Goal: Task Accomplishment & Management: Manage account settings

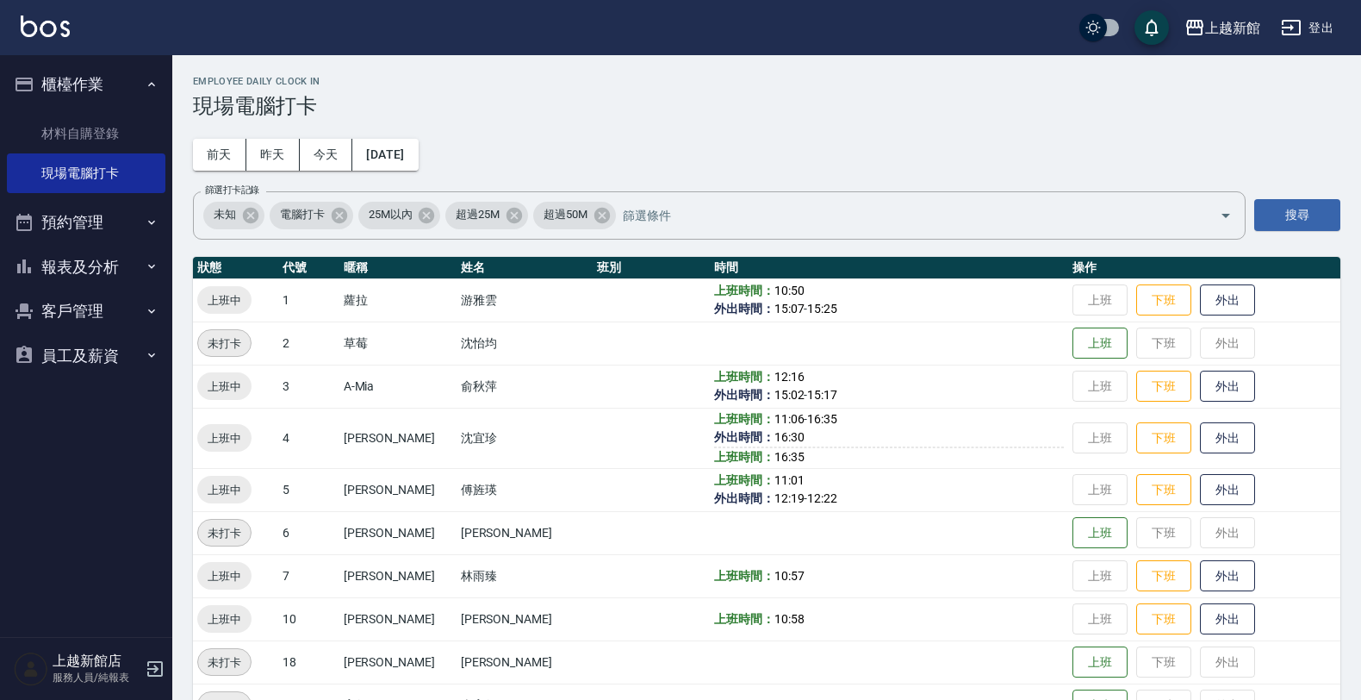
scroll to position [323, 0]
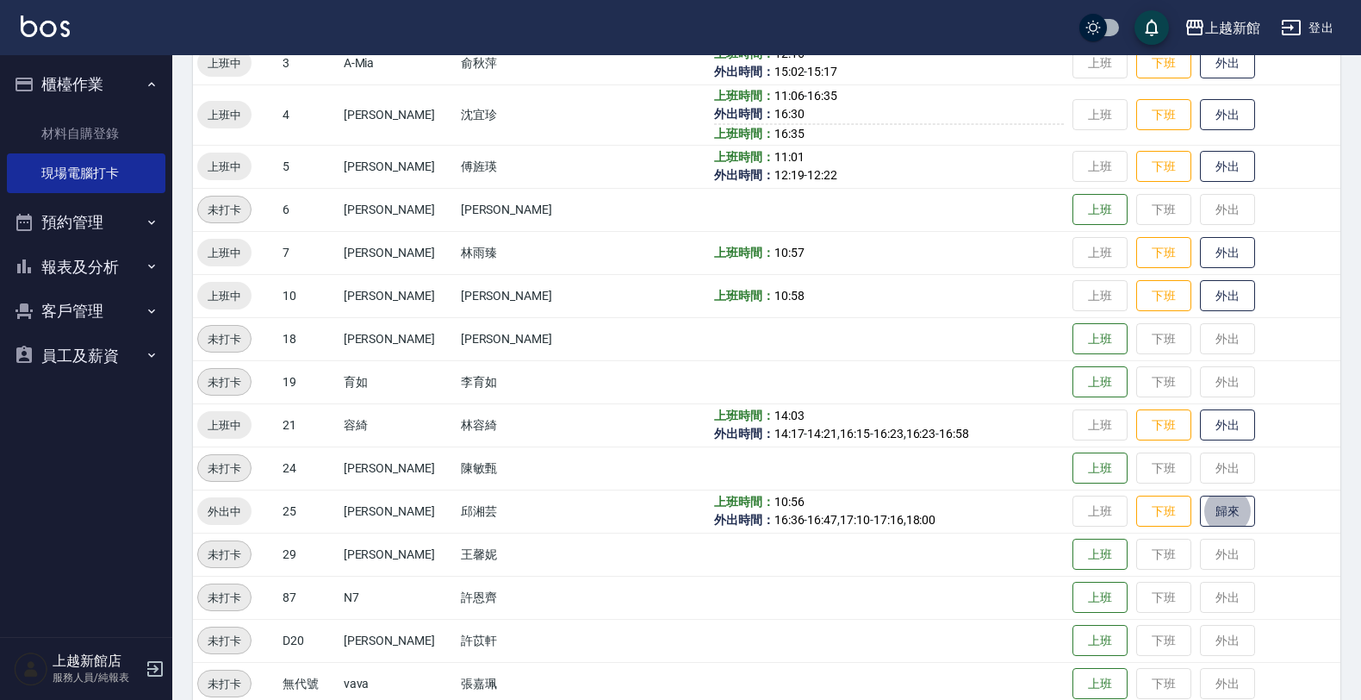
click at [143, 665] on div "上越新館店 服務人員/純報表" at bounding box center [86, 669] width 172 height 62
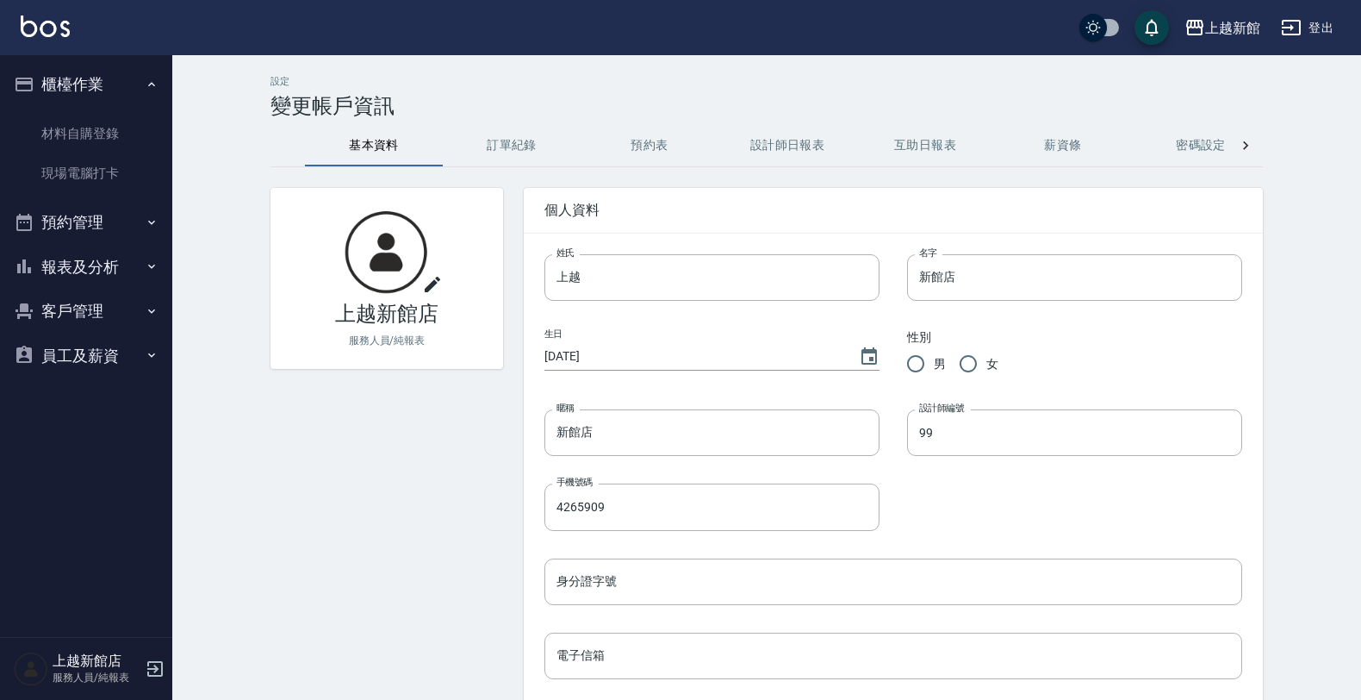
click at [145, 662] on icon "button" at bounding box center [155, 668] width 21 height 21
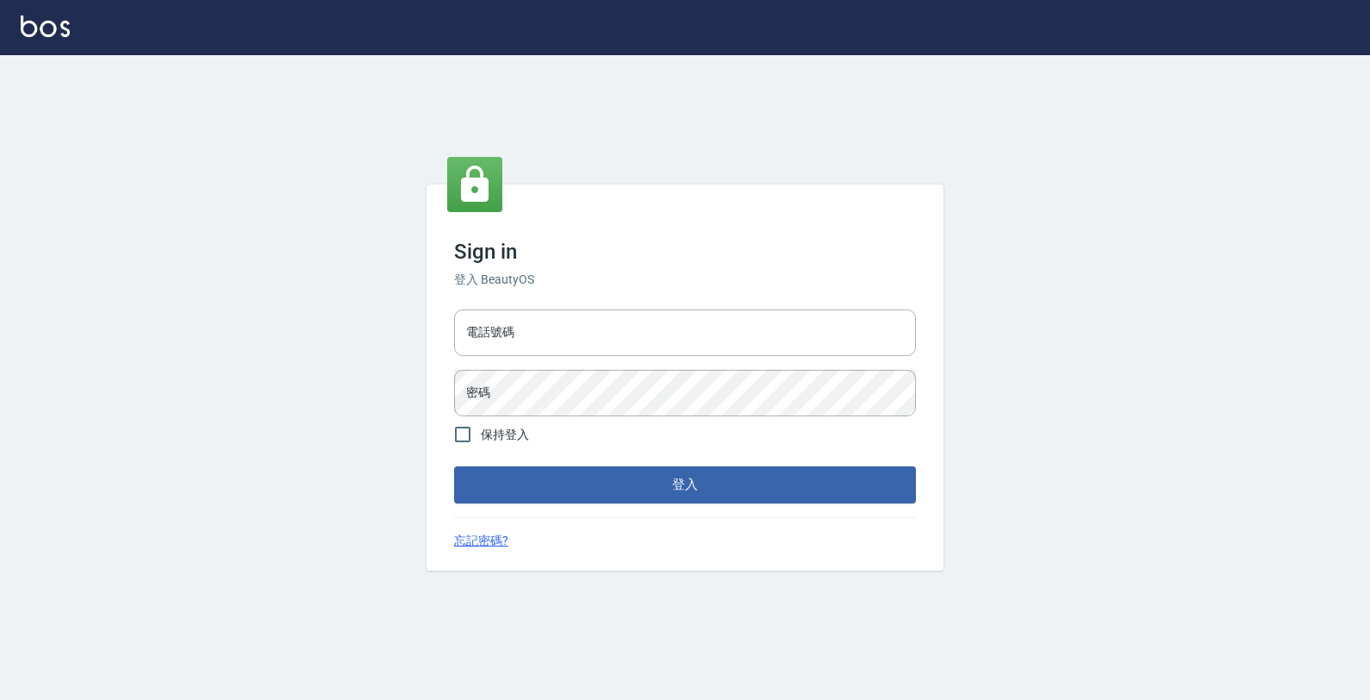
click at [489, 339] on input "電話號碼" at bounding box center [685, 332] width 462 height 47
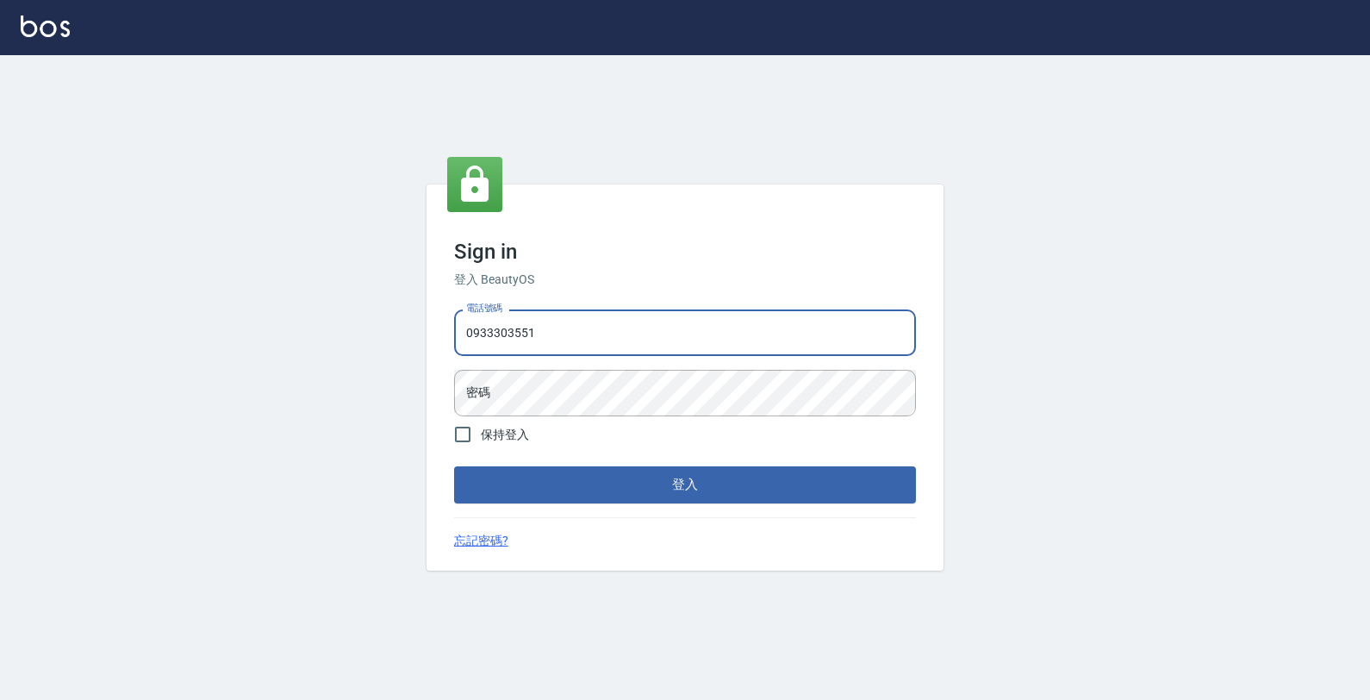
type input "0933303551"
click at [454, 466] on button "登入" at bounding box center [685, 484] width 462 height 36
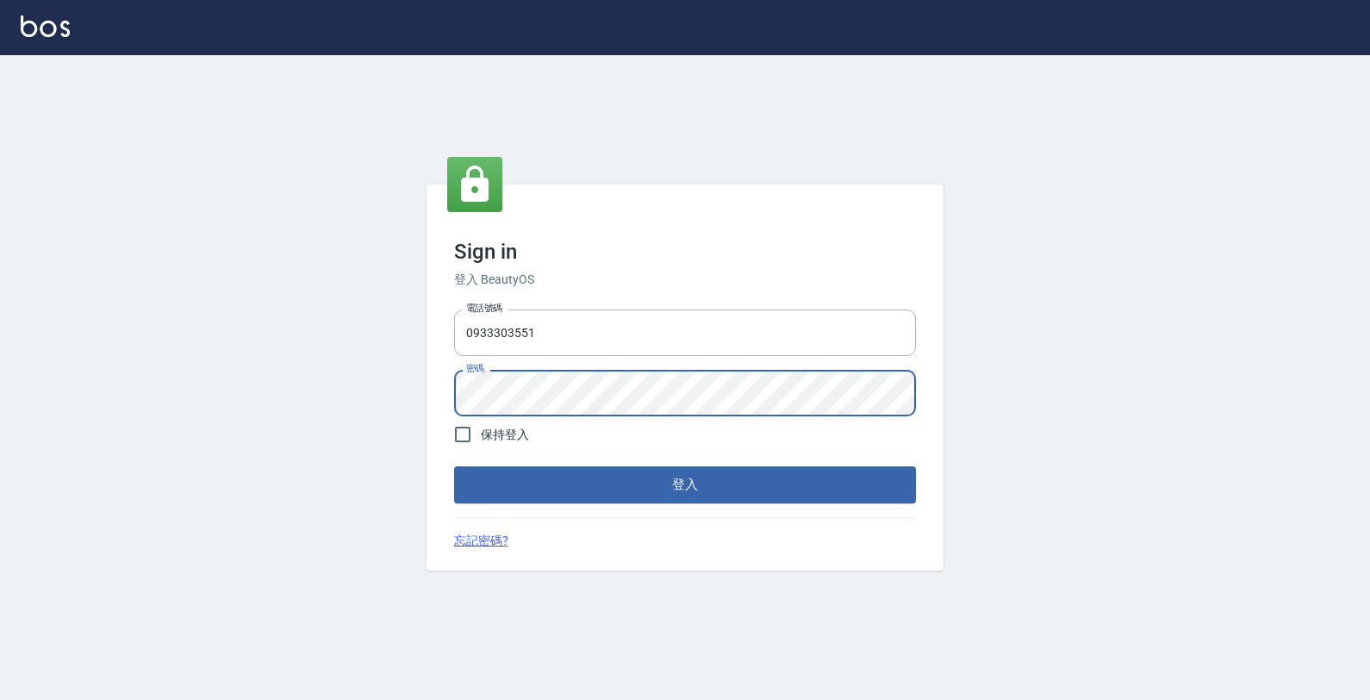
click at [454, 466] on button "登入" at bounding box center [685, 484] width 462 height 36
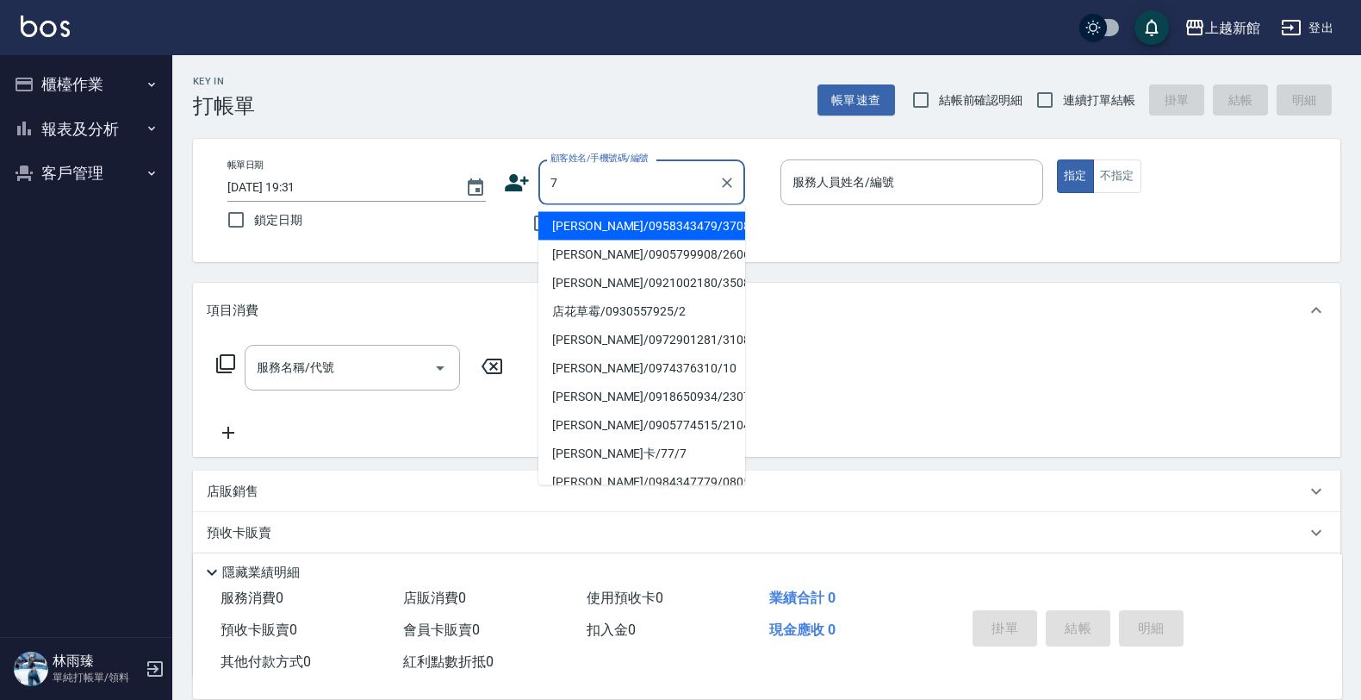
type input "林亞臻/0958343479/370808"
click at [1057, 159] on button "指定" at bounding box center [1075, 176] width 37 height 34
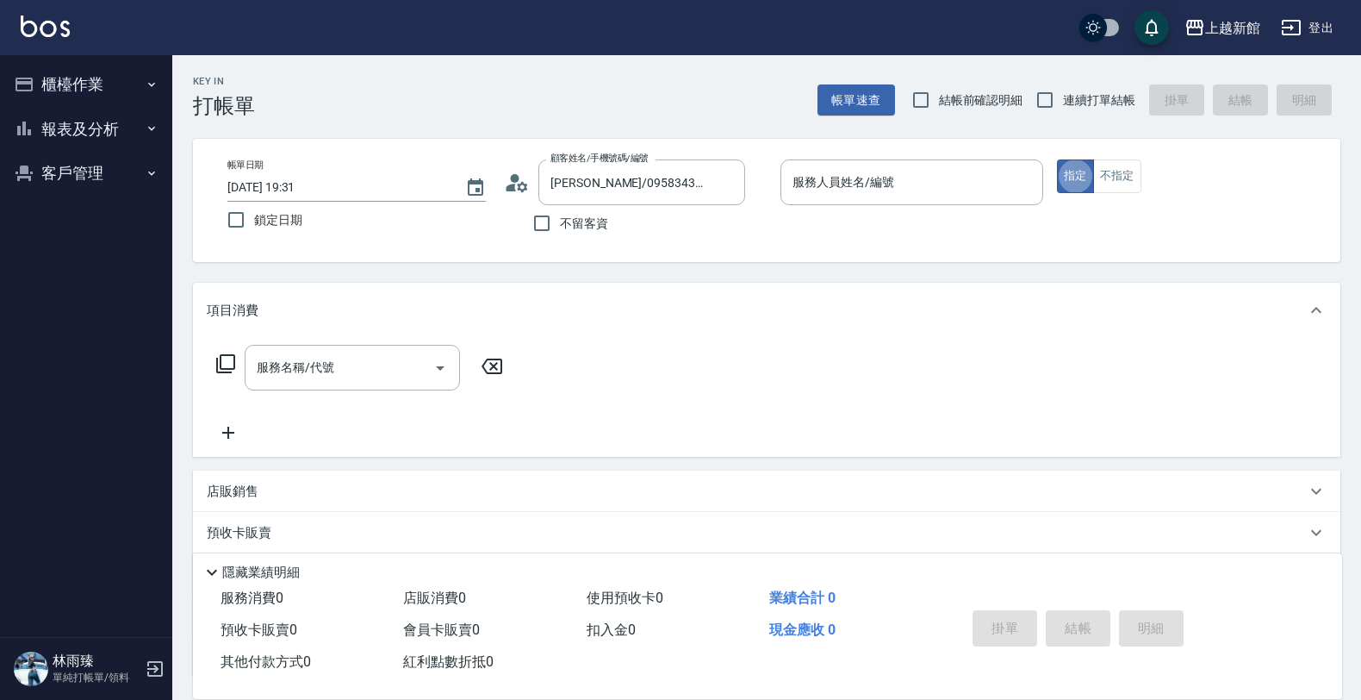
type button "true"
type input "容綺-21"
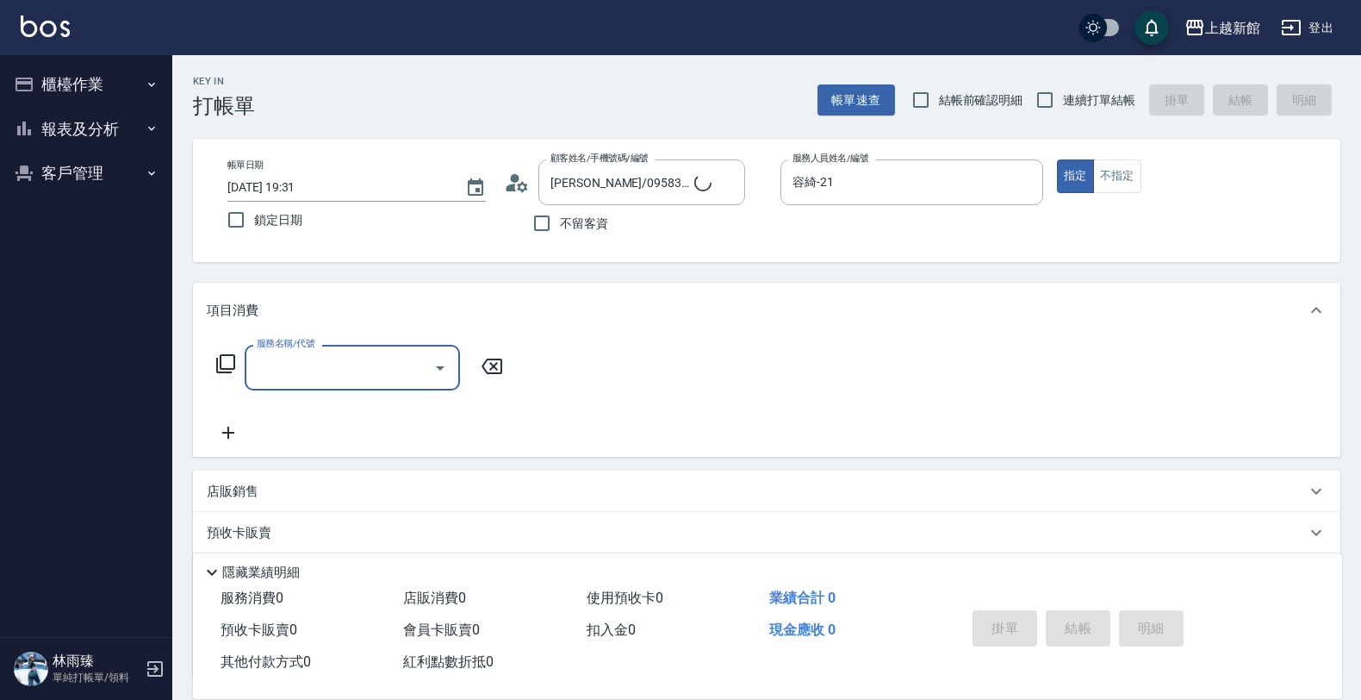
type input "莫尼卡/77/7"
type input "莫尼卡-7"
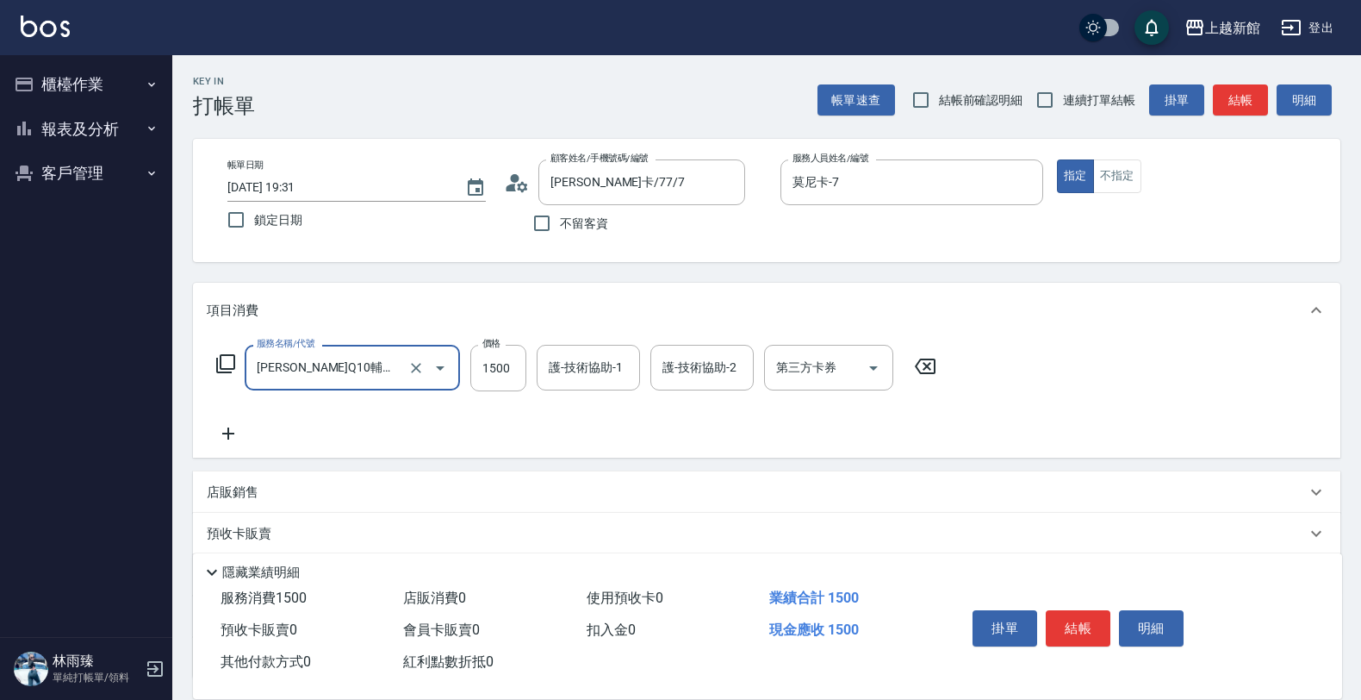
type input "緹柯娜Q10輔效素髮質重建護髮(511)"
click at [923, 362] on icon at bounding box center [925, 366] width 43 height 21
type input "洗髮250(101)"
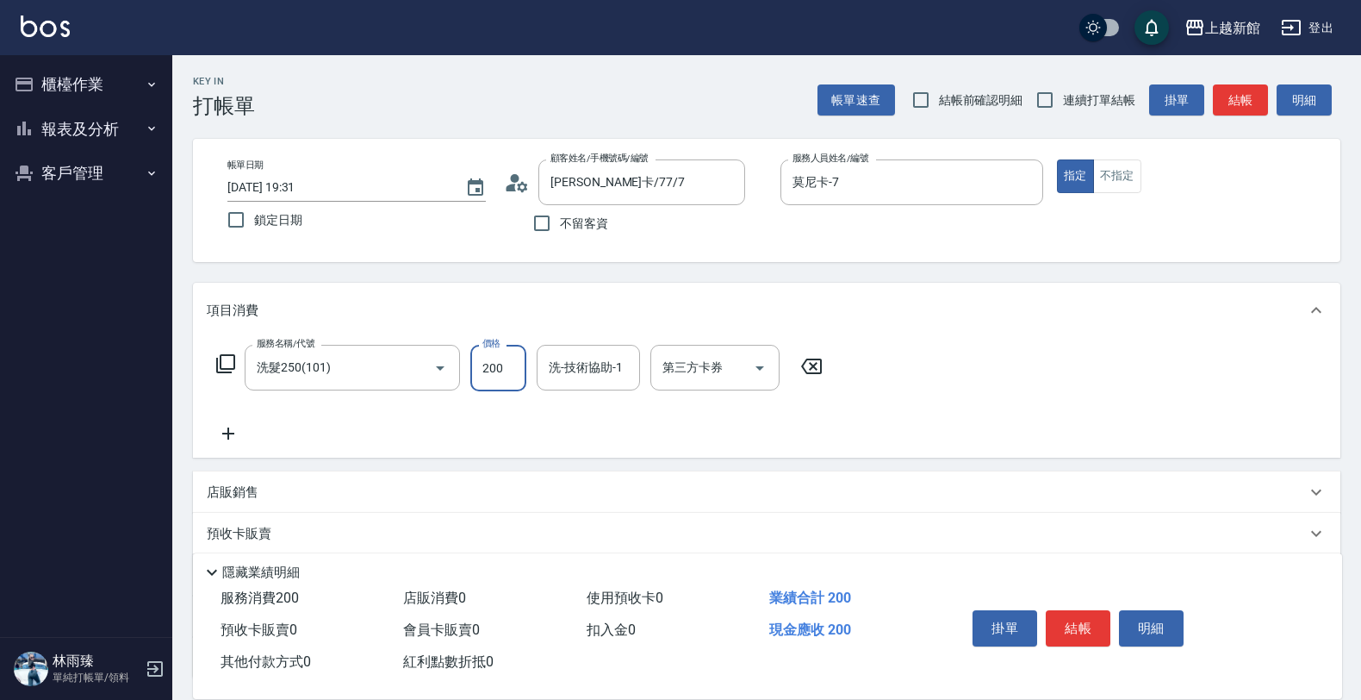
type input "200"
type input "小邱-25"
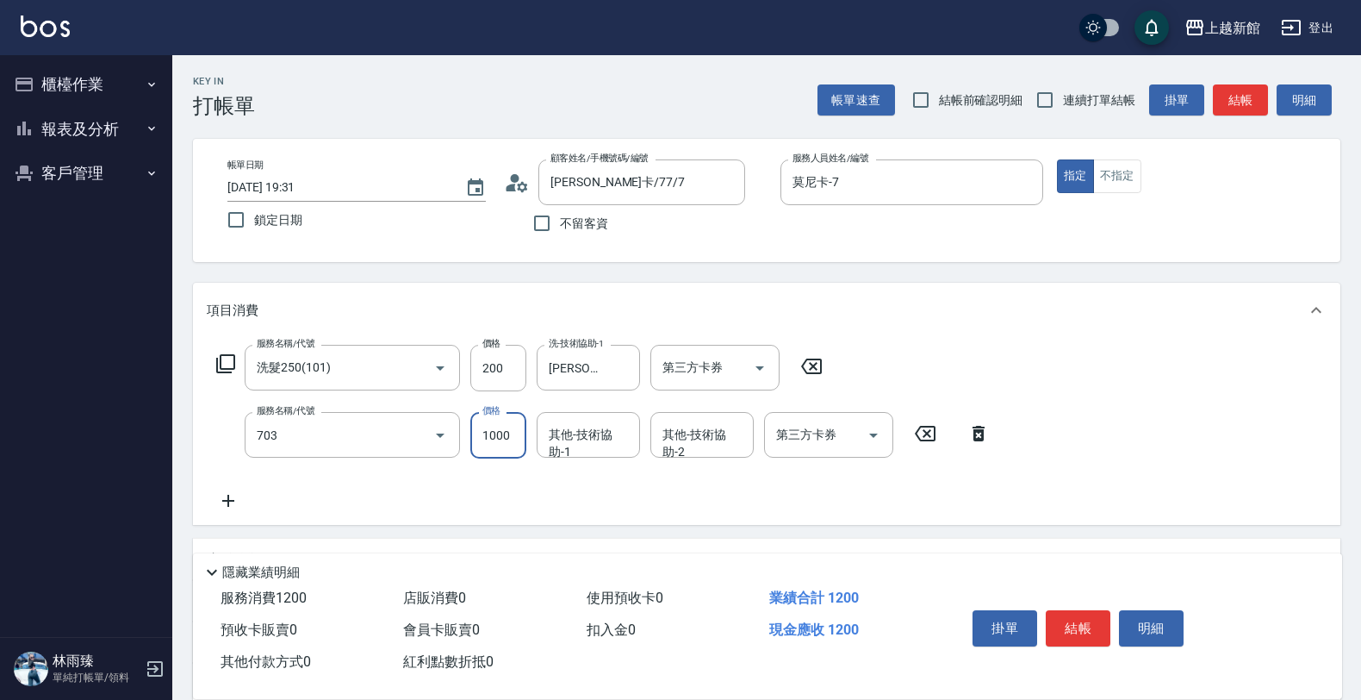
type input "接髮協助(703)"
type input "5000"
type input "小邱-25"
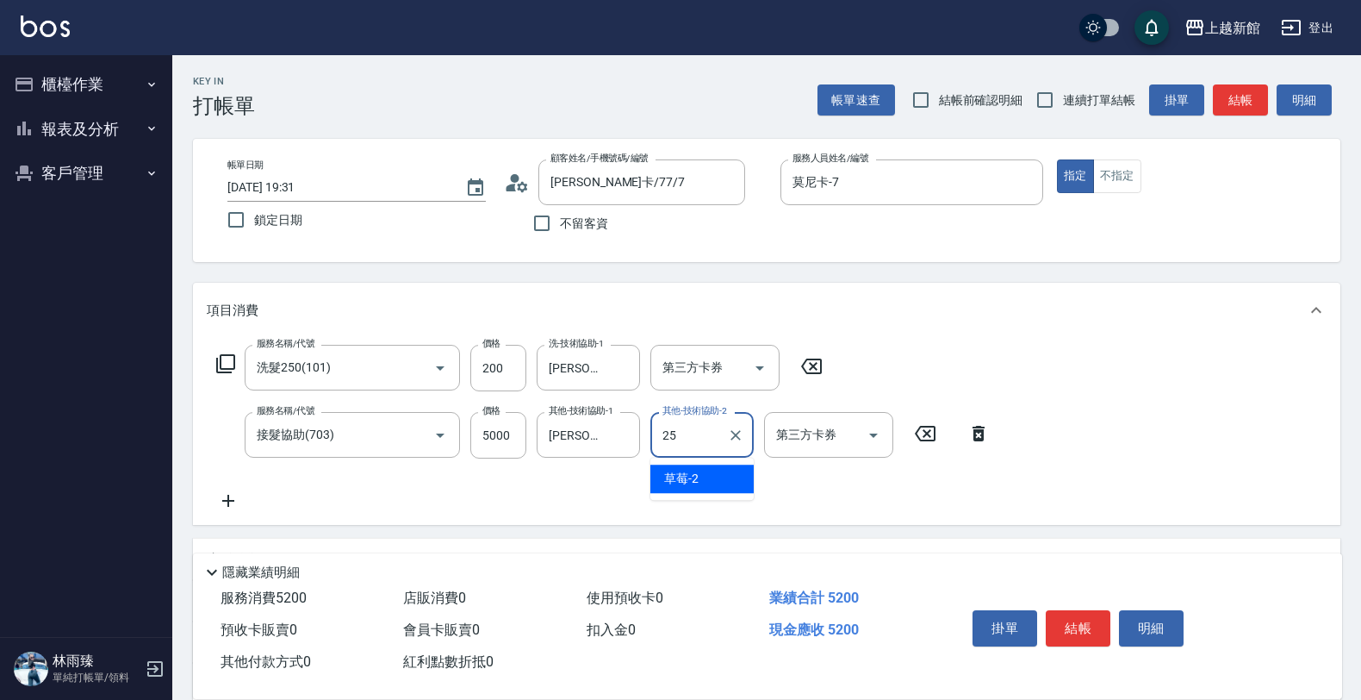
type input "小邱-25"
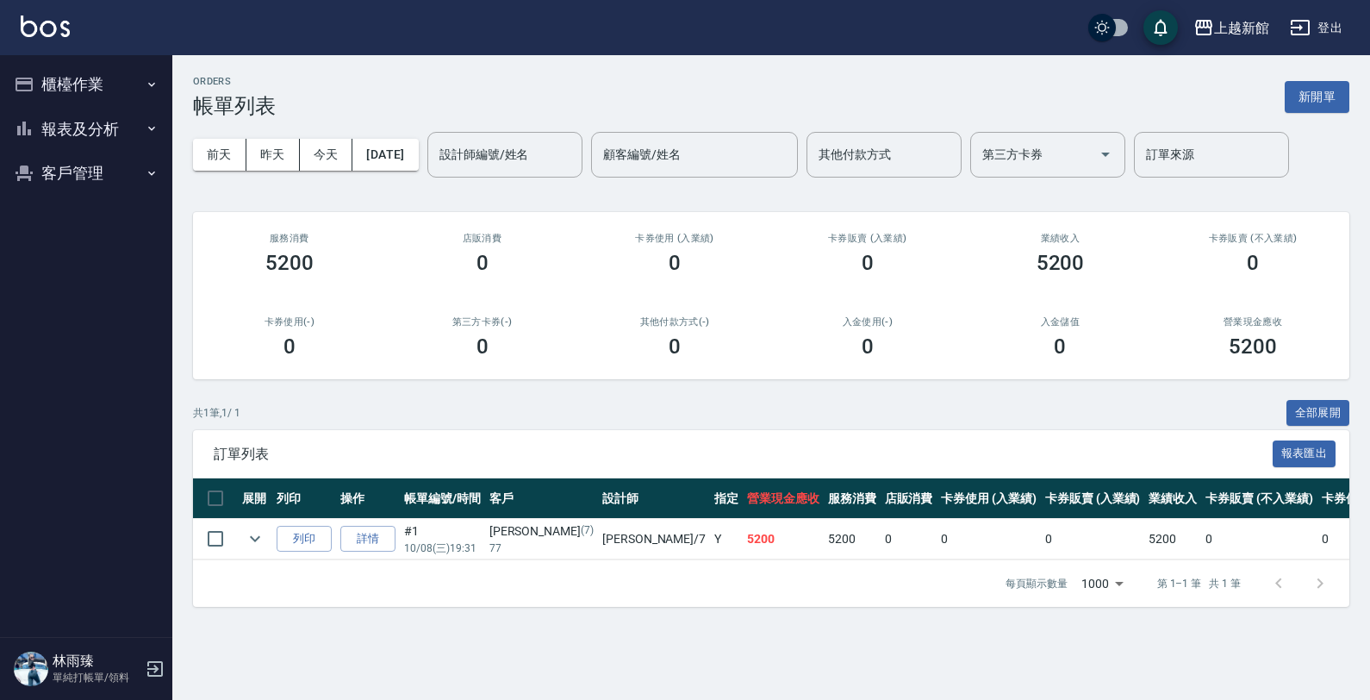
click at [125, 88] on button "櫃檯作業" at bounding box center [86, 84] width 159 height 45
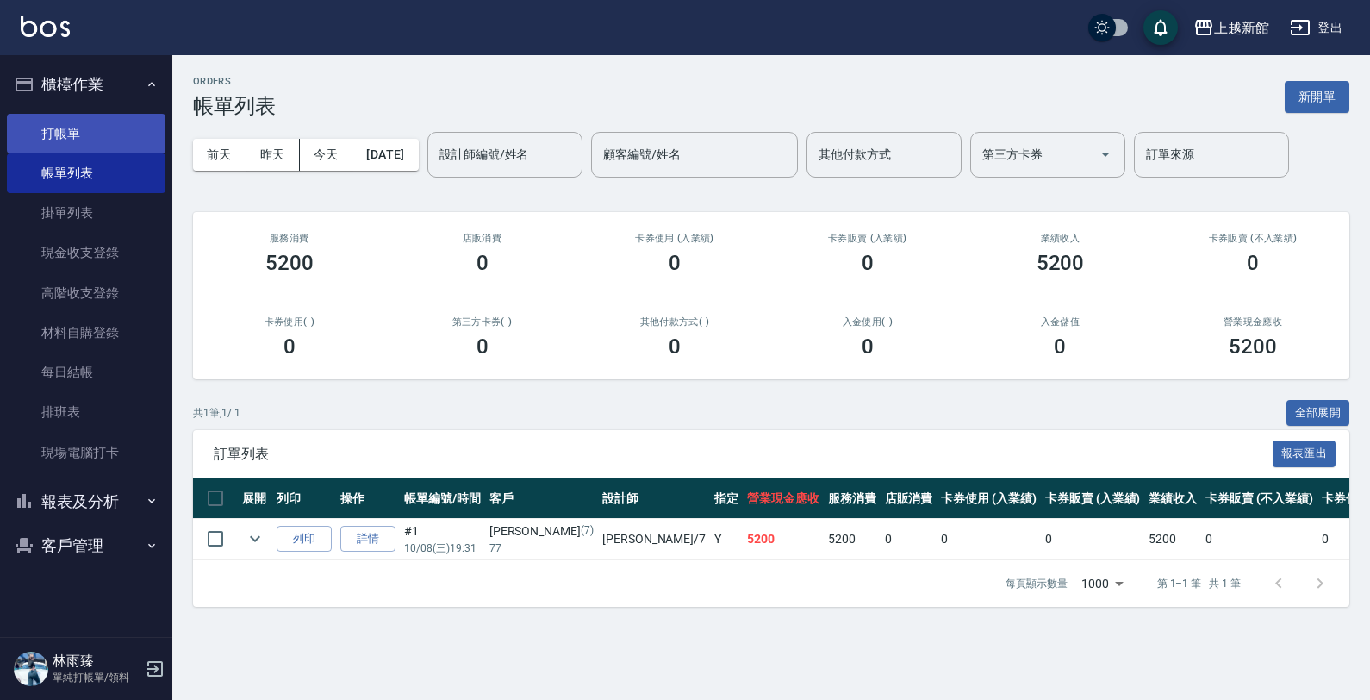
click at [116, 125] on link "打帳單" at bounding box center [86, 134] width 159 height 40
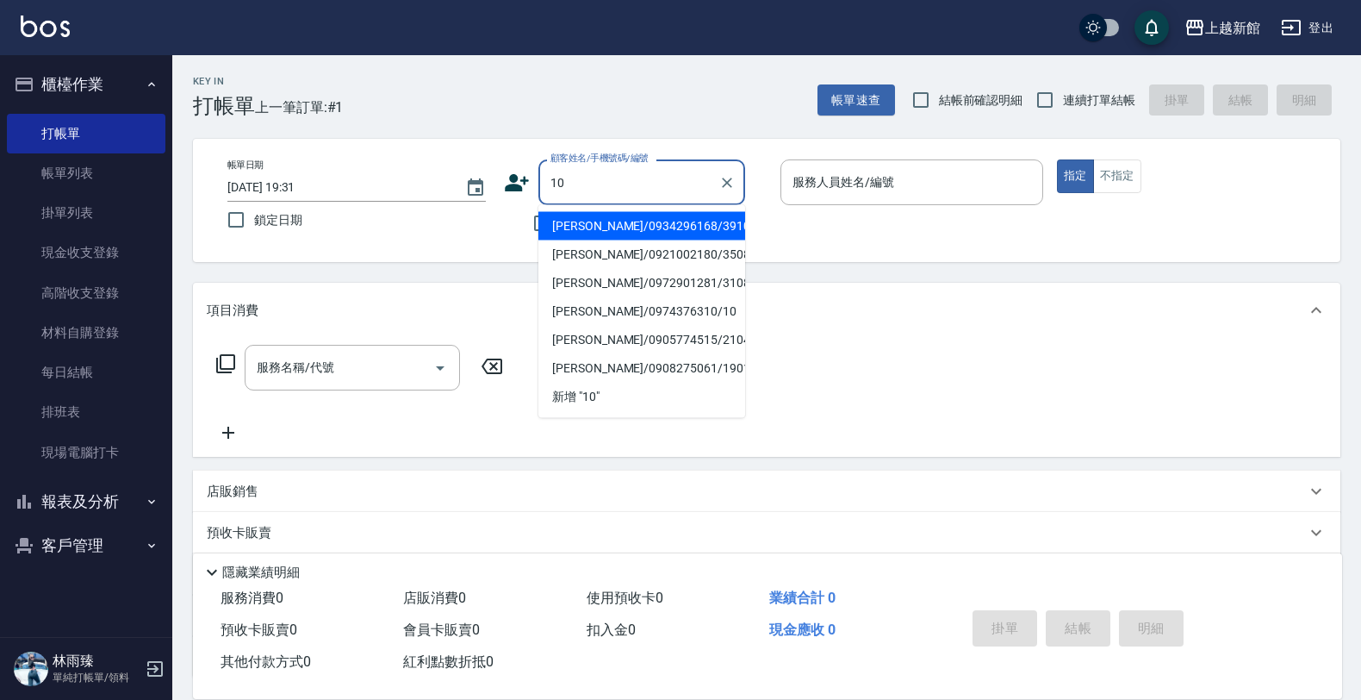
type input "王宥臻/0934296168/391011"
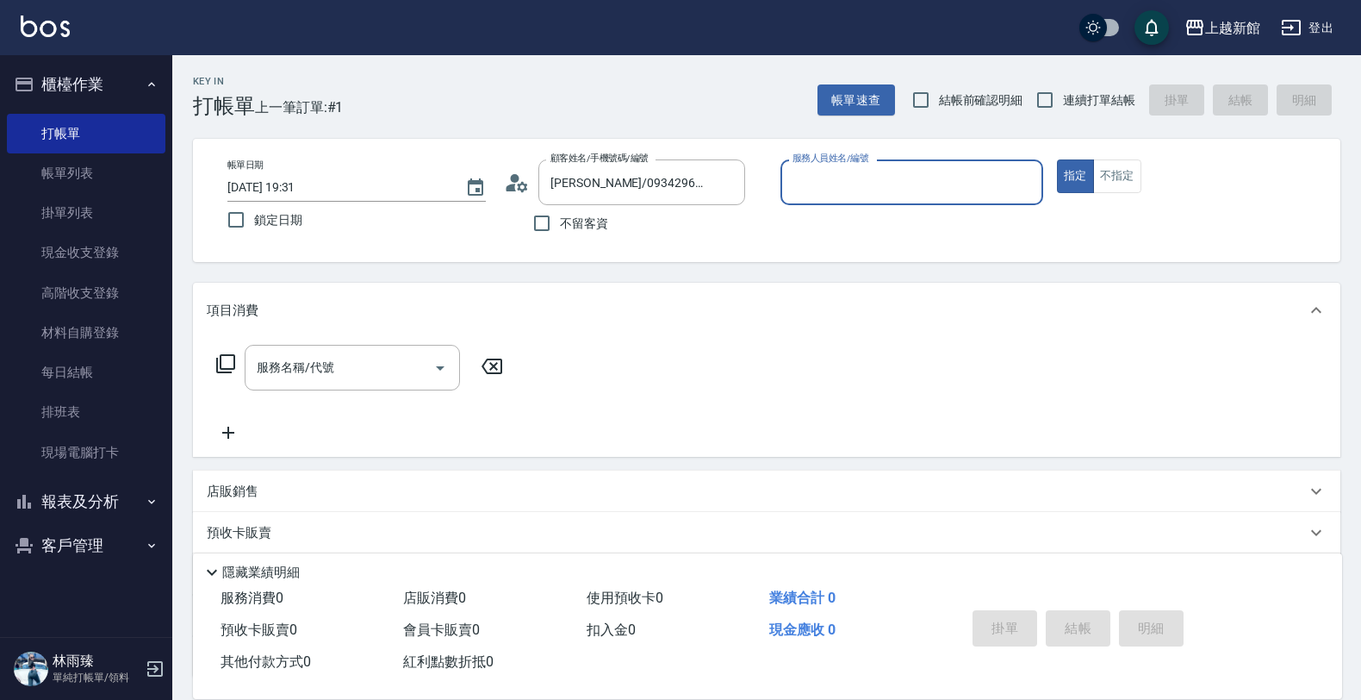
type input "莫尼卡-7"
type input "瑪莎/0974376310/10"
type input "瑪沙-10"
click at [1057, 159] on button "指定" at bounding box center [1075, 176] width 37 height 34
type button "true"
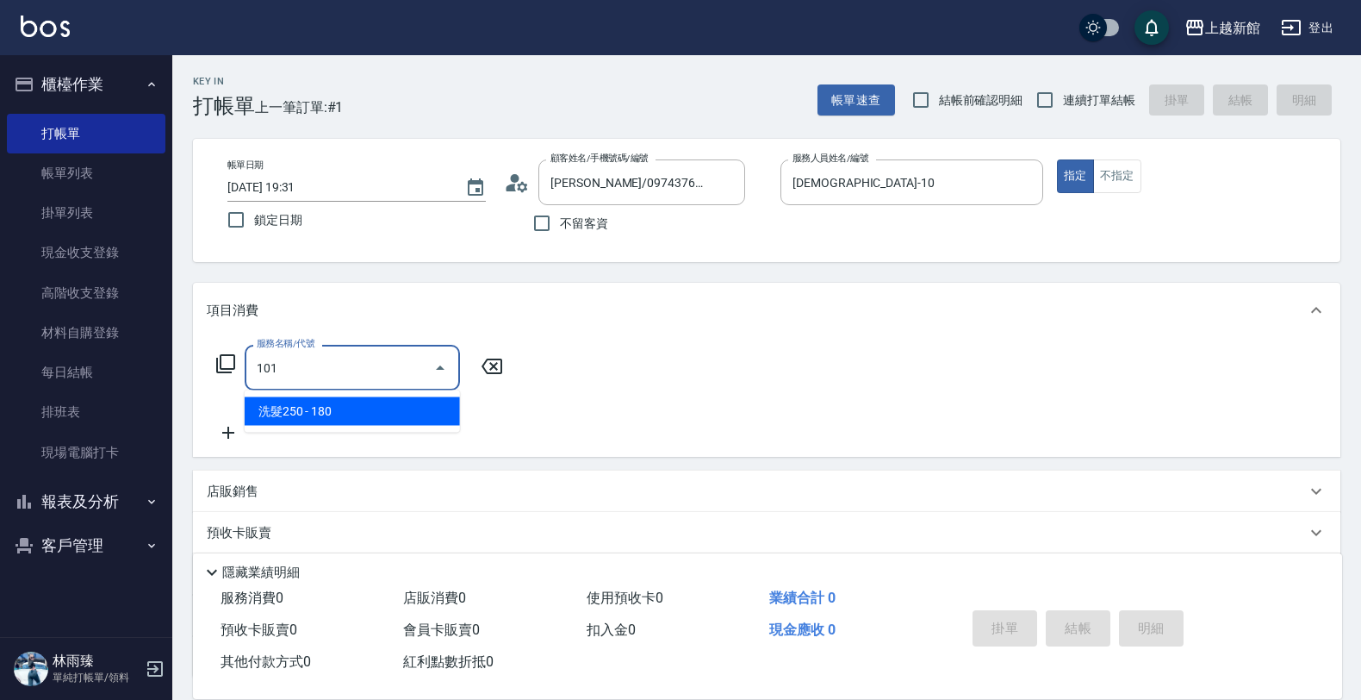
type input "洗髮250(101)"
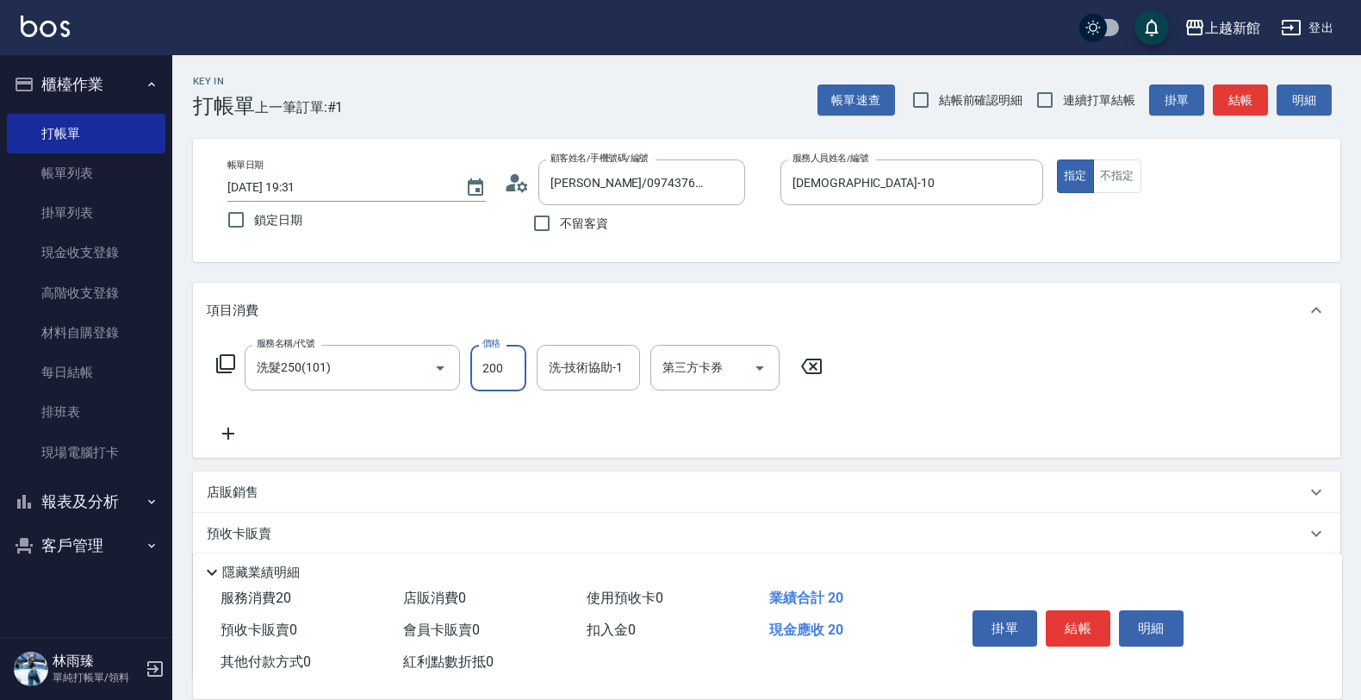
type input "200"
type input "2"
type input "瑪沙-10"
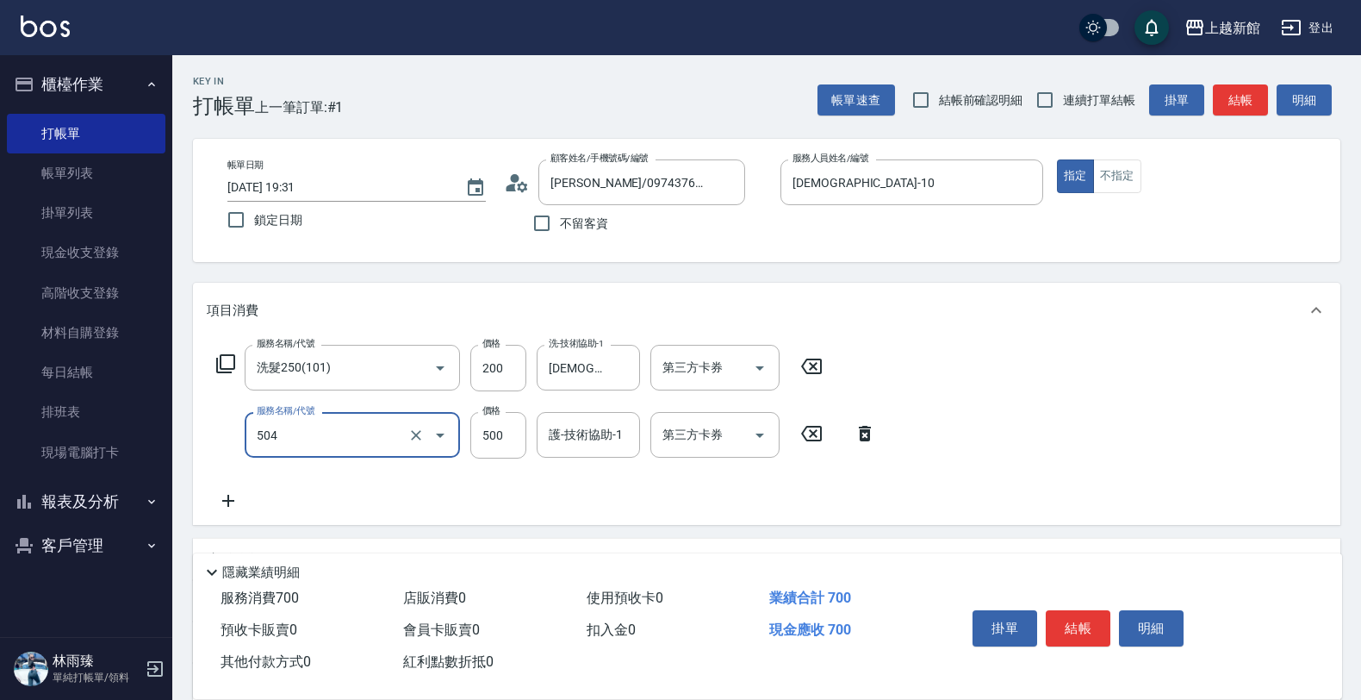
type input "順子護髮(504)"
drag, startPoint x: 858, startPoint y: 437, endPoint x: 866, endPoint y: 442, distance: 9.3
click at [858, 438] on icon at bounding box center [865, 433] width 43 height 21
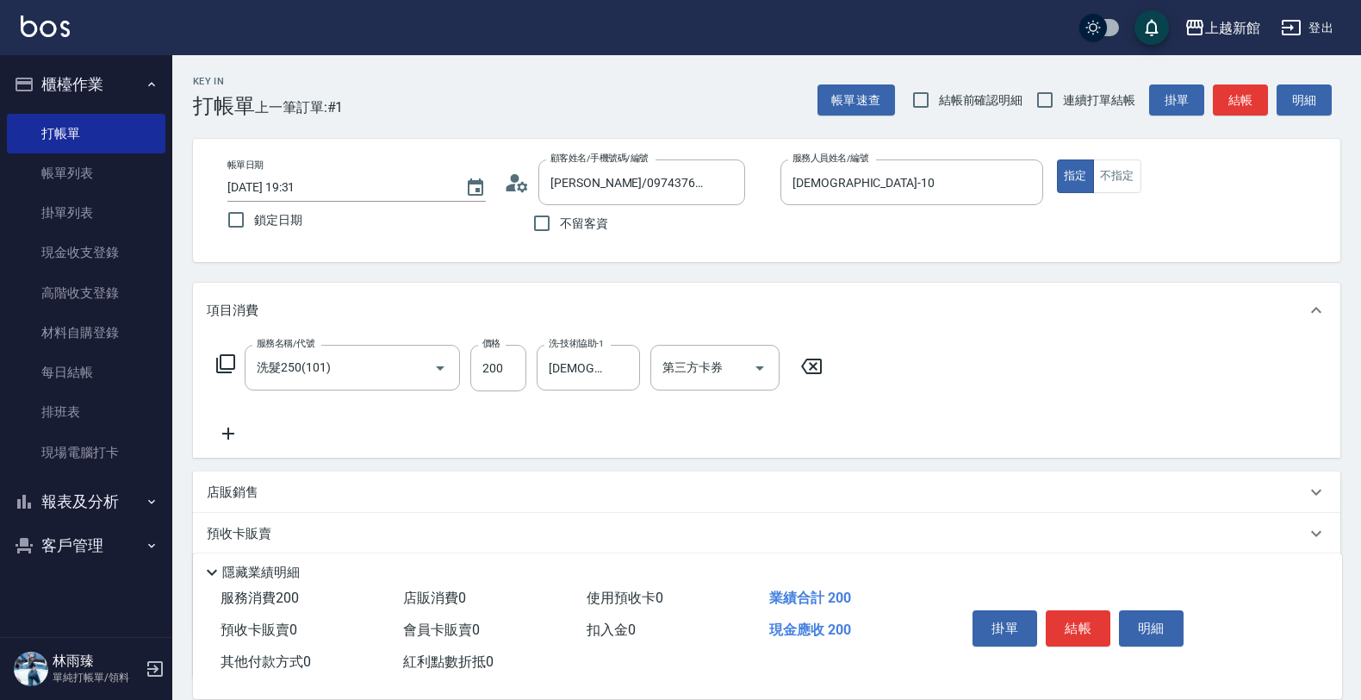
click at [234, 433] on icon at bounding box center [228, 433] width 43 height 21
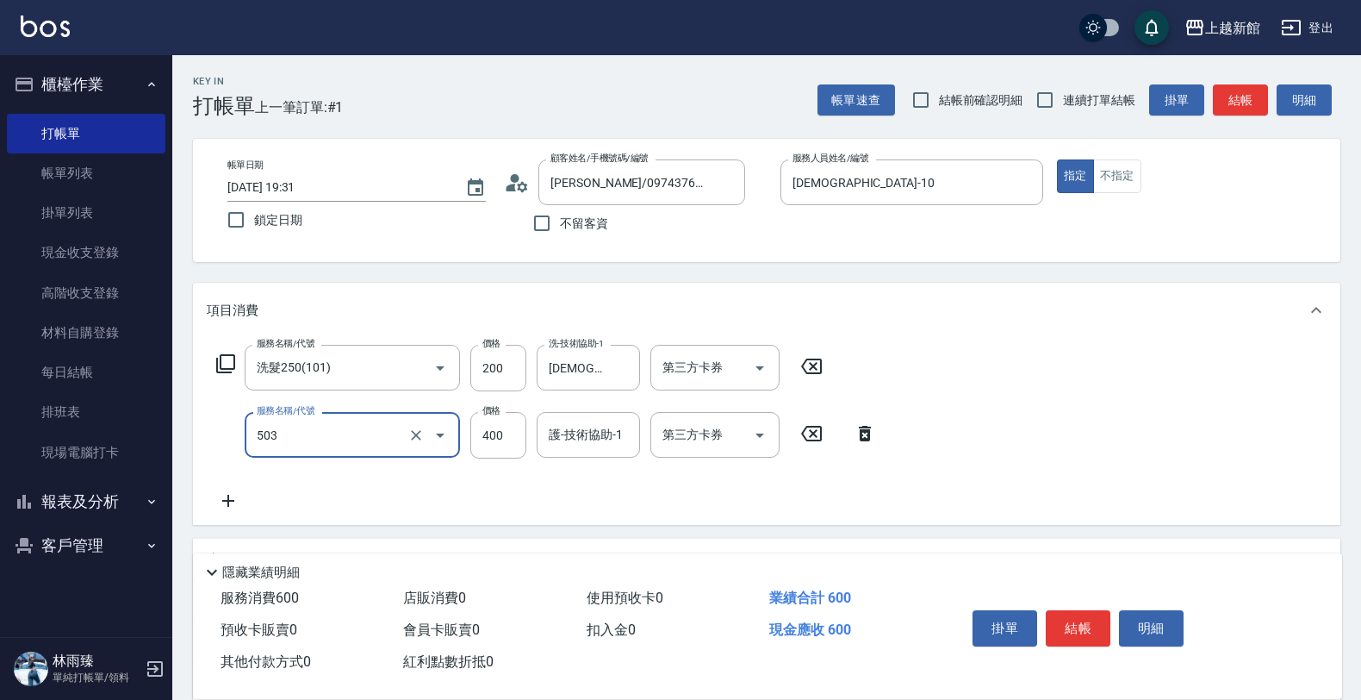
type input "天天護髮(503)"
type input "400"
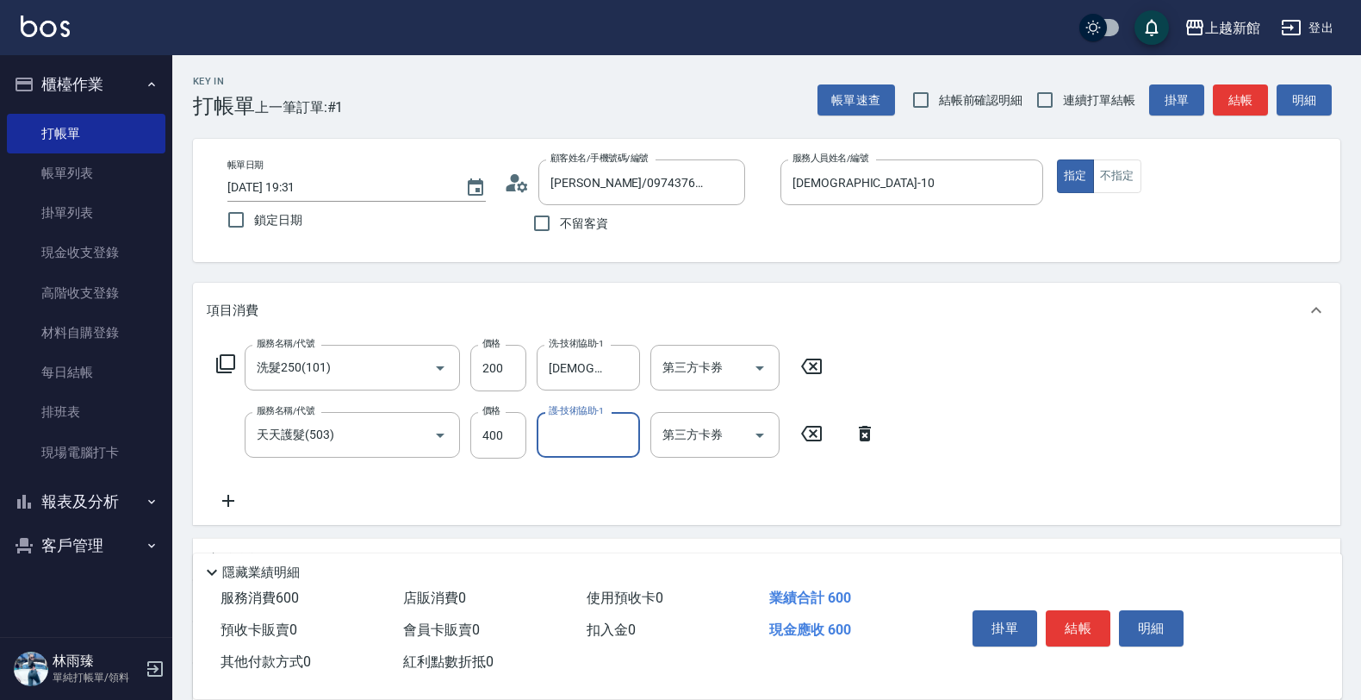
type input "2"
type input "瑪沙-10"
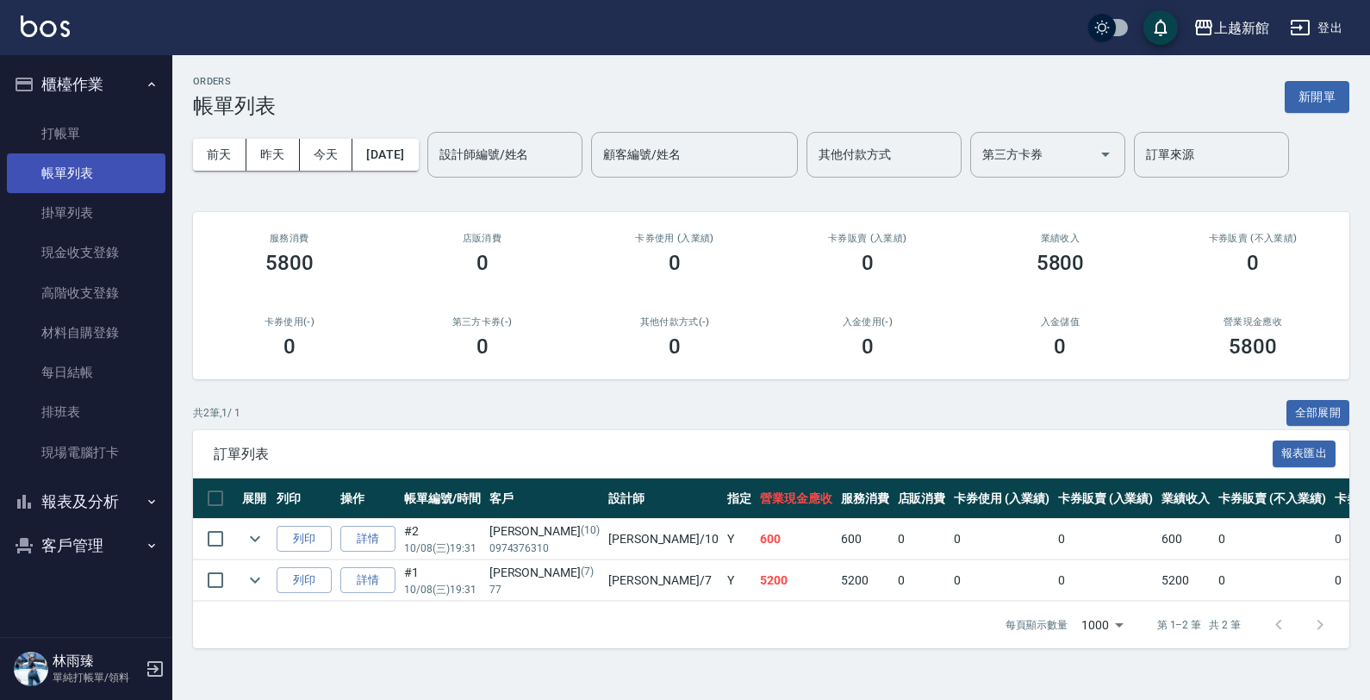
click at [83, 152] on link "打帳單" at bounding box center [86, 134] width 159 height 40
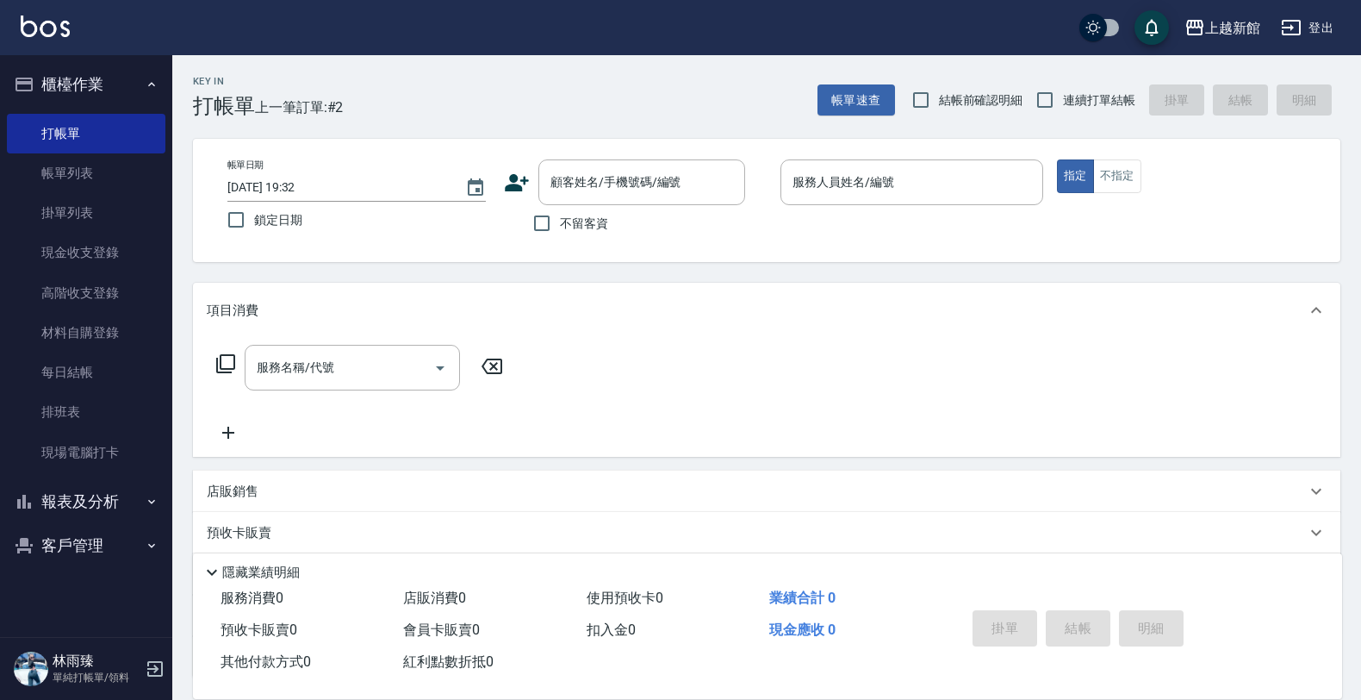
click at [1074, 104] on span "連續打單結帳" at bounding box center [1099, 100] width 72 height 18
click at [1063, 104] on input "連續打單結帳" at bounding box center [1045, 100] width 36 height 36
checkbox input "true"
click at [652, 198] on div "顧客姓名/手機號碼/編號" at bounding box center [642, 182] width 207 height 46
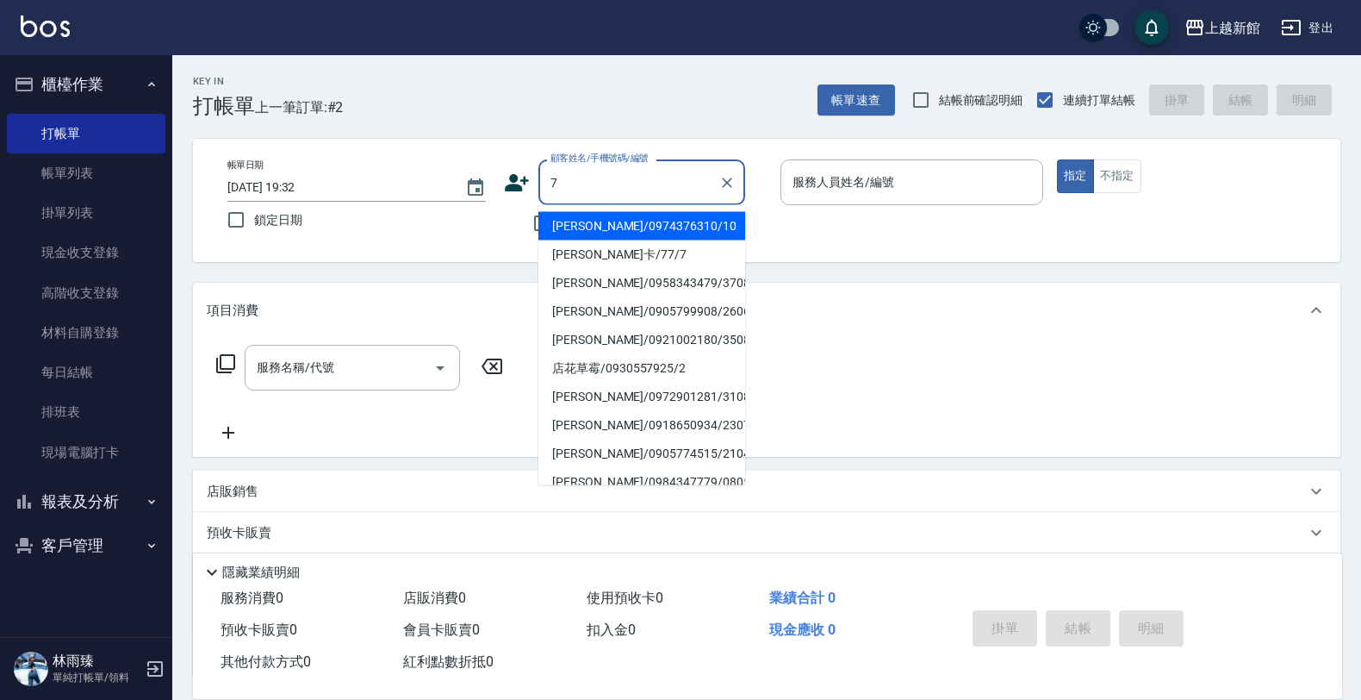
type input "瑪莎/0974376310/10"
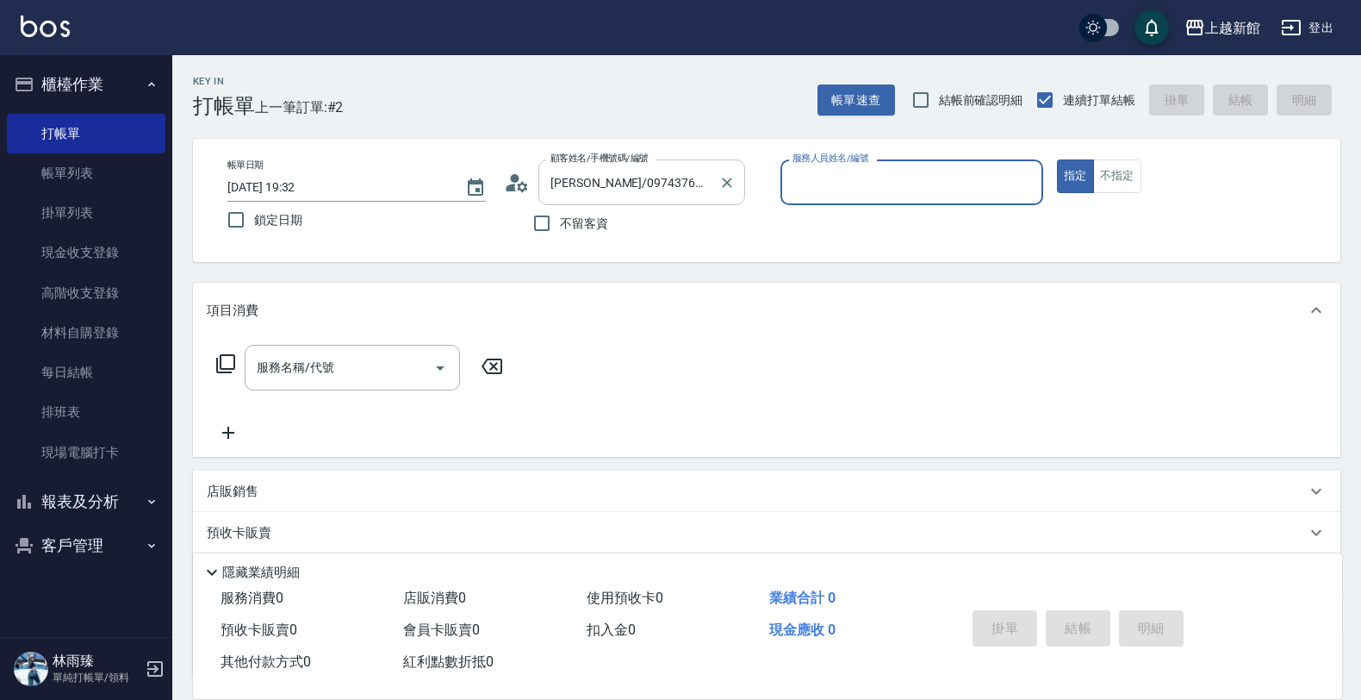
click at [1057, 159] on button "指定" at bounding box center [1075, 176] width 37 height 34
type button "true"
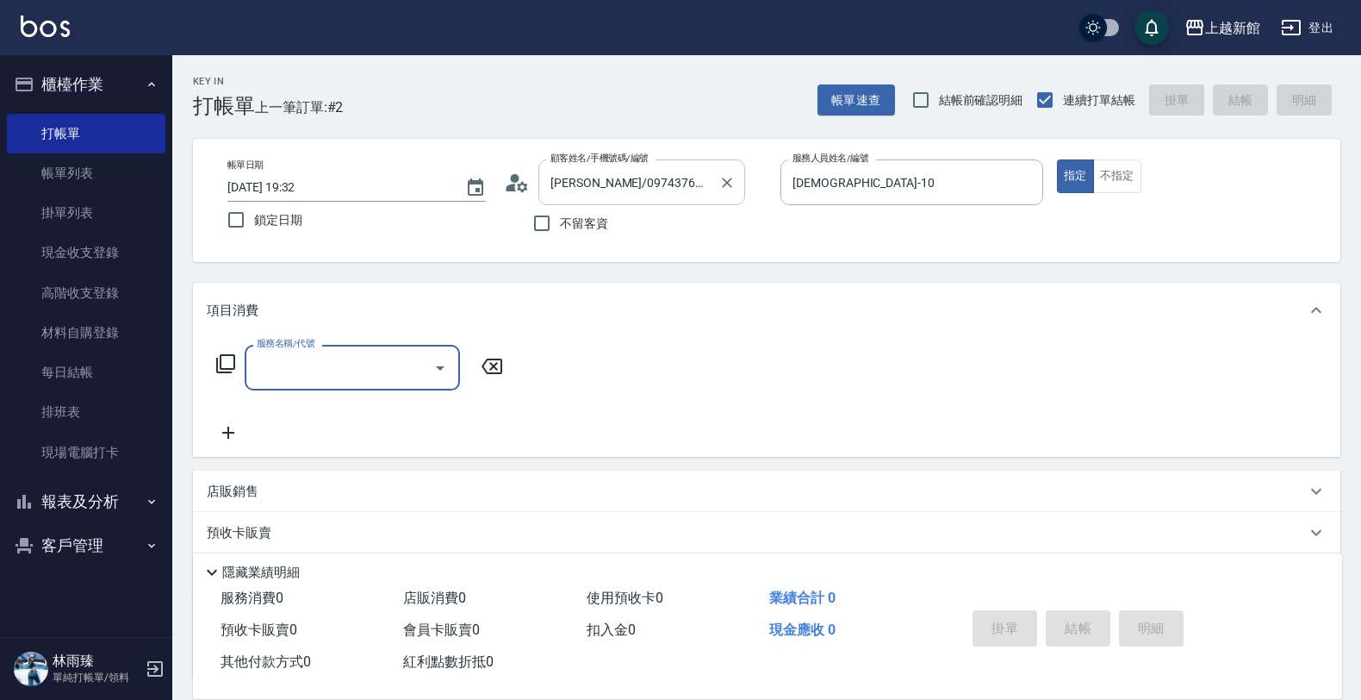
type input "瑪沙-10"
type input "莫尼卡/77/7"
type input "莫尼卡-7"
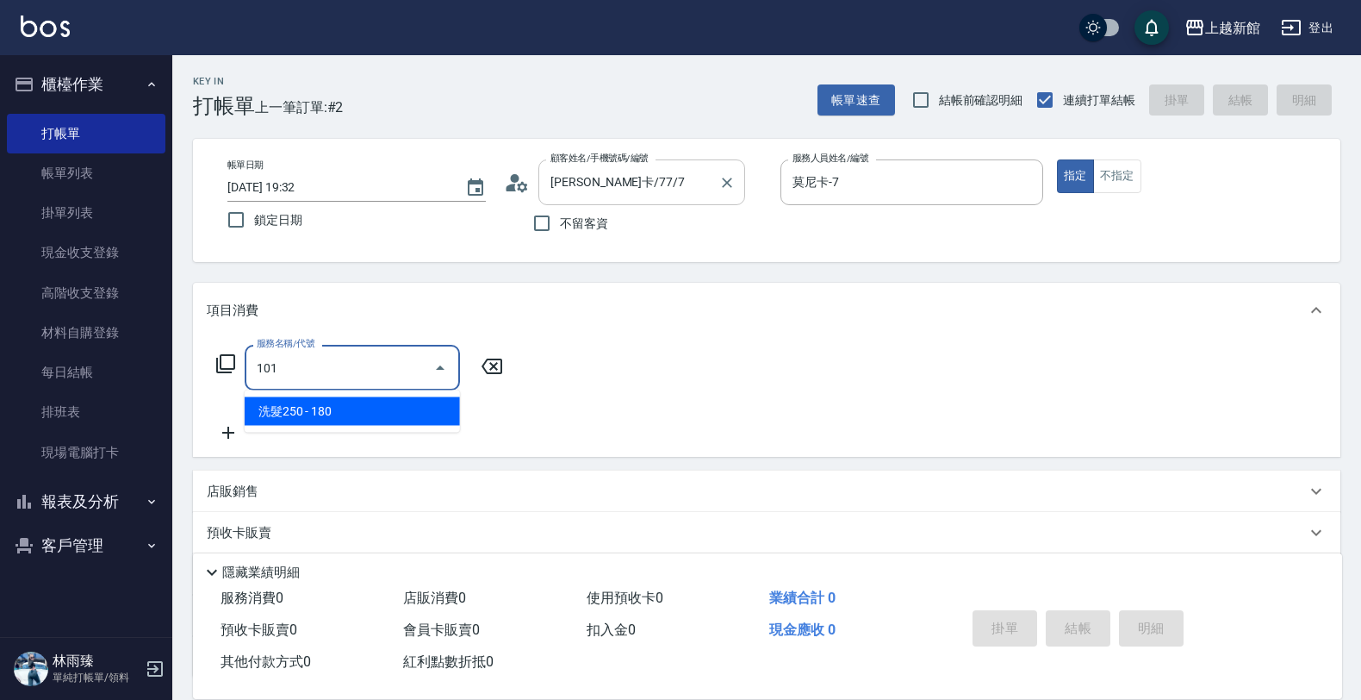
type input "洗髮250(101)"
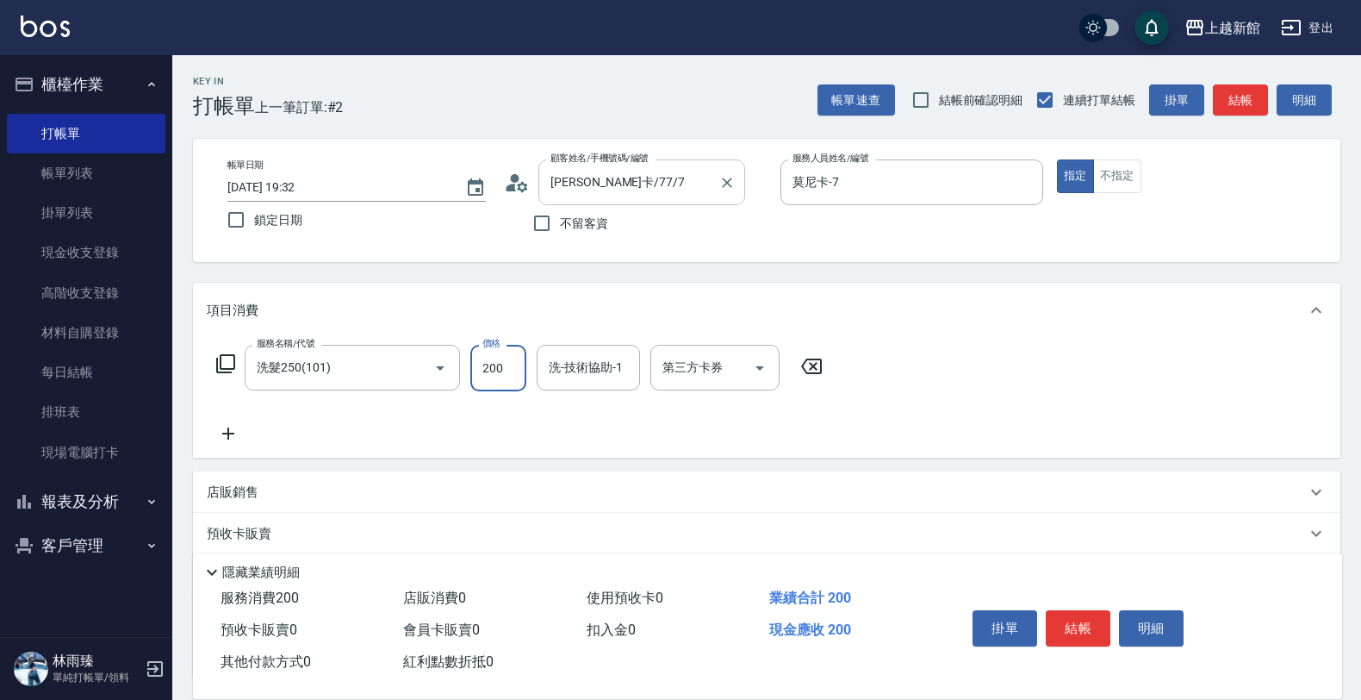
type input "200"
type input "小邱-25"
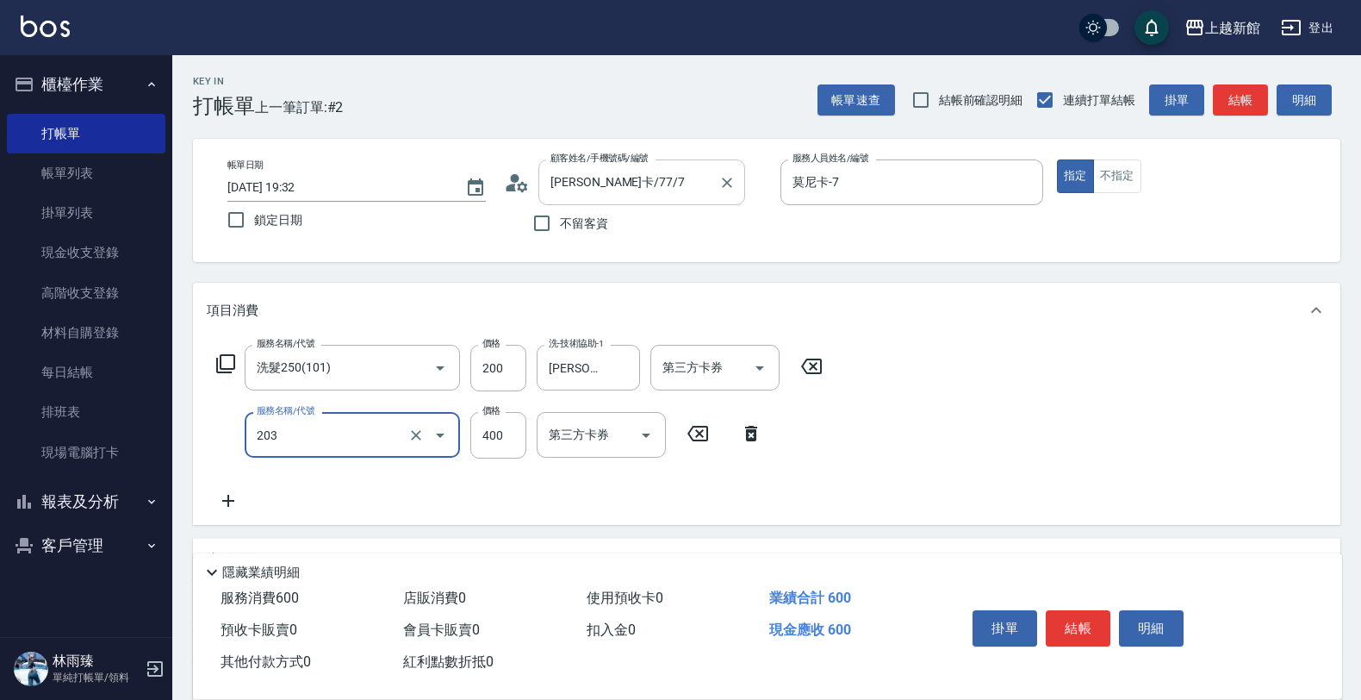
type input "指定單剪(203)"
type input "200"
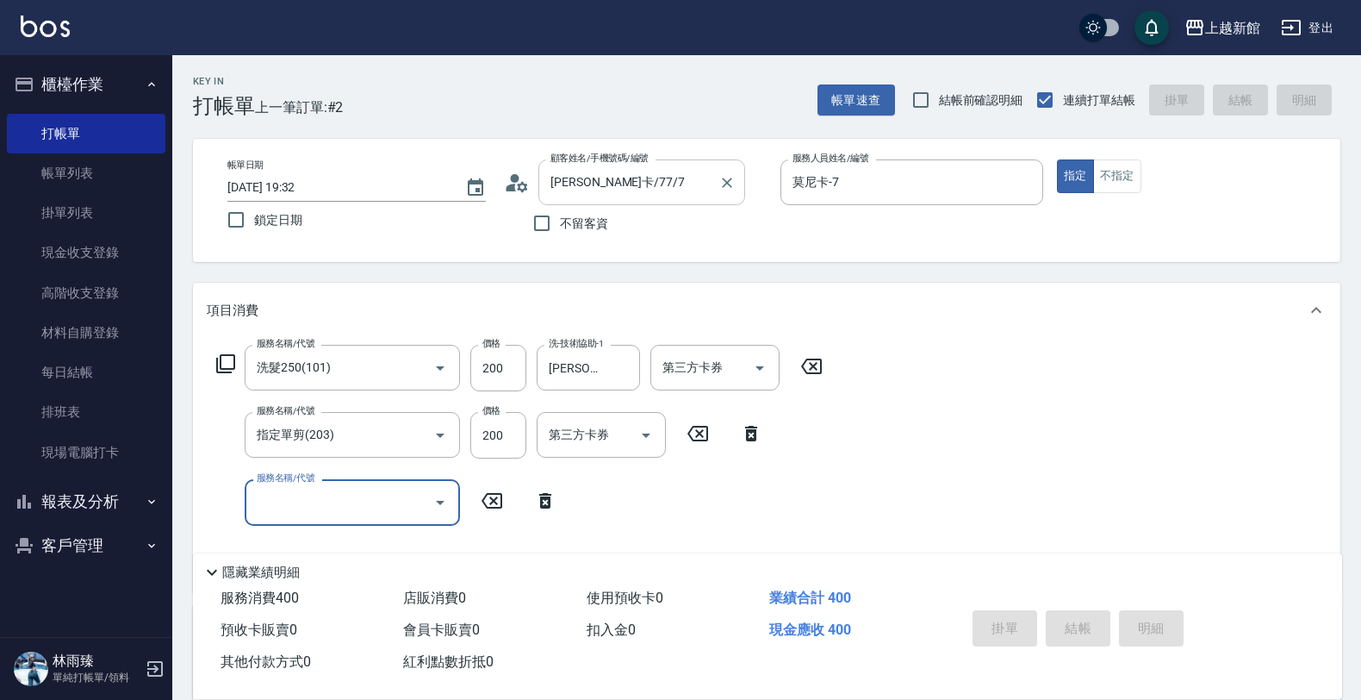
type input "2025/10/08 19:34"
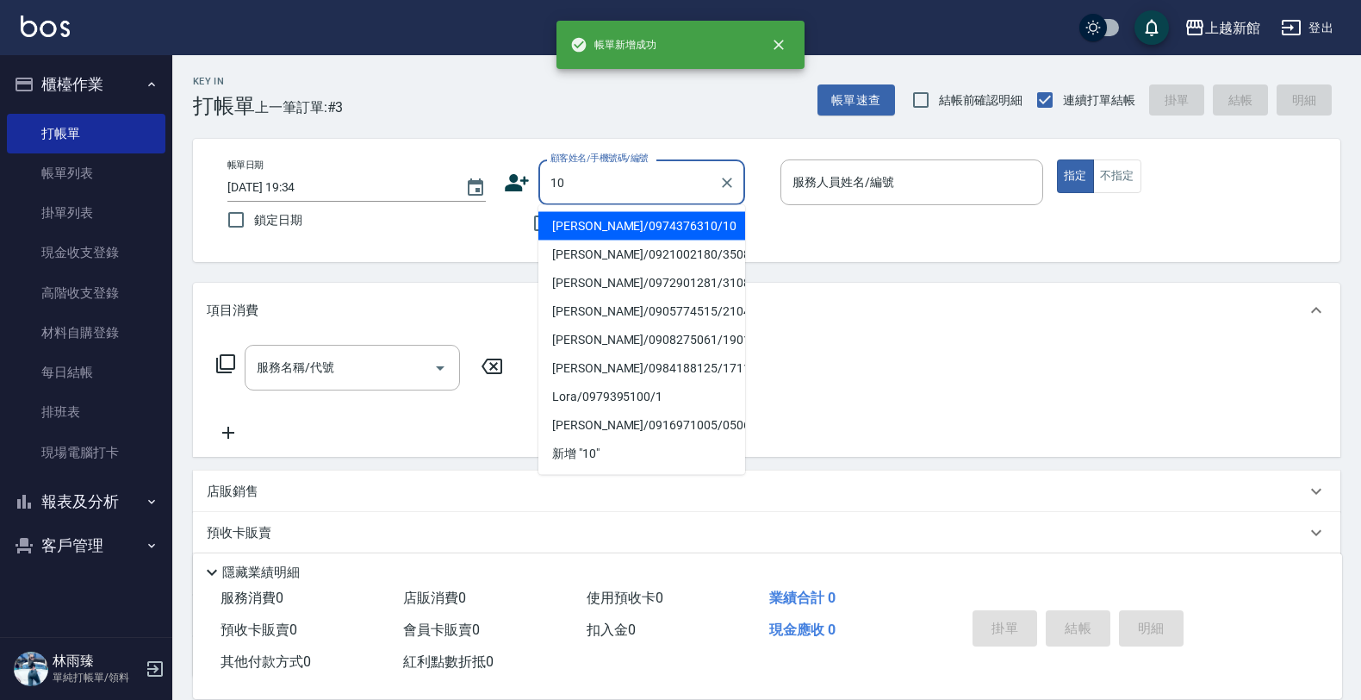
type input "瑪莎/0974376310/10"
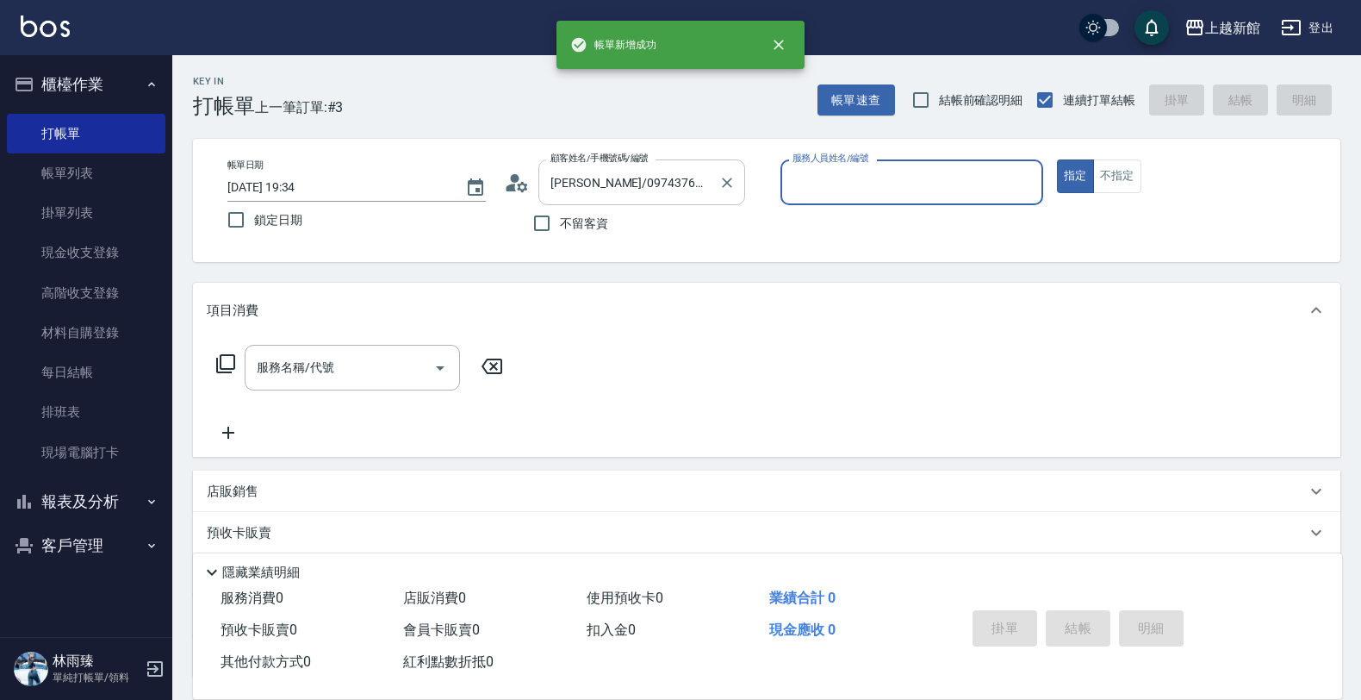
click at [1057, 159] on button "指定" at bounding box center [1075, 176] width 37 height 34
type input "瑪沙-10"
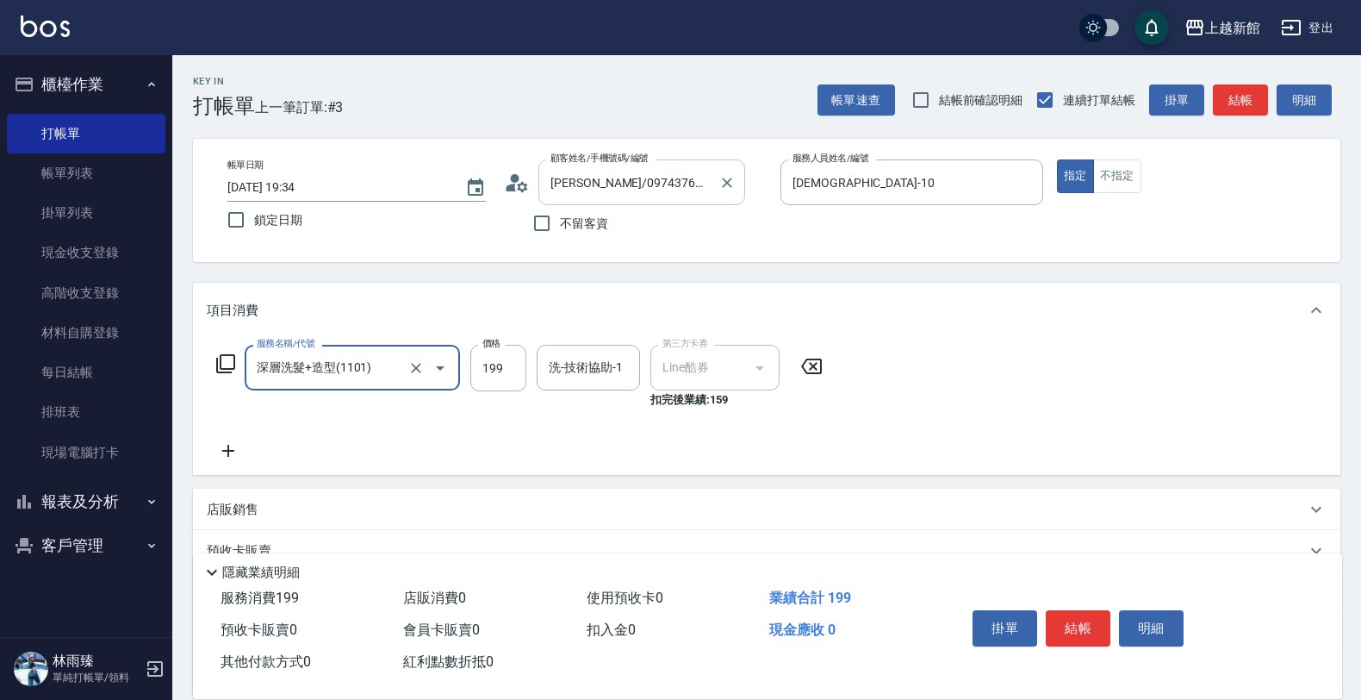
type input "深層洗髮+造型(1101)"
click at [827, 372] on icon at bounding box center [811, 366] width 43 height 21
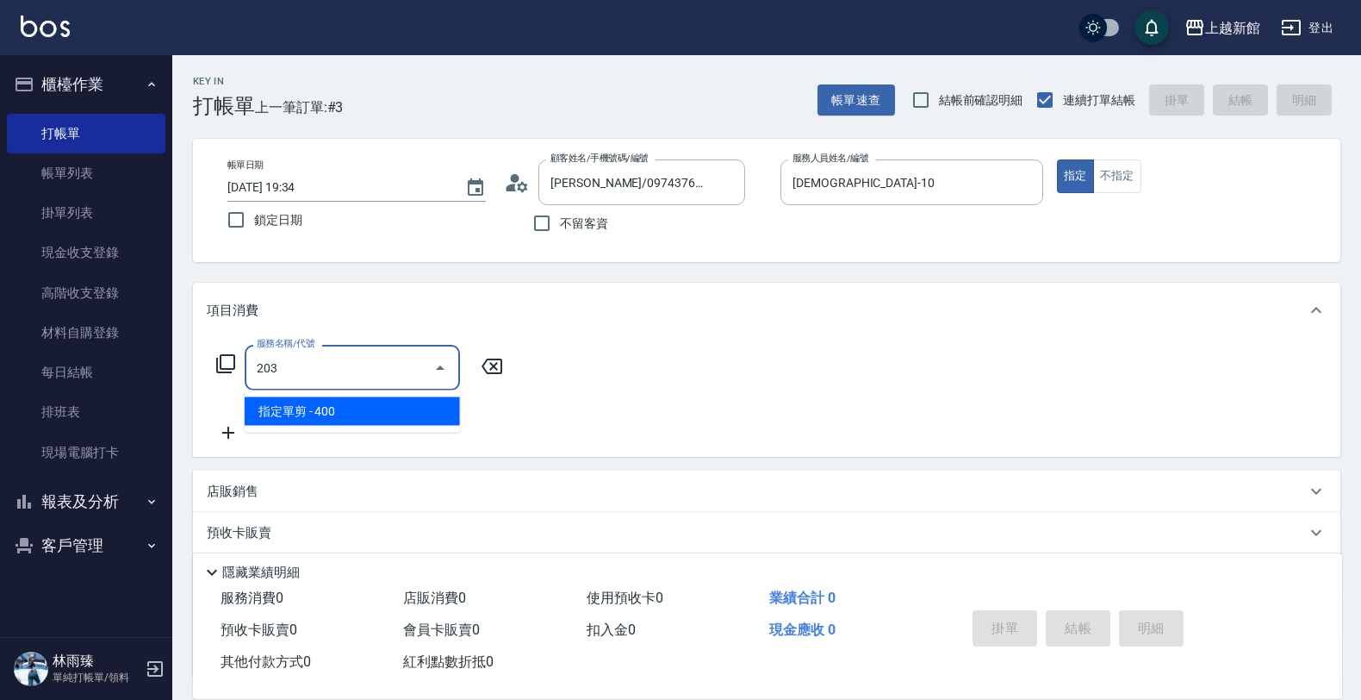
type input "指定單剪(203)"
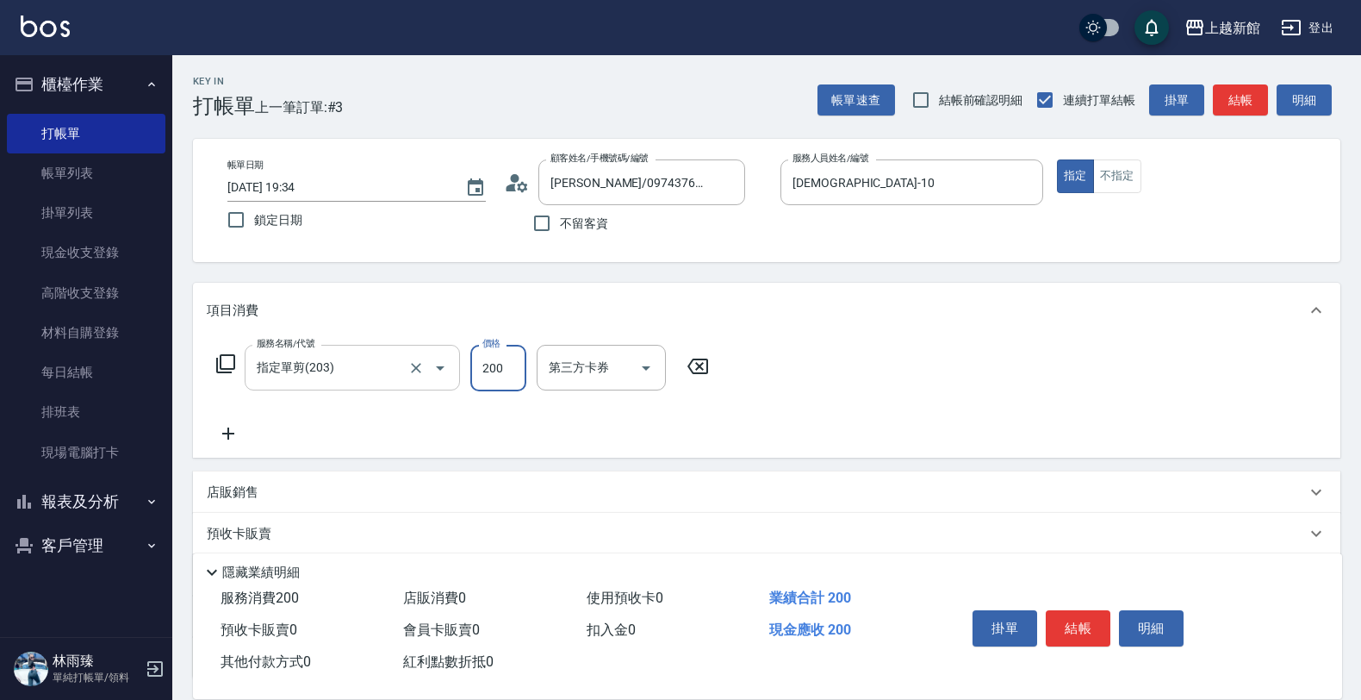
type input "200"
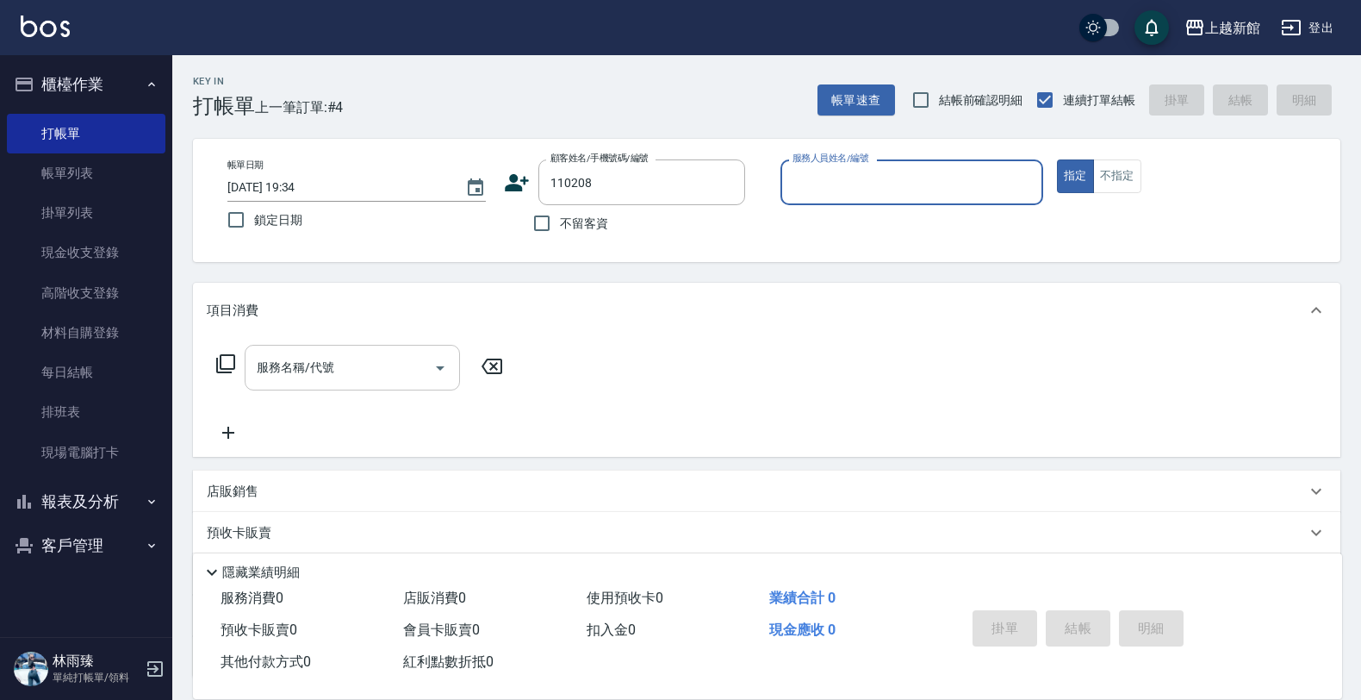
click at [1057, 159] on button "指定" at bounding box center [1075, 176] width 37 height 34
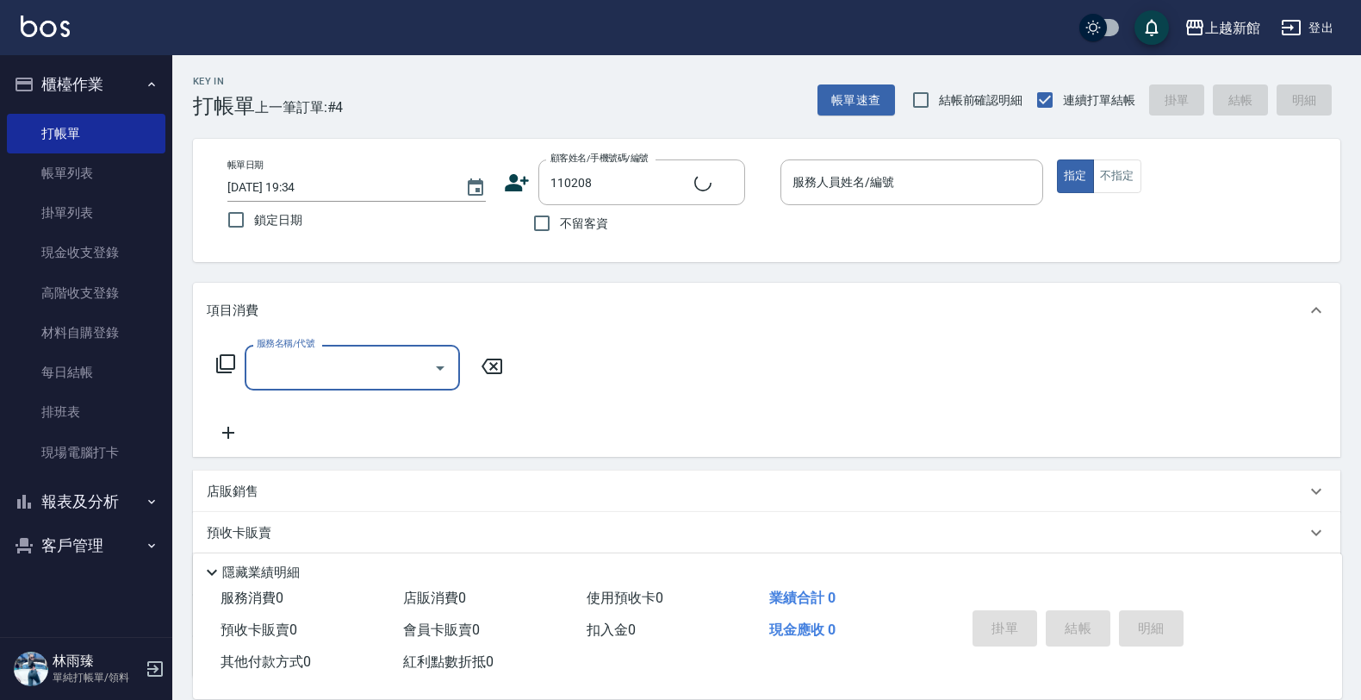
type input "周欣儀/0938697006/110208"
type input "蘿拉-1"
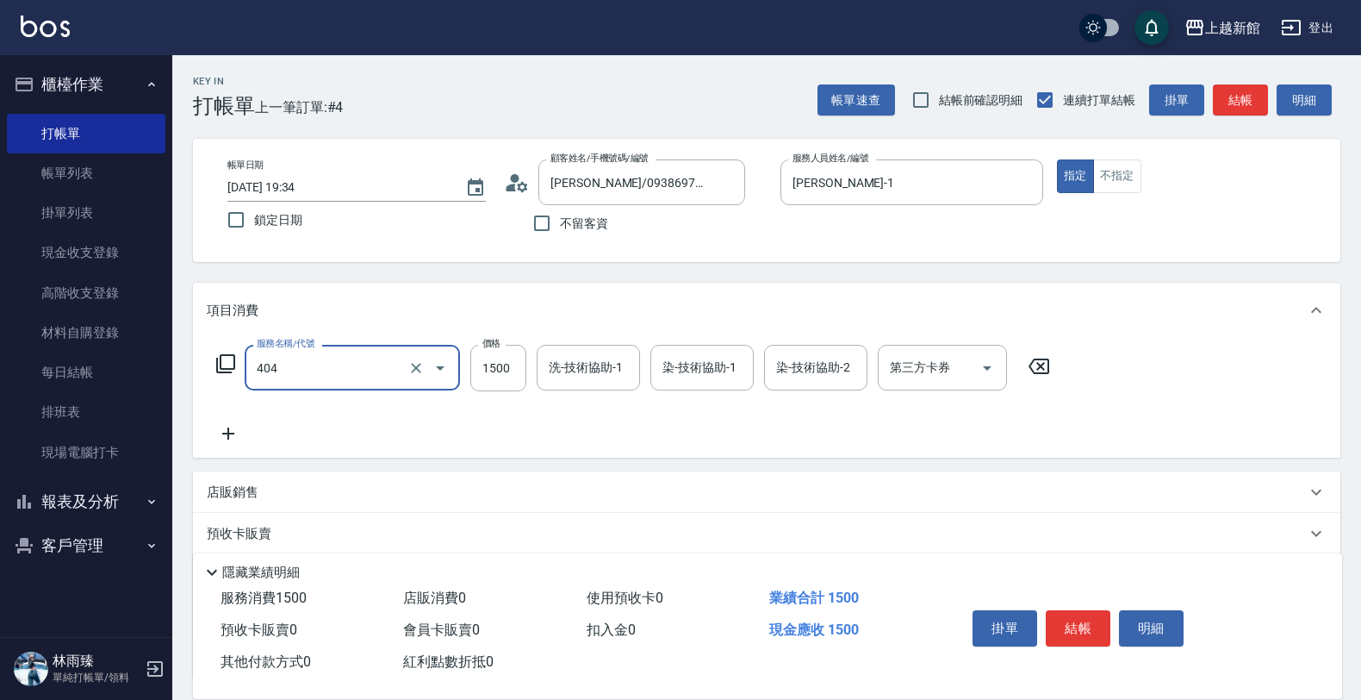
type input "設計染髮(404)"
type input "1299"
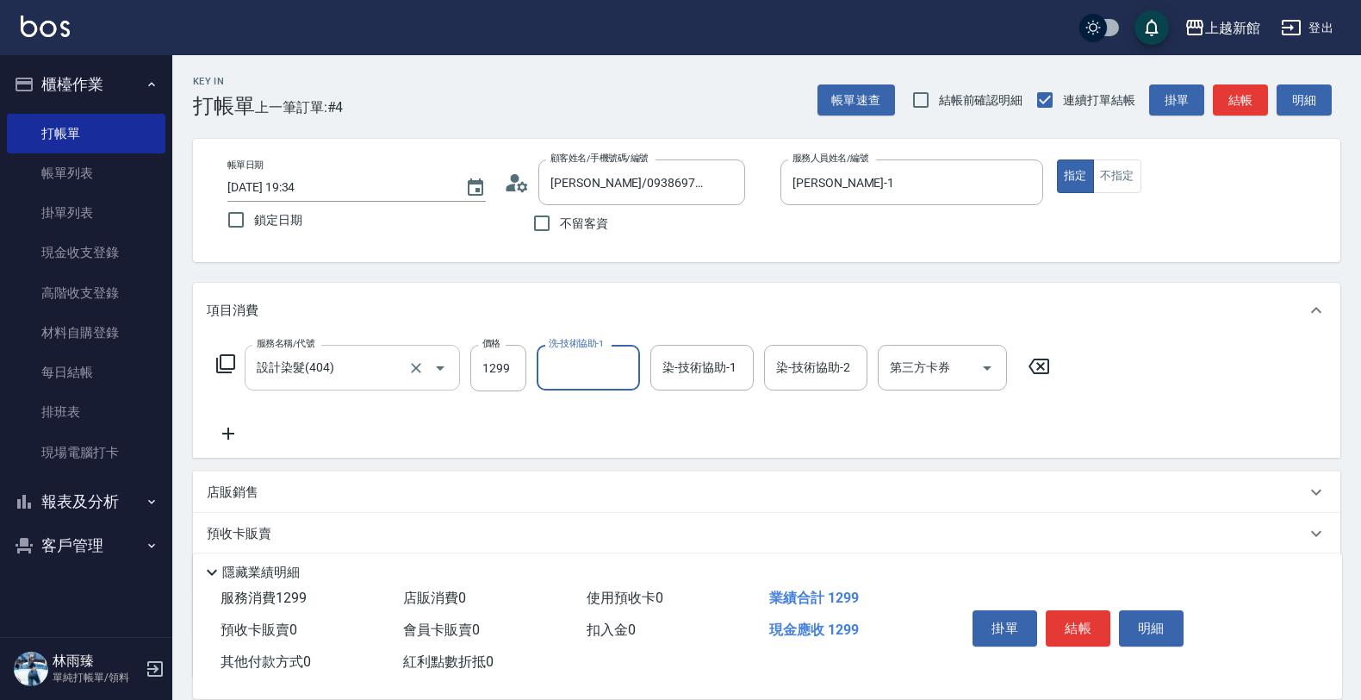
type input "2"
type input "宜珍-4"
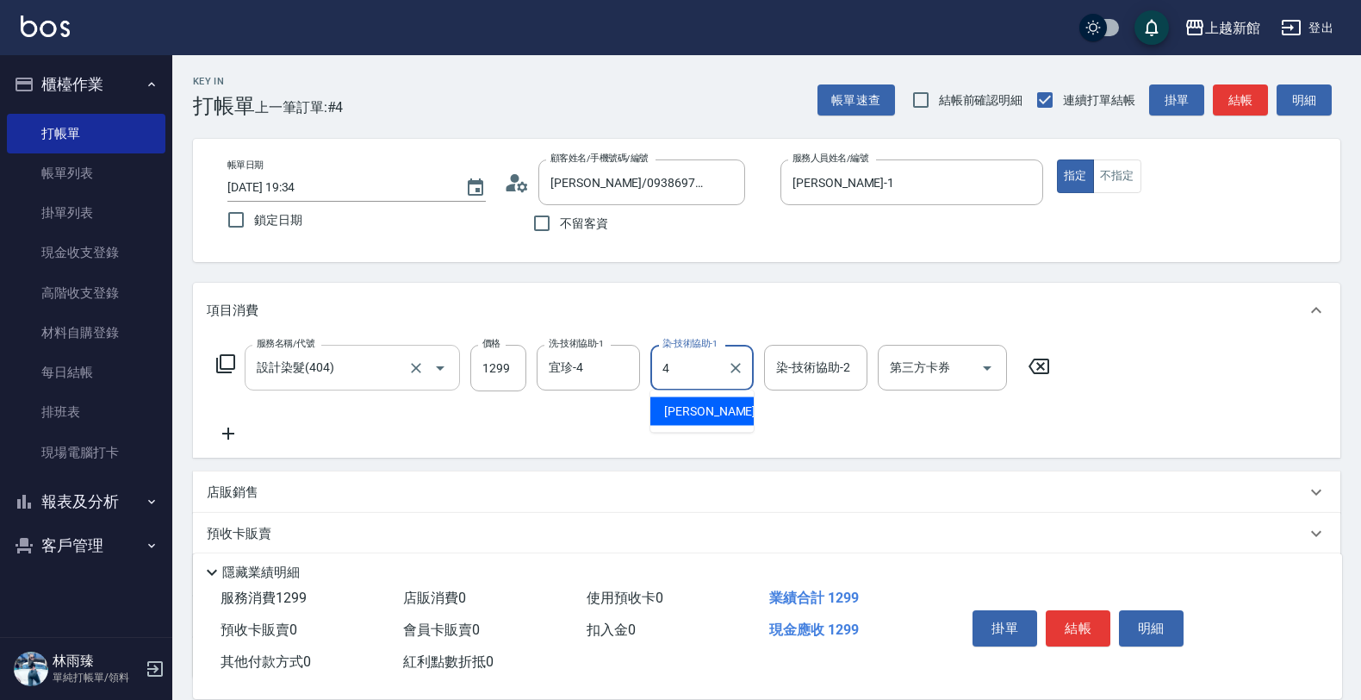
type input "宜珍-4"
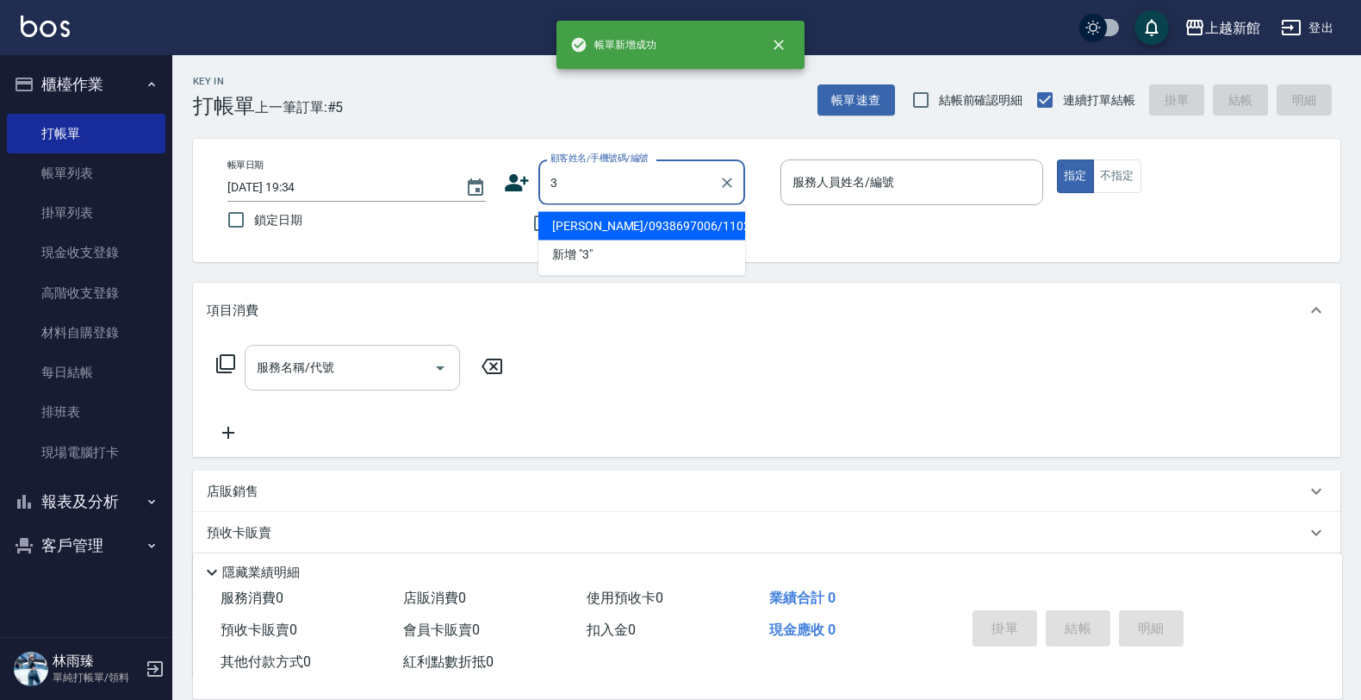
type input "周欣儀/0938697006/110208"
click at [1057, 159] on button "指定" at bounding box center [1075, 176] width 37 height 34
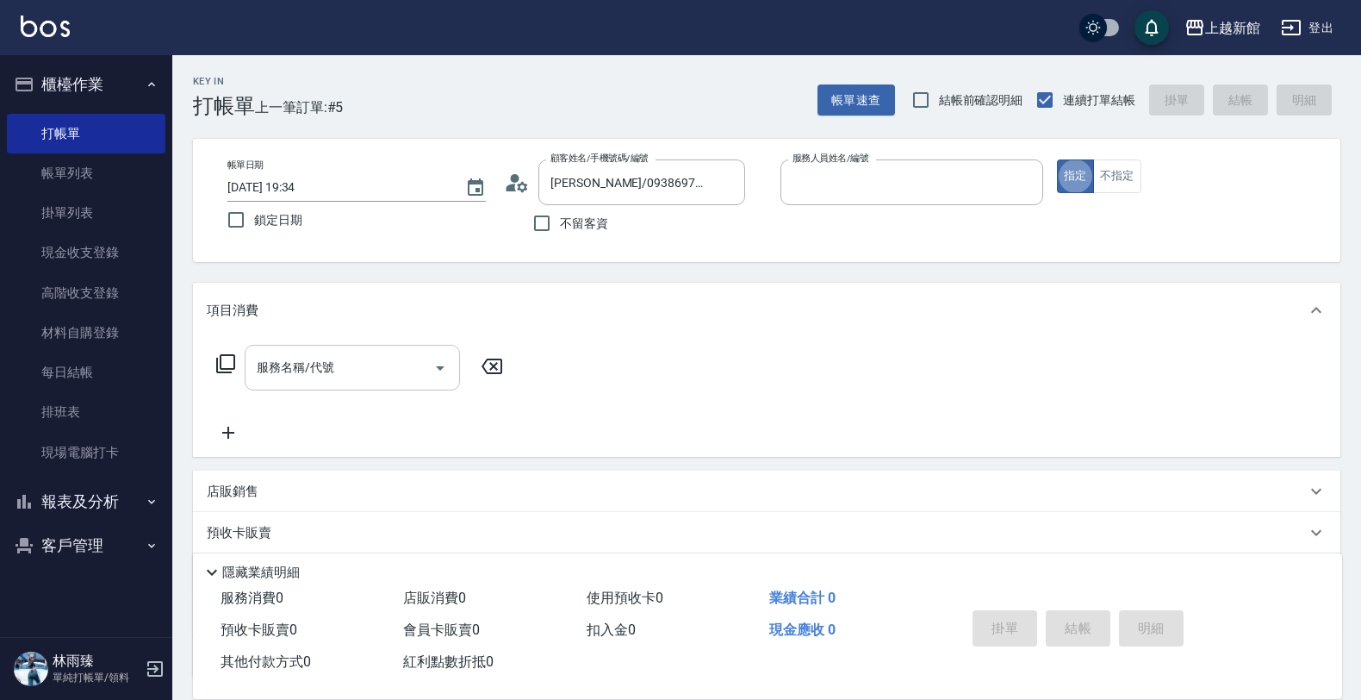
type input "蘿拉-1"
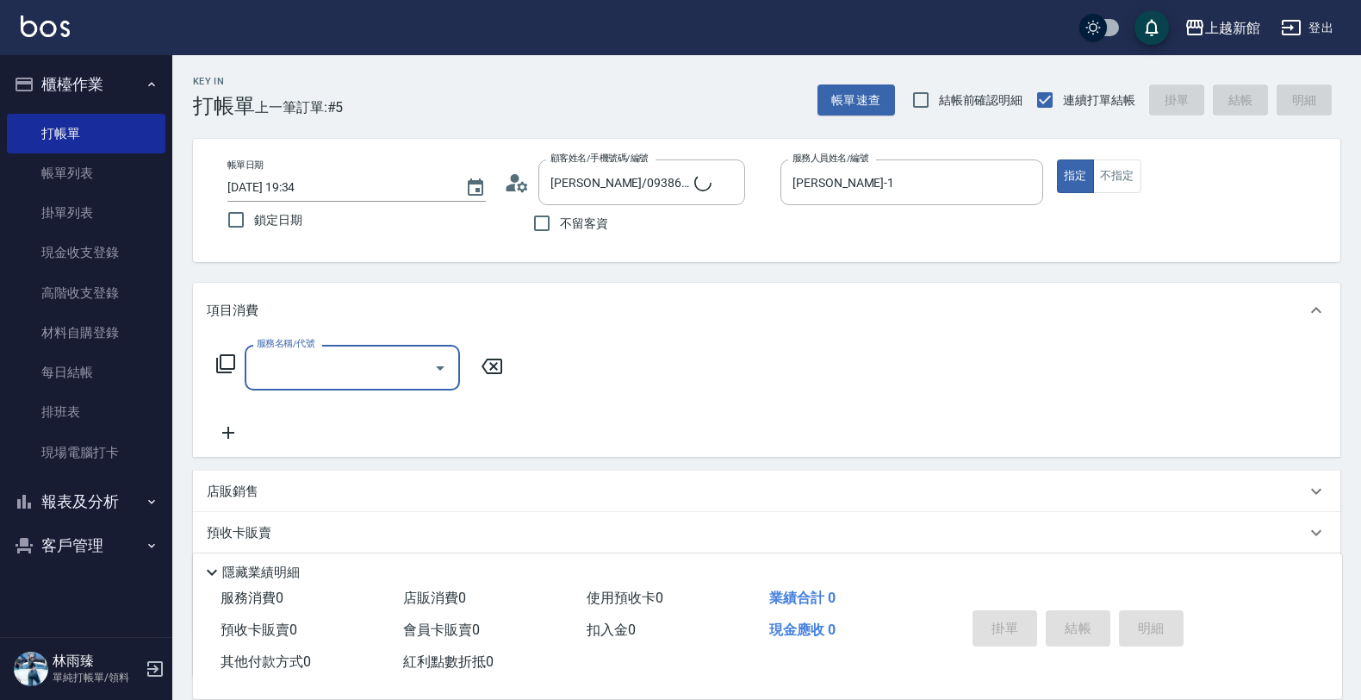
type input "阿咪/3_阿咪/3"
type input "A-Mia -3"
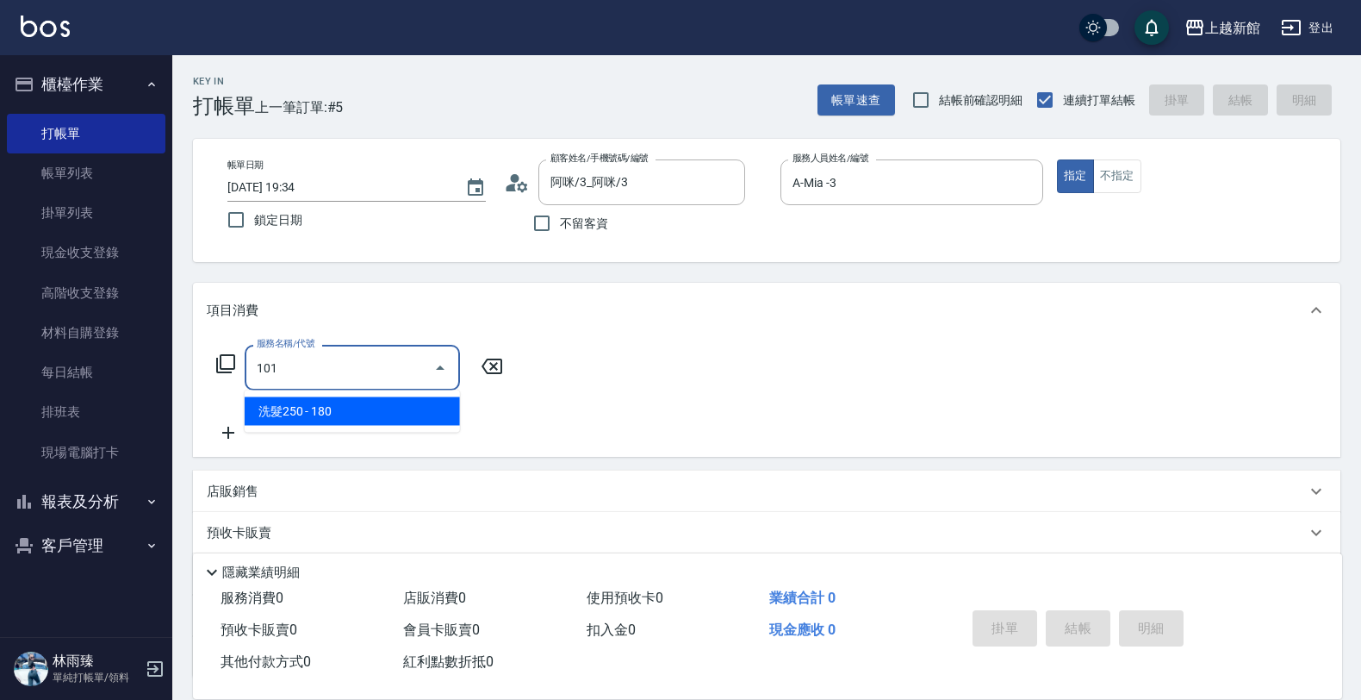
type input "洗髮250(101)"
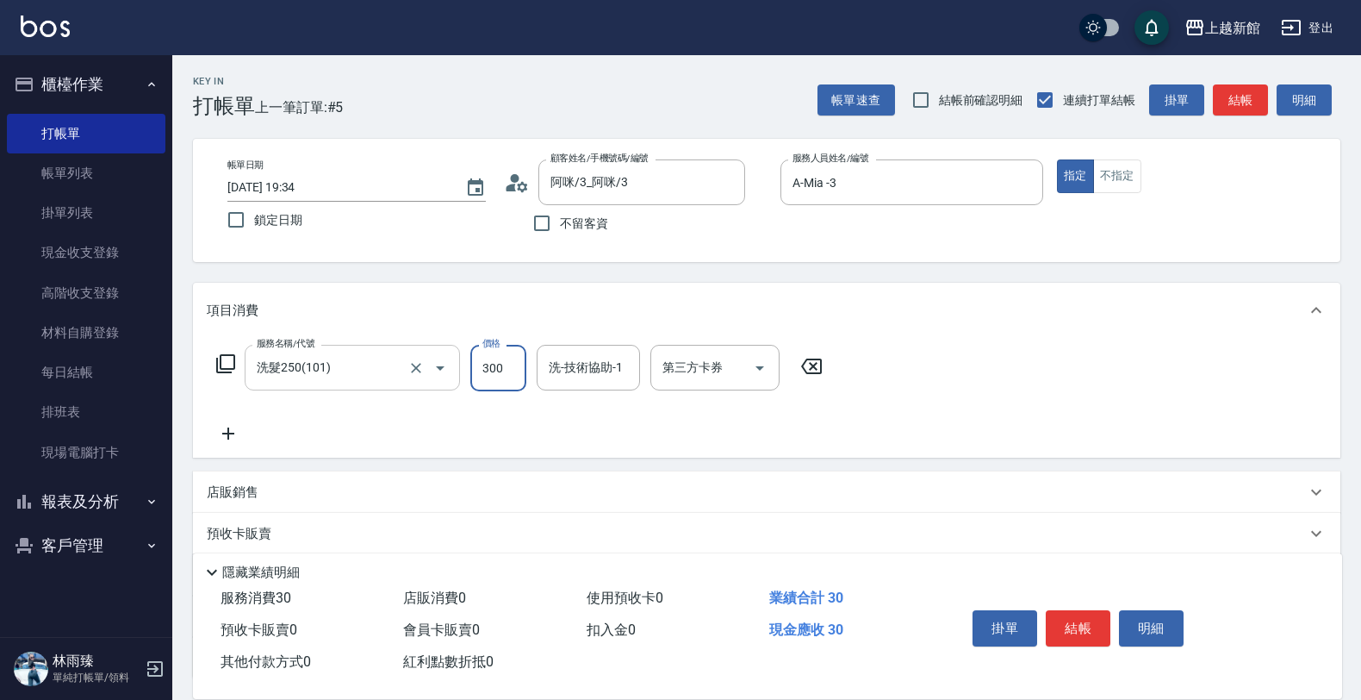
type input "300"
type input "小邱-25"
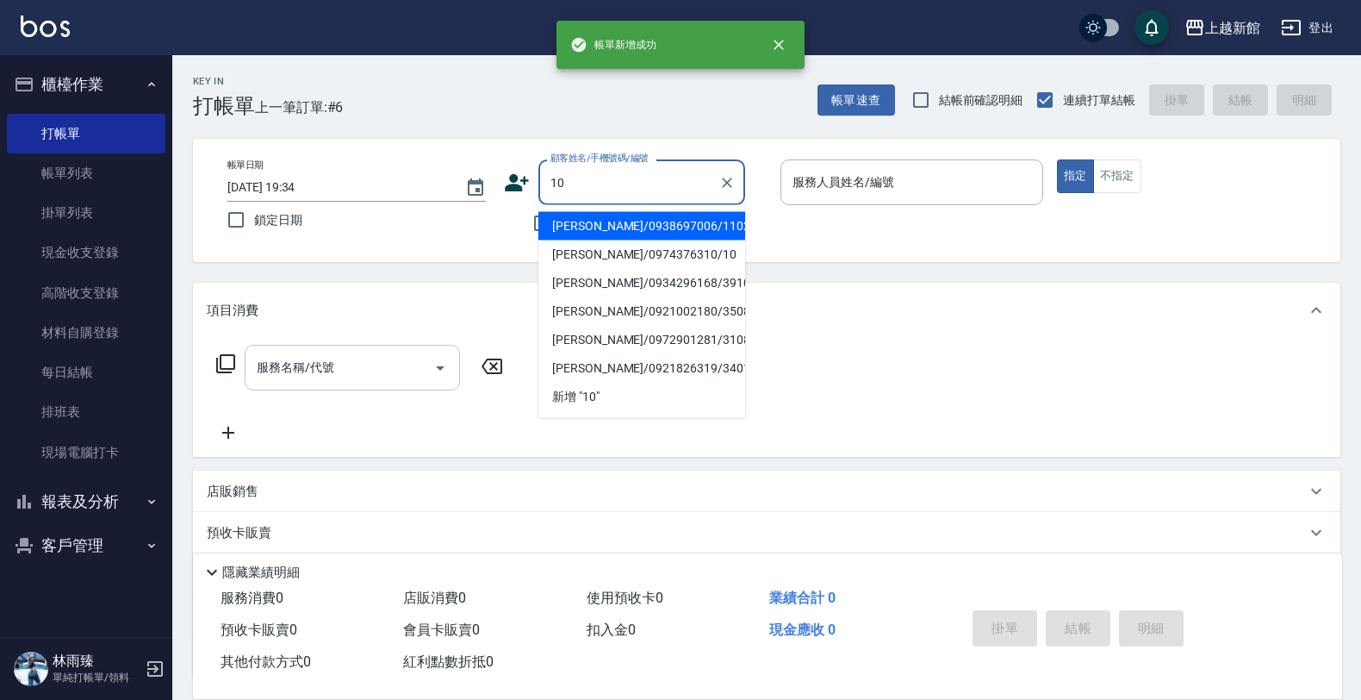
type input "周欣儀/0938697006/110208"
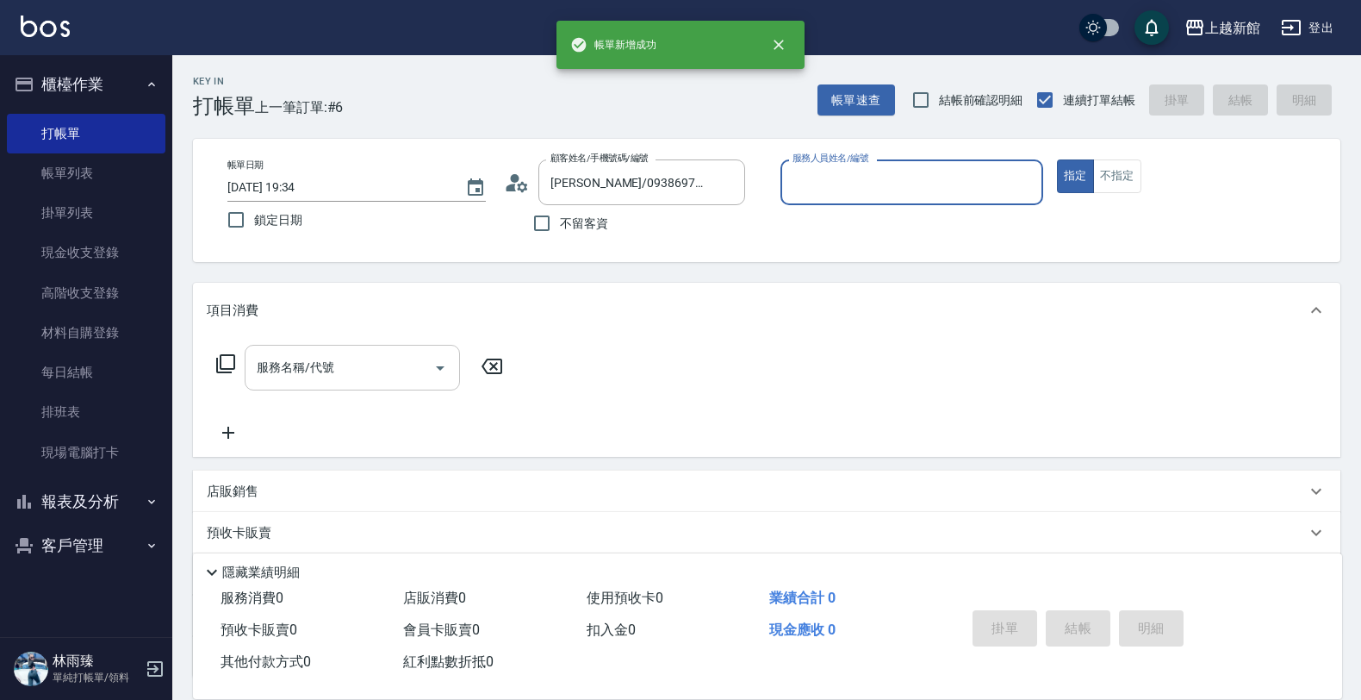
click at [1057, 159] on button "指定" at bounding box center [1075, 176] width 37 height 34
type input "蘿拉-1"
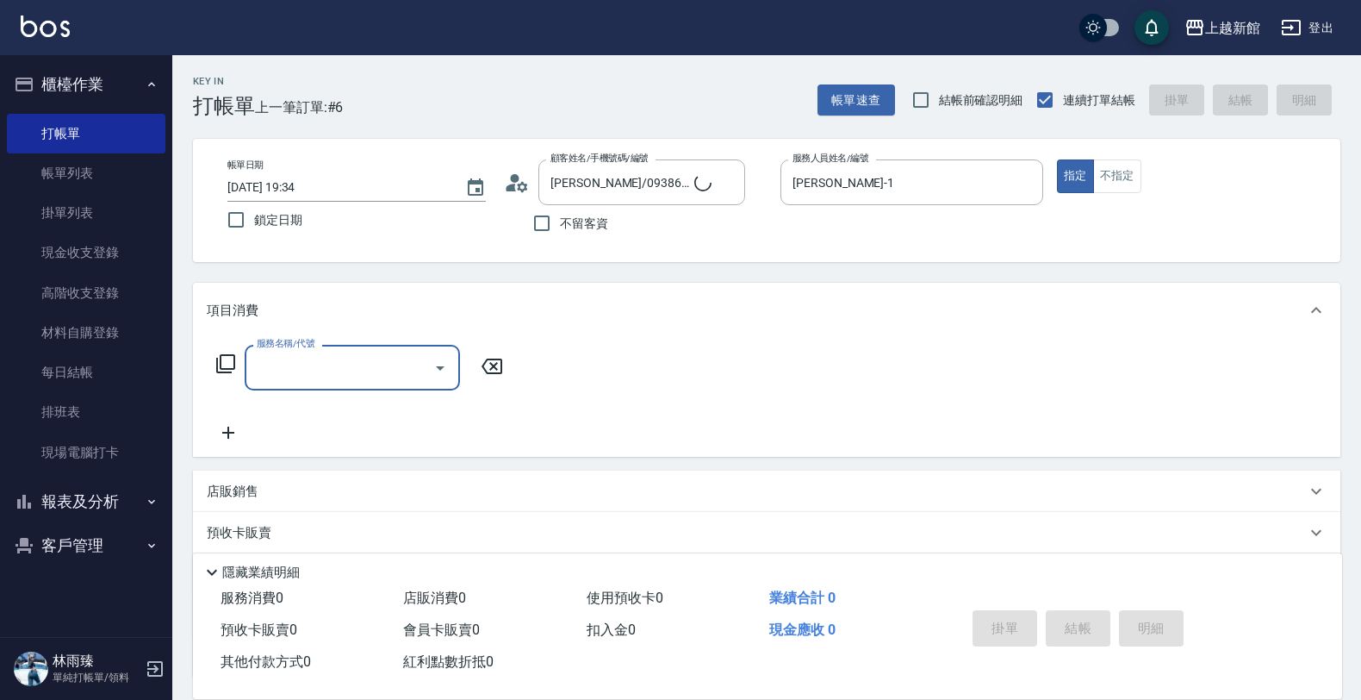
type input "瑪莎/0974376310/10"
type input "瑪沙-10"
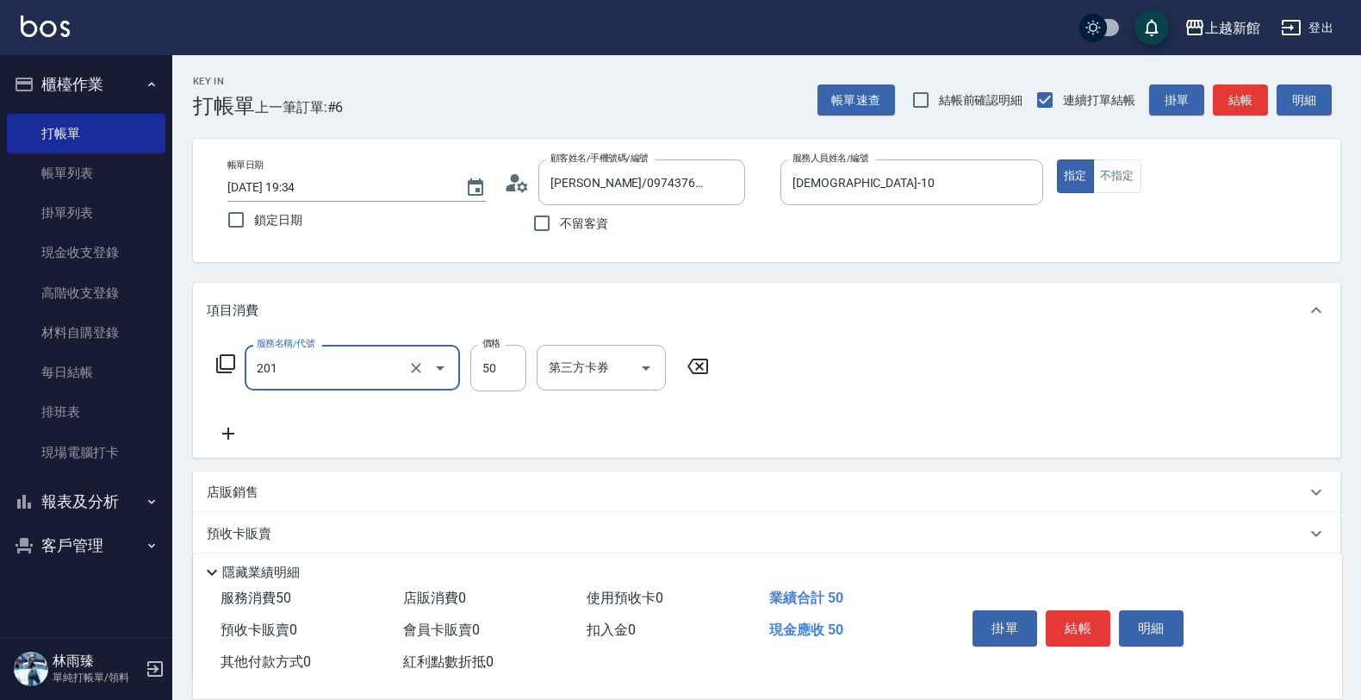
type input "剪瀏海(201)"
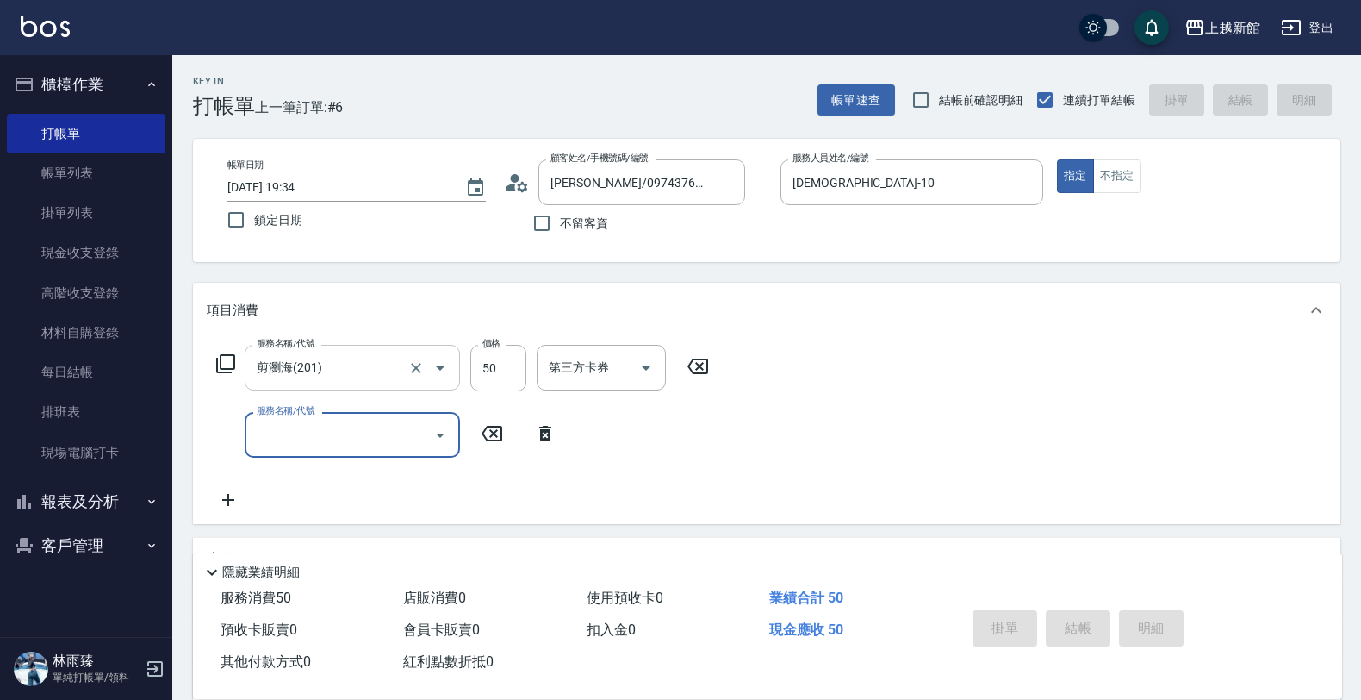
type input "2025/10/08 19:35"
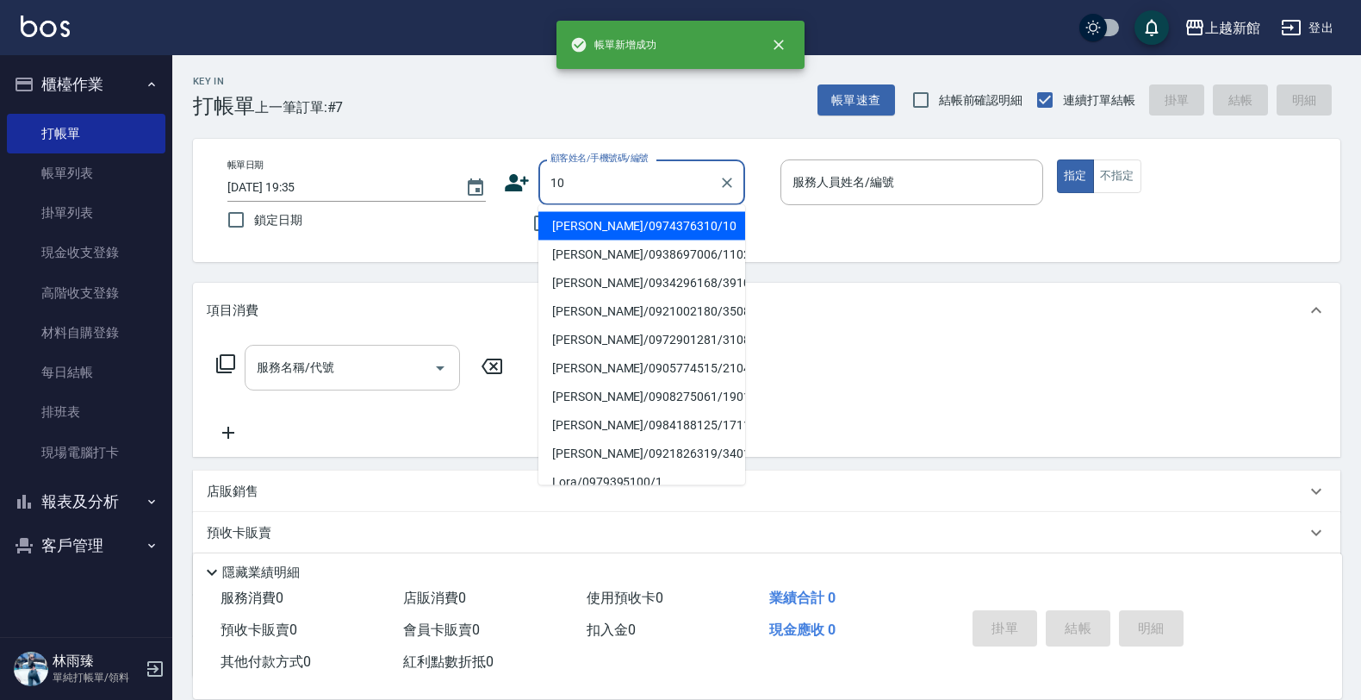
type input "瑪莎/0974376310/10"
click at [1057, 159] on button "指定" at bounding box center [1075, 176] width 37 height 34
type input "瑪沙-10"
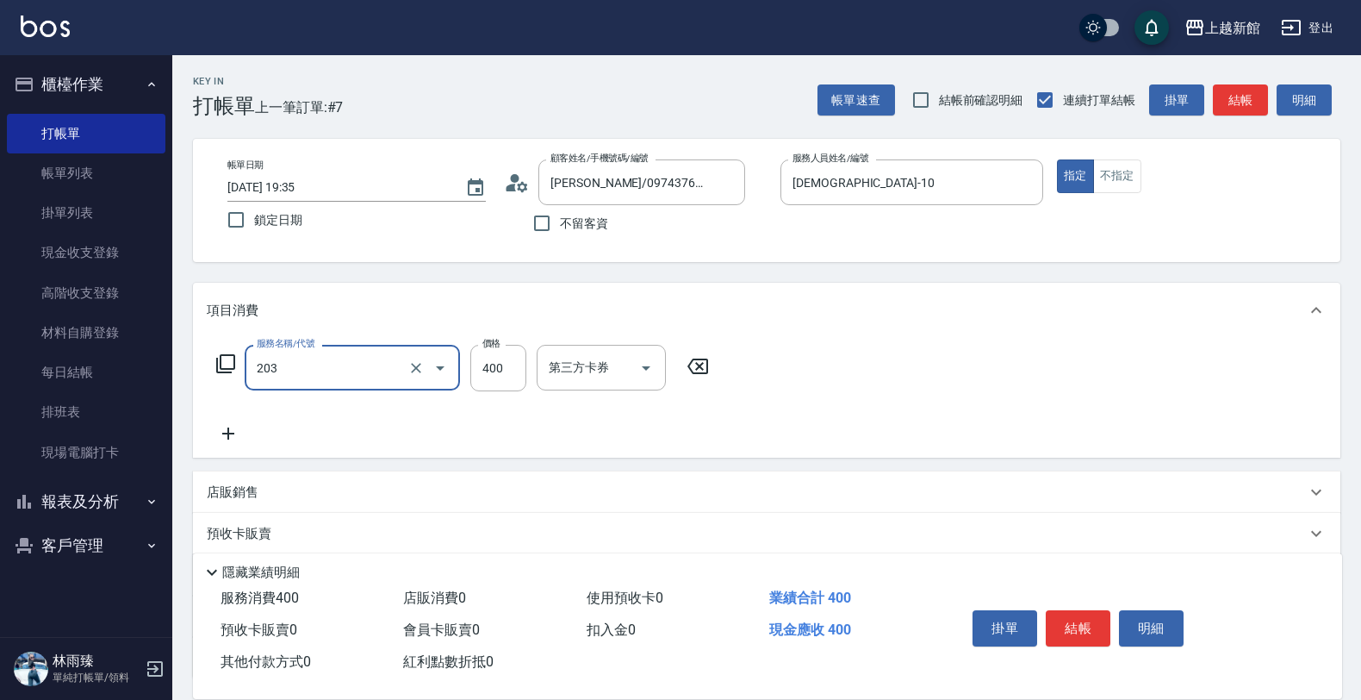
type input "指定單剪(203)"
type input "200"
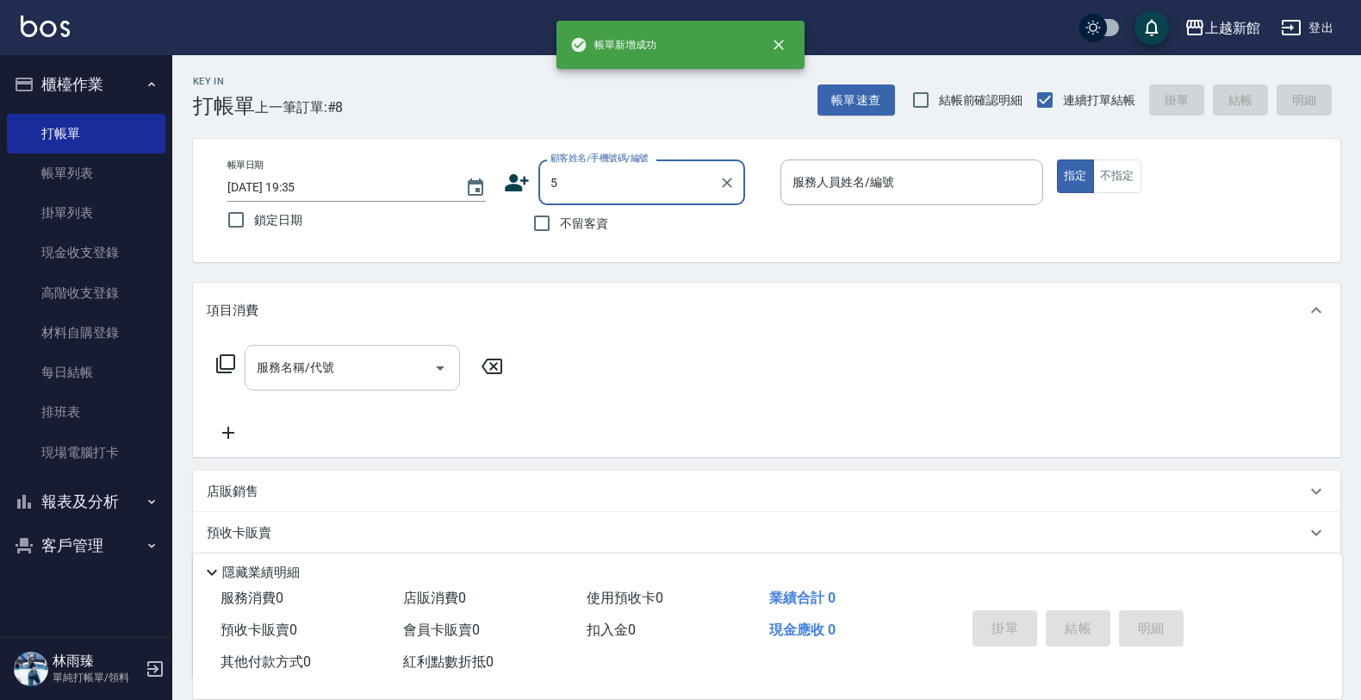
type input "陳薏捷/0921002180/350807"
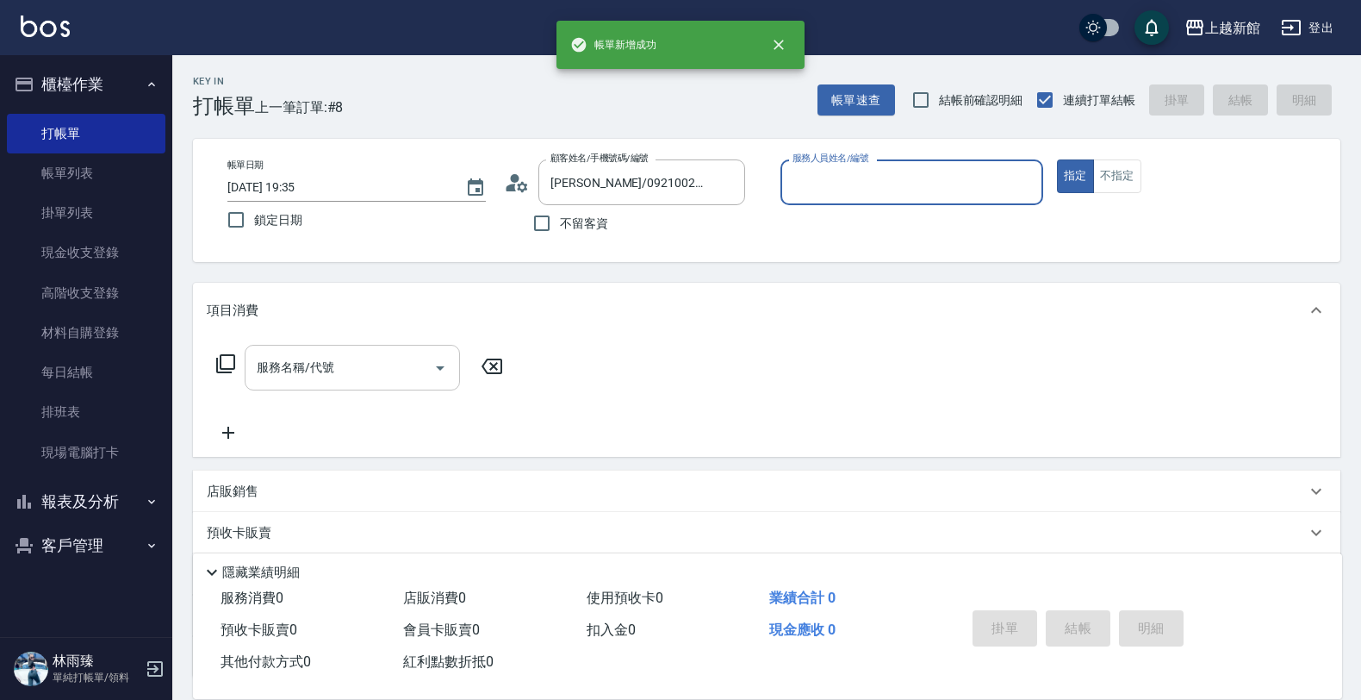
click at [1057, 159] on button "指定" at bounding box center [1075, 176] width 37 height 34
type input "旌瑛-5"
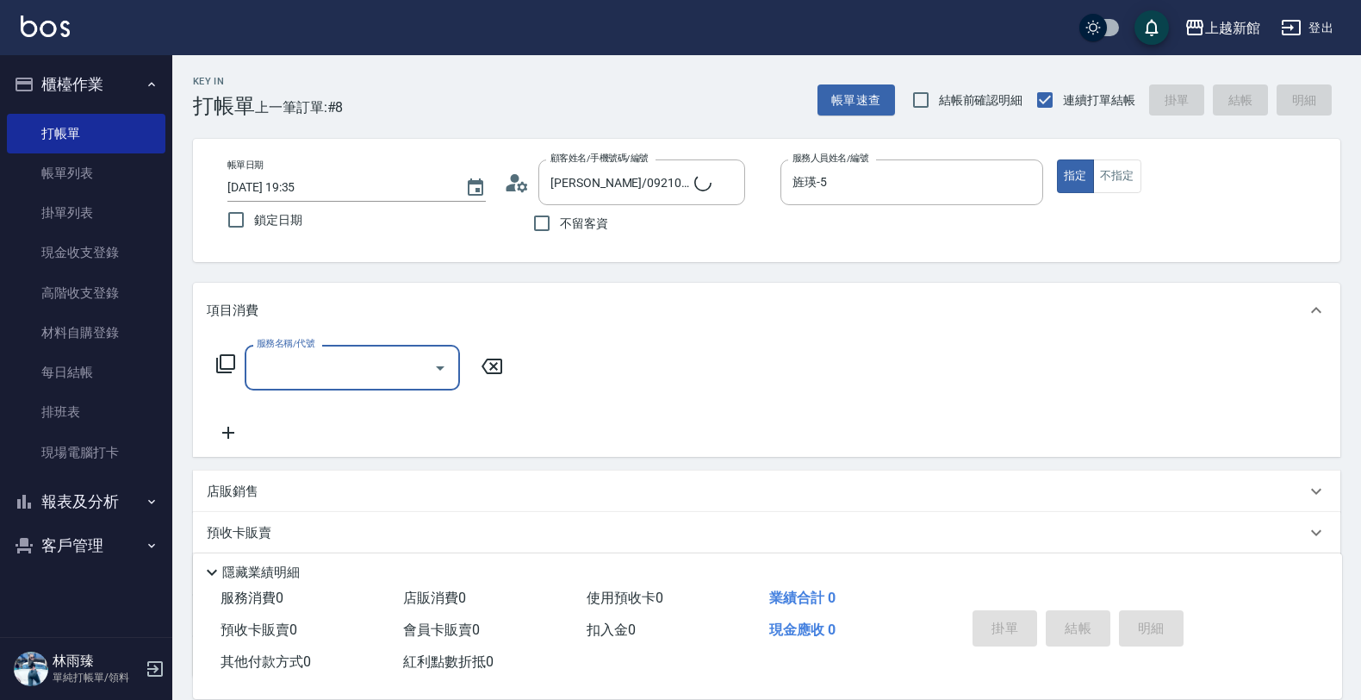
type input "龍蝦/0903917638/5"
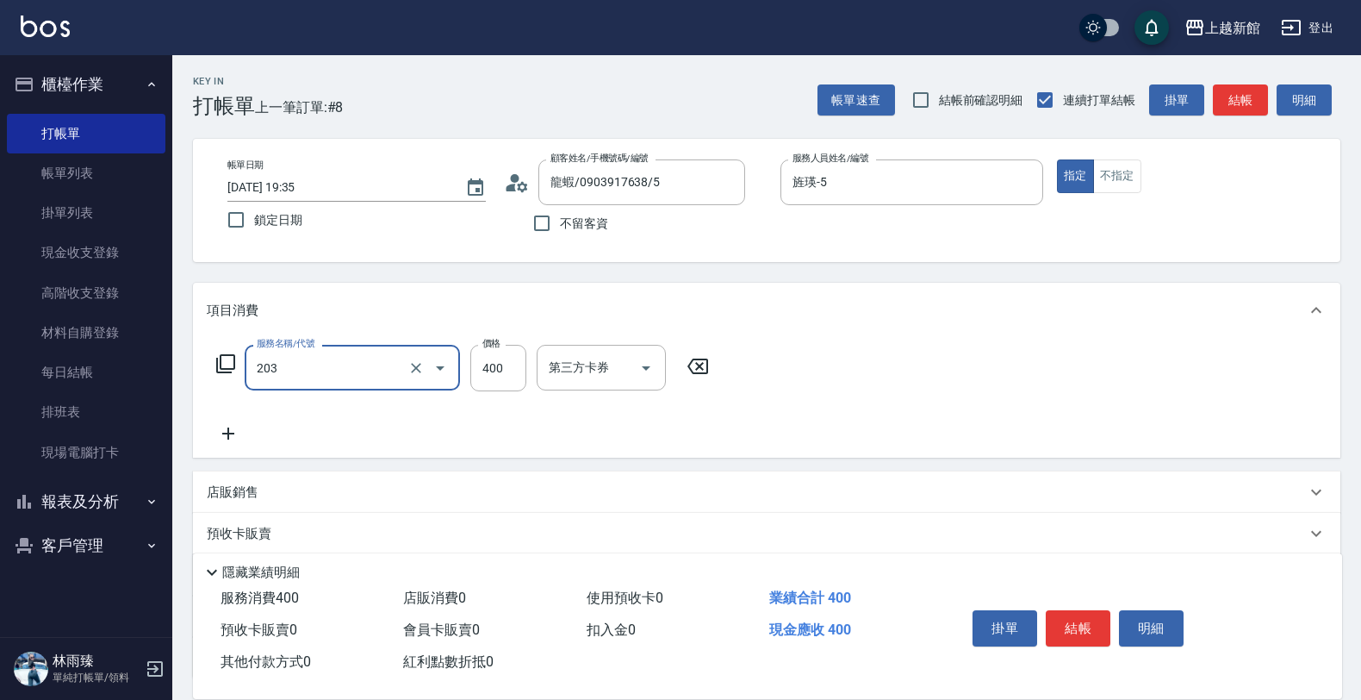
type input "指定單剪(203)"
type input "0"
click at [713, 369] on div "服務名稱/代號 指定單剪(203) 服務名稱/代號 價格 0 價格 第三方卡券 第三方卡券" at bounding box center [463, 368] width 513 height 47
click at [708, 364] on icon at bounding box center [697, 366] width 43 height 21
type input "剪瀏海(201)"
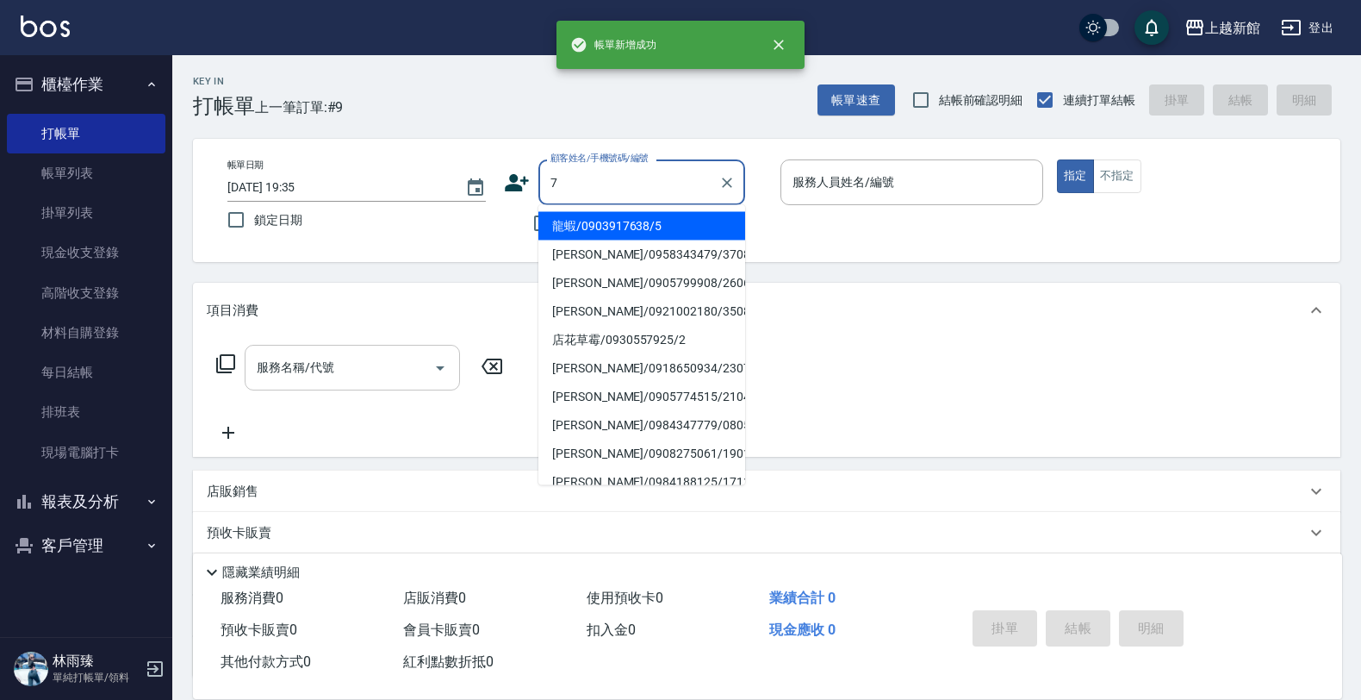
type input "龍蝦/0903917638/5"
click at [1057, 159] on button "指定" at bounding box center [1075, 176] width 37 height 34
type input "旌瑛-5"
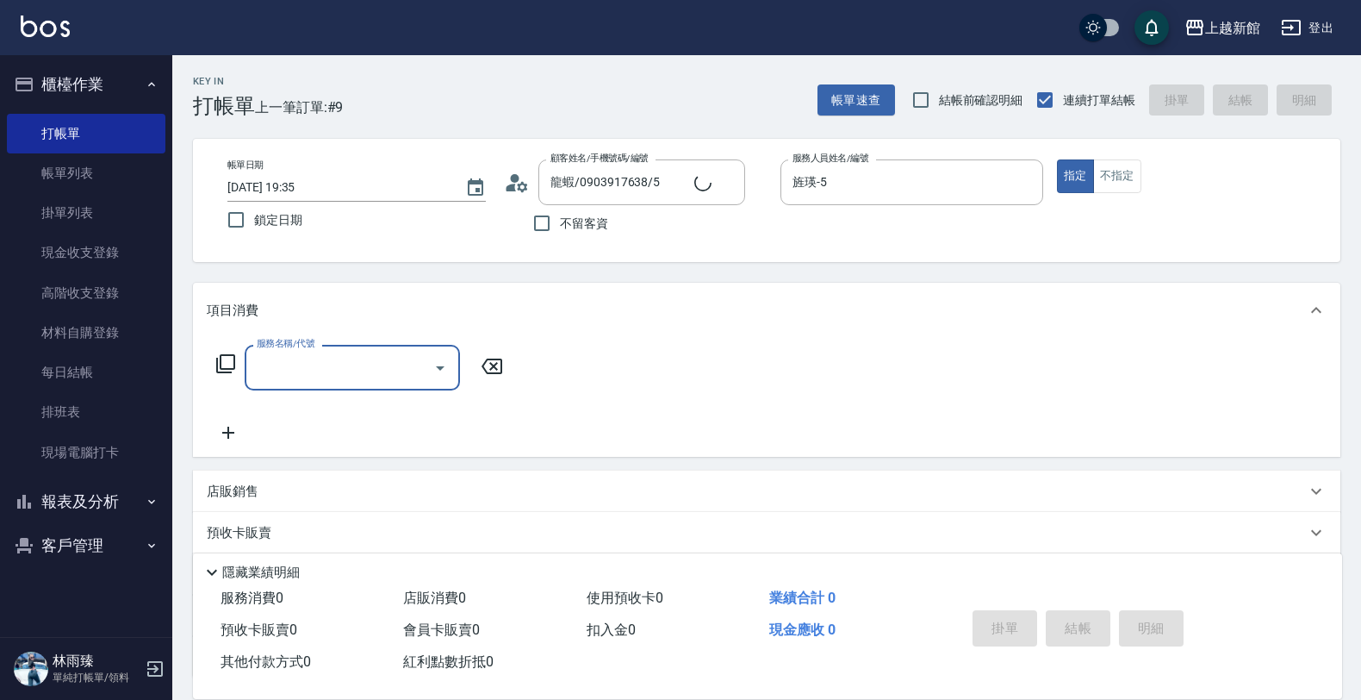
type input "莫尼卡/77/7"
type input "莫尼卡-7"
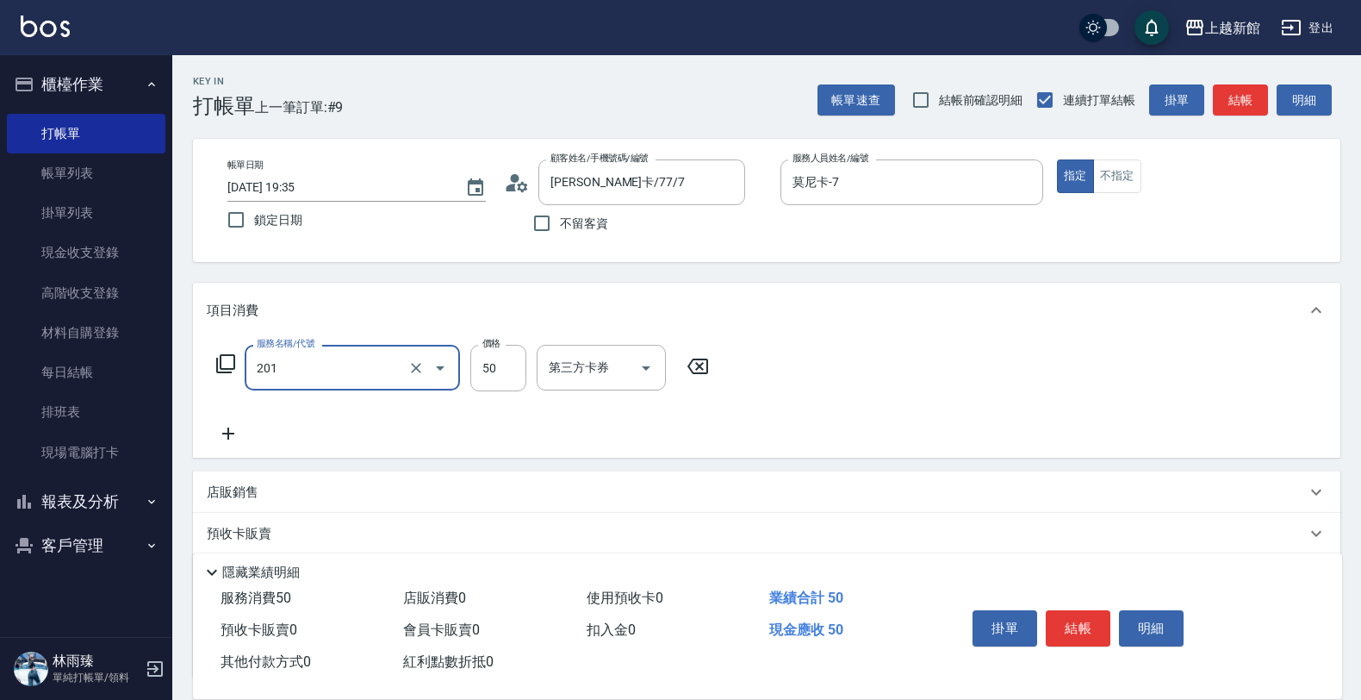
type input "剪瀏海(201)"
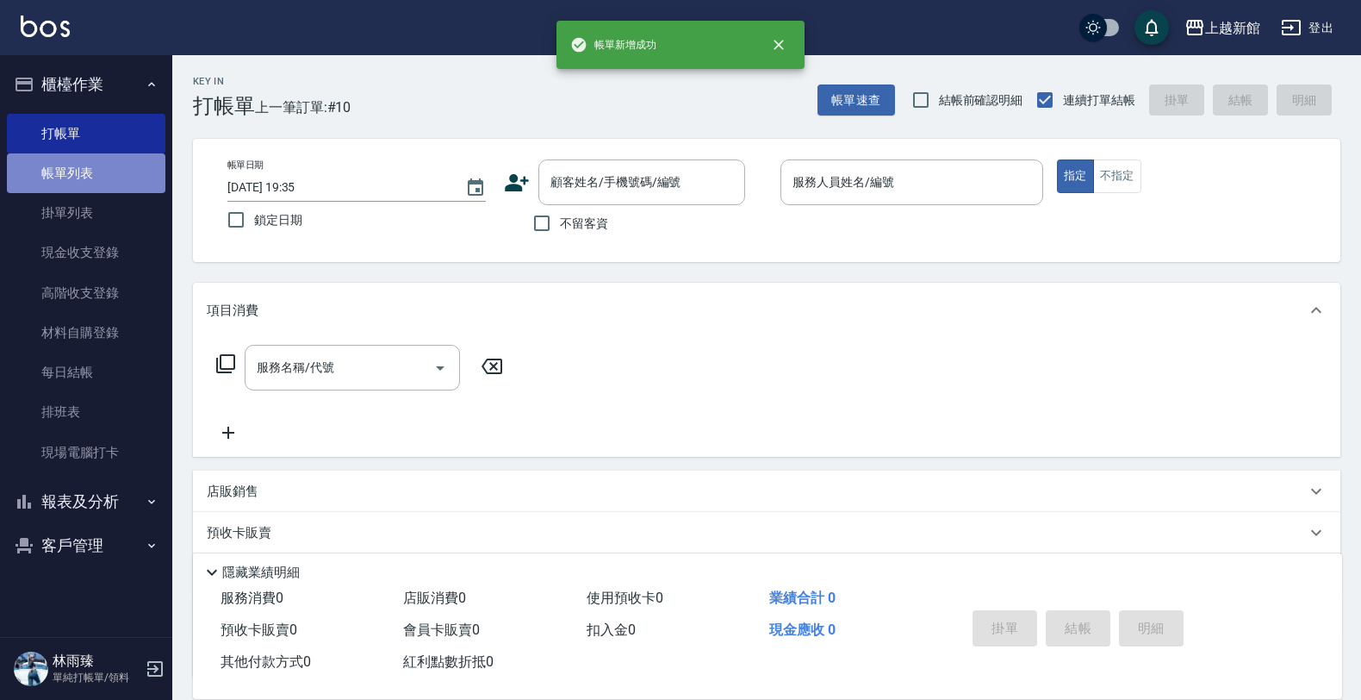
click at [112, 160] on link "帳單列表" at bounding box center [86, 173] width 159 height 40
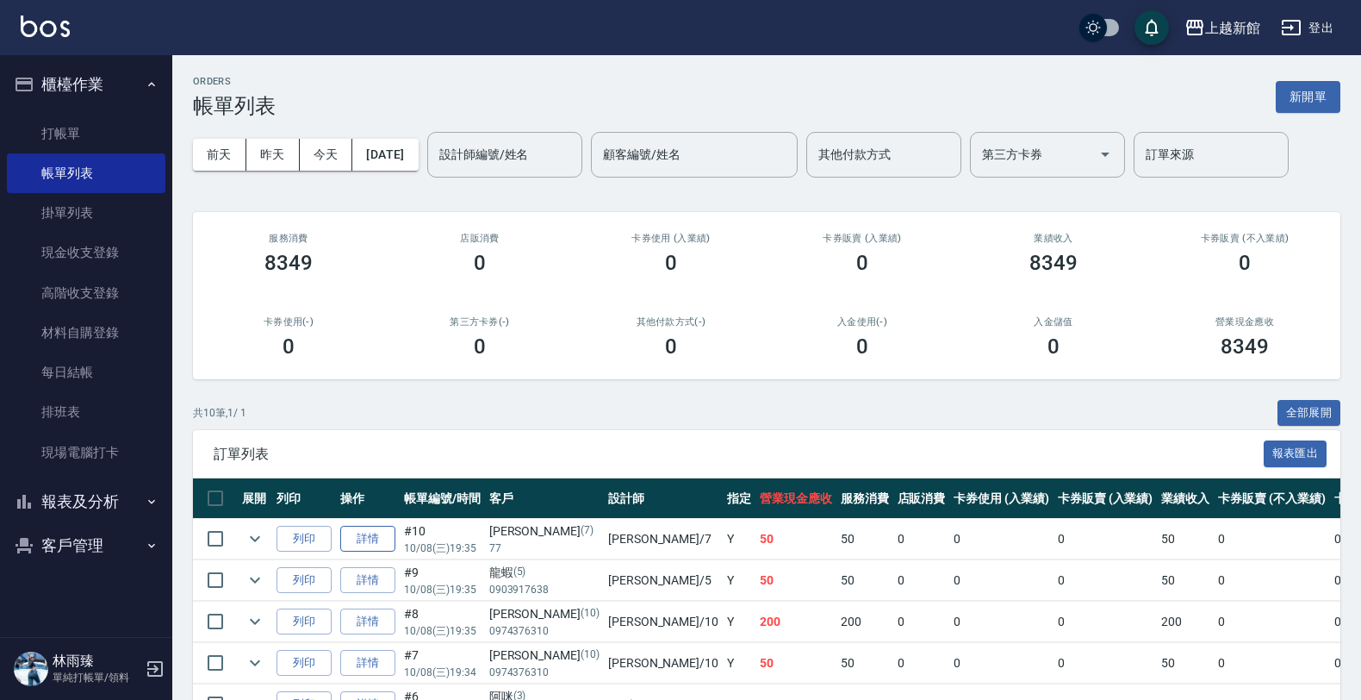
click at [377, 537] on link "詳情" at bounding box center [367, 539] width 55 height 27
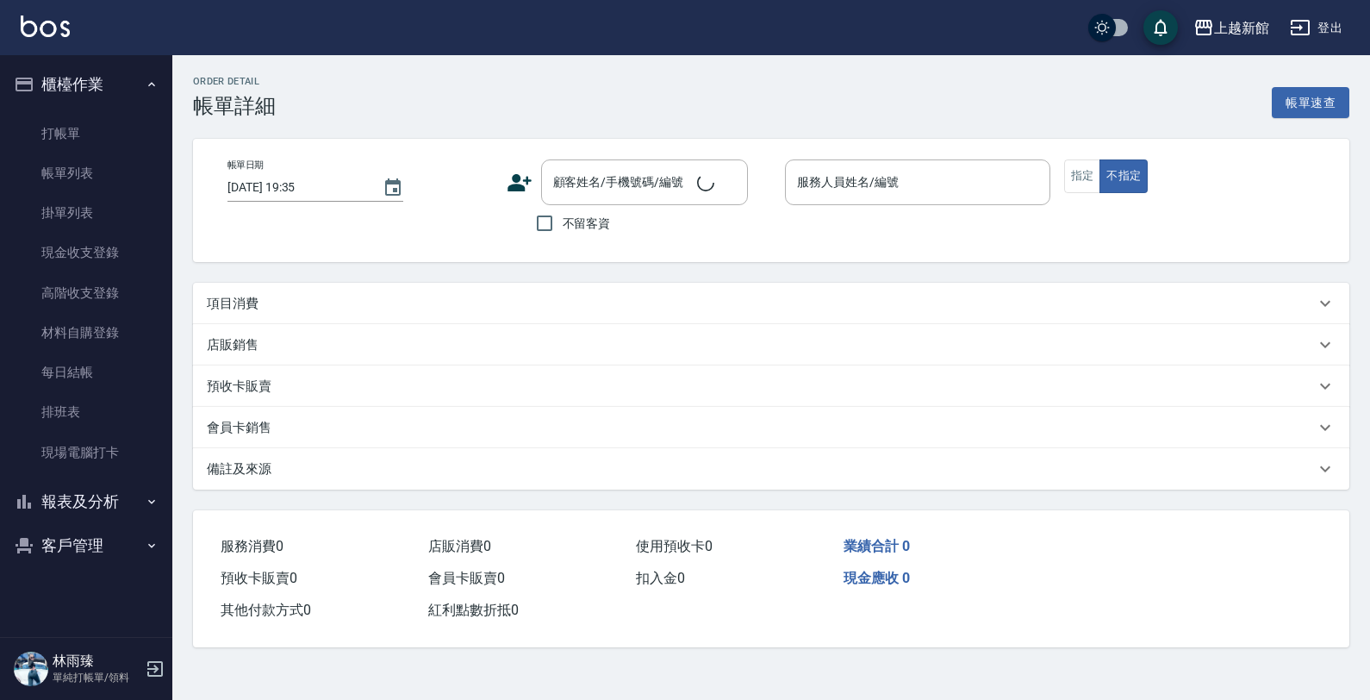
type input "莫尼卡-7"
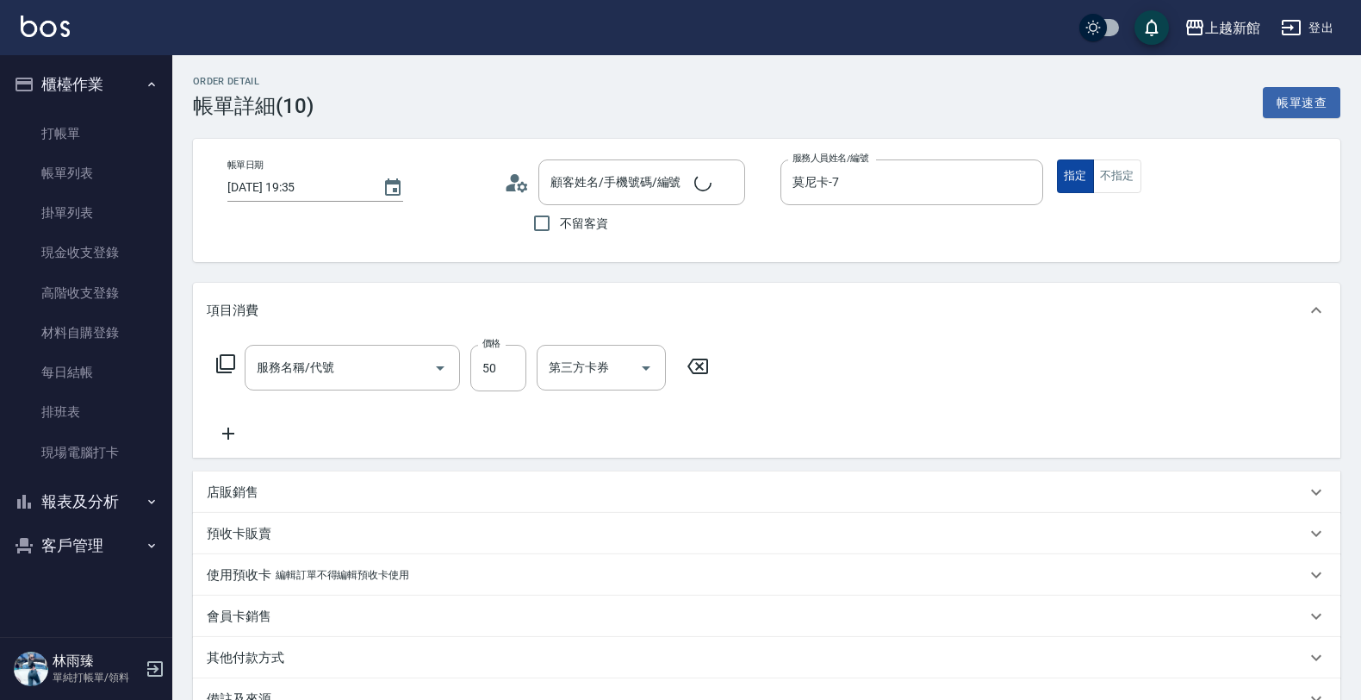
type input "莫尼卡/77/7"
click at [1110, 170] on button "不指定" at bounding box center [1117, 176] width 48 height 34
type input "剪瀏海(201)"
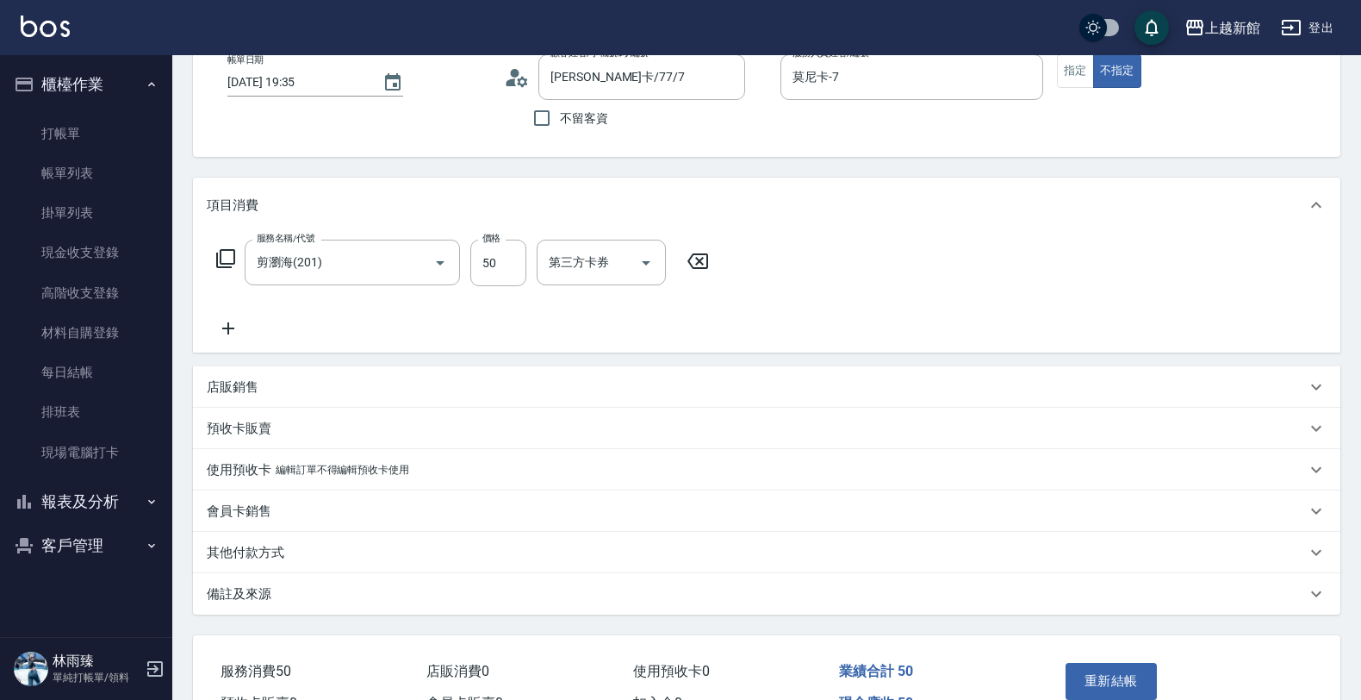
scroll to position [204, 0]
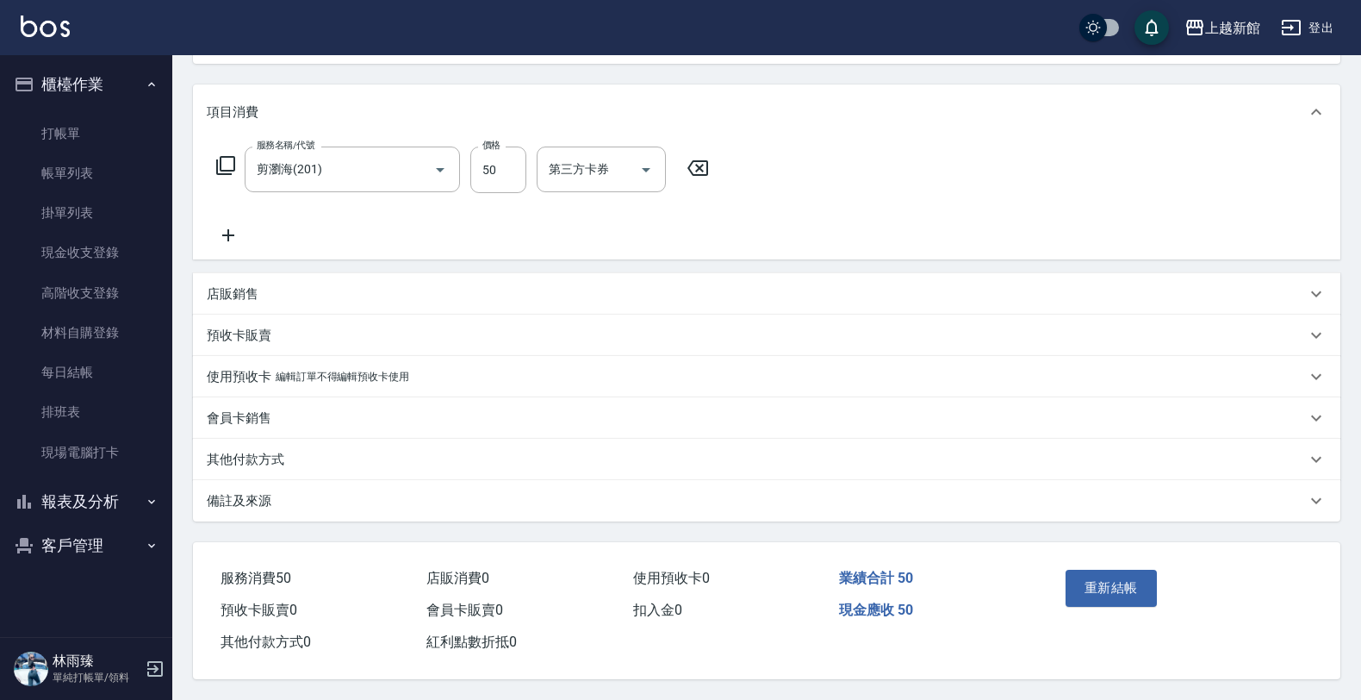
drag, startPoint x: 1124, startPoint y: 574, endPoint x: 1114, endPoint y: 575, distance: 10.4
click at [1124, 575] on button "重新結帳" at bounding box center [1111, 588] width 91 height 36
click at [1117, 579] on div "重新結帳" at bounding box center [1119, 600] width 121 height 75
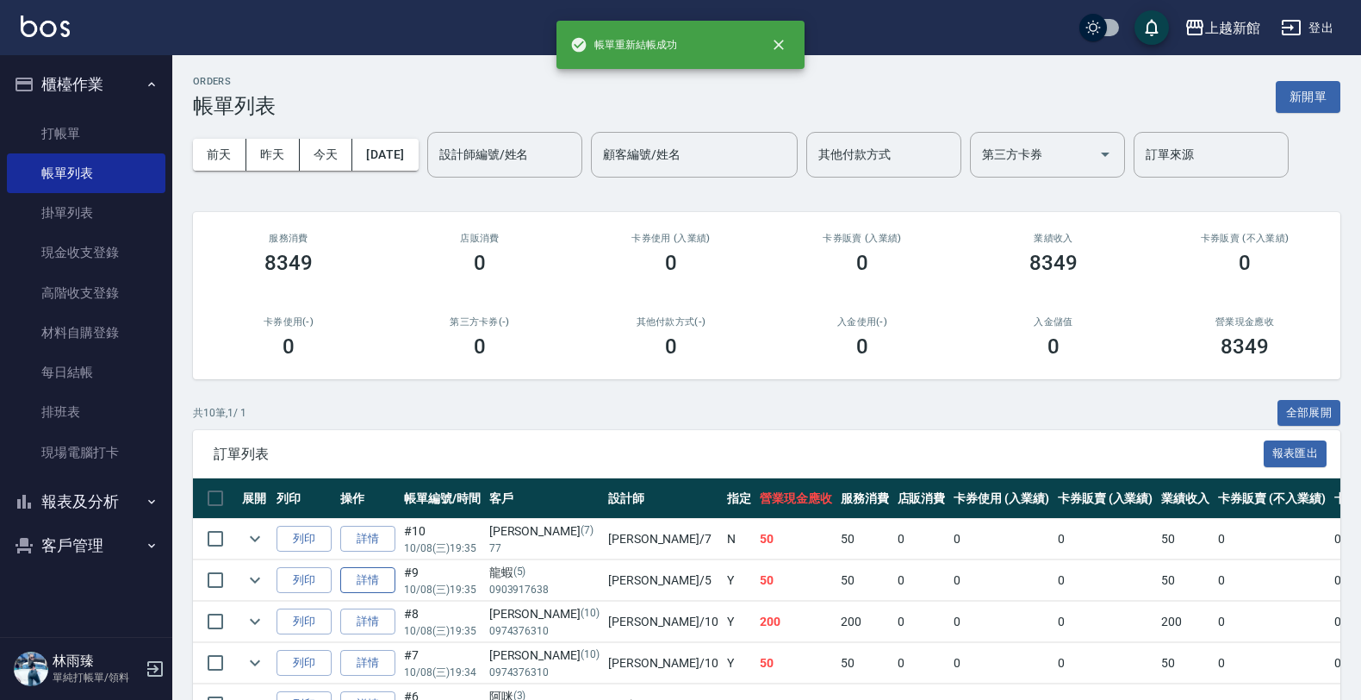
click at [369, 576] on link "詳情" at bounding box center [367, 580] width 55 height 27
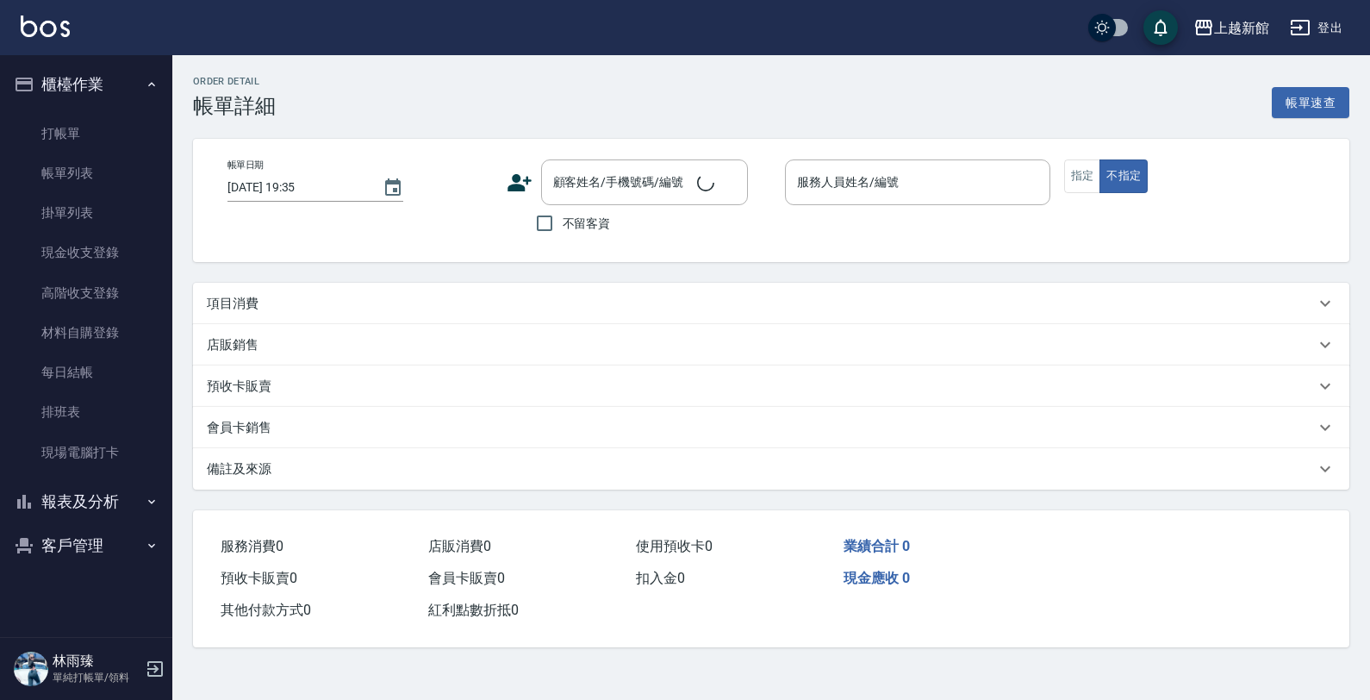
type input "旌瑛-5"
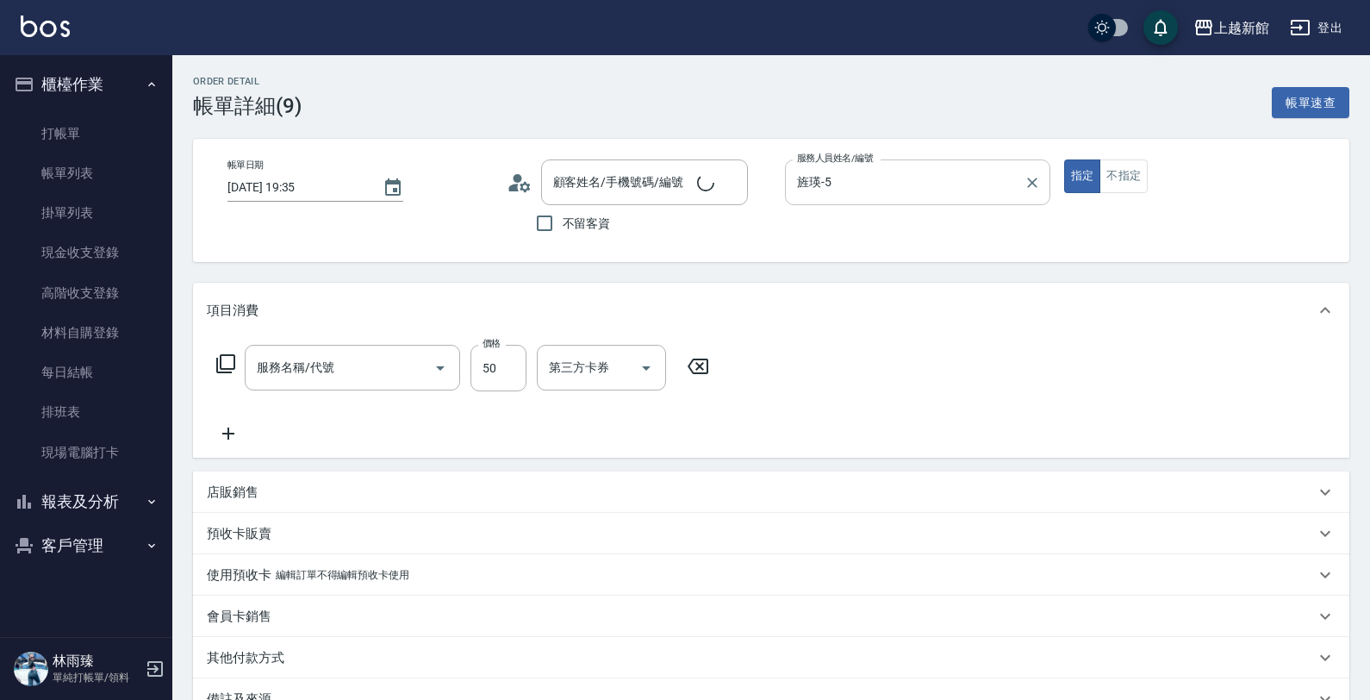
type input "剪瀏海(201)"
type input "龍蝦/0903917638/5"
click at [1139, 170] on button "不指定" at bounding box center [1117, 176] width 48 height 34
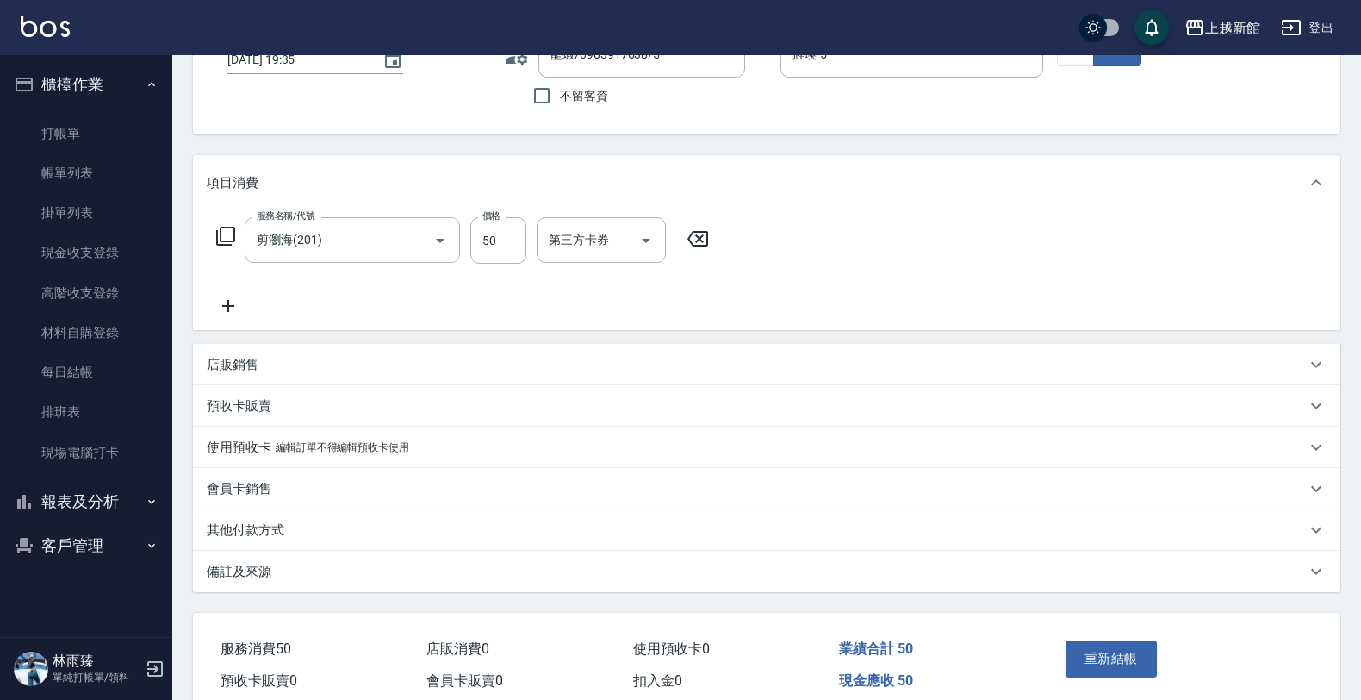
scroll to position [204, 0]
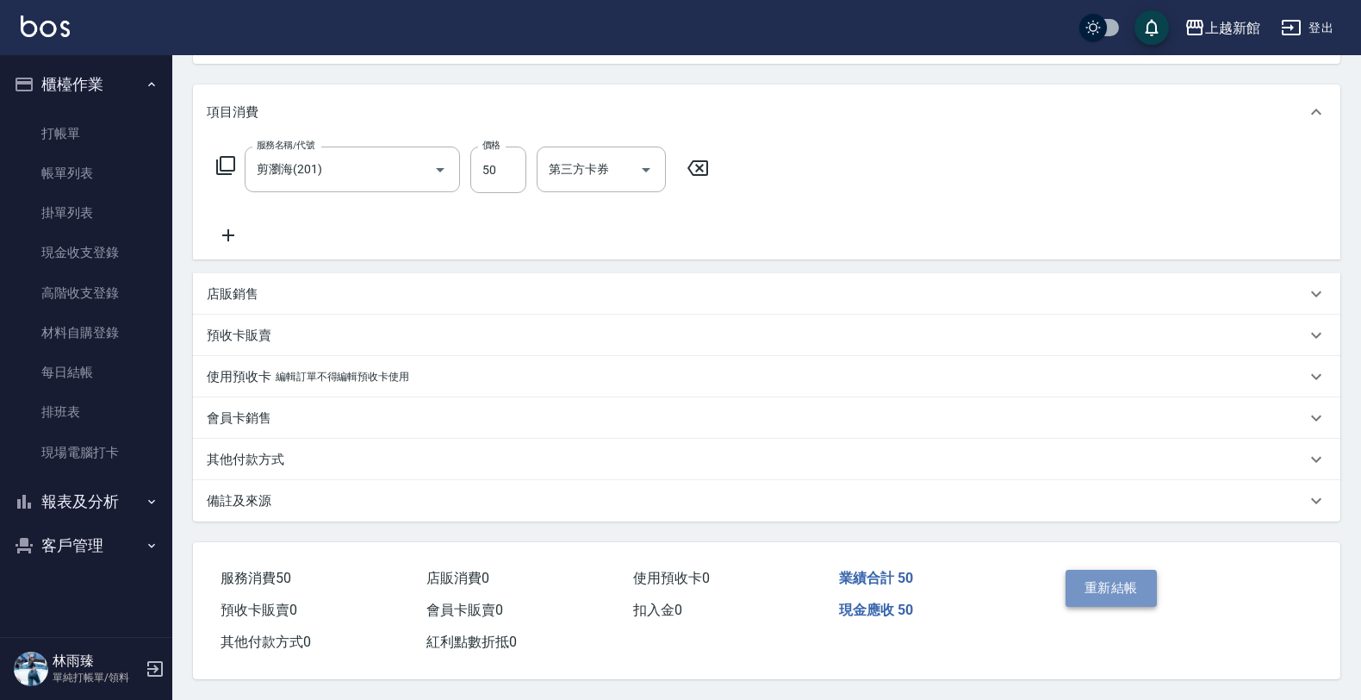
click at [1124, 570] on button "重新結帳" at bounding box center [1111, 588] width 91 height 36
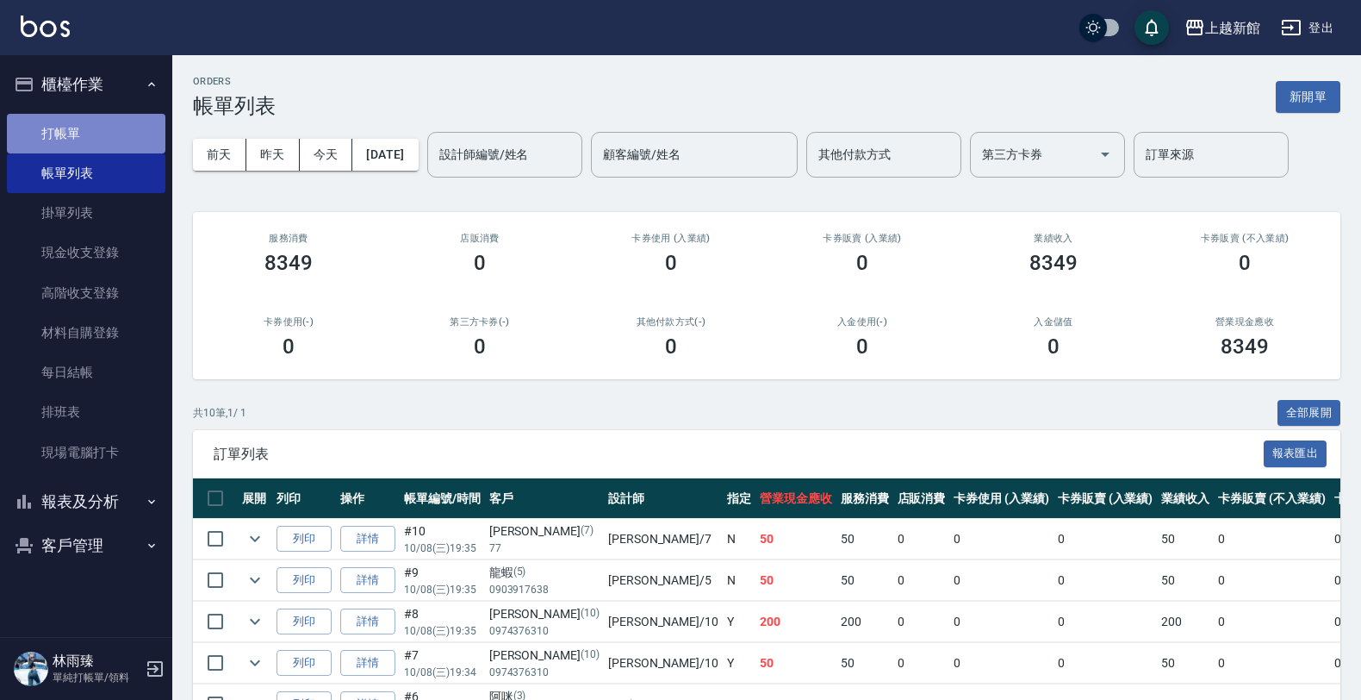
click at [109, 136] on link "打帳單" at bounding box center [86, 134] width 159 height 40
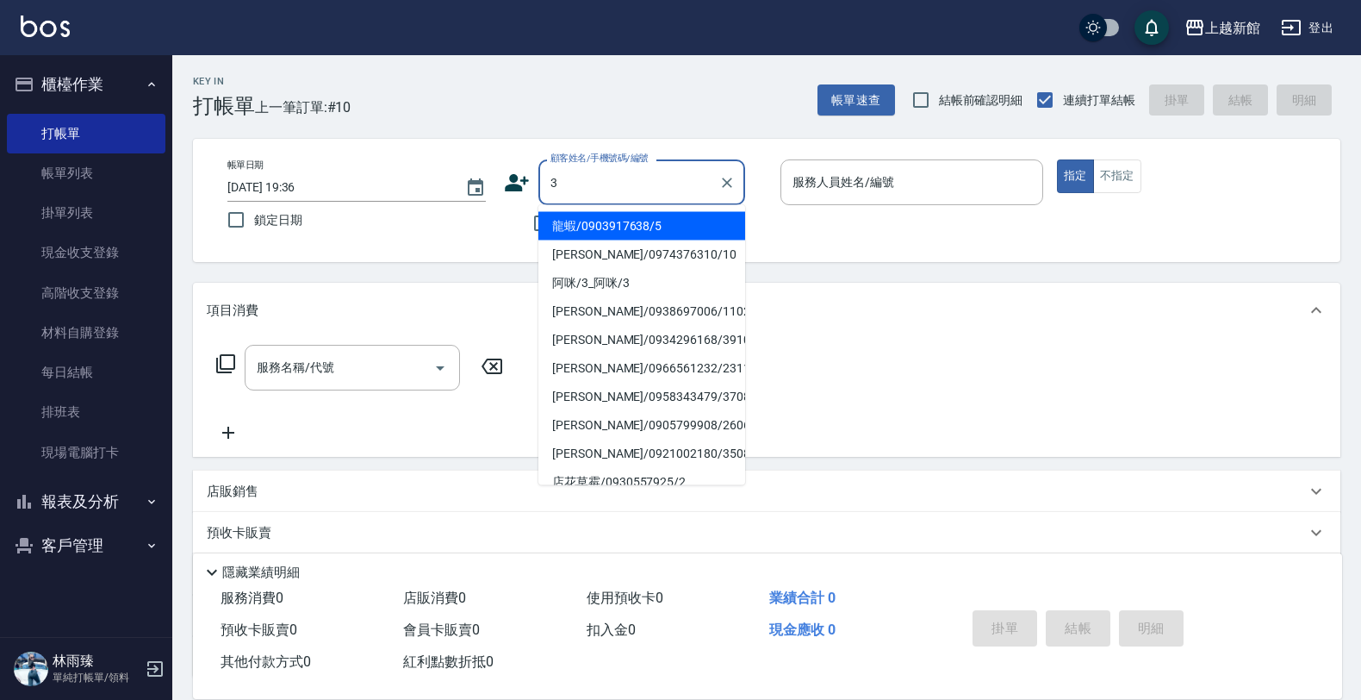
type input "龍蝦/0903917638/5"
click at [1057, 159] on button "指定" at bounding box center [1075, 176] width 37 height 34
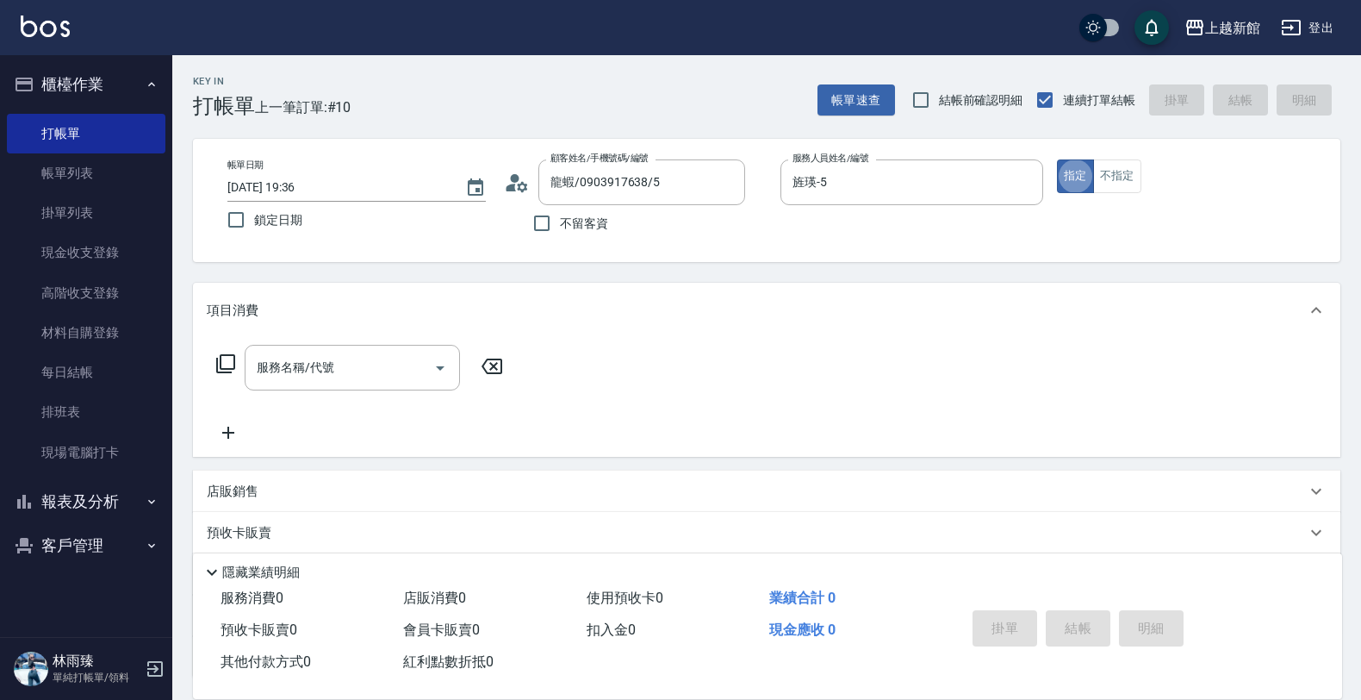
type input "旌瑛-5"
type button "true"
type input "阿咪/3_阿咪/3"
type input "A-Mia -3"
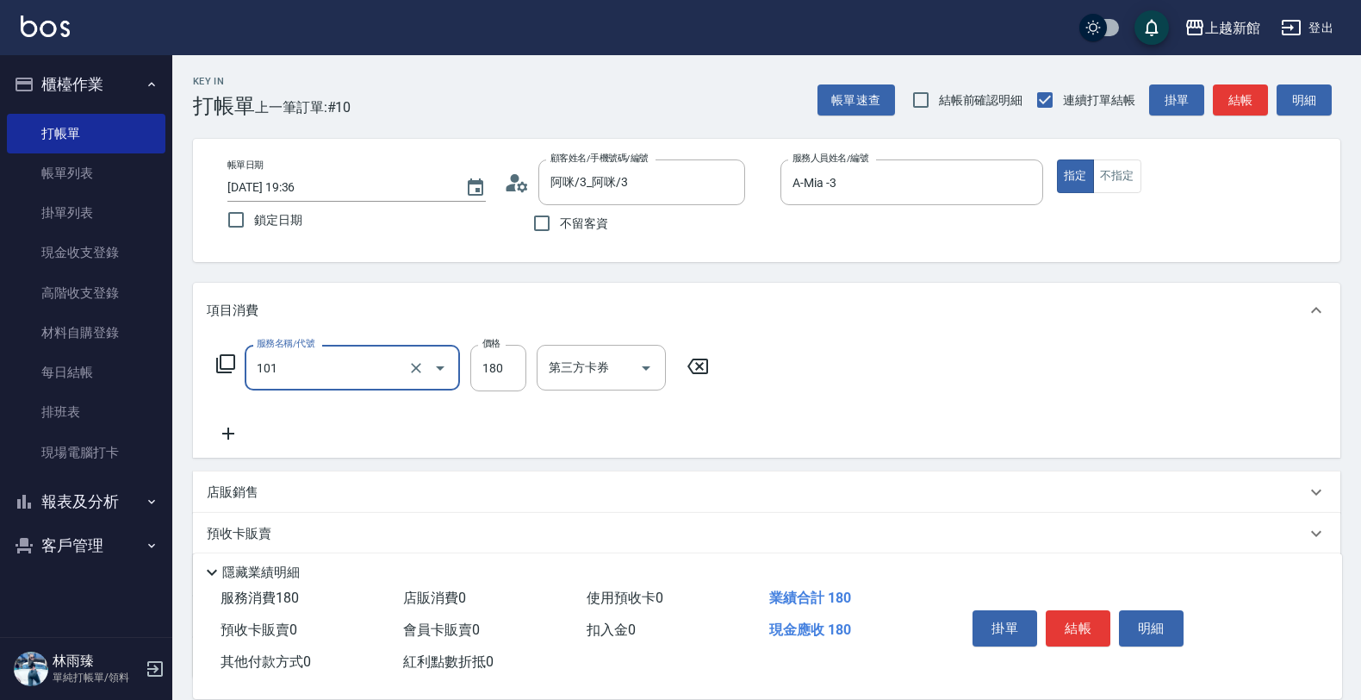
type input "洗髮250(101)"
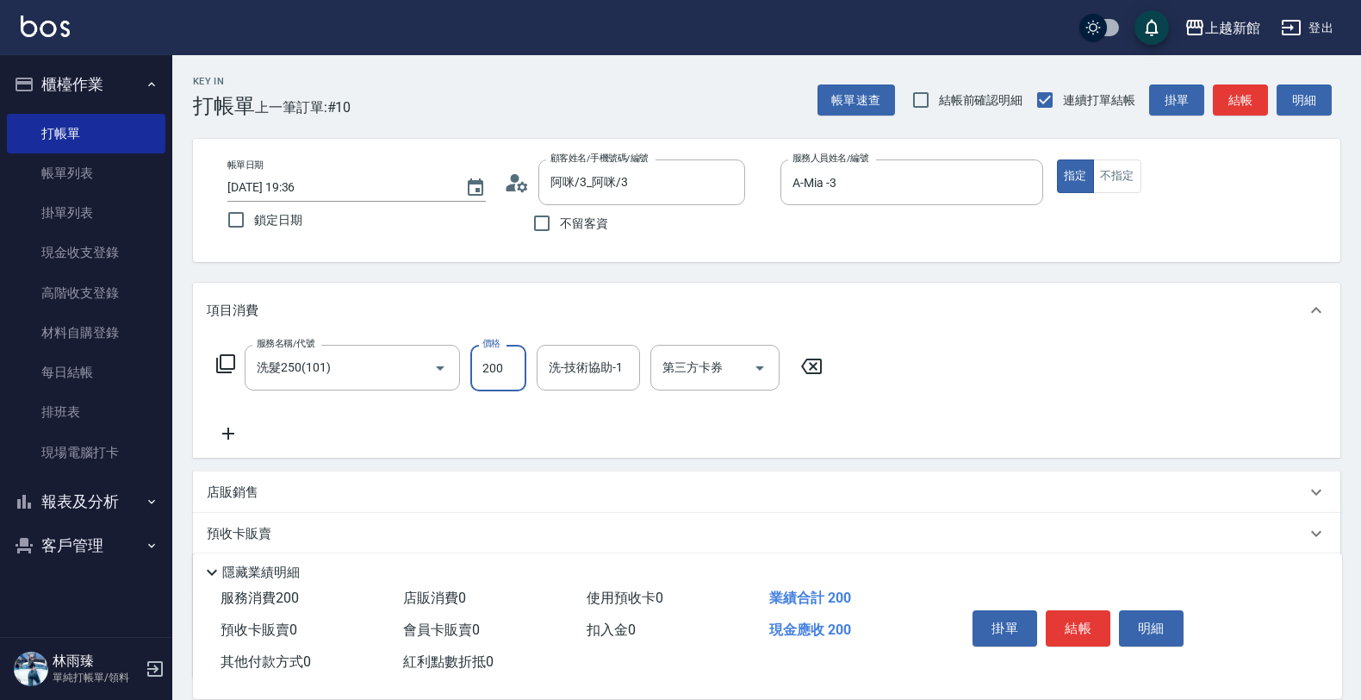
type input "200"
type input "A-Mia -3"
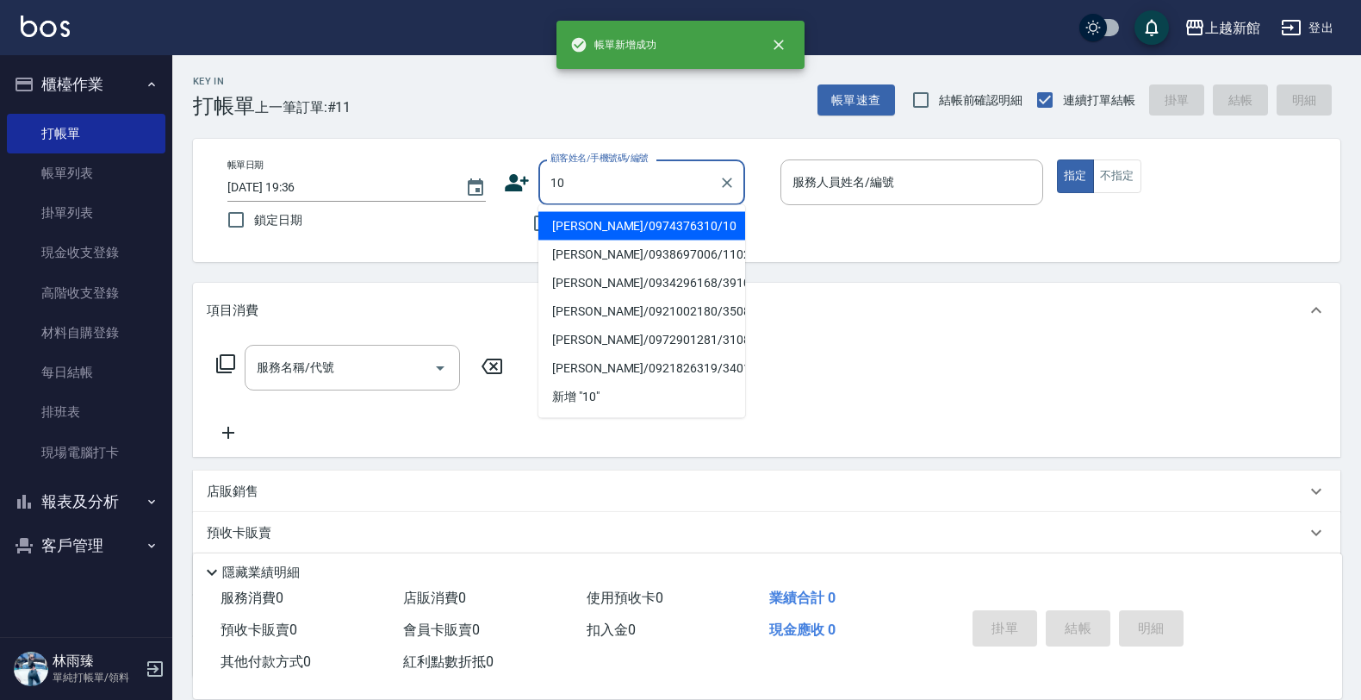
type input "瑪莎/0974376310/10"
click at [1057, 159] on button "指定" at bounding box center [1075, 176] width 37 height 34
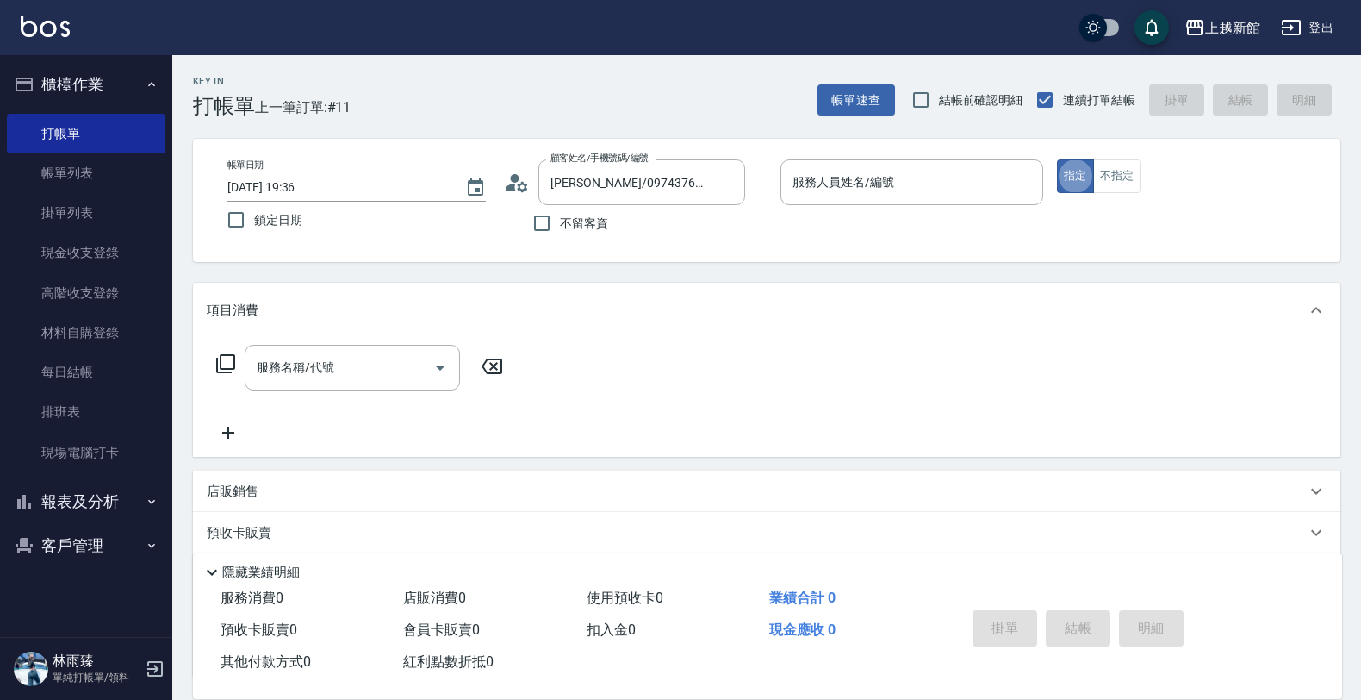
type input "瑪沙-10"
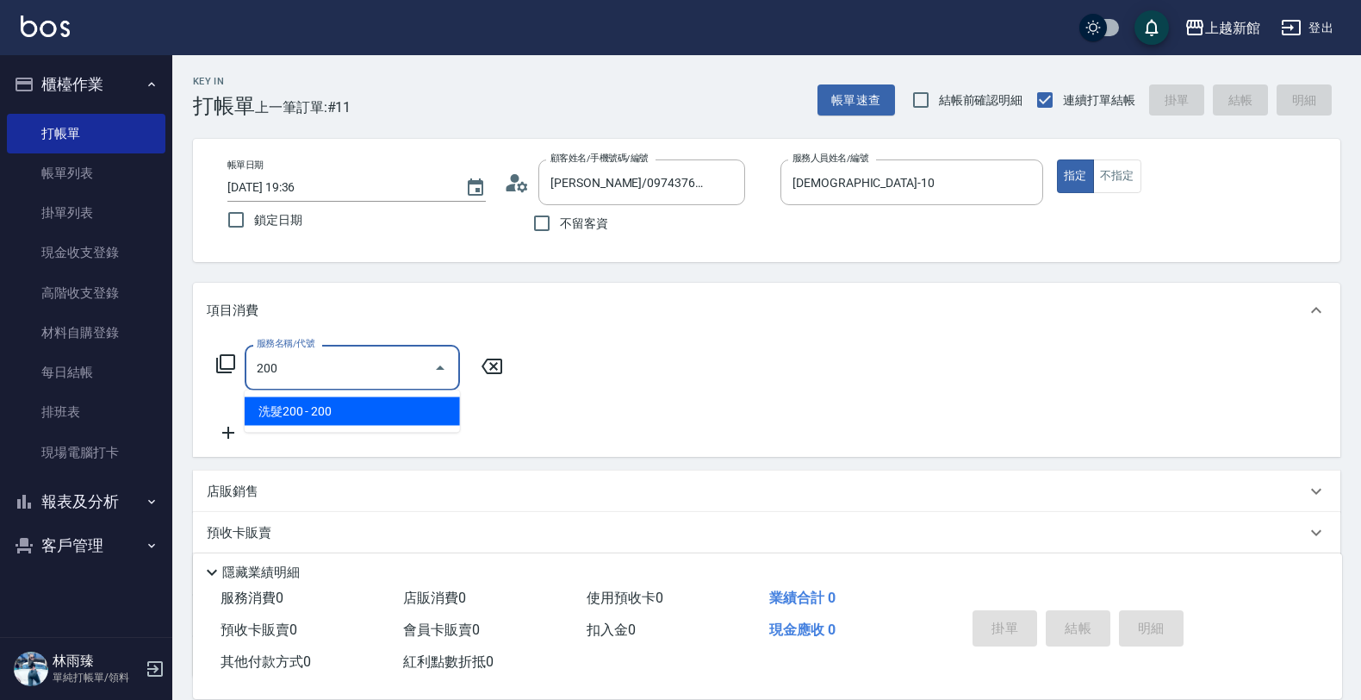
type input "洗髮200(102)"
type input "2"
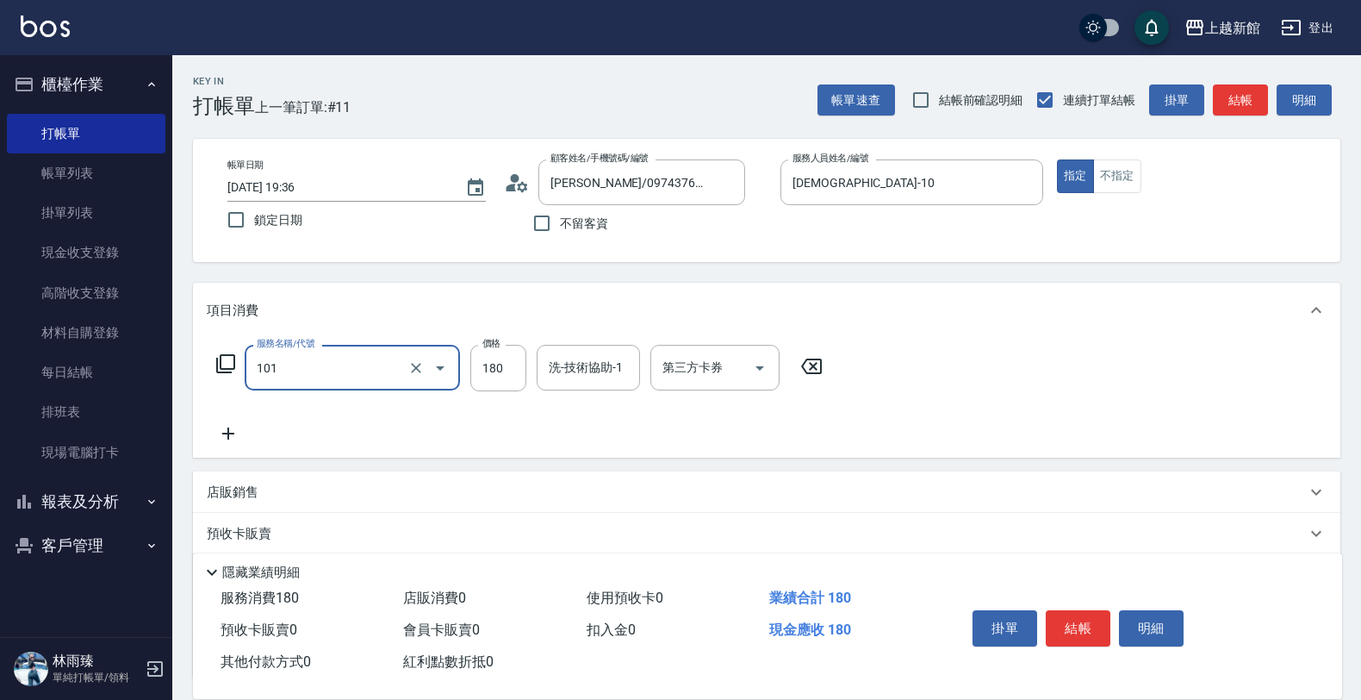
type input "洗髮250(101)"
type input "200"
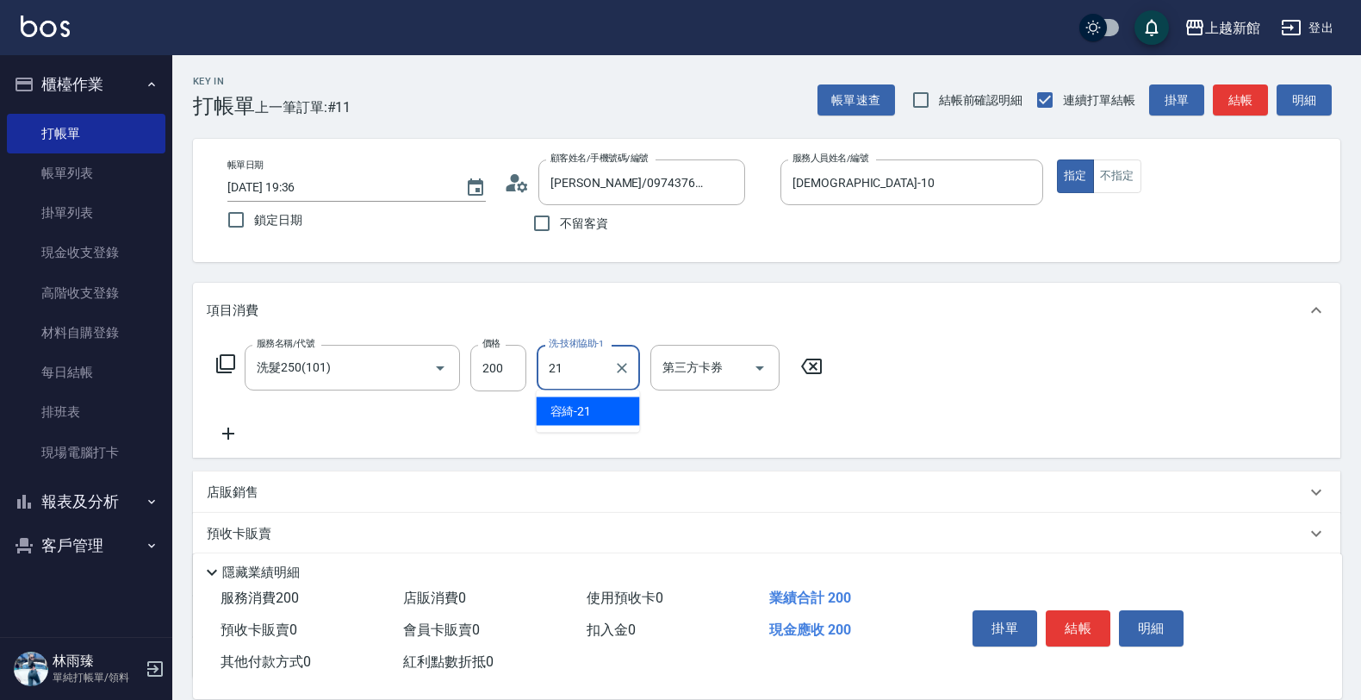
type input "容綺-21"
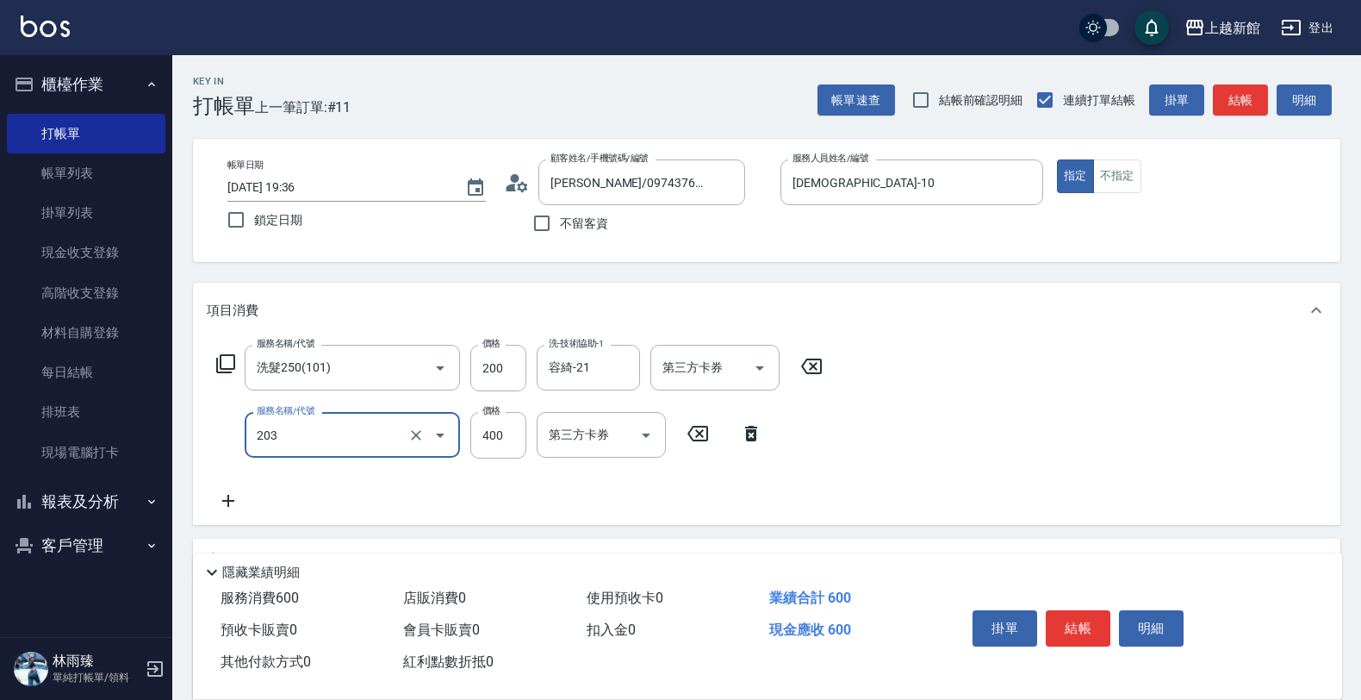
type input "指定單剪(203)"
type input "199"
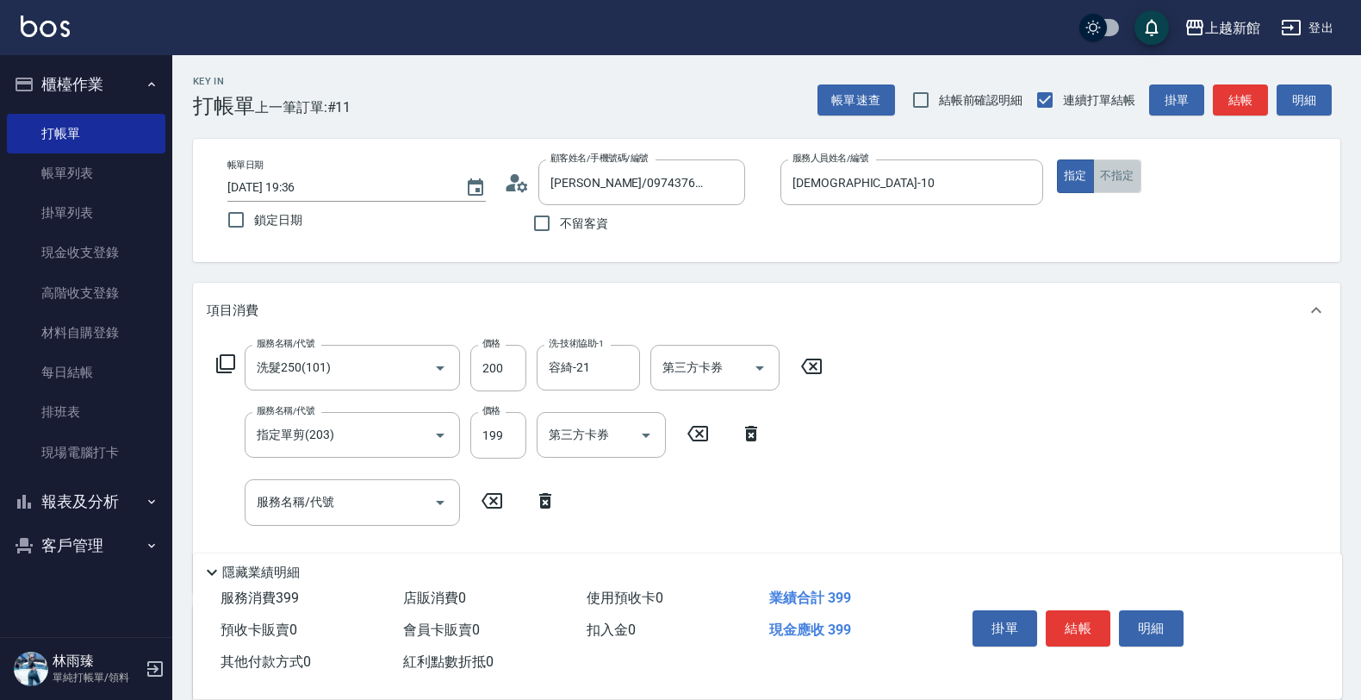
drag, startPoint x: 1134, startPoint y: 171, endPoint x: 1125, endPoint y: 175, distance: 9.6
click at [1134, 172] on button "不指定" at bounding box center [1117, 176] width 48 height 34
type button "false"
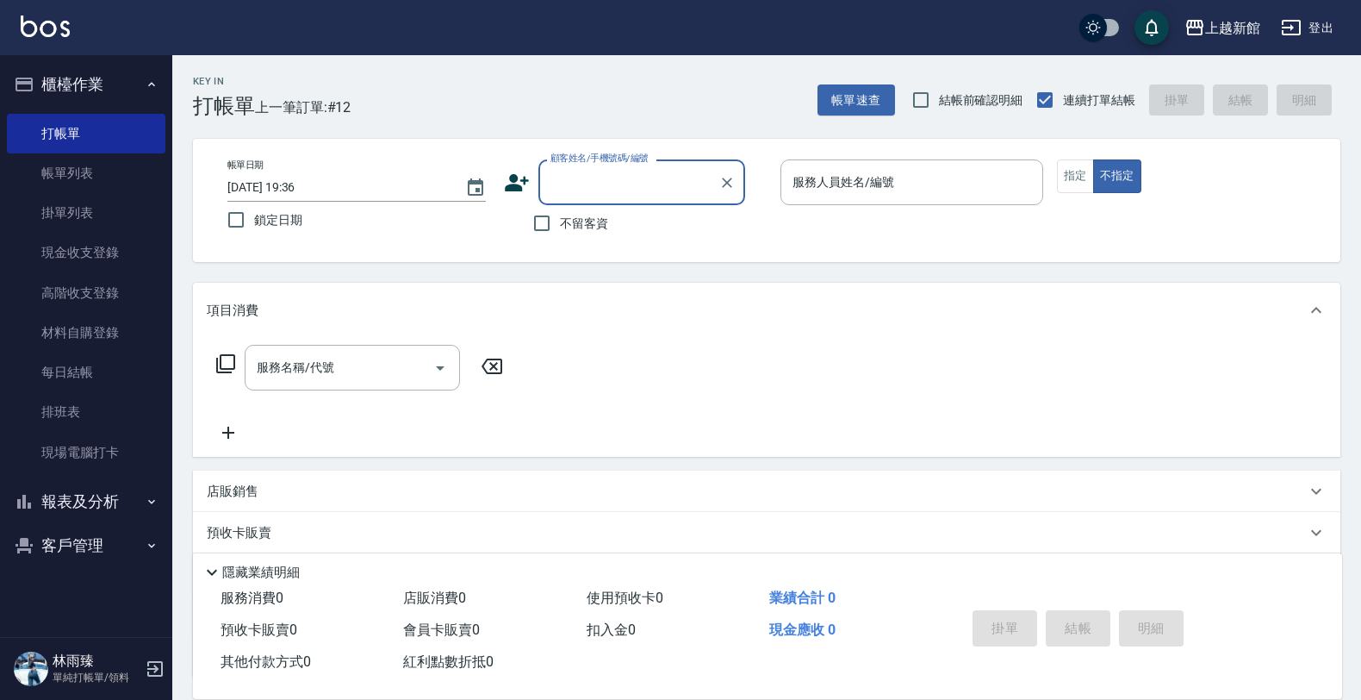
click at [117, 539] on button "客戶管理" at bounding box center [86, 545] width 159 height 45
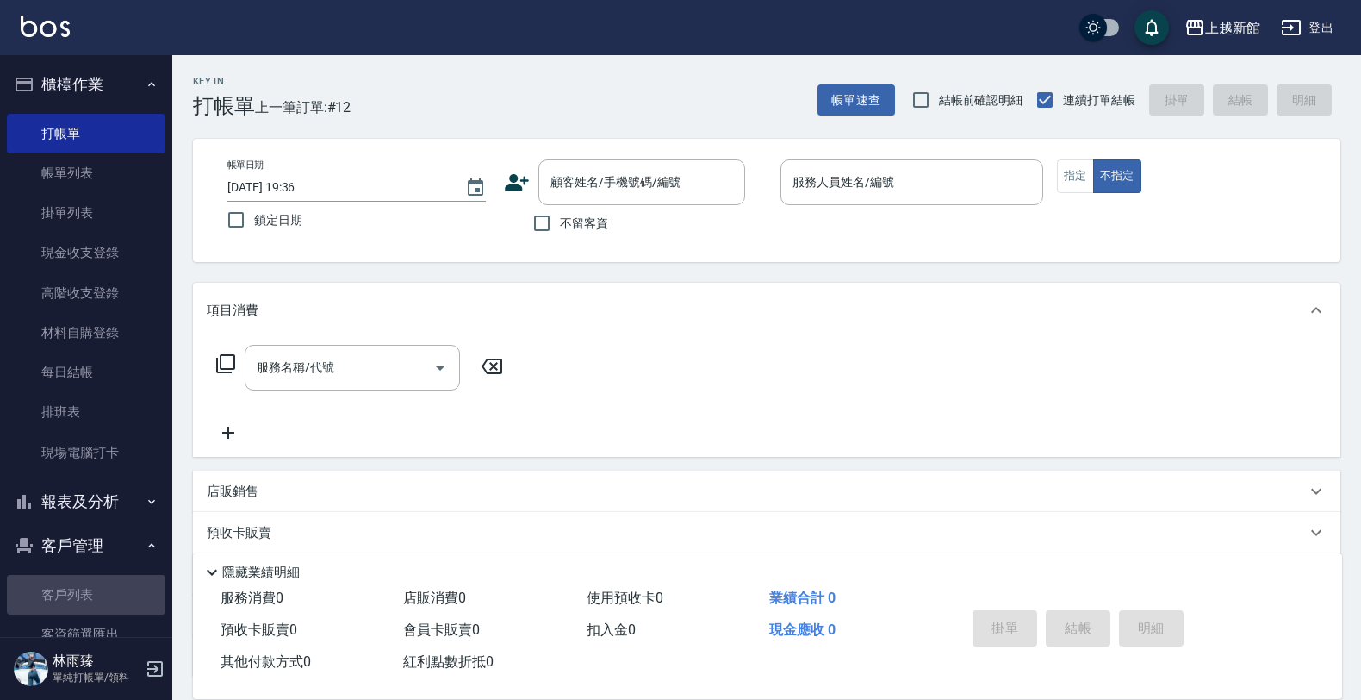
drag, startPoint x: 109, startPoint y: 582, endPoint x: 138, endPoint y: 545, distance: 47.2
click at [106, 582] on link "客戶列表" at bounding box center [86, 595] width 159 height 40
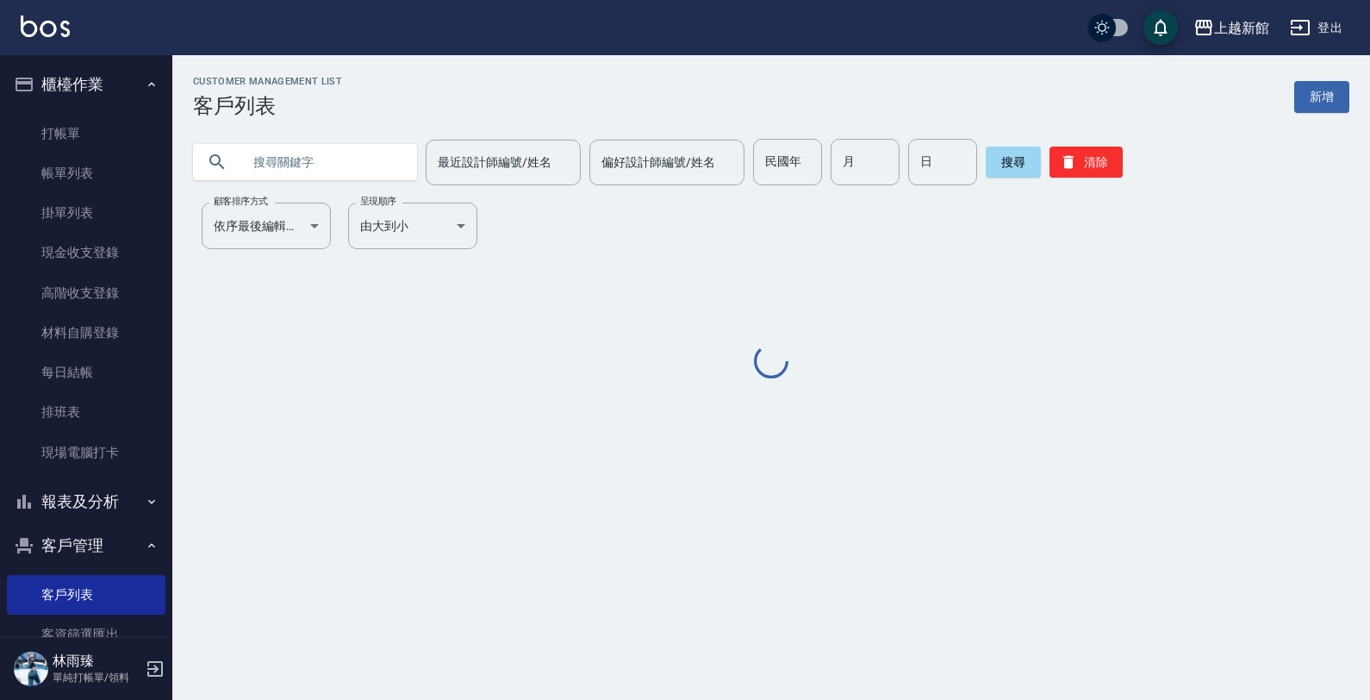
drag, startPoint x: 338, startPoint y: 165, endPoint x: 351, endPoint y: 190, distance: 28.1
click at [338, 165] on input "text" at bounding box center [322, 162] width 162 height 47
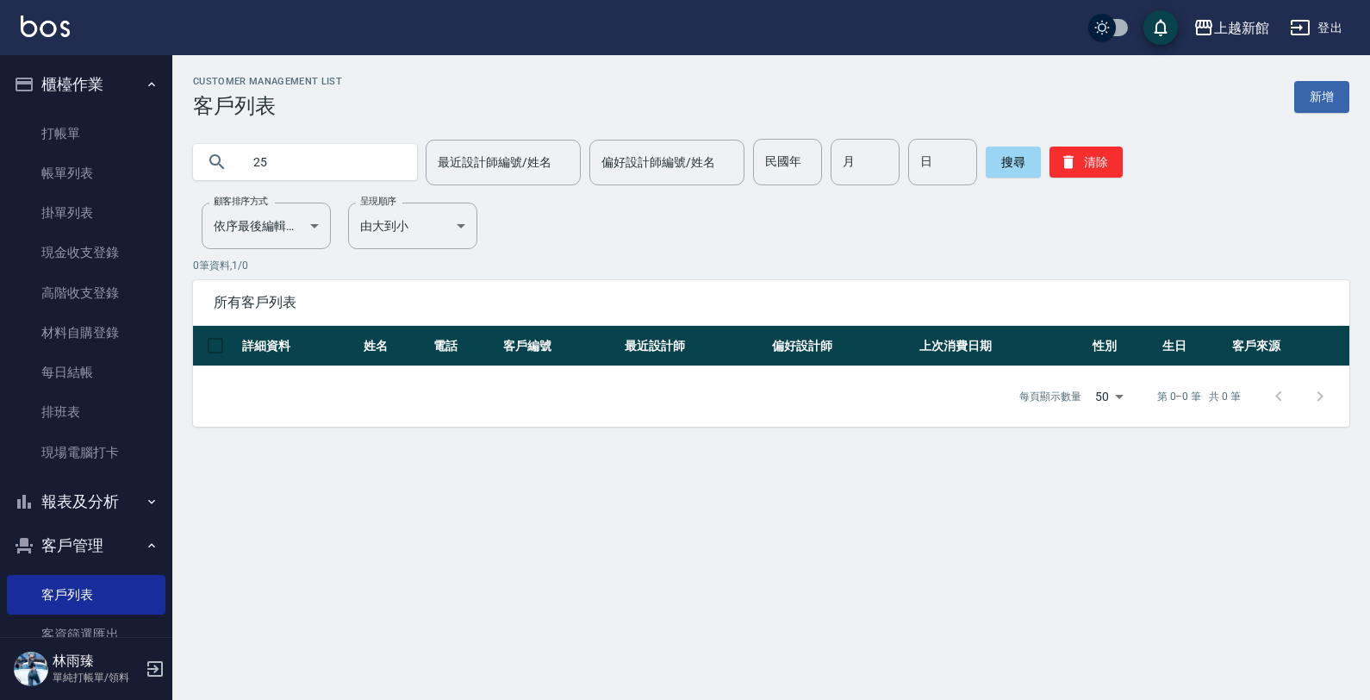
type input "2"
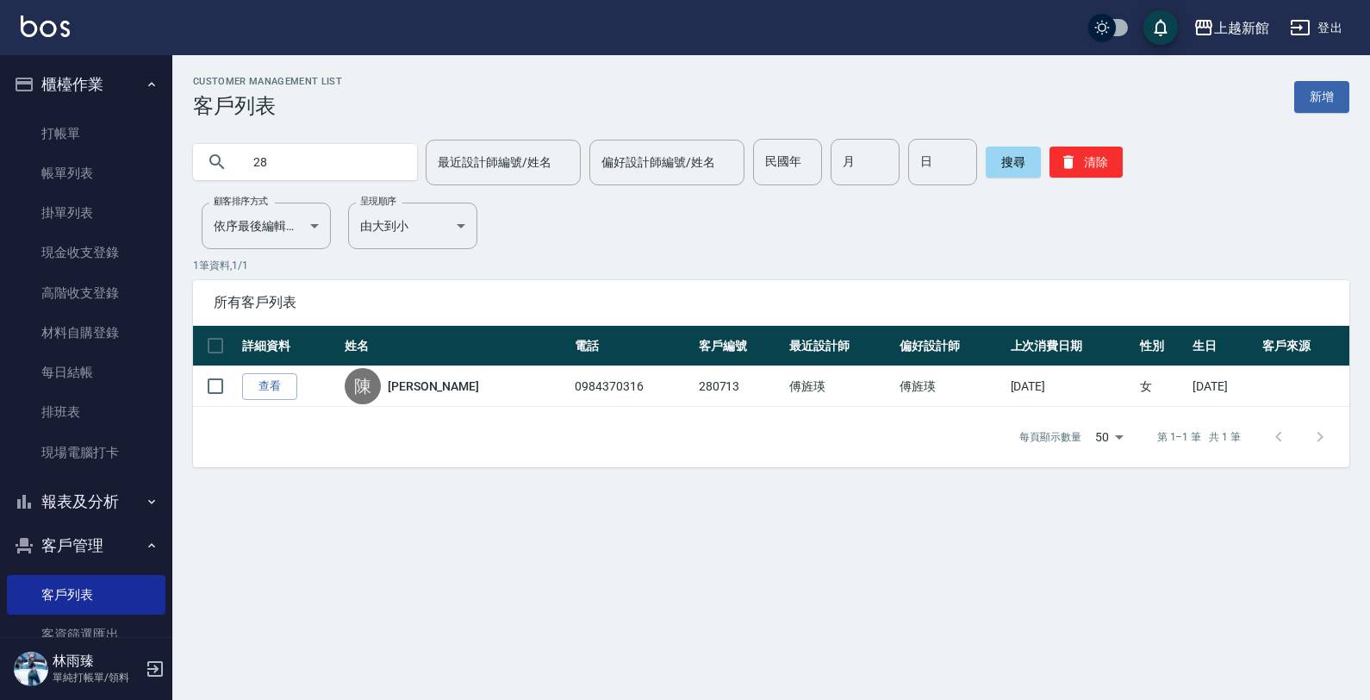
type input "2"
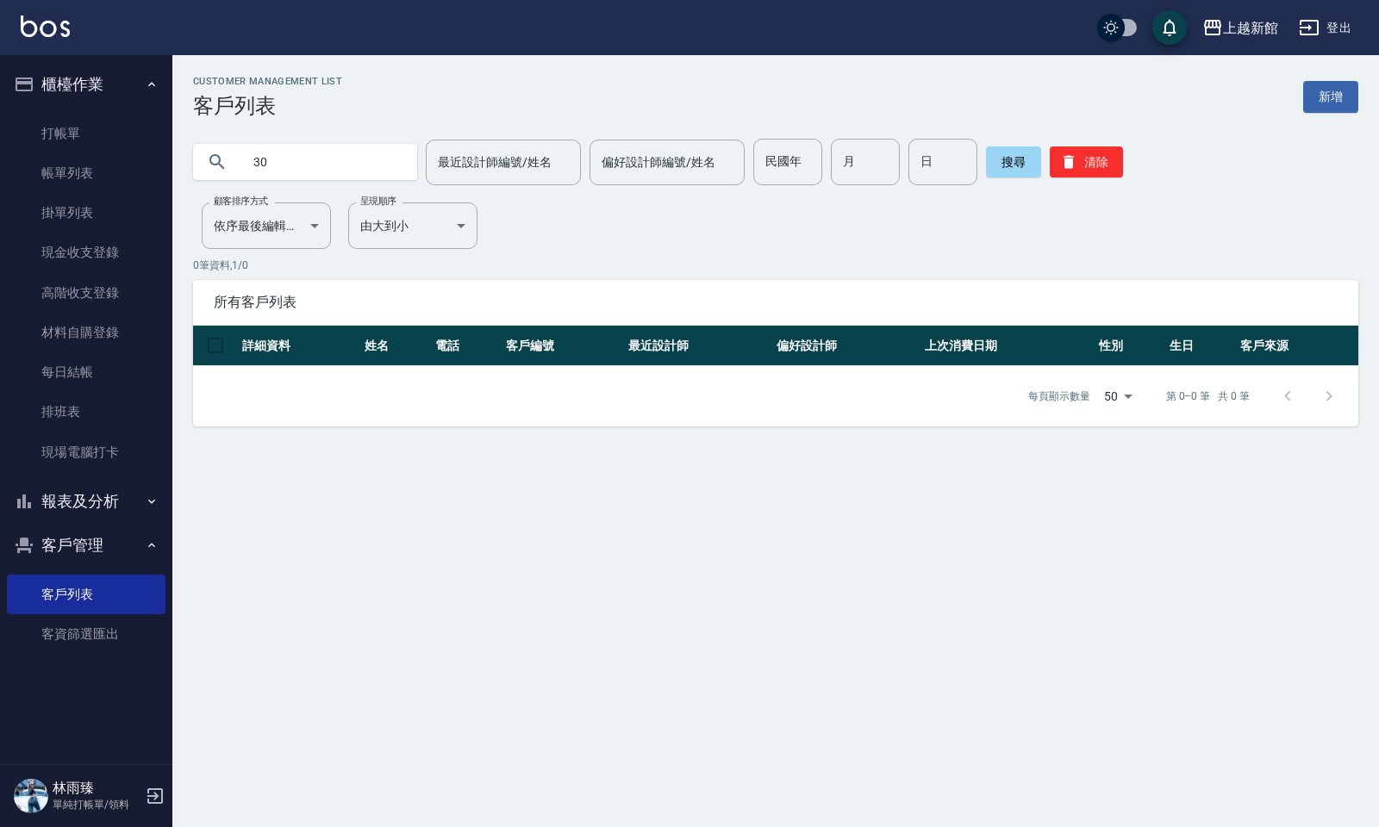
type input "3"
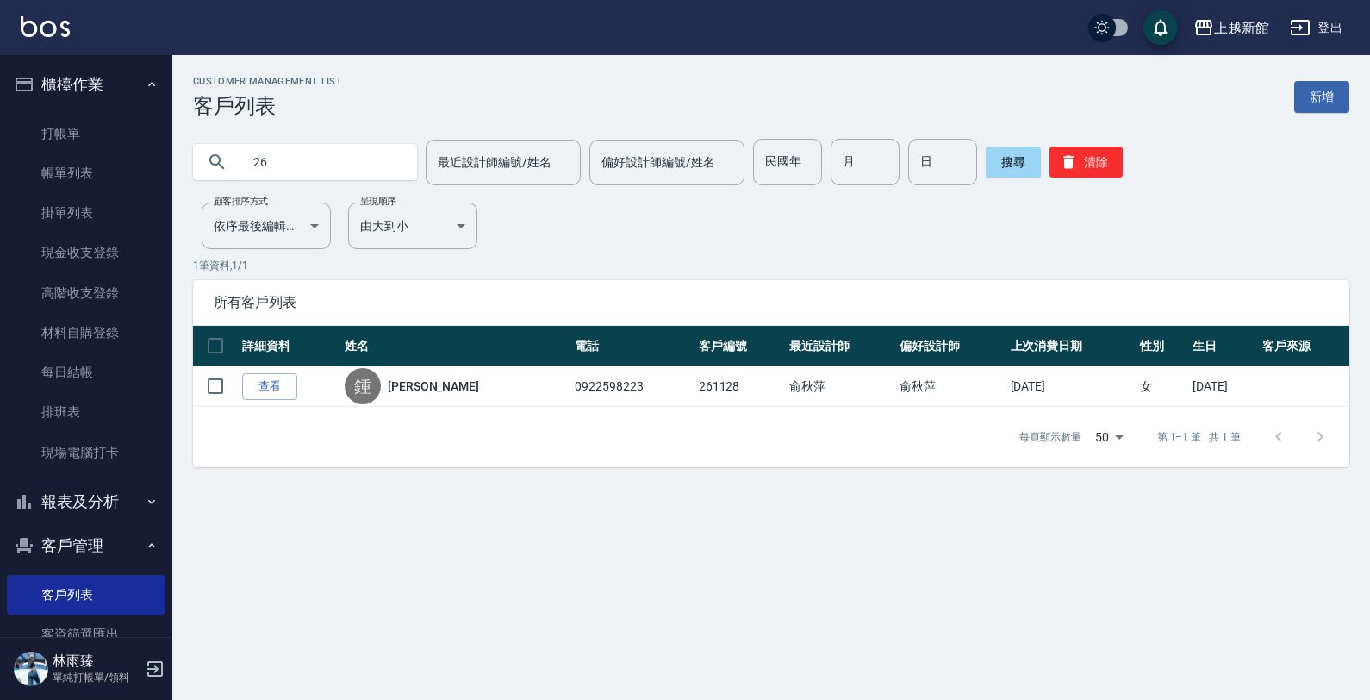
type input "2"
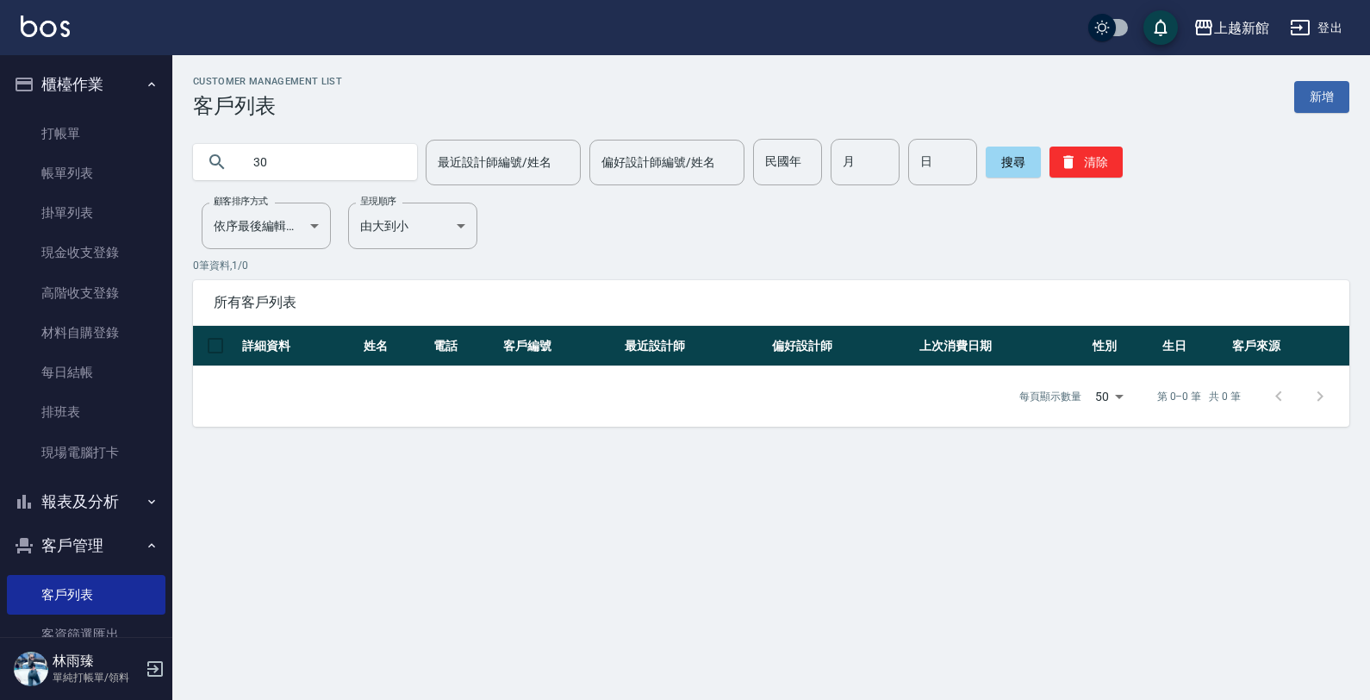
type input "3"
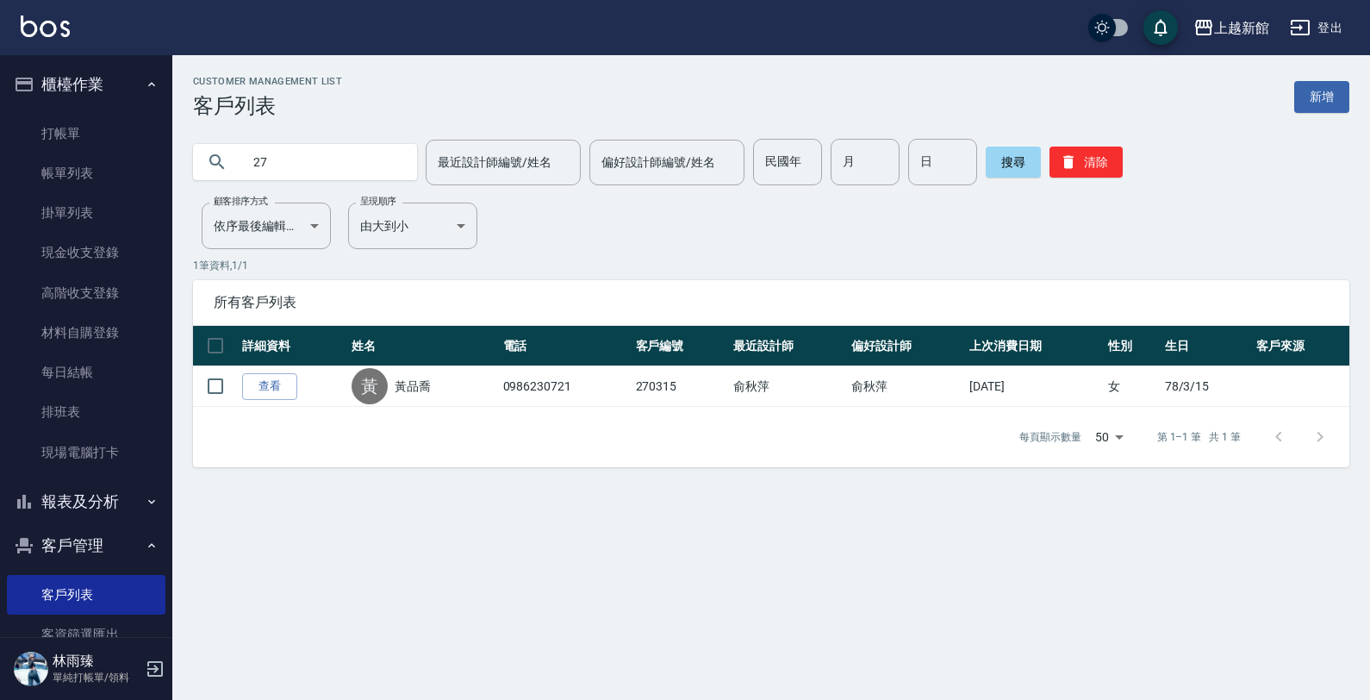
type input "2"
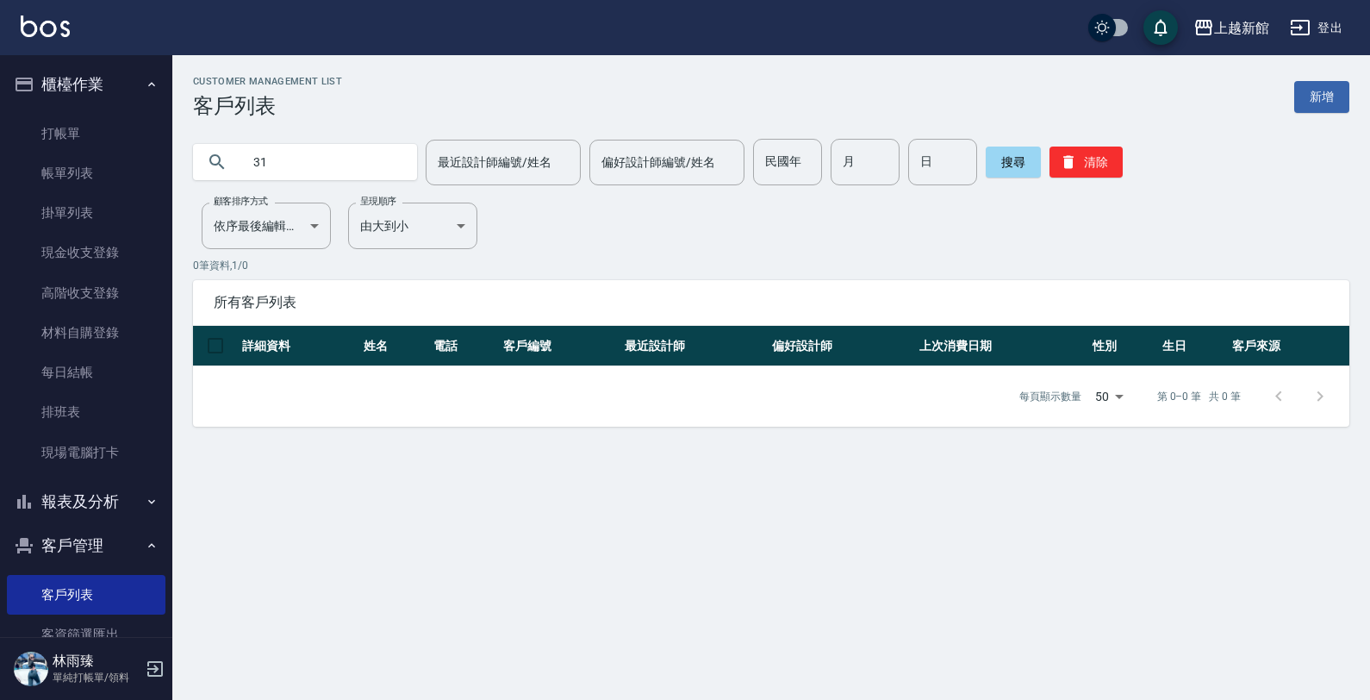
type input "3"
type input "2"
type input "3"
type input "2"
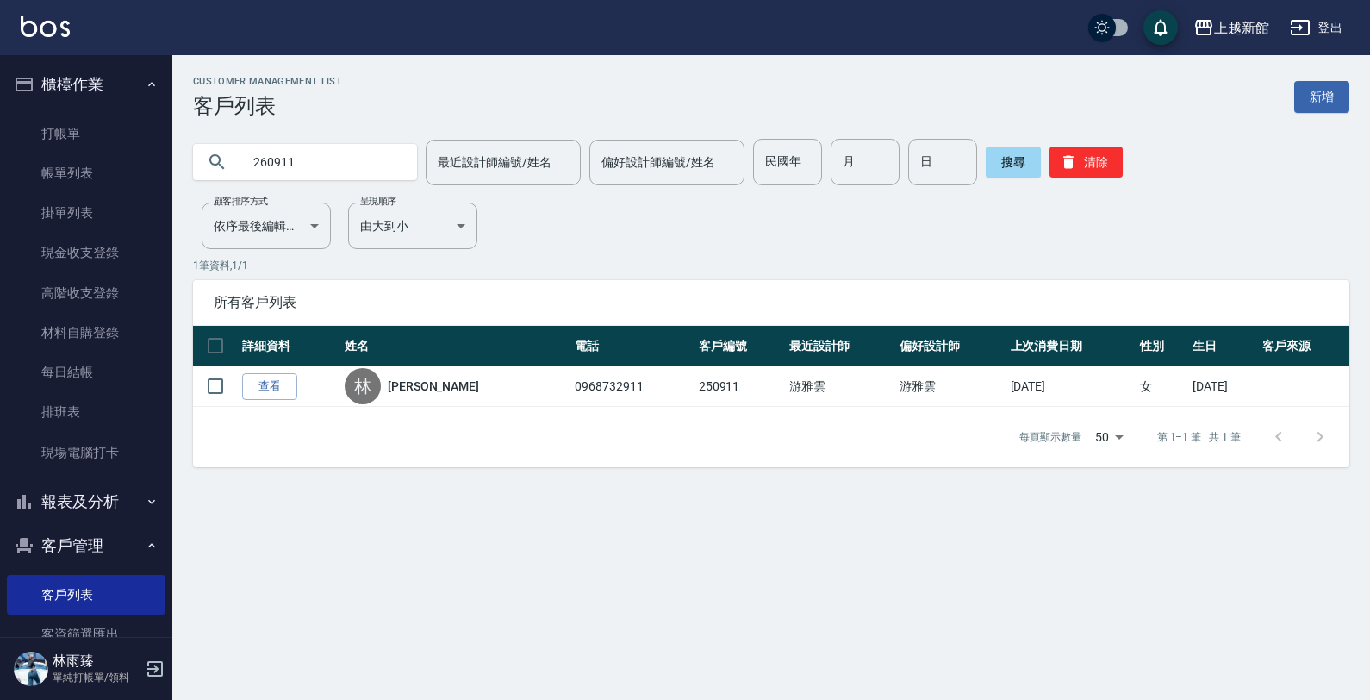
type input "260911"
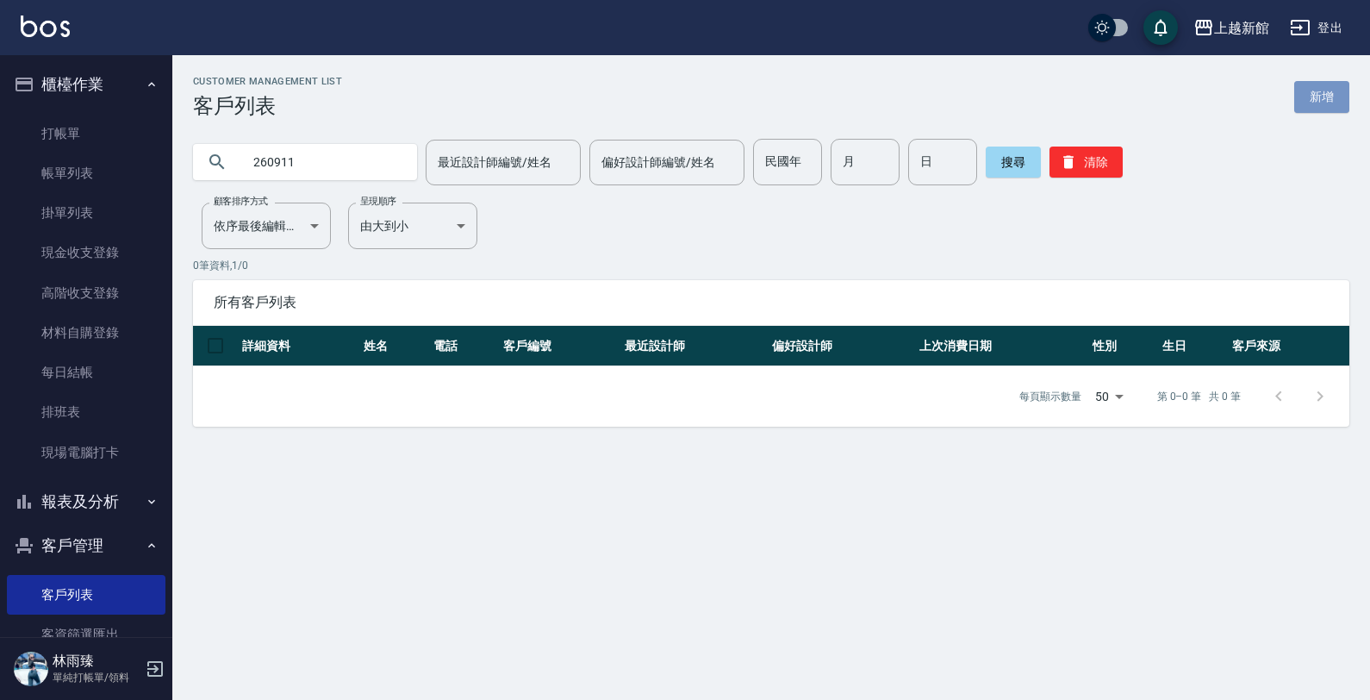
click at [1305, 89] on link "新增" at bounding box center [1321, 97] width 55 height 32
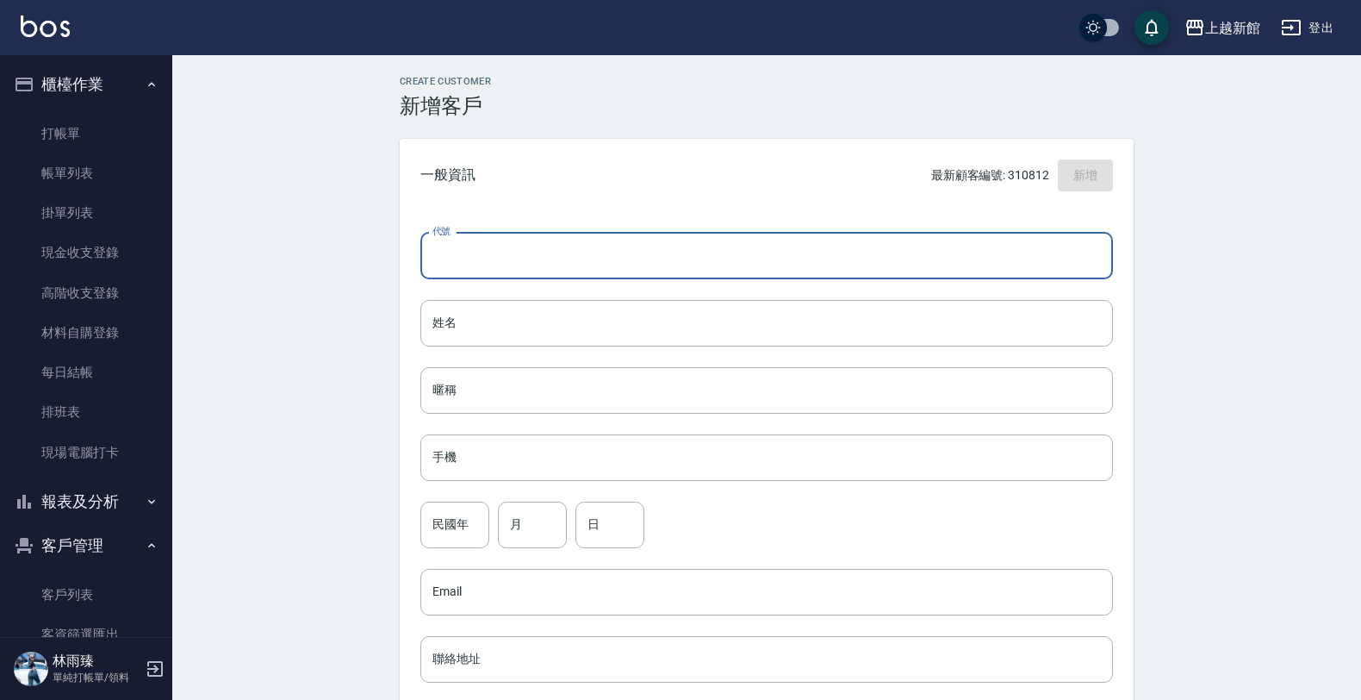
click at [601, 267] on input "代號" at bounding box center [766, 256] width 693 height 47
type input "260911"
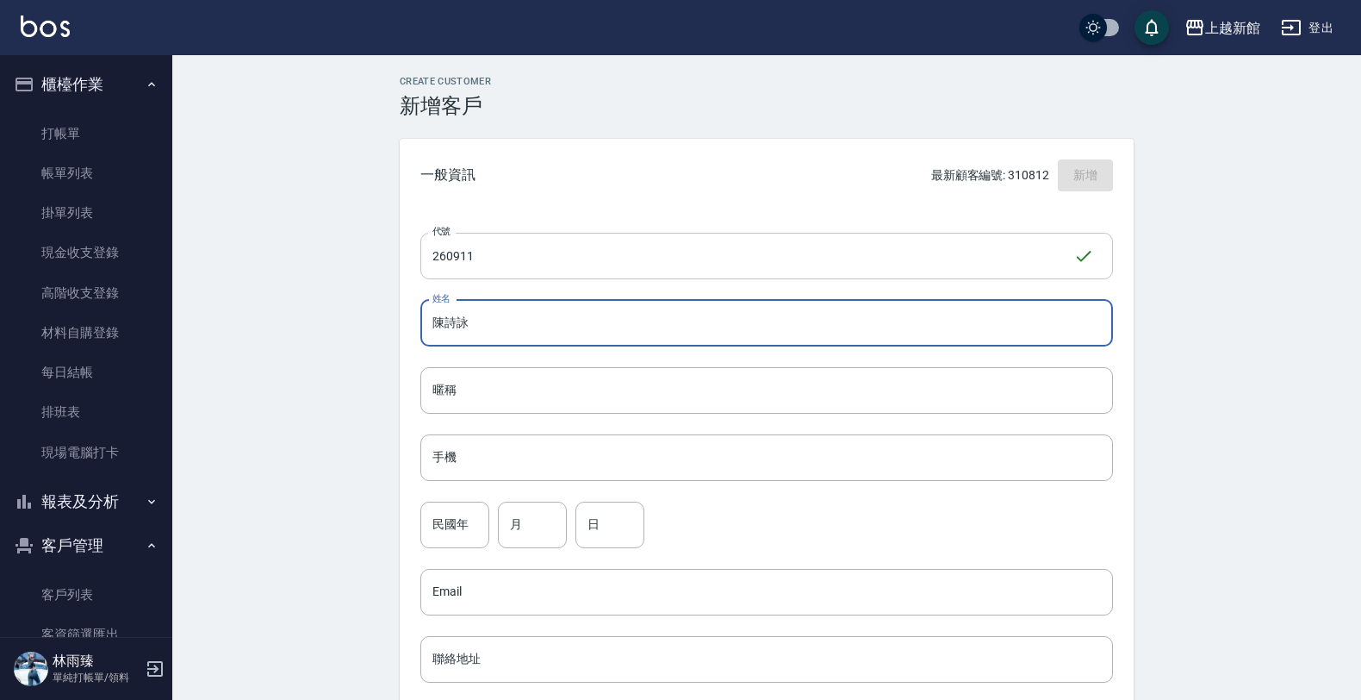
type input "陳詩詠"
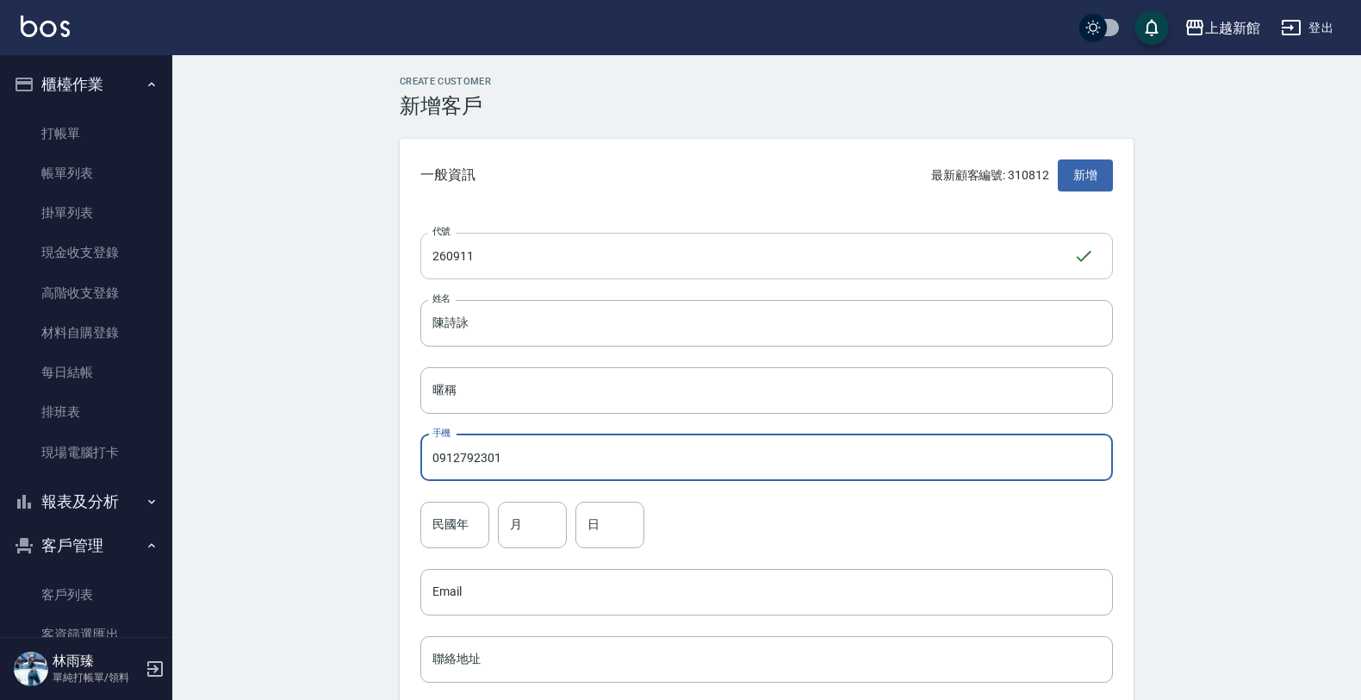
type input "0912792301"
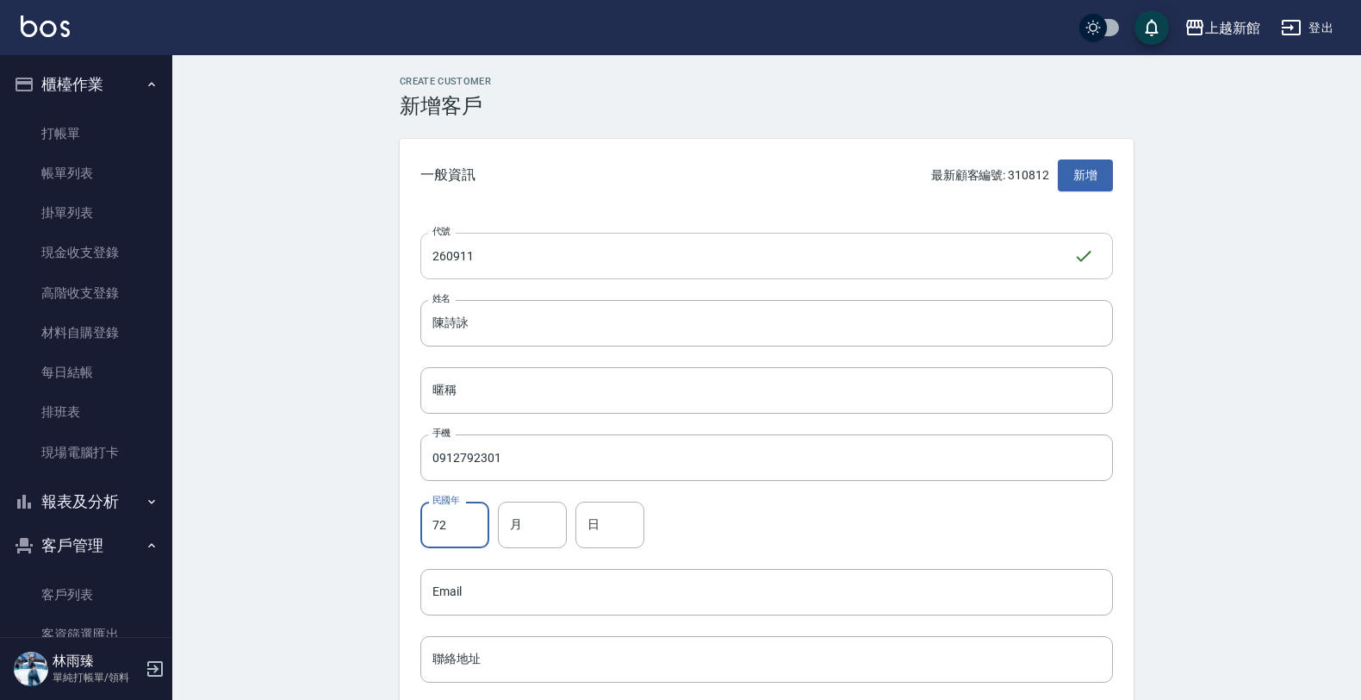
type input "72"
type input "09"
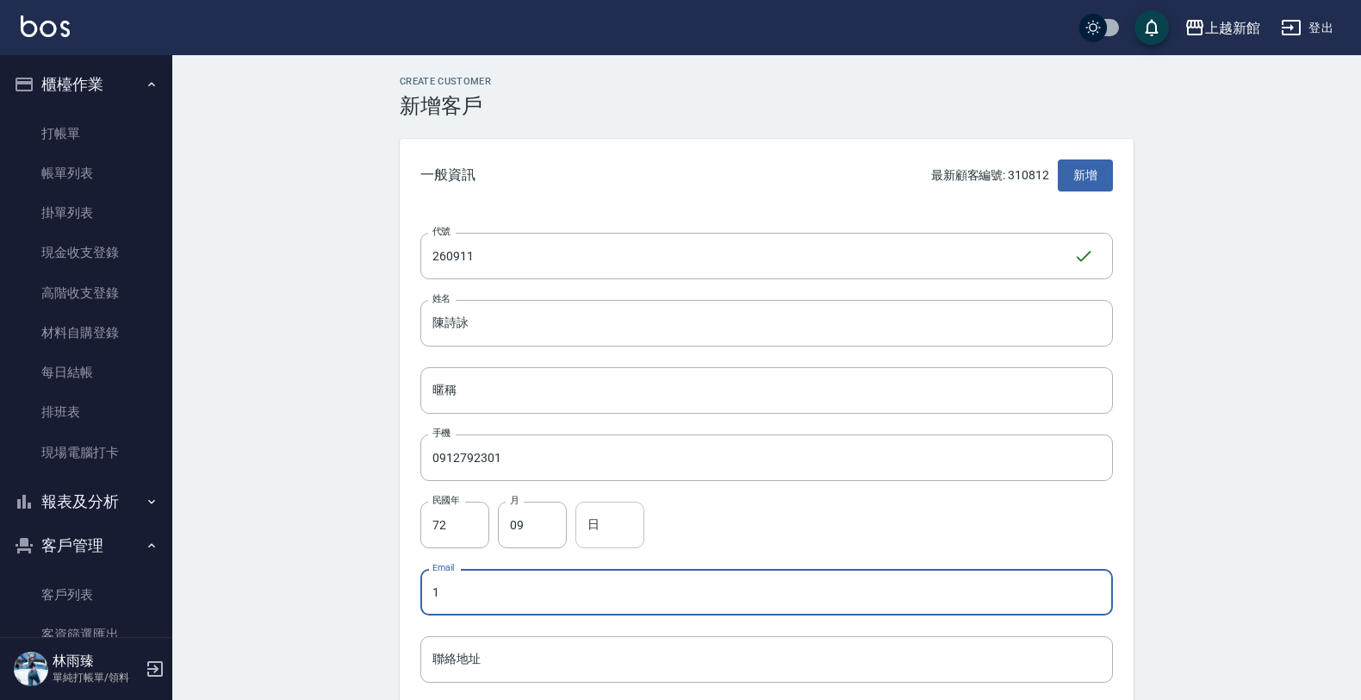
type input "1"
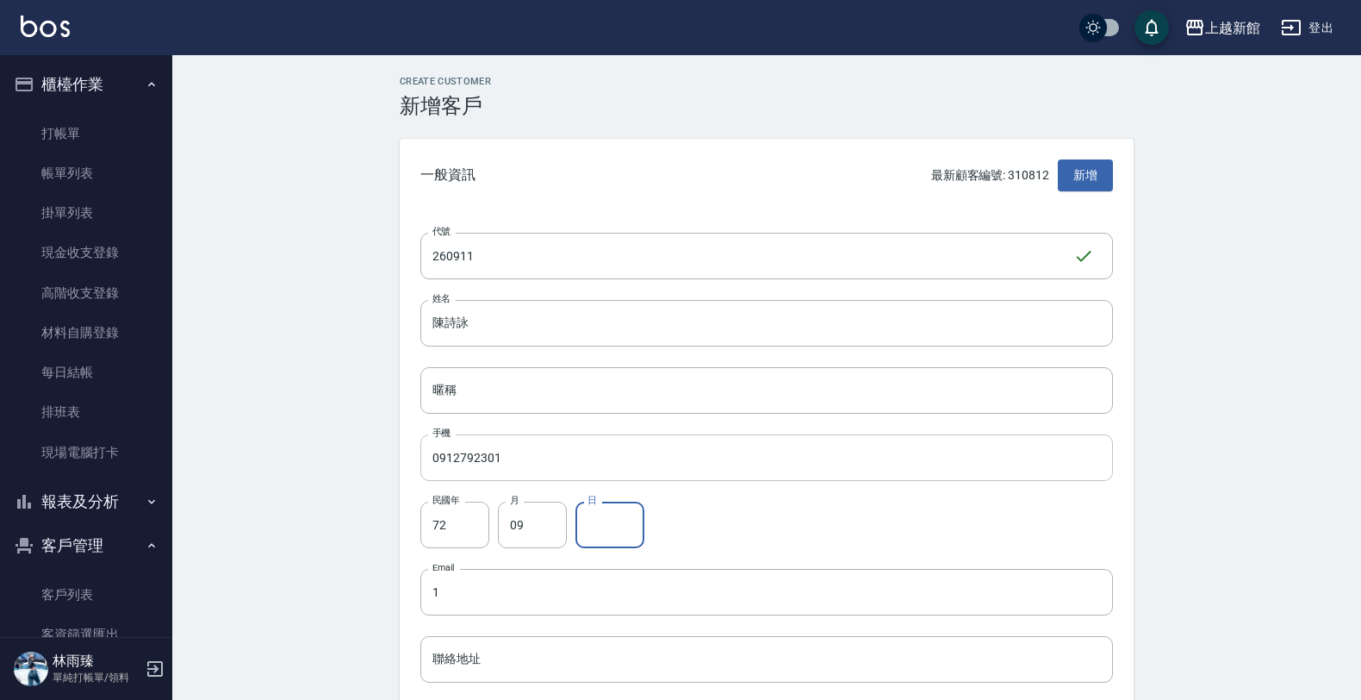
drag, startPoint x: 612, startPoint y: 526, endPoint x: 696, endPoint y: 446, distance: 115.8
click at [638, 506] on input "日" at bounding box center [610, 524] width 69 height 47
type input "11"
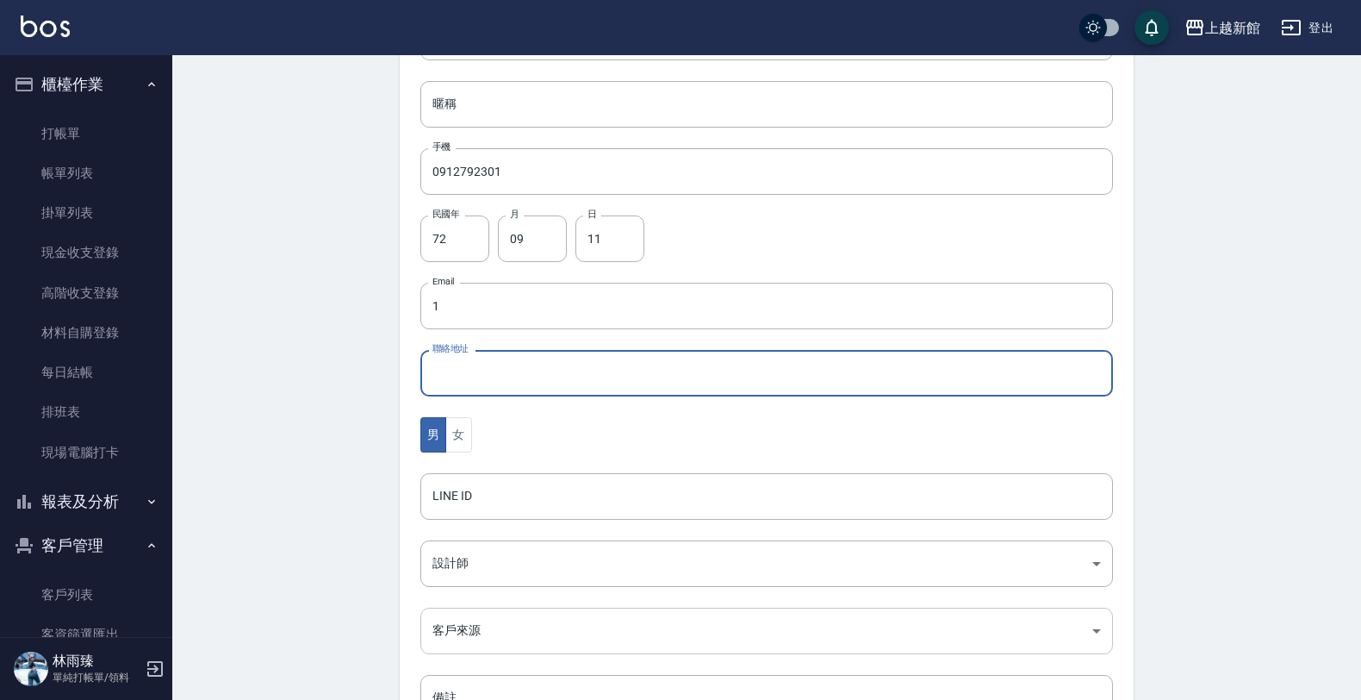
scroll to position [420, 0]
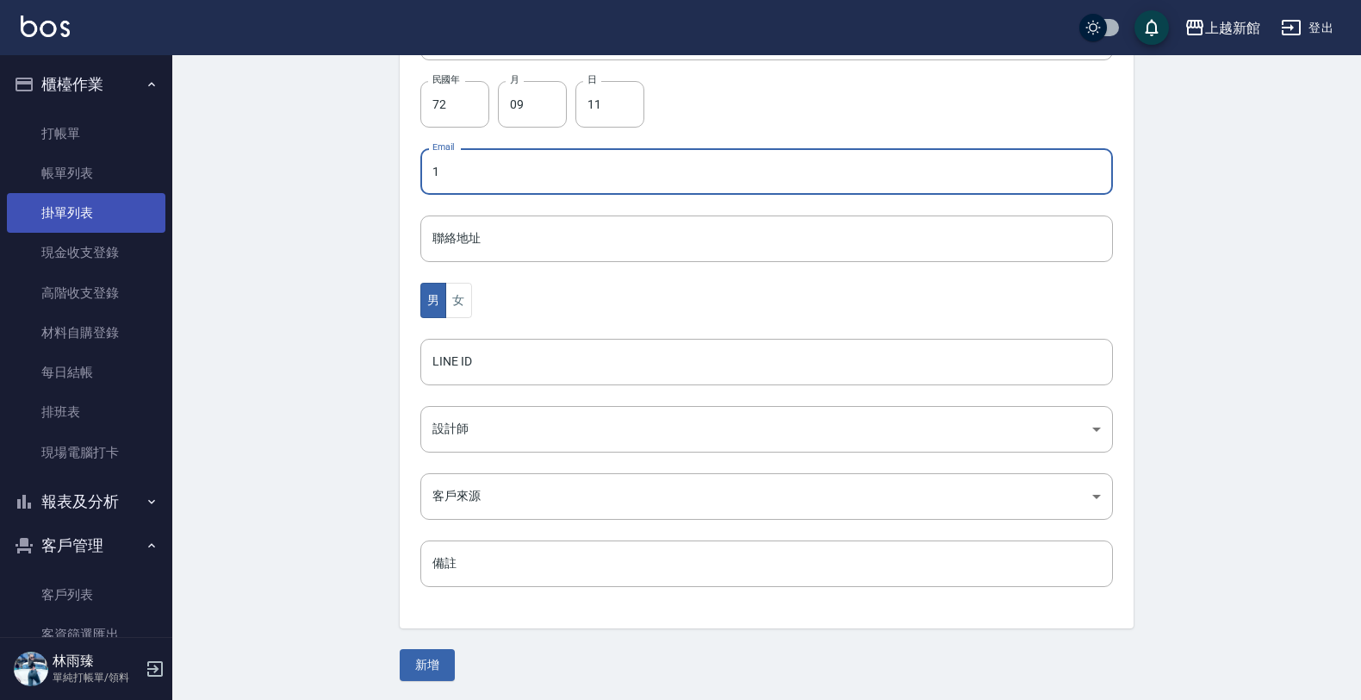
drag, startPoint x: 463, startPoint y: 170, endPoint x: 155, endPoint y: 230, distance: 313.5
click at [165, 152] on div "上越新館 登出 櫃檯作業 打帳單 帳單列表 掛單列表 現金收支登錄 高階收支登錄 材料自購登錄 每日結帳 排班表 現場電腦打卡 報表及分析 報表目錄 店家日報…" at bounding box center [680, 141] width 1361 height 1122
click at [446, 293] on button "女" at bounding box center [458, 300] width 26 height 35
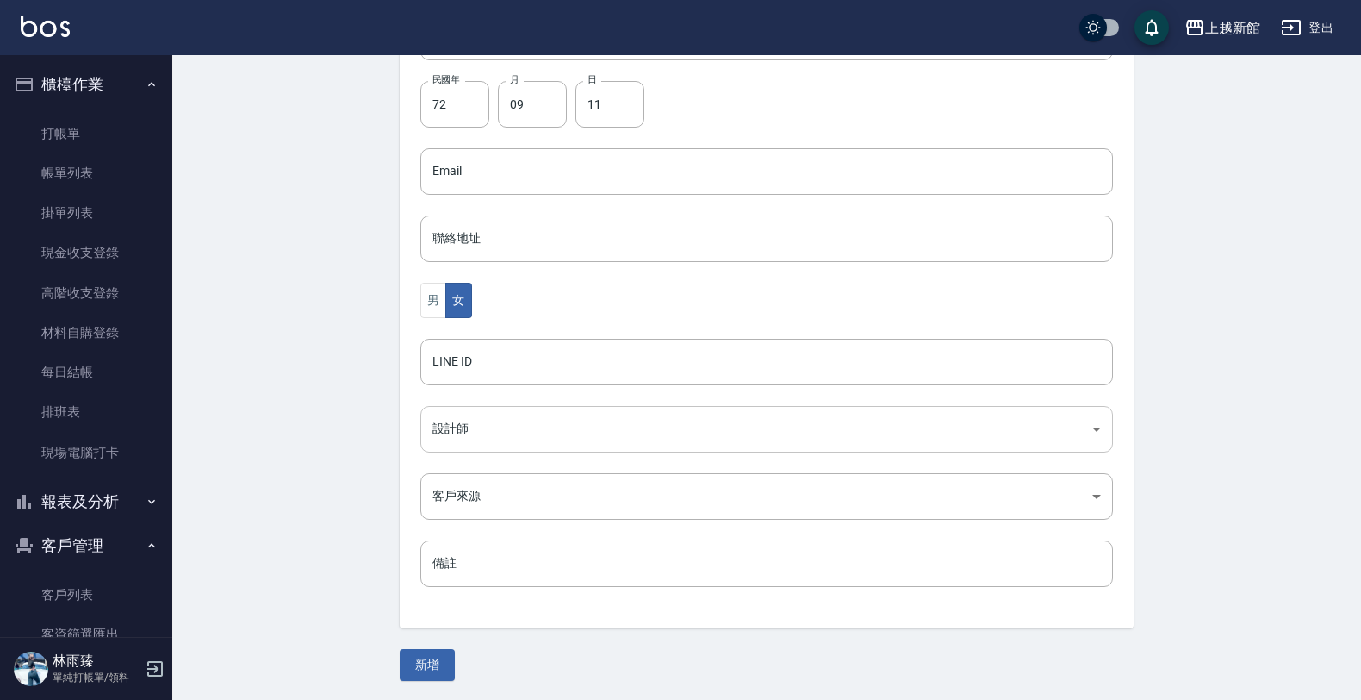
click at [556, 438] on body "上越新館 登出 櫃檯作業 打帳單 帳單列表 掛單列表 現金收支登錄 高階收支登錄 材料自購登錄 每日結帳 排班表 現場電腦打卡 報表及分析 報表目錄 店家日報…" at bounding box center [680, 141] width 1361 height 1122
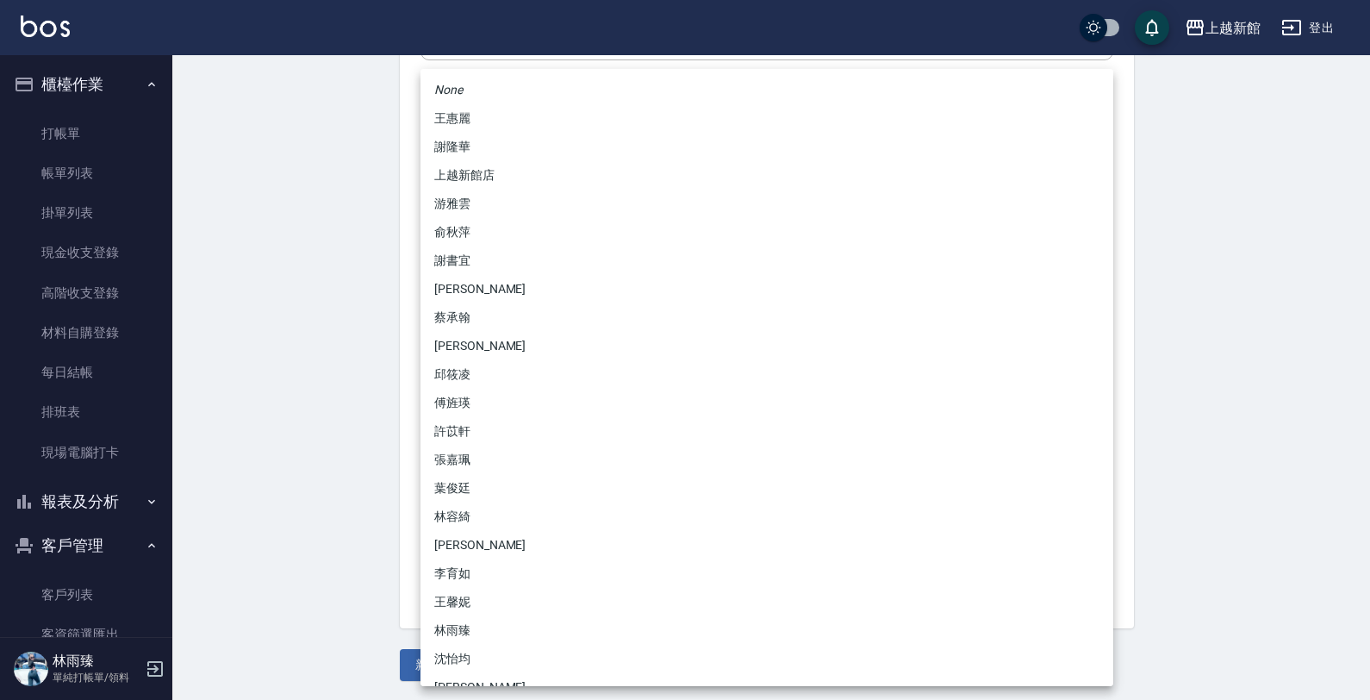
click at [475, 406] on li "傅旌瑛" at bounding box center [766, 403] width 693 height 28
type input "1211b317-6865-4b65-8ce4-66e34f8d1fd8"
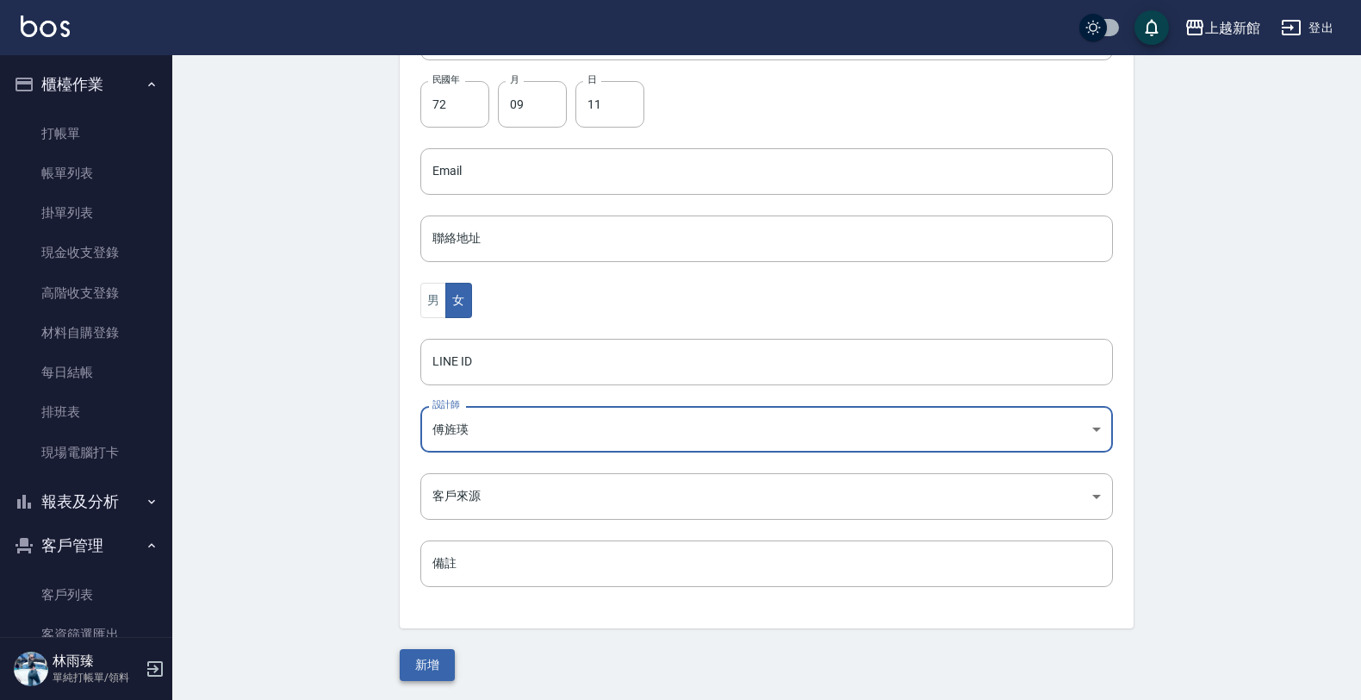
click at [446, 670] on button "新增" at bounding box center [427, 665] width 55 height 32
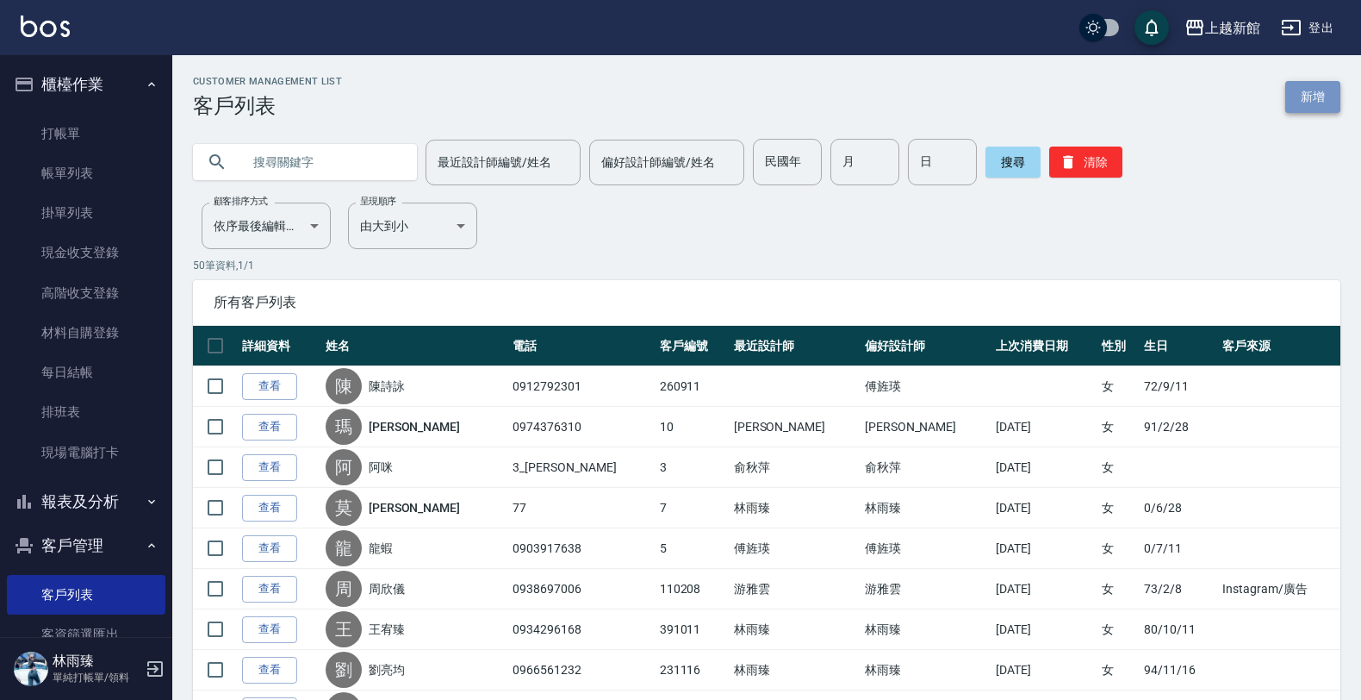
click at [1297, 105] on link "新增" at bounding box center [1313, 97] width 55 height 32
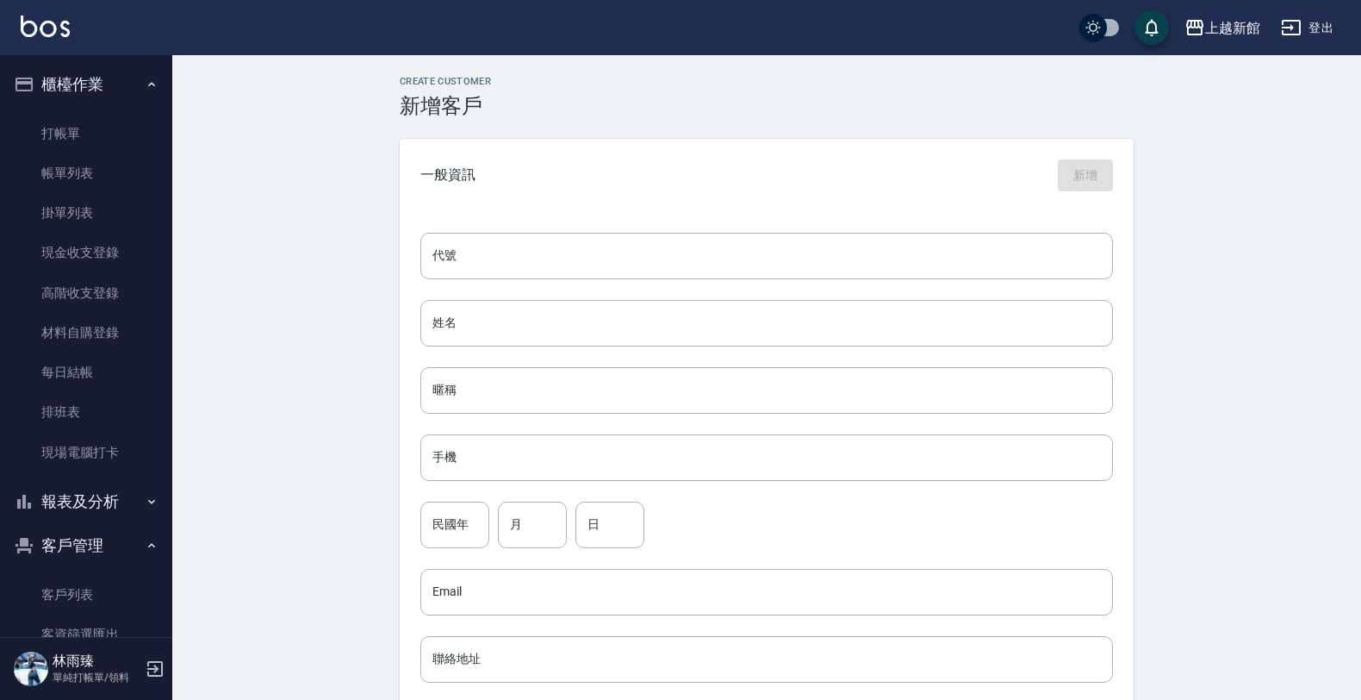
click at [1297, 105] on div "Create Customer 新增客戶 一般資訊 新增 代號 代號 姓名 姓名 暱稱 暱稱 手機 手機 民國年 民國年 月 月 日 日 Email Emai…" at bounding box center [766, 588] width 1189 height 1067
click at [918, 265] on input "代號" at bounding box center [766, 256] width 693 height 47
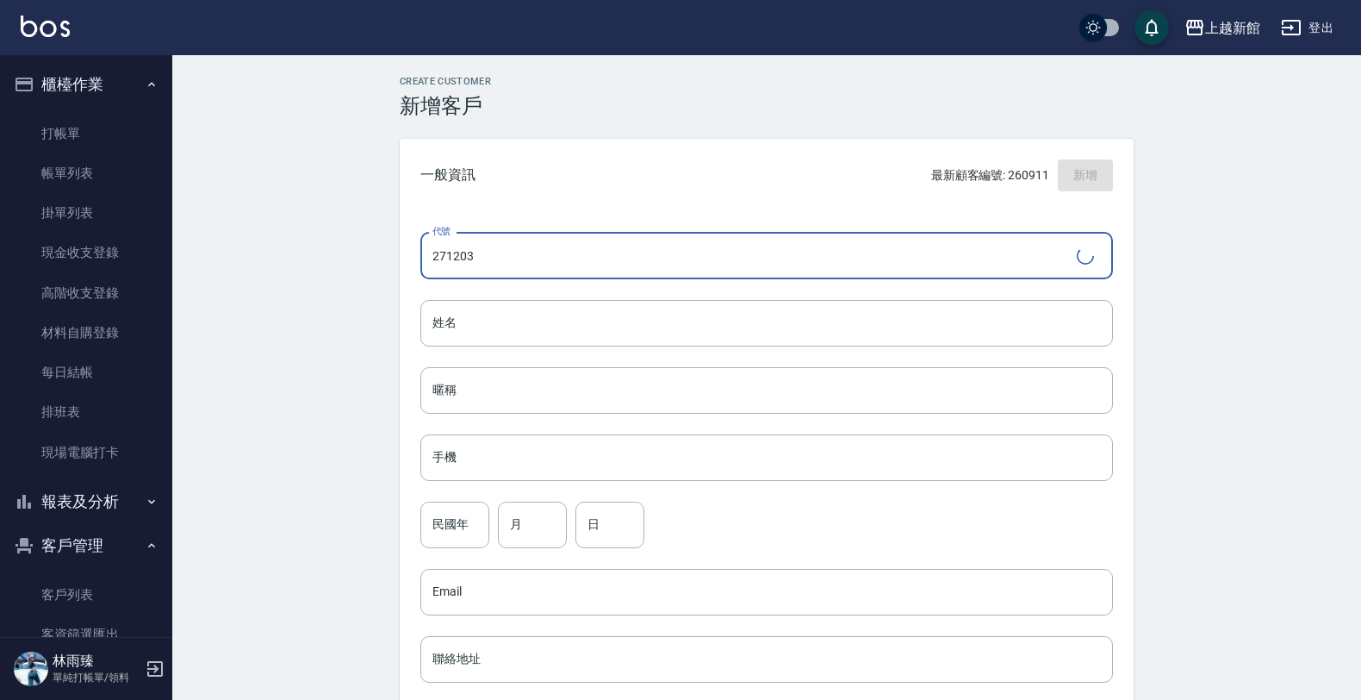
type input "271203"
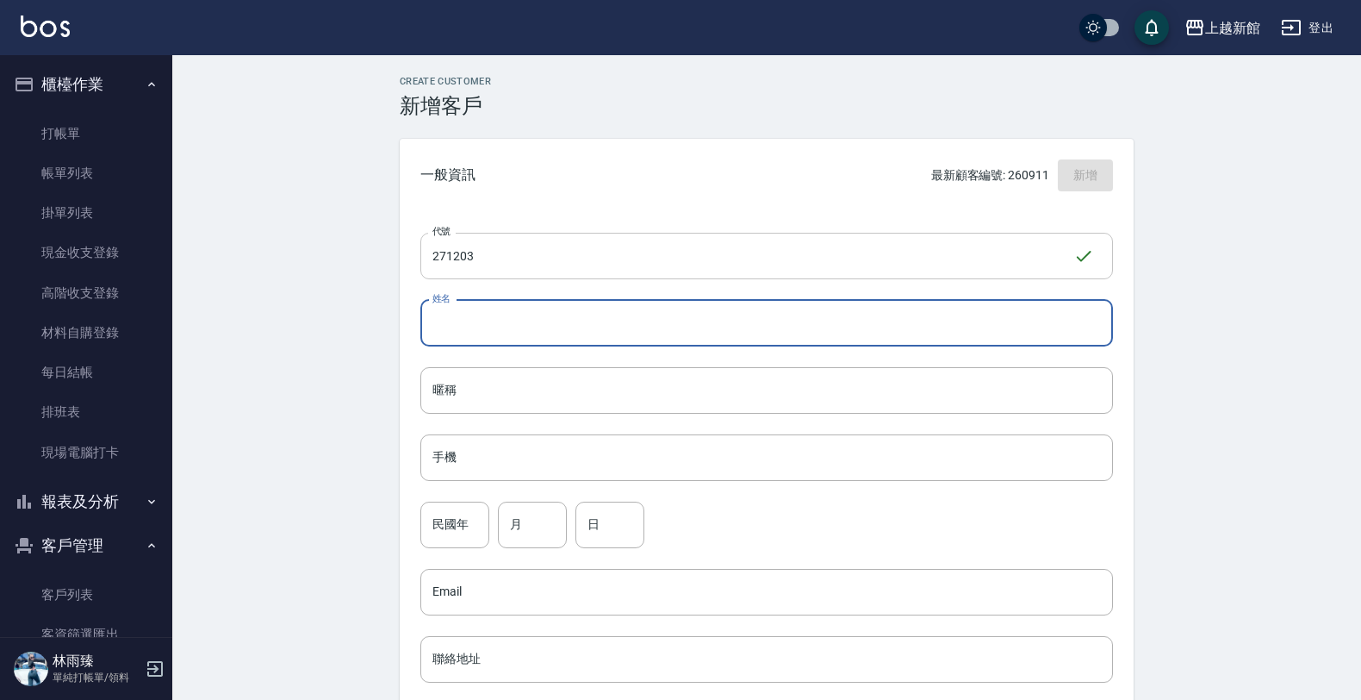
type input "2"
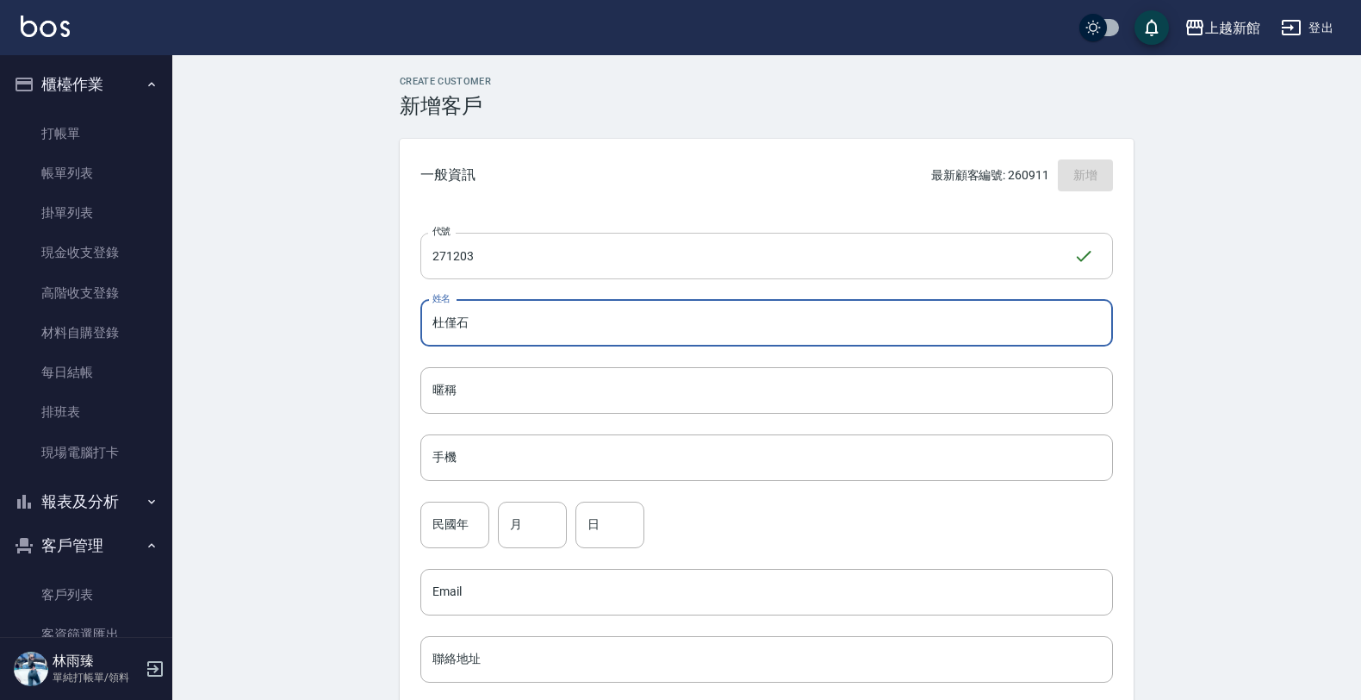
type input "杜僅石"
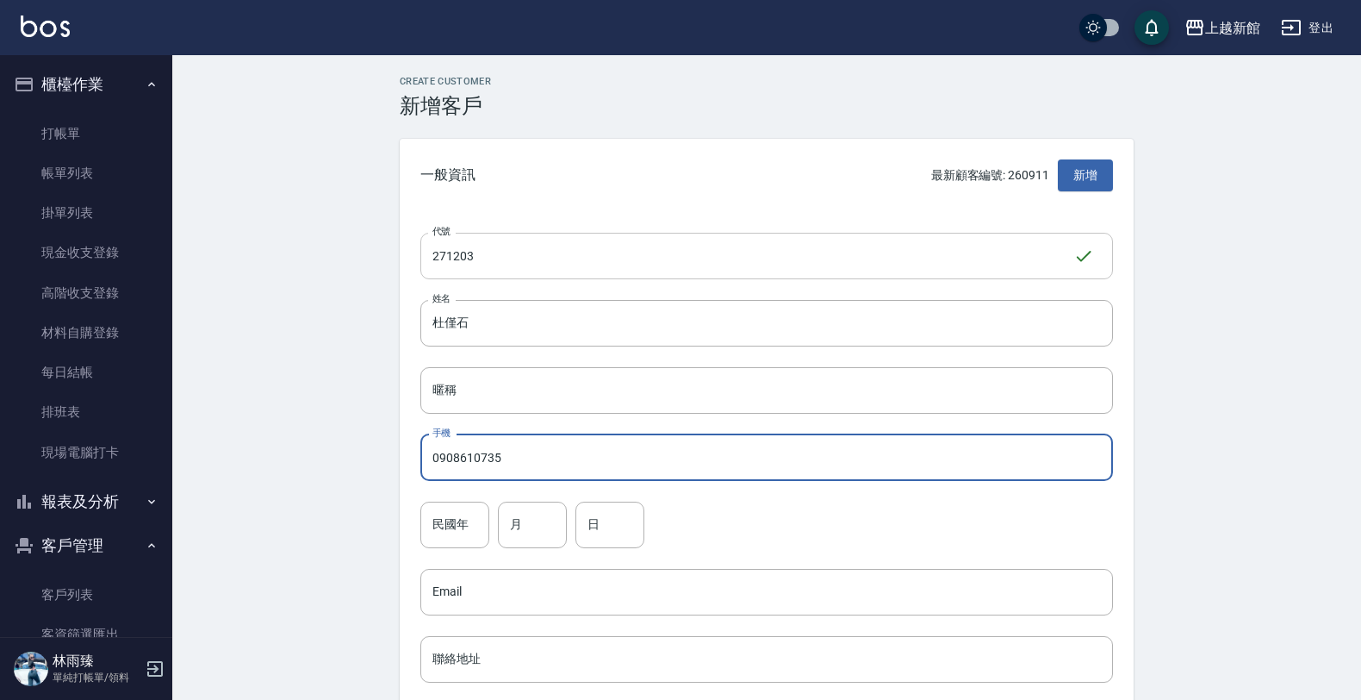
type input "0908610735"
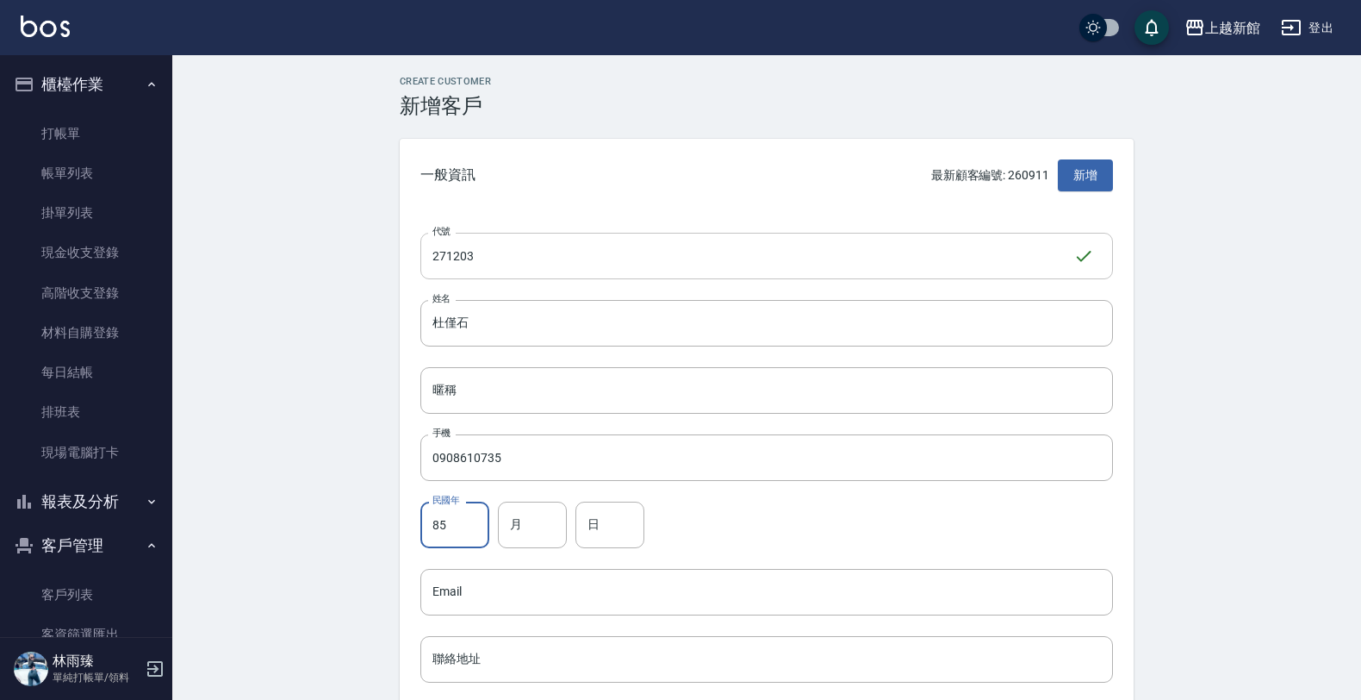
type input "85"
type input "12"
type input "03"
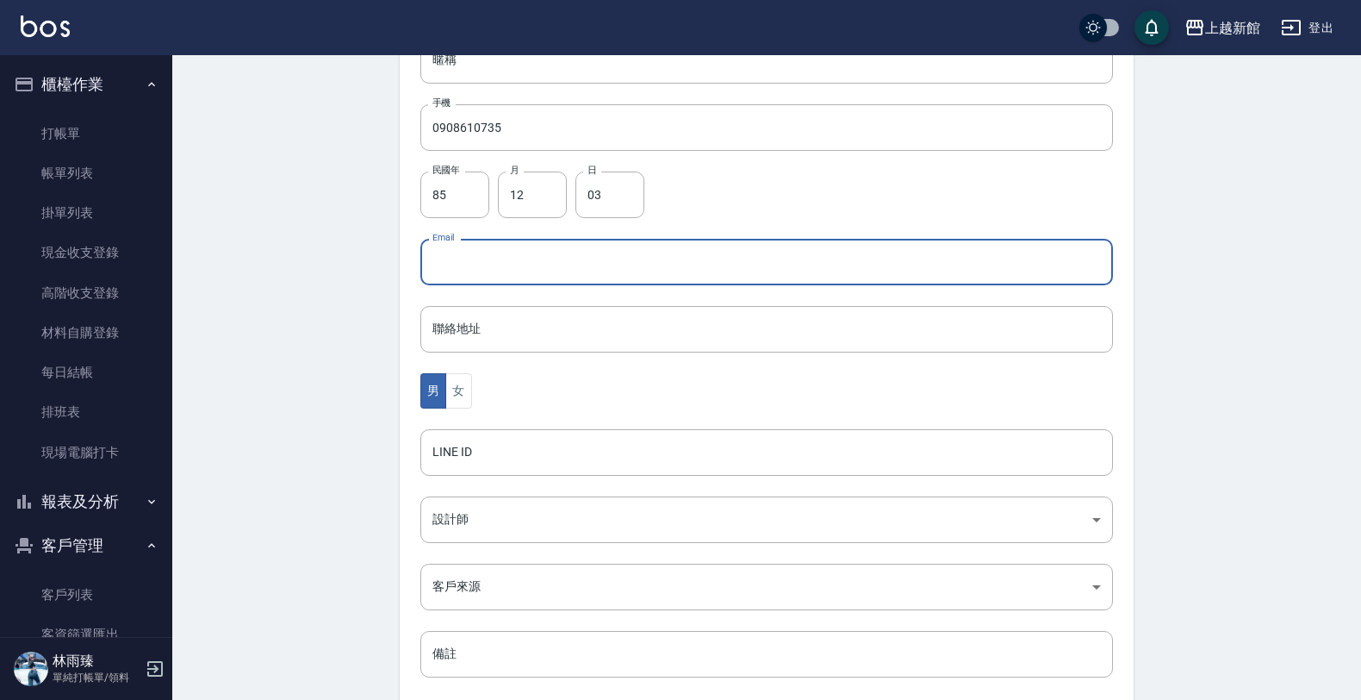
scroll to position [420, 0]
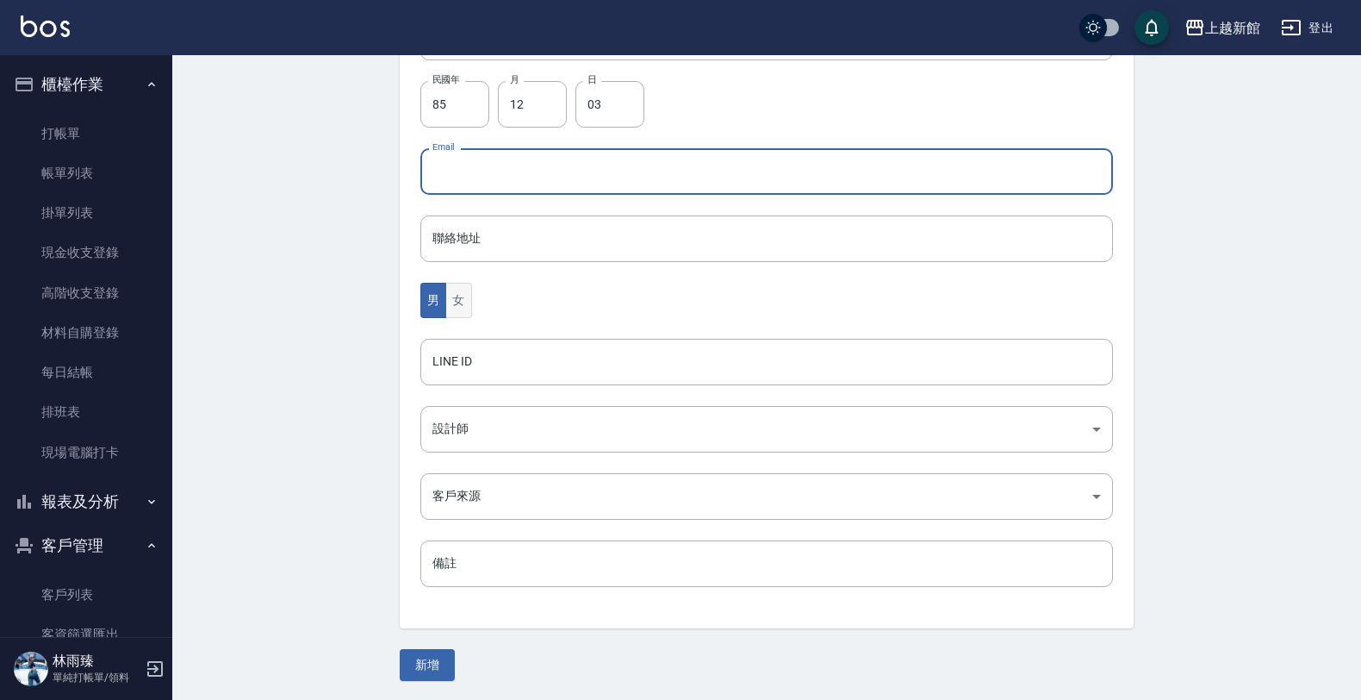
click at [464, 302] on button "女" at bounding box center [458, 300] width 26 height 35
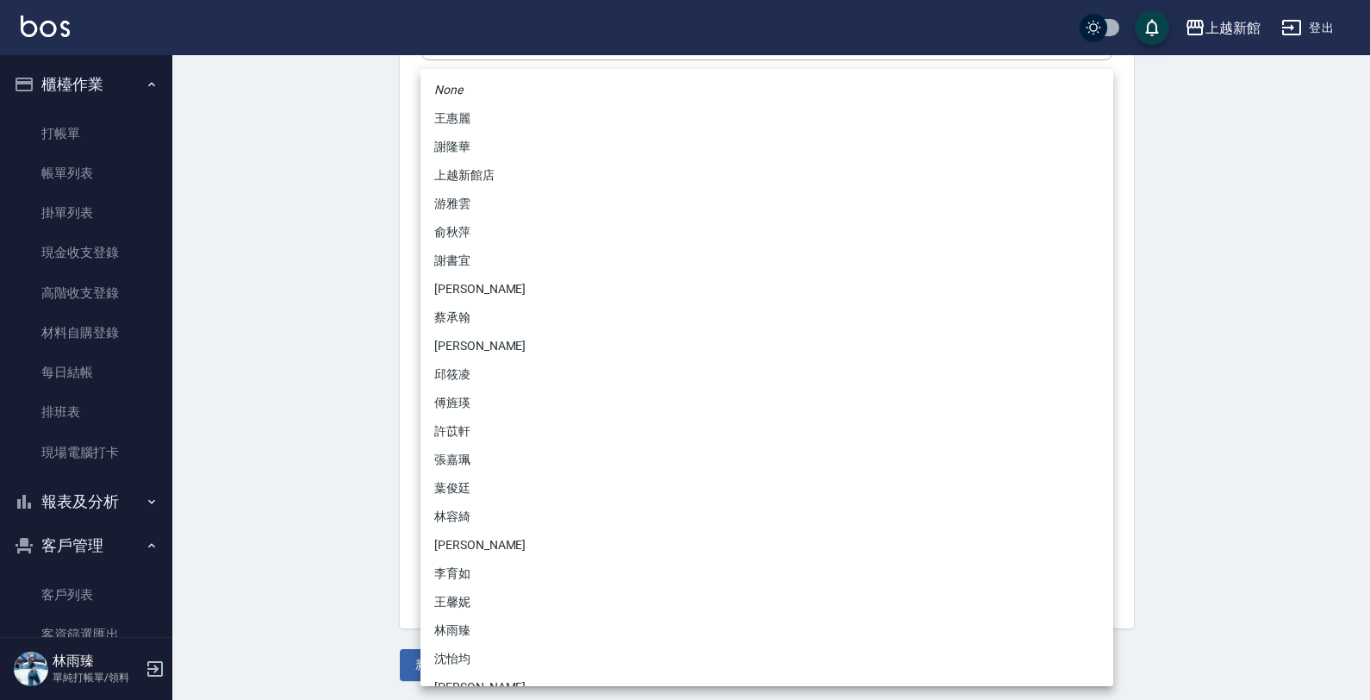
click at [475, 420] on body "上越新館 登出 櫃檯作業 打帳單 帳單列表 掛單列表 現金收支登錄 高階收支登錄 材料自購登錄 每日結帳 排班表 現場電腦打卡 報表及分析 報表目錄 店家日報…" at bounding box center [685, 141] width 1370 height 1122
click at [476, 204] on li "游雅雲" at bounding box center [766, 204] width 693 height 28
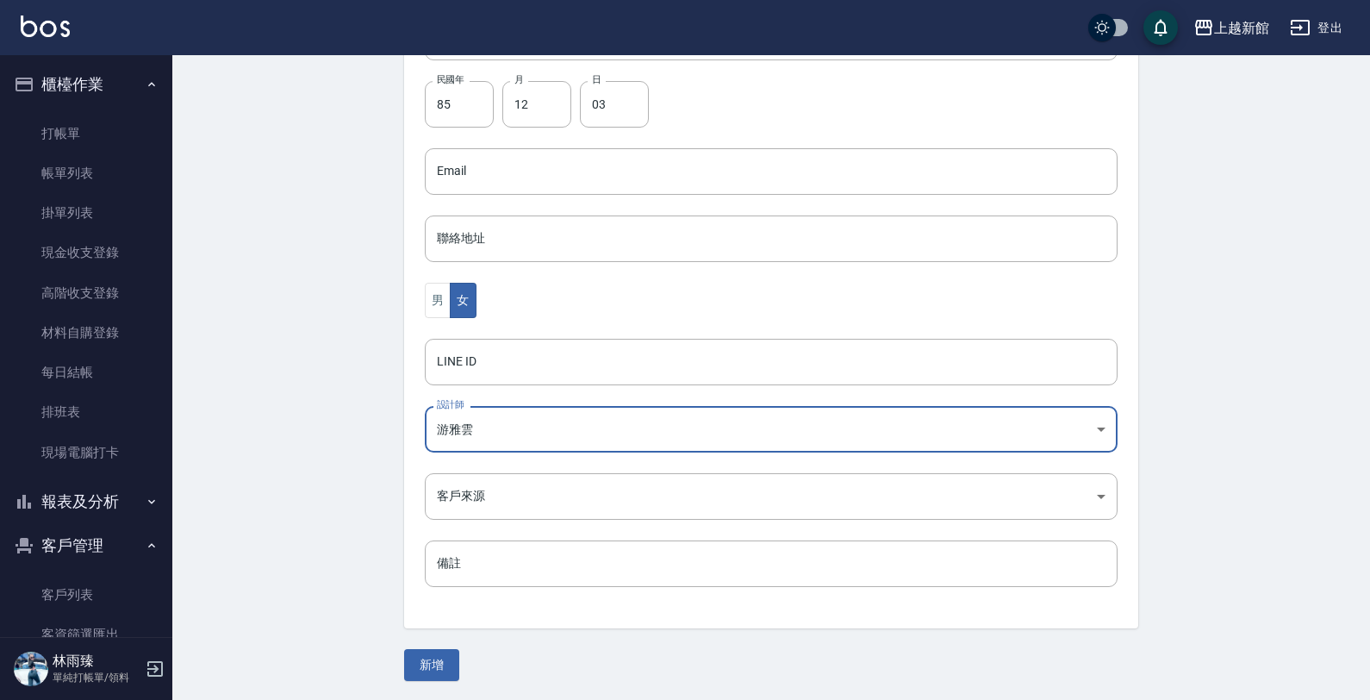
type input "f7313804-6829-44b4-8327-9cb5f151e927"
click at [427, 649] on button "新增" at bounding box center [427, 665] width 55 height 32
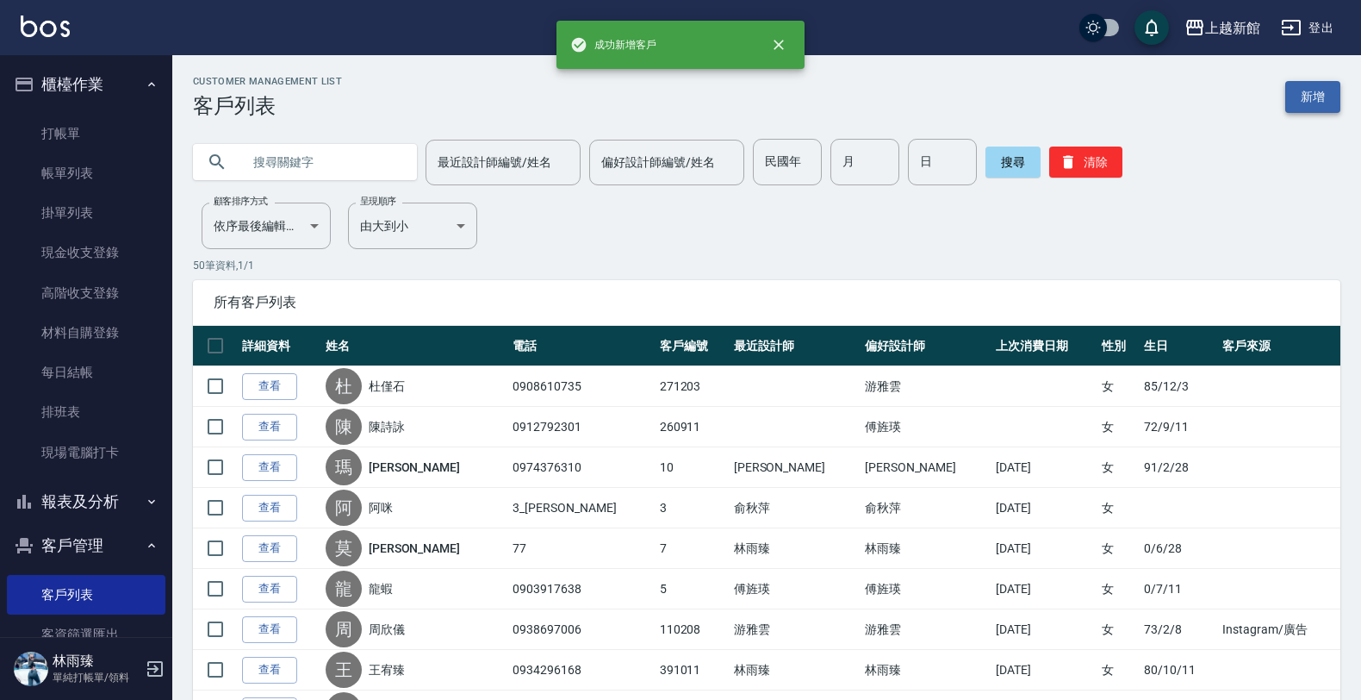
click at [1305, 103] on link "新增" at bounding box center [1313, 97] width 55 height 32
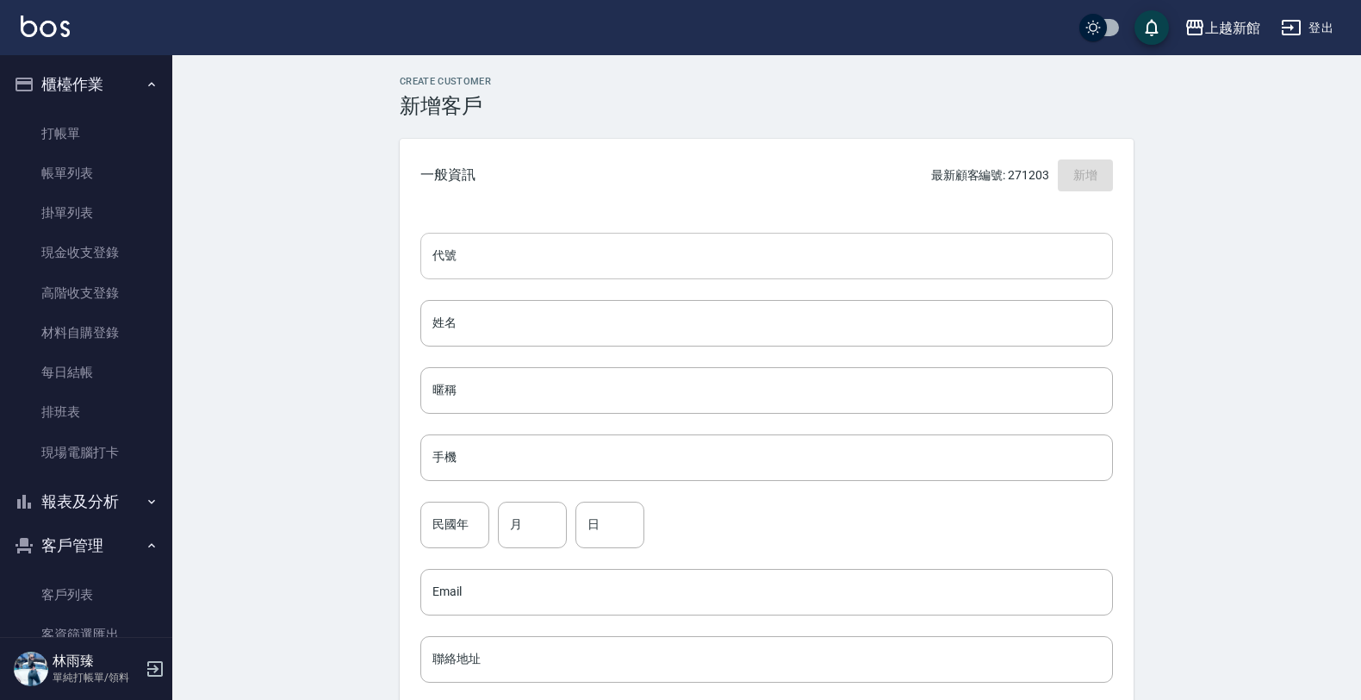
click at [635, 257] on input "代號" at bounding box center [766, 256] width 693 height 47
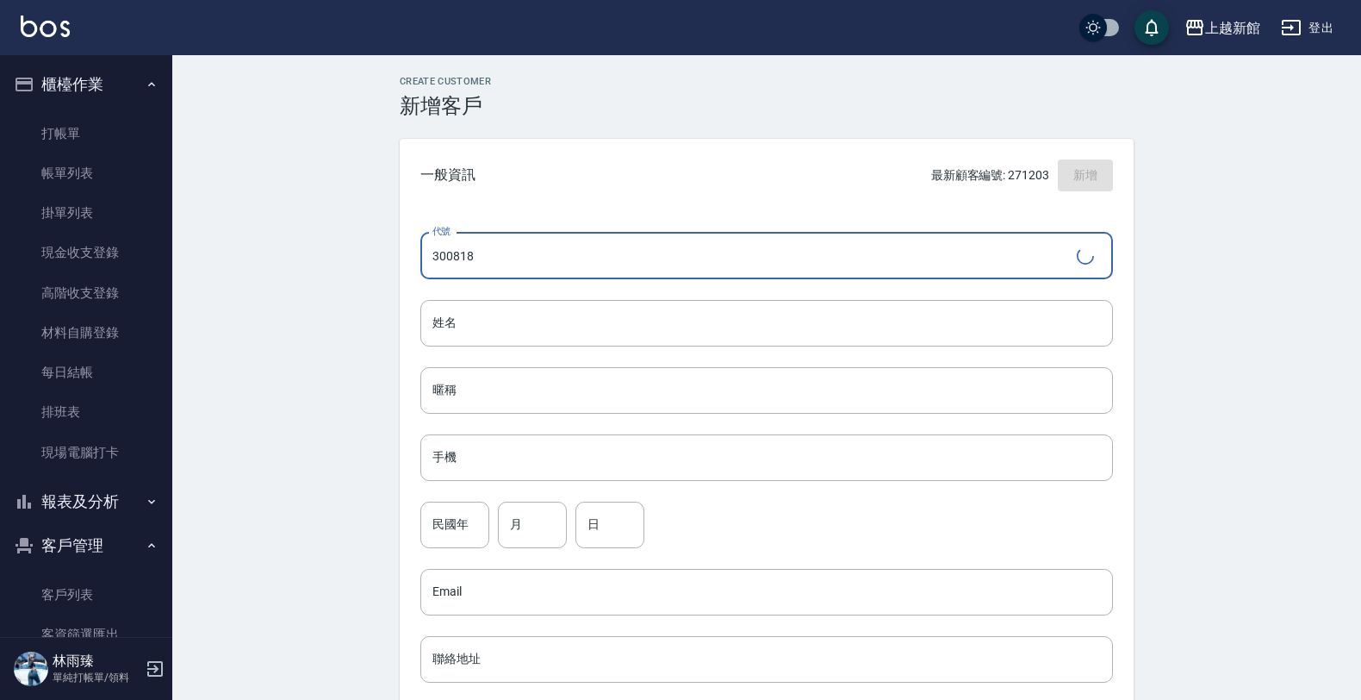
type input "300818"
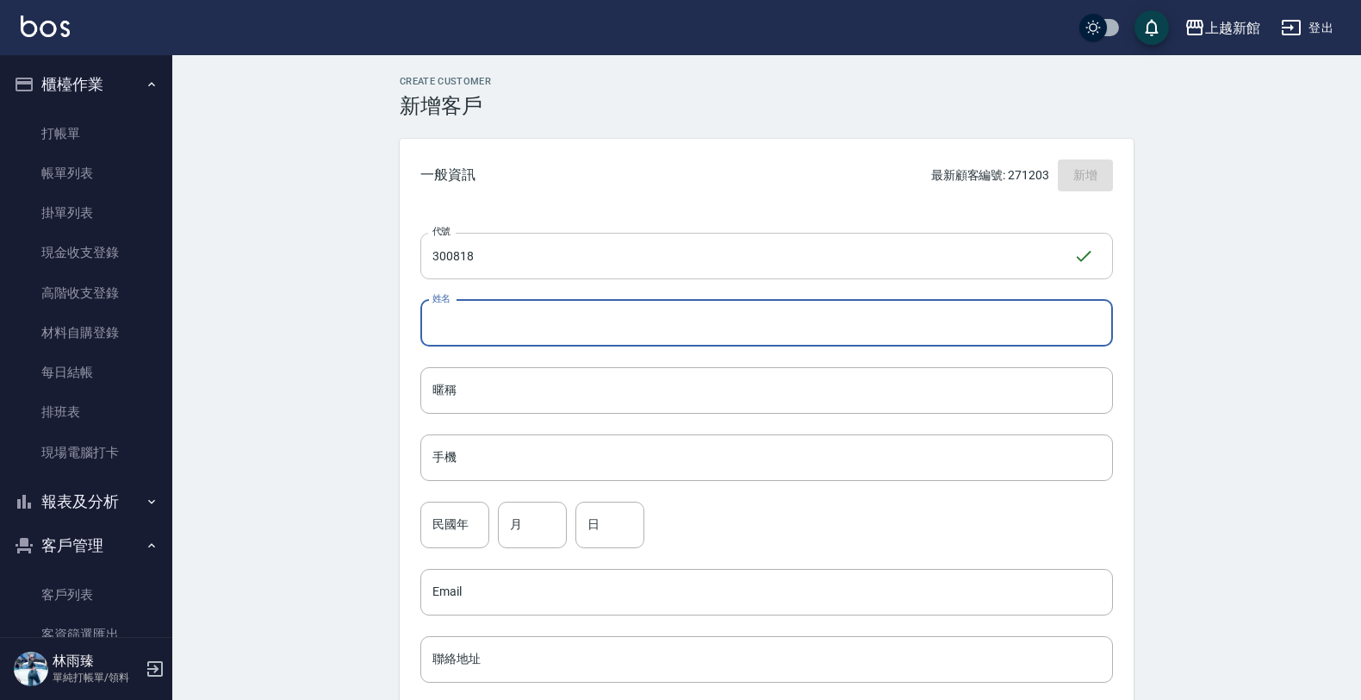
type input "J"
type input "吳佳慧"
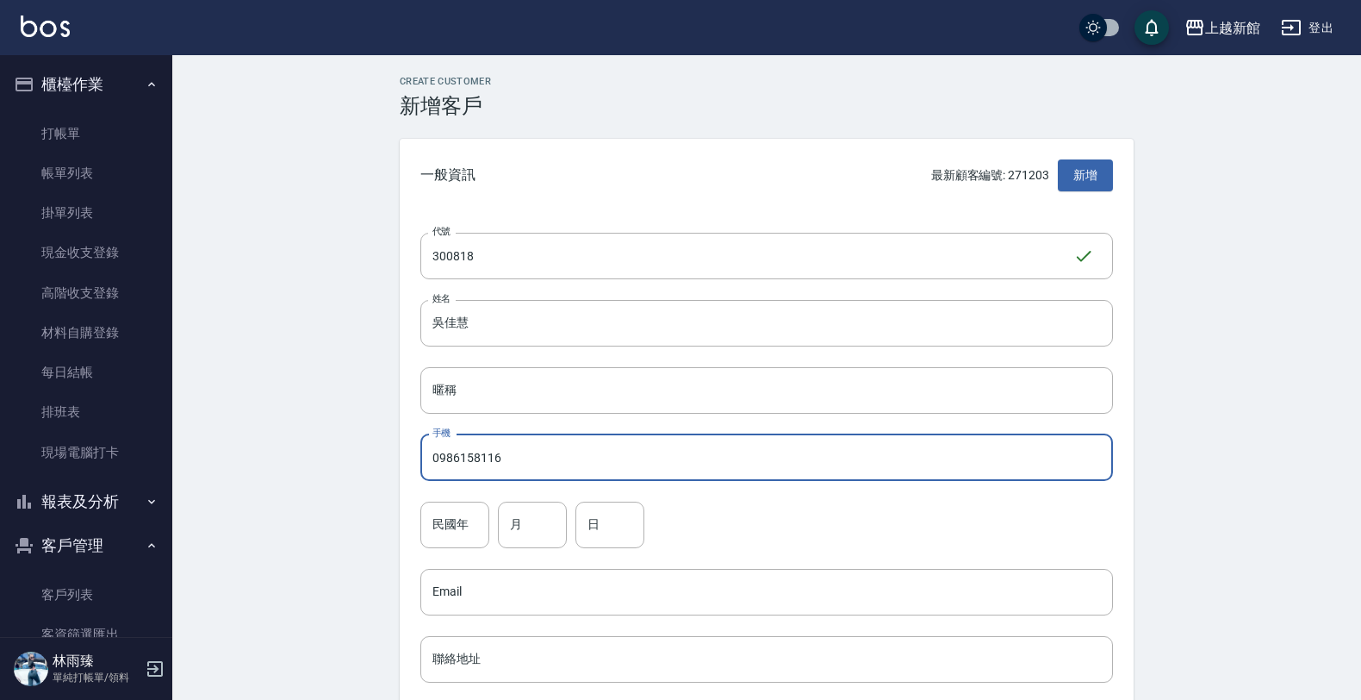
type input "0986158116"
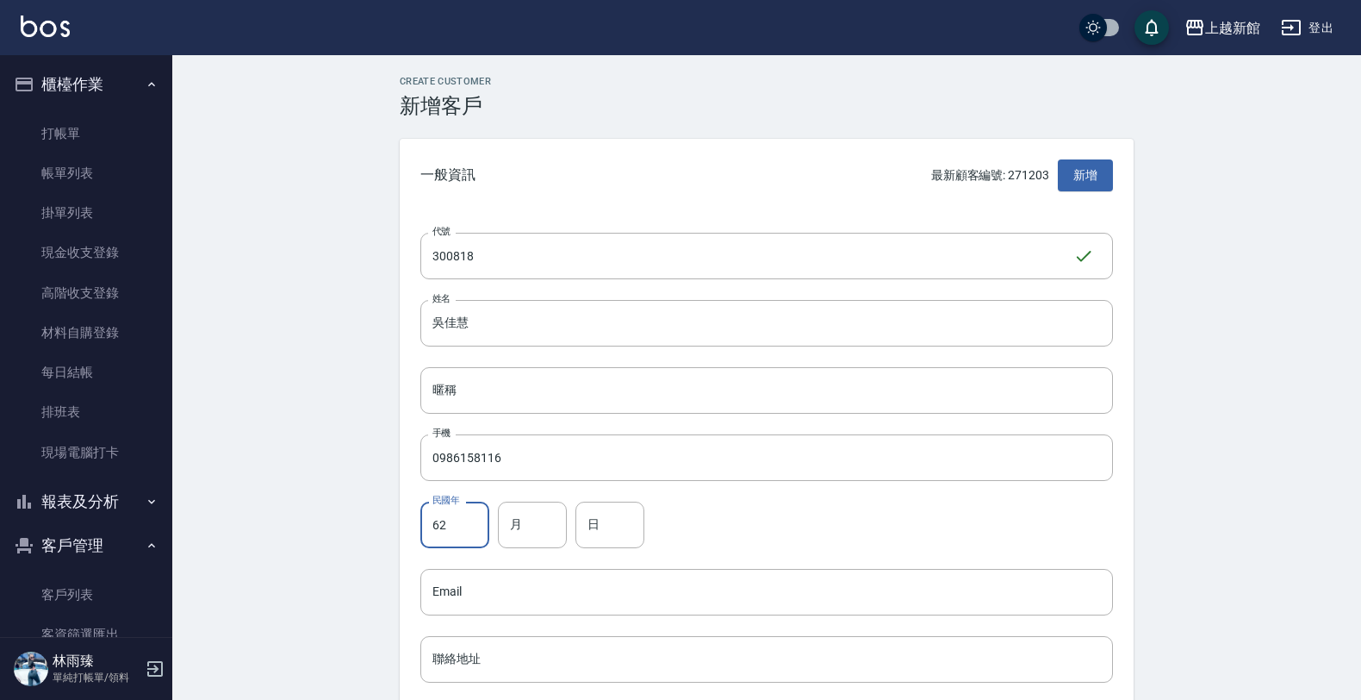
type input "62"
type input "08"
type input "18"
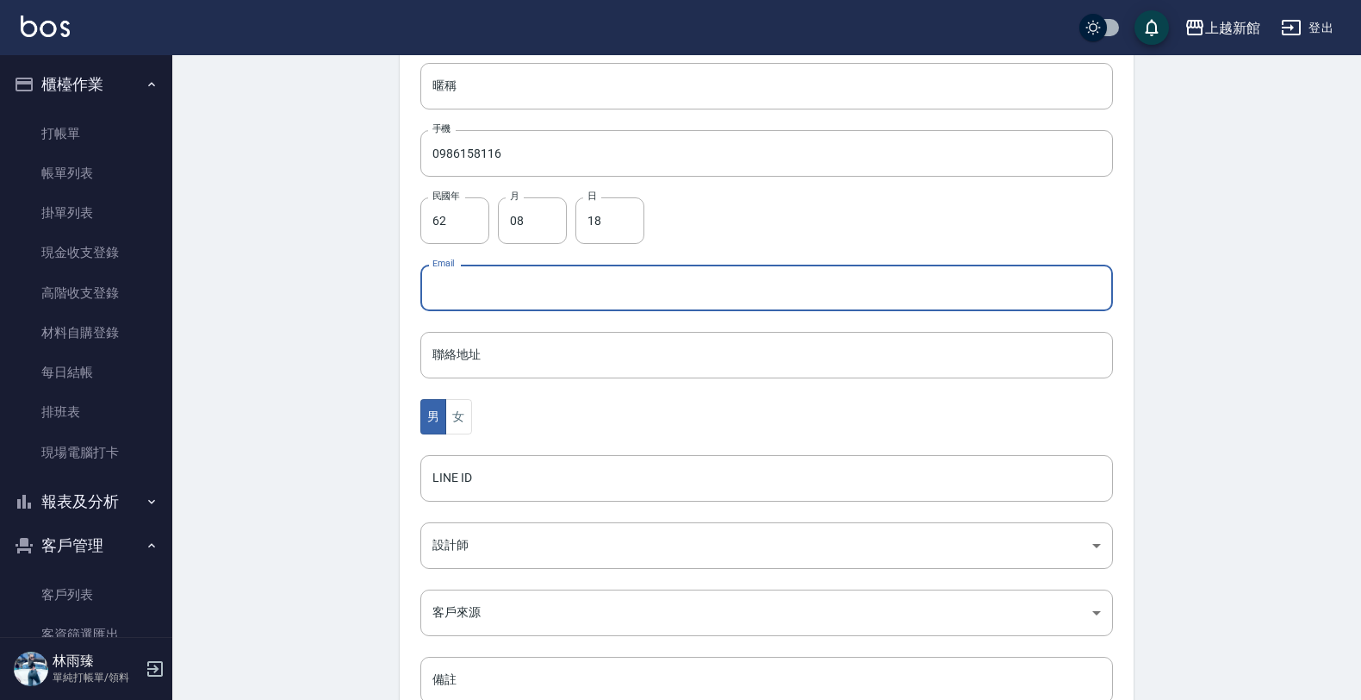
scroll to position [420, 0]
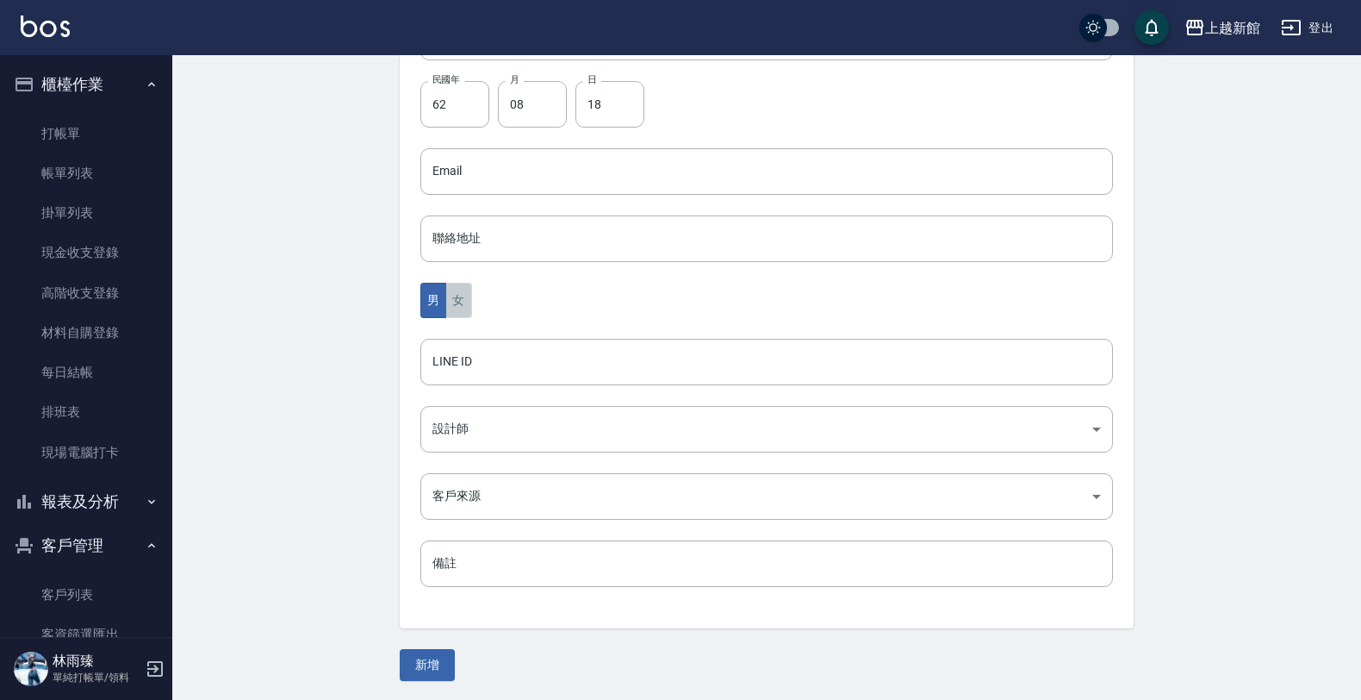
click at [470, 296] on button "女" at bounding box center [458, 300] width 26 height 35
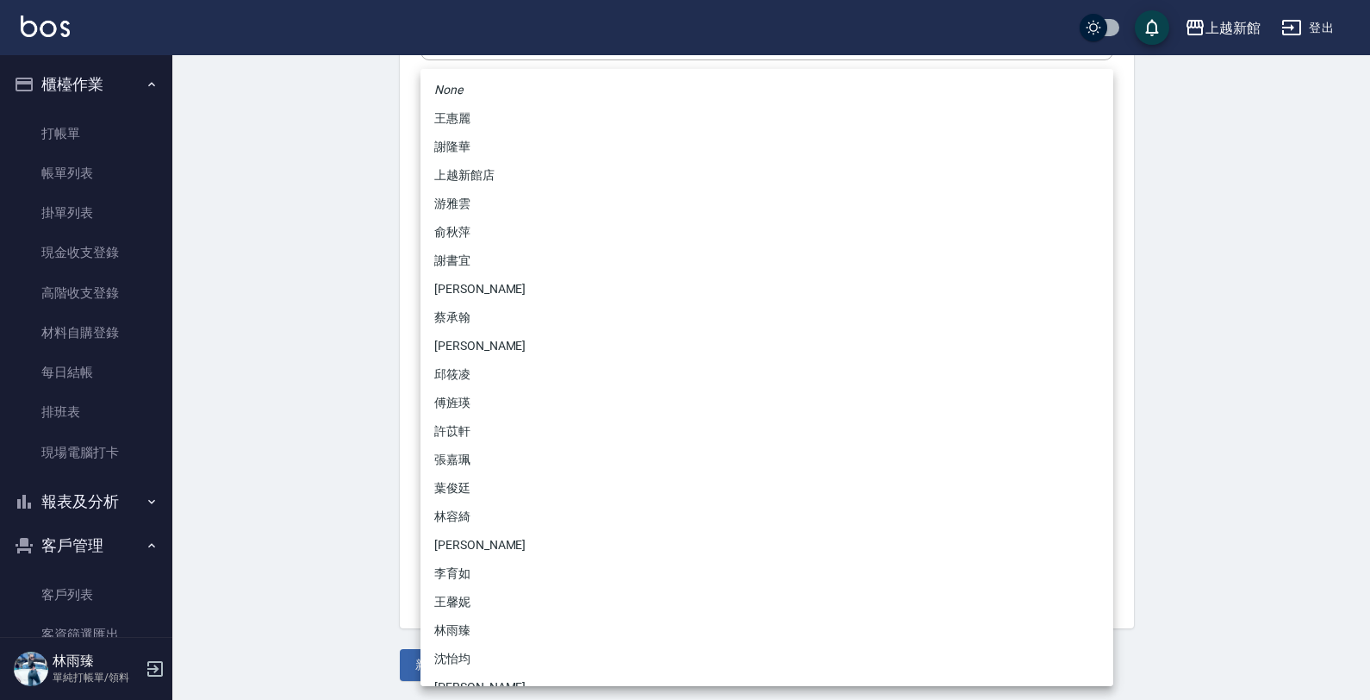
click at [505, 418] on body "上越新館 登出 櫃檯作業 打帳單 帳單列表 掛單列表 現金收支登錄 高階收支登錄 材料自購登錄 每日結帳 排班表 現場電腦打卡 報表及分析 報表目錄 店家日報…" at bounding box center [685, 141] width 1370 height 1122
click at [451, 237] on li "俞秋萍" at bounding box center [766, 232] width 693 height 28
type input "1cdd4ba2-88dd-4d28-926f-a961d94b46e0"
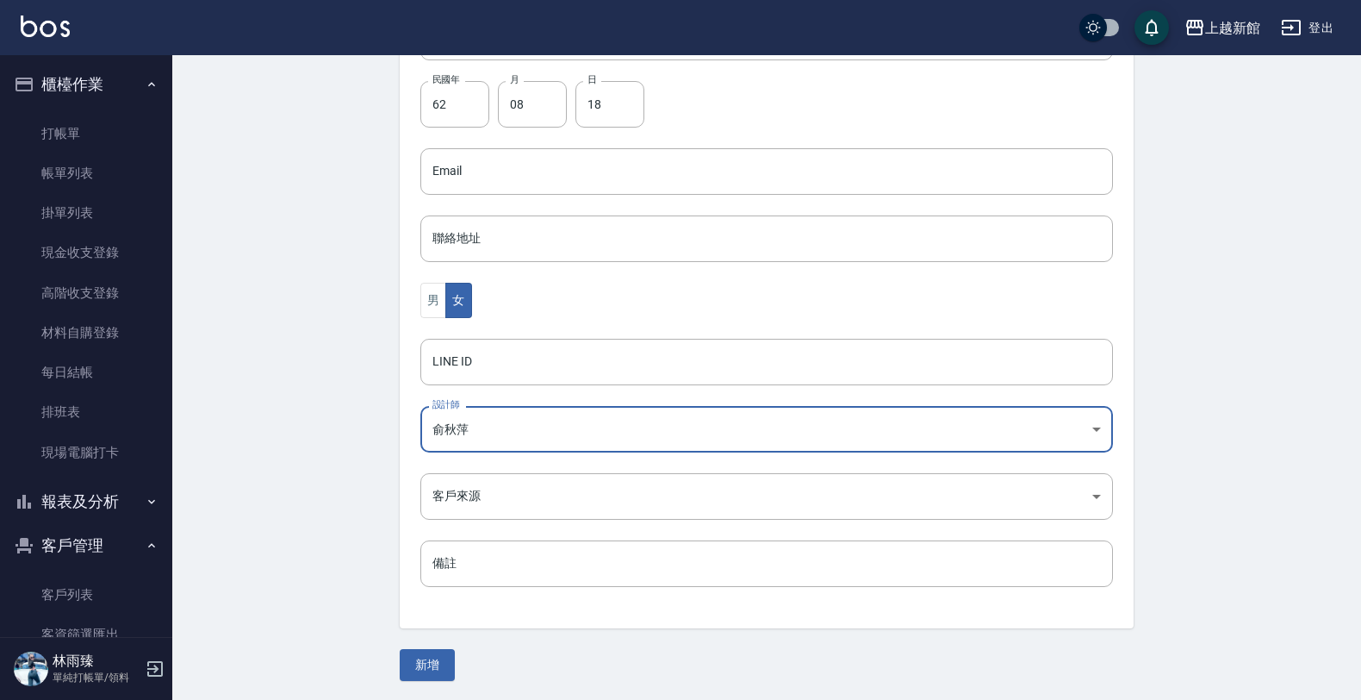
drag, startPoint x: 448, startPoint y: 657, endPoint x: 441, endPoint y: 648, distance: 11.0
click at [445, 651] on button "新增" at bounding box center [427, 665] width 55 height 32
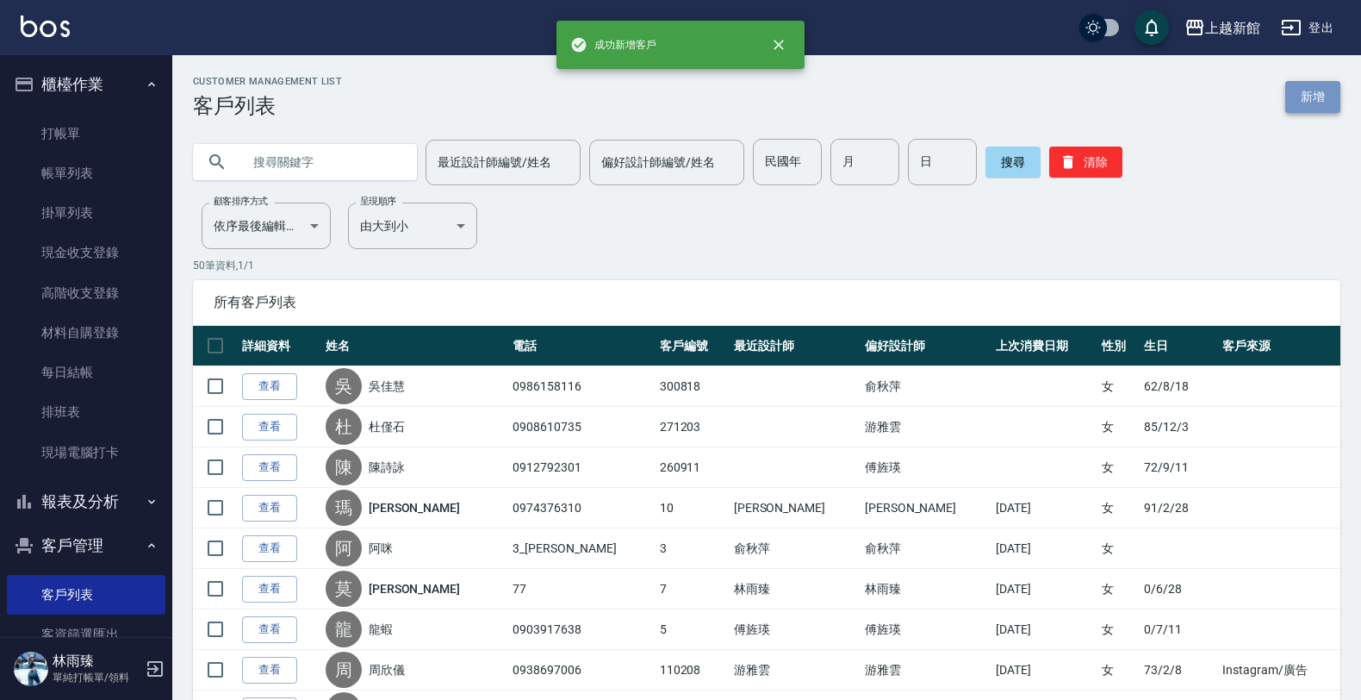
click at [1299, 97] on link "新增" at bounding box center [1313, 97] width 55 height 32
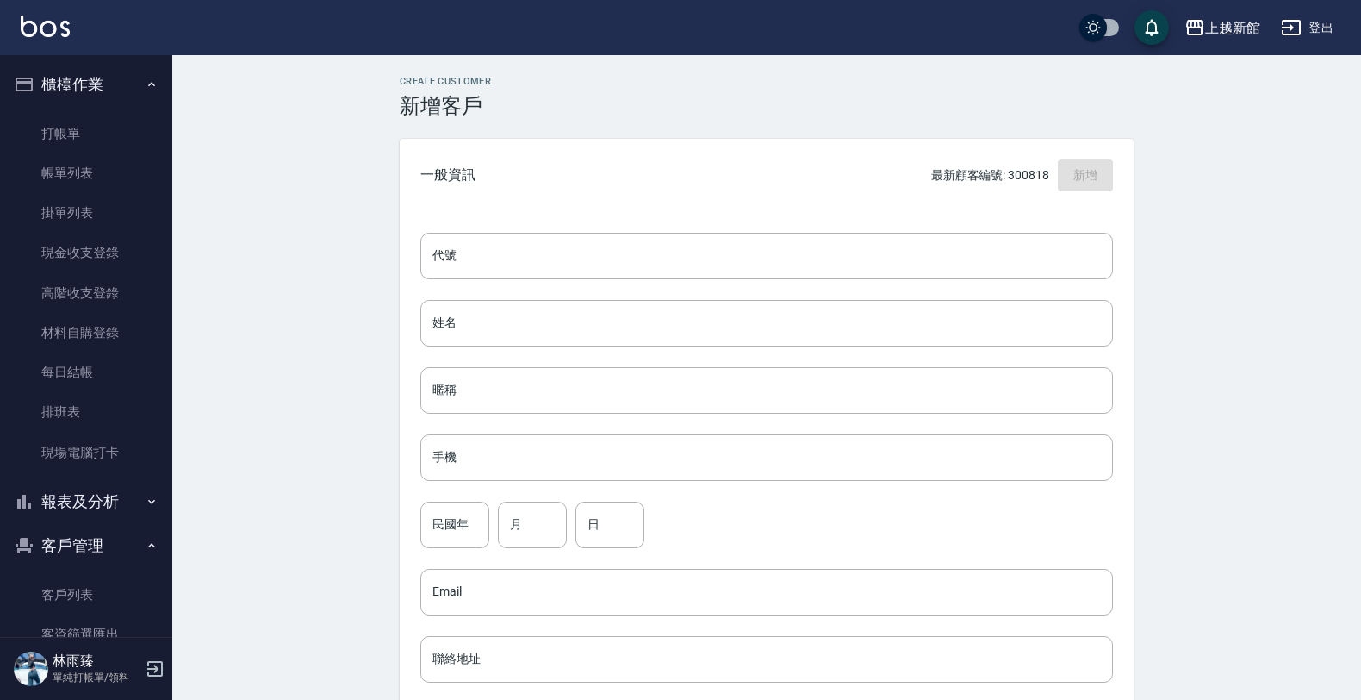
click at [1299, 97] on div "Create Customer 新增客戶 一般資訊 最新顧客編號: 300818 新增 代號 代號 姓名 姓名 暱稱 暱稱 手機 手機 民國年 民國年 月 月…" at bounding box center [766, 588] width 1189 height 1067
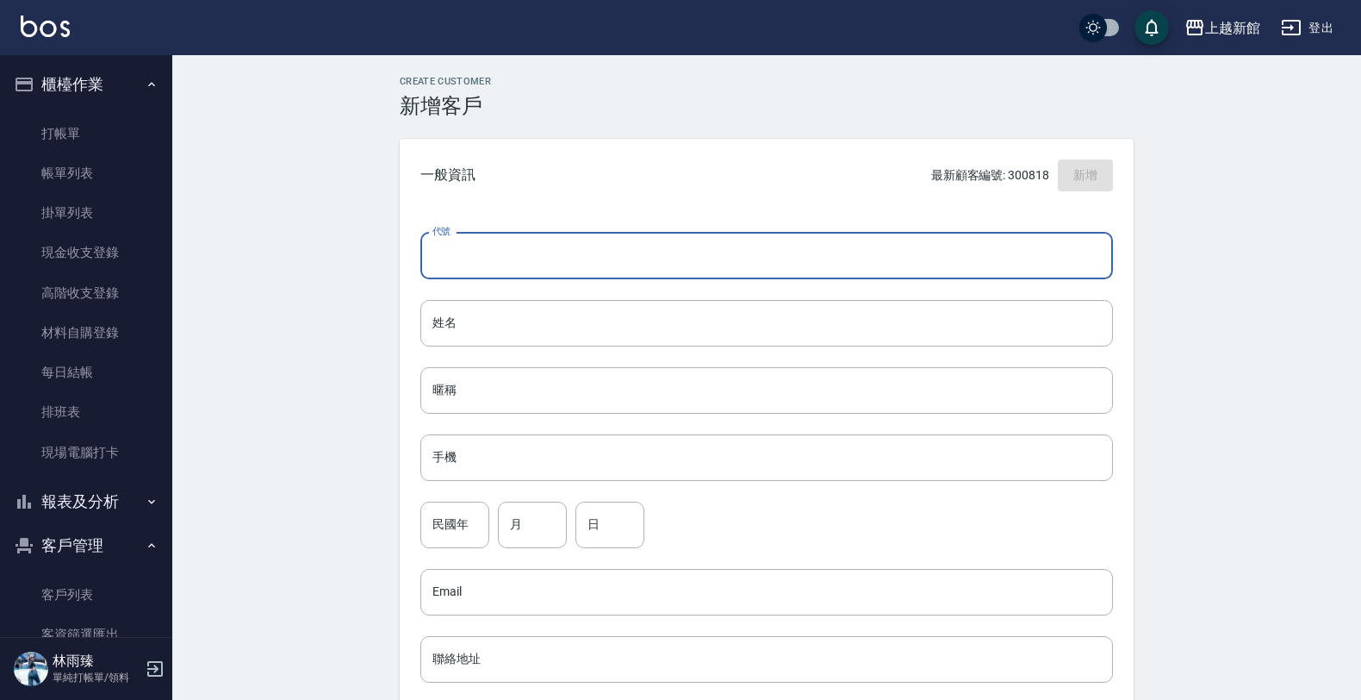
click at [789, 277] on input "代號" at bounding box center [766, 256] width 693 height 47
type input "251228"
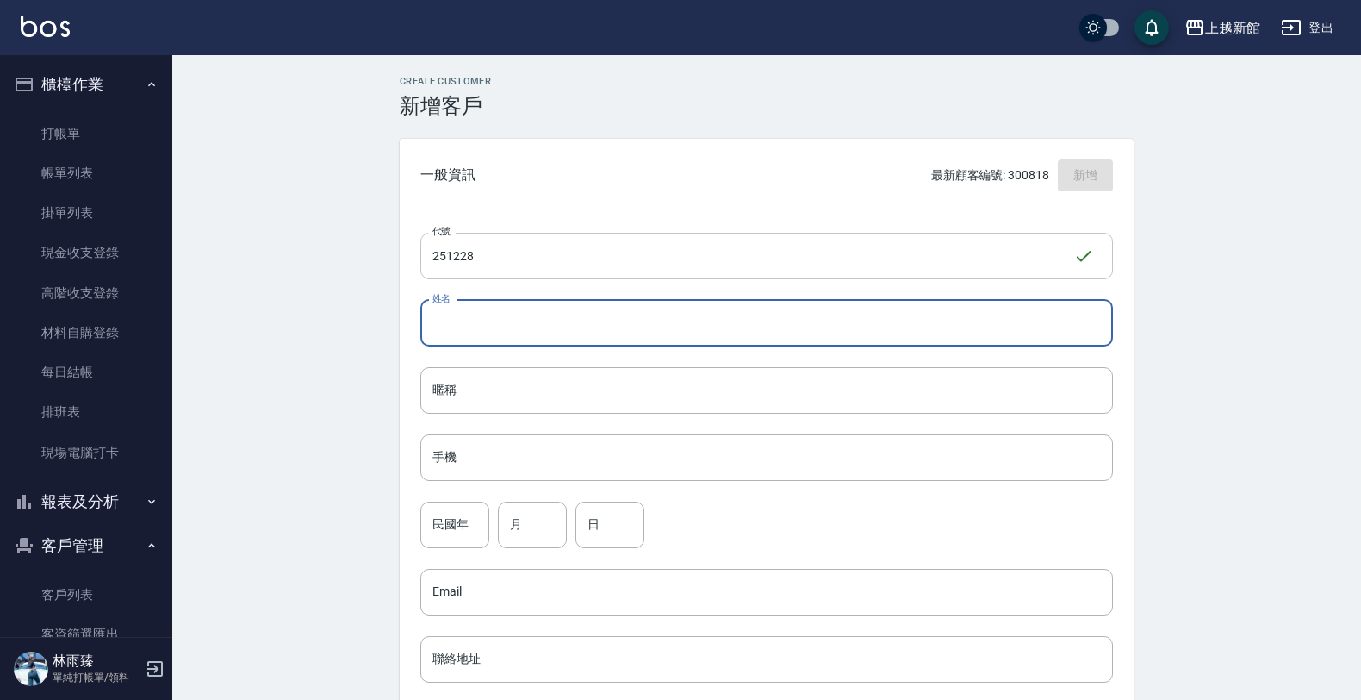
type input "R"
type input "簡子瑭"
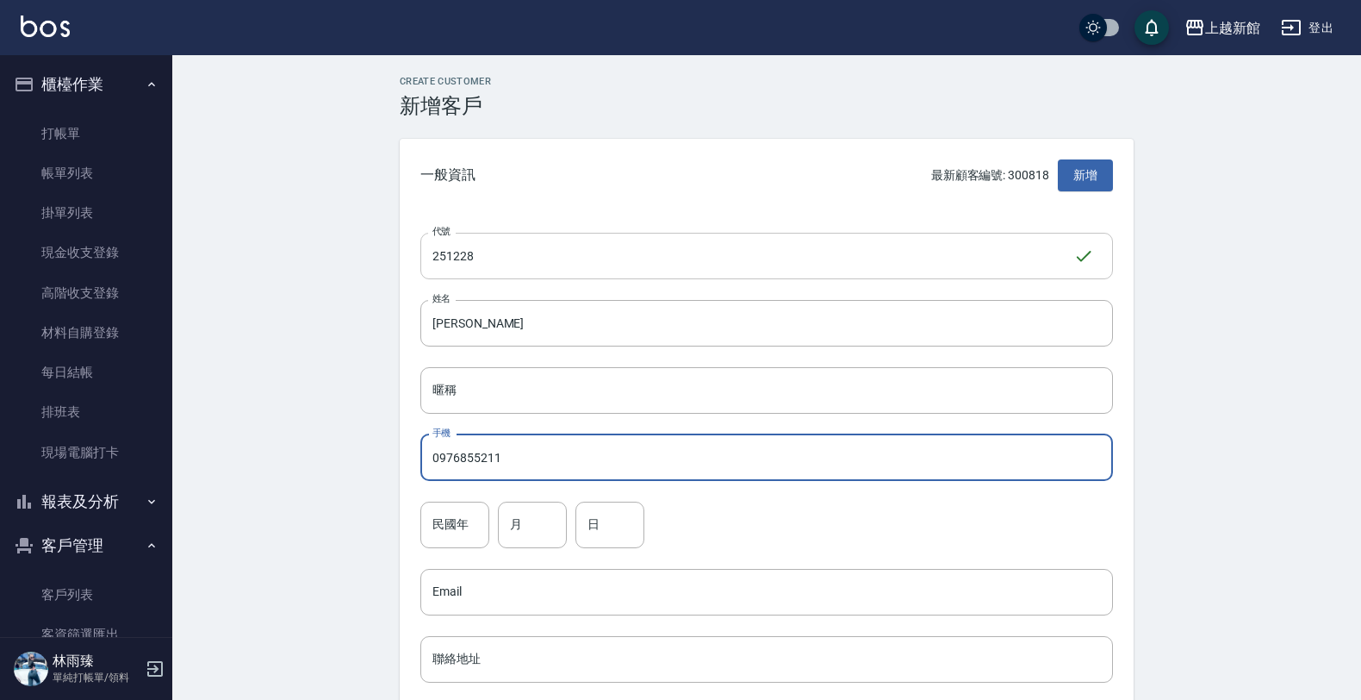
type input "0976855211"
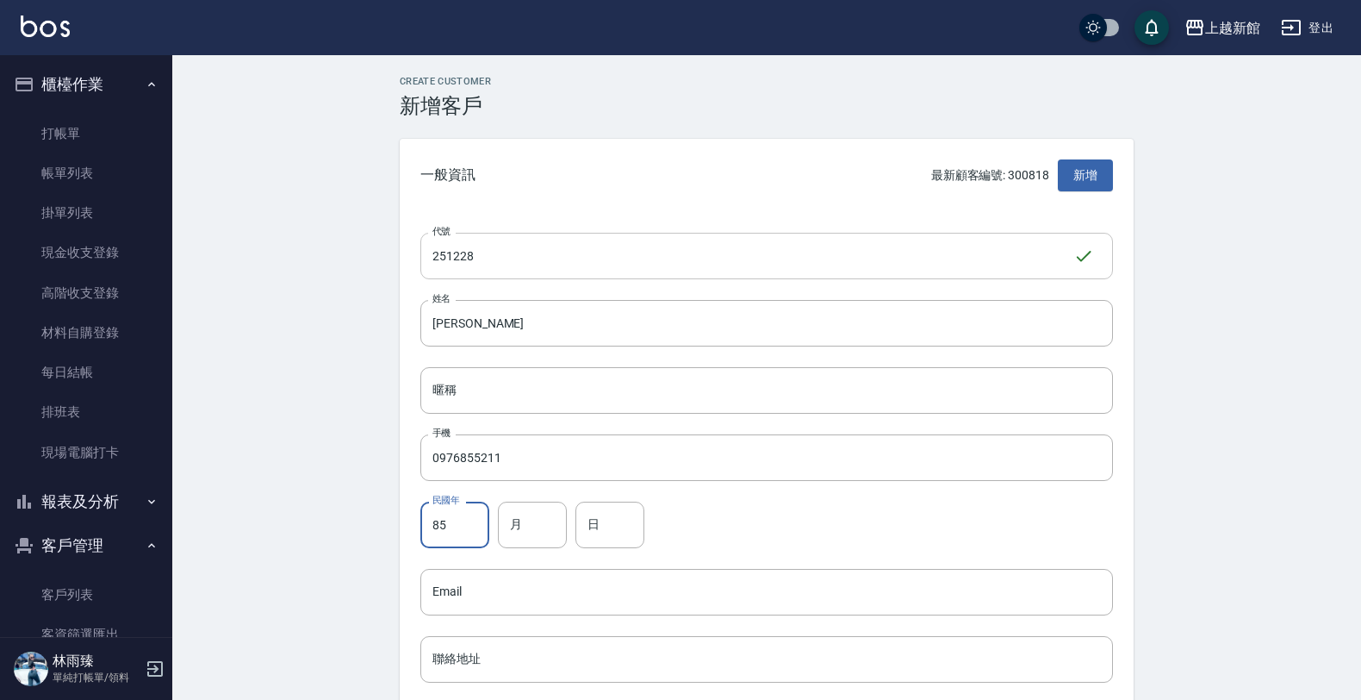
type input "85"
type input "12"
drag, startPoint x: 612, startPoint y: 540, endPoint x: 620, endPoint y: 533, distance: 11.6
click at [614, 537] on input "28/" at bounding box center [610, 524] width 69 height 47
type input "28"
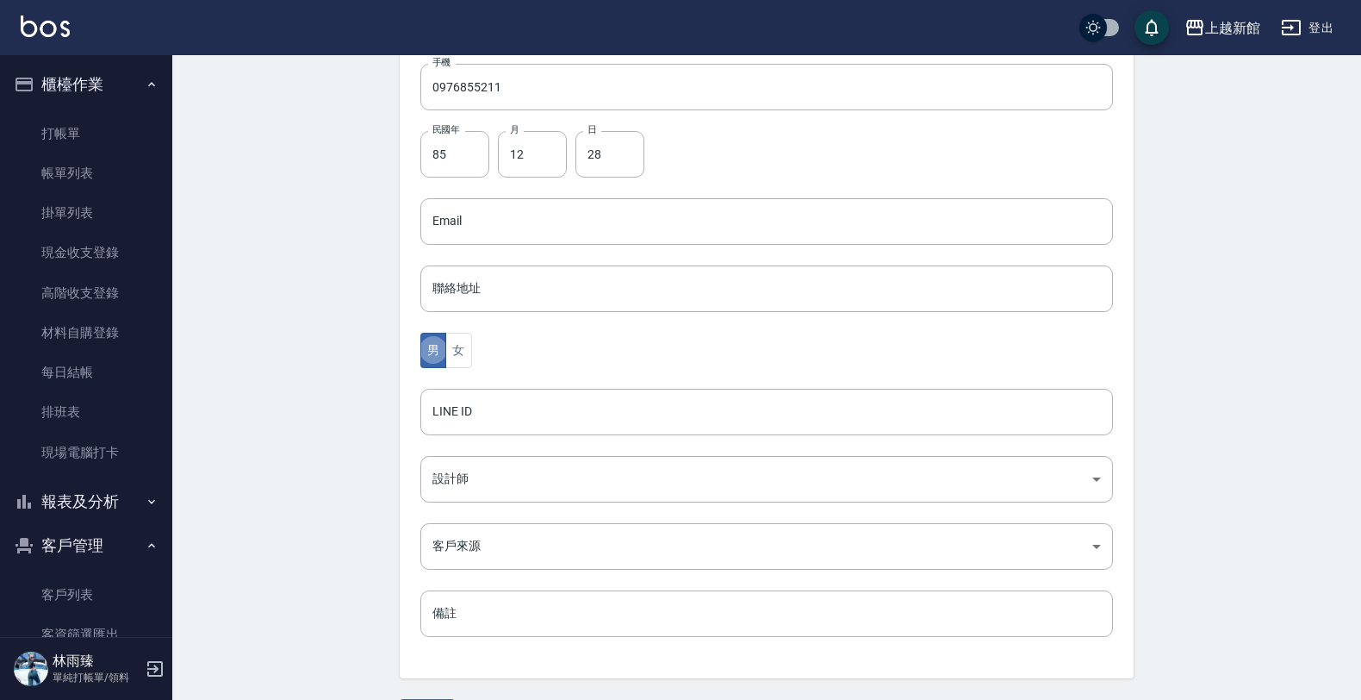
type button "MALE"
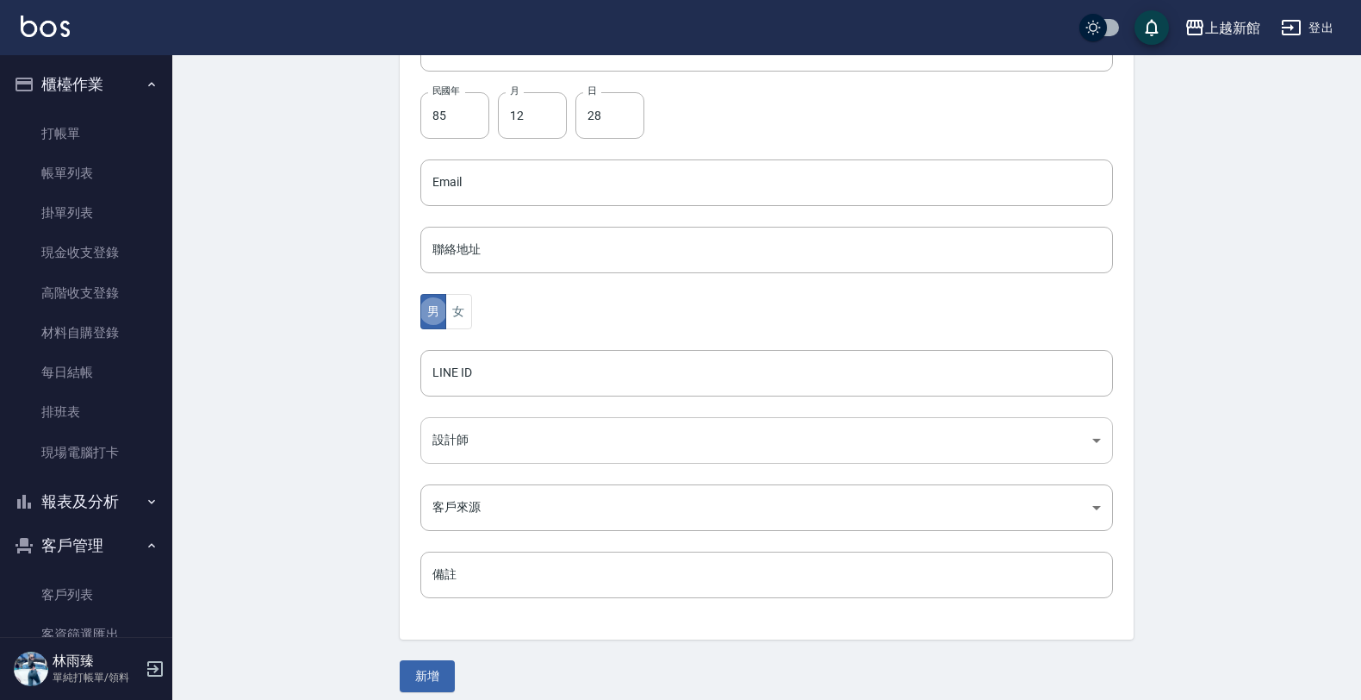
scroll to position [420, 0]
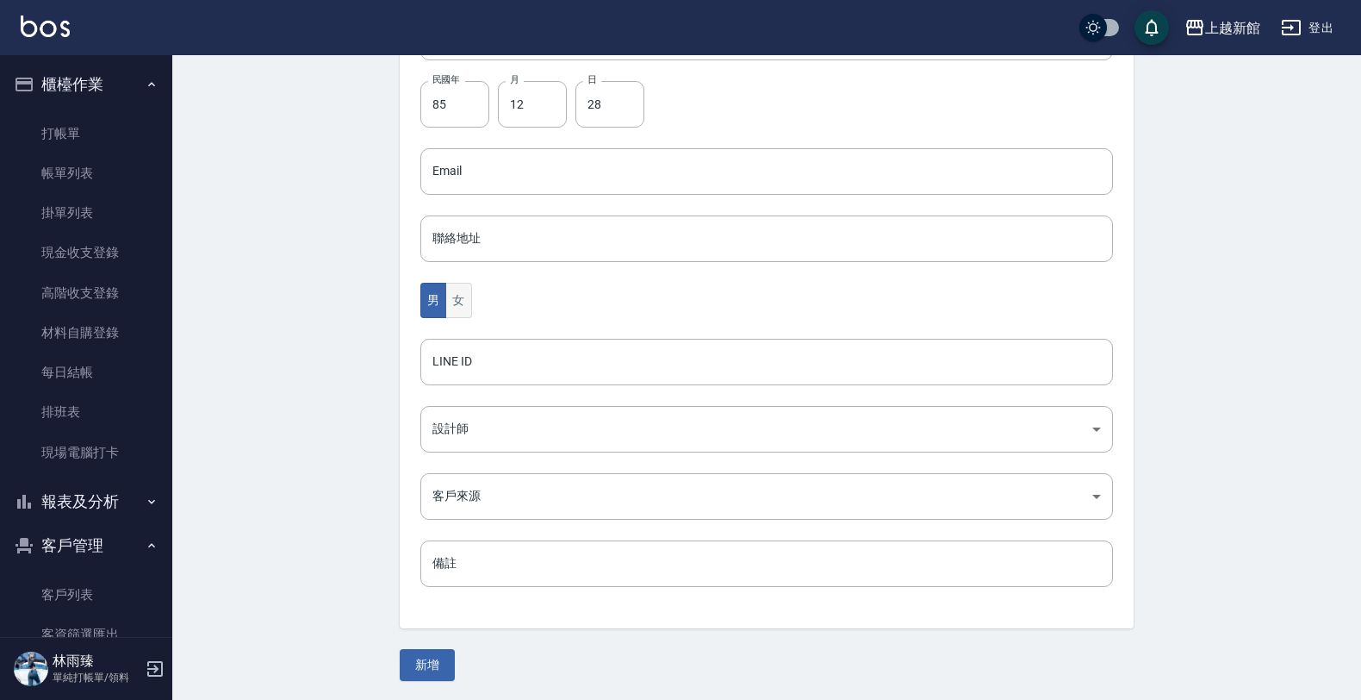
click at [466, 302] on button "女" at bounding box center [458, 300] width 26 height 35
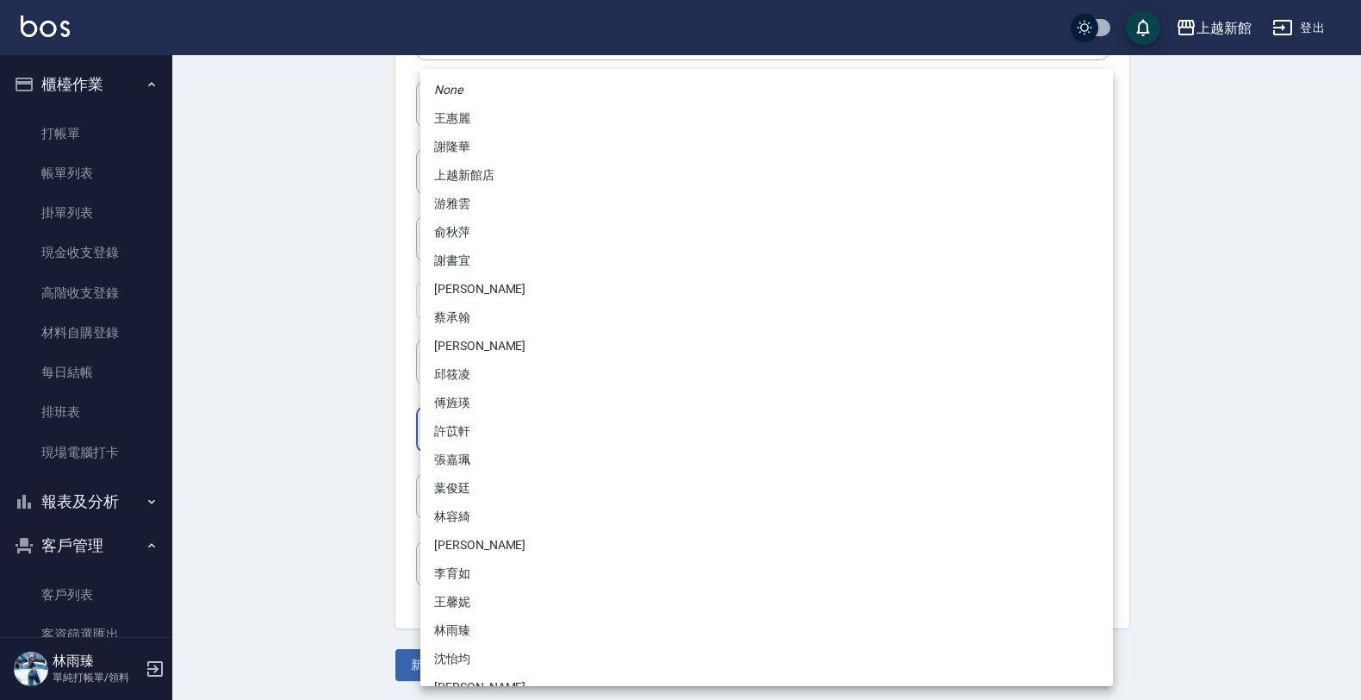
click at [435, 428] on body "上越新館 登出 櫃檯作業 打帳單 帳單列表 掛單列表 現金收支登錄 高階收支登錄 材料自購登錄 每日結帳 排班表 現場電腦打卡 報表及分析 報表目錄 店家日報…" at bounding box center [680, 141] width 1361 height 1122
drag, startPoint x: 471, startPoint y: 633, endPoint x: 474, endPoint y: 625, distance: 9.0
click at [472, 630] on li "林雨臻" at bounding box center [766, 630] width 693 height 28
type input "b971b3fa-ad89-41a6-ab83-7888ce5b8ddb"
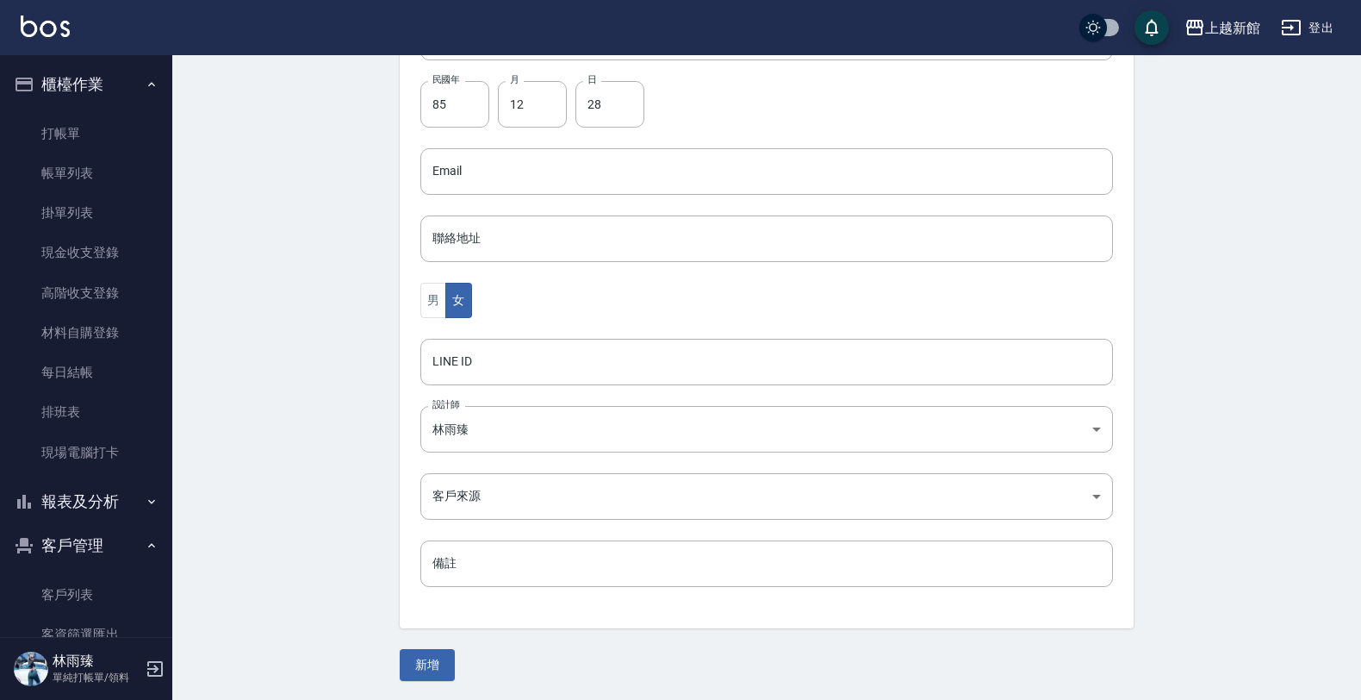
drag, startPoint x: 468, startPoint y: 668, endPoint x: 358, endPoint y: 604, distance: 126.7
click at [358, 604] on div "Create Customer 新增客戶 一般資訊 最新顧客編號: 300818 新增 代號 251228 ​ 代號 姓名 簡子瑭 姓名 暱稱 暱稱 手機 0…" at bounding box center [766, 168] width 1189 height 1067
drag, startPoint x: 416, startPoint y: 677, endPoint x: 412, endPoint y: 670, distance: 8.9
click at [412, 670] on button "新增" at bounding box center [427, 665] width 55 height 32
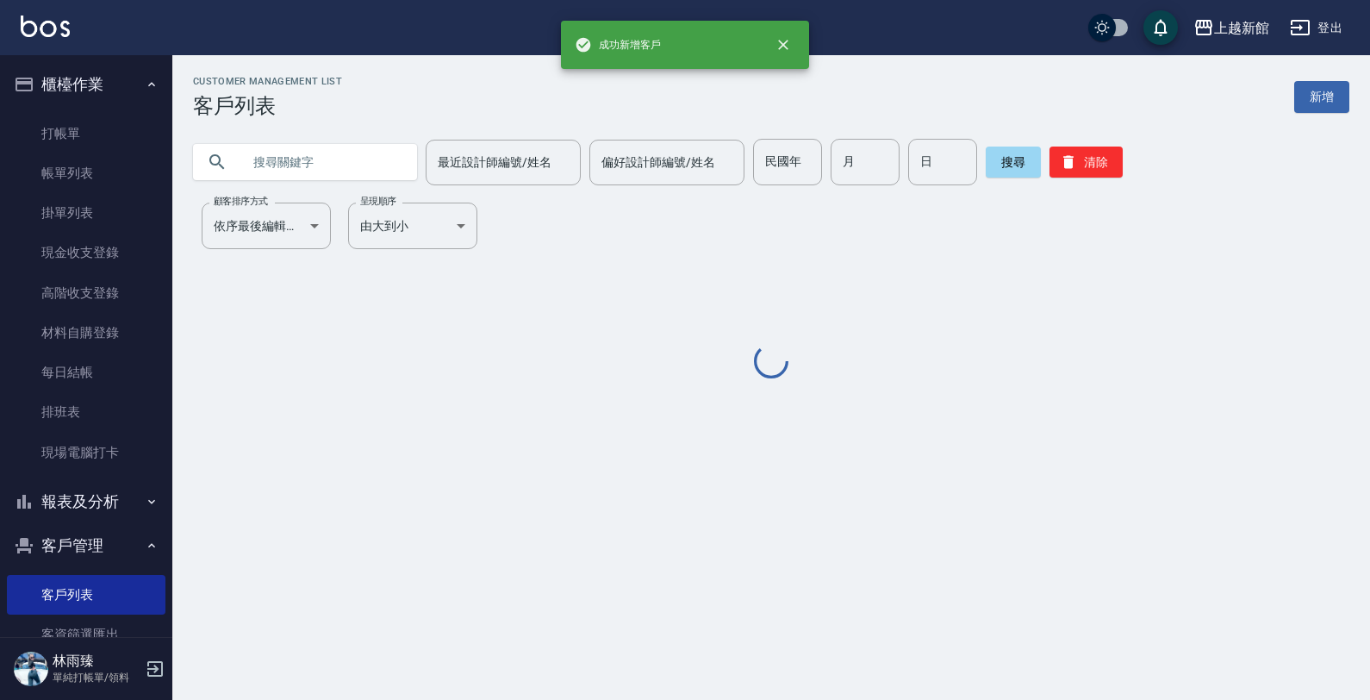
click at [411, 665] on div "Customer Management List 客戶列表 新增 最近設計師編號/姓名 最近設計師編號/姓名 偏好設計師編號/姓名 偏好設計師編號/姓名 民國…" at bounding box center [685, 350] width 1370 height 700
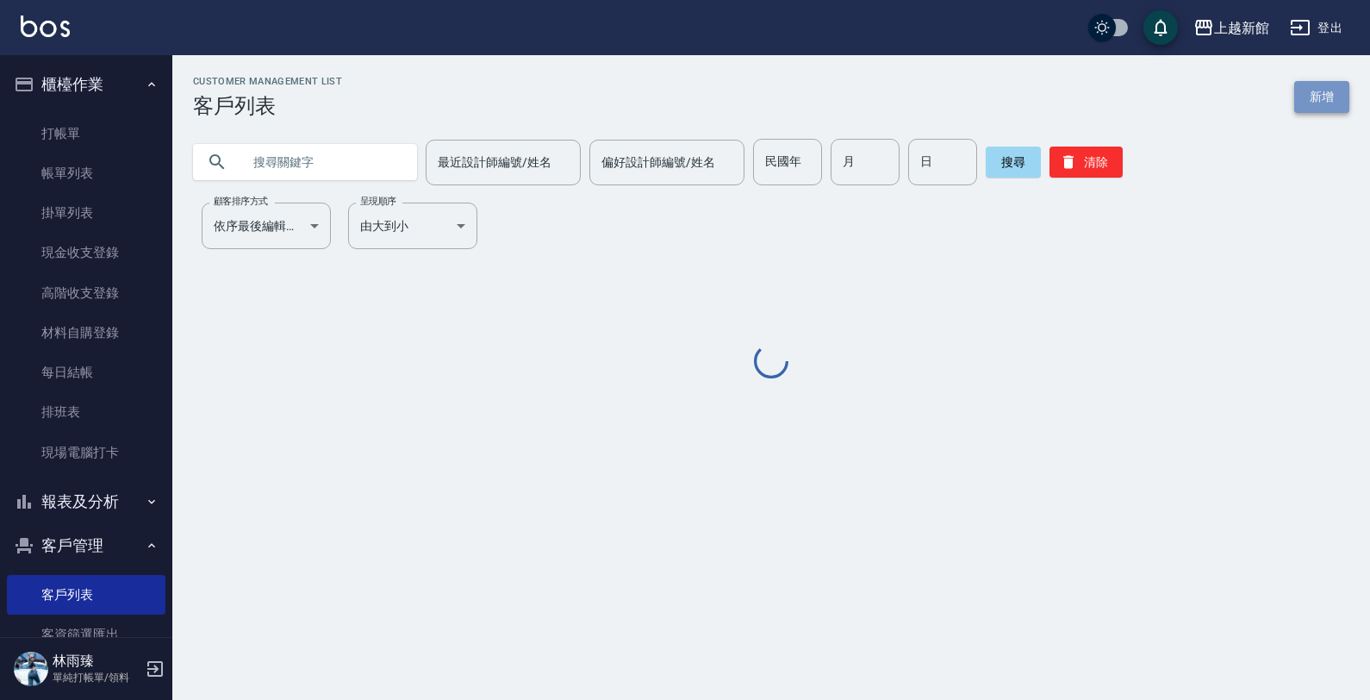
click at [1299, 90] on link "新增" at bounding box center [1321, 97] width 55 height 32
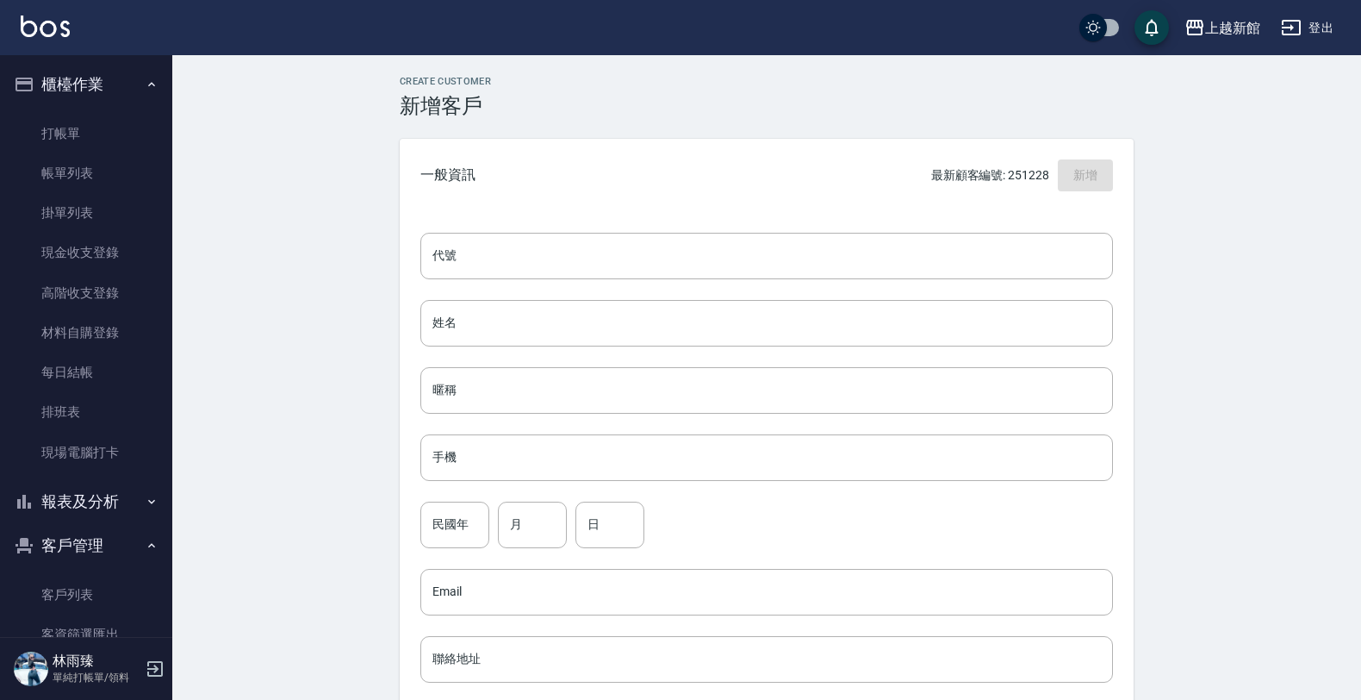
click at [897, 281] on div "代號 代號 姓名 姓名 暱稱 暱稱 手機 手機 民國年 民國年 月 月 日 日 Email Email 聯絡地址 聯絡地址 男 女 LINE ID LINE …" at bounding box center [767, 631] width 734 height 838
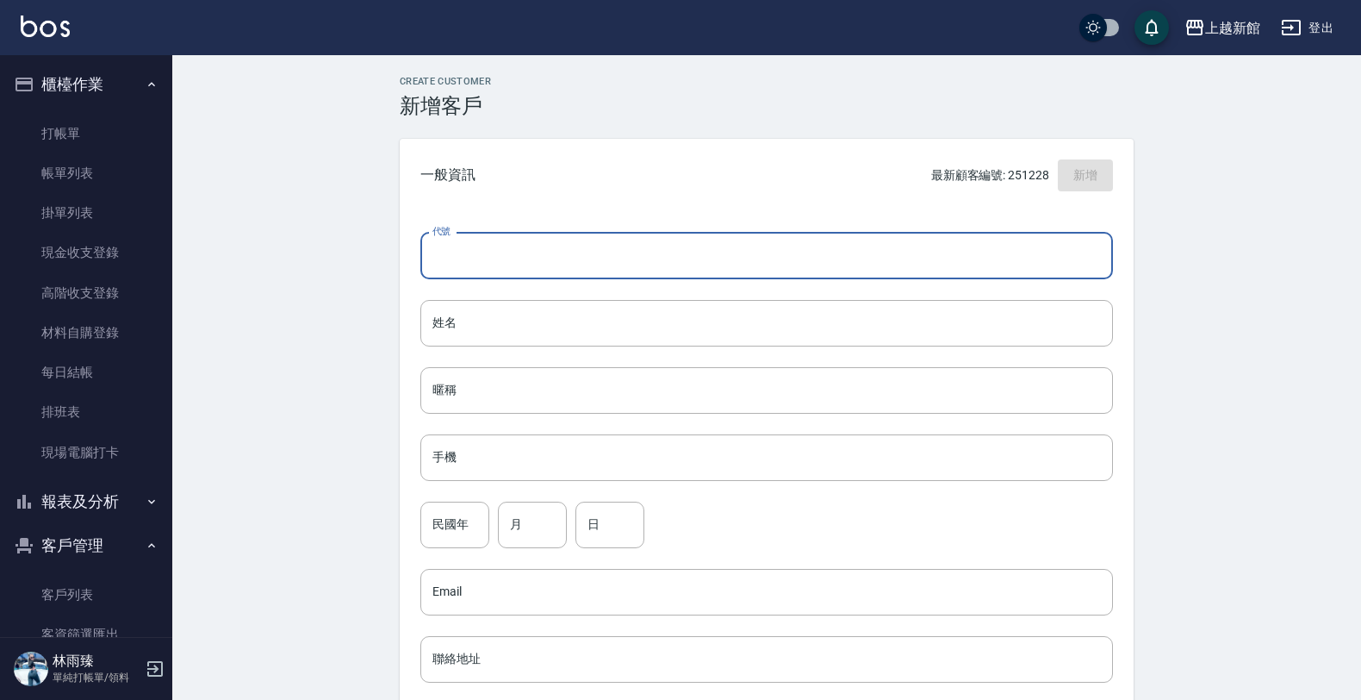
click at [896, 265] on input "代號" at bounding box center [766, 256] width 693 height 47
type input "230621"
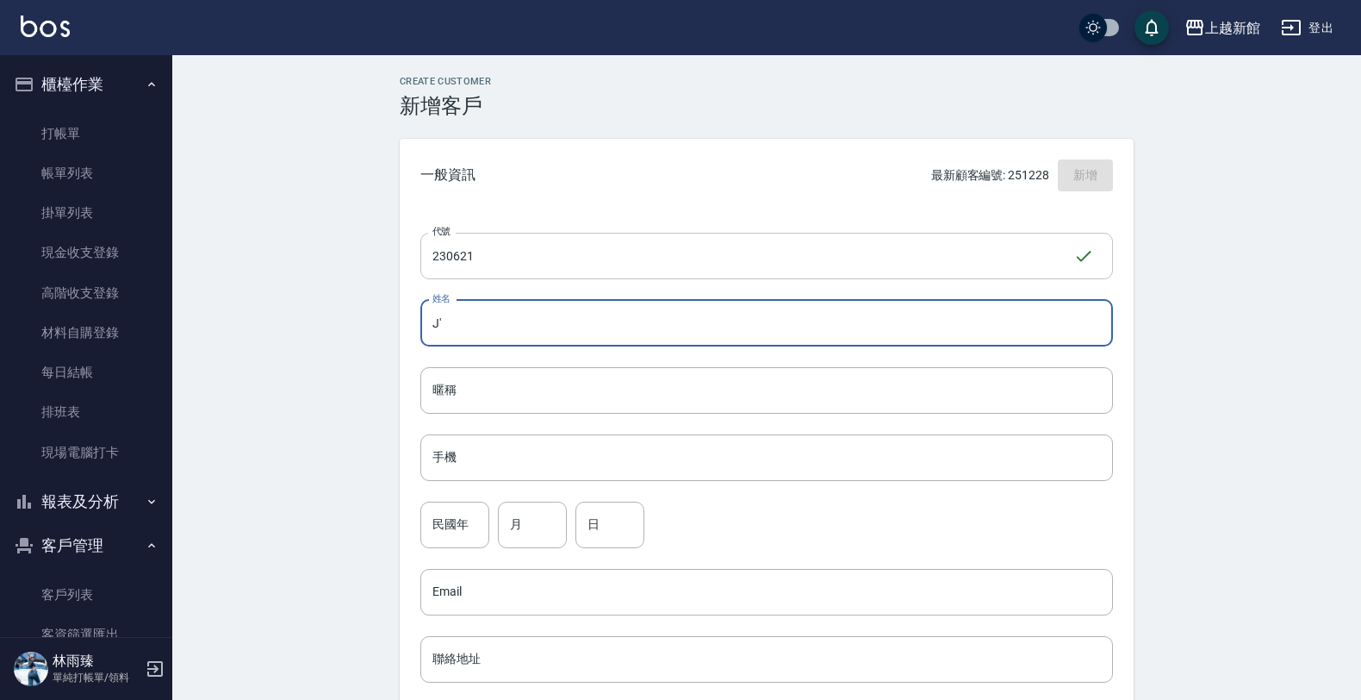
type input "J"
type input "G"
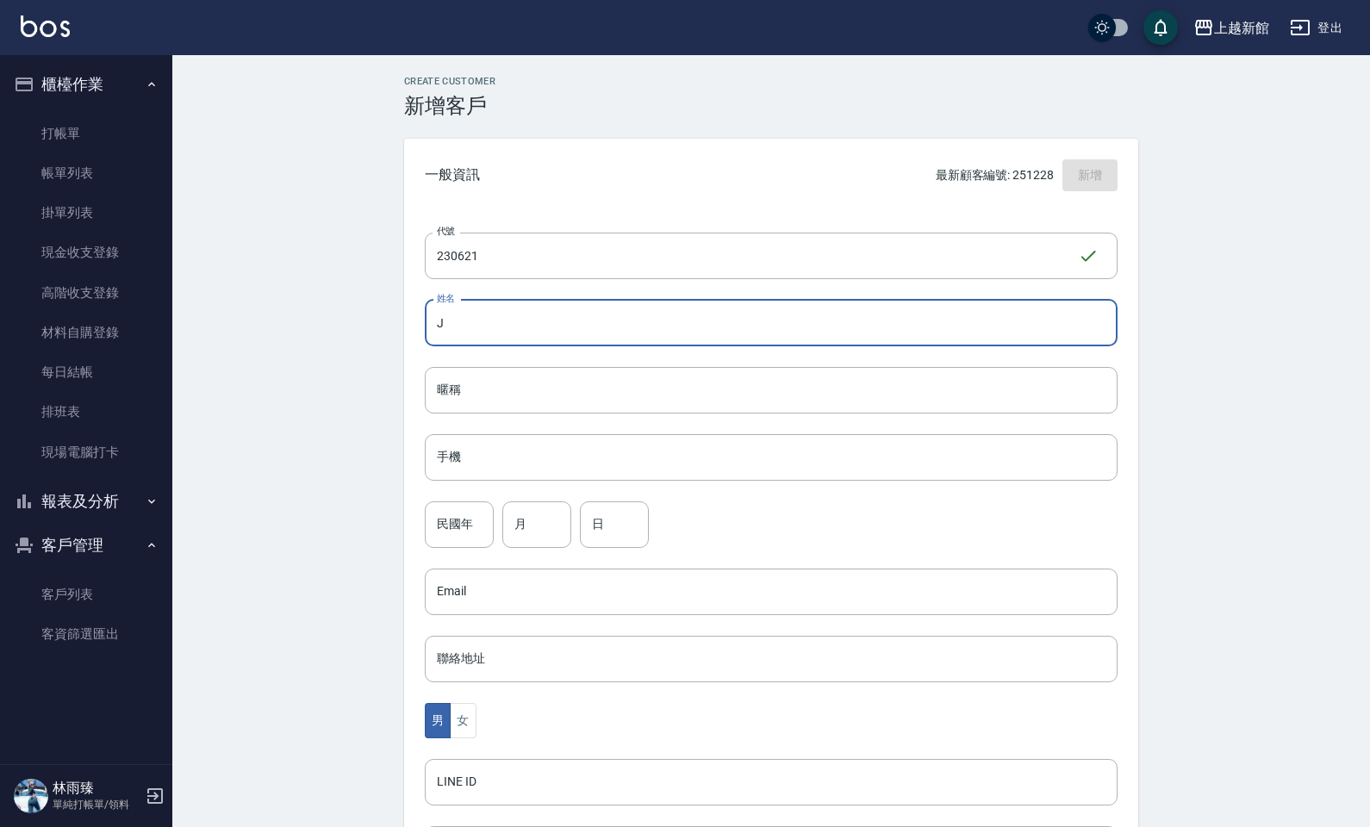
type input "J"
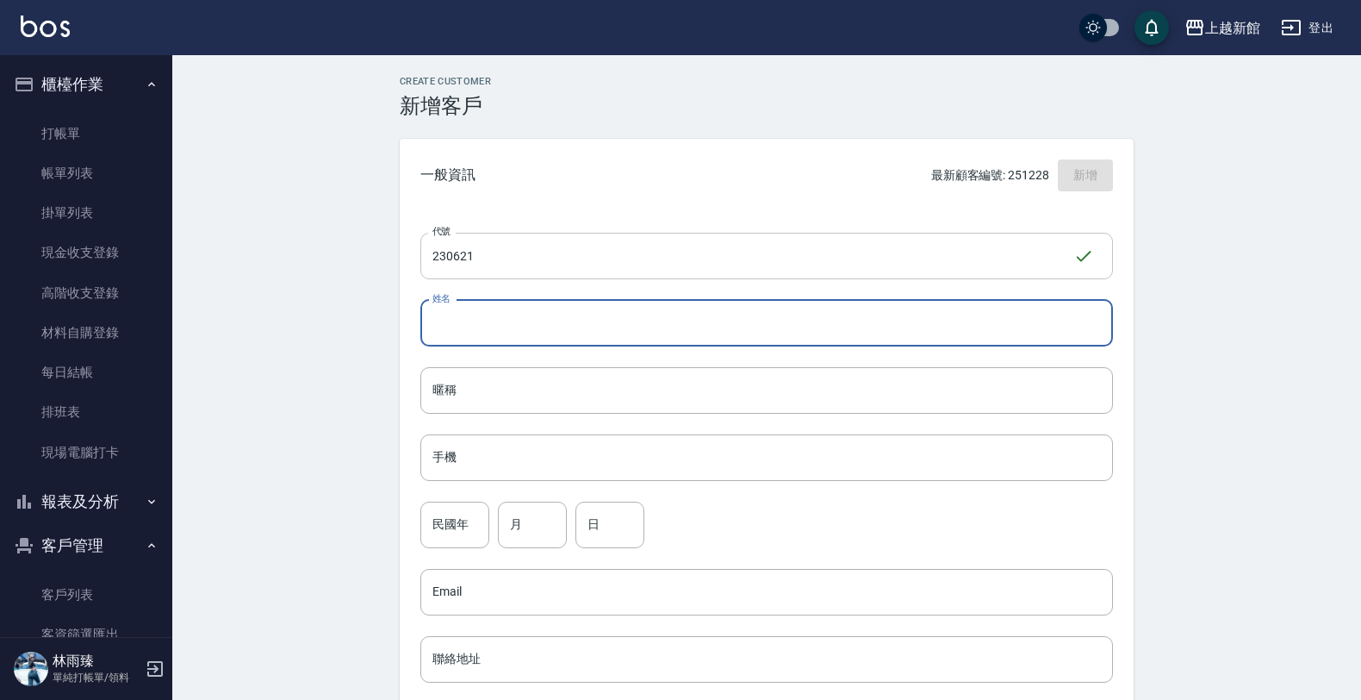
type input "J"
type input "王芷綺"
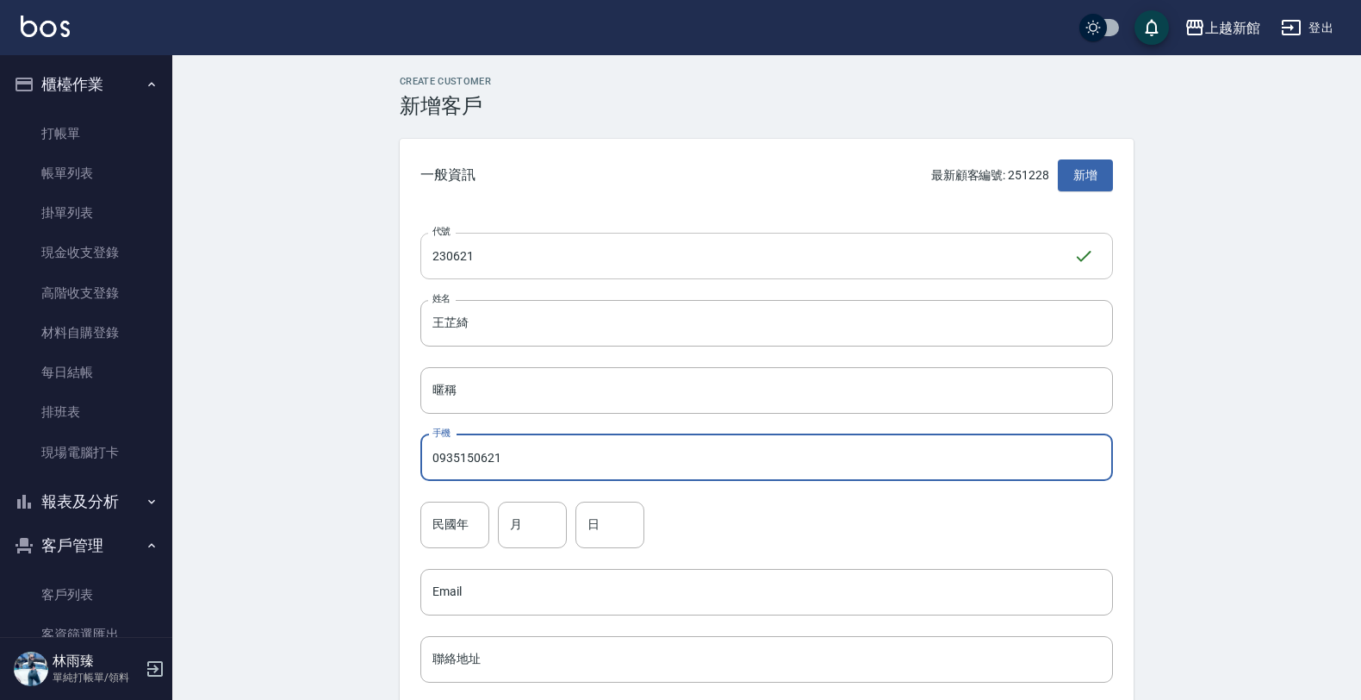
type input "0935150621"
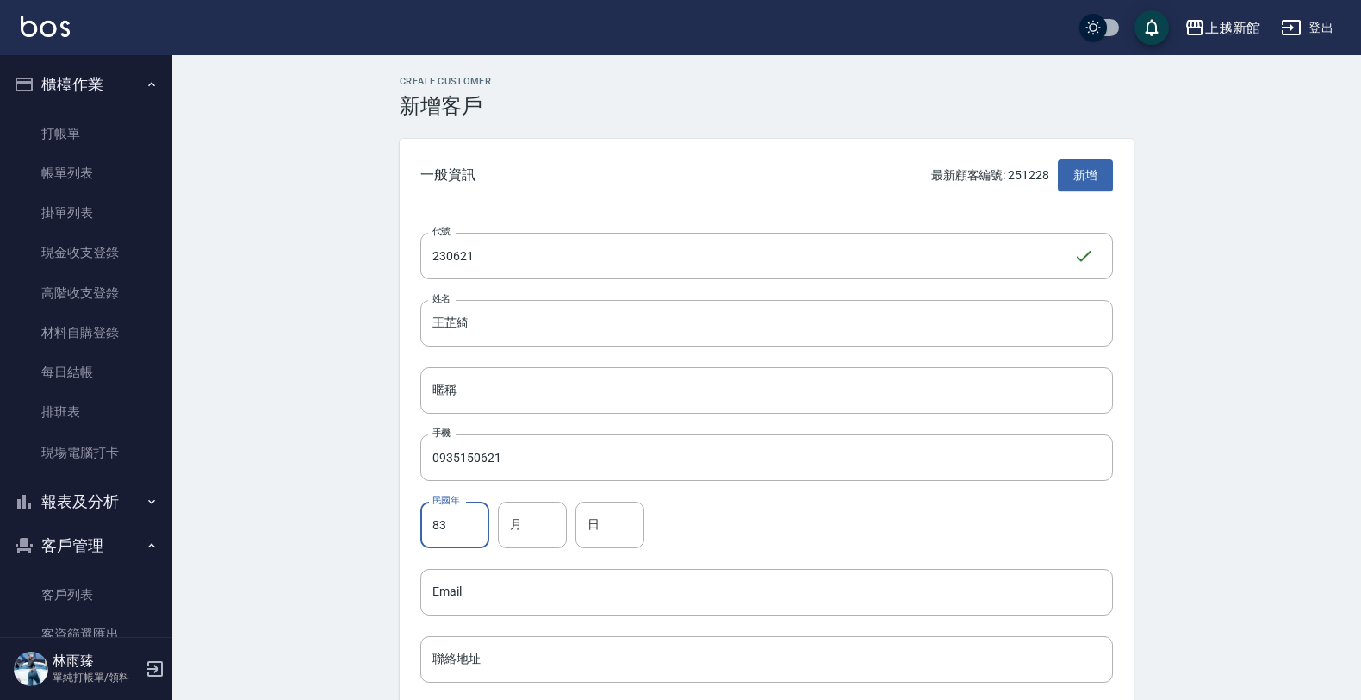
type input "83"
type input "06"
type input "21"
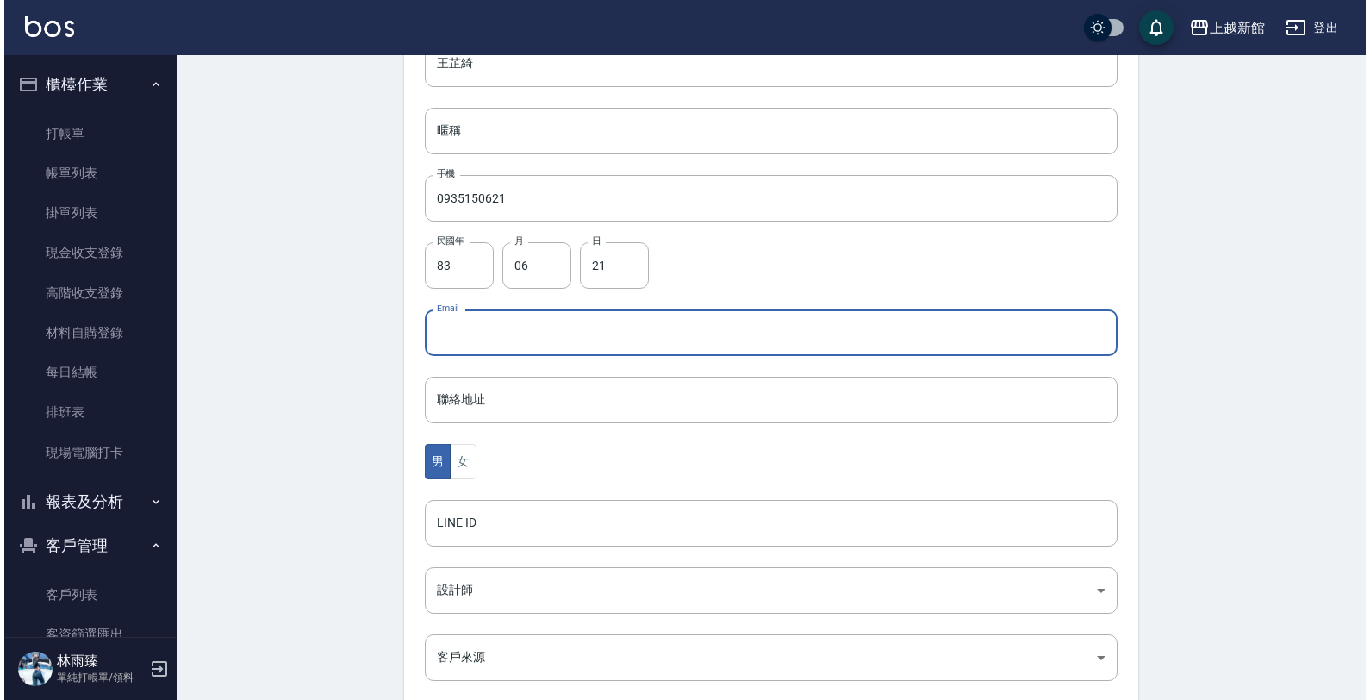
scroll to position [420, 0]
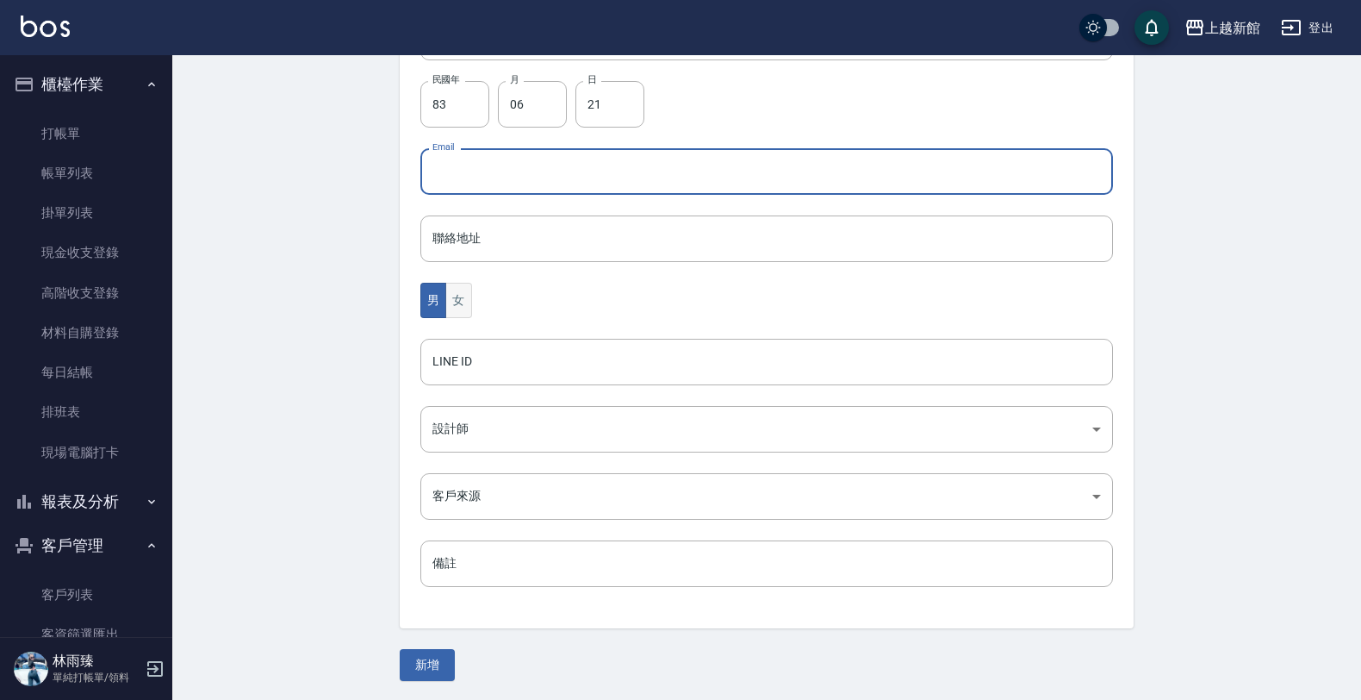
click at [453, 295] on button "女" at bounding box center [458, 300] width 26 height 35
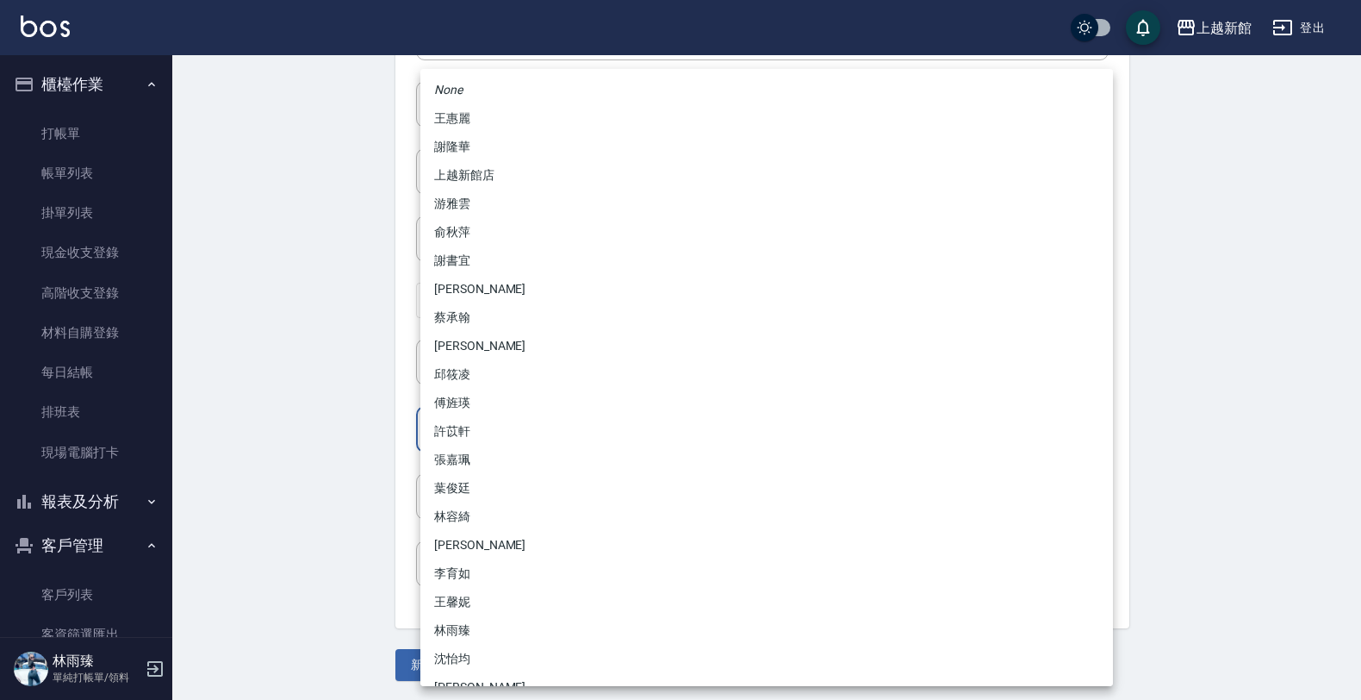
click at [472, 414] on body "上越新館 登出 櫃檯作業 打帳單 帳單列表 掛單列表 現金收支登錄 高階收支登錄 材料自購登錄 每日結帳 排班表 現場電腦打卡 報表及分析 報表目錄 店家日報…" at bounding box center [680, 141] width 1361 height 1122
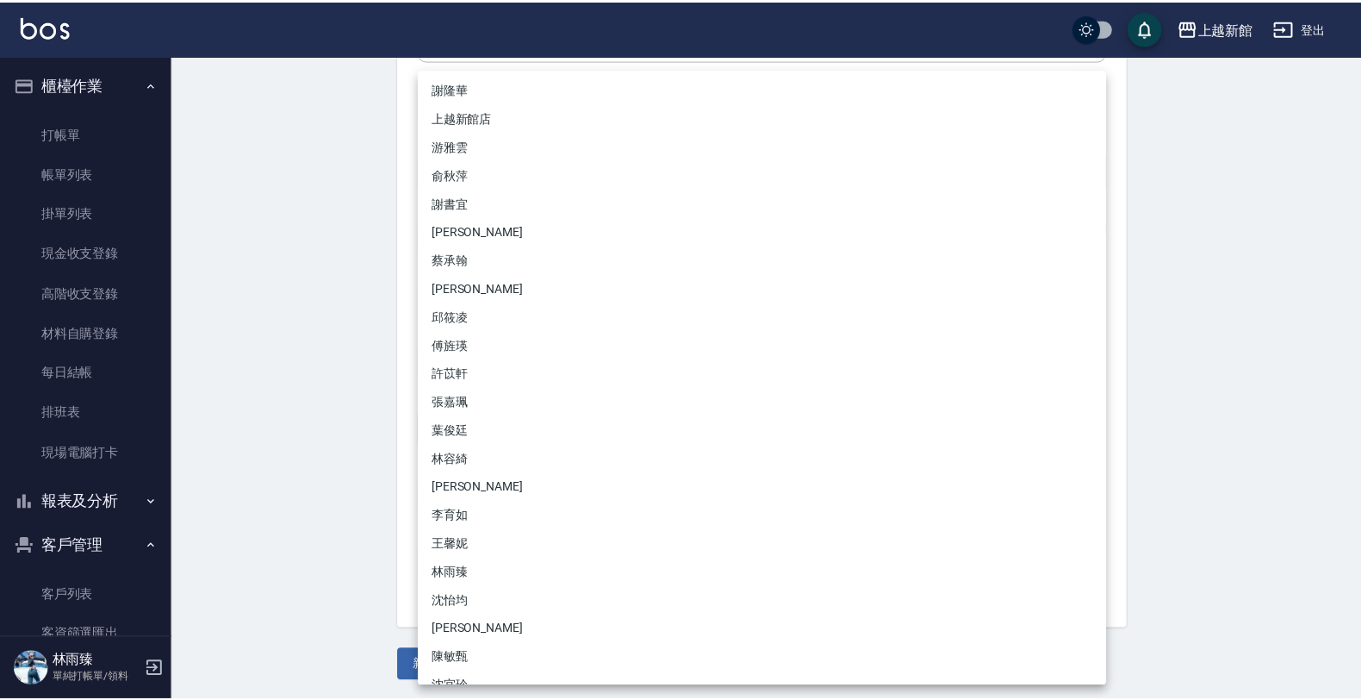
scroll to position [108, 0]
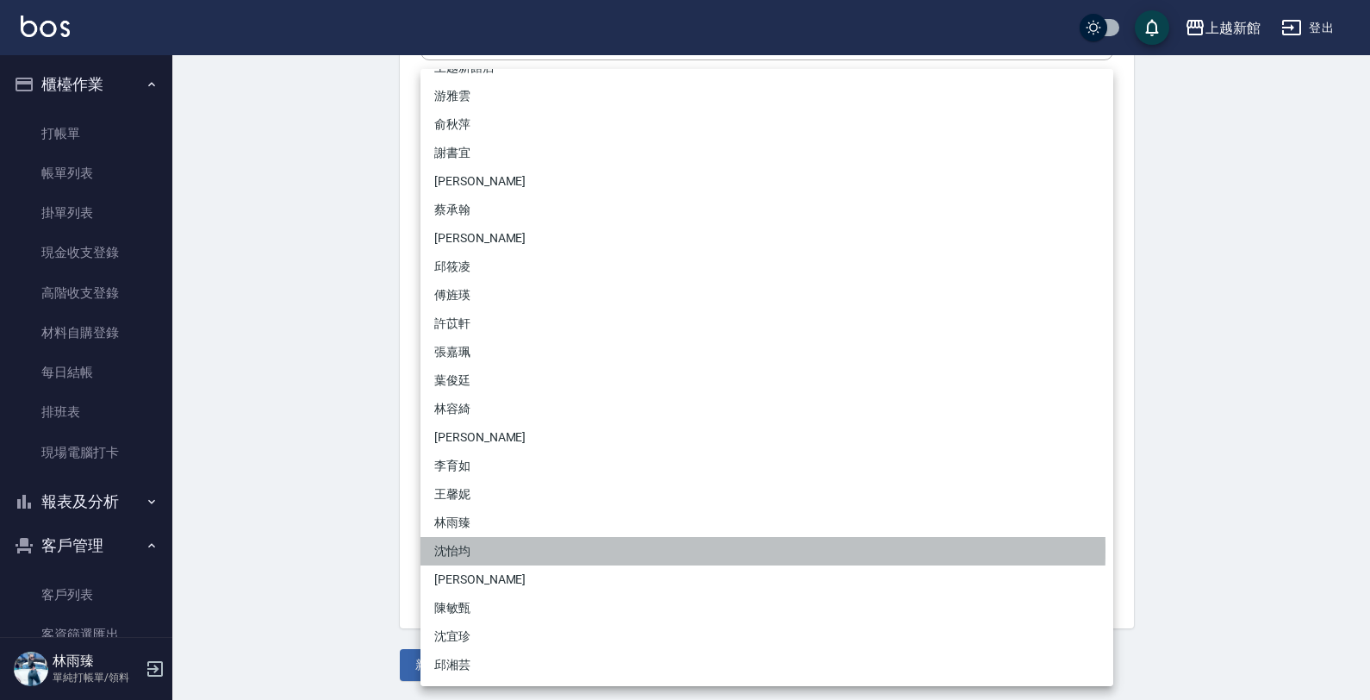
click at [478, 549] on li "沈怡均" at bounding box center [766, 551] width 693 height 28
type input "15a18275-fbb5-4975-8588-eb5da8df17b5"
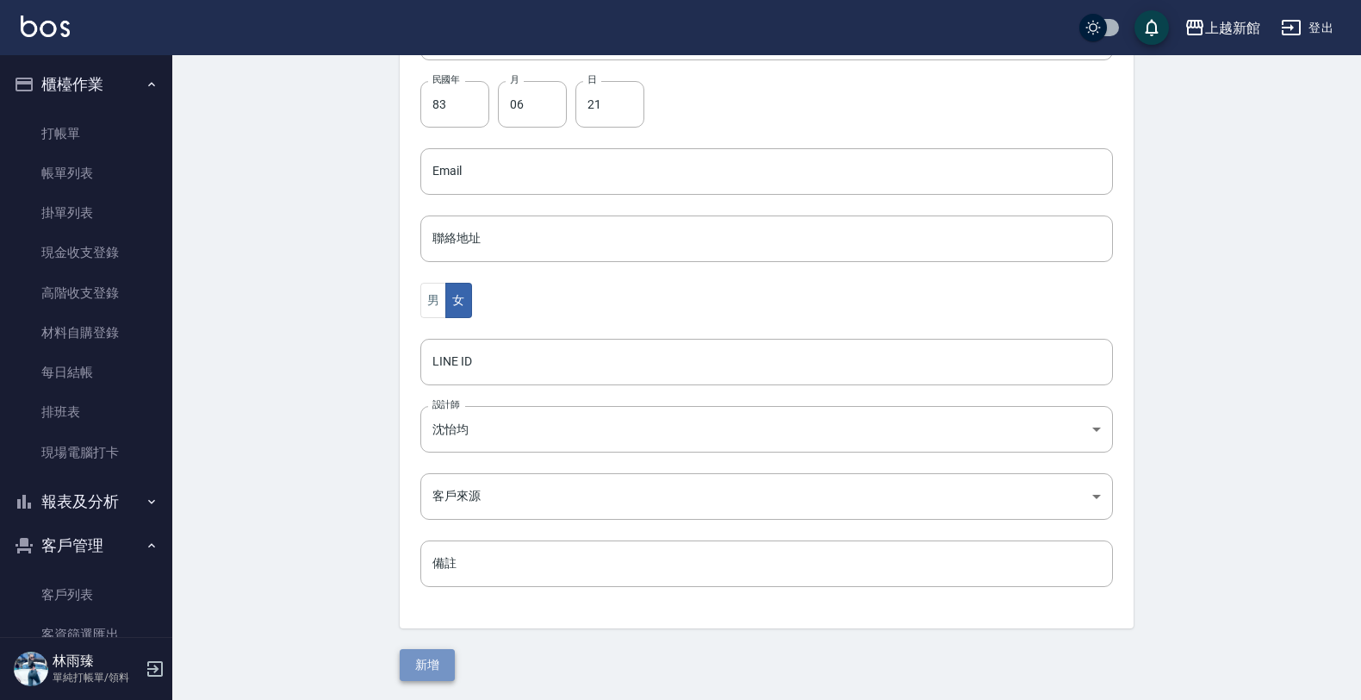
click at [439, 670] on button "新增" at bounding box center [427, 665] width 55 height 32
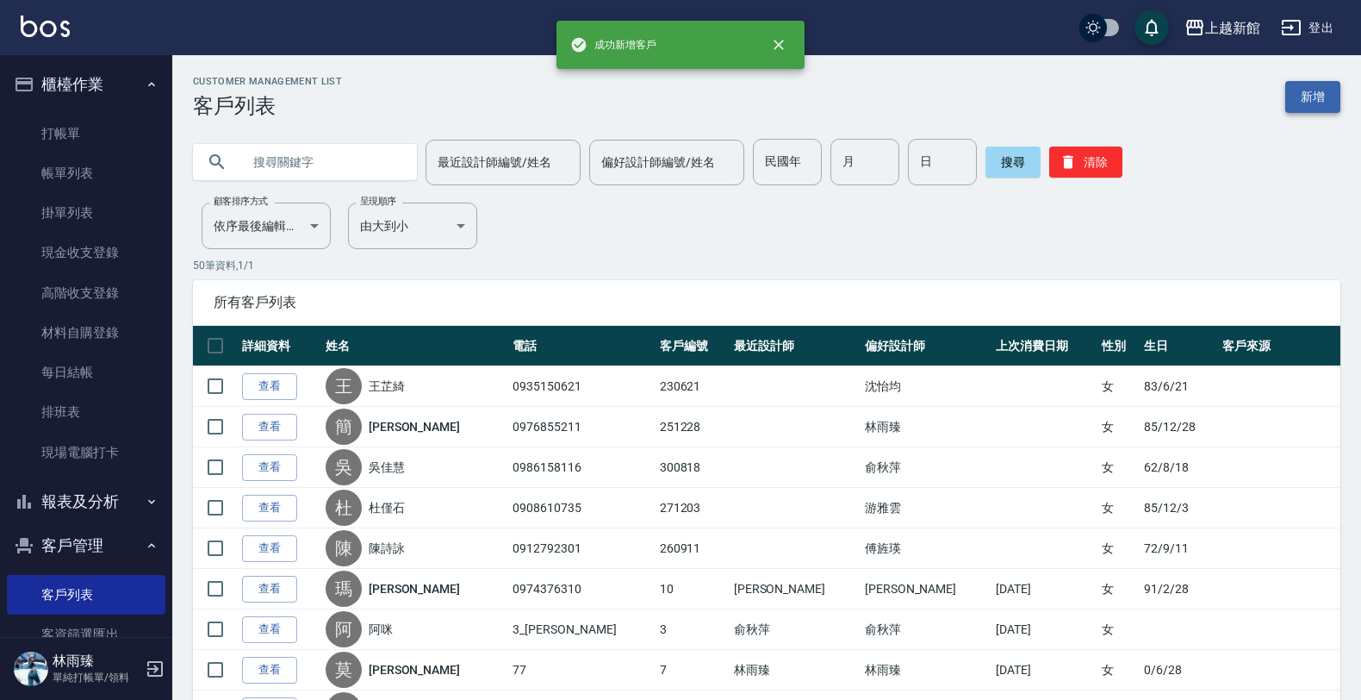
click at [1301, 97] on link "新增" at bounding box center [1313, 97] width 55 height 32
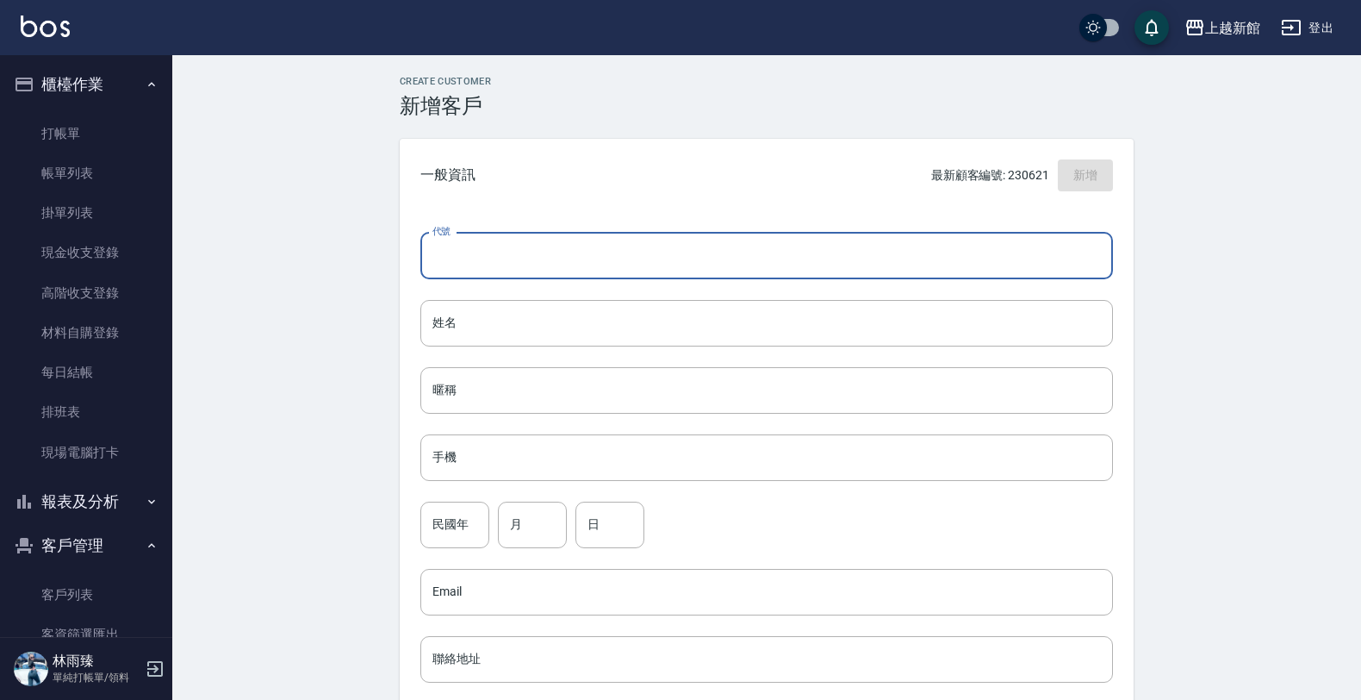
drag, startPoint x: 919, startPoint y: 265, endPoint x: 937, endPoint y: 252, distance: 21.5
click at [919, 265] on input "代號" at bounding box center [766, 256] width 693 height 47
type input "310119"
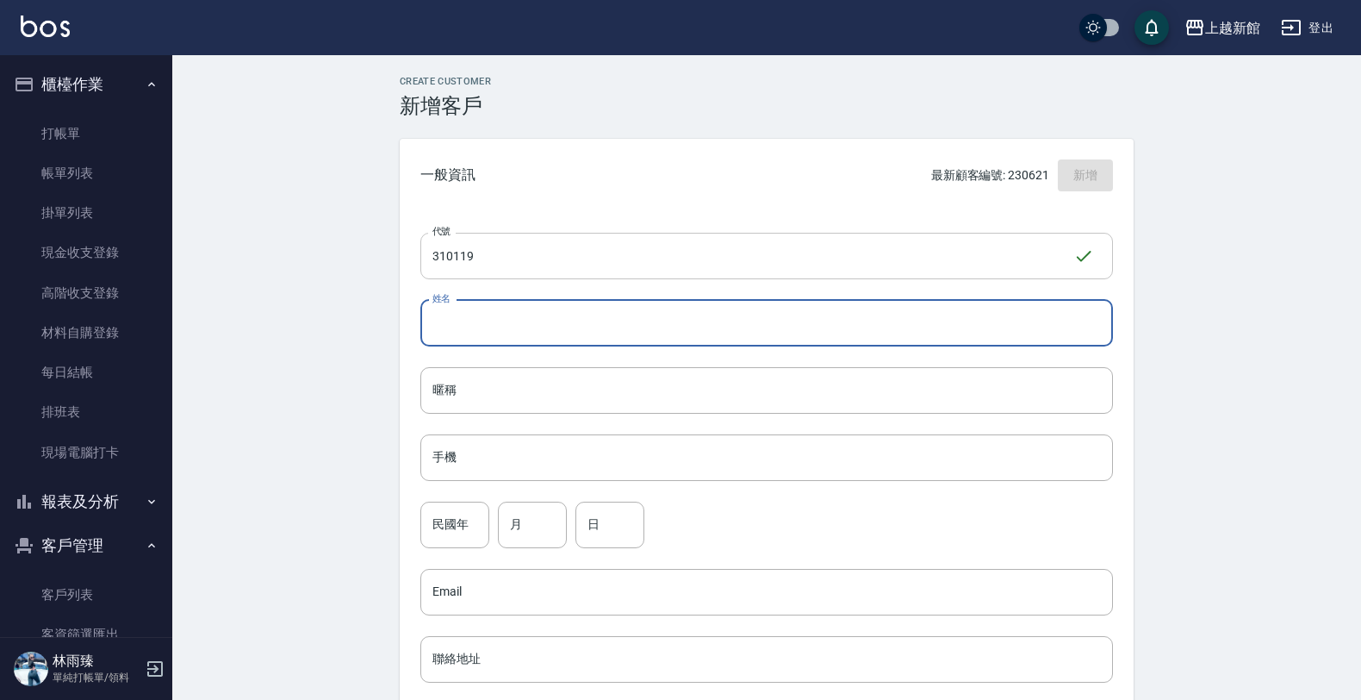
type input "K"
type input "吳珮瑄"
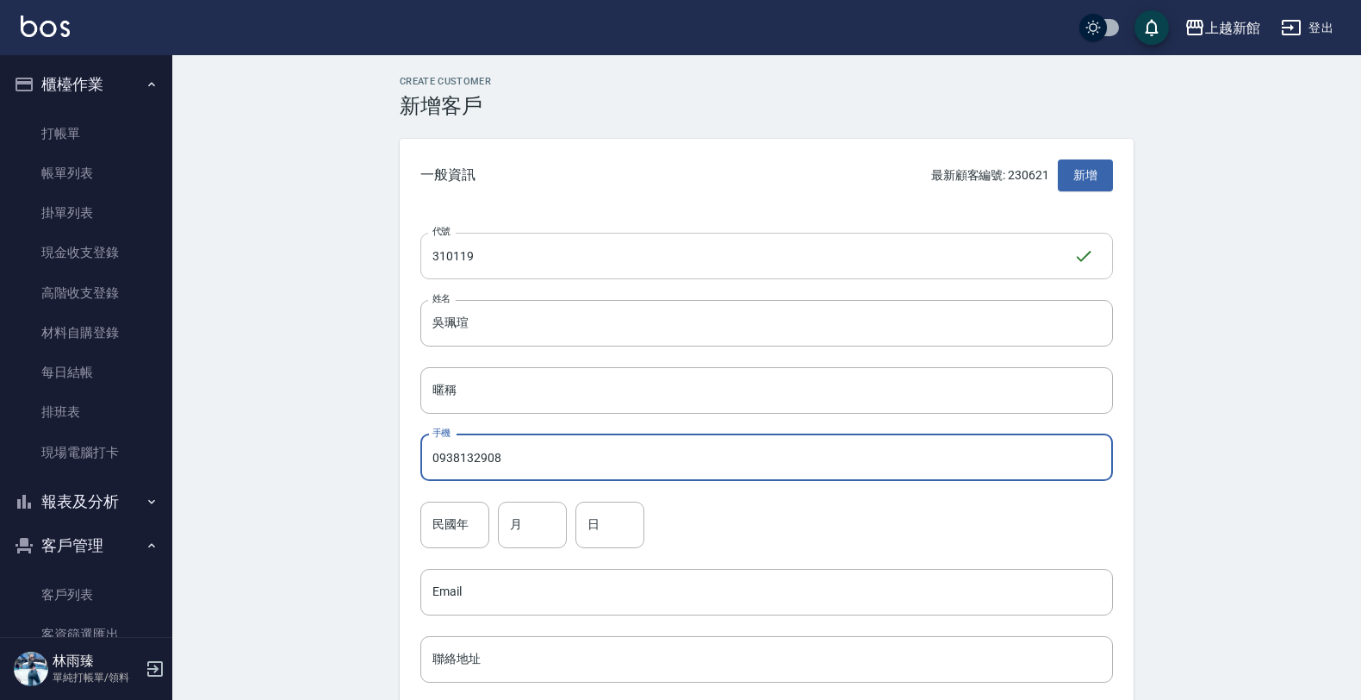
type input "0938132908"
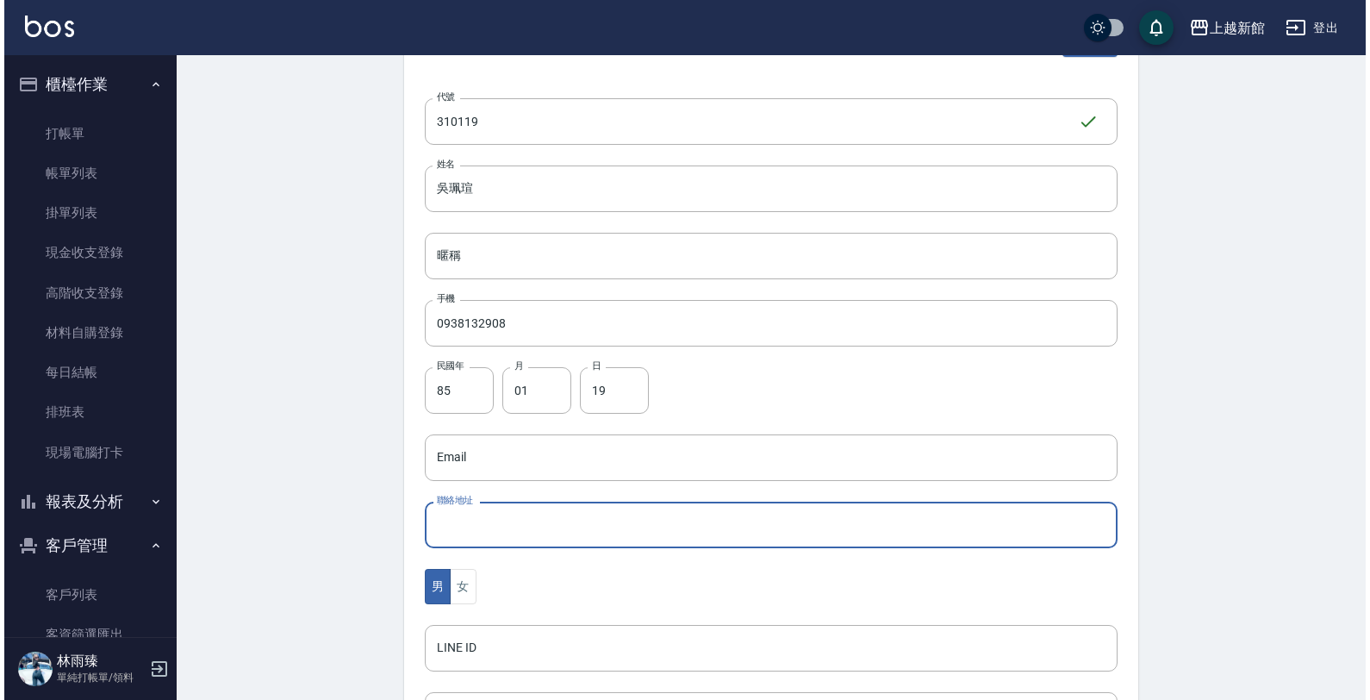
scroll to position [420, 0]
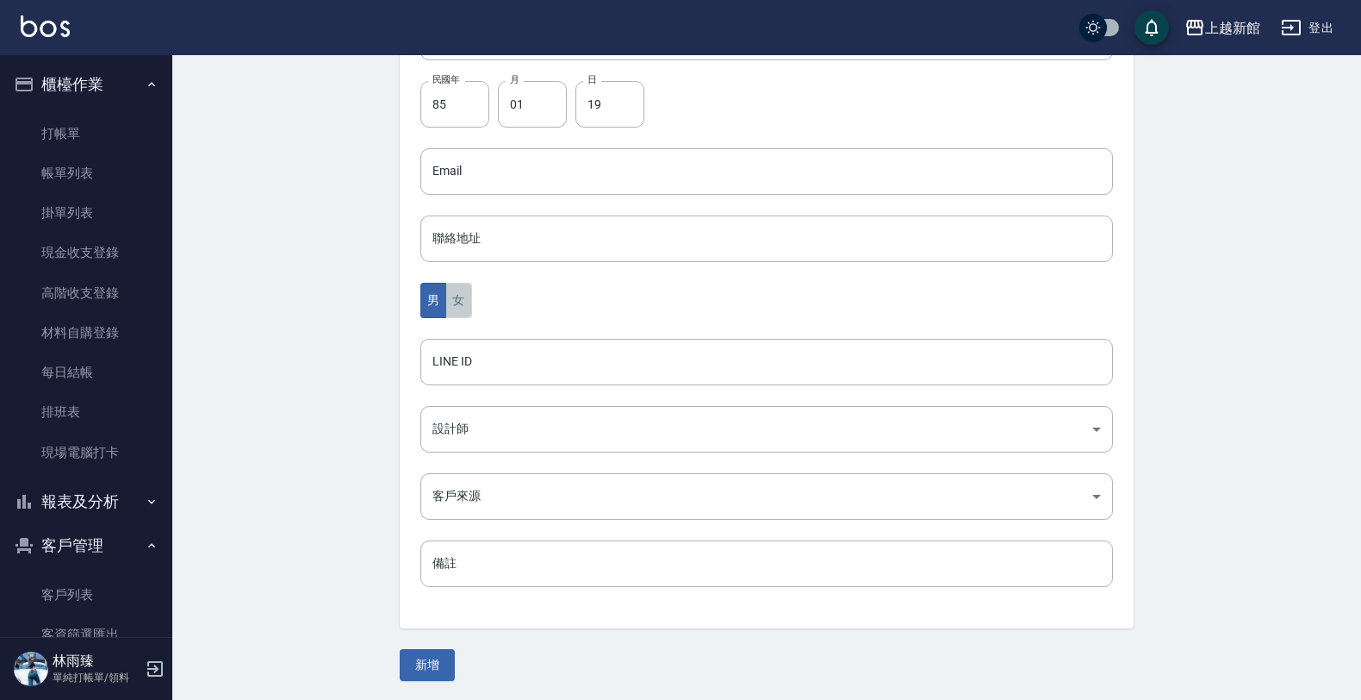
click at [470, 306] on button "女" at bounding box center [458, 300] width 26 height 35
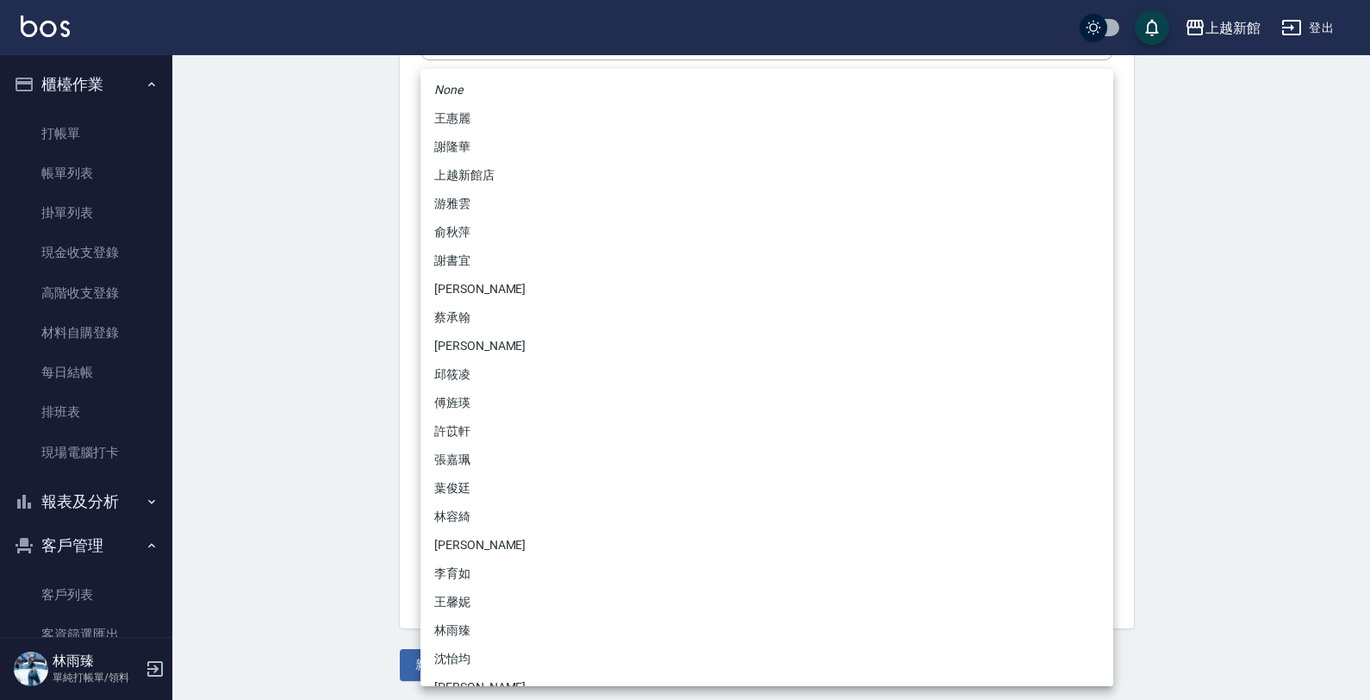
click at [464, 439] on body "上越新館 登出 櫃檯作業 打帳單 帳單列表 掛單列表 現金收支登錄 高階收支登錄 材料自購登錄 每日結帳 排班表 現場電腦打卡 報表及分析 報表目錄 店家日報…" at bounding box center [685, 141] width 1370 height 1122
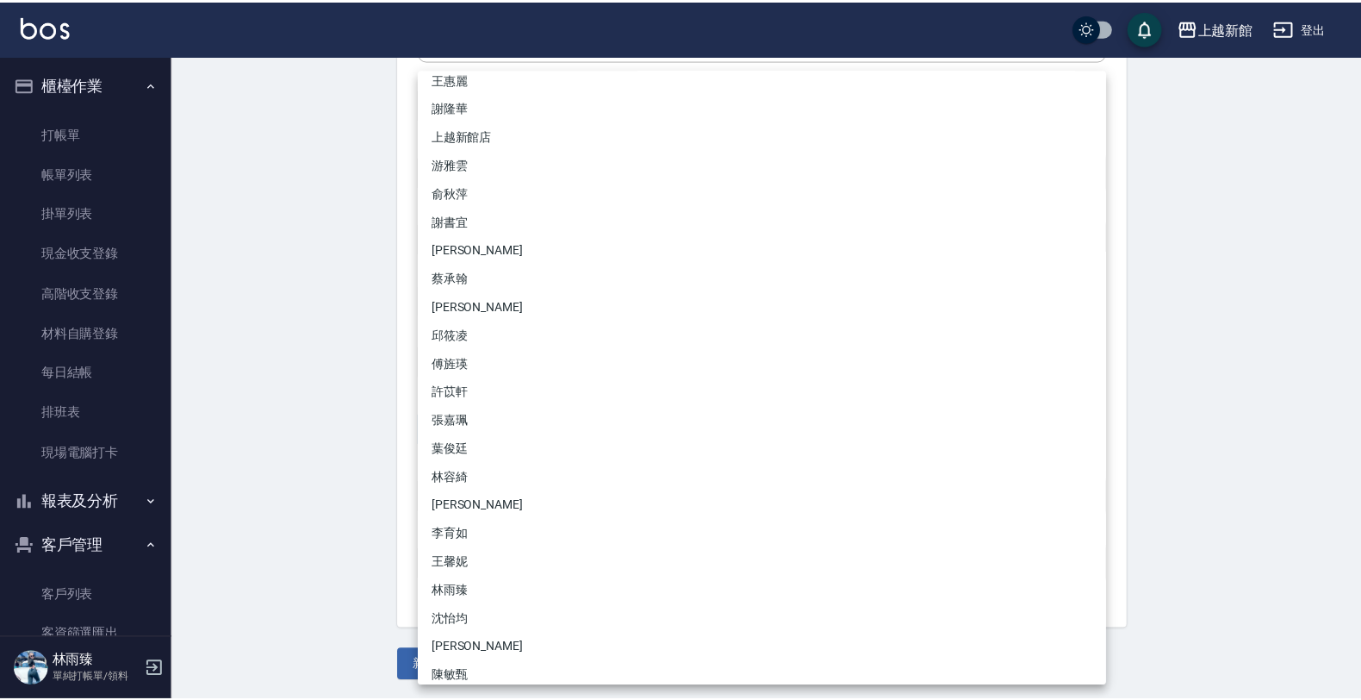
scroll to position [108, 0]
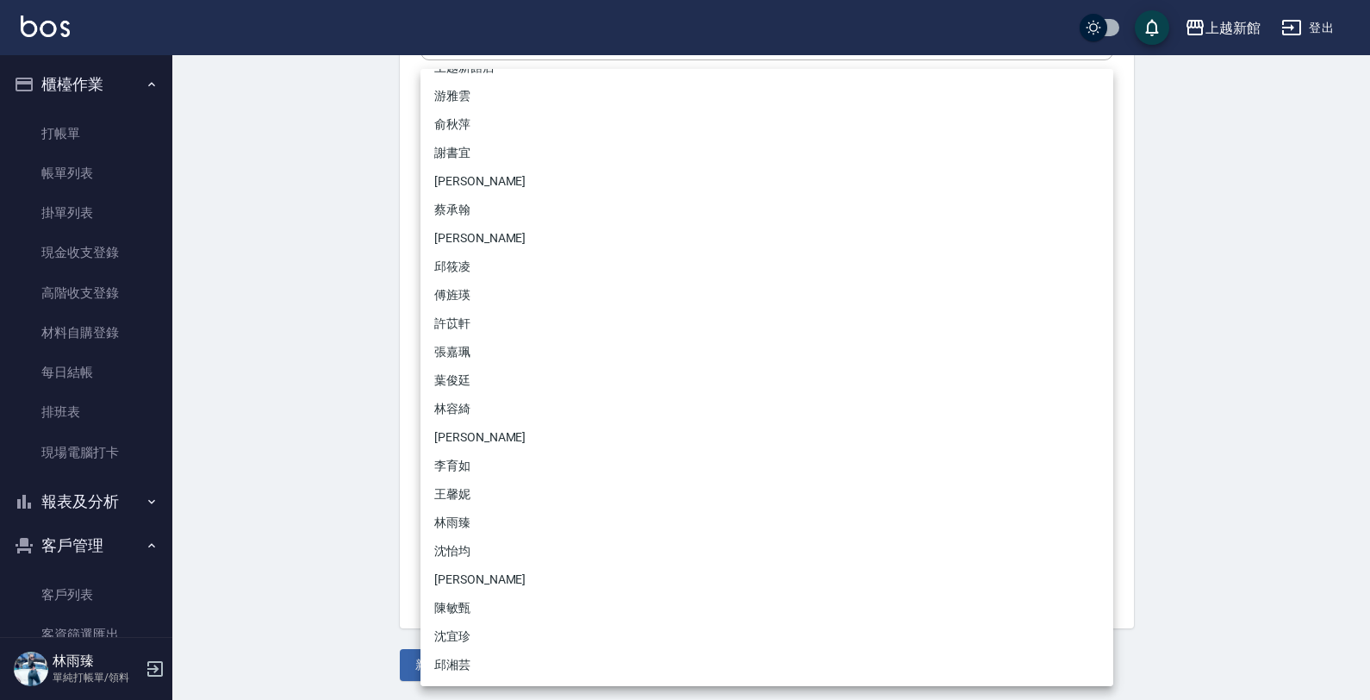
click at [504, 639] on li "沈宜珍" at bounding box center [766, 636] width 693 height 28
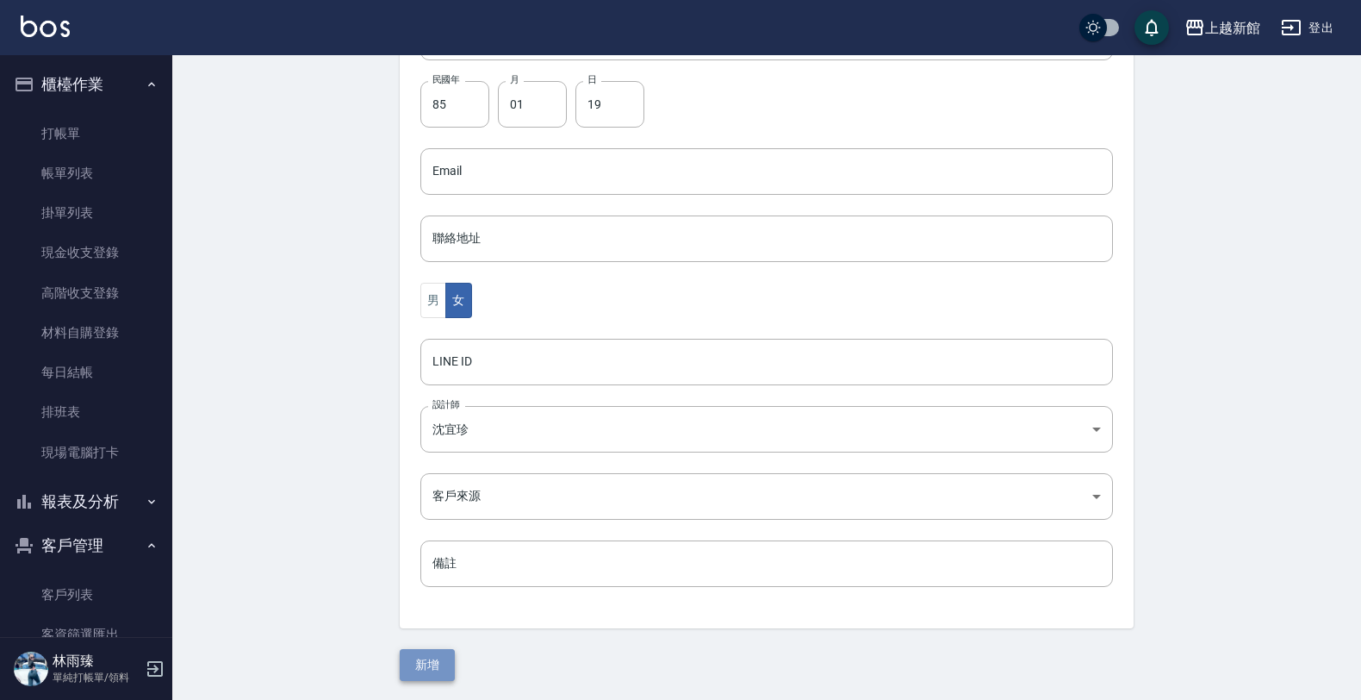
click at [433, 673] on button "新增" at bounding box center [427, 665] width 55 height 32
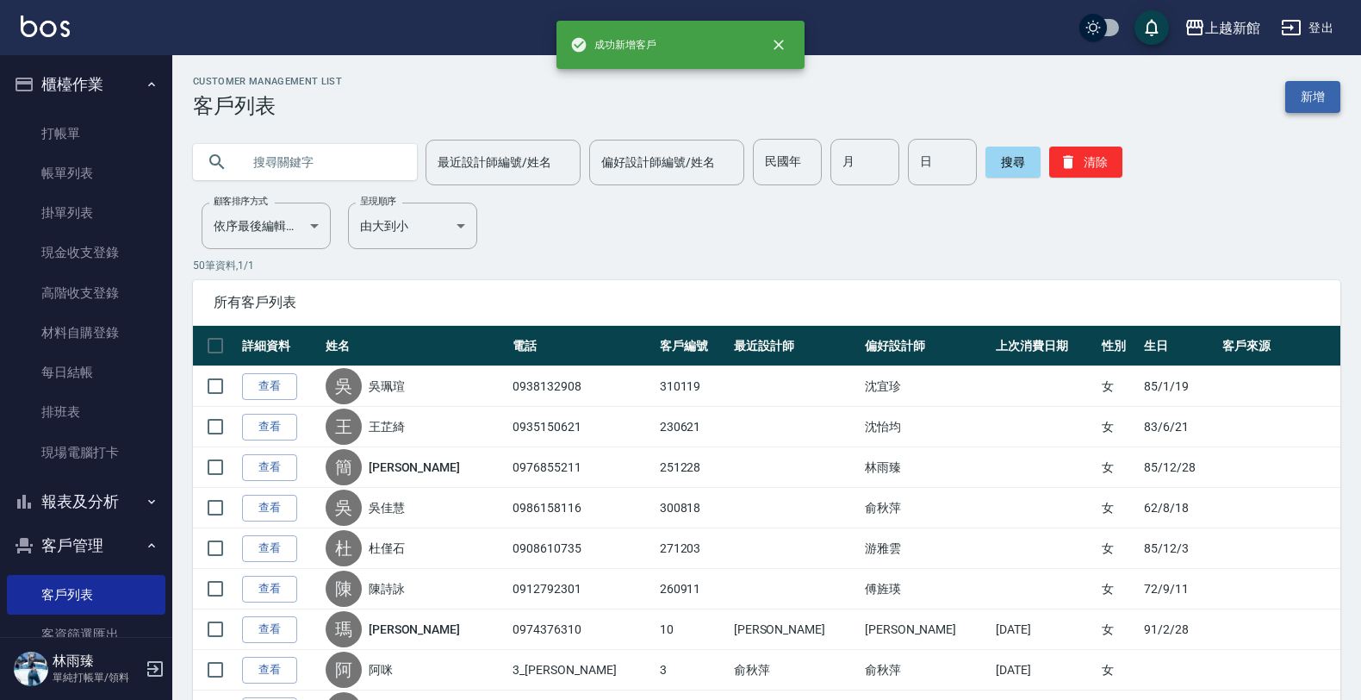
click at [1299, 102] on link "新增" at bounding box center [1313, 97] width 55 height 32
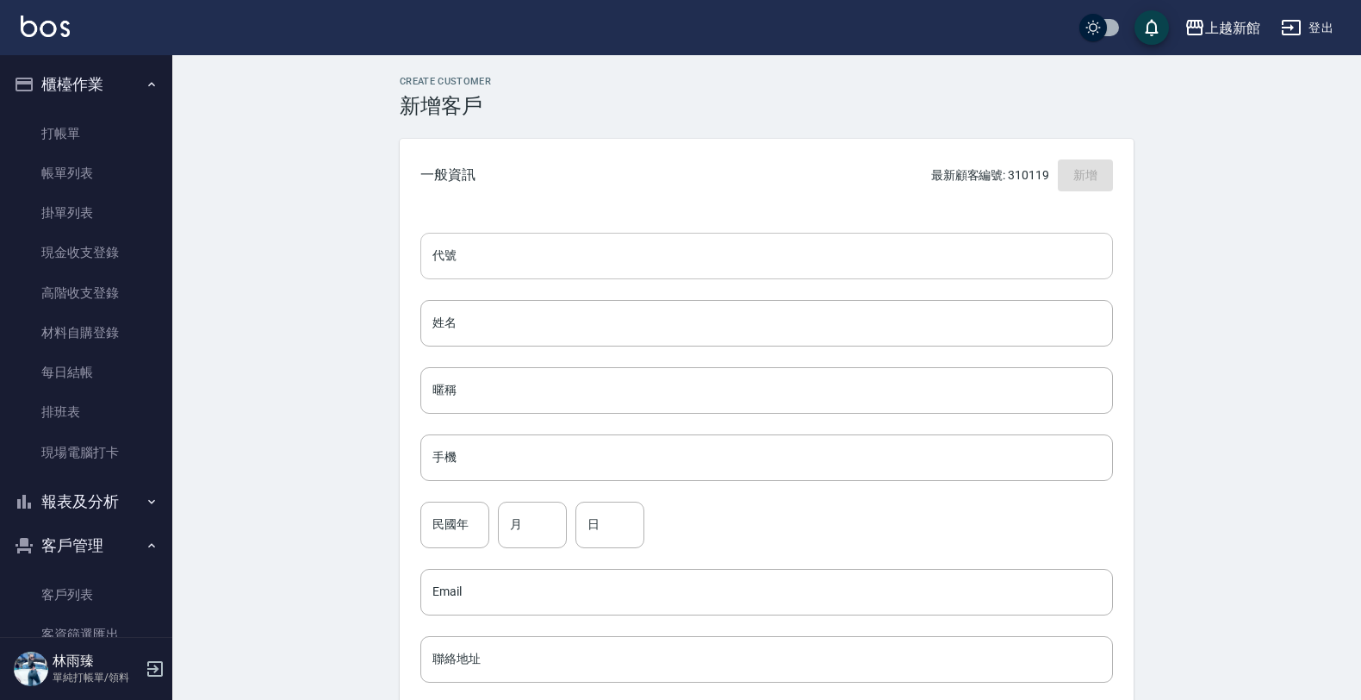
click at [695, 260] on input "代號" at bounding box center [766, 256] width 693 height 47
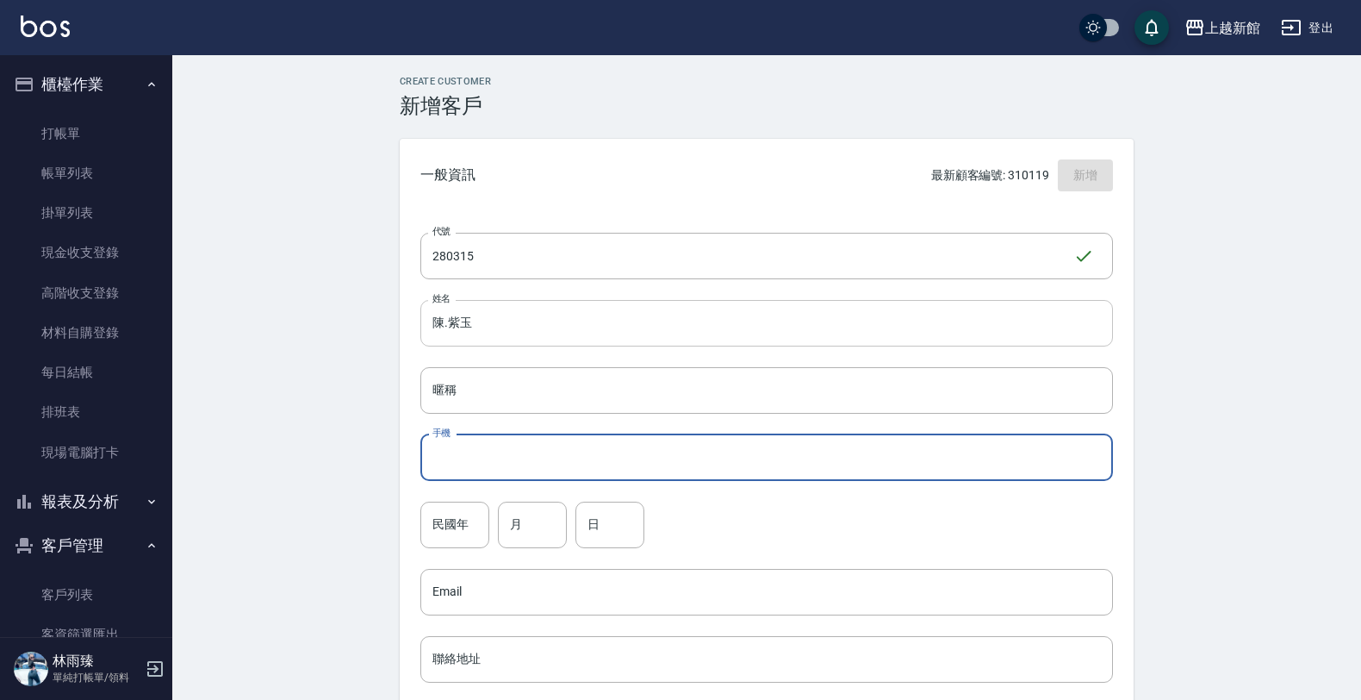
click at [449, 324] on input "陳.紫玉" at bounding box center [766, 323] width 693 height 47
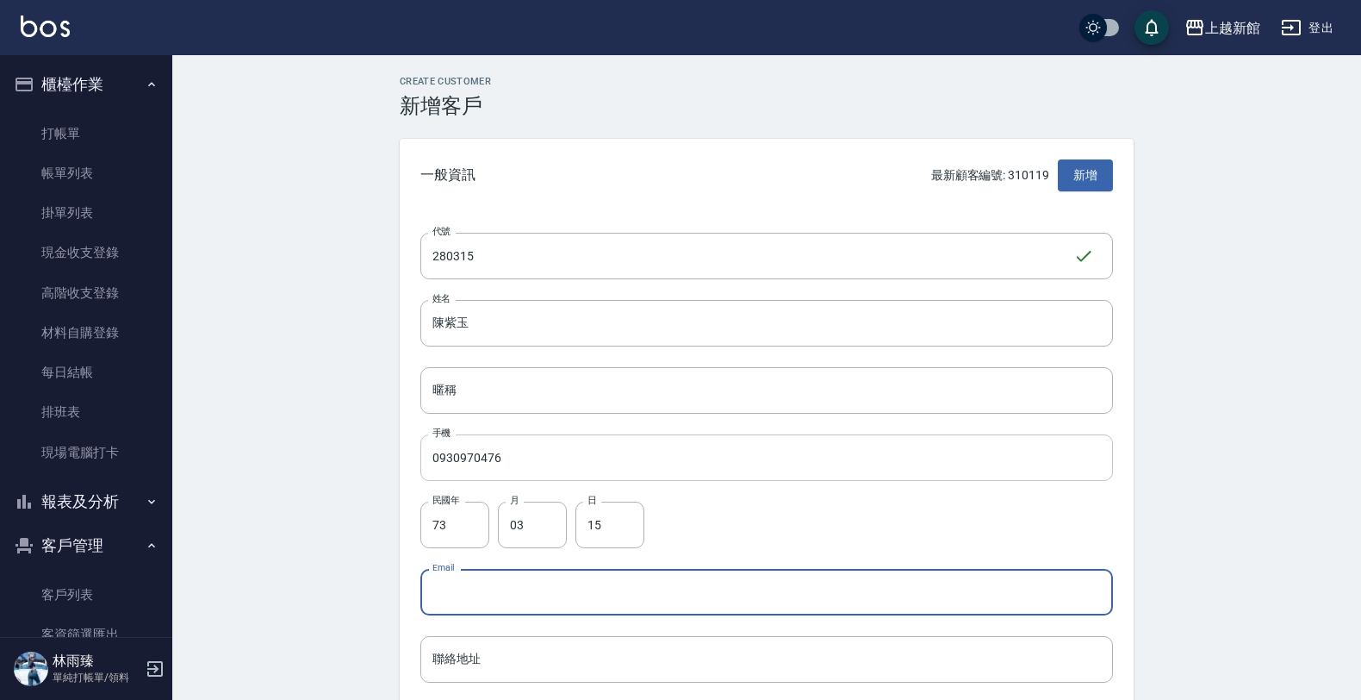
scroll to position [323, 0]
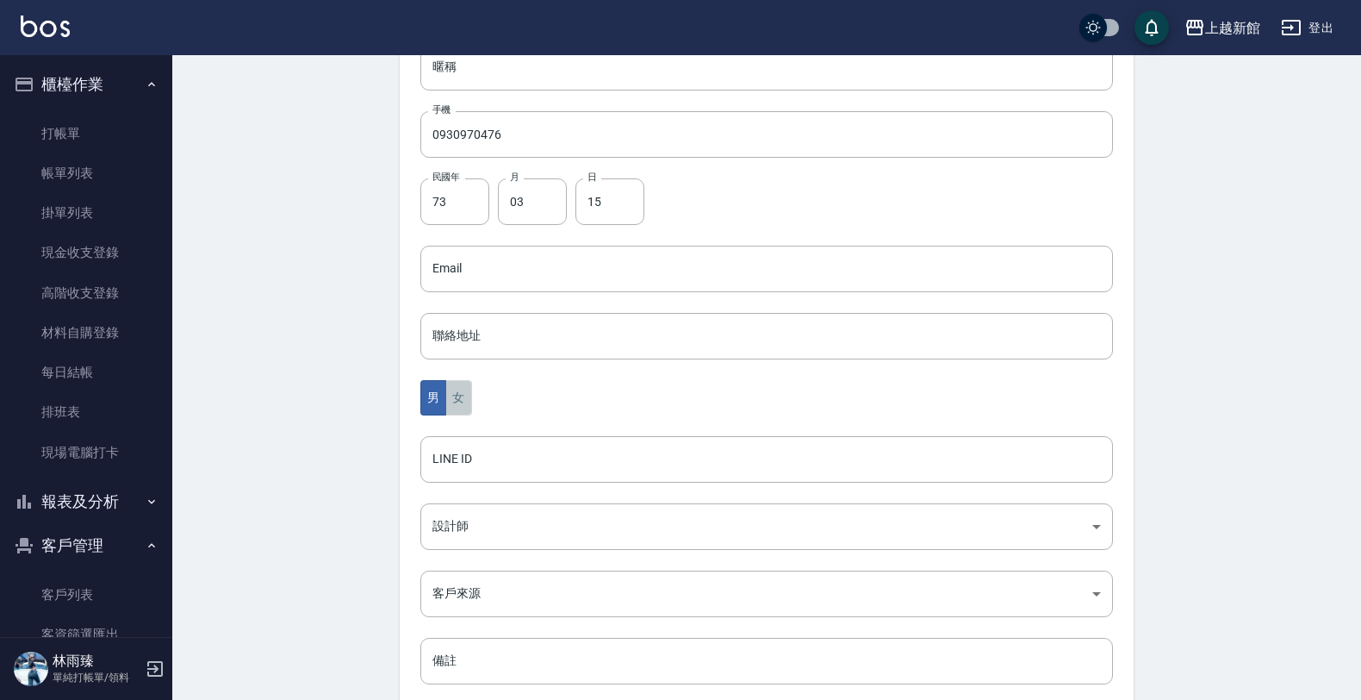
click at [464, 392] on button "女" at bounding box center [458, 397] width 26 height 35
drag, startPoint x: 449, startPoint y: 384, endPoint x: 466, endPoint y: 385, distance: 17.3
click at [451, 384] on button "女" at bounding box center [458, 397] width 26 height 35
drag, startPoint x: 531, startPoint y: 395, endPoint x: 509, endPoint y: 406, distance: 24.3
click at [531, 394] on div "男 女" at bounding box center [766, 397] width 693 height 35
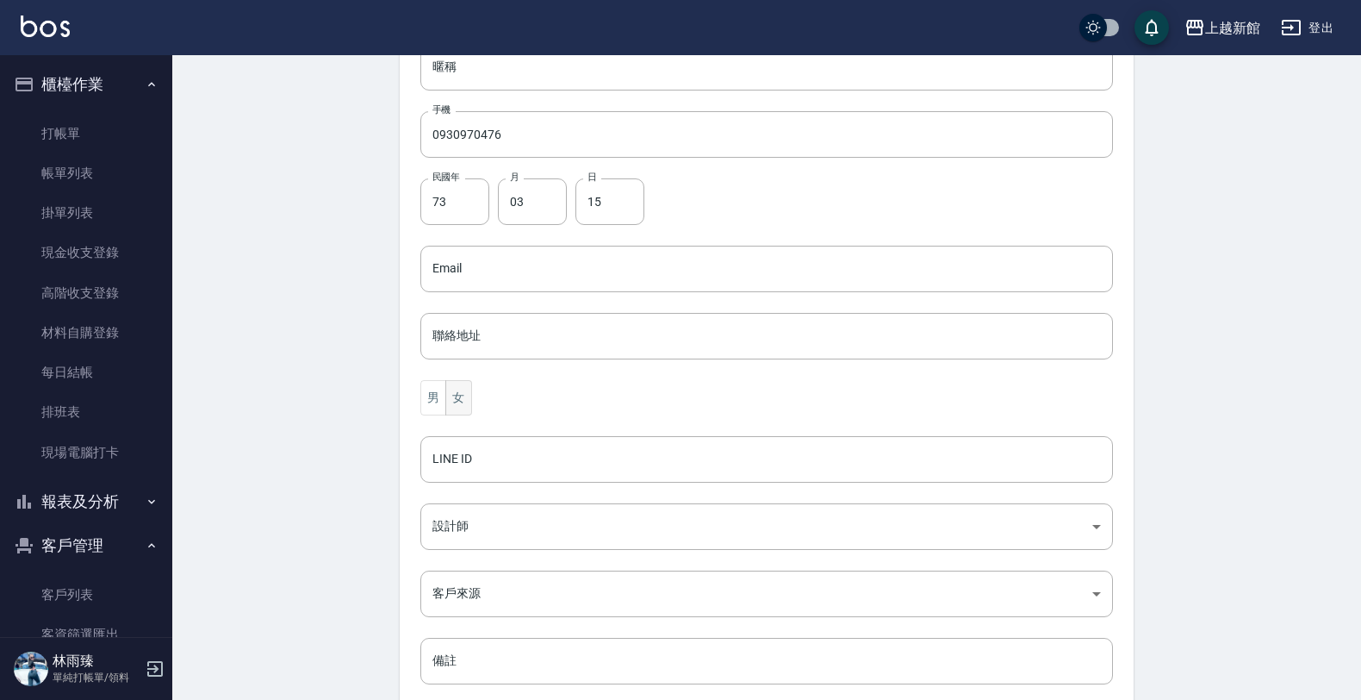
click at [459, 399] on button "女" at bounding box center [458, 397] width 26 height 35
click at [476, 520] on body "上越新館 登出 櫃檯作業 打帳單 帳單列表 掛單列表 現金收支登錄 高階收支登錄 材料自購登錄 每日結帳 排班表 現場電腦打卡 報表及分析 報表目錄 店家日報…" at bounding box center [685, 238] width 1370 height 1122
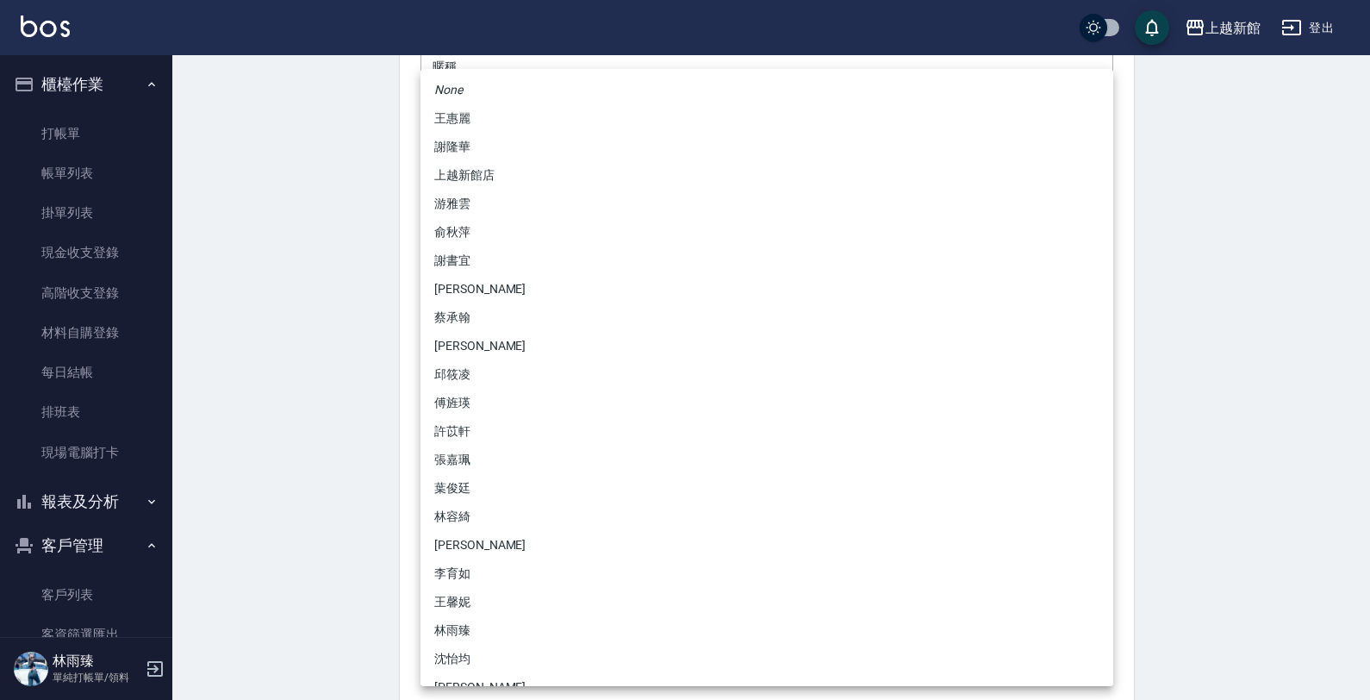
click at [353, 517] on div at bounding box center [685, 350] width 1370 height 700
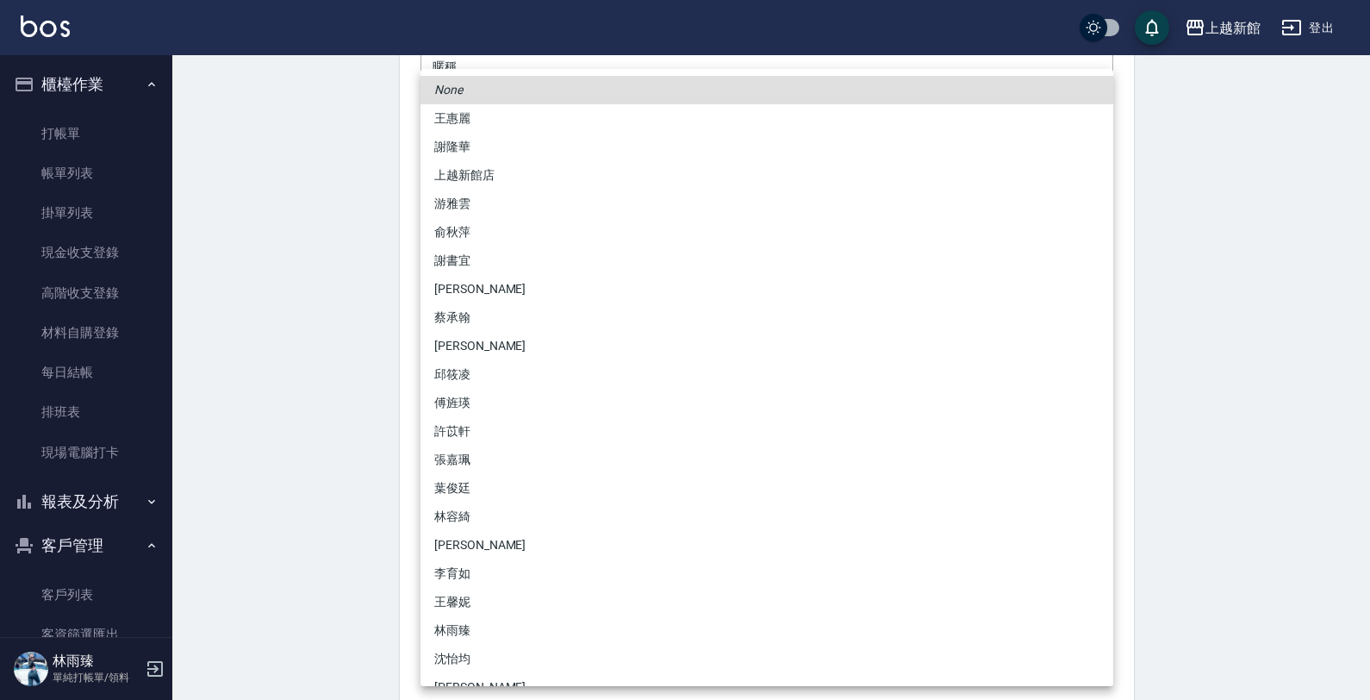
click at [471, 626] on li "林雨臻" at bounding box center [766, 630] width 693 height 28
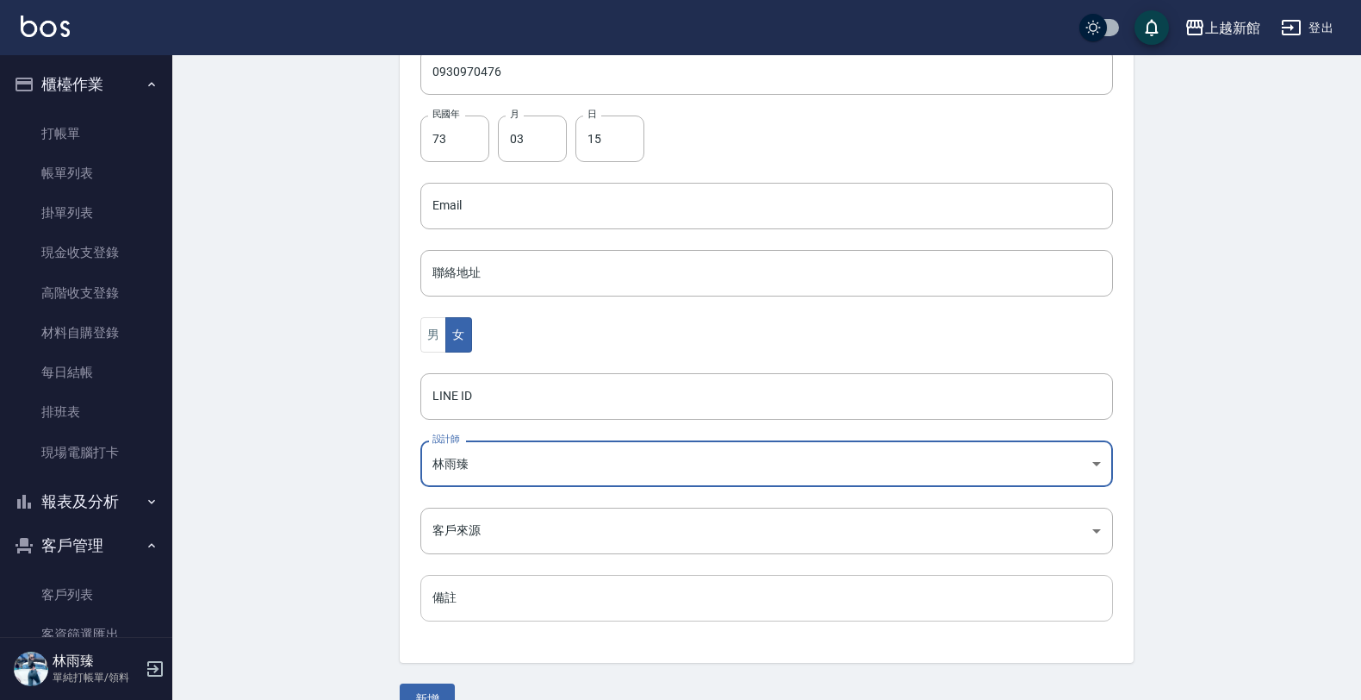
scroll to position [420, 0]
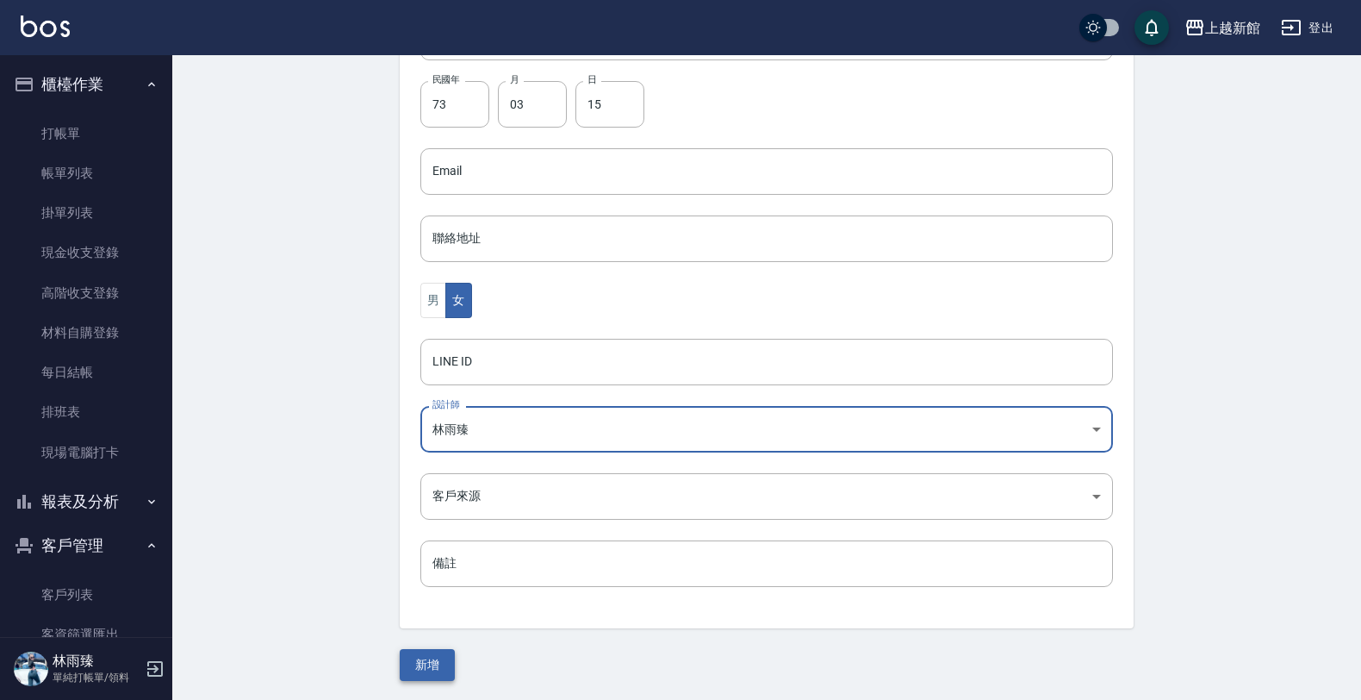
click at [437, 663] on button "新增" at bounding box center [427, 665] width 55 height 32
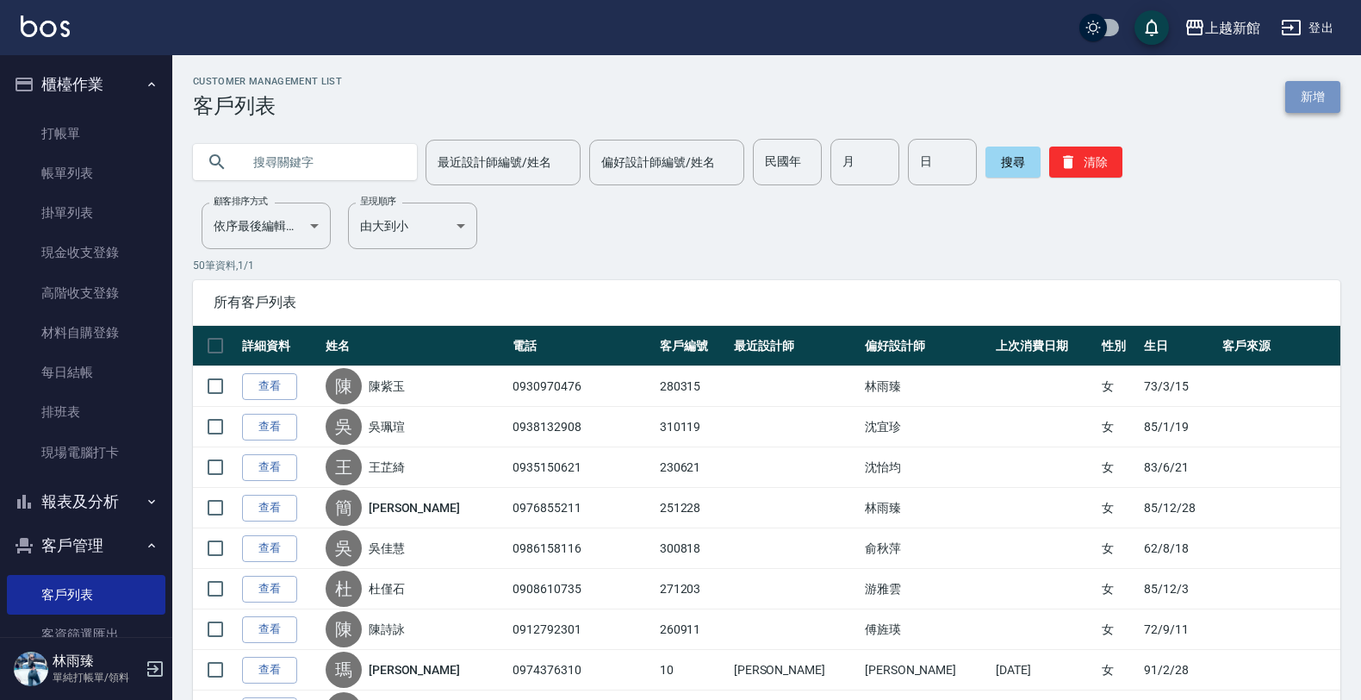
click at [1297, 86] on link "新增" at bounding box center [1313, 97] width 55 height 32
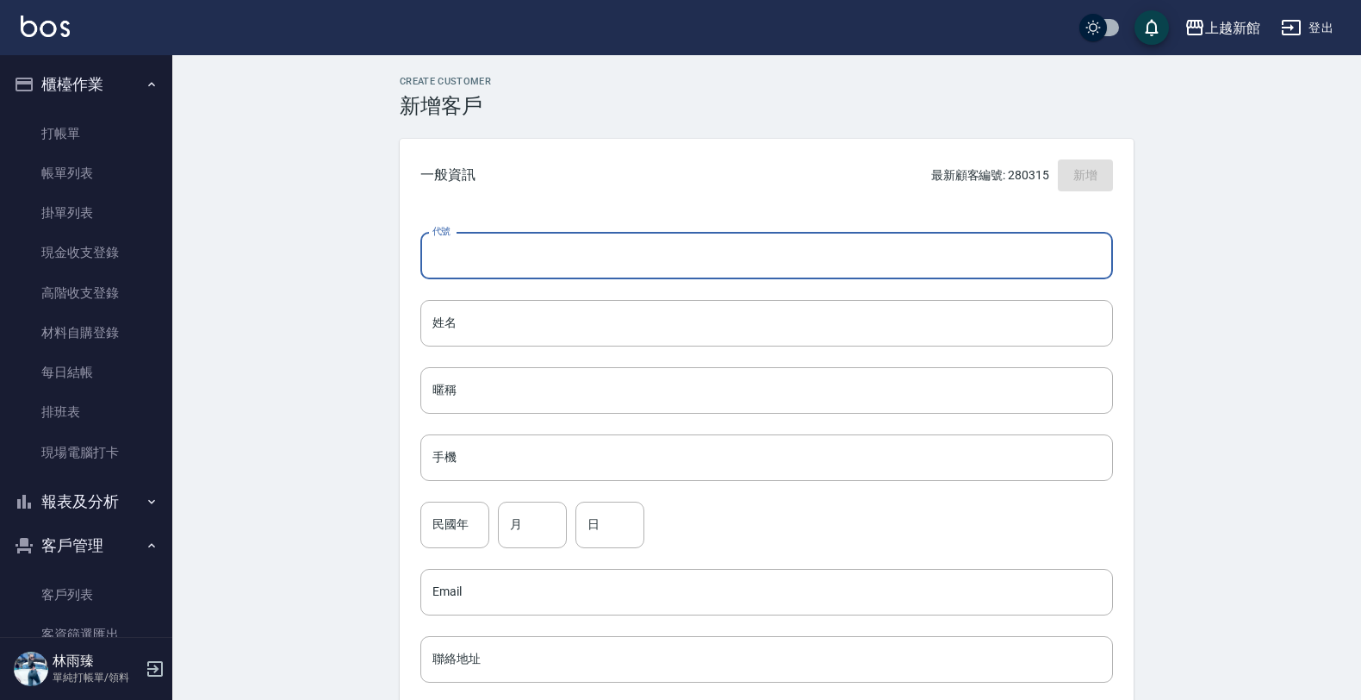
drag, startPoint x: 564, startPoint y: 273, endPoint x: 533, endPoint y: 240, distance: 46.3
click at [557, 265] on input "代號" at bounding box center [766, 256] width 693 height 47
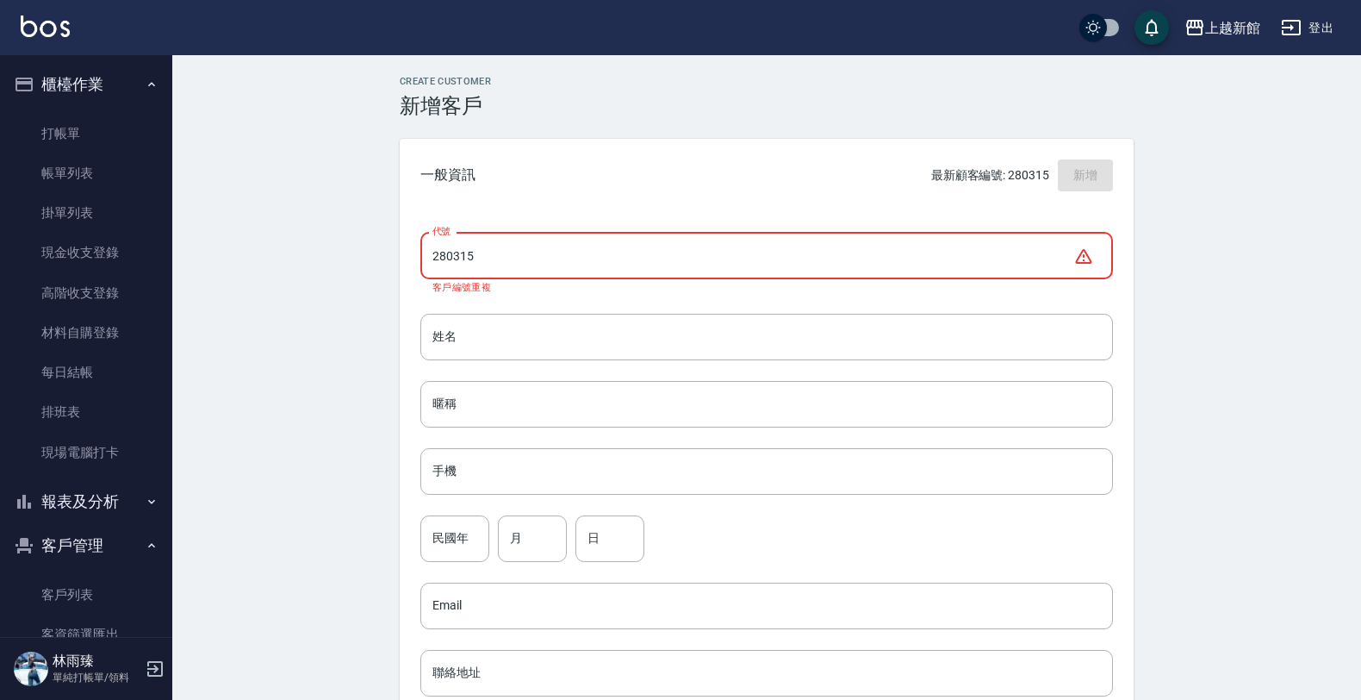
drag, startPoint x: 495, startPoint y: 252, endPoint x: 451, endPoint y: 268, distance: 47.4
click at [451, 268] on input "280315" at bounding box center [746, 256] width 653 height 47
click at [537, 256] on input "280315" at bounding box center [746, 256] width 653 height 47
drag, startPoint x: 492, startPoint y: 255, endPoint x: 364, endPoint y: 268, distance: 128.2
click at [364, 268] on div "Create Customer 新增客戶 一般資訊 最新顧客編號: 280315 新增 代號 280315 ​ 代號 客戶編號重複 姓名 姓名 暱稱 暱稱 手…" at bounding box center [766, 595] width 1189 height 1081
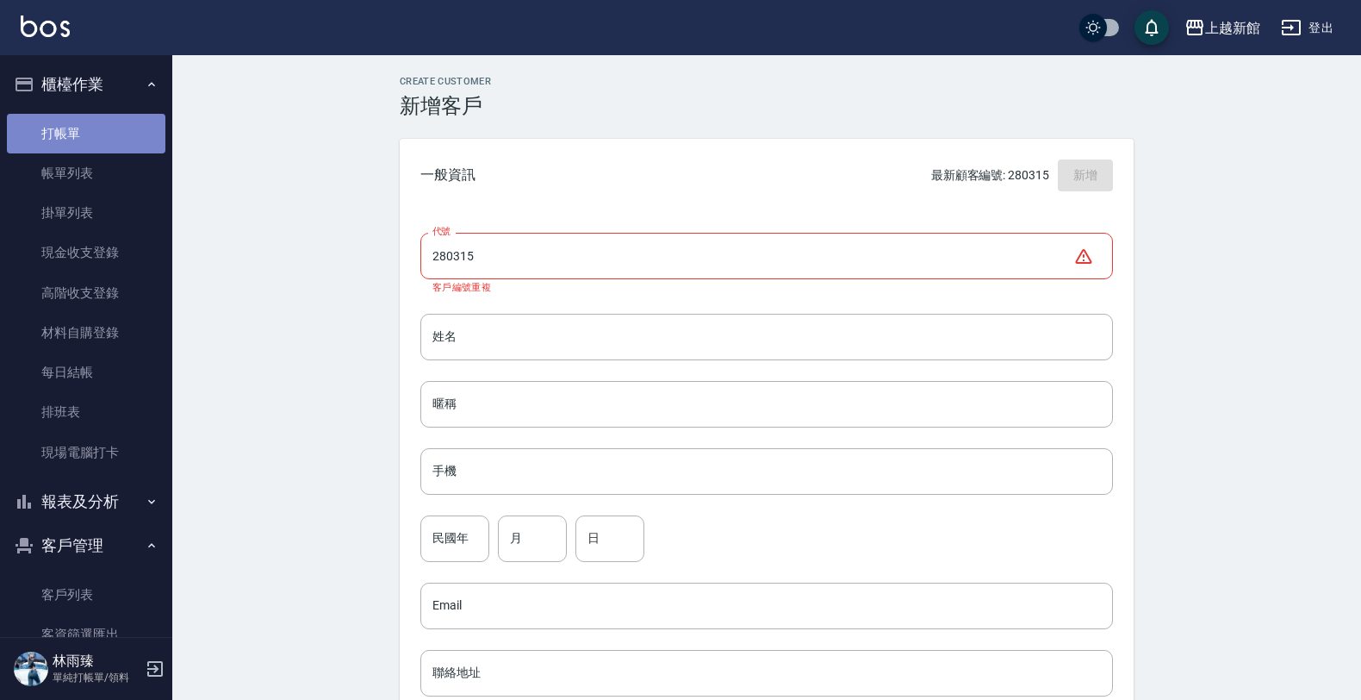
click at [93, 140] on link "打帳單" at bounding box center [86, 134] width 159 height 40
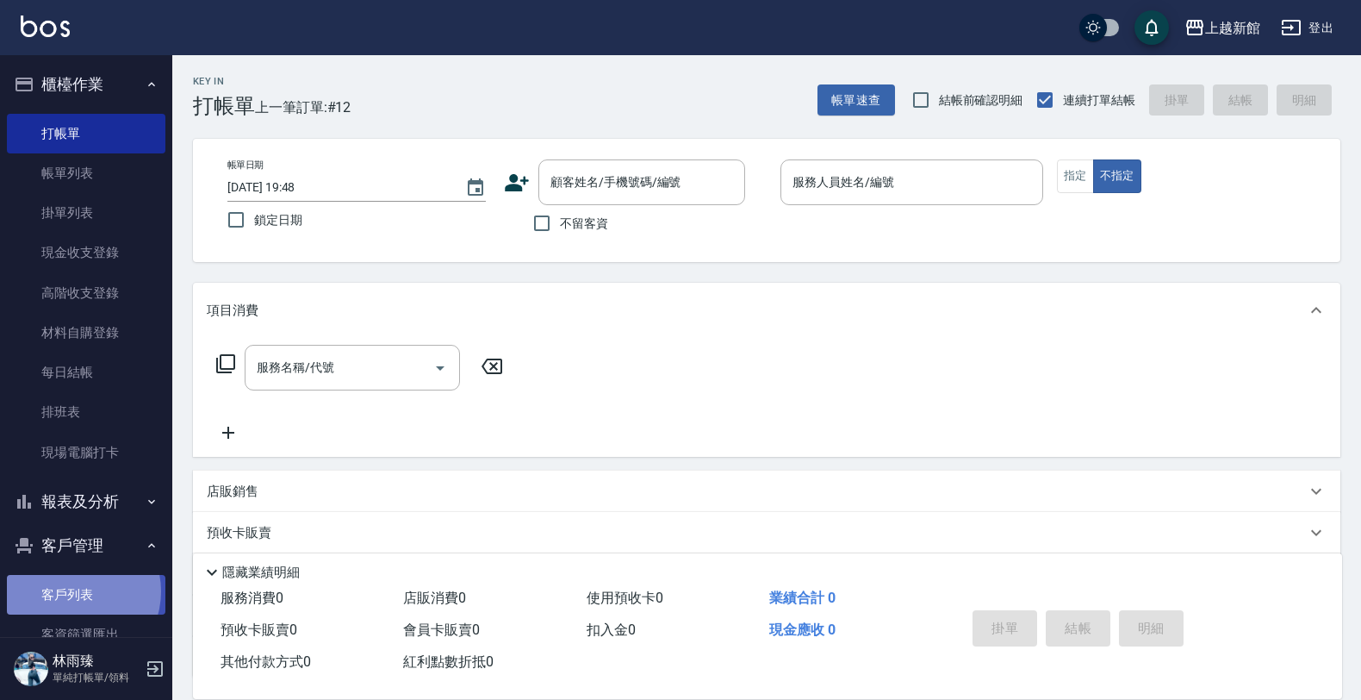
click at [76, 593] on link "客戶列表" at bounding box center [86, 595] width 159 height 40
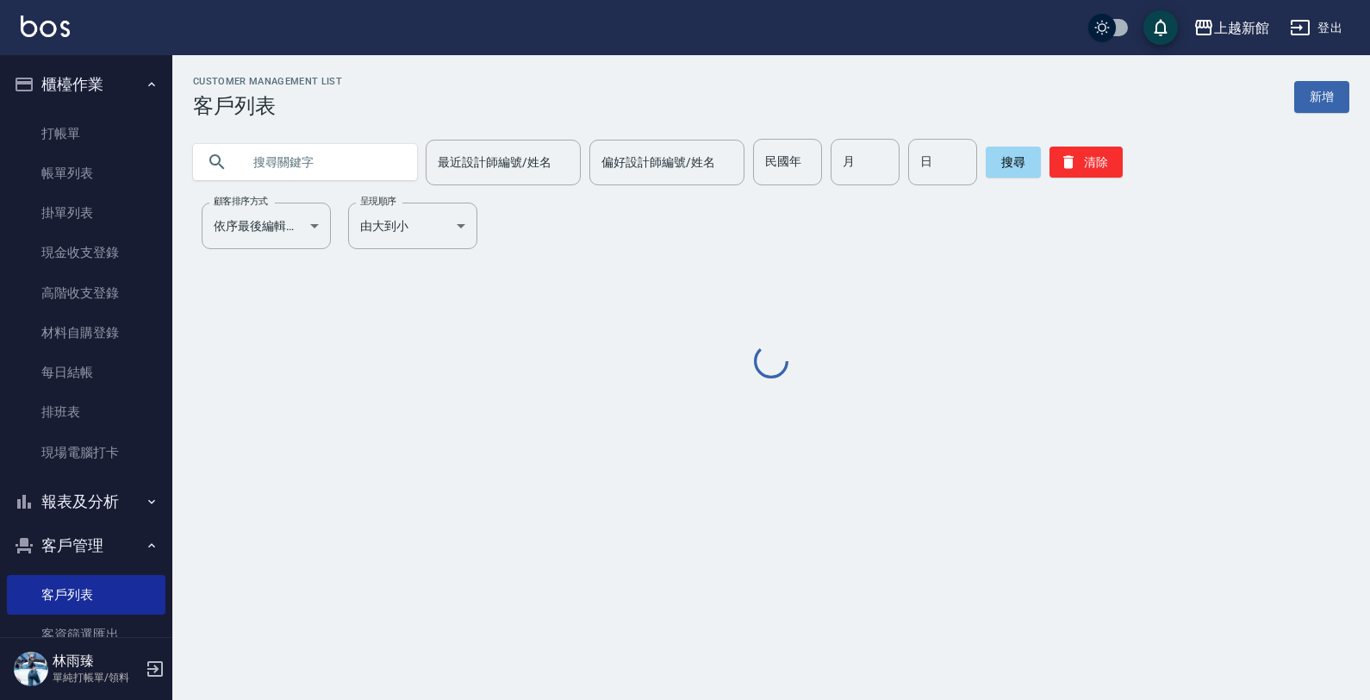
click at [284, 159] on input "text" at bounding box center [322, 162] width 162 height 47
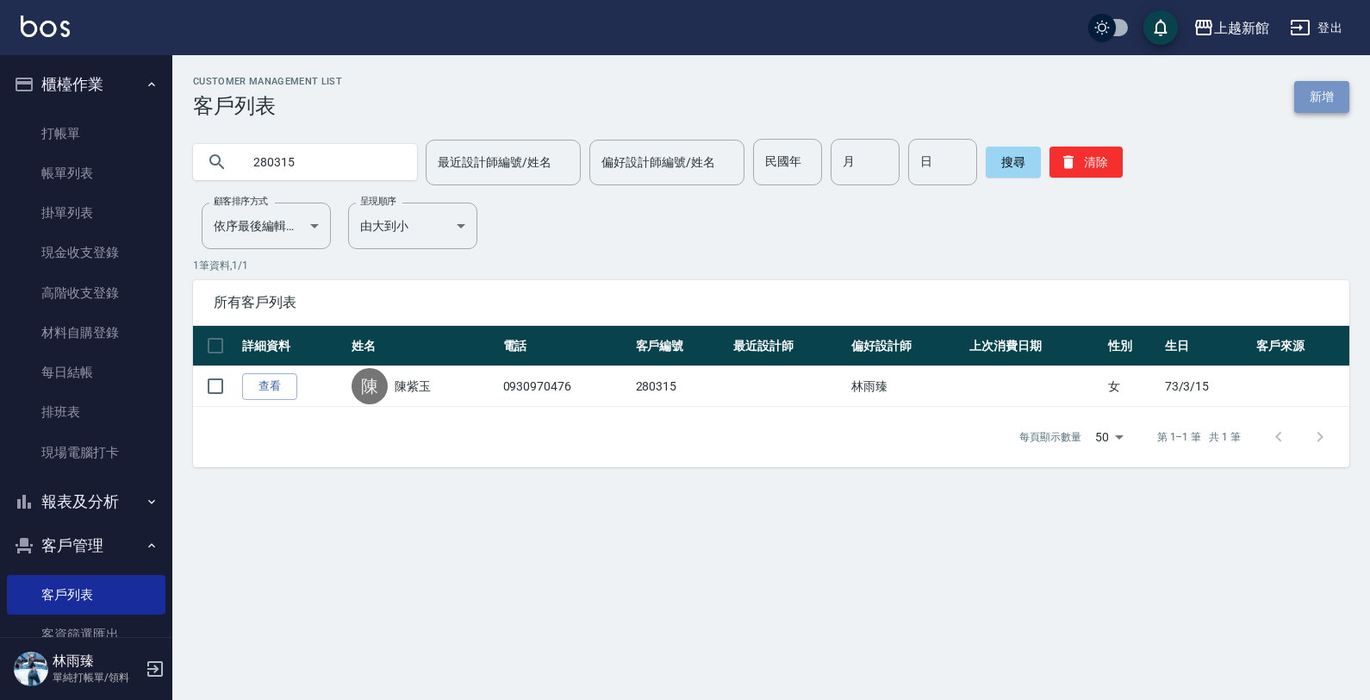
click at [1330, 93] on link "新增" at bounding box center [1321, 97] width 55 height 32
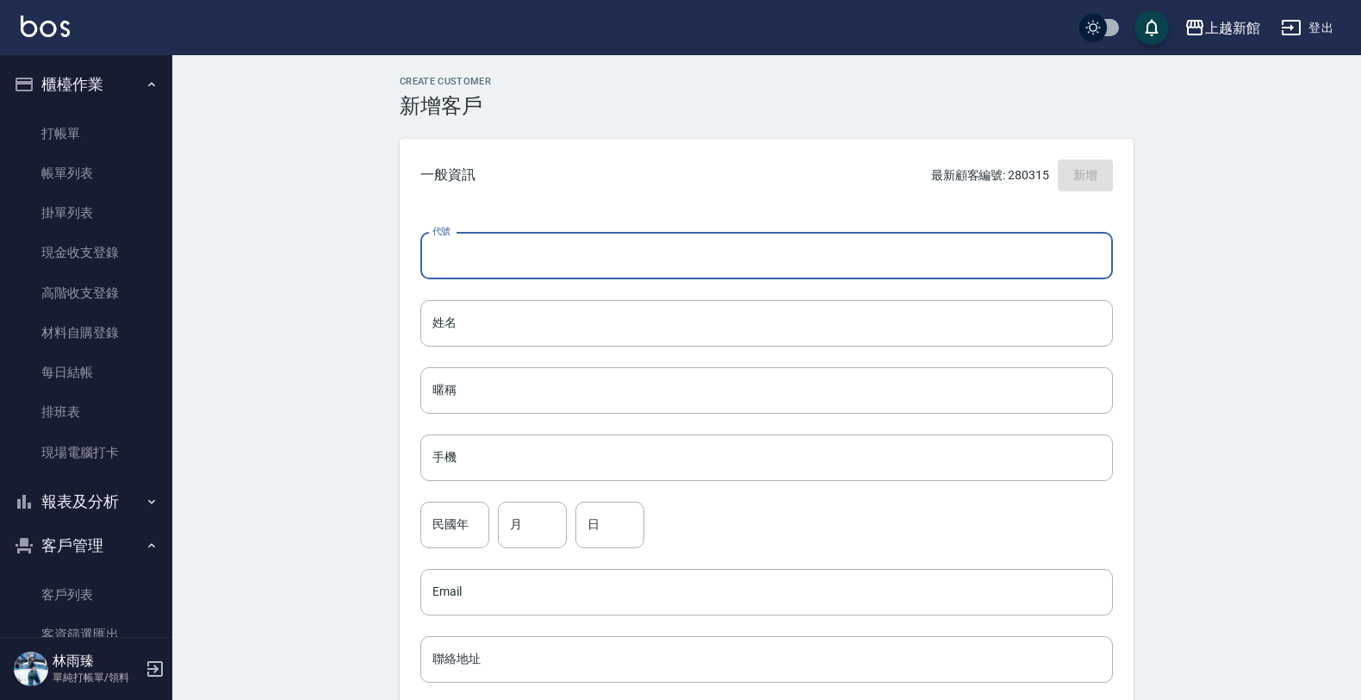
click at [540, 255] on input "代號" at bounding box center [766, 256] width 693 height 47
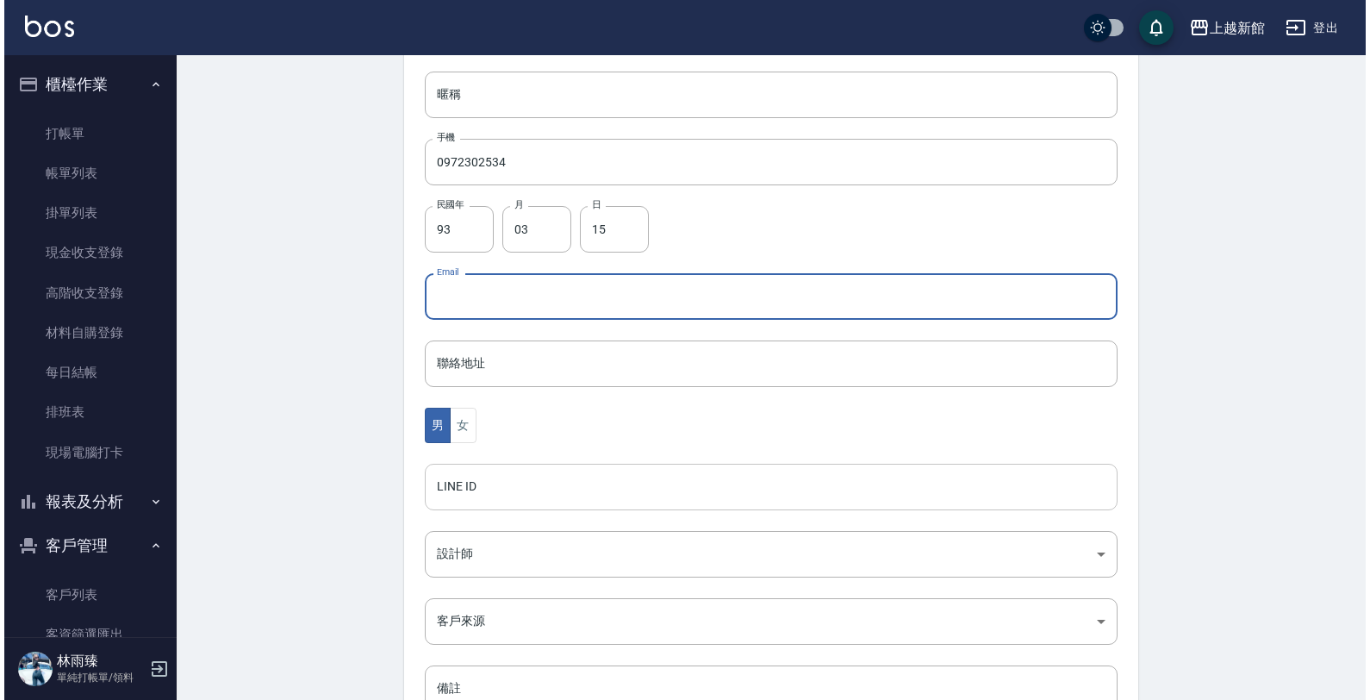
scroll to position [323, 0]
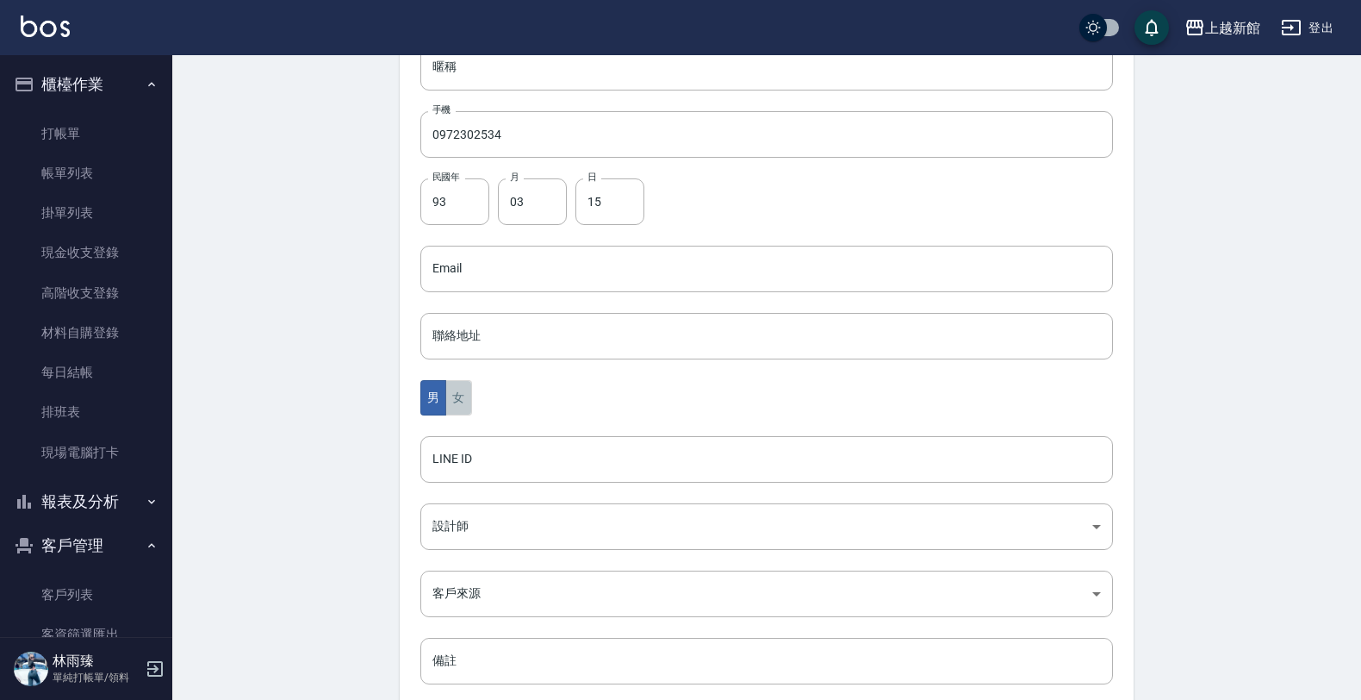
click at [458, 383] on button "女" at bounding box center [458, 397] width 26 height 35
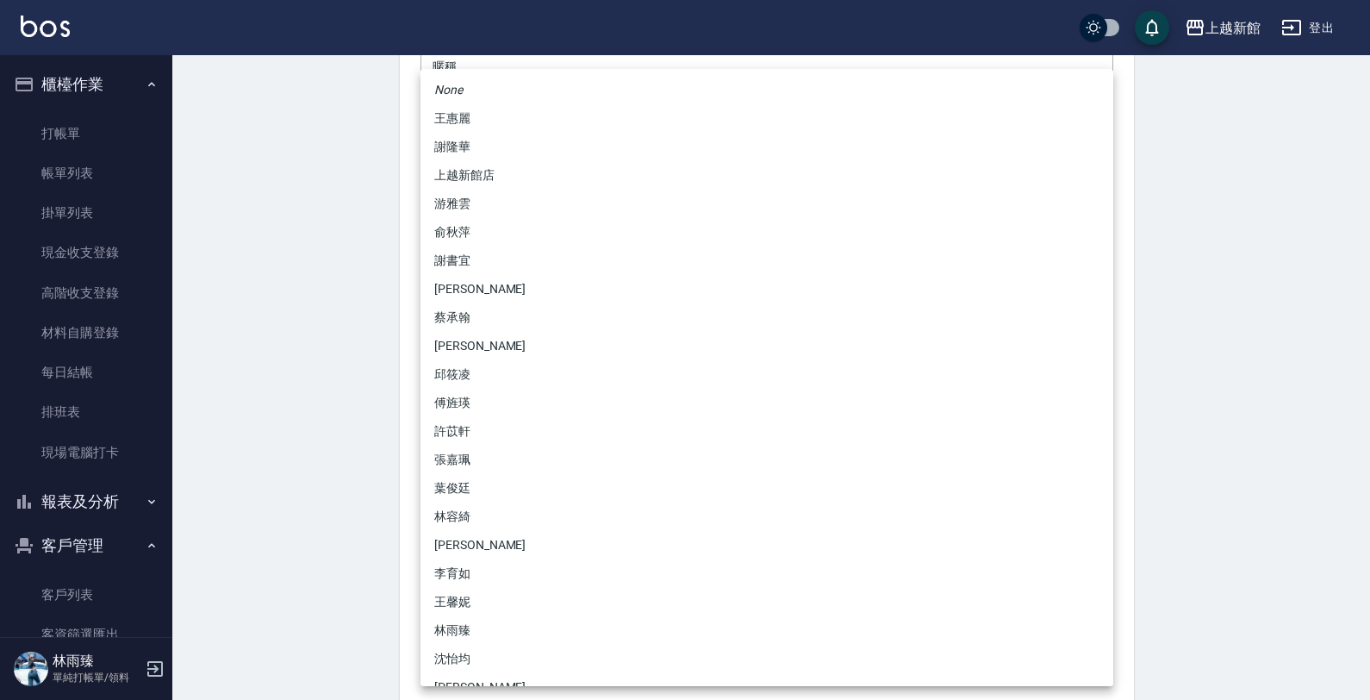
click at [451, 528] on body "上越新館 登出 櫃檯作業 打帳單 帳單列表 掛單列表 現金收支登錄 高階收支登錄 材料自購登錄 每日結帳 排班表 現場電腦打卡 報表及分析 報表目錄 店家日報…" at bounding box center [685, 238] width 1370 height 1122
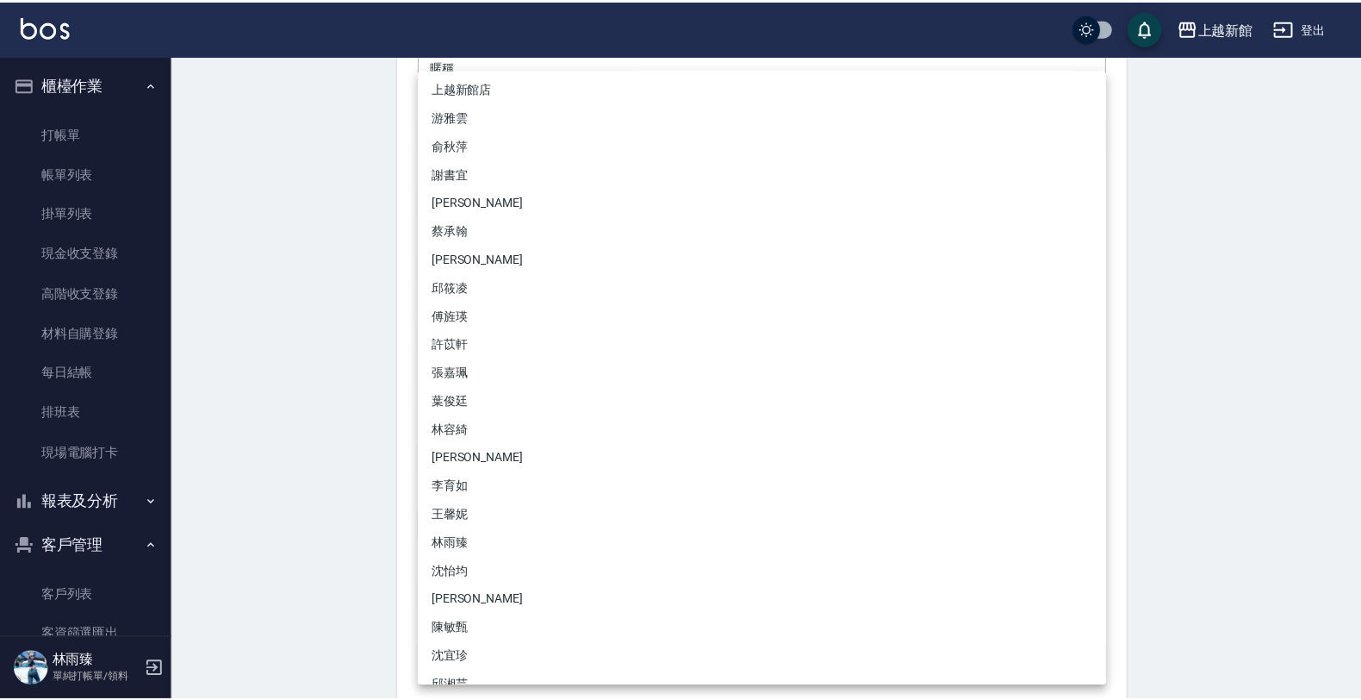
scroll to position [135, 0]
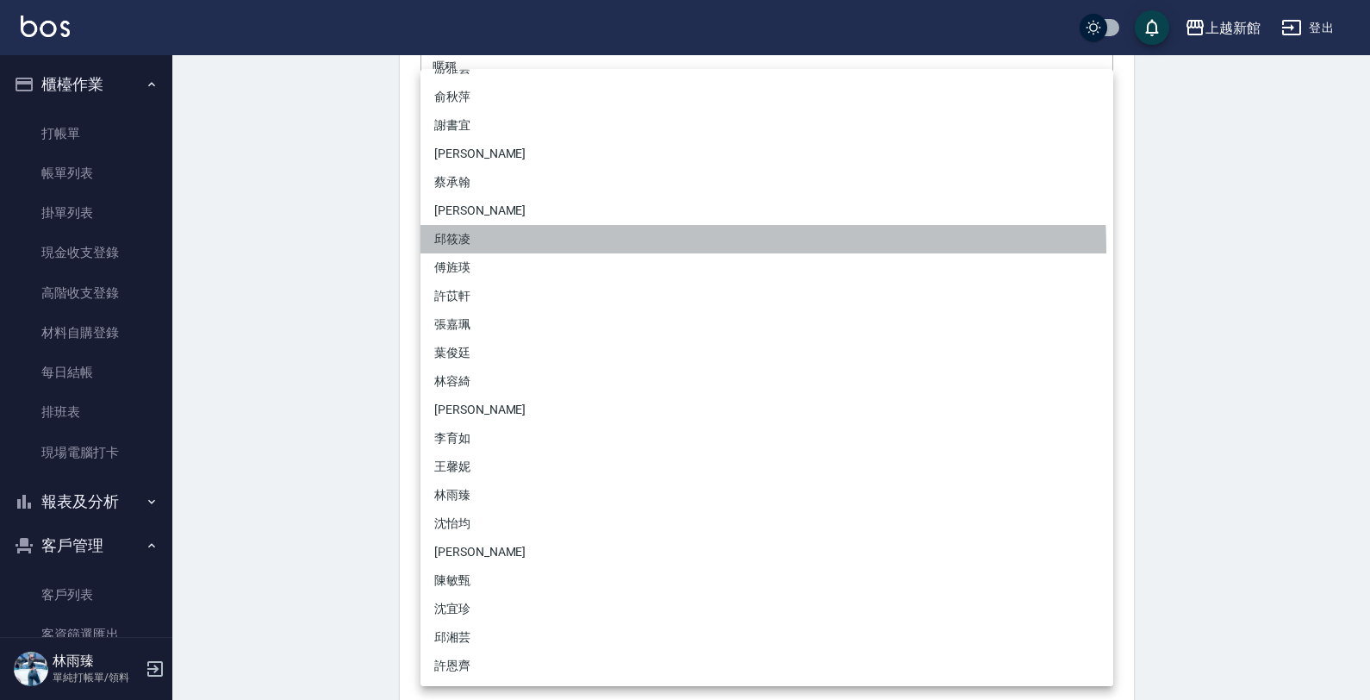
click at [461, 251] on li "邱筱凌" at bounding box center [766, 239] width 693 height 28
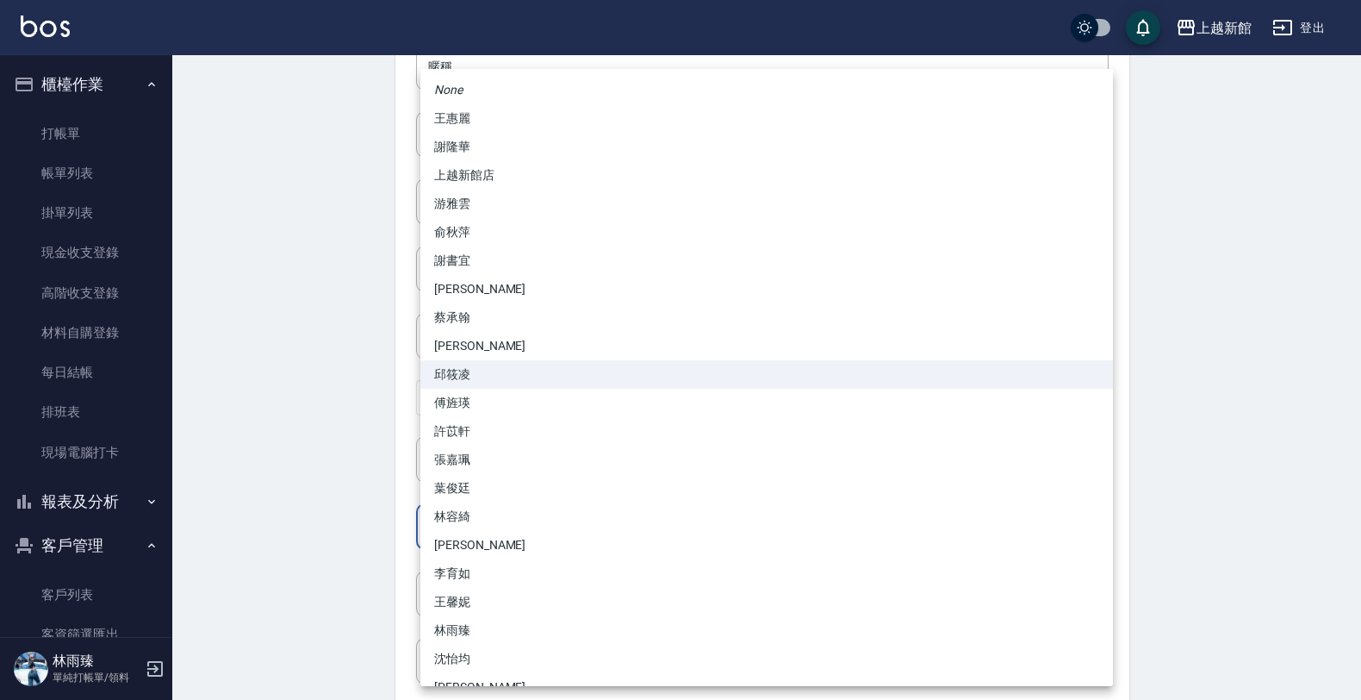
click at [461, 523] on body "上越新館 登出 櫃檯作業 打帳單 帳單列表 掛單列表 現金收支登錄 高階收支登錄 材料自購登錄 每日結帳 排班表 現場電腦打卡 報表及分析 報表目錄 店家日報…" at bounding box center [680, 238] width 1361 height 1122
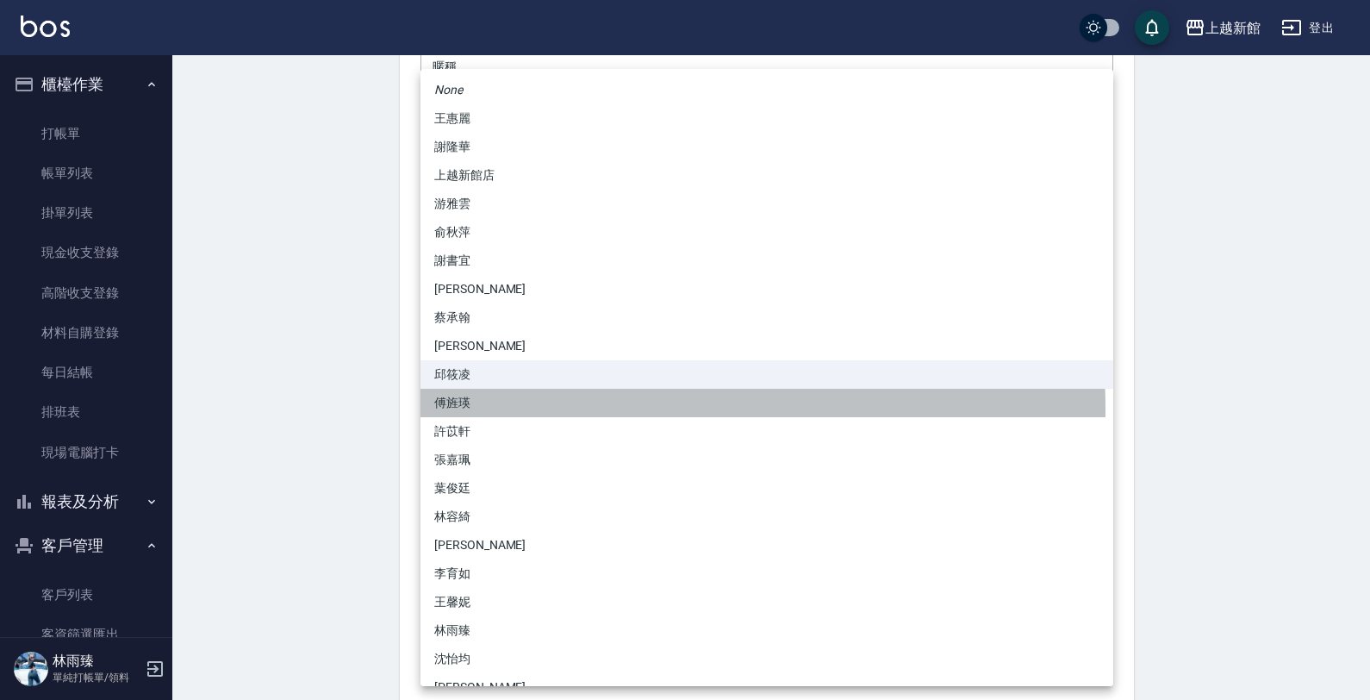
click at [483, 409] on li "傅旌瑛" at bounding box center [766, 403] width 693 height 28
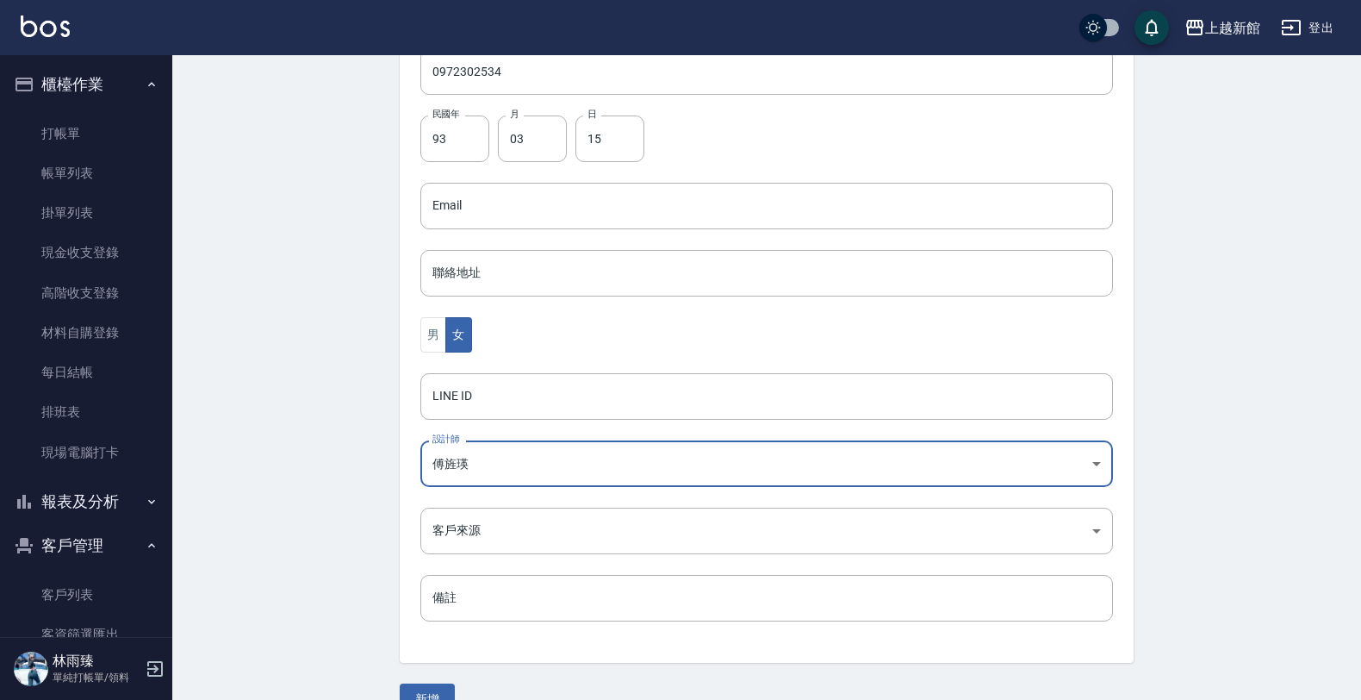
scroll to position [420, 0]
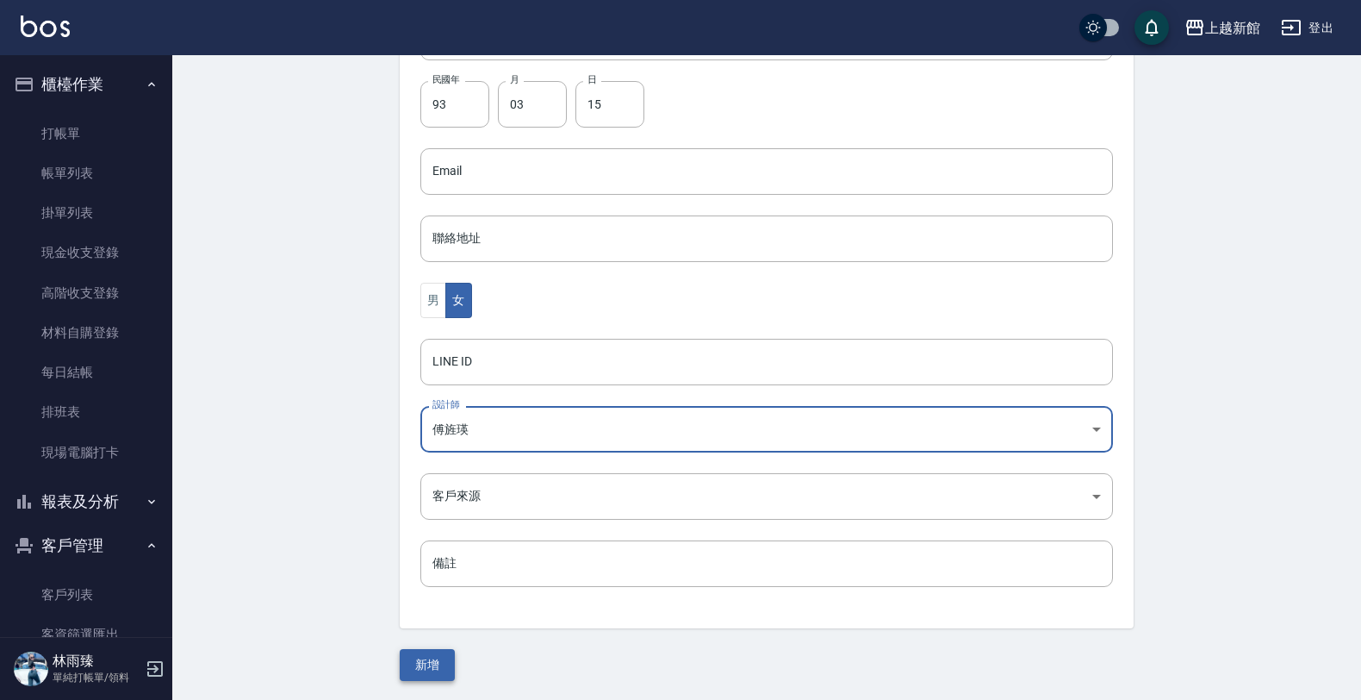
click at [409, 661] on button "新增" at bounding box center [427, 665] width 55 height 32
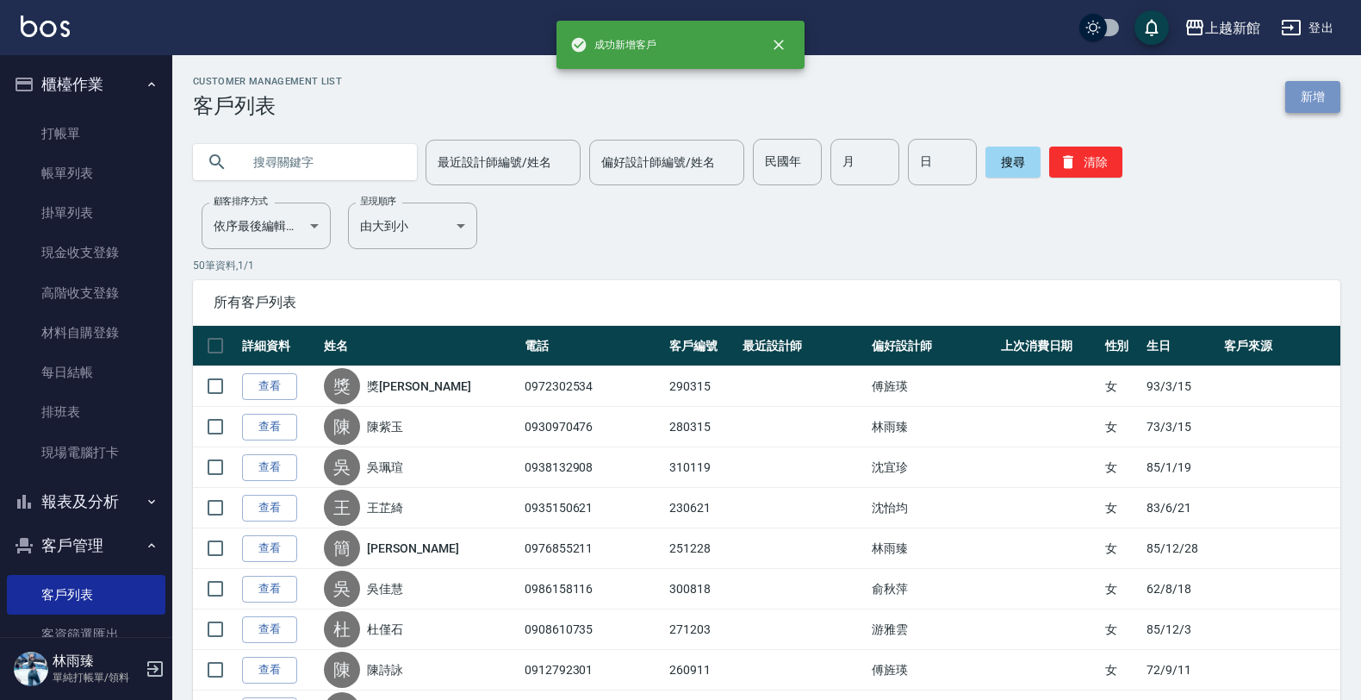
click at [1334, 103] on link "新增" at bounding box center [1313, 97] width 55 height 32
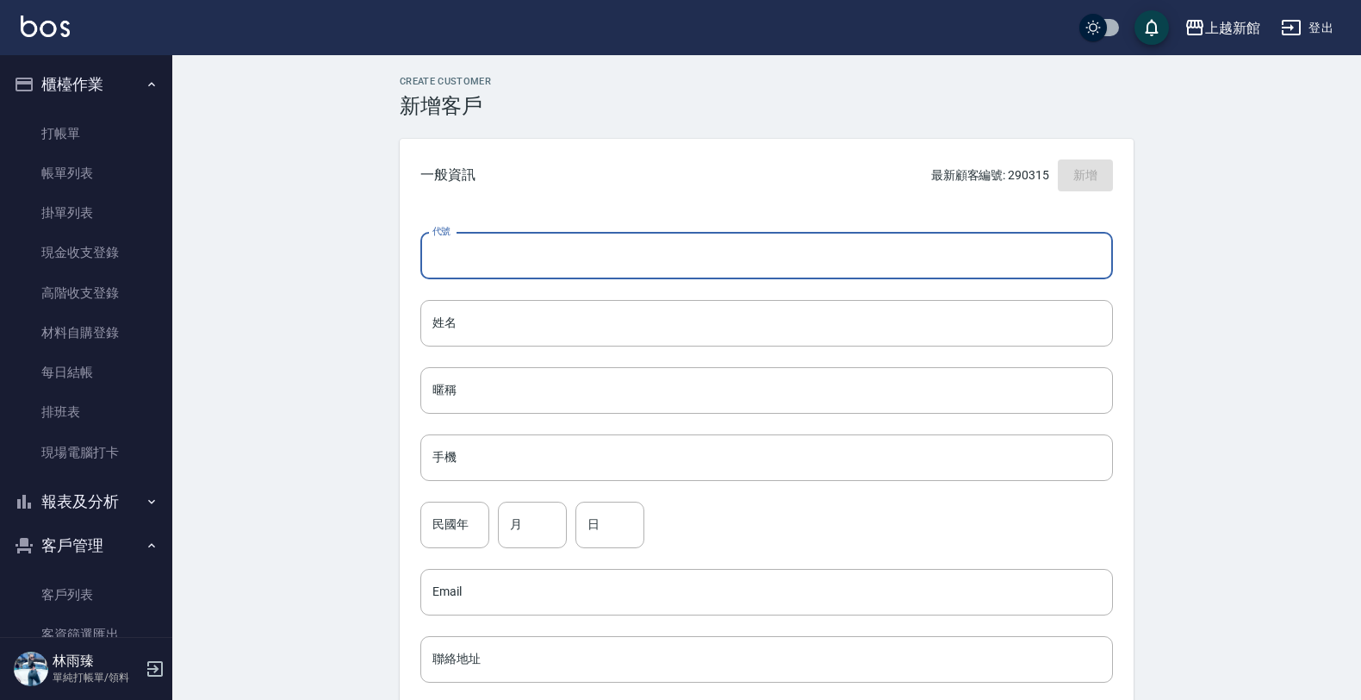
click at [916, 258] on input "代號" at bounding box center [766, 256] width 693 height 47
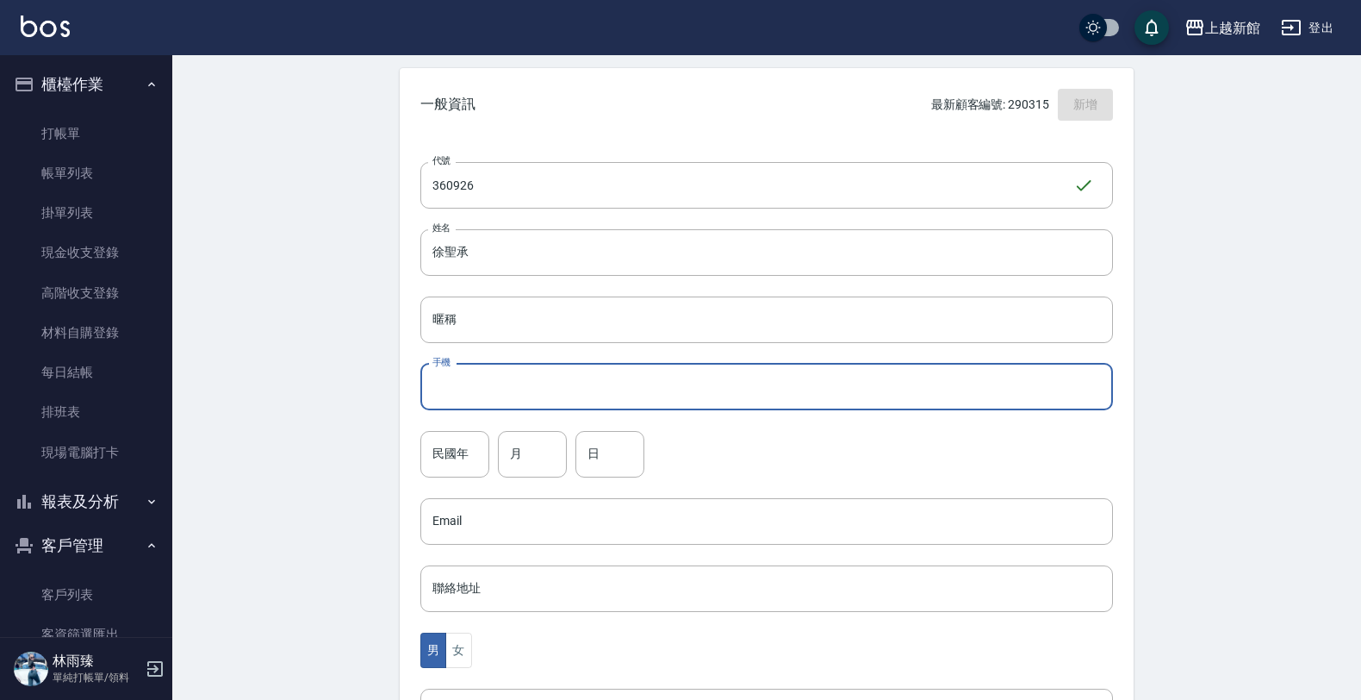
scroll to position [108, 0]
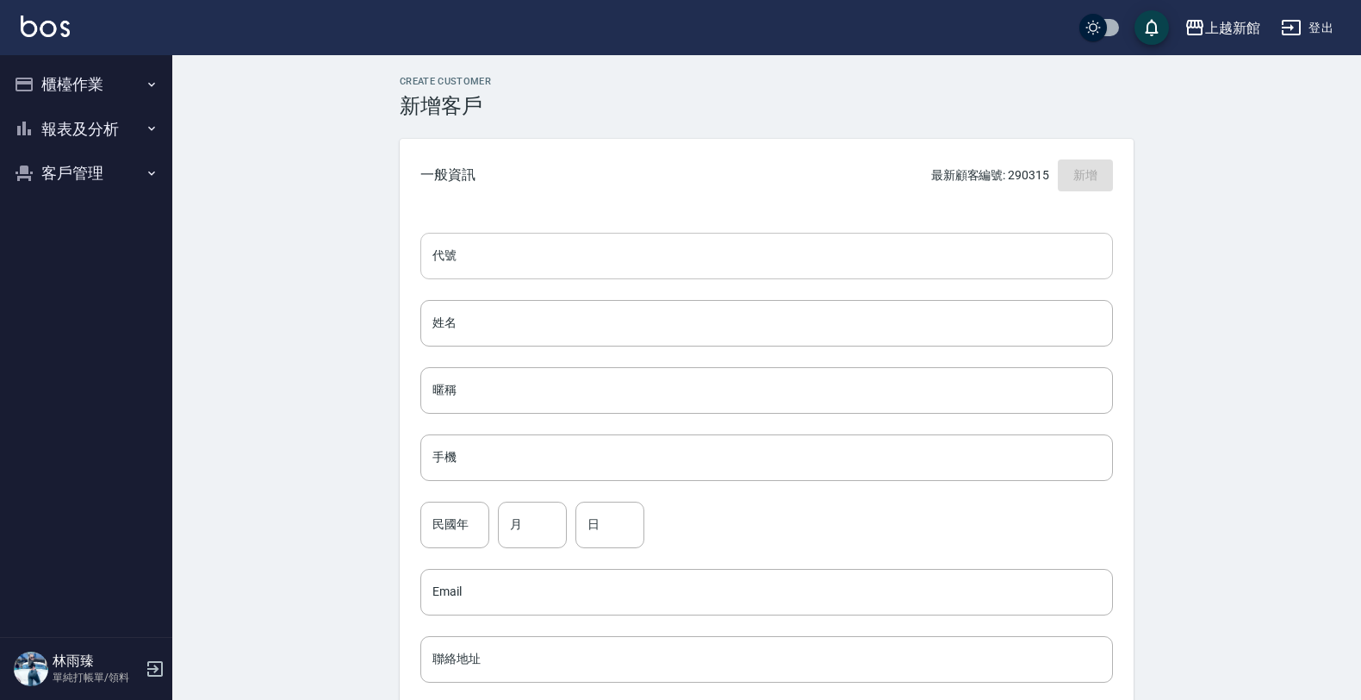
scroll to position [109, 0]
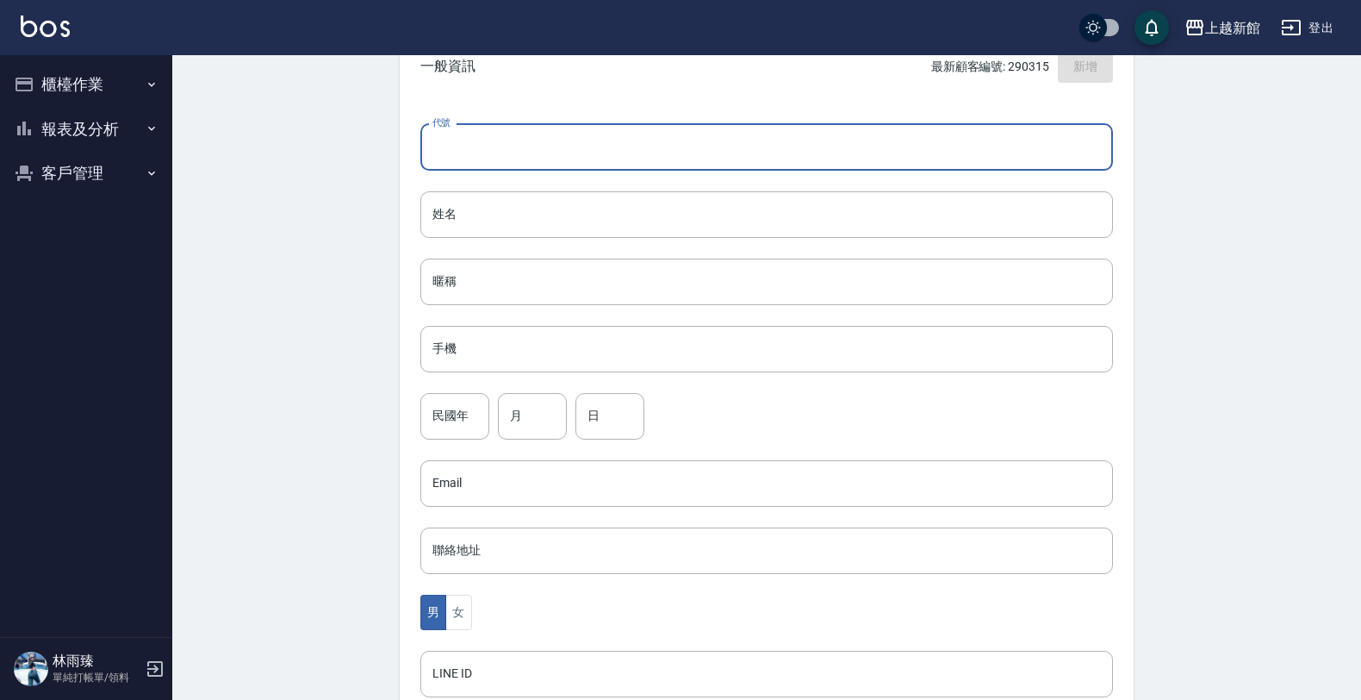
click at [507, 151] on input "代號" at bounding box center [766, 147] width 693 height 47
type input "271128"
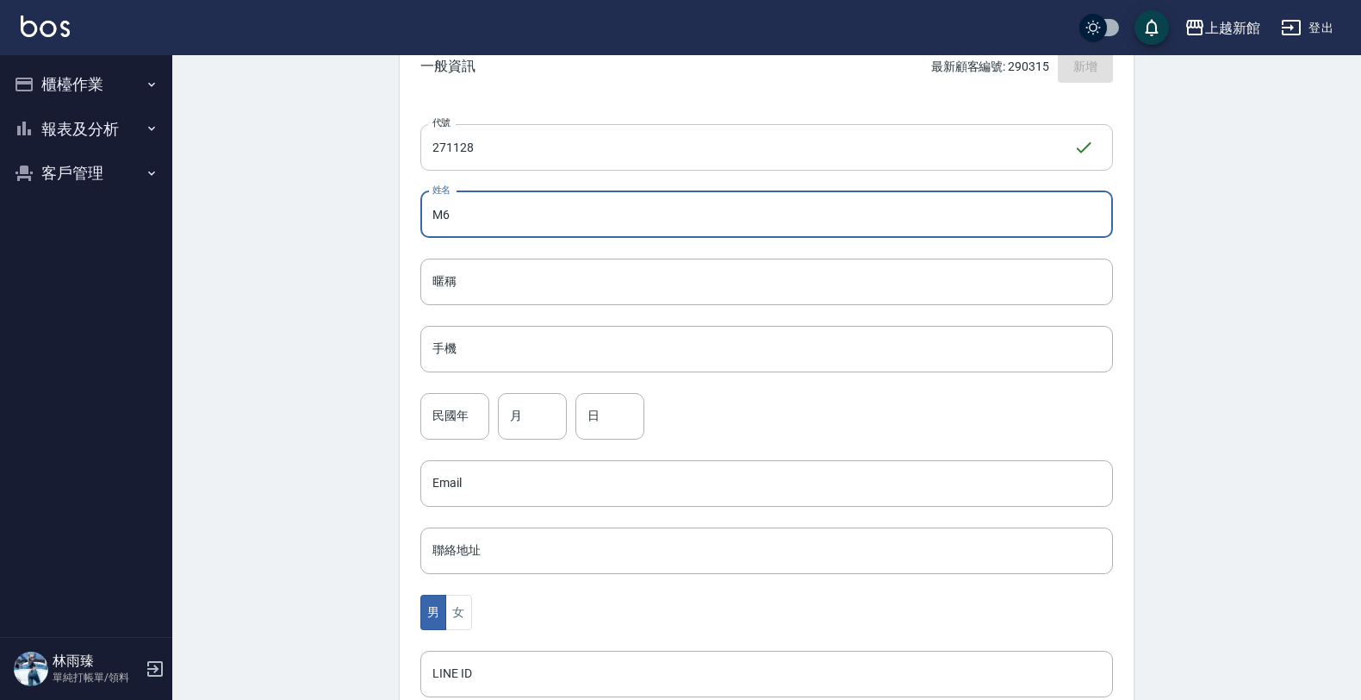
type input "M"
type input "余性靜"
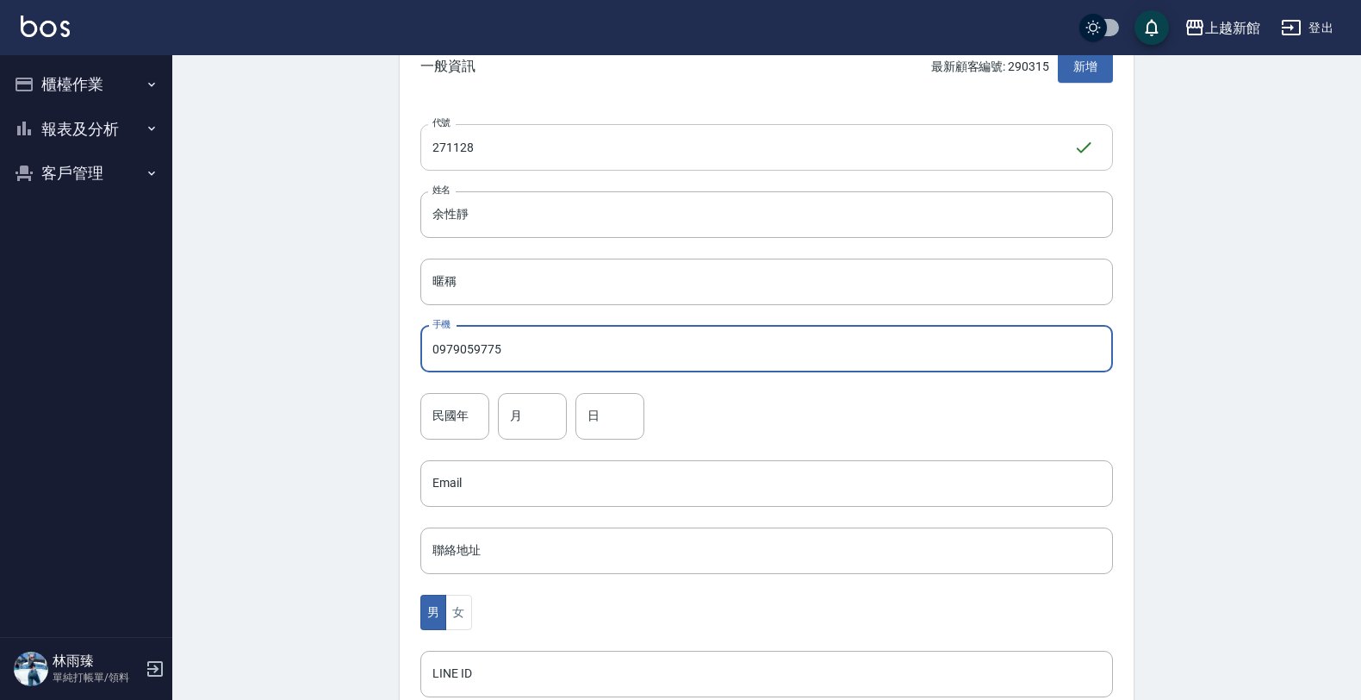
type input "0979059775"
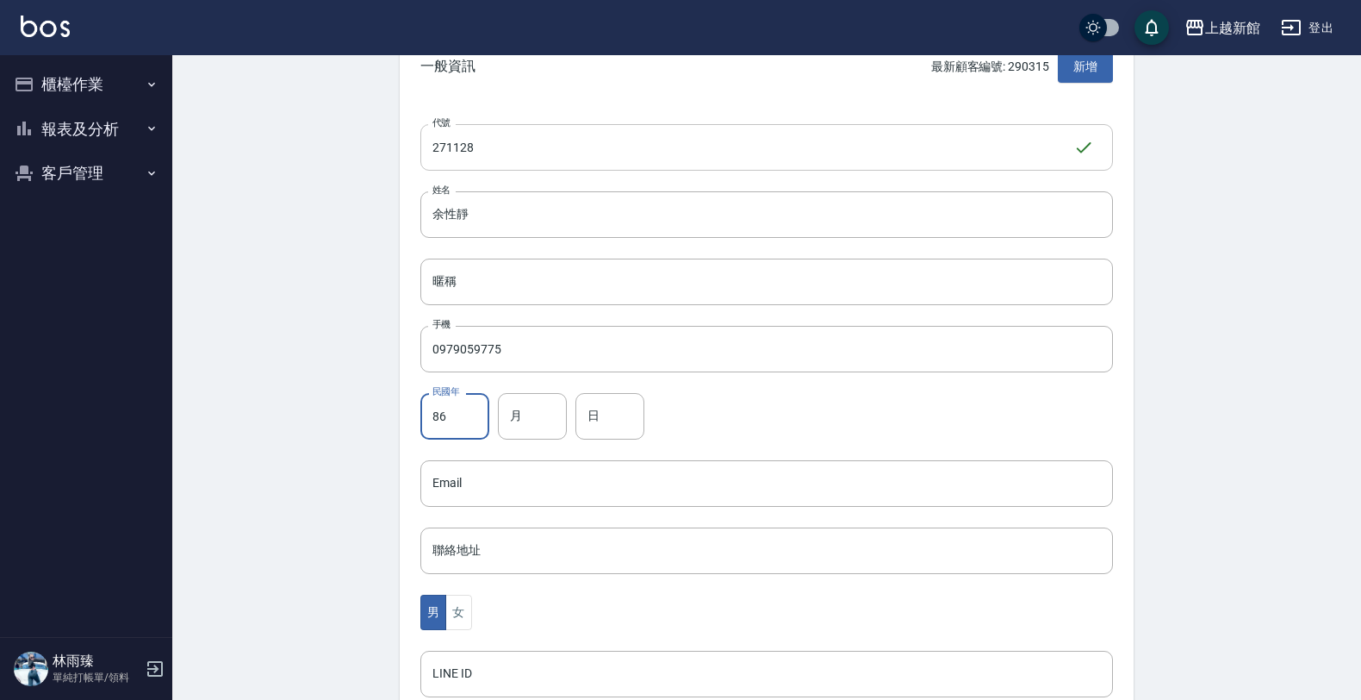
type input "86"
type input "11"
type input "28"
click at [457, 605] on button "女" at bounding box center [458, 612] width 26 height 35
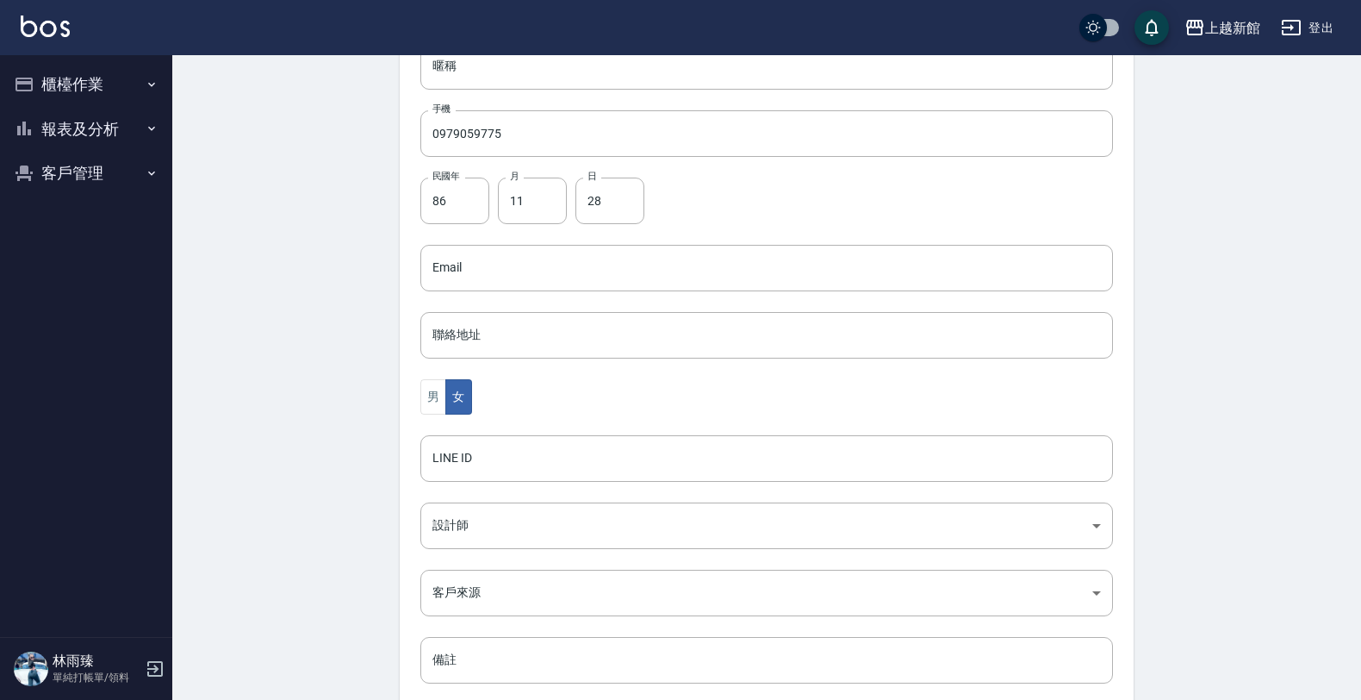
scroll to position [420, 0]
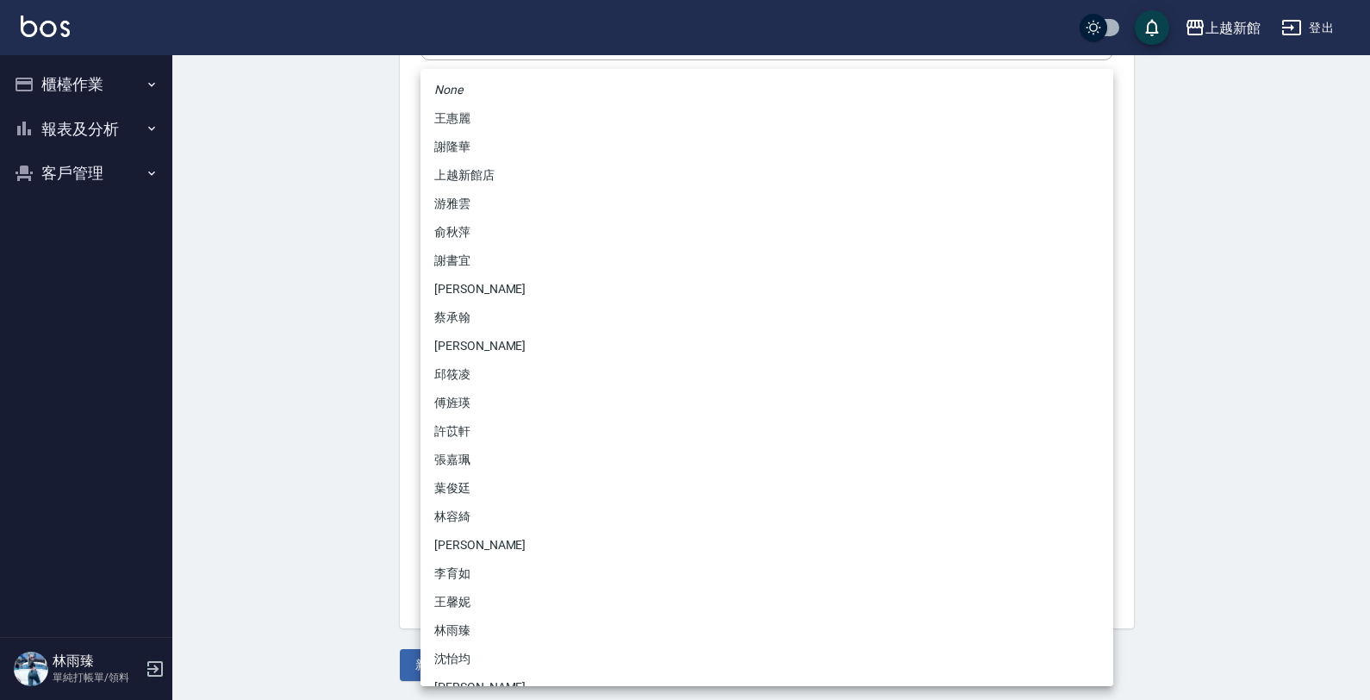
click at [458, 431] on body "上越新館 登出 櫃檯作業 打帳單 帳單列表 掛單列表 現金收支登錄 高階收支登錄 材料自購登錄 每日結帳 排班表 現場電腦打卡 報表及分析 報表目錄 店家日報…" at bounding box center [685, 141] width 1370 height 1122
click at [492, 405] on li "傅旌瑛" at bounding box center [766, 403] width 693 height 28
type input "1211b317-6865-4b65-8ce4-66e34f8d1fd8"
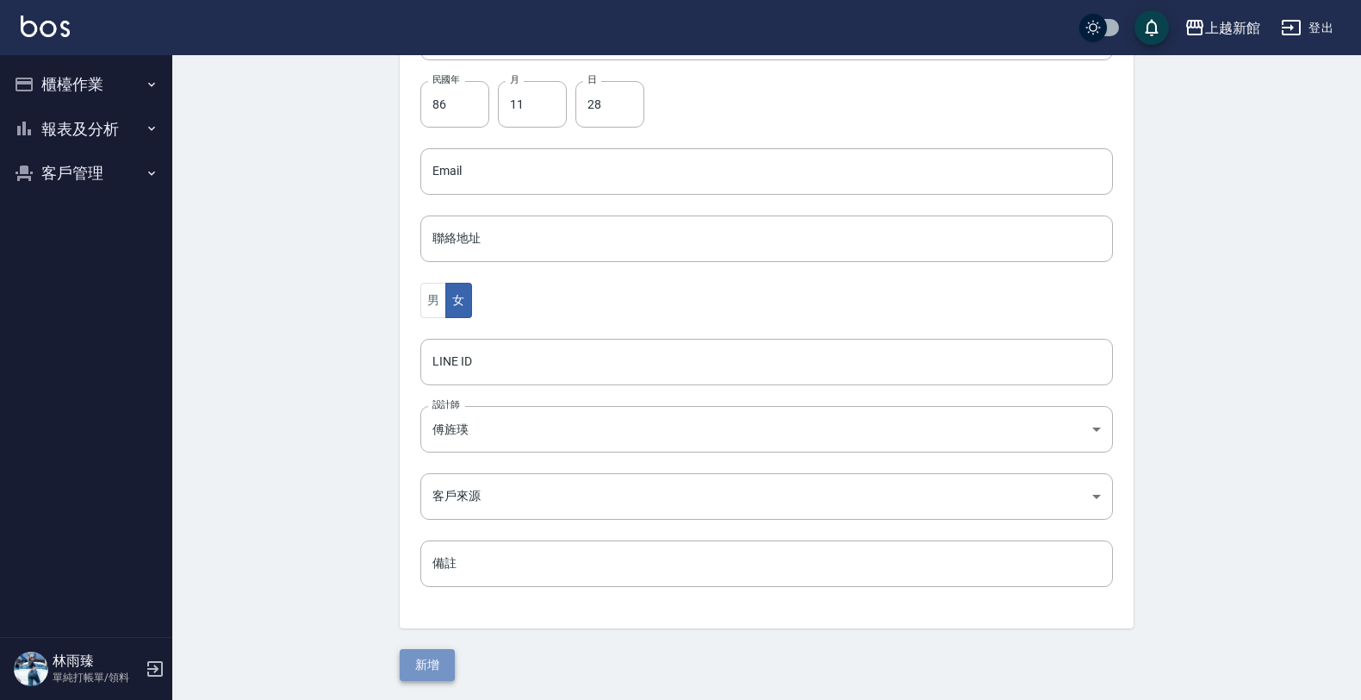
click at [431, 652] on button "新增" at bounding box center [427, 665] width 55 height 32
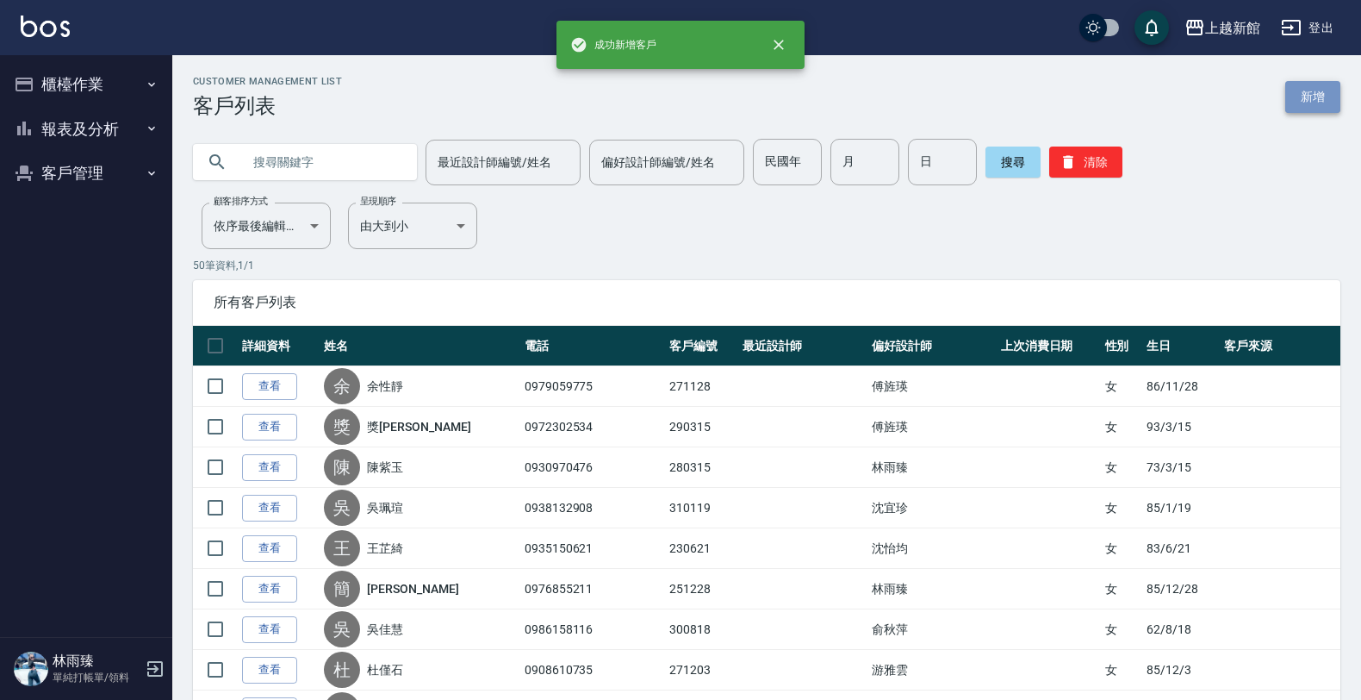
click at [1298, 97] on link "新增" at bounding box center [1313, 97] width 55 height 32
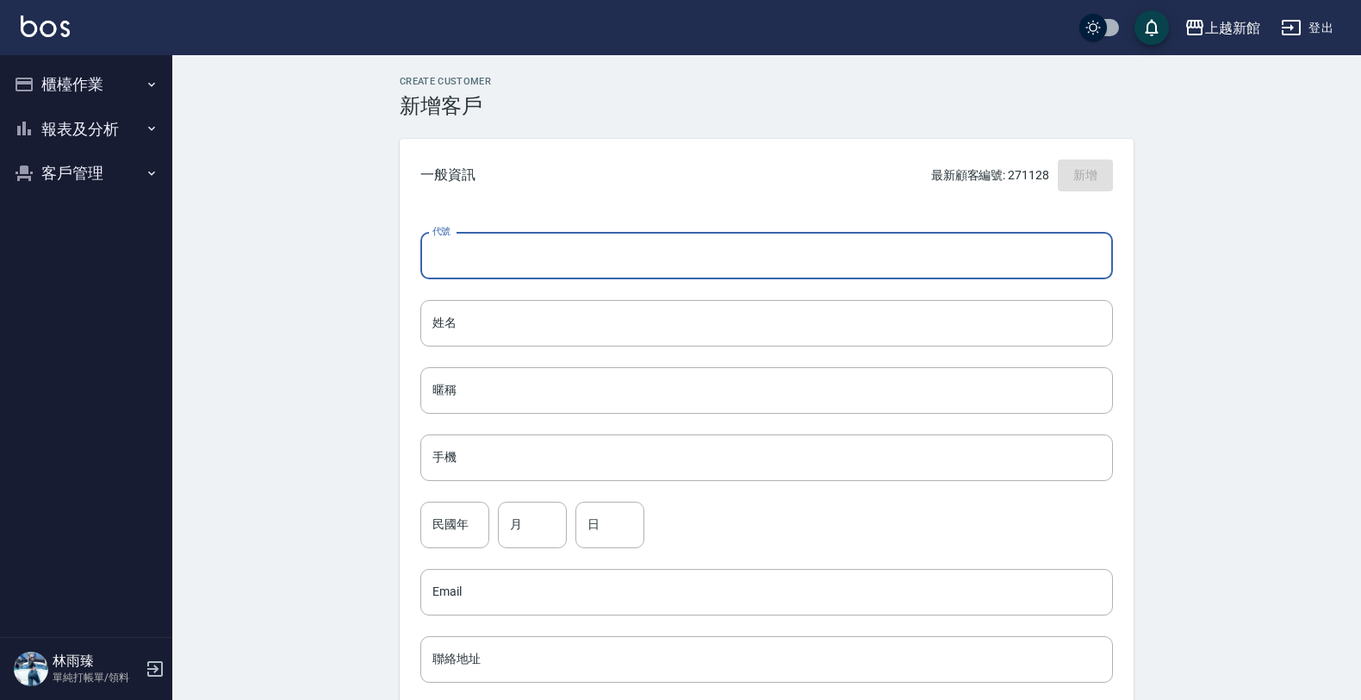
click at [944, 267] on input "代號" at bounding box center [766, 256] width 693 height 47
type input "300206"
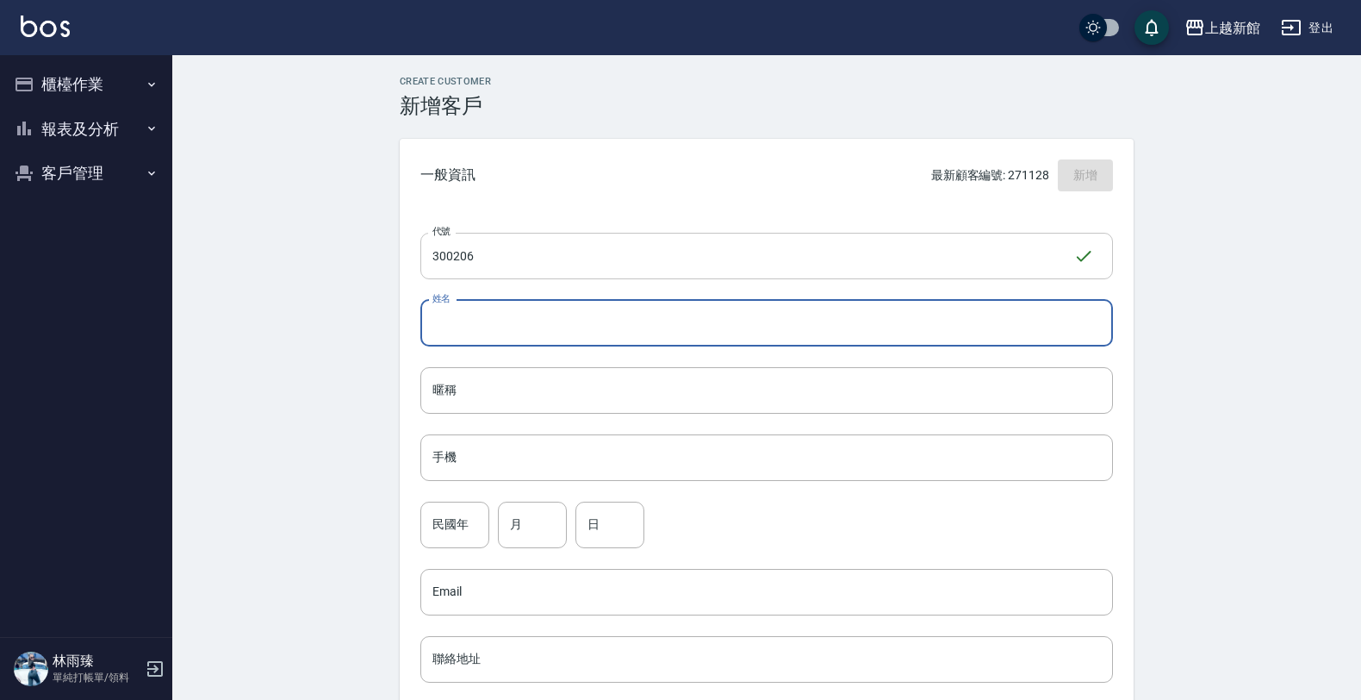
type input "J"
type input "王品淇"
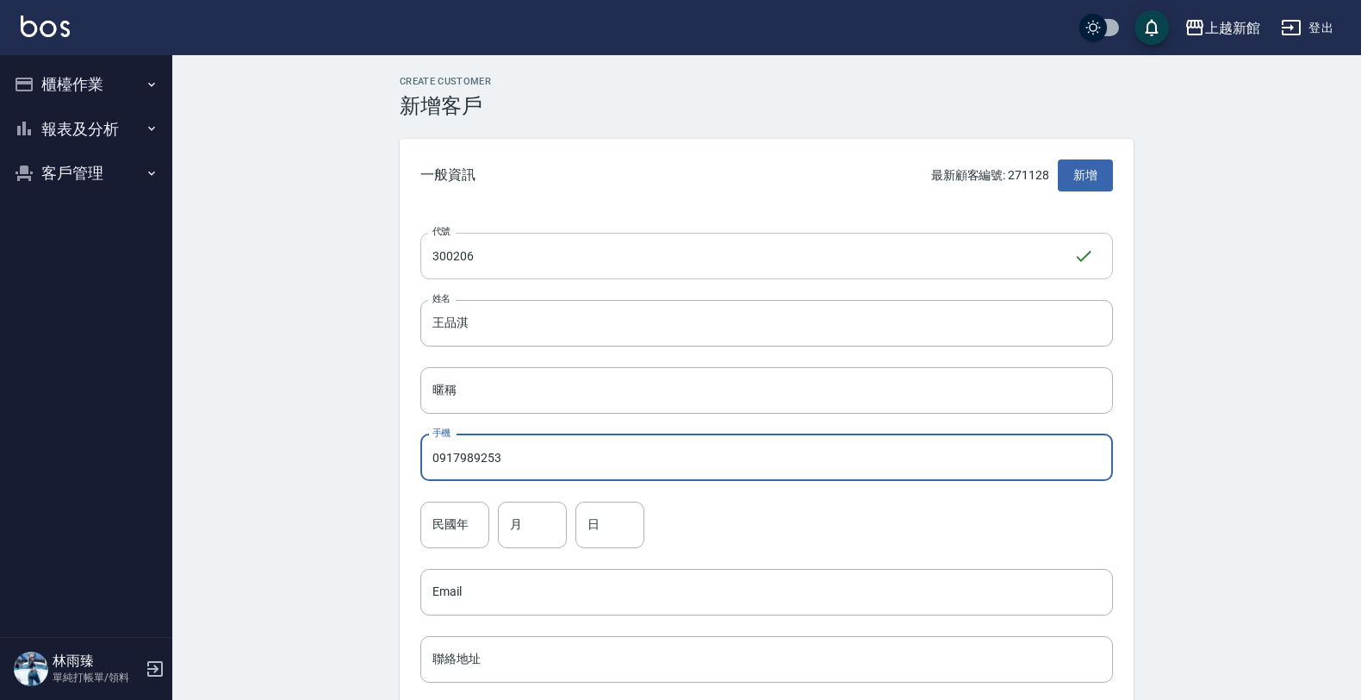
type input "0917989253"
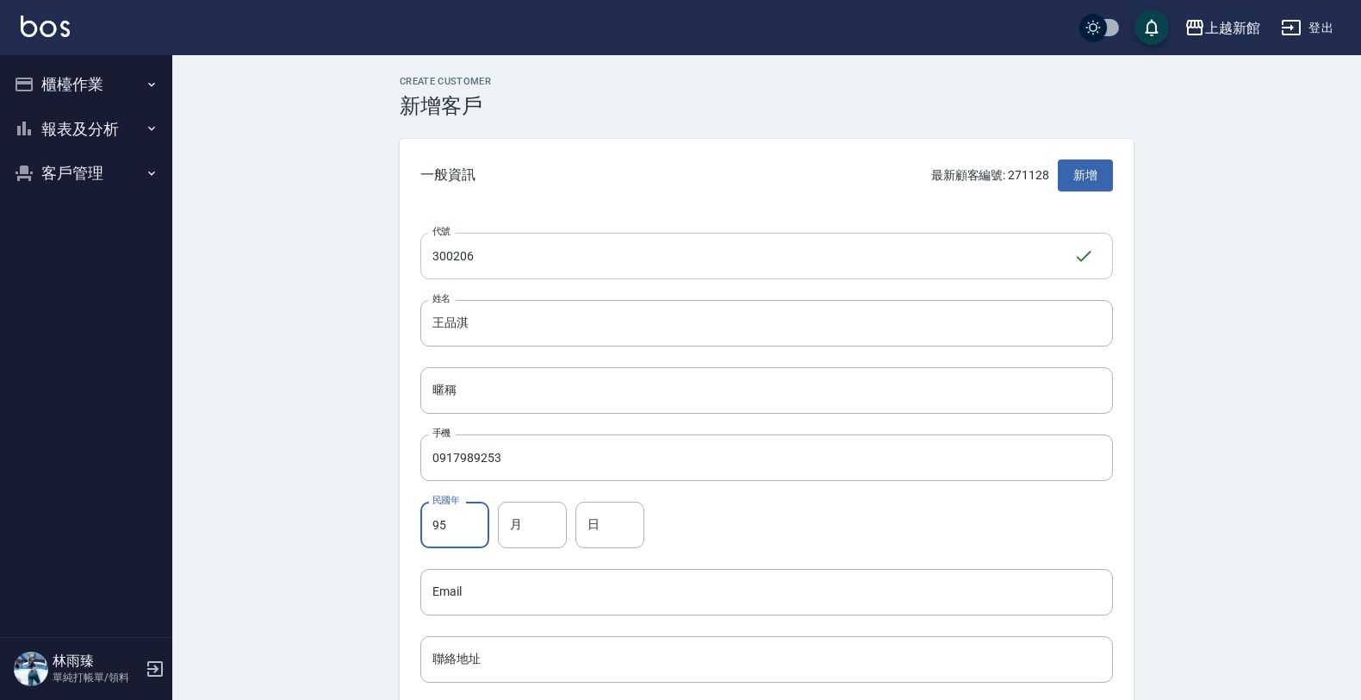
type input "95"
type input "02"
type input "06"
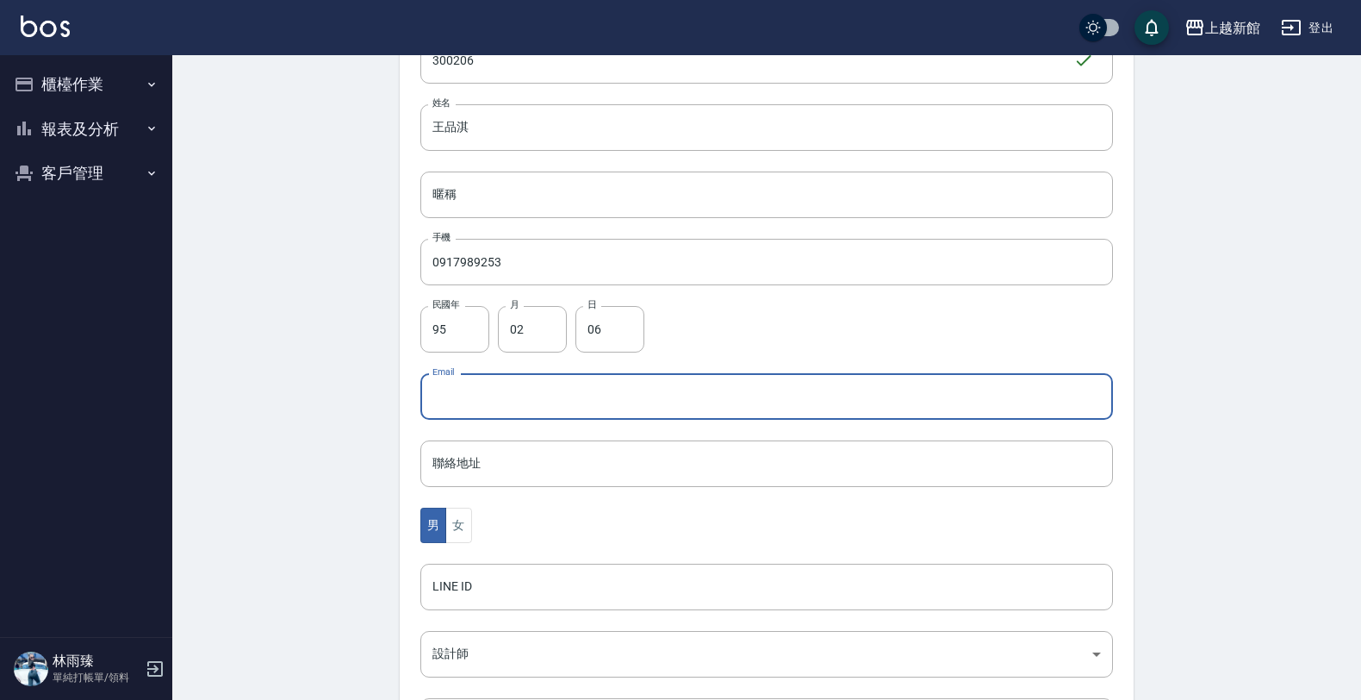
scroll to position [215, 0]
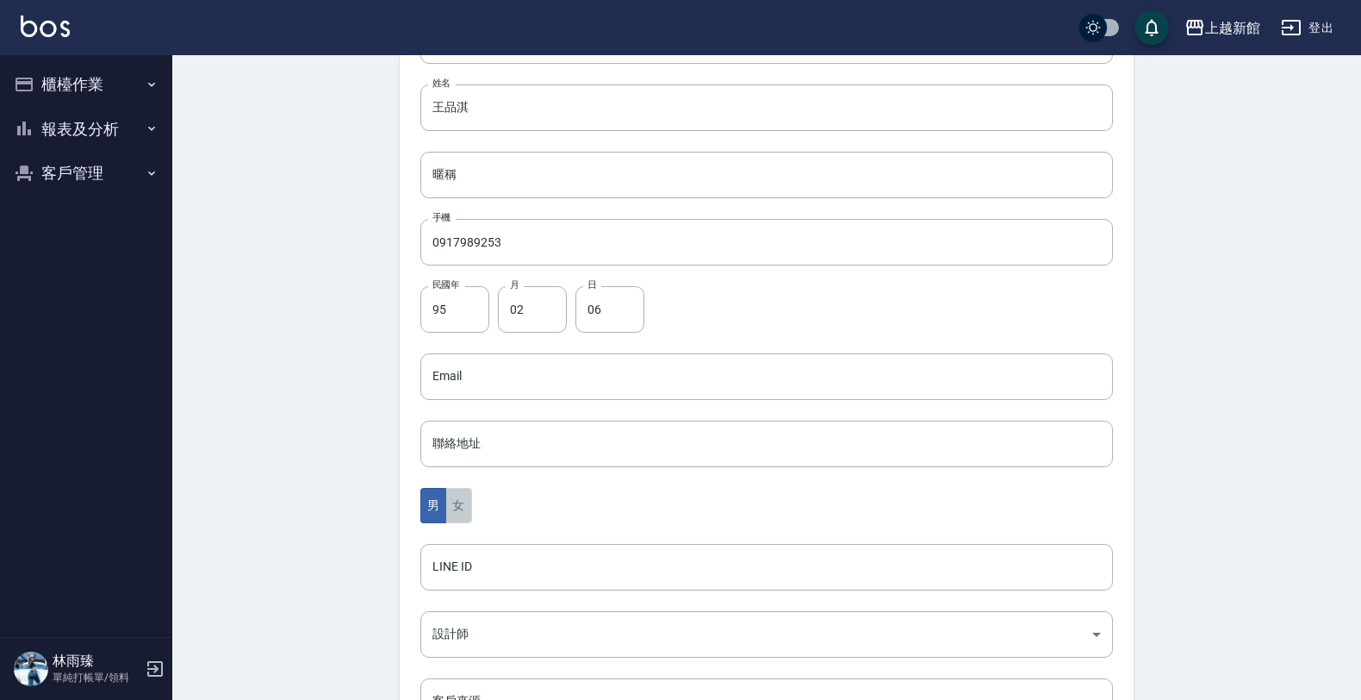
click at [452, 501] on button "女" at bounding box center [458, 505] width 26 height 35
click at [466, 635] on body "上越新館 登出 櫃檯作業 打帳單 帳單列表 掛單列表 現金收支登錄 高階收支登錄 材料自購登錄 每日結帳 排班表 現場電腦打卡 報表及分析 報表目錄 店家日報…" at bounding box center [685, 346] width 1370 height 1122
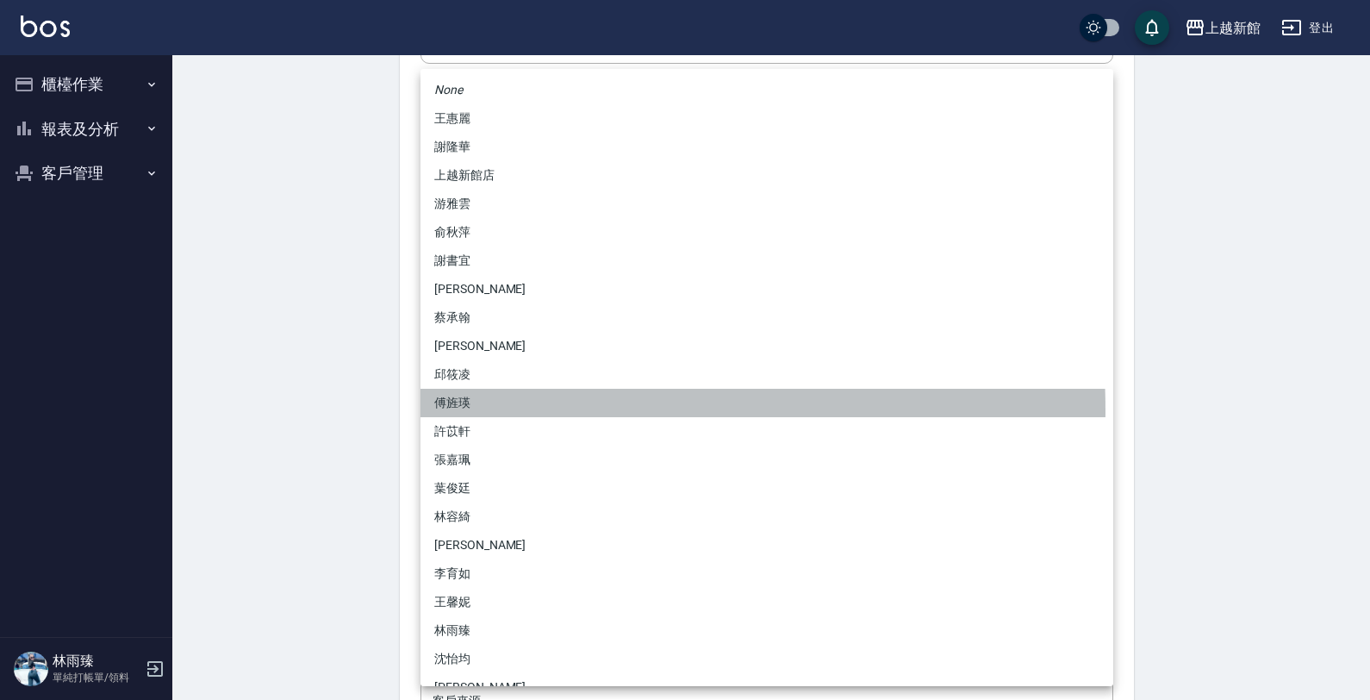
click at [467, 410] on li "傅旌瑛" at bounding box center [766, 403] width 693 height 28
type input "1211b317-6865-4b65-8ce4-66e34f8d1fd8"
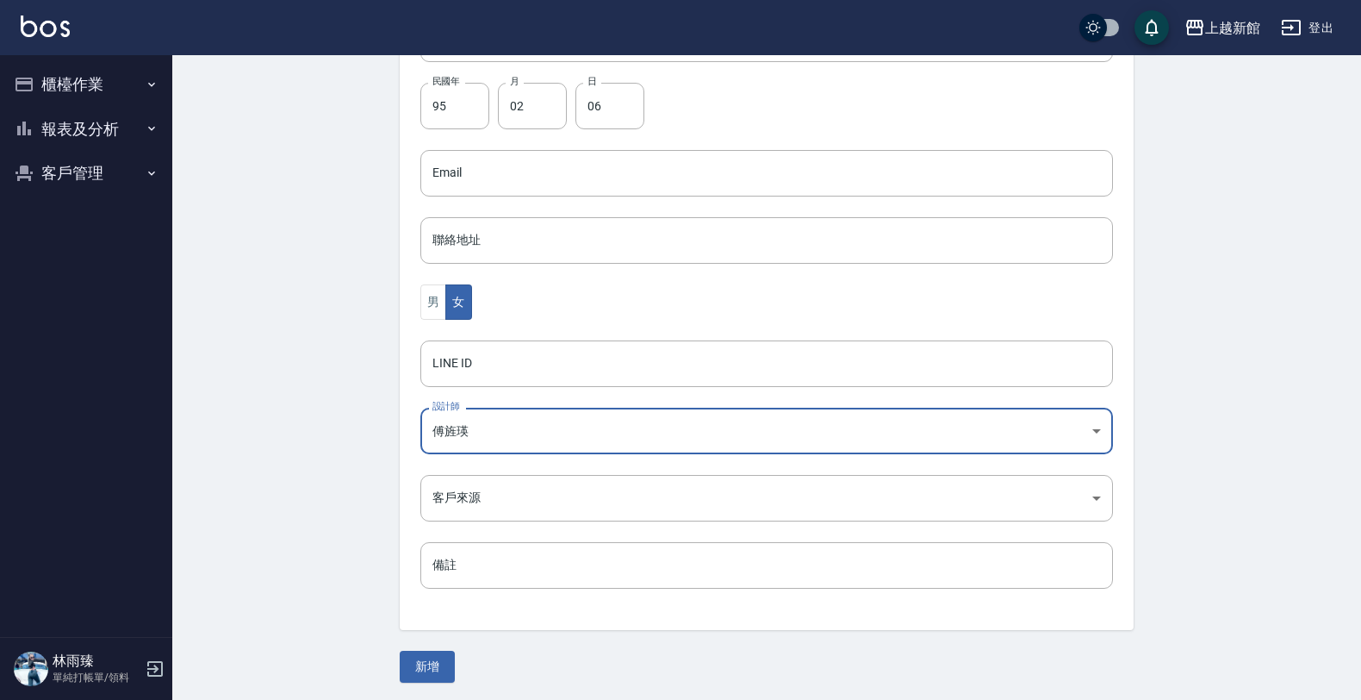
scroll to position [420, 0]
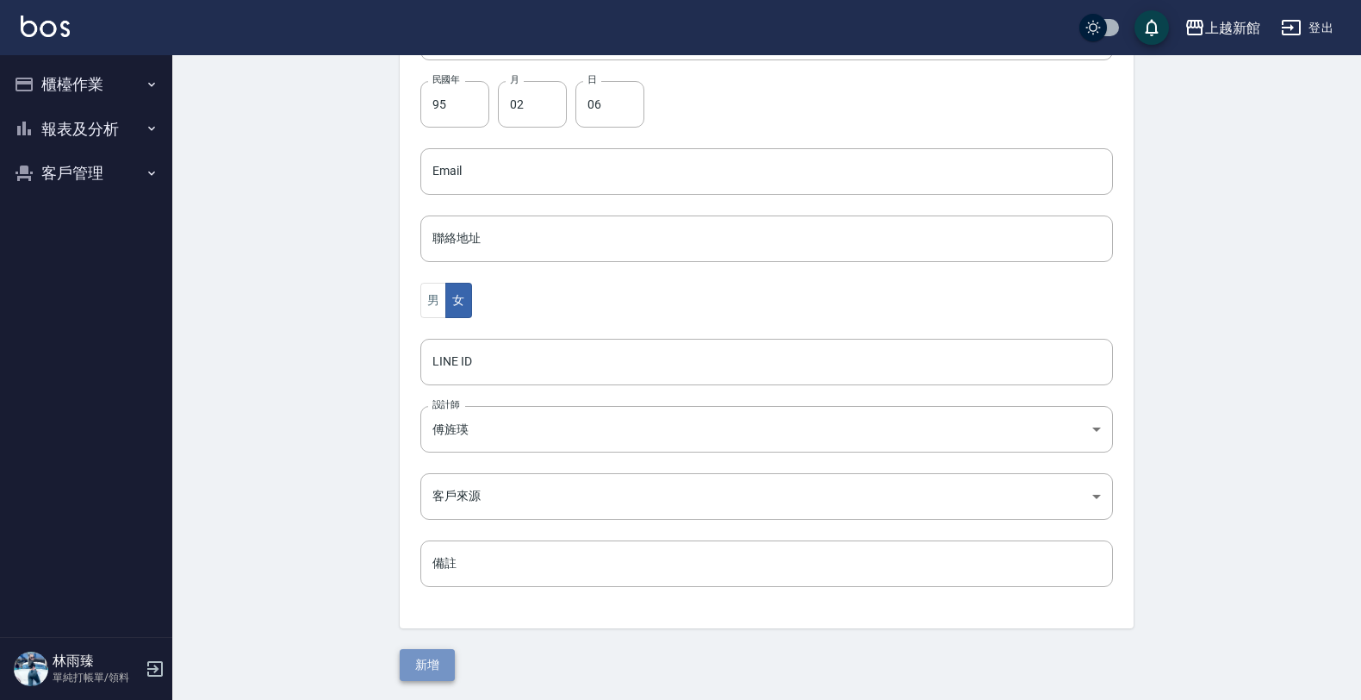
click at [425, 673] on button "新增" at bounding box center [427, 665] width 55 height 32
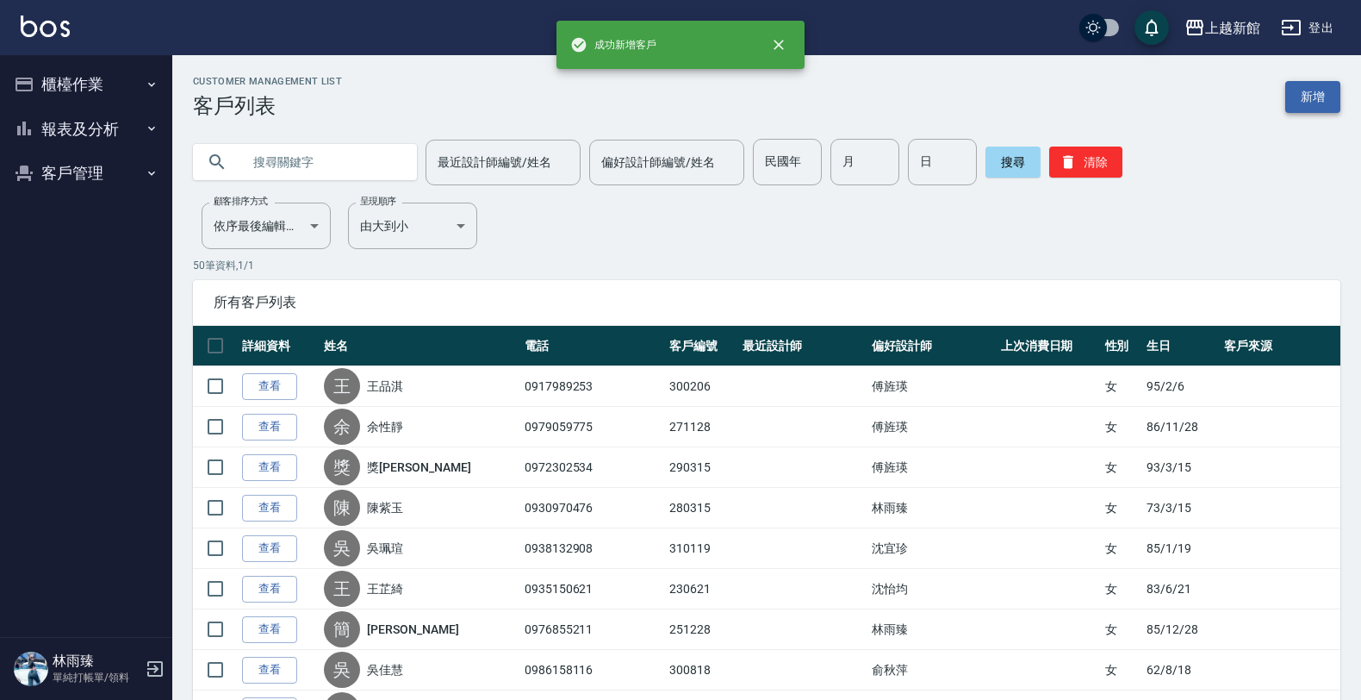
click at [1303, 93] on link "新增" at bounding box center [1313, 97] width 55 height 32
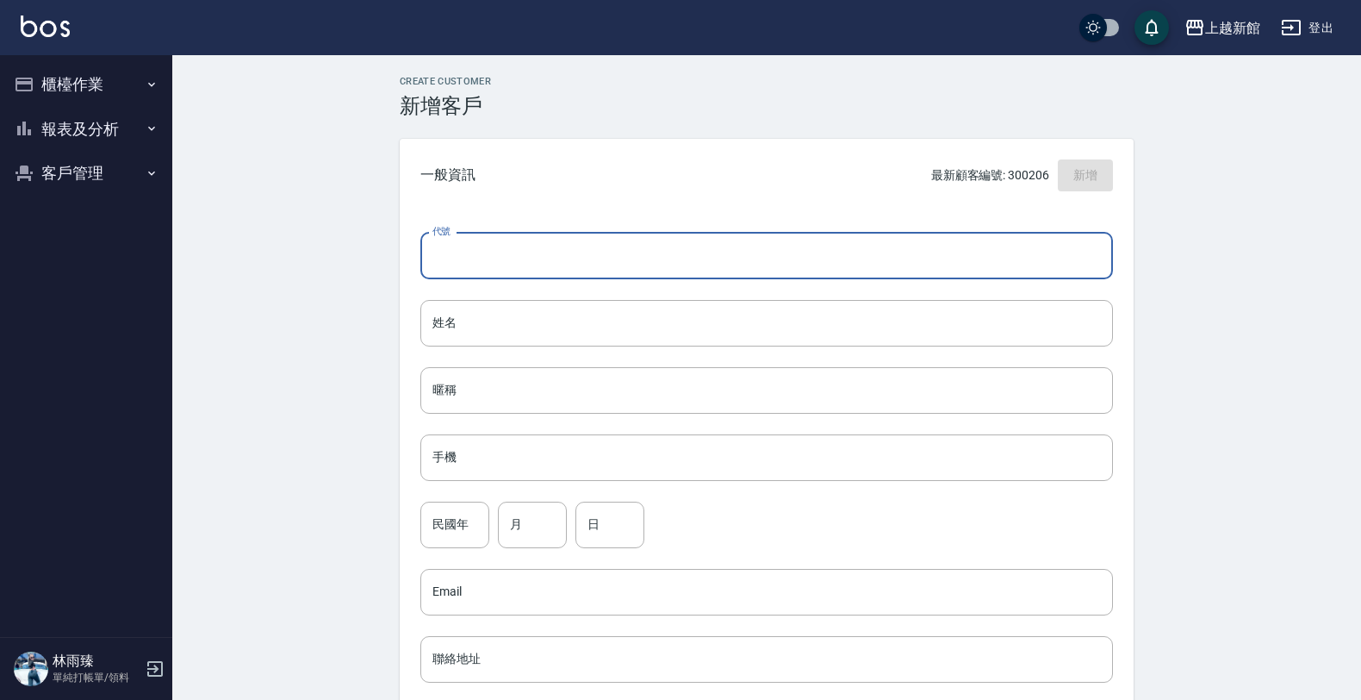
click at [638, 247] on input "代號" at bounding box center [766, 256] width 693 height 47
type input "290713"
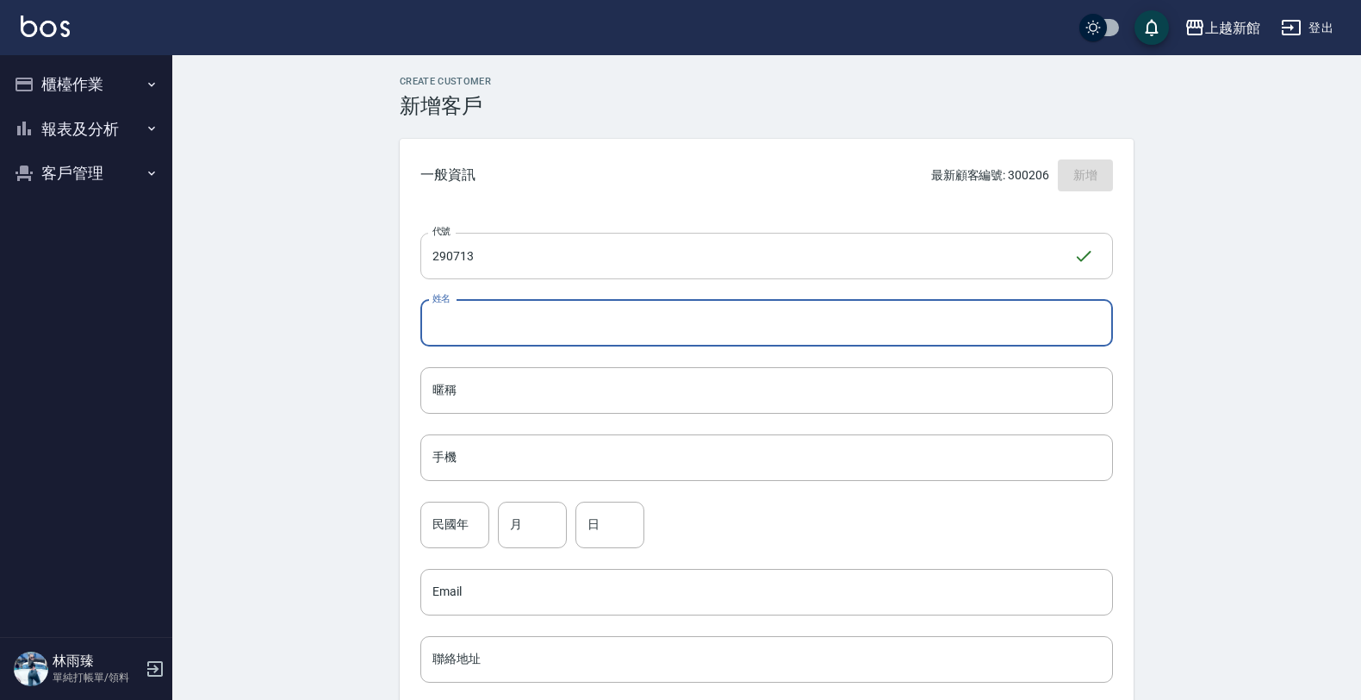
type input "5"
type input "張勳慈"
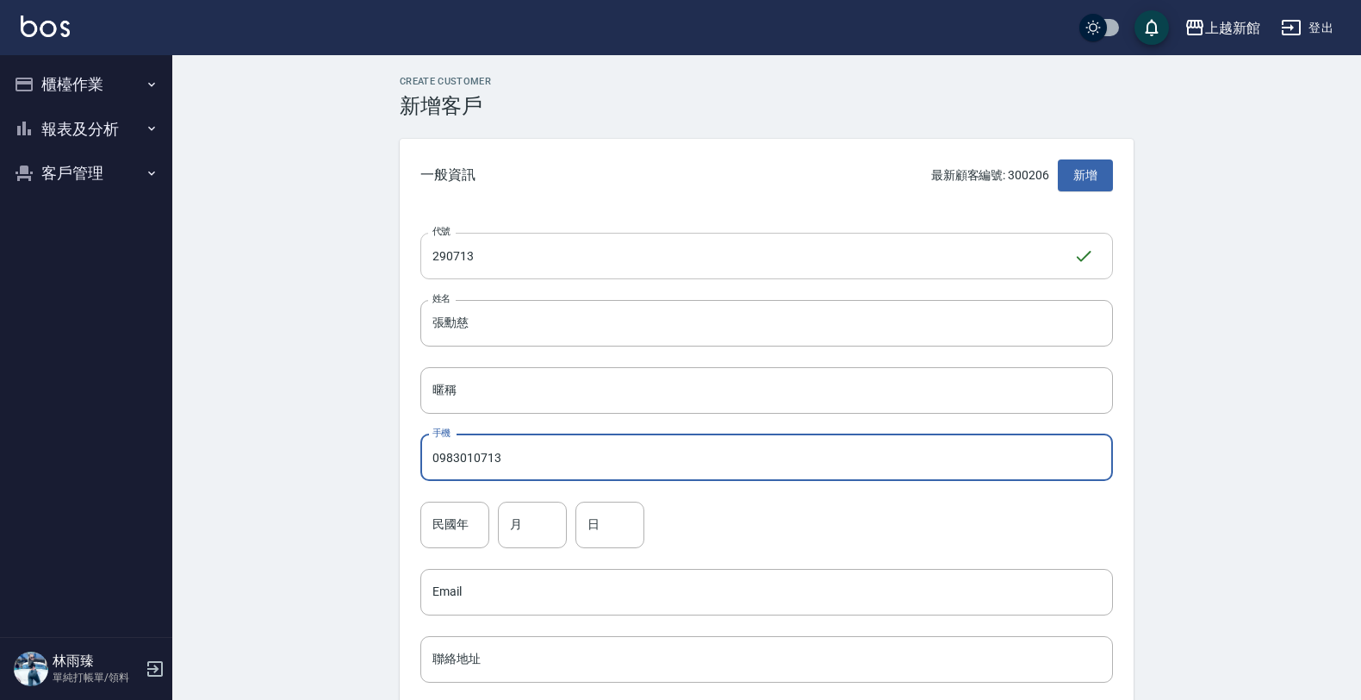
type input "0983010713"
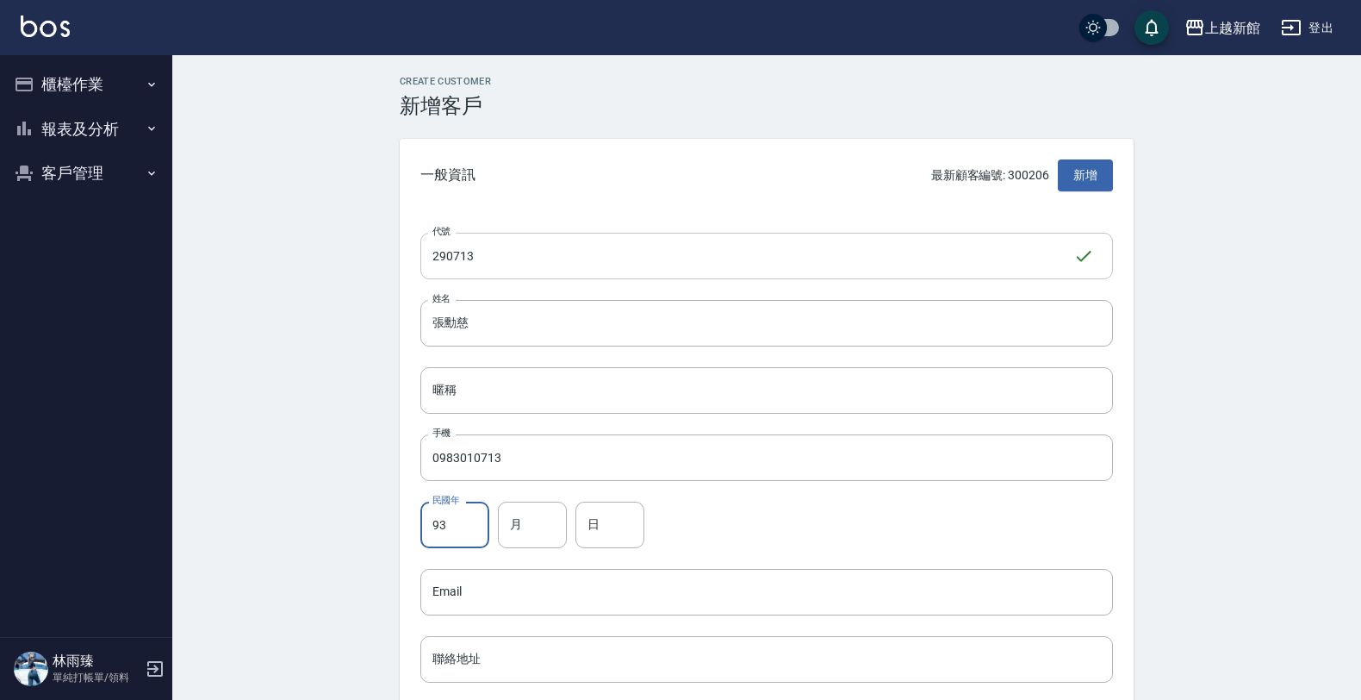
type input "93"
type input "07"
type input "13"
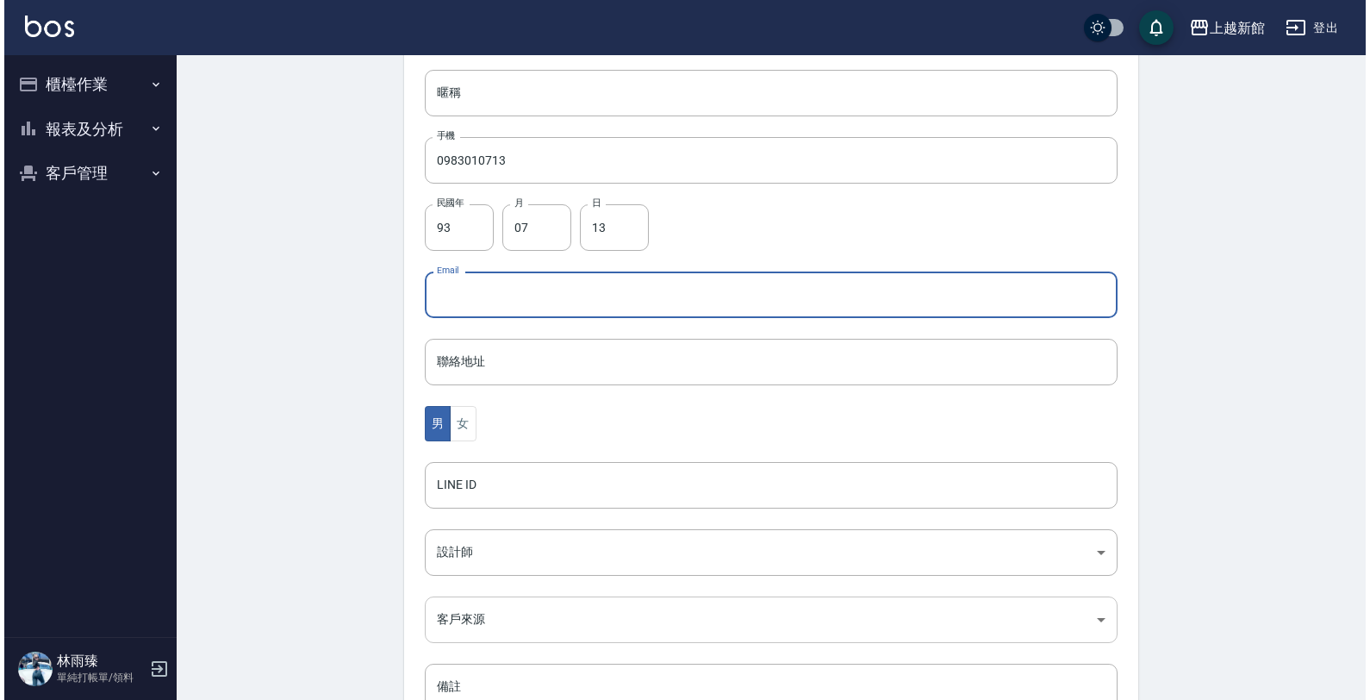
scroll to position [323, 0]
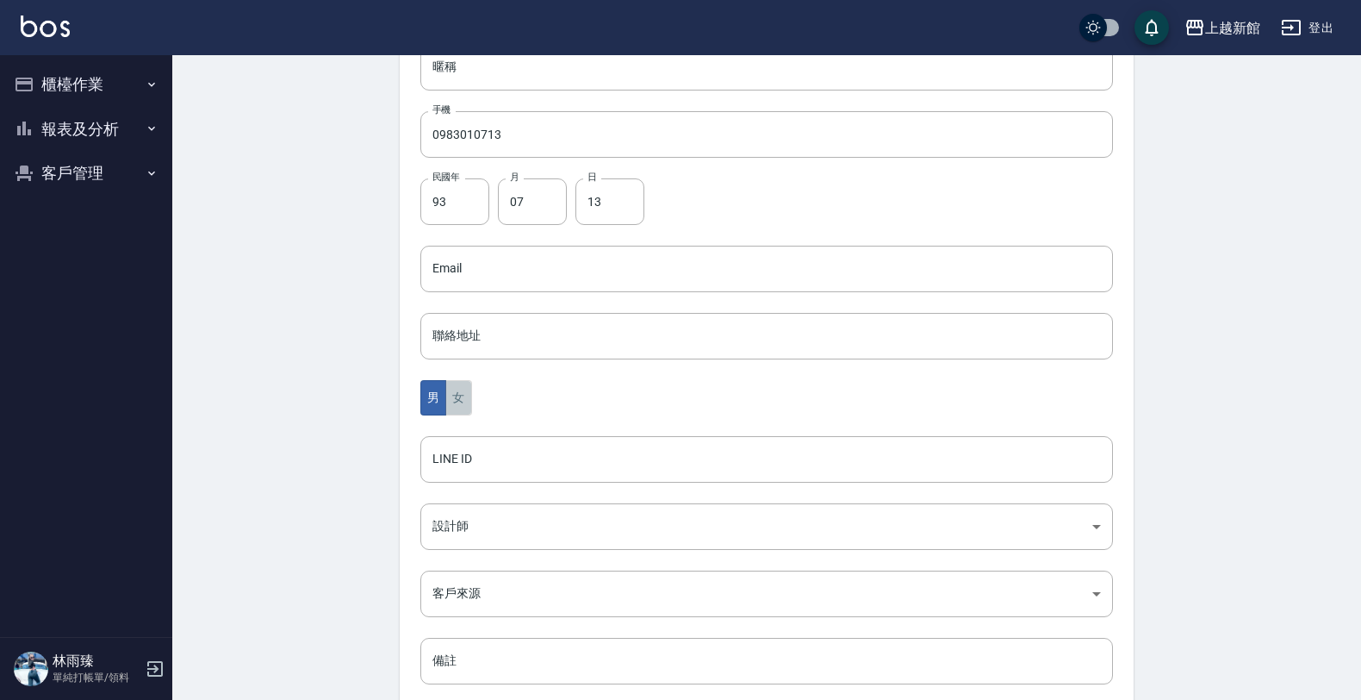
click at [448, 394] on button "女" at bounding box center [458, 397] width 26 height 35
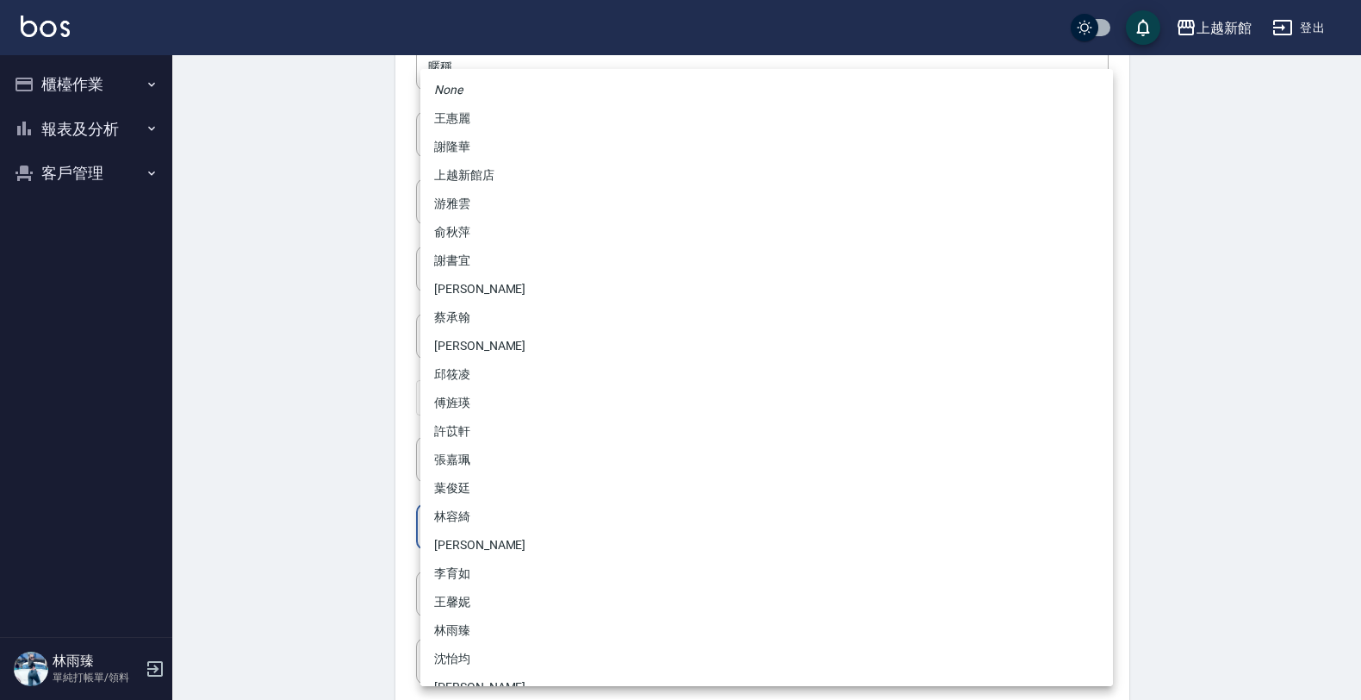
click at [483, 539] on body "上越新館 登出 櫃檯作業 打帳單 帳單列表 掛單列表 現金收支登錄 高階收支登錄 材料自購登錄 每日結帳 排班表 現場電腦打卡 報表及分析 報表目錄 店家日報…" at bounding box center [680, 238] width 1361 height 1122
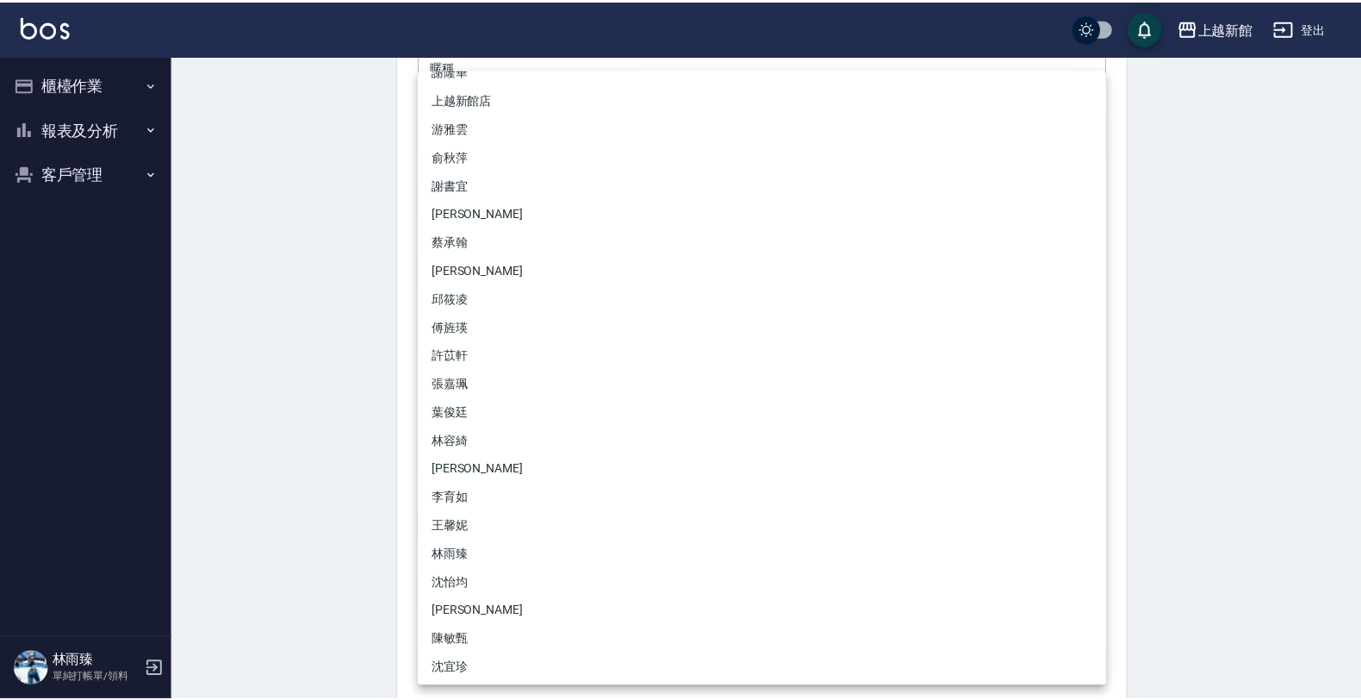
scroll to position [108, 0]
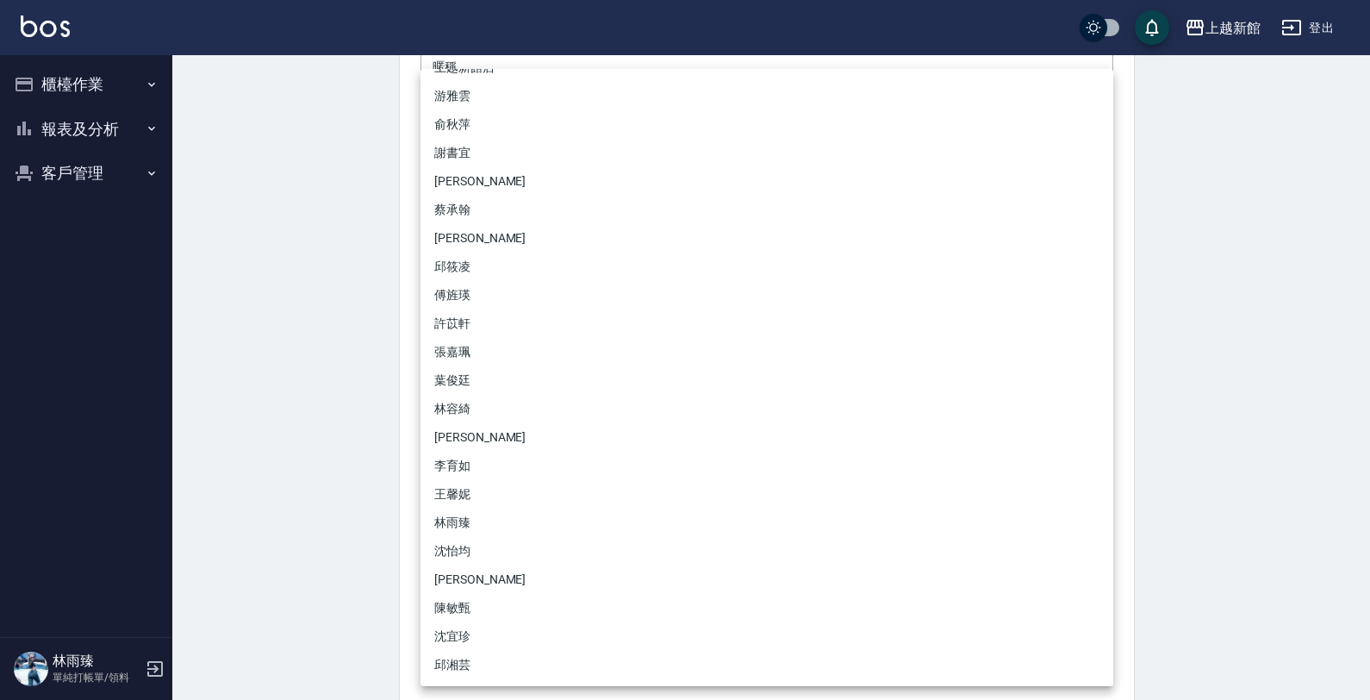
click at [302, 562] on div at bounding box center [685, 350] width 1370 height 700
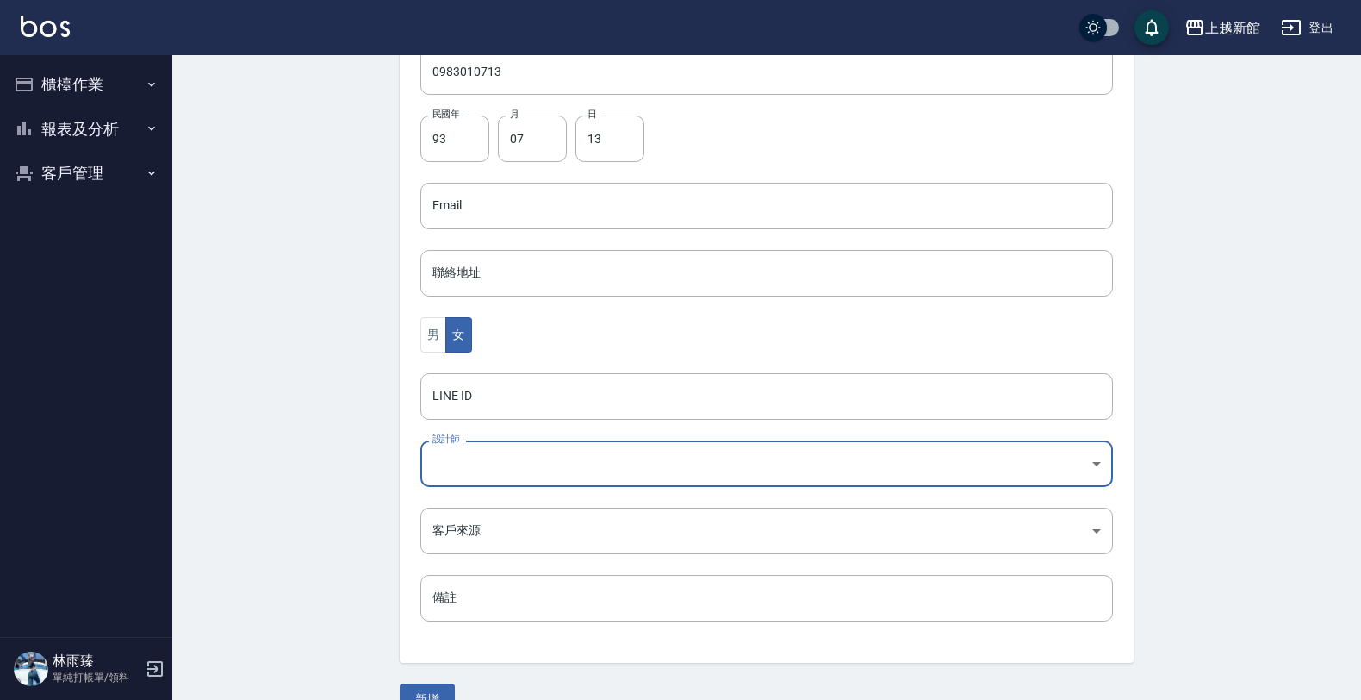
scroll to position [420, 0]
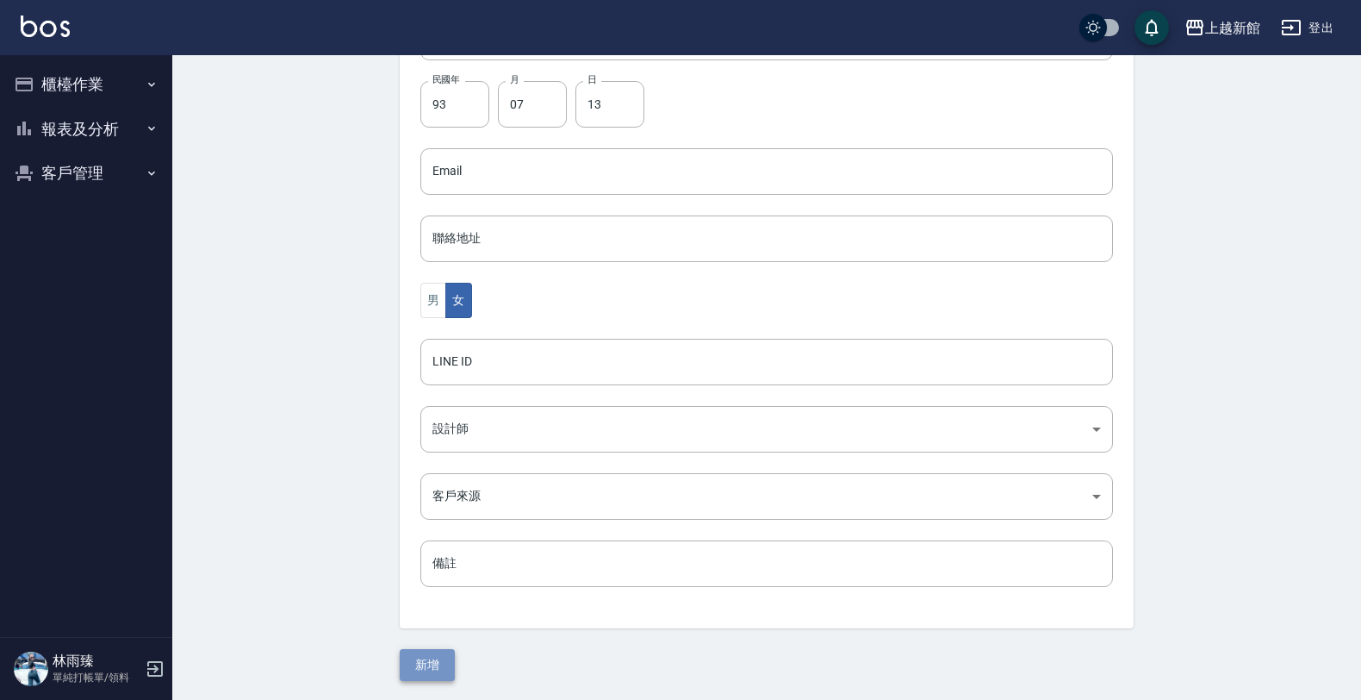
click at [438, 652] on button "新增" at bounding box center [427, 665] width 55 height 32
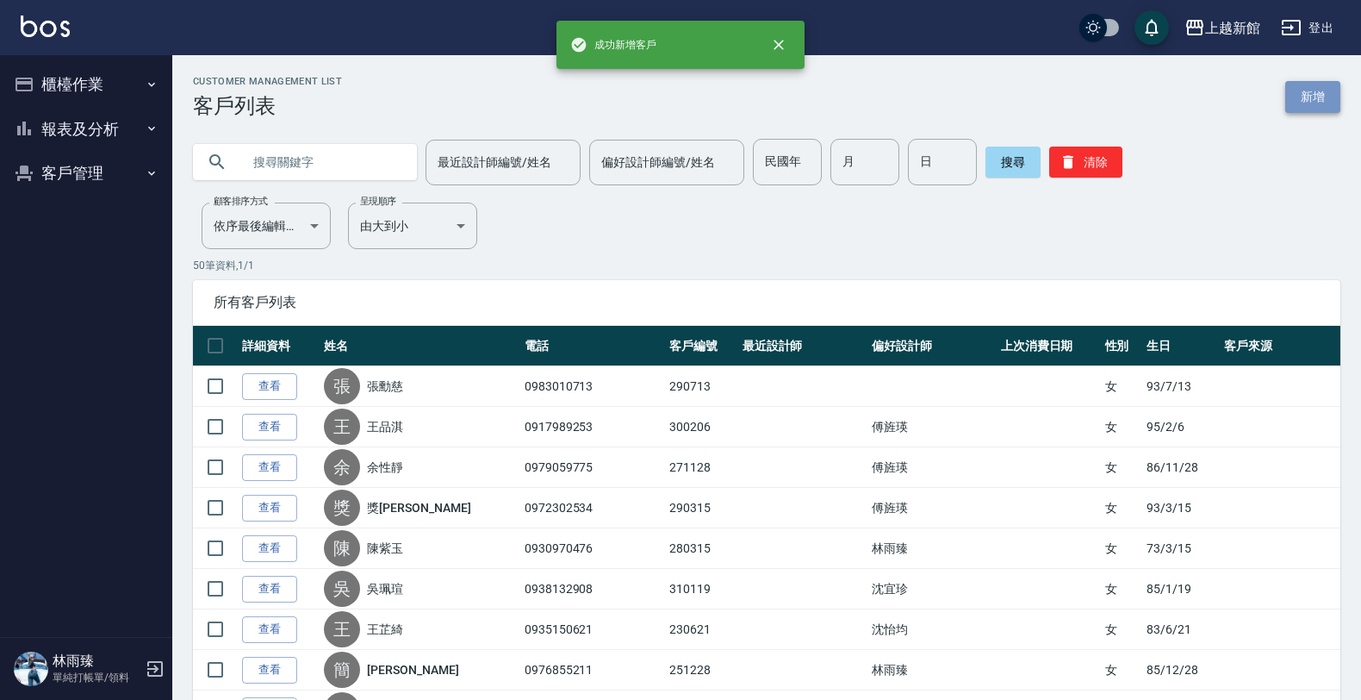
click at [1318, 100] on link "新增" at bounding box center [1313, 97] width 55 height 32
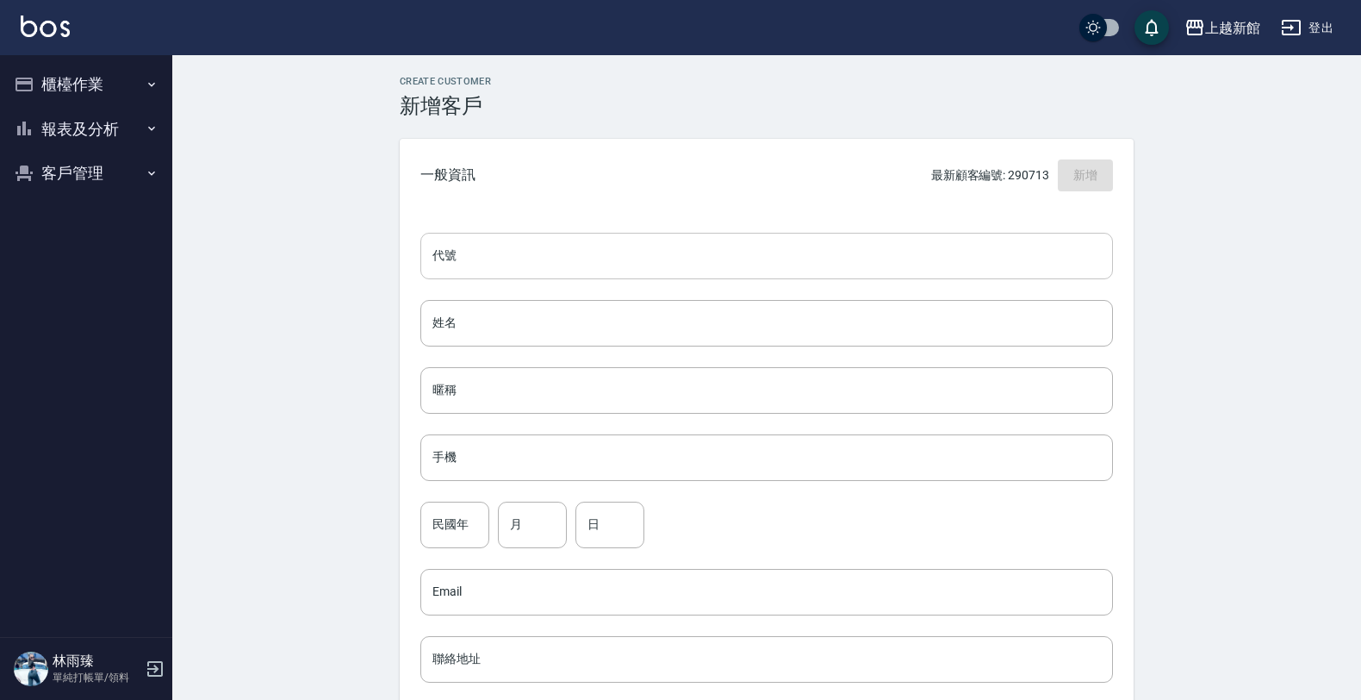
click at [751, 269] on input "代號" at bounding box center [766, 256] width 693 height 47
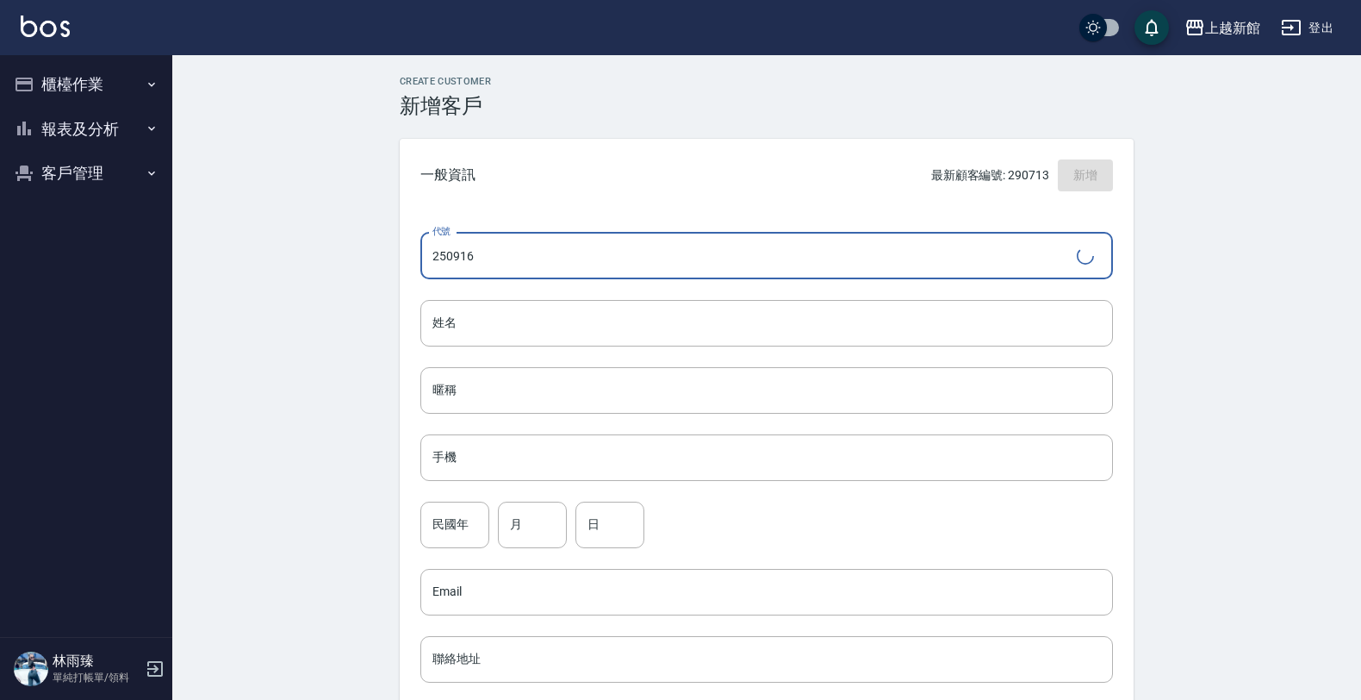
type input "250916"
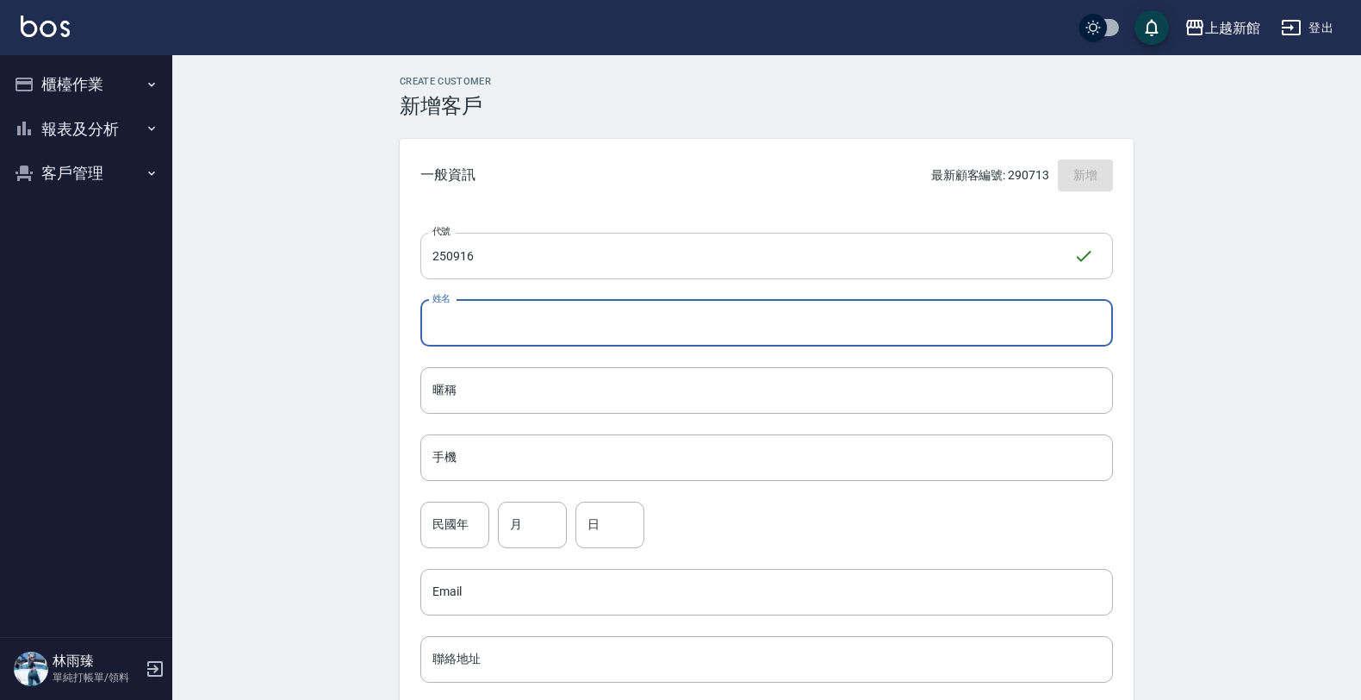
type input "R"
type input "姜欣儀"
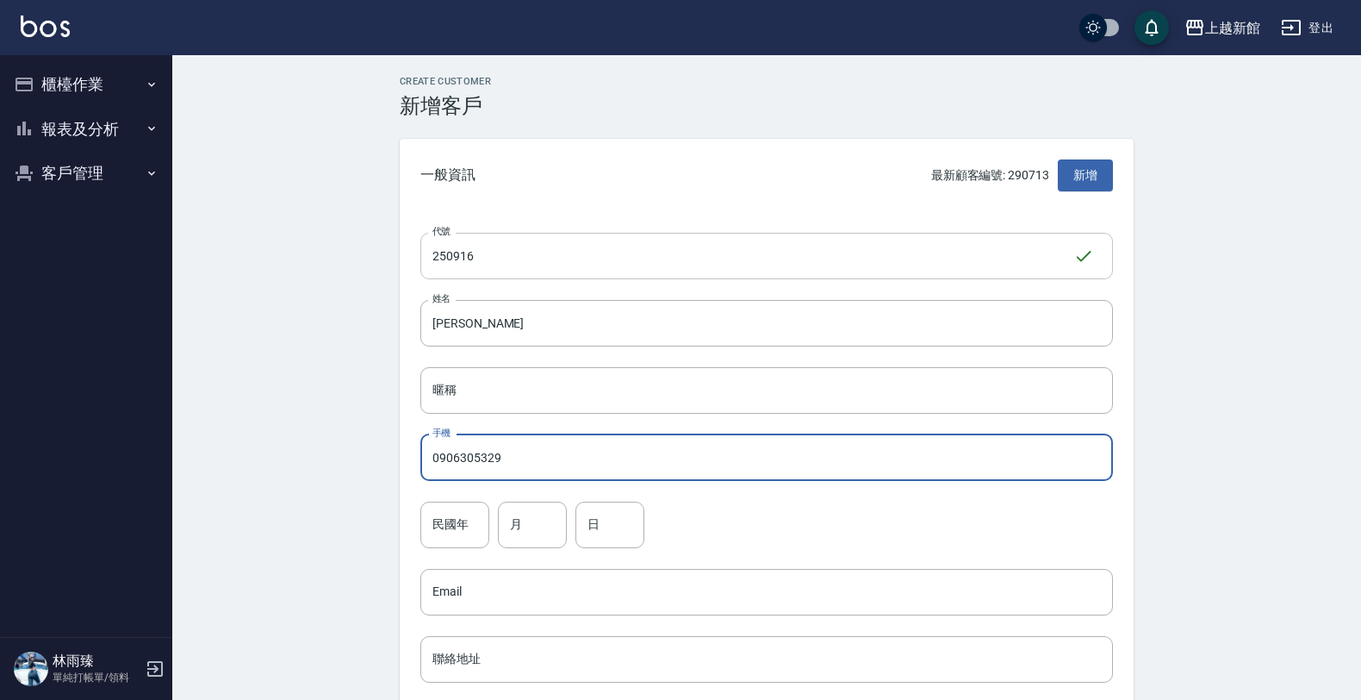
type input "0906305329"
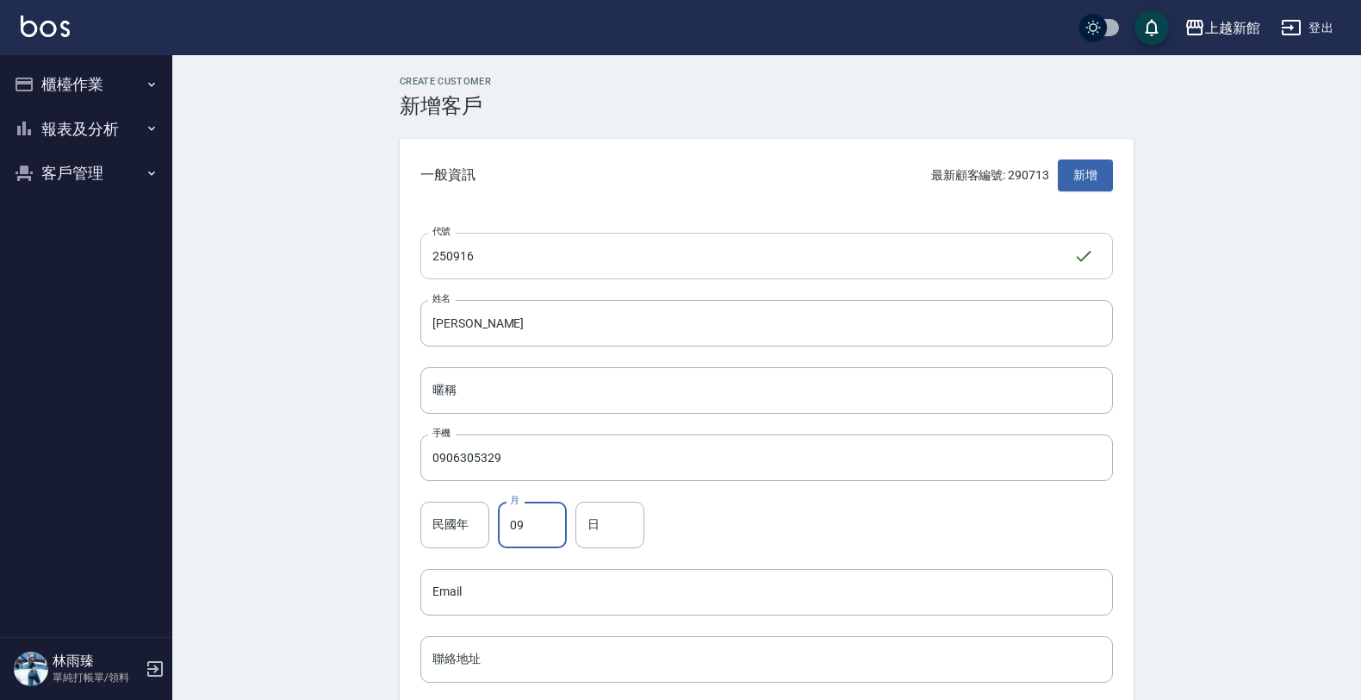
type input "09"
type input "16"
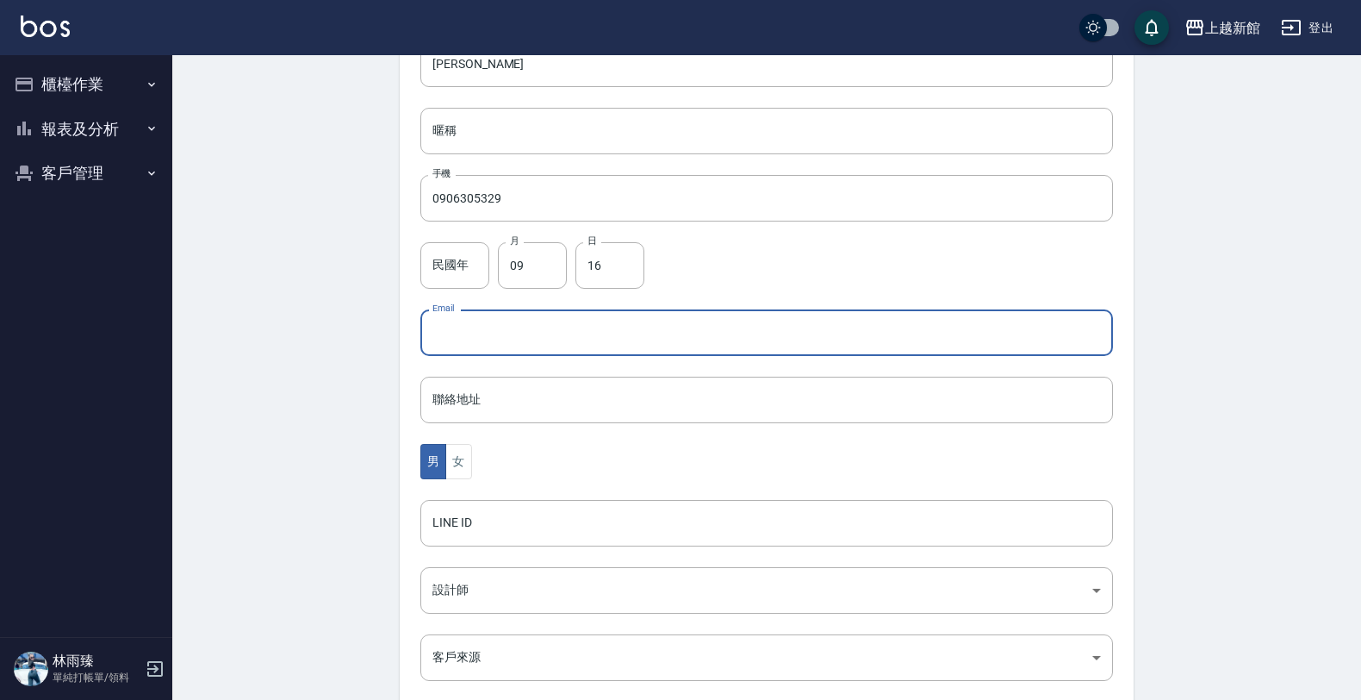
scroll to position [420, 0]
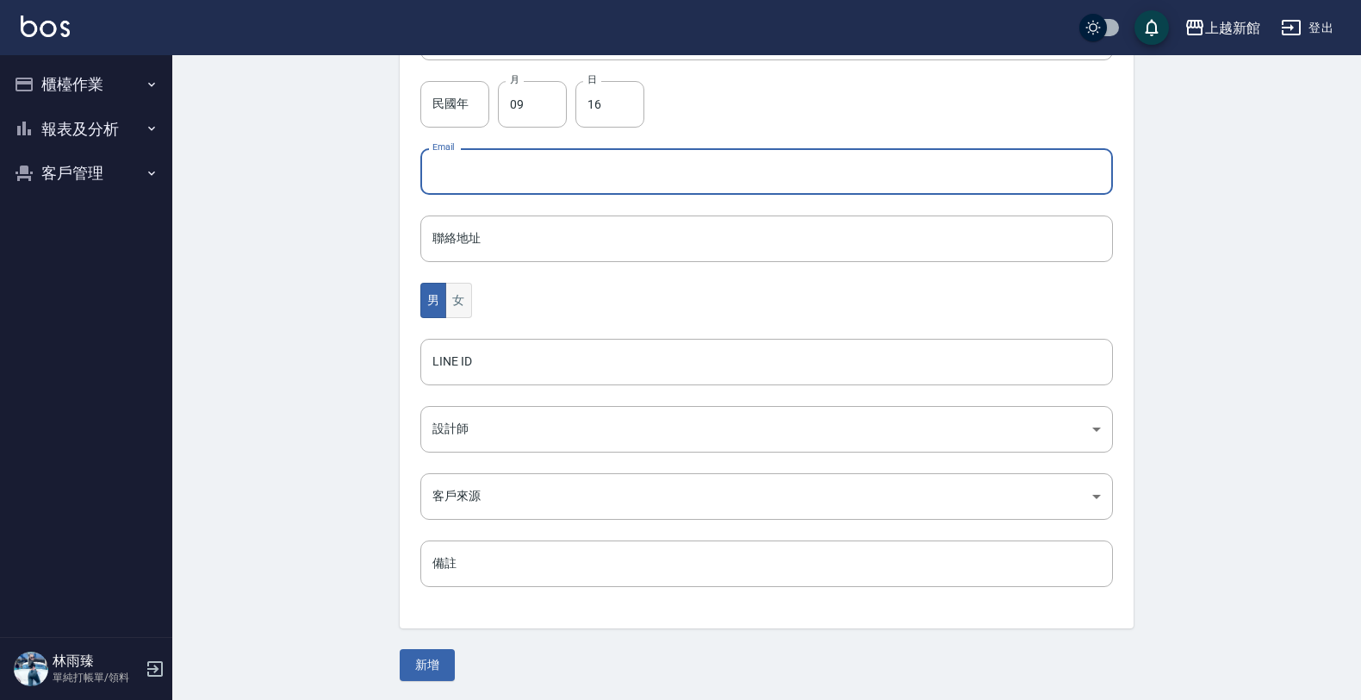
click at [470, 302] on button "女" at bounding box center [458, 300] width 26 height 35
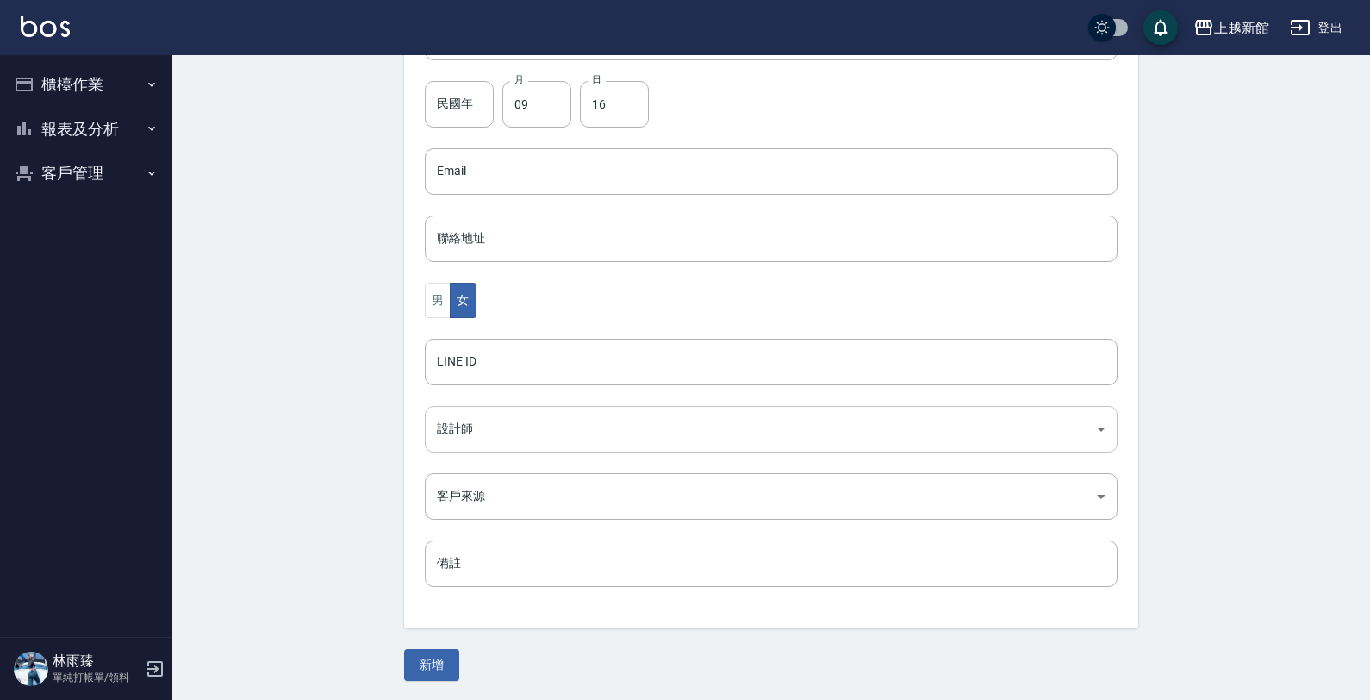
click at [476, 412] on body "上越新館 登出 櫃檯作業 打帳單 帳單列表 掛單列表 現金收支登錄 高階收支登錄 材料自購登錄 每日結帳 排班表 現場電腦打卡 報表及分析 報表目錄 店家日報…" at bounding box center [685, 141] width 1370 height 1122
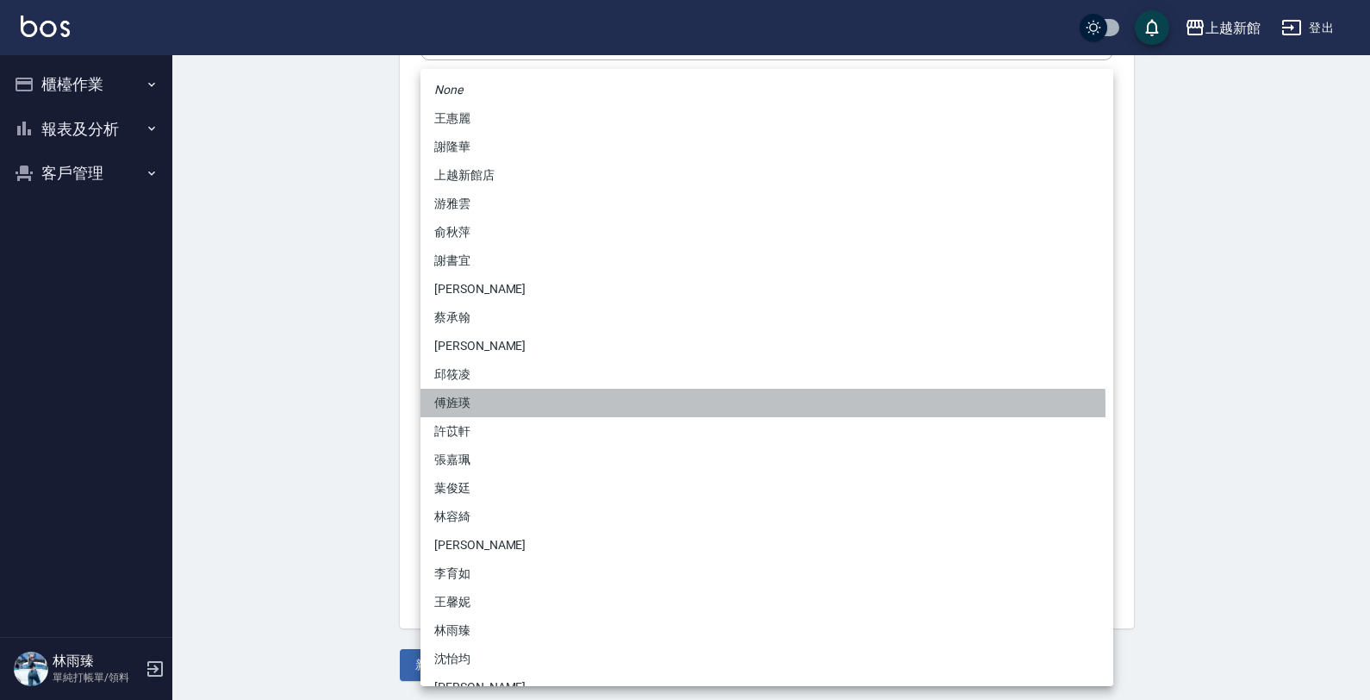
click at [463, 407] on li "傅旌瑛" at bounding box center [766, 403] width 693 height 28
type input "1211b317-6865-4b65-8ce4-66e34f8d1fd8"
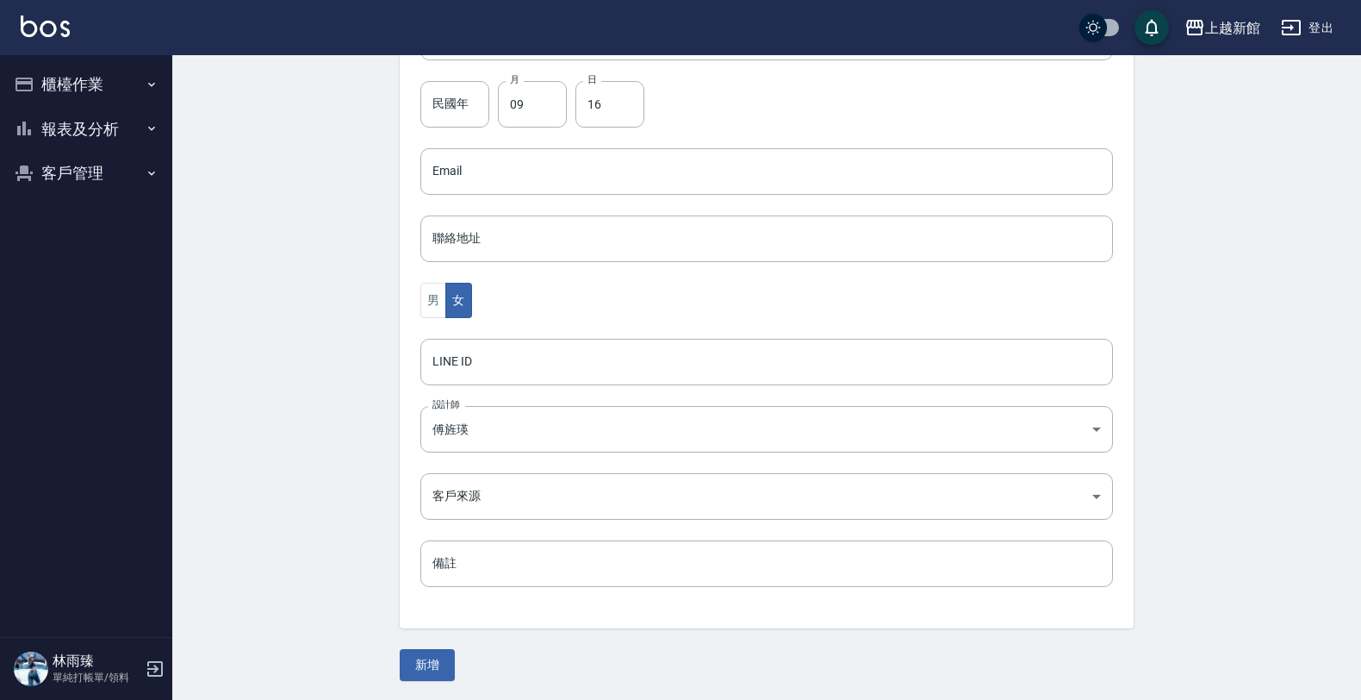
click at [414, 645] on div "Create Customer 新增客戶 一般資訊 最新顧客編號: 290713 新增 代號 250916 ​ 代號 姓名 姜欣儀 姓名 暱稱 暱稱 手機 0…" at bounding box center [766, 167] width 775 height 1025
click at [414, 665] on button "新增" at bounding box center [427, 665] width 55 height 32
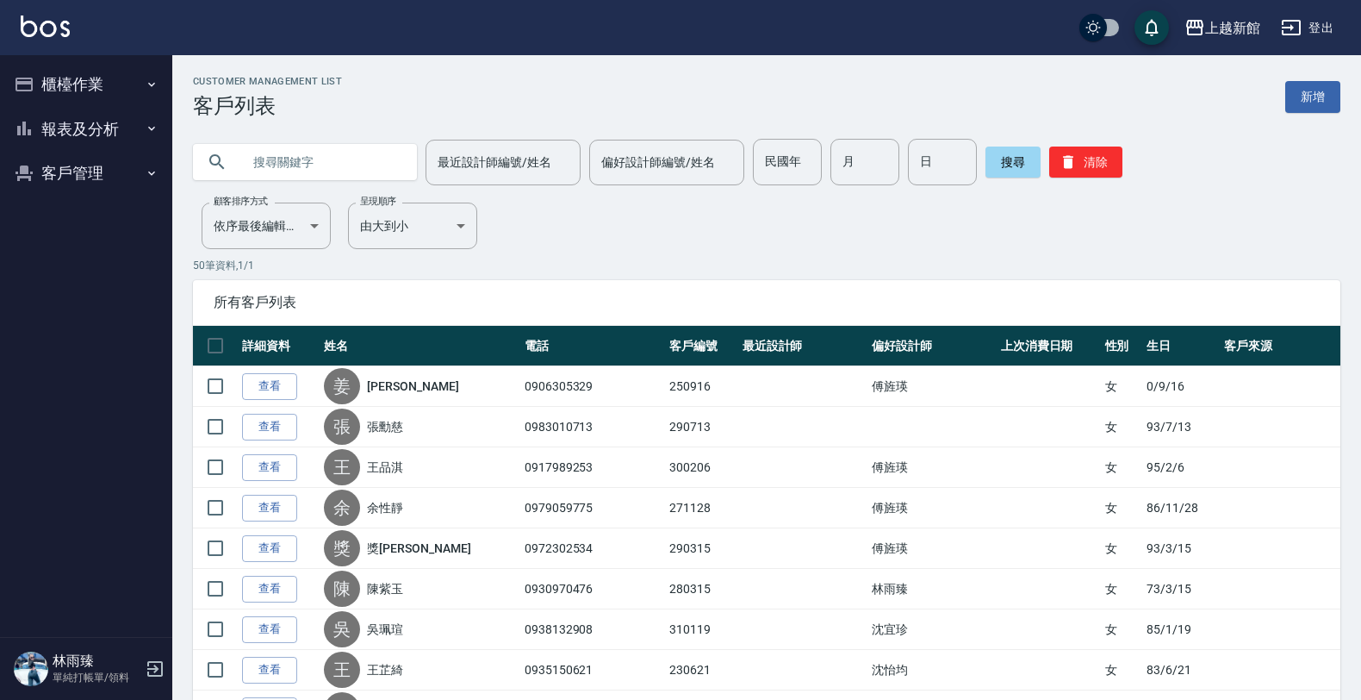
click at [96, 97] on button "櫃檯作業" at bounding box center [86, 84] width 159 height 45
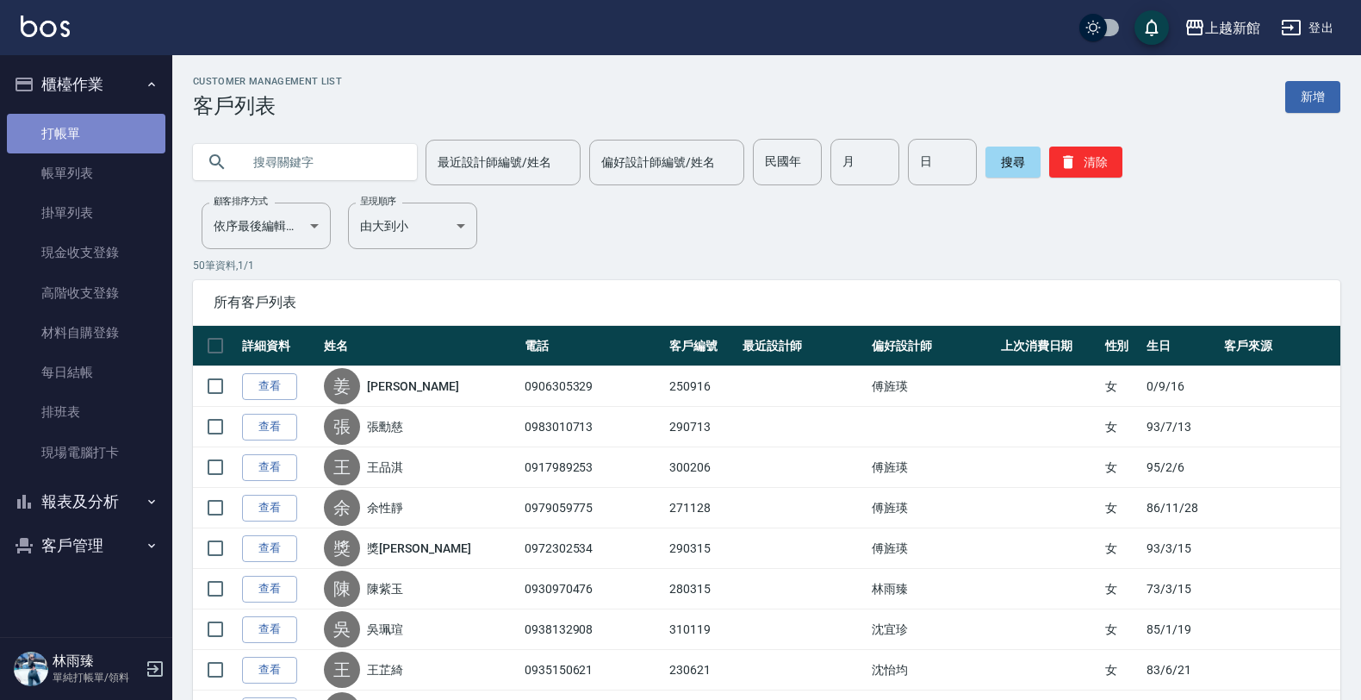
click at [72, 147] on link "打帳單" at bounding box center [86, 134] width 159 height 40
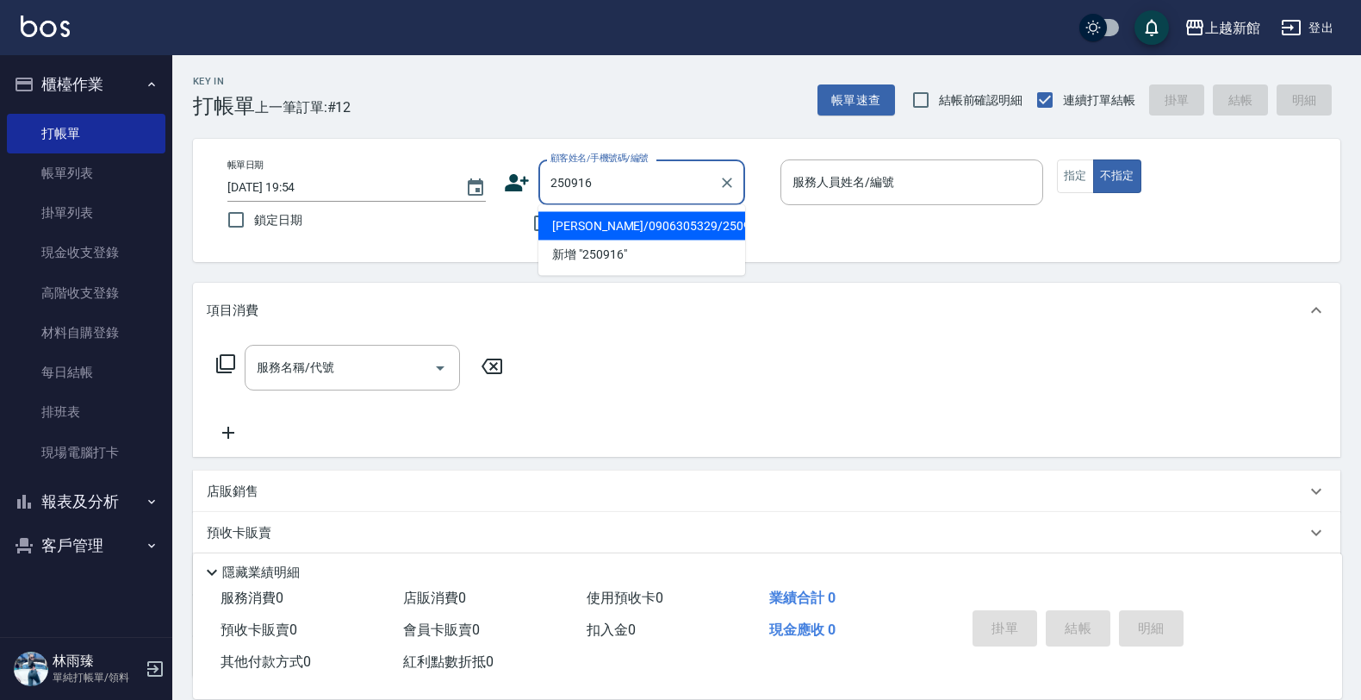
type input "姜欣儀/0906305329/250916"
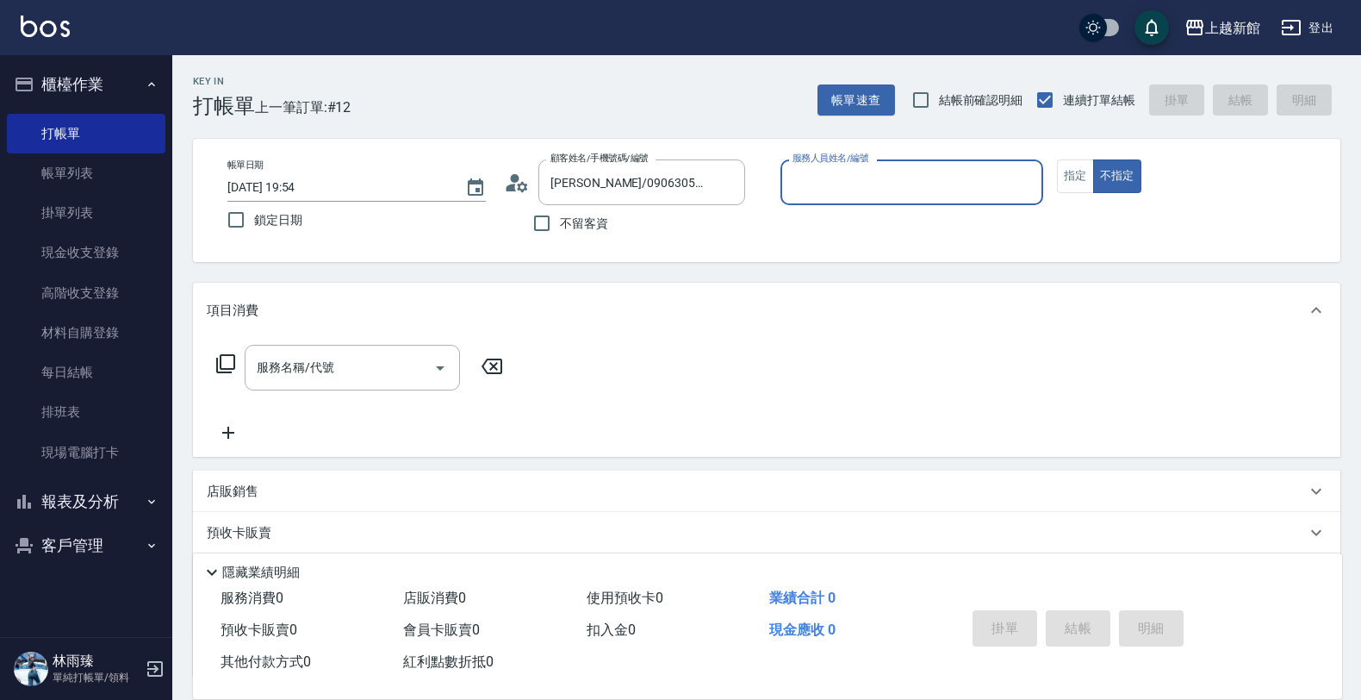
type input "旌瑛-5"
click at [1093, 159] on button "不指定" at bounding box center [1117, 176] width 48 height 34
type button "false"
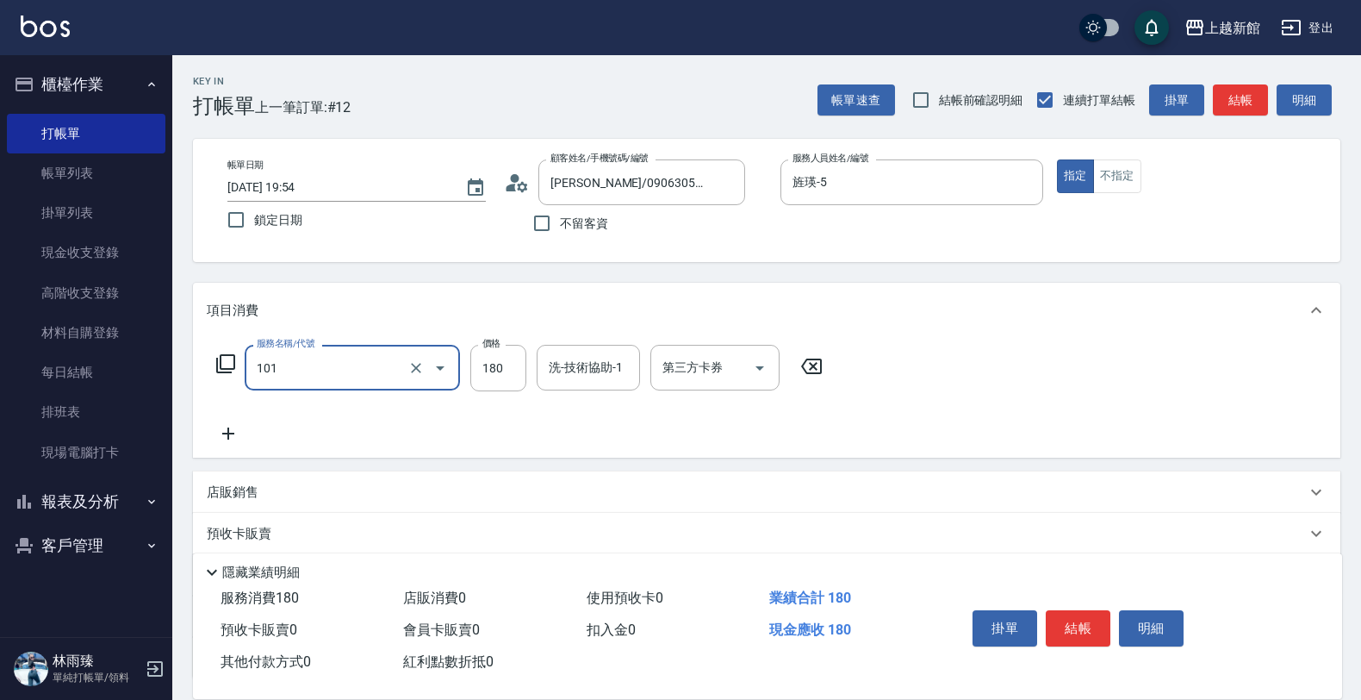
type input "洗髮250(101)"
type input "200"
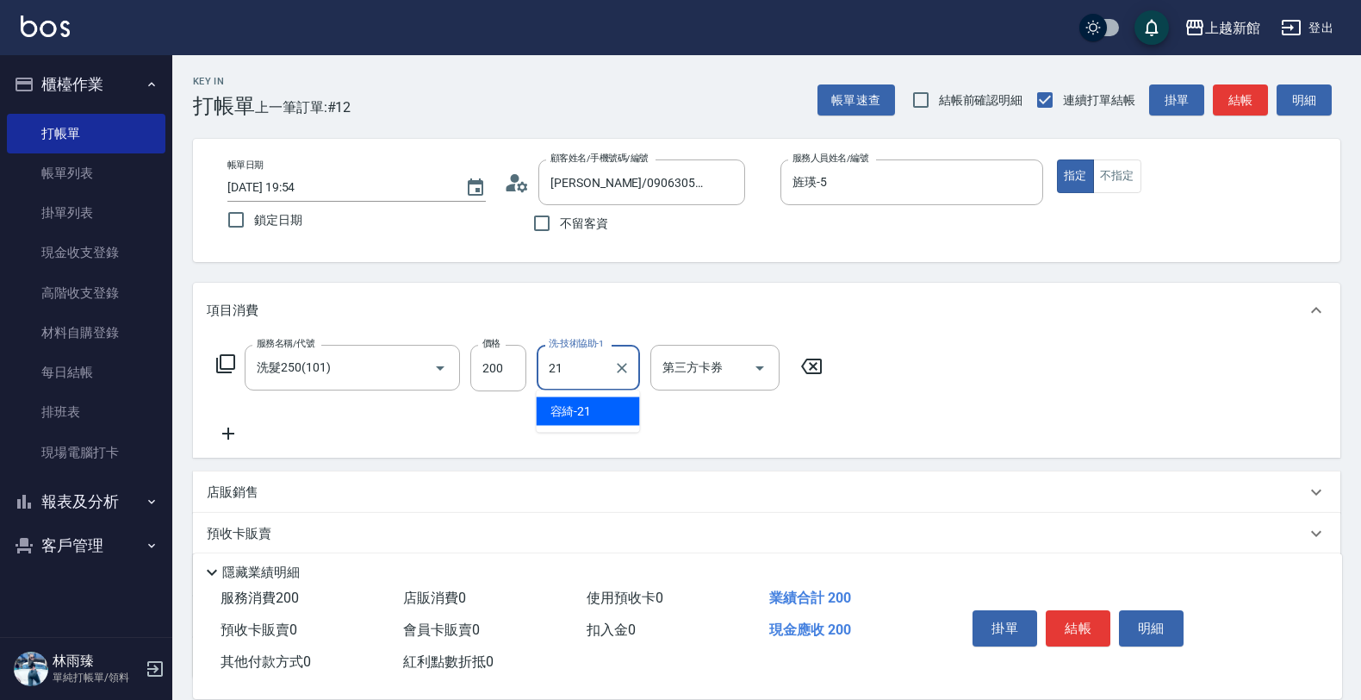
type input "容綺-21"
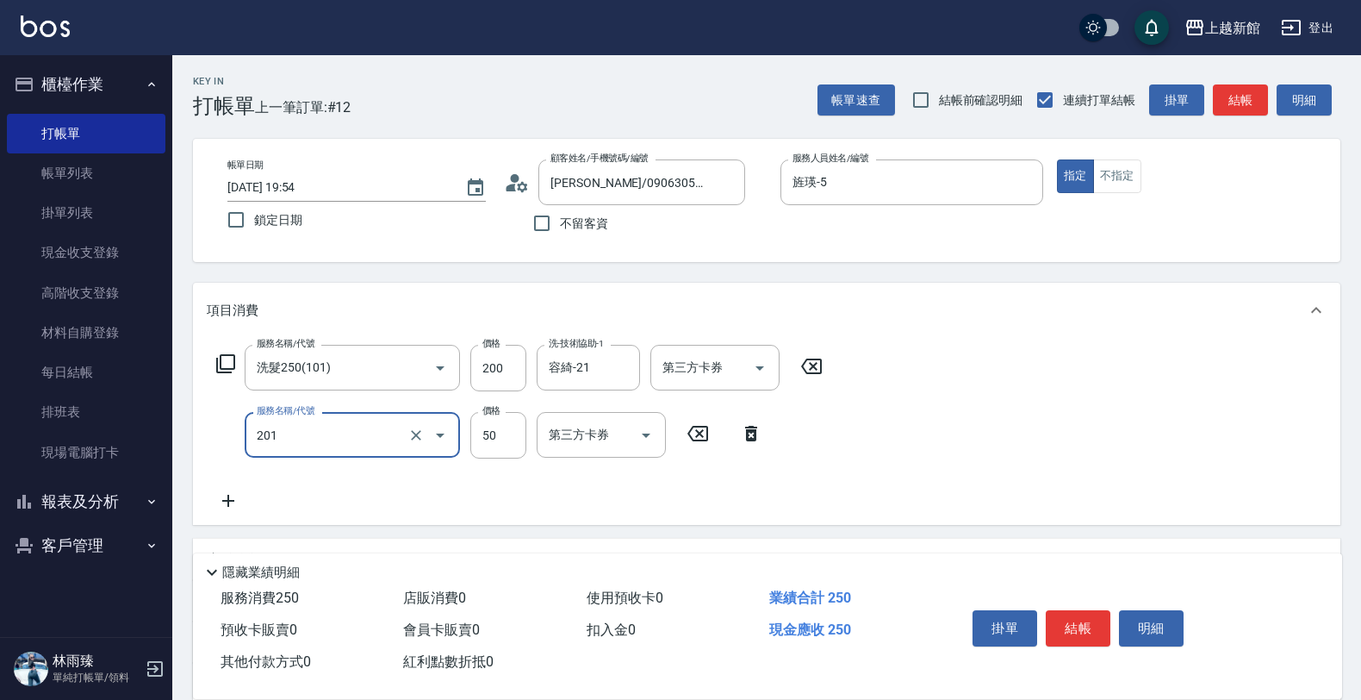
type input "剪瀏海(201)"
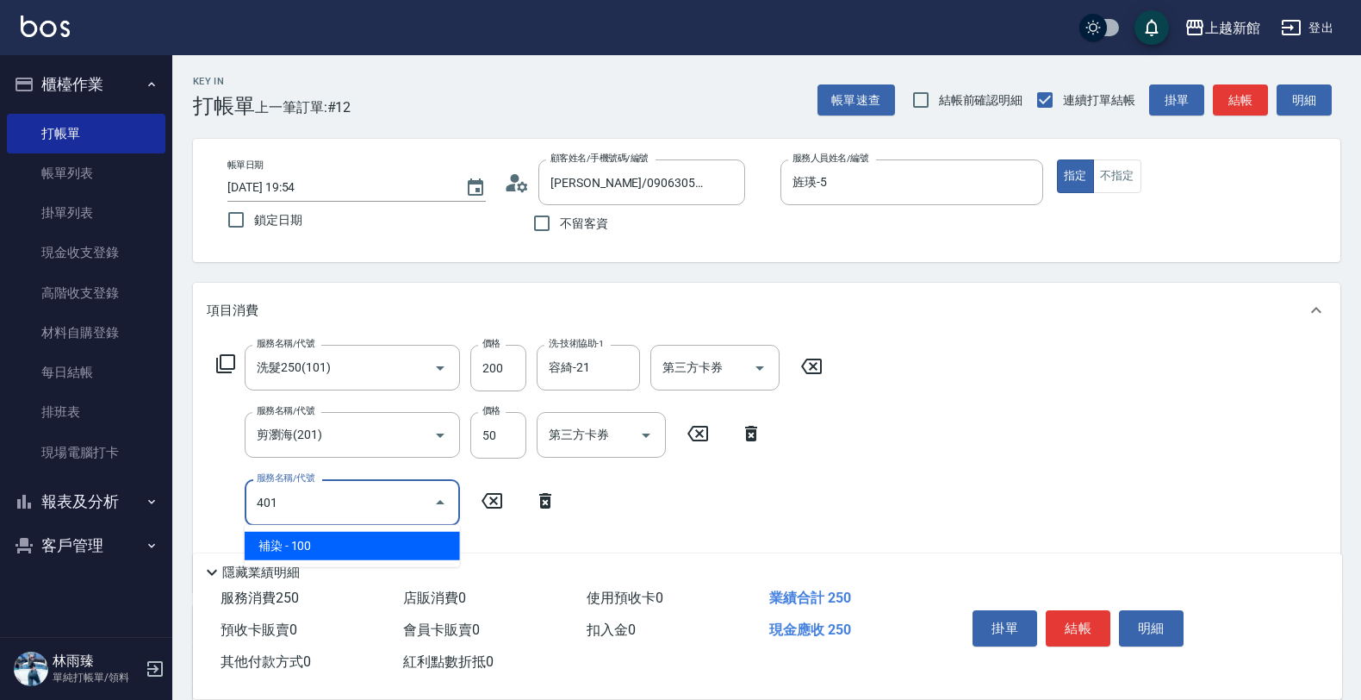
type input "補染(401)"
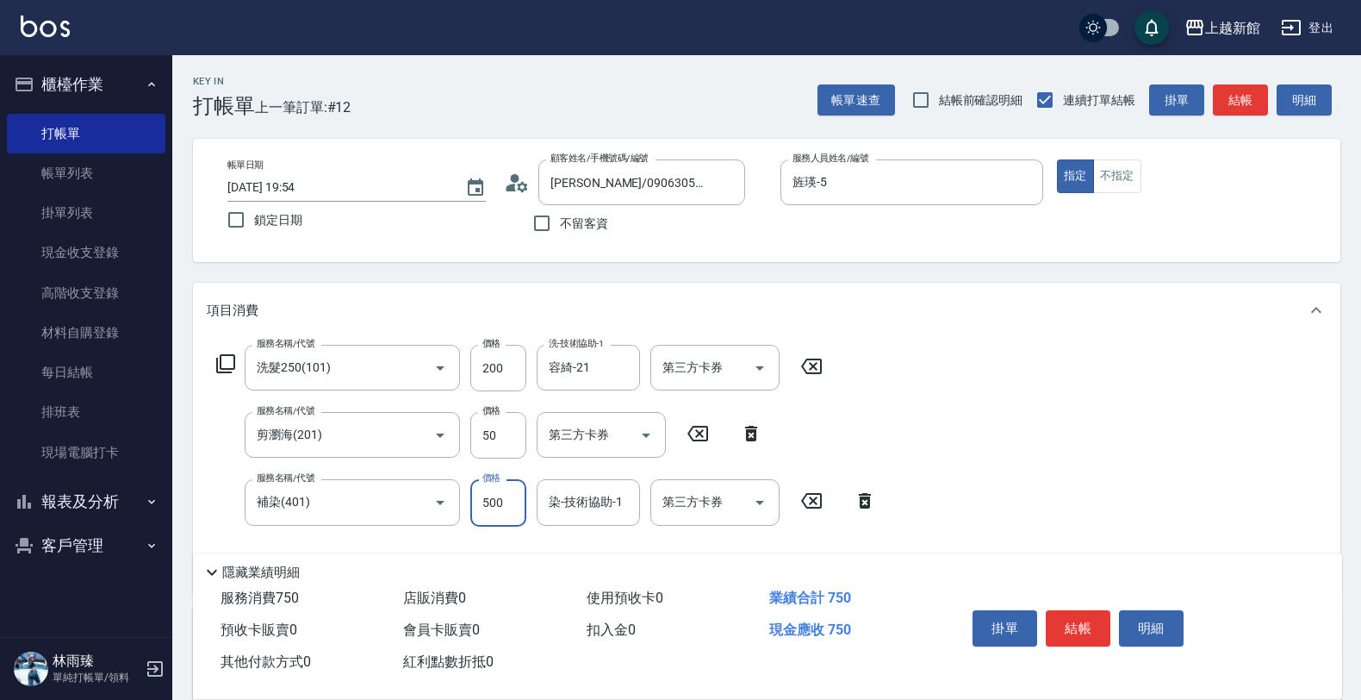
type input "500"
type input "容綺-21"
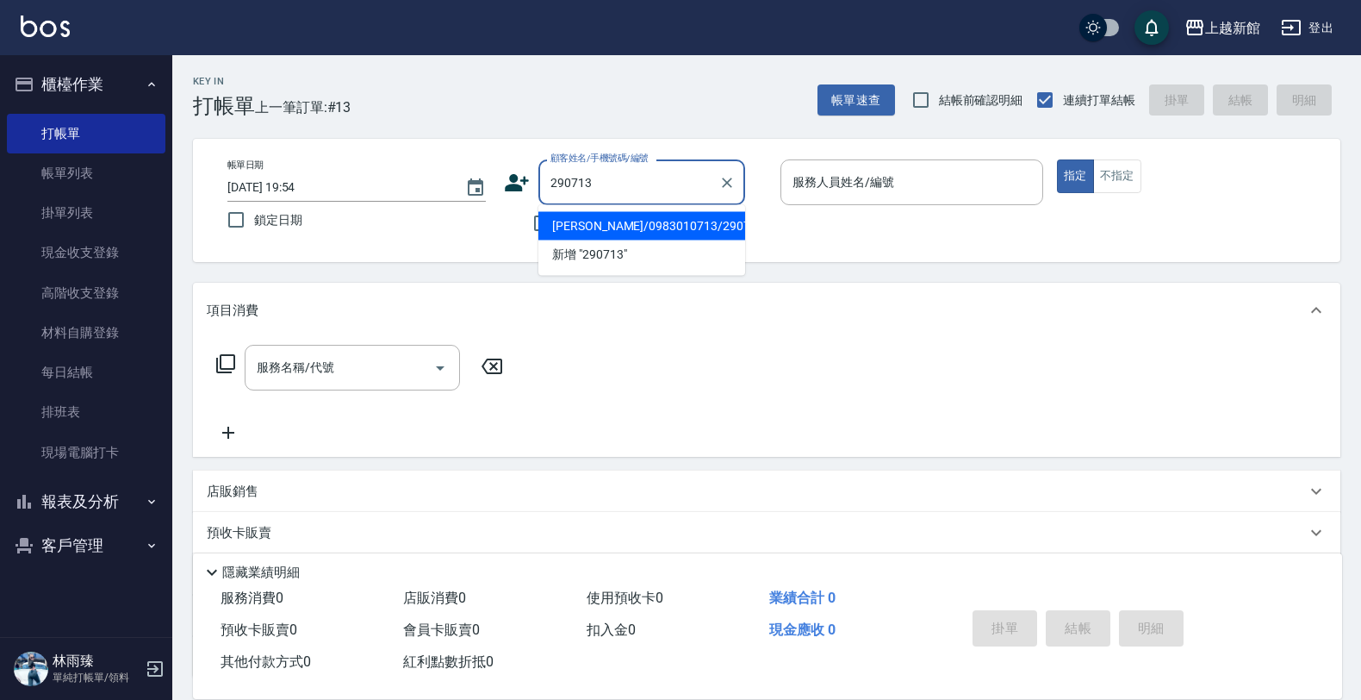
type input "張勳慈/0983010713/290713"
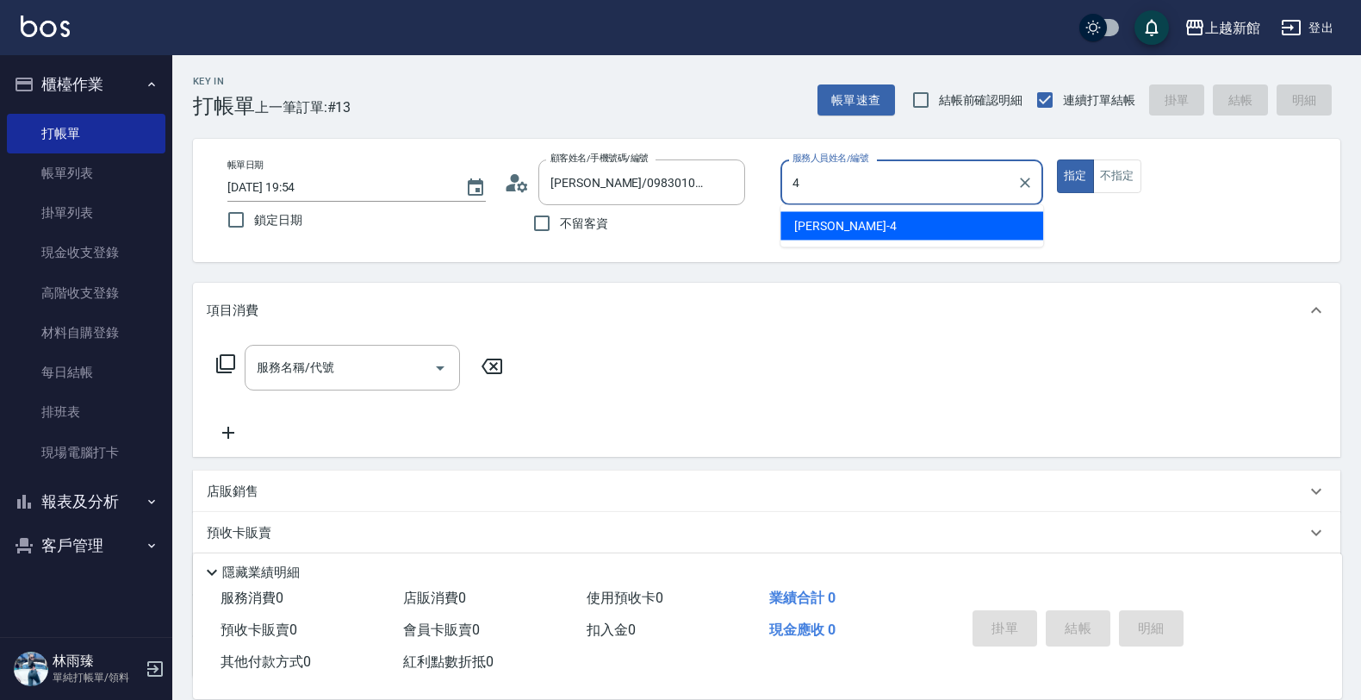
type input "宜珍-4"
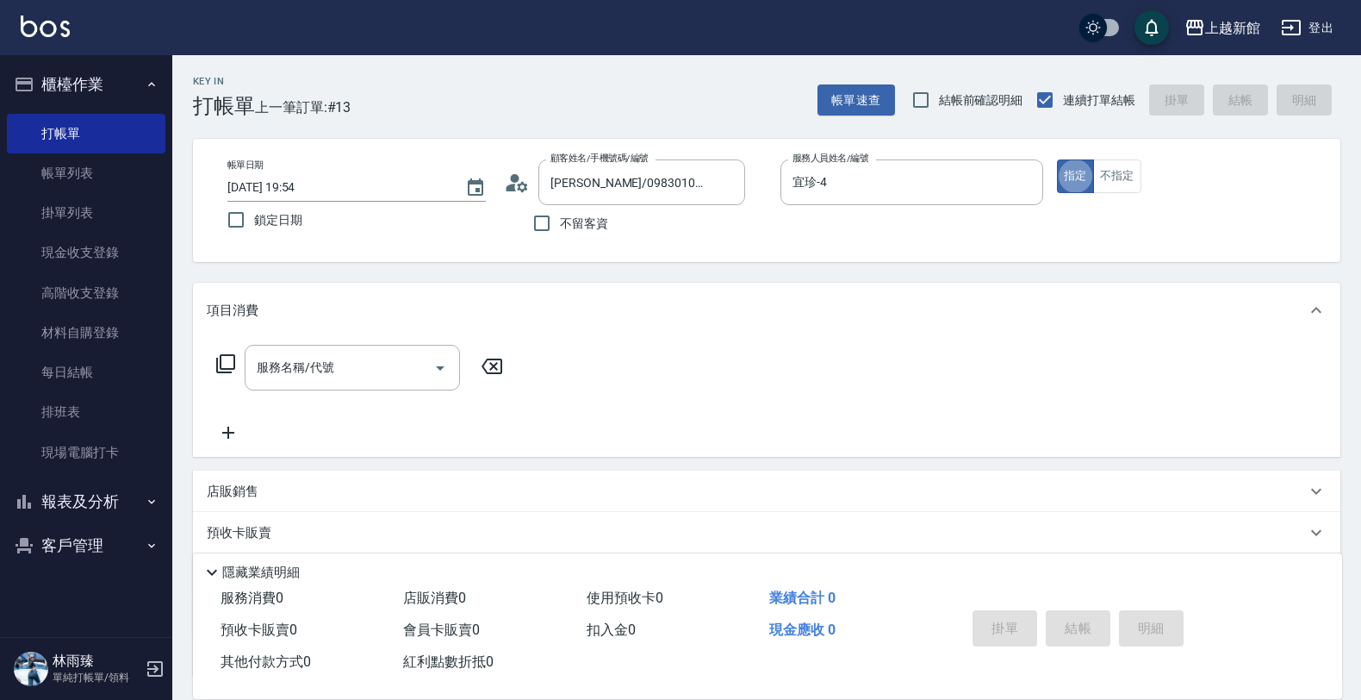
type button "true"
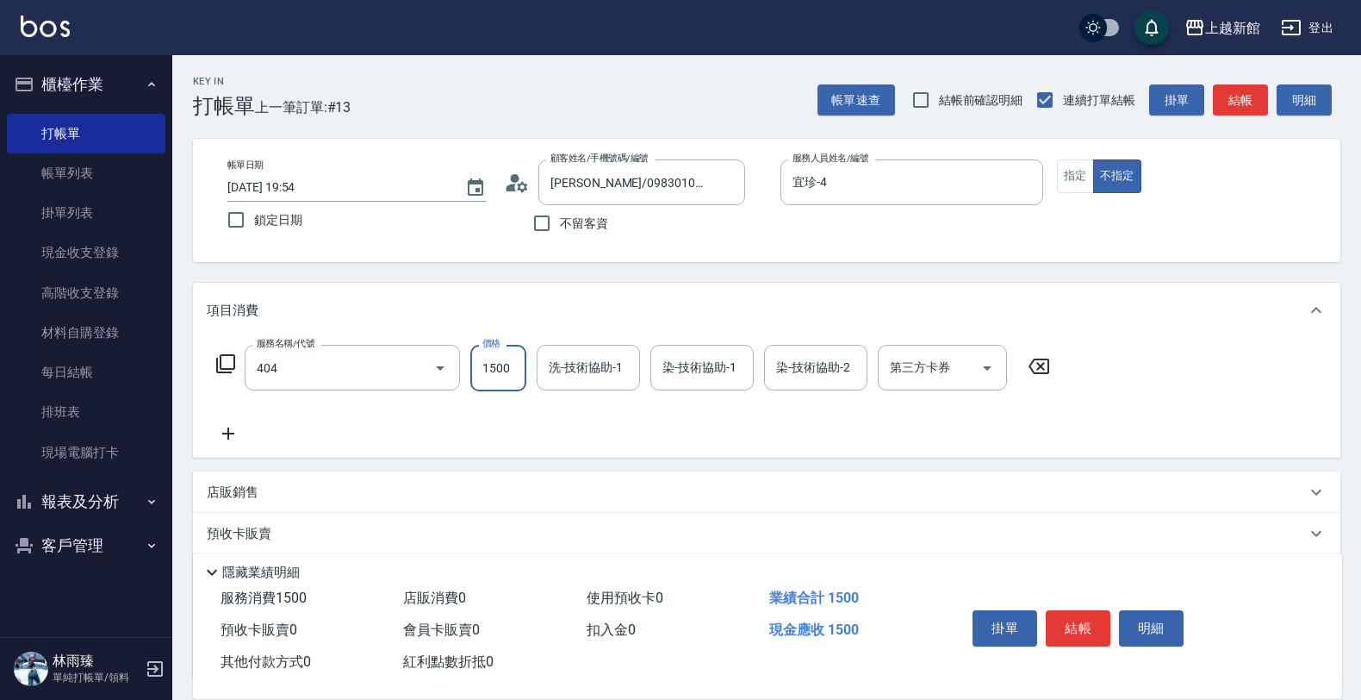
type input "設計染髮(404)"
type input "1500"
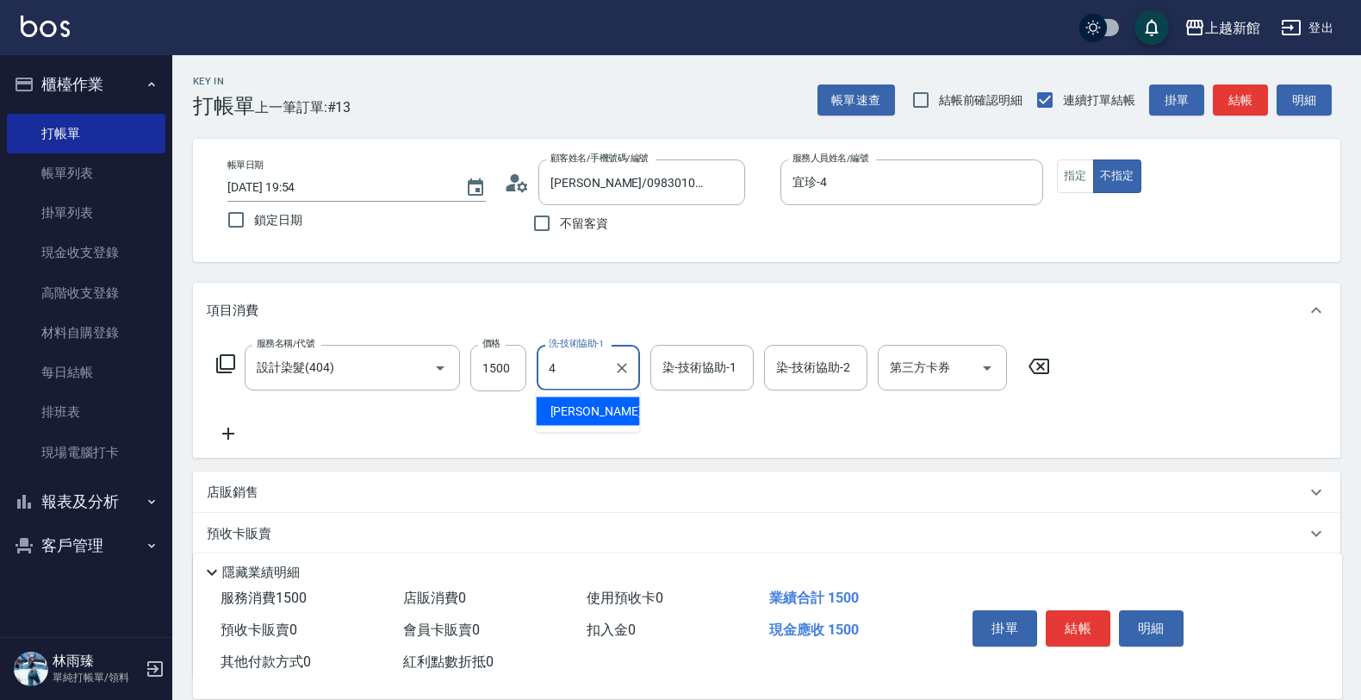
type input "宜珍-4"
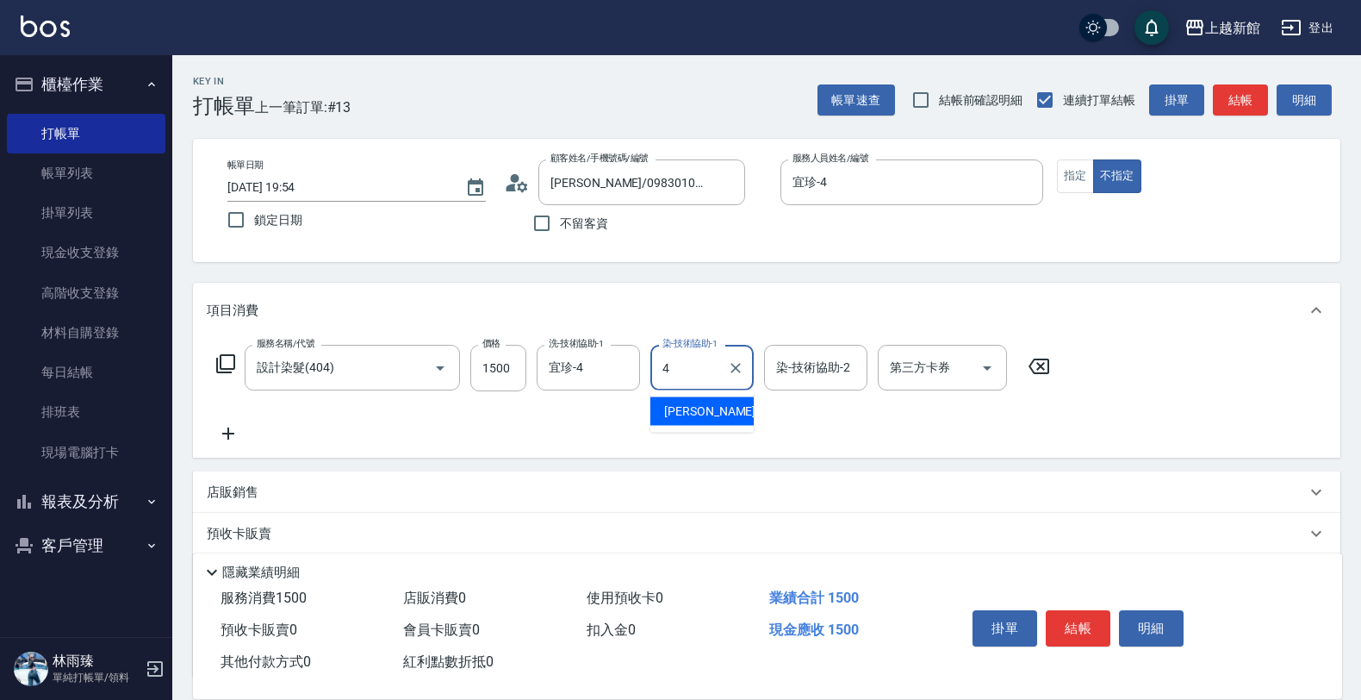
type input "宜珍-4"
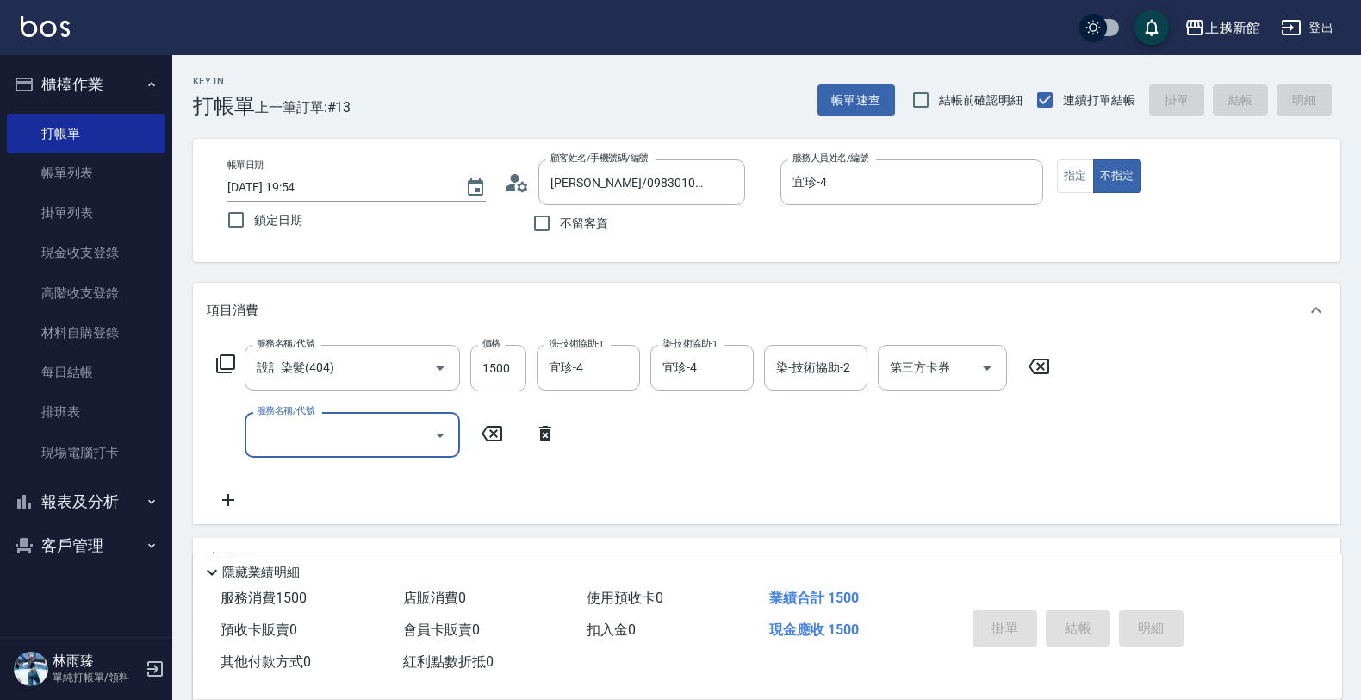
type input "2025/10/08 19:55"
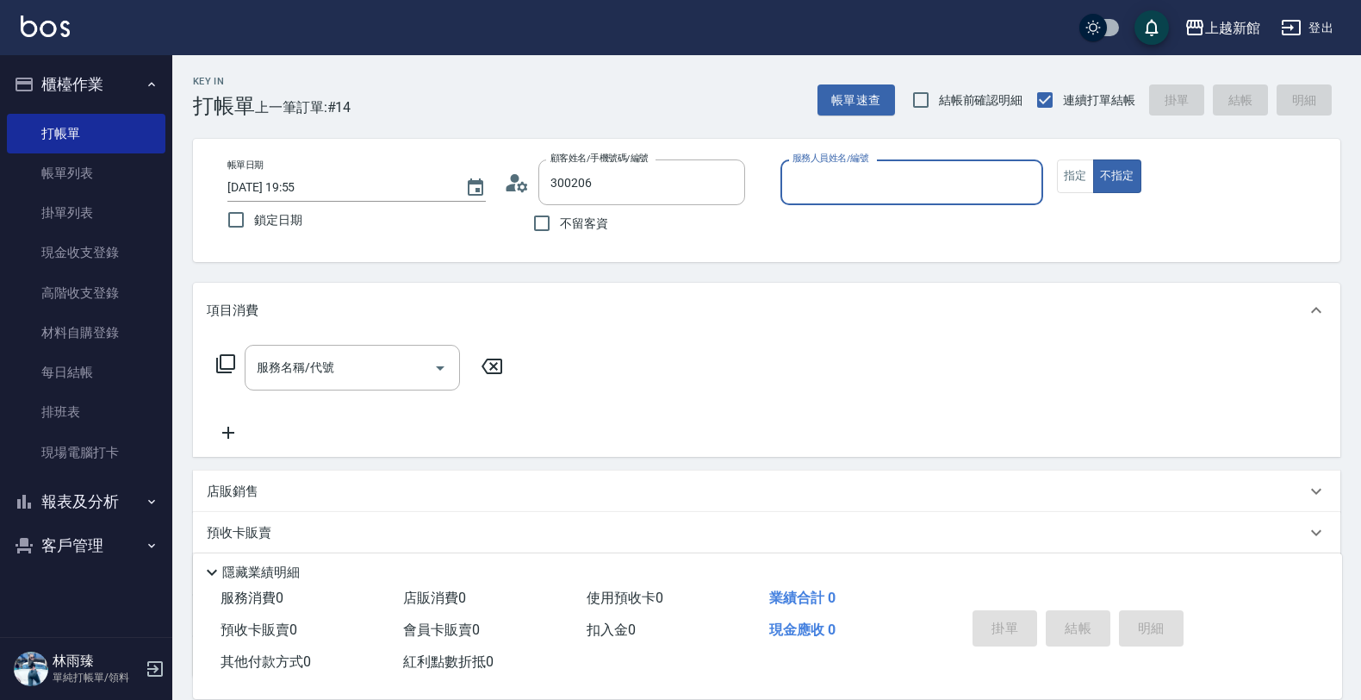
type input "王品淇/0917989253/300206"
type input "旌瑛-5"
click at [1093, 159] on button "不指定" at bounding box center [1117, 176] width 48 height 34
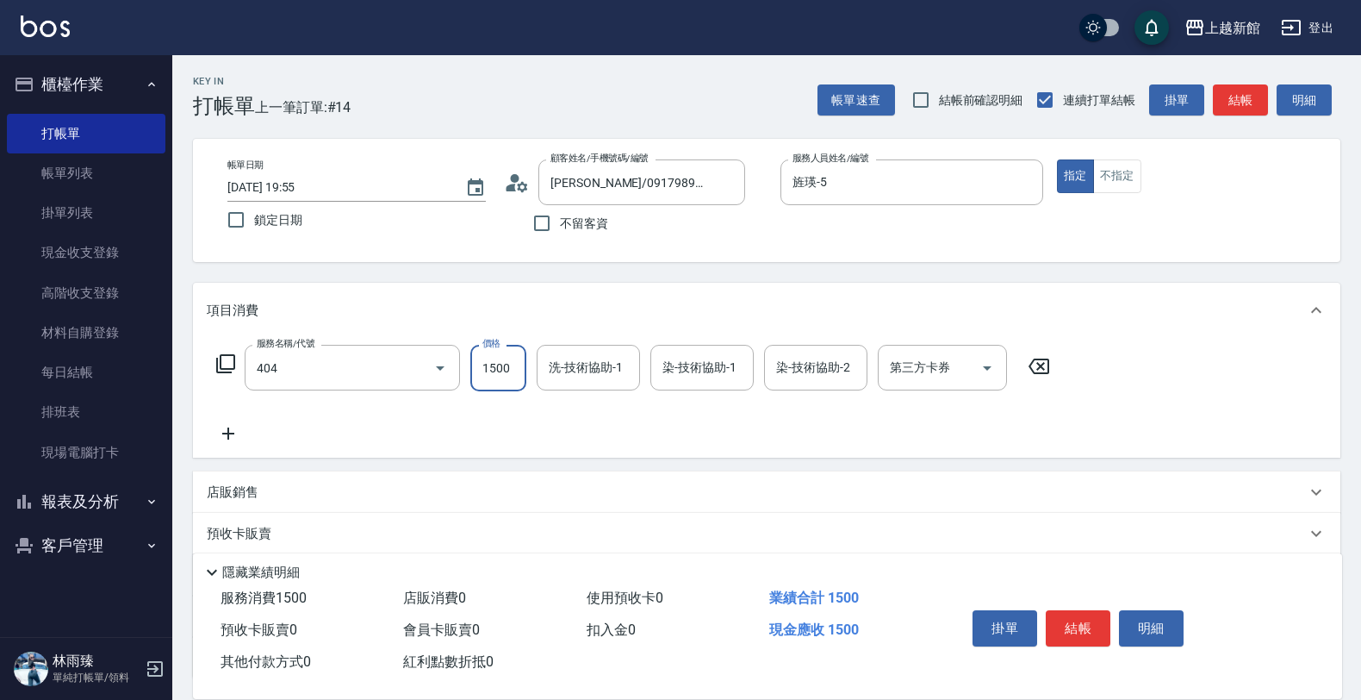
type input "設計染髮(404)"
click at [484, 368] on input "3500" at bounding box center [498, 368] width 56 height 47
type input "3599"
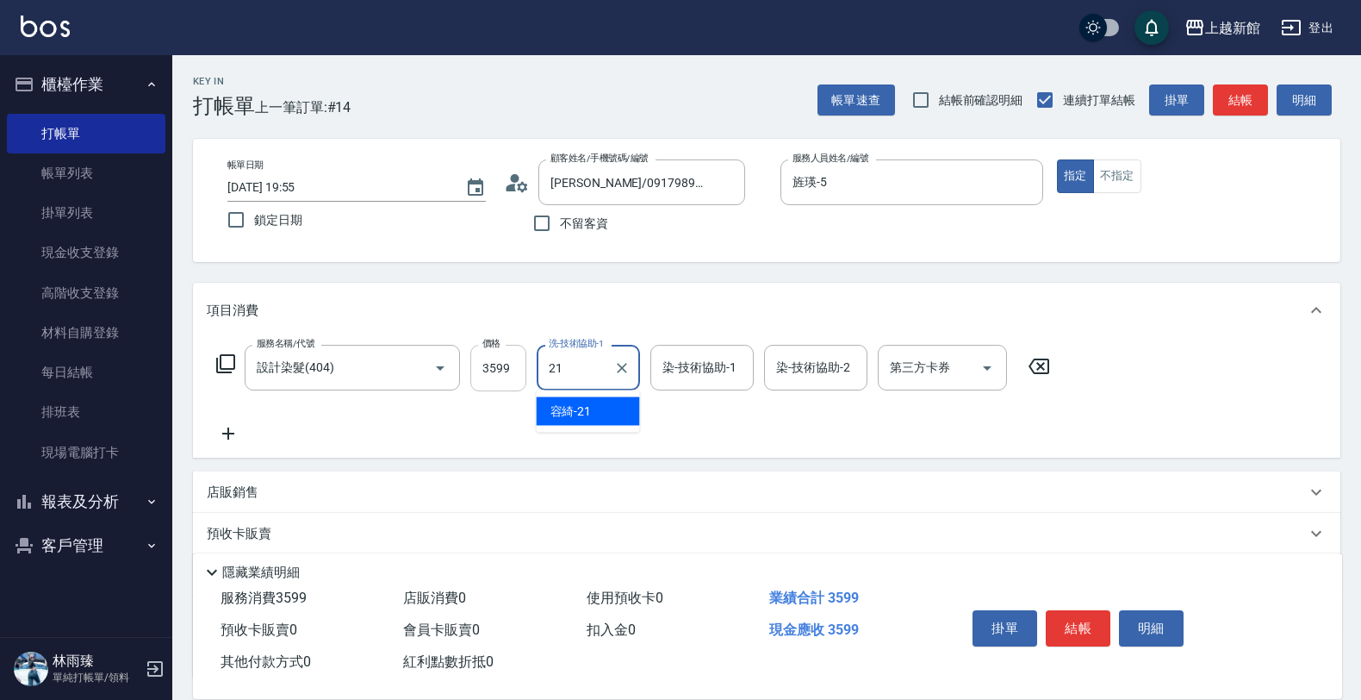
type input "容綺-21"
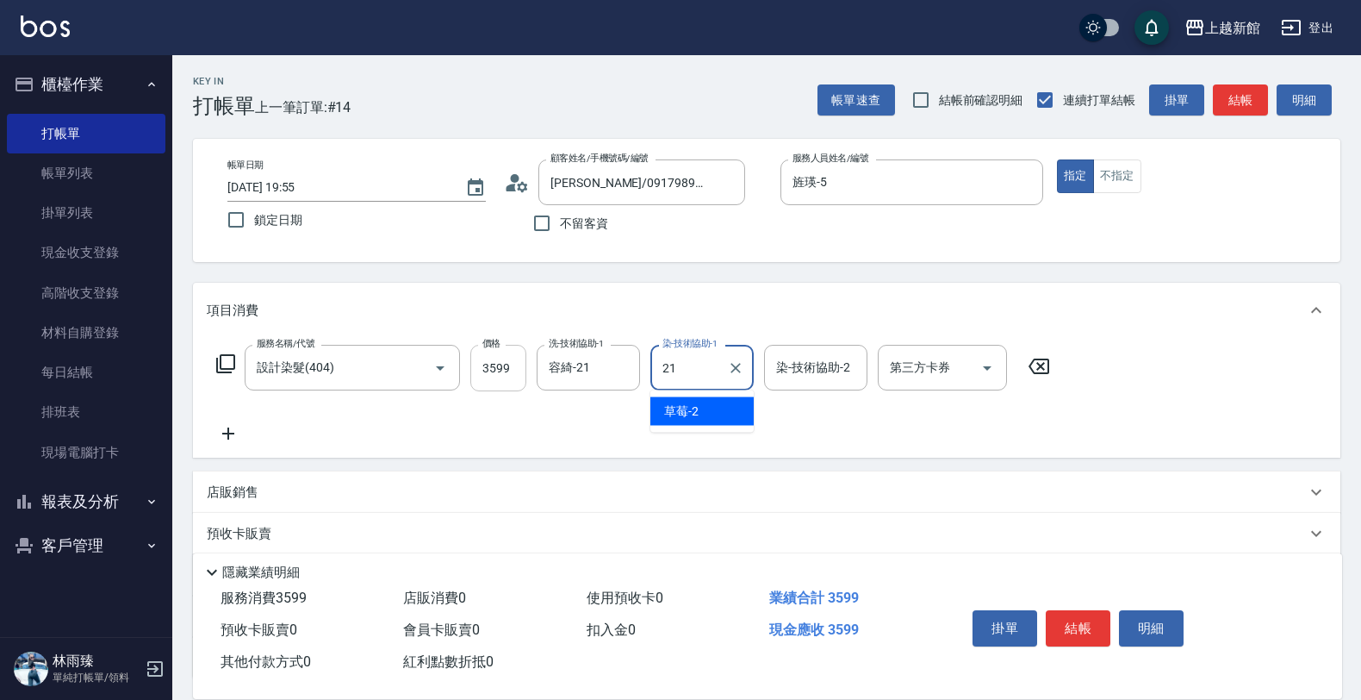
type input "容綺-21"
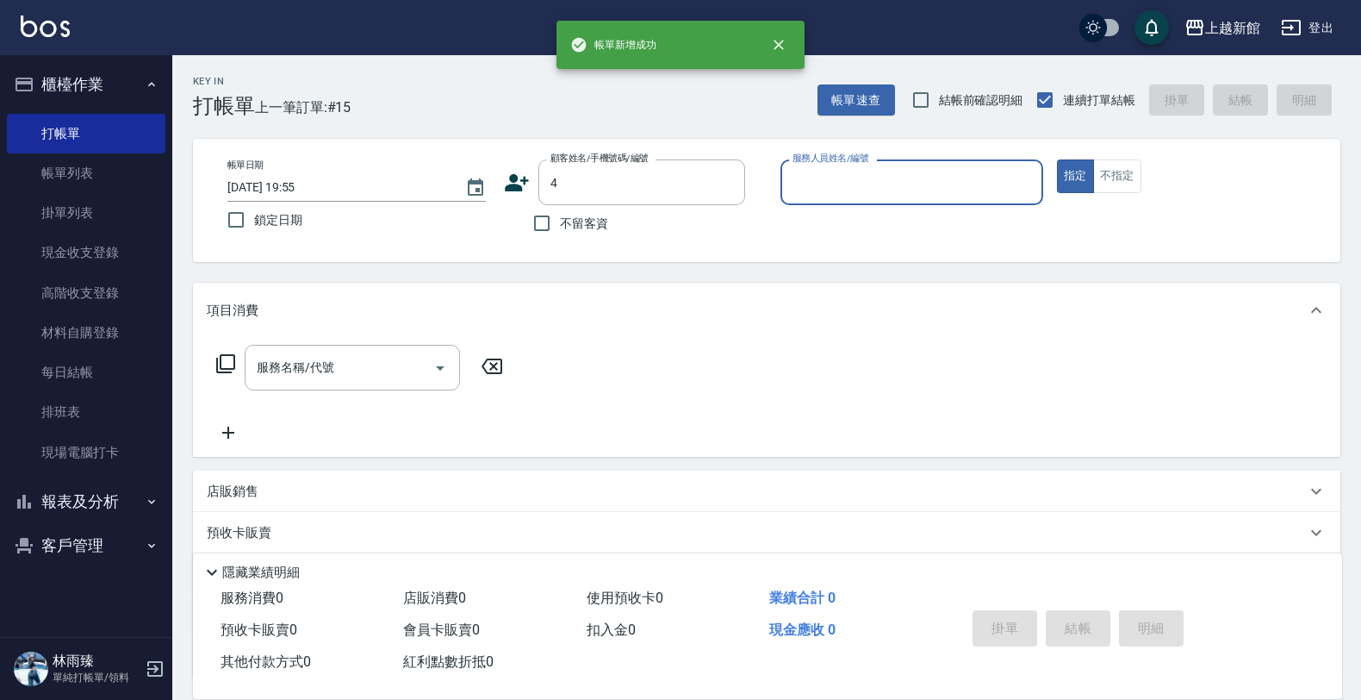
click at [1057, 159] on button "指定" at bounding box center [1075, 176] width 37 height 34
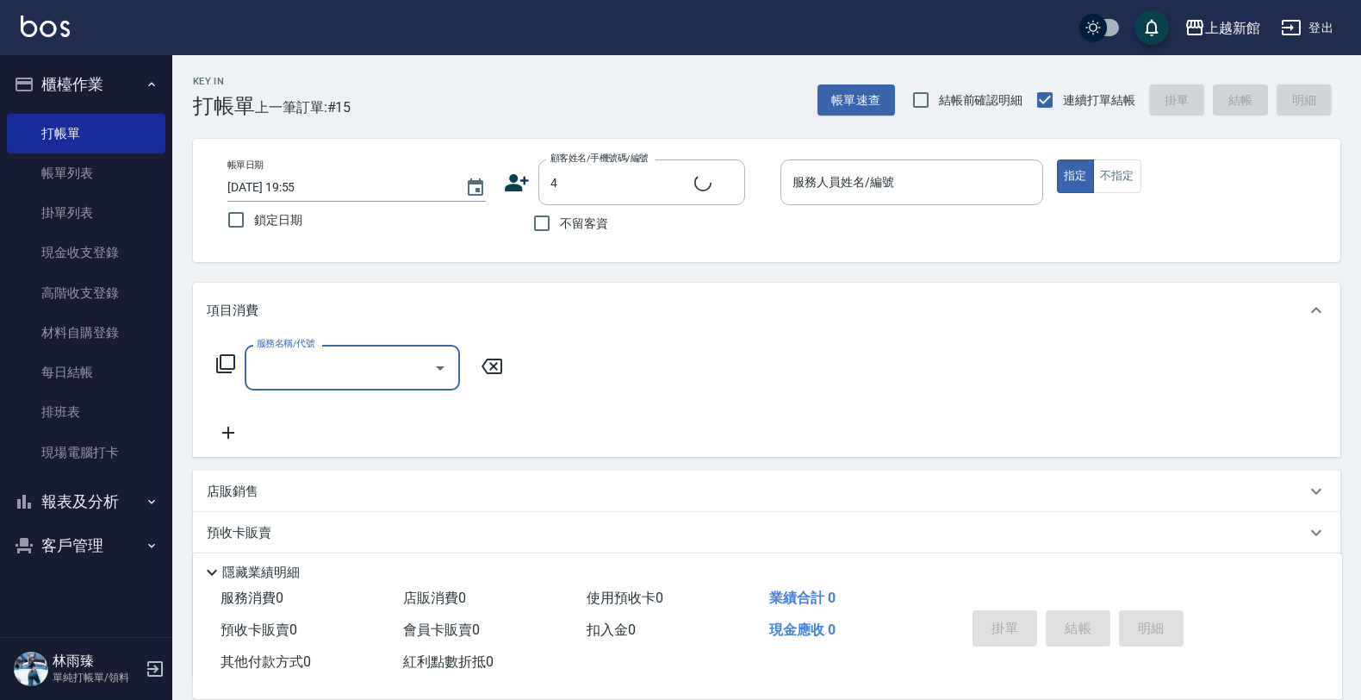
type input "宜珍/0968463806/4"
type input "宜珍-4"
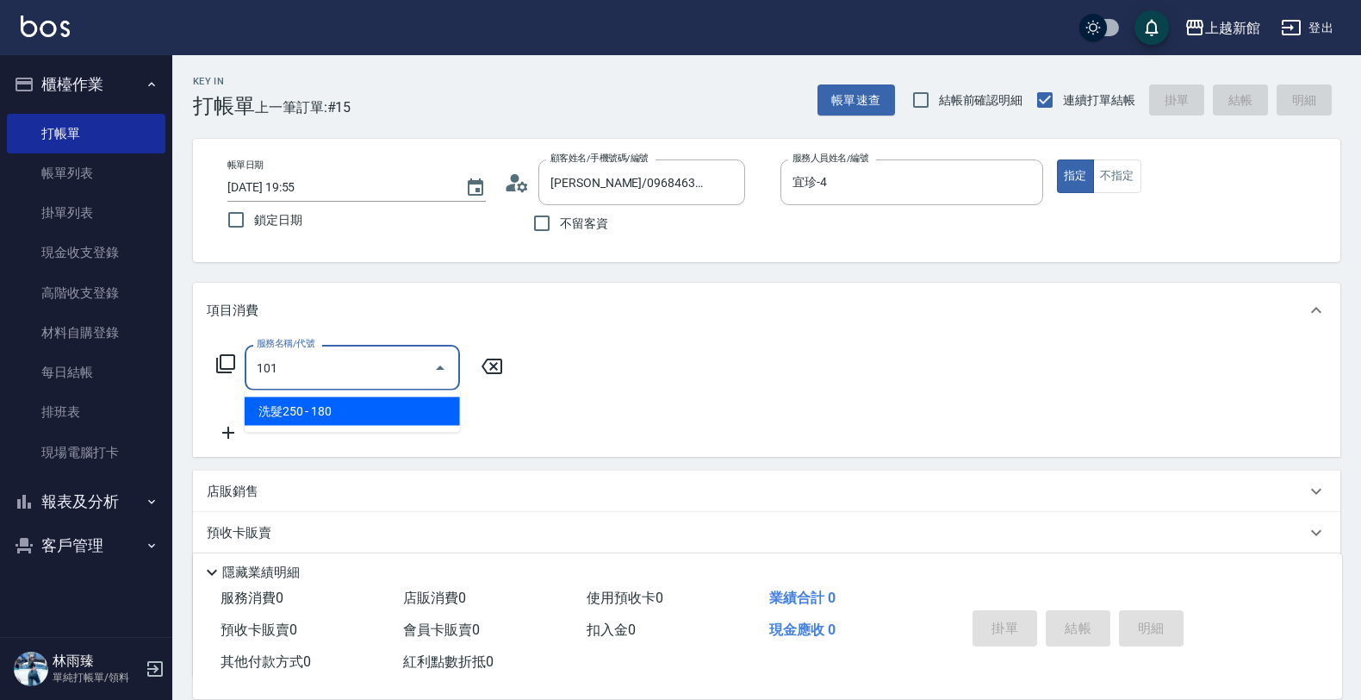
type input "洗髮250(101)"
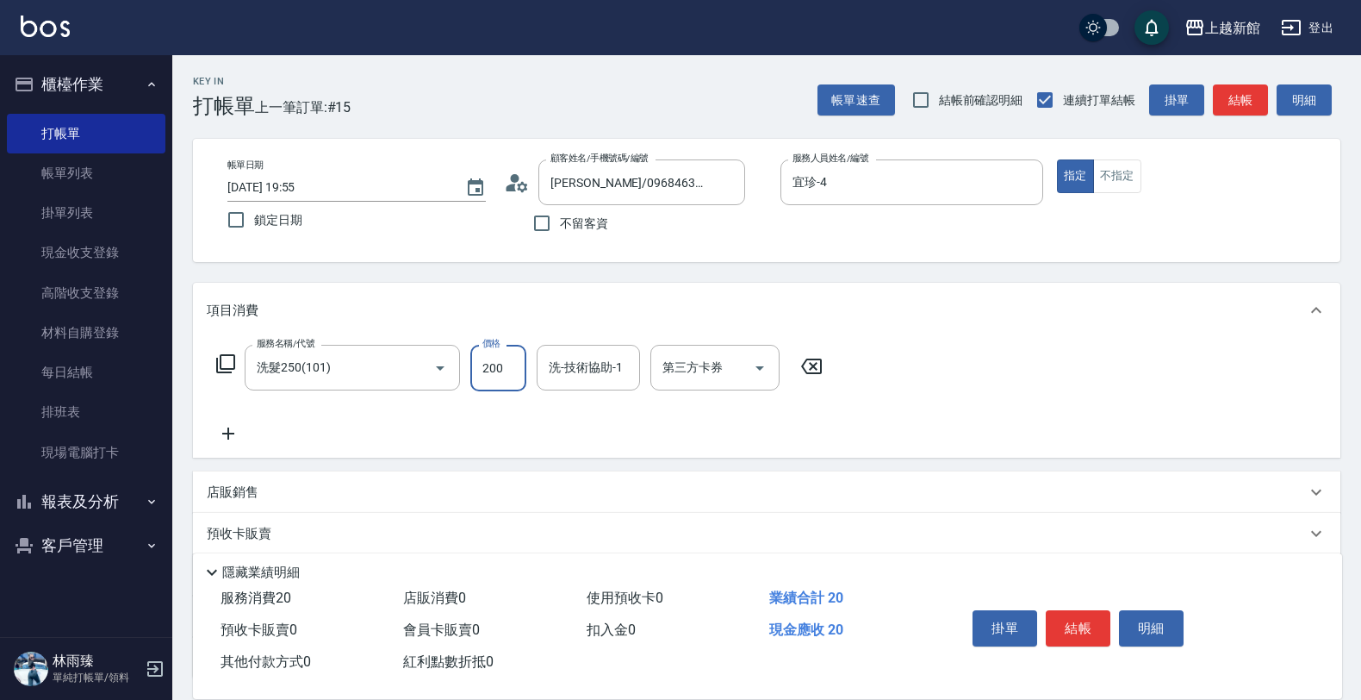
type input "200"
type input "宜珍-4"
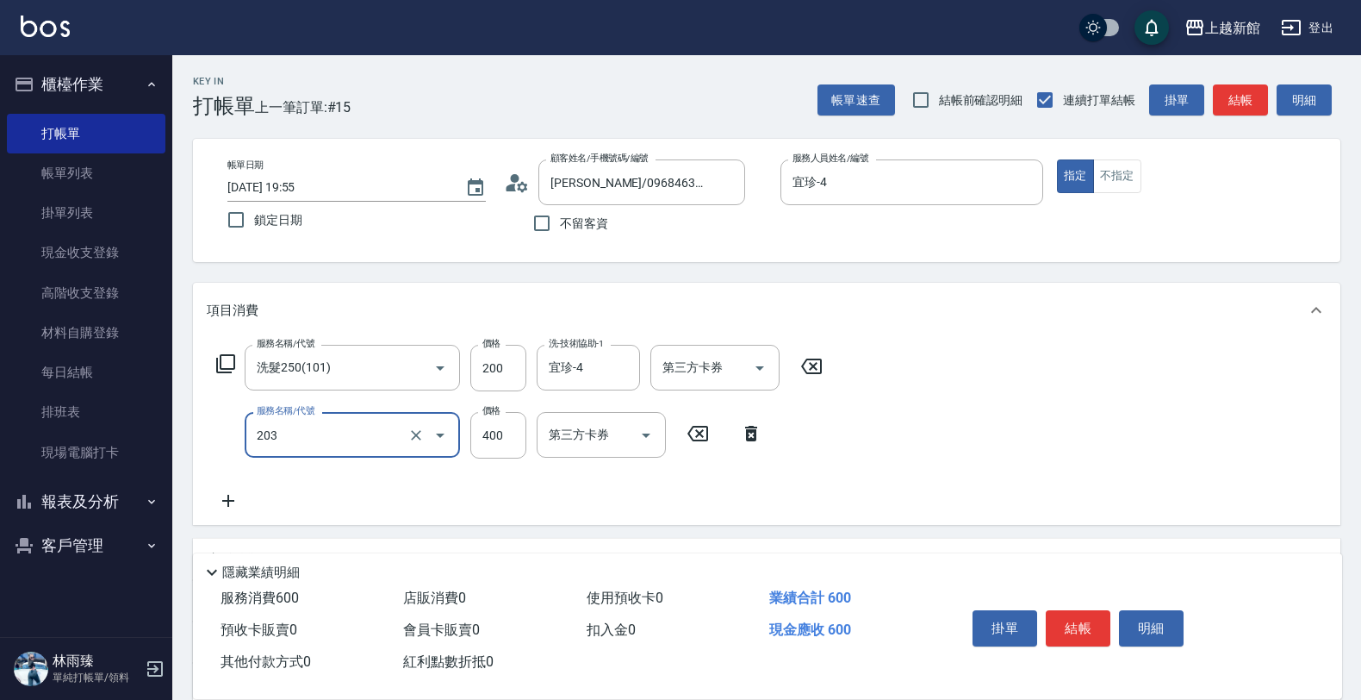
type input "指定單剪(203)"
type input "200"
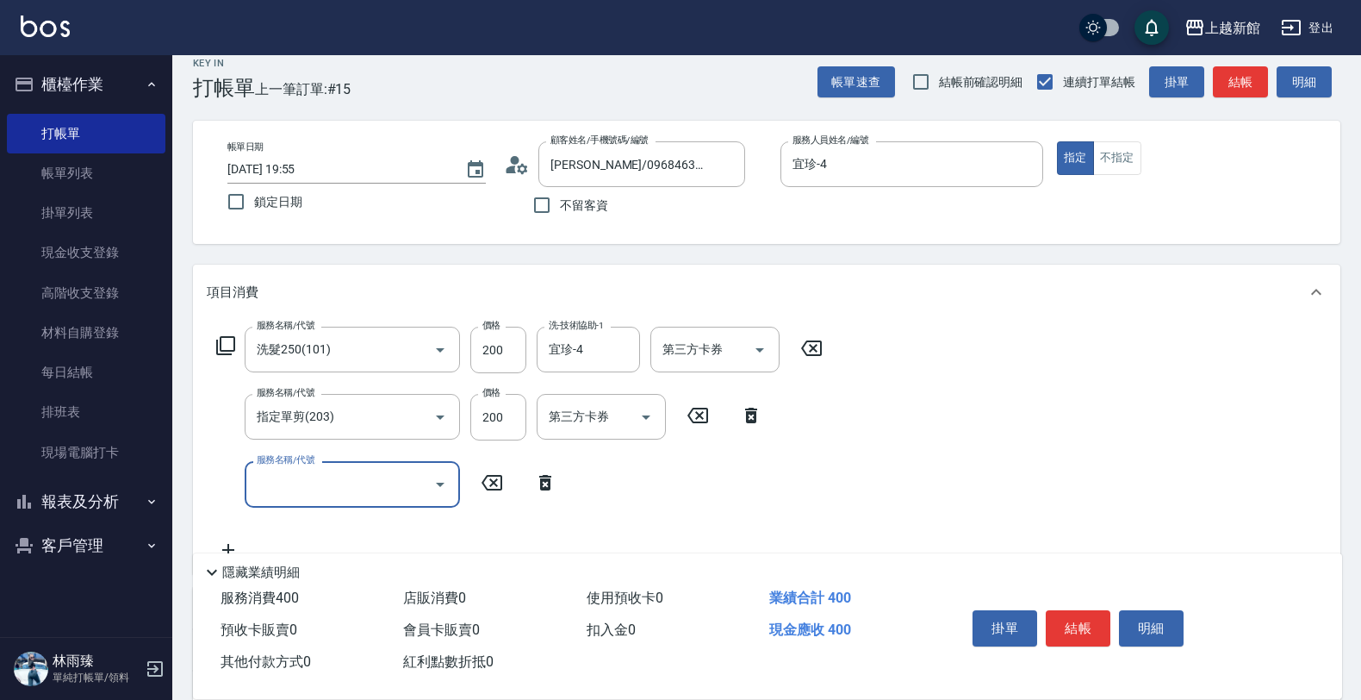
scroll to position [215, 0]
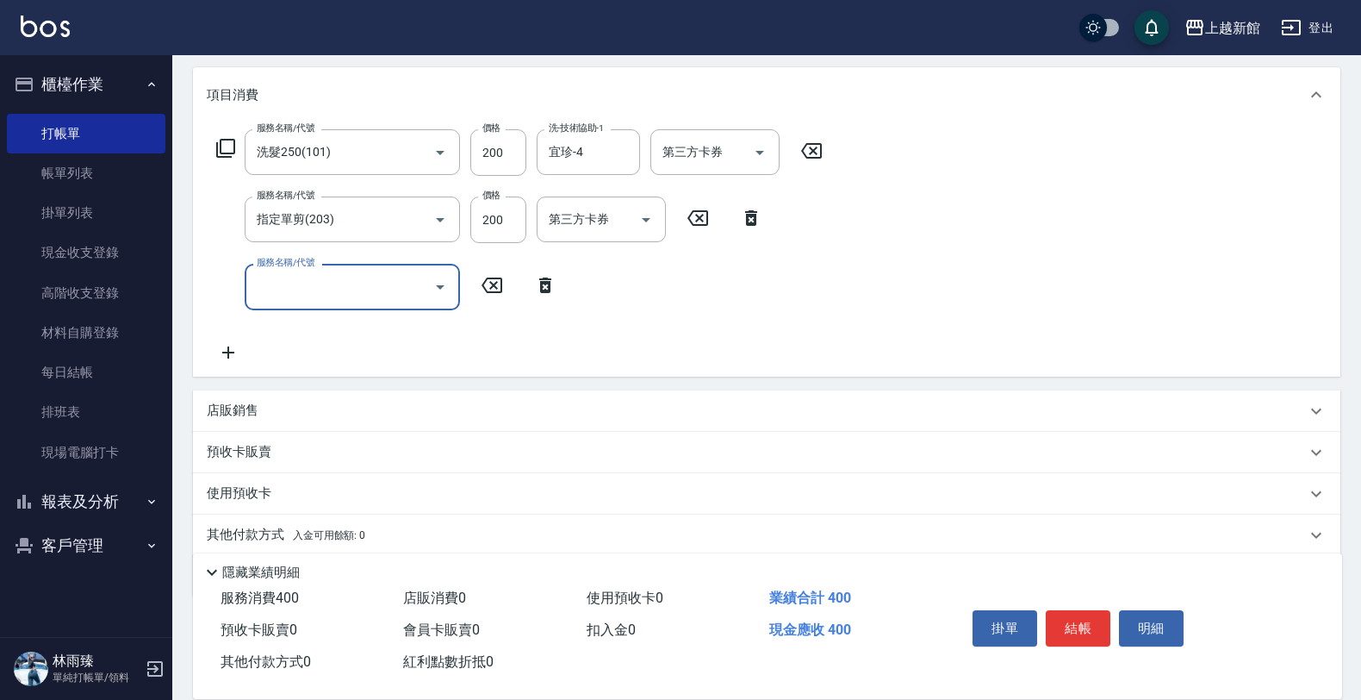
drag, startPoint x: 327, startPoint y: 384, endPoint x: 312, endPoint y: 422, distance: 41.0
click at [321, 402] on div "項目消費 服務名稱/代號 洗髮250(101) 服務名稱/代號 價格 200 價格 洗-技術協助-1 宜珍-4 洗-技術協助-1 第三方卡券 第三方卡券 服務…" at bounding box center [767, 331] width 1148 height 529
click at [312, 422] on div "店販銷售" at bounding box center [767, 410] width 1148 height 41
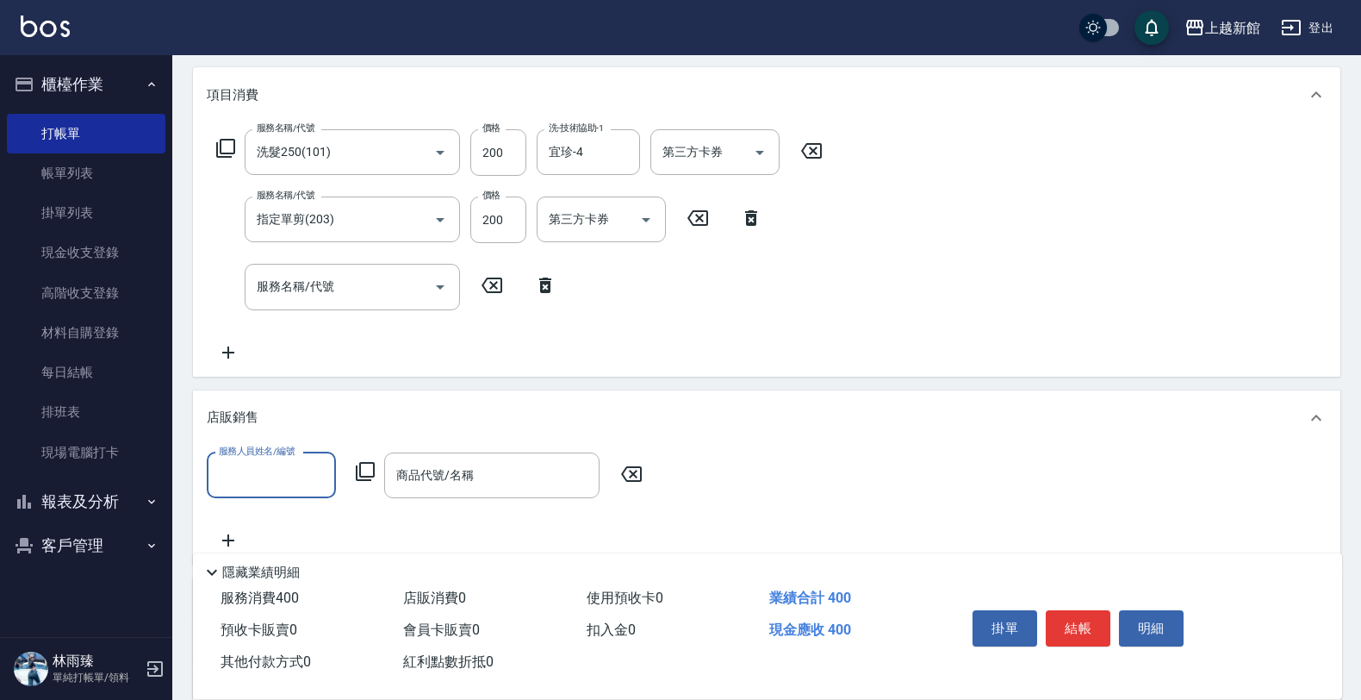
scroll to position [0, 0]
type input "宜珍-4"
click at [369, 470] on icon at bounding box center [365, 471] width 21 height 21
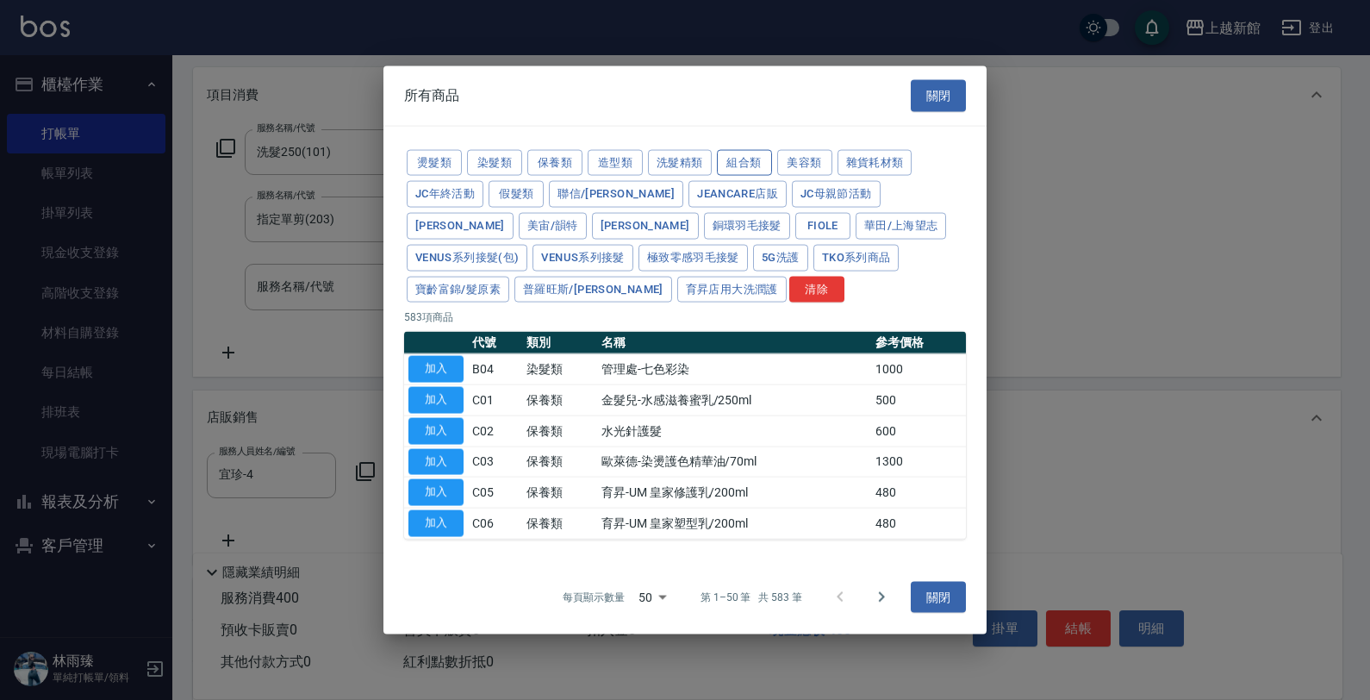
click at [745, 160] on button "組合類" at bounding box center [744, 162] width 55 height 27
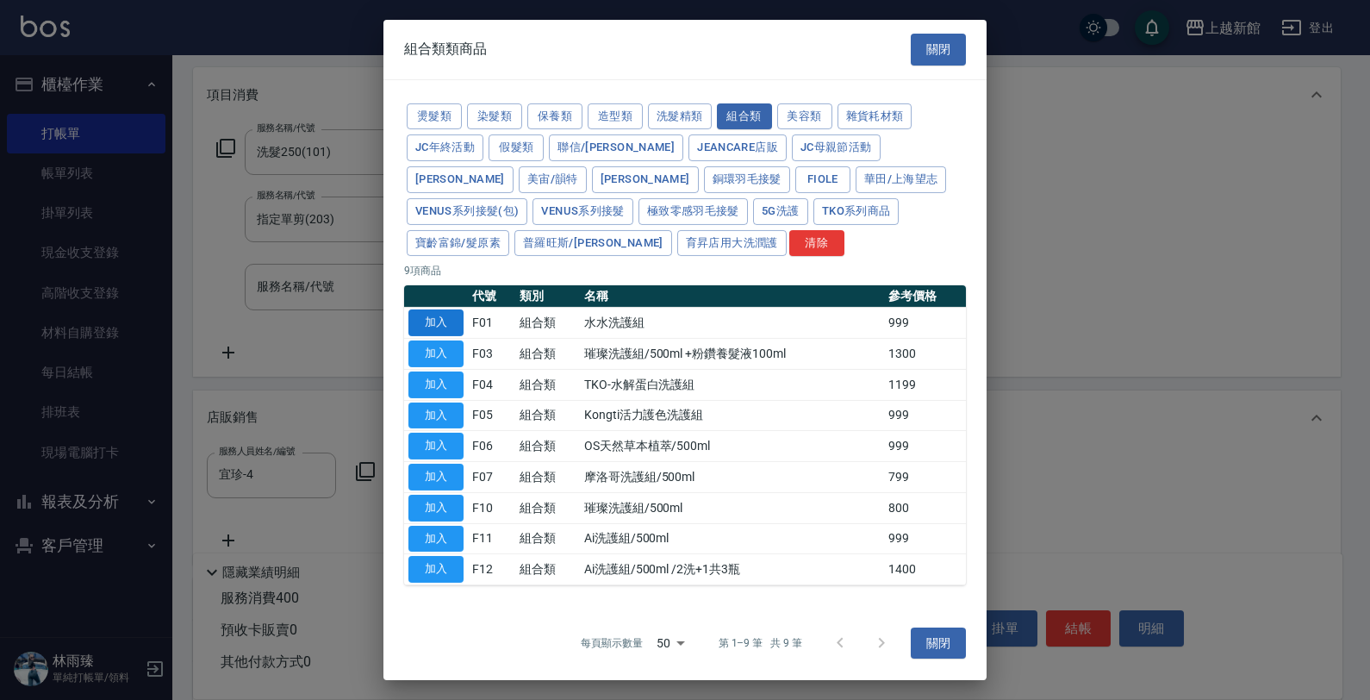
click at [431, 321] on button "加入" at bounding box center [435, 322] width 55 height 27
type input "水水洗護組"
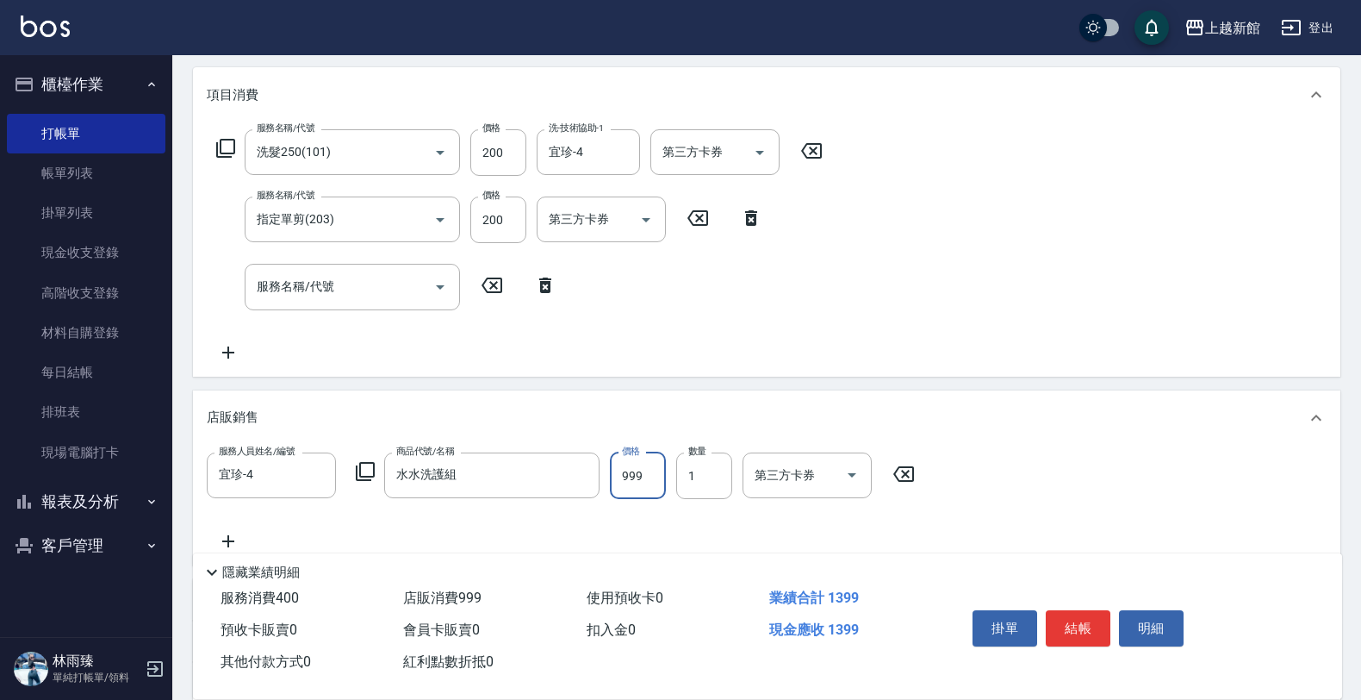
click at [645, 487] on input "999" at bounding box center [638, 475] width 56 height 47
type input "1500"
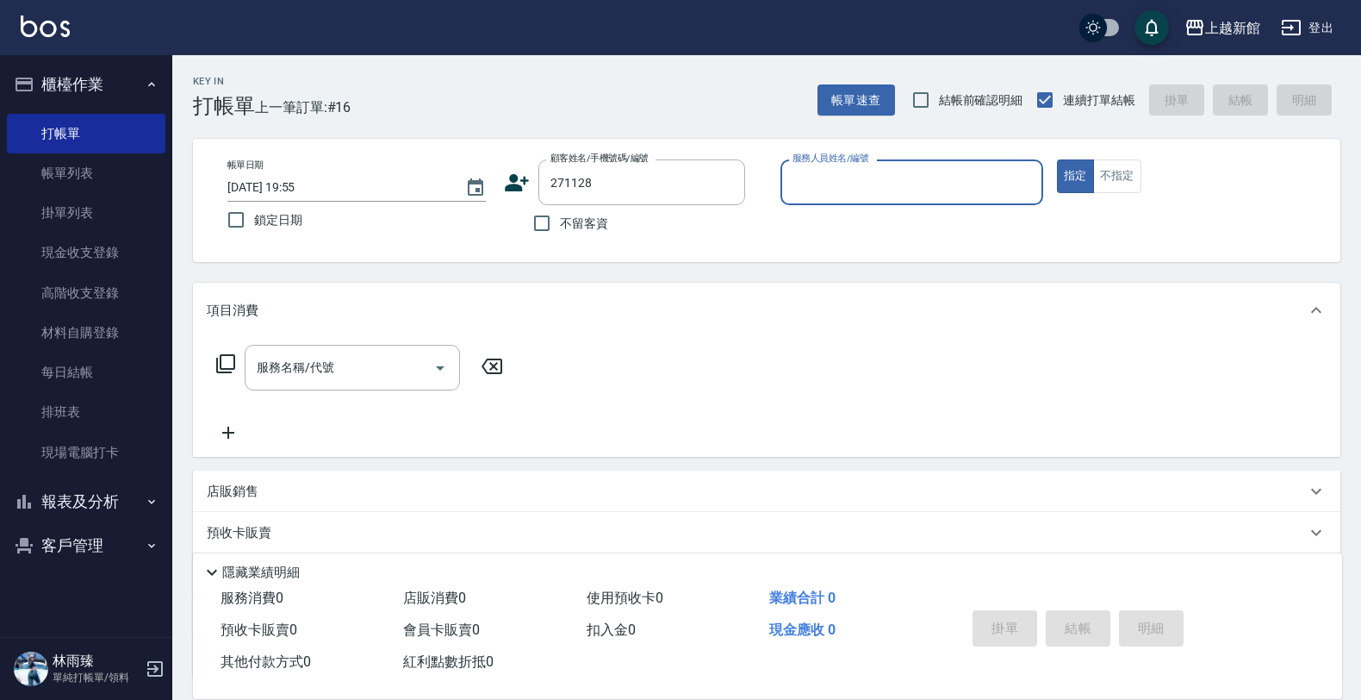
type input "余性靜/0979059775/271128"
type input "旌瑛-5"
click at [1057, 159] on button "指定" at bounding box center [1075, 176] width 37 height 34
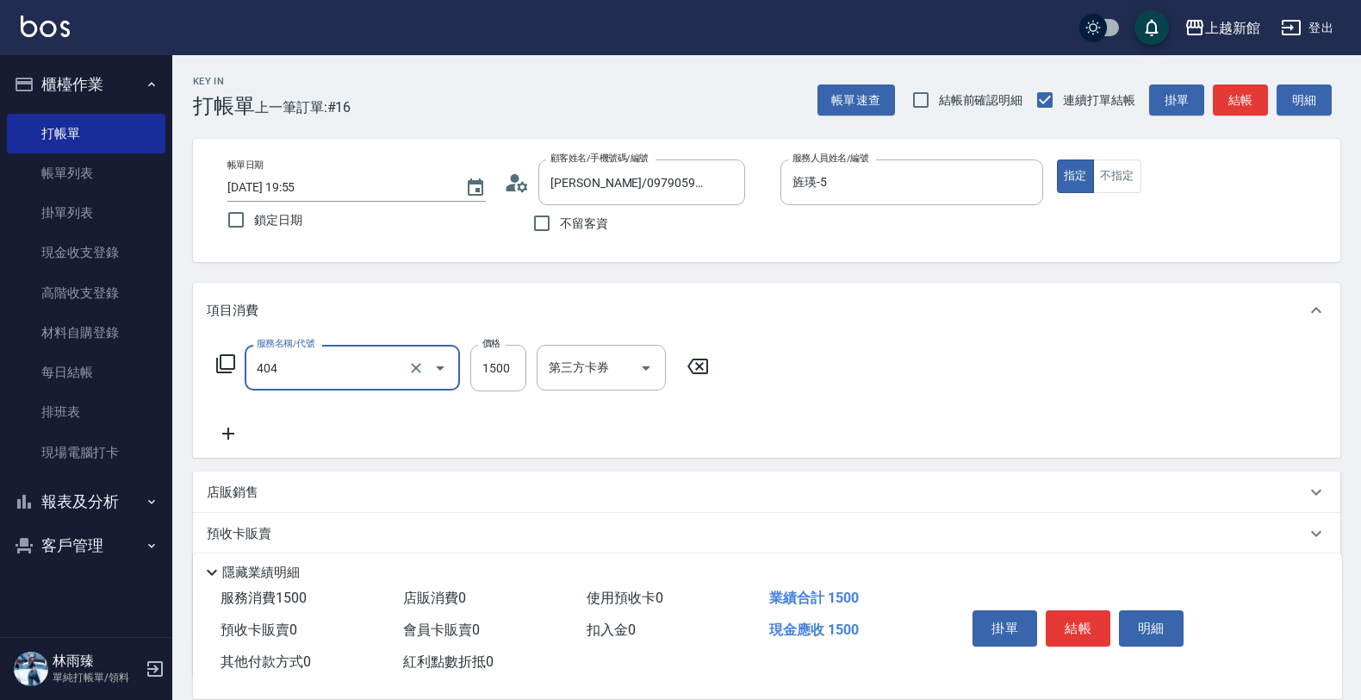
type input "設計染髮(404)"
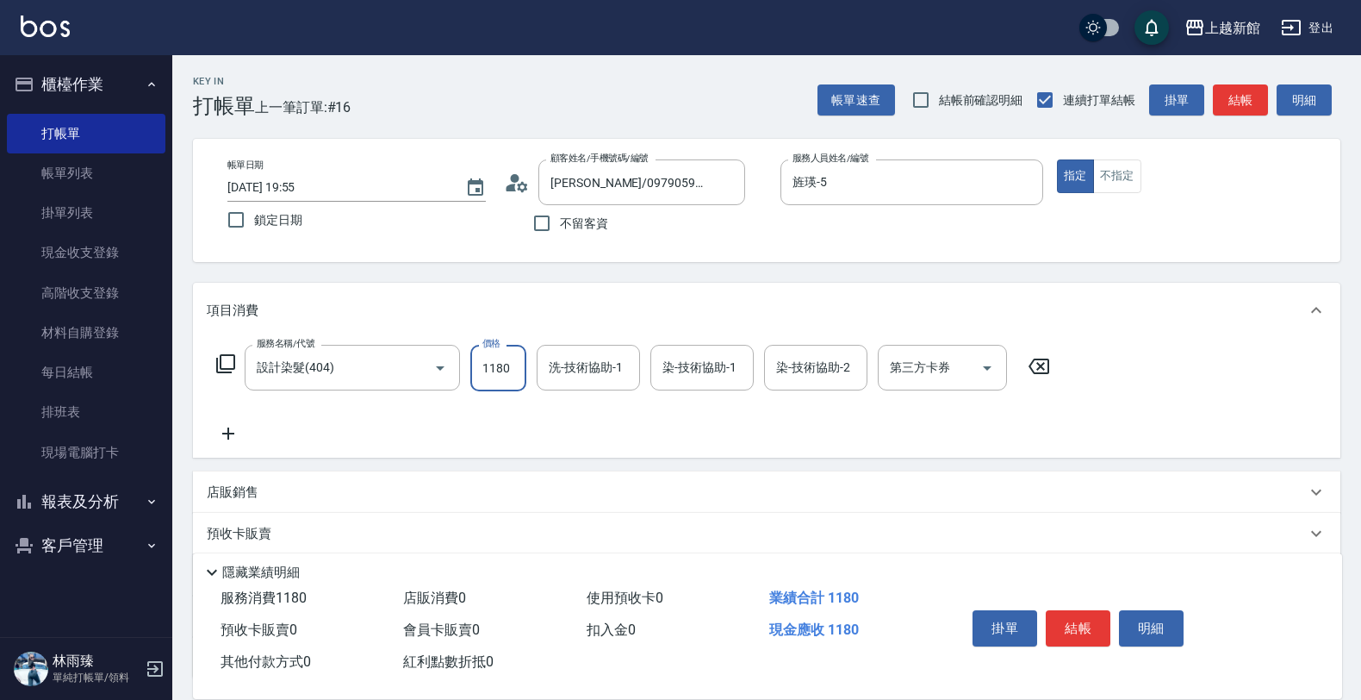
type input "1180"
type input "容綺-21"
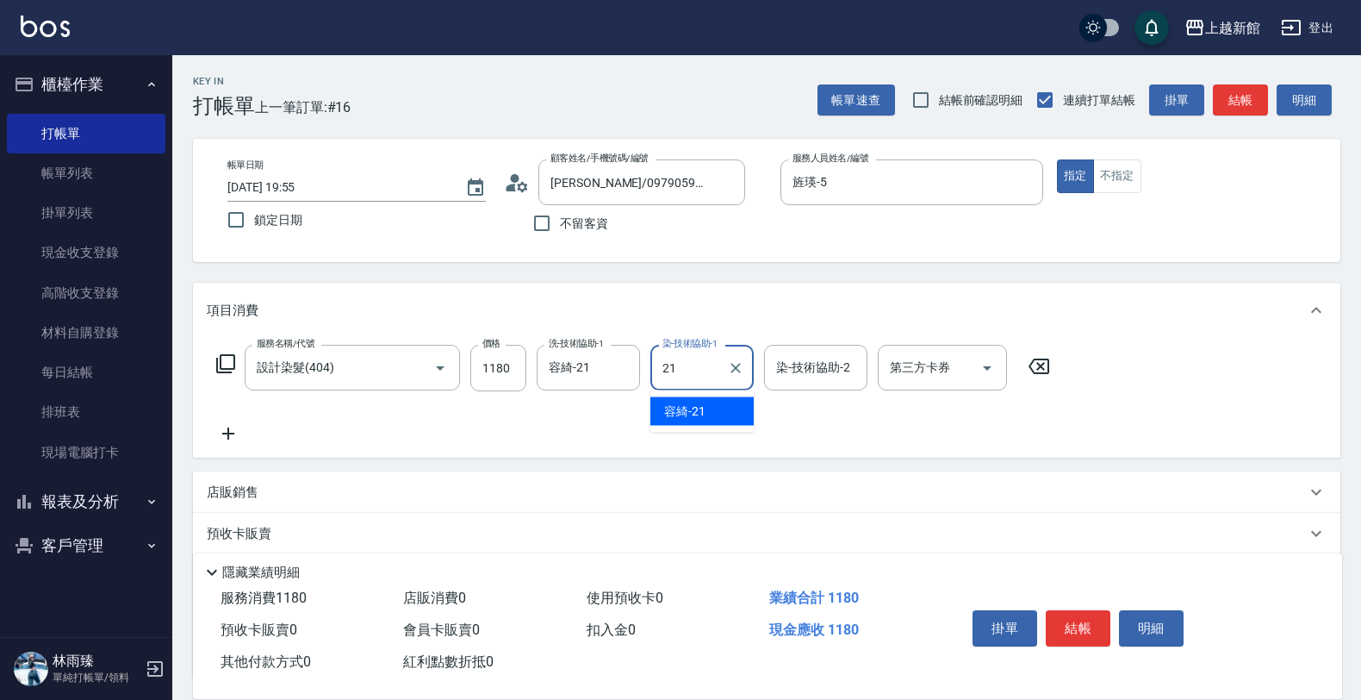
type input "容綺-21"
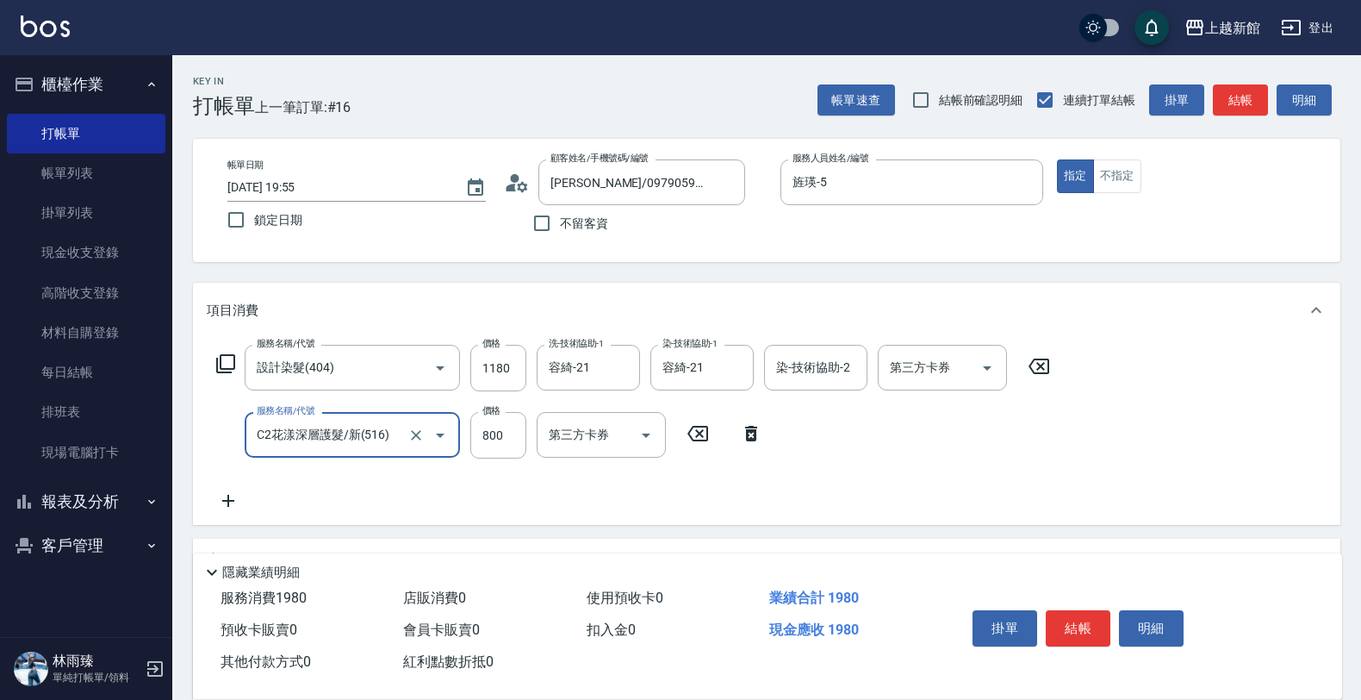
type input "C2花漾深層護髮/新(516)"
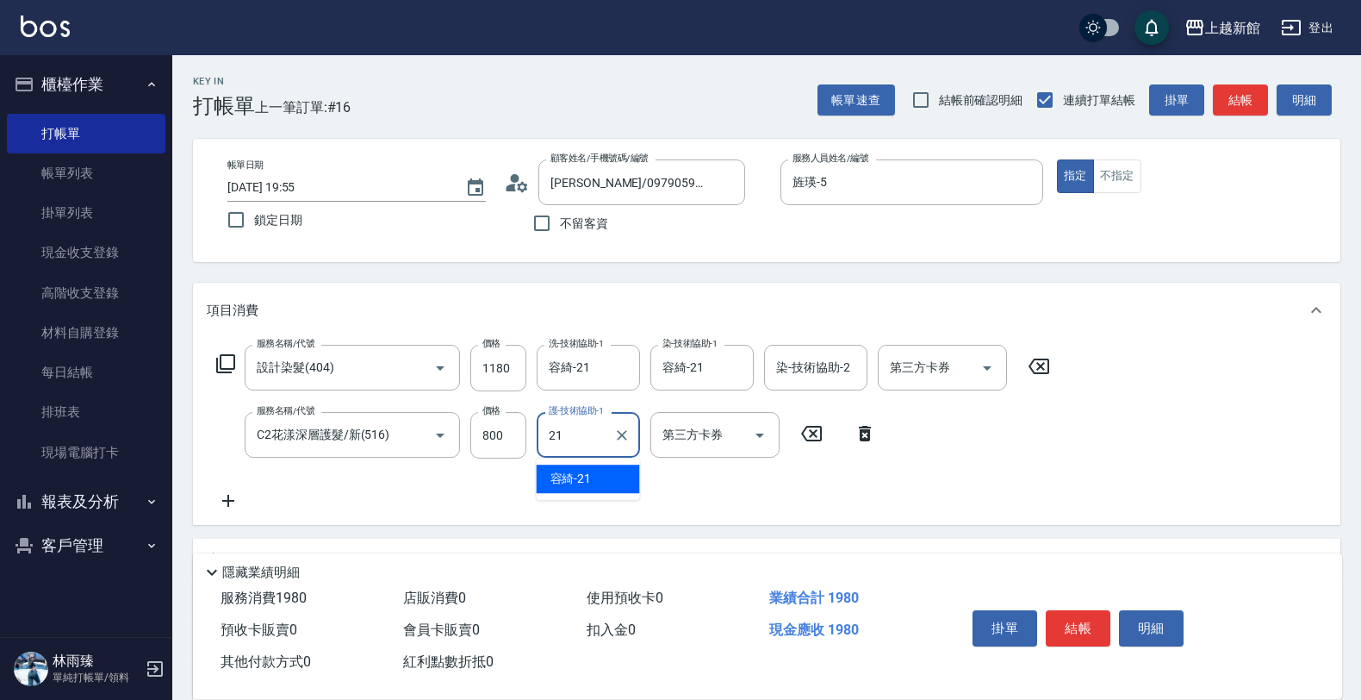
type input "容綺-21"
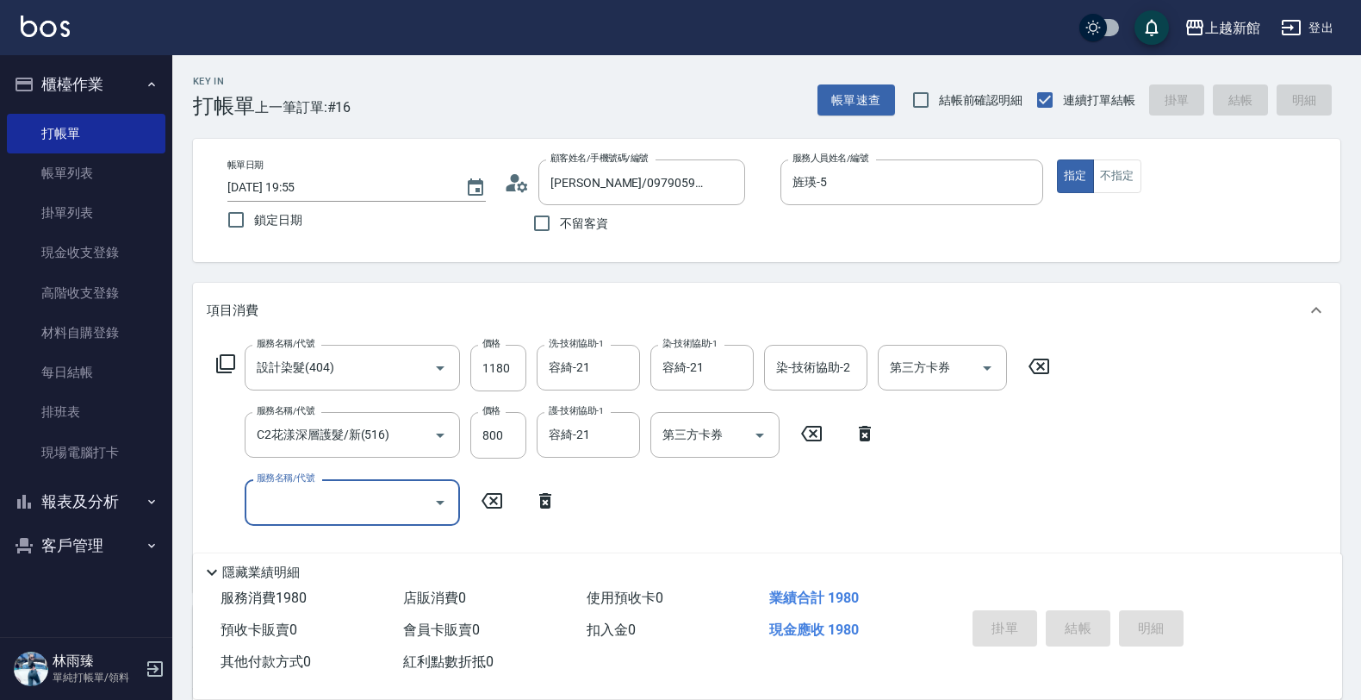
type input "2025/10/08 19:56"
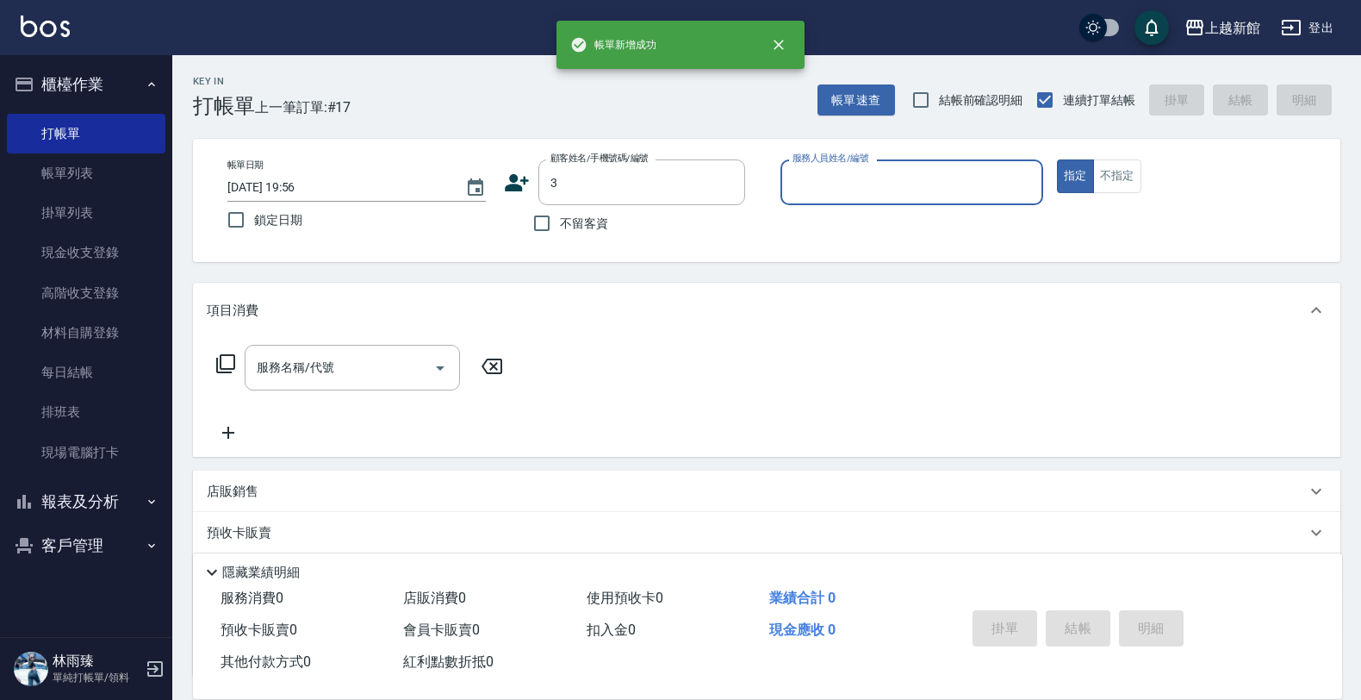
click at [1057, 159] on button "指定" at bounding box center [1075, 176] width 37 height 34
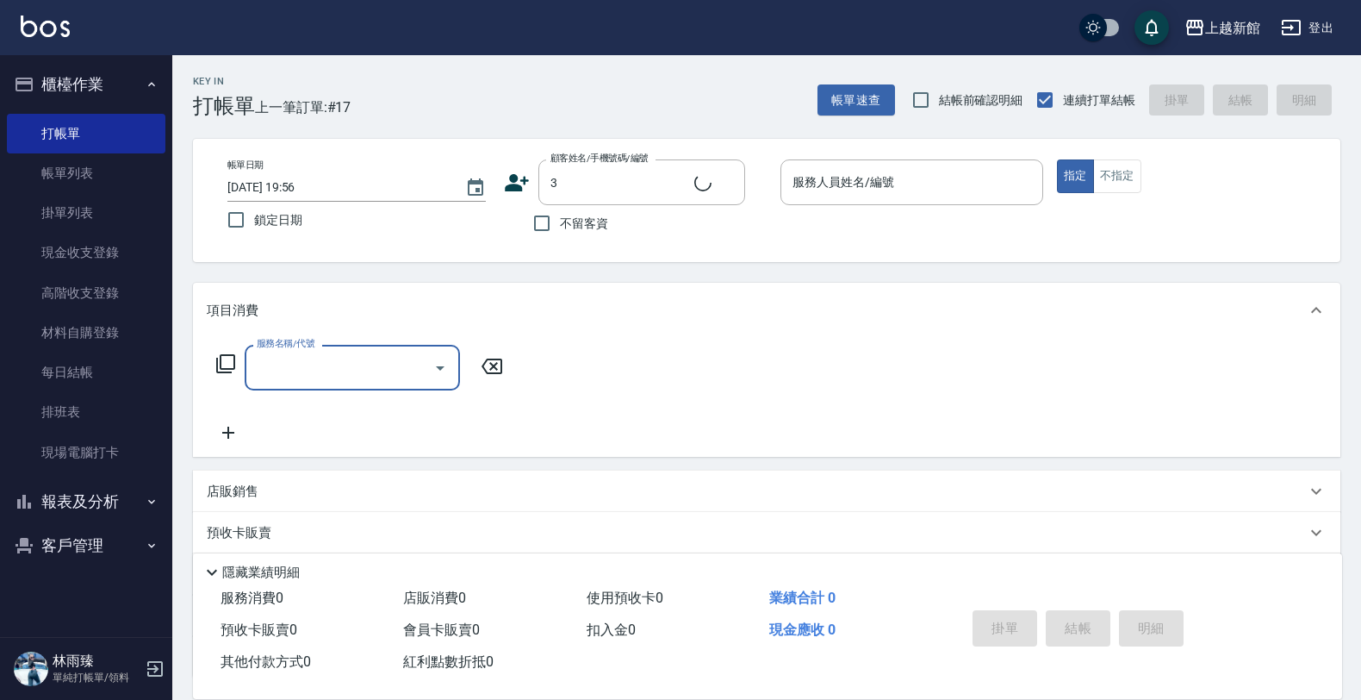
type input "阿咪/3_阿咪/3"
type input "A-Mia -3"
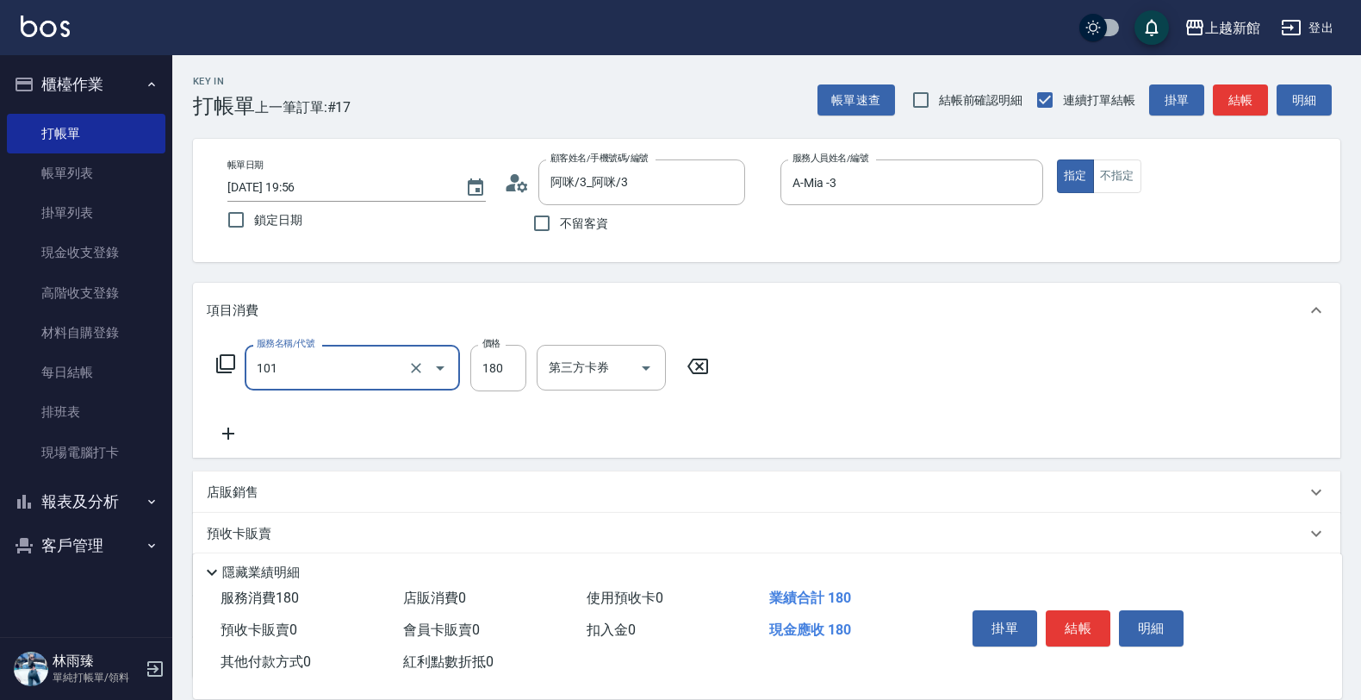
type input "洗髮250(101)"
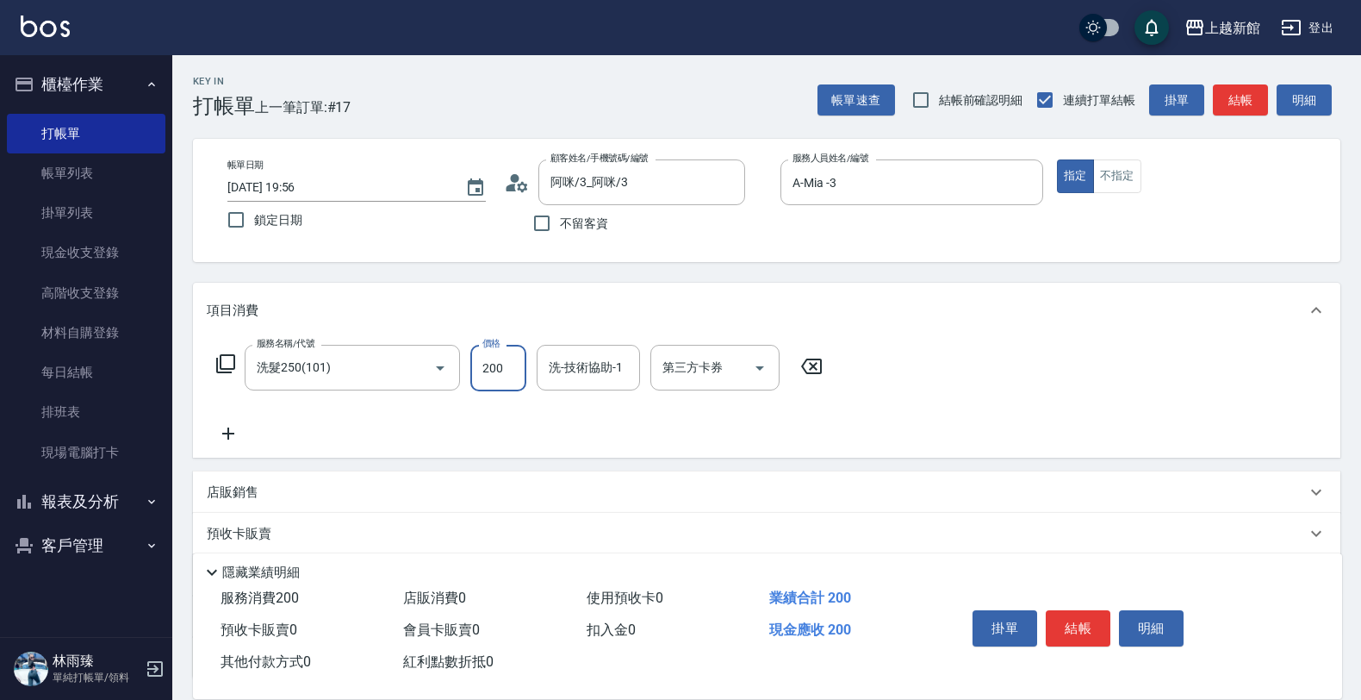
type input "200"
type input "A-Mia -3"
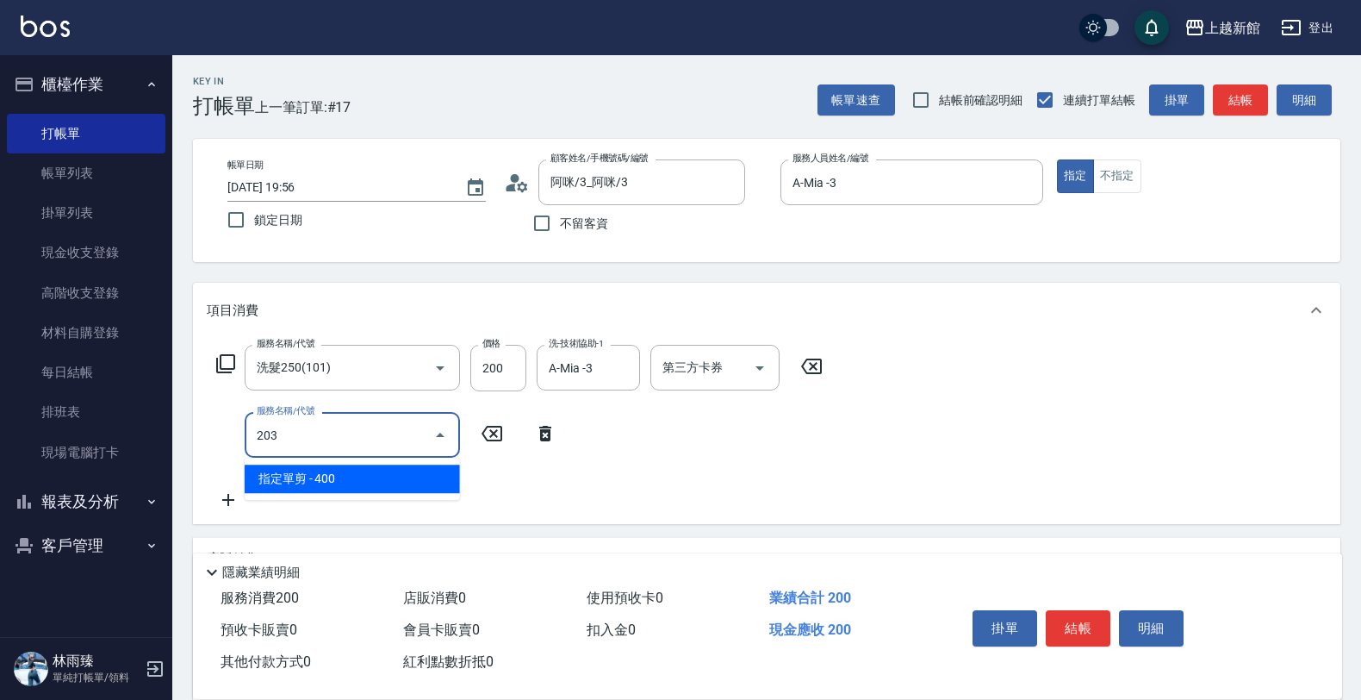
type input "指定單剪(203)"
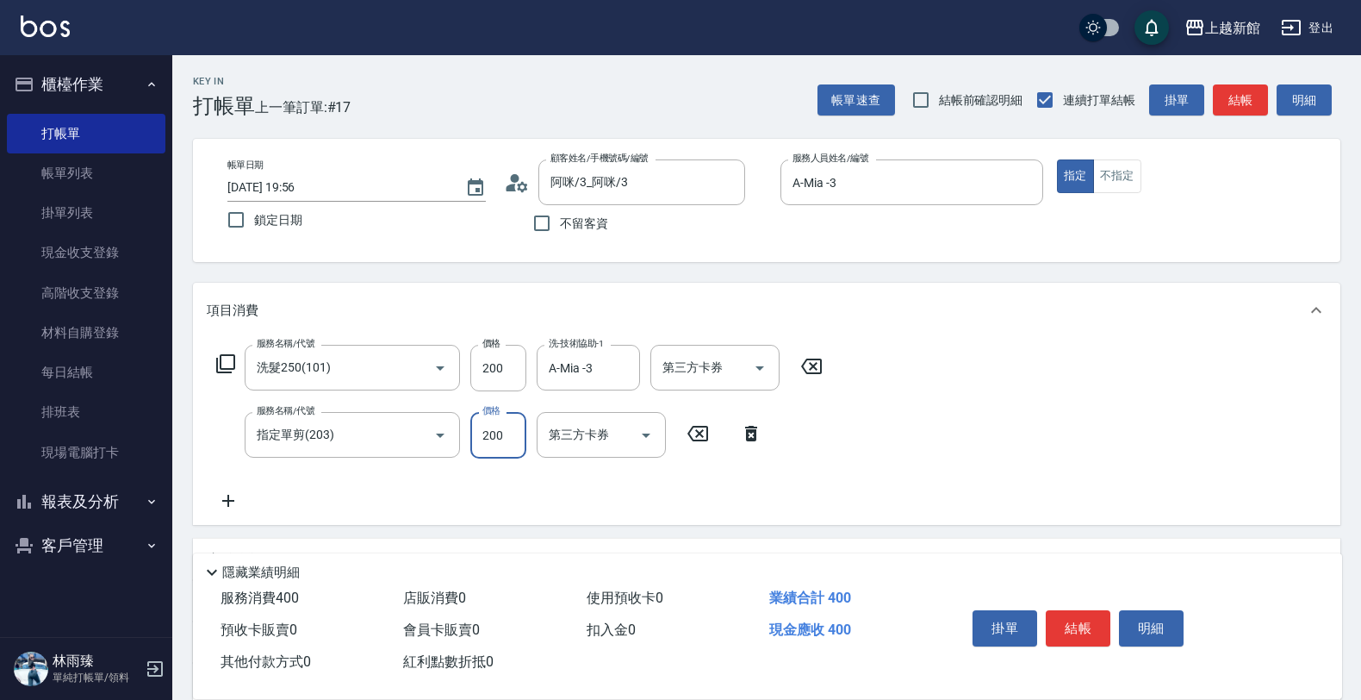
type input "200"
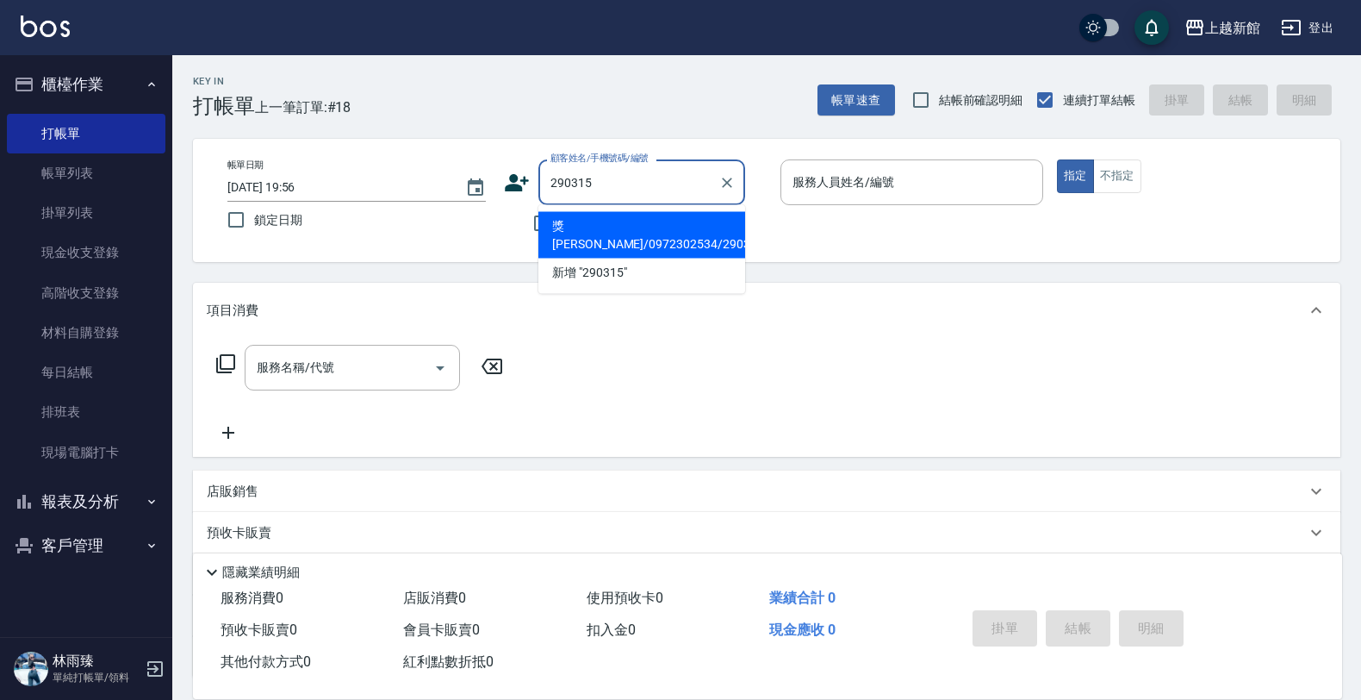
type input "獎嘉怡/0972302534/290315"
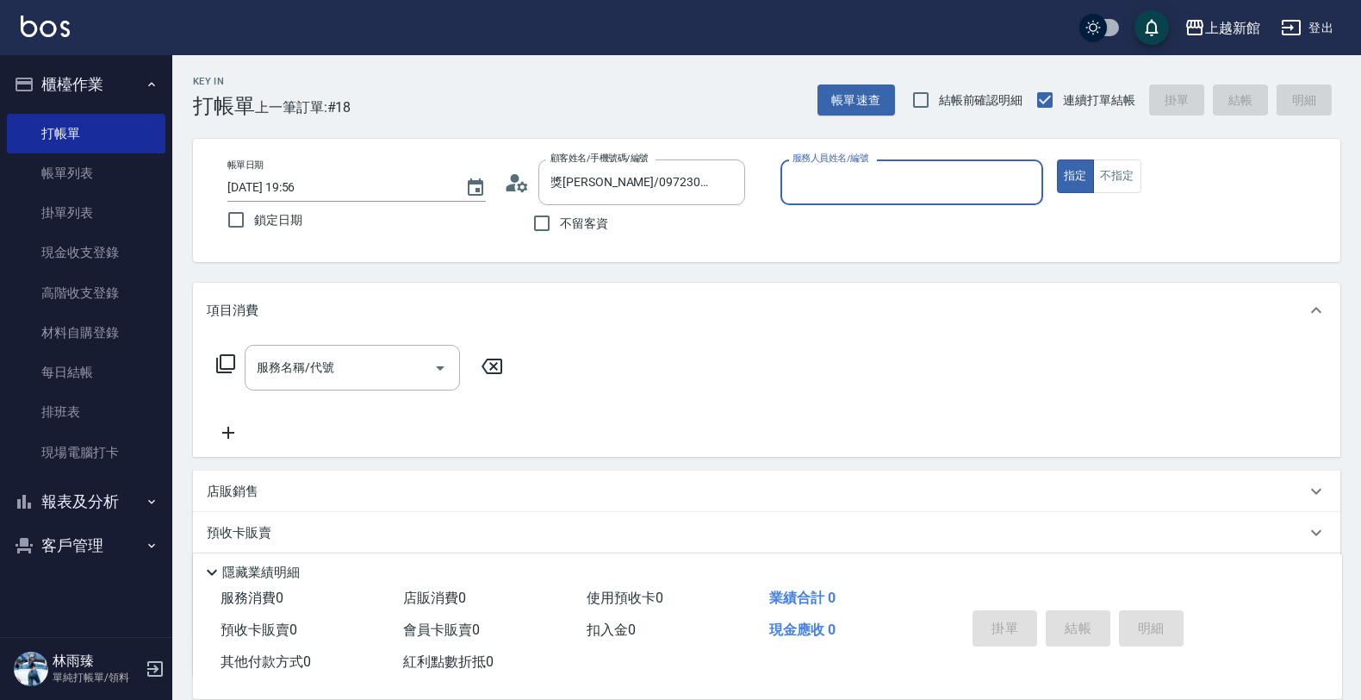
type input "旌瑛-5"
click at [1057, 159] on button "指定" at bounding box center [1075, 176] width 37 height 34
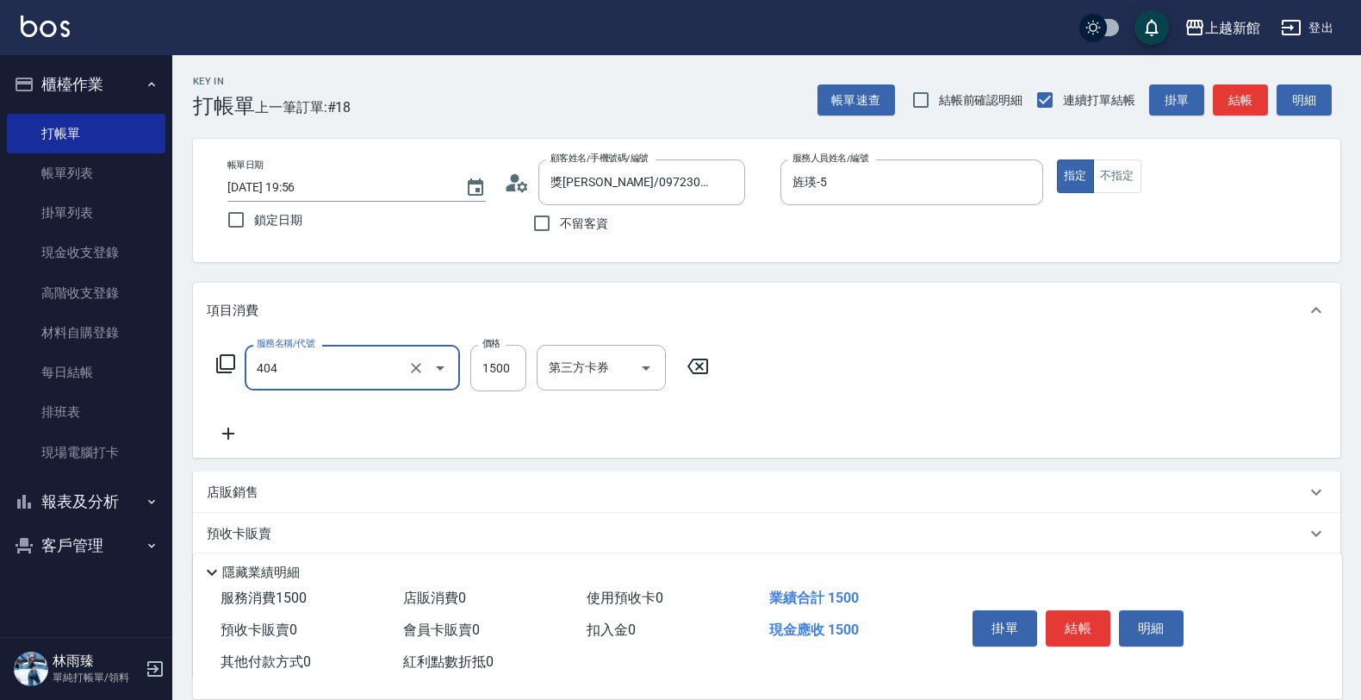
type input "設計染髮(404)"
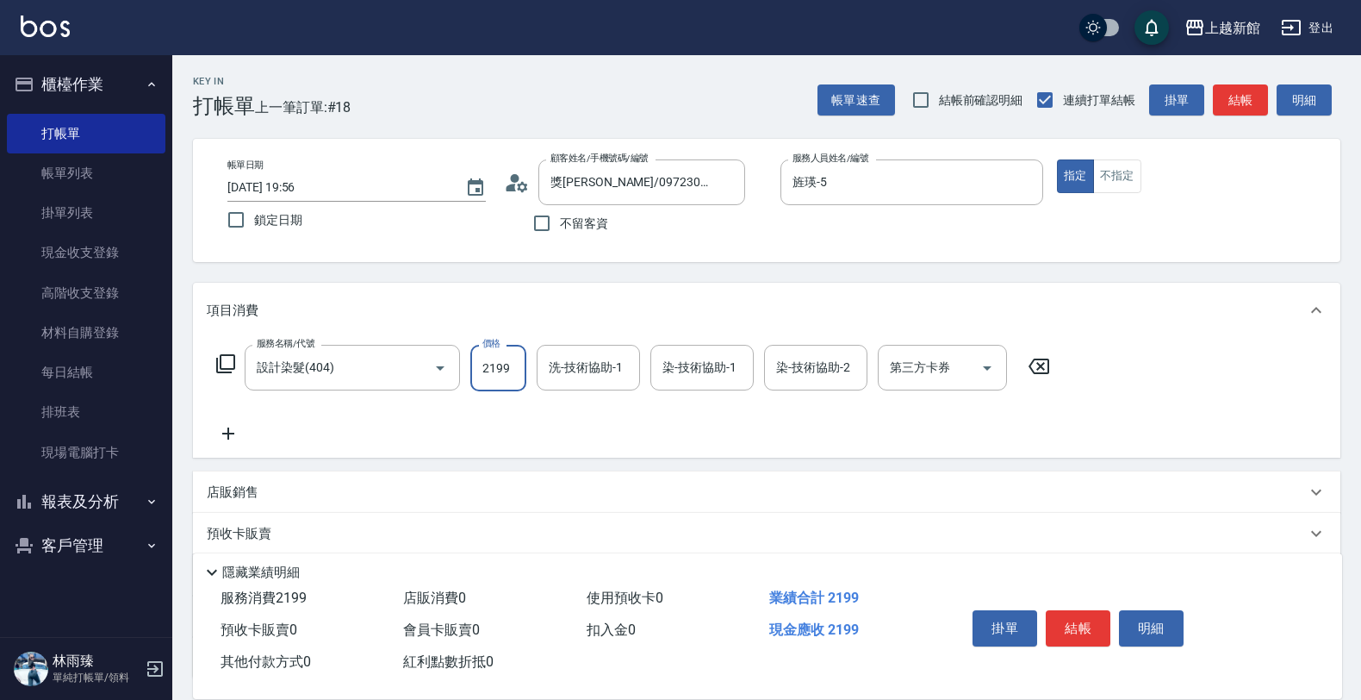
type input "2199"
type input "小邱-25"
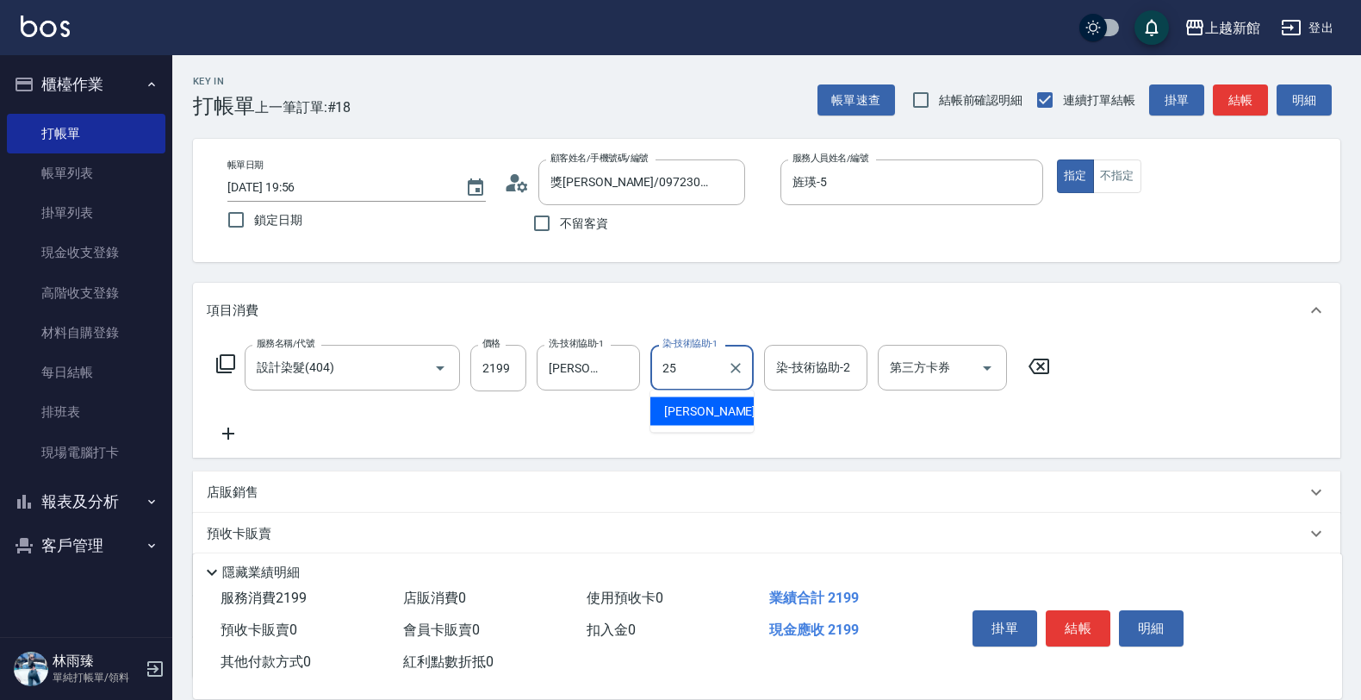
type input "小邱-25"
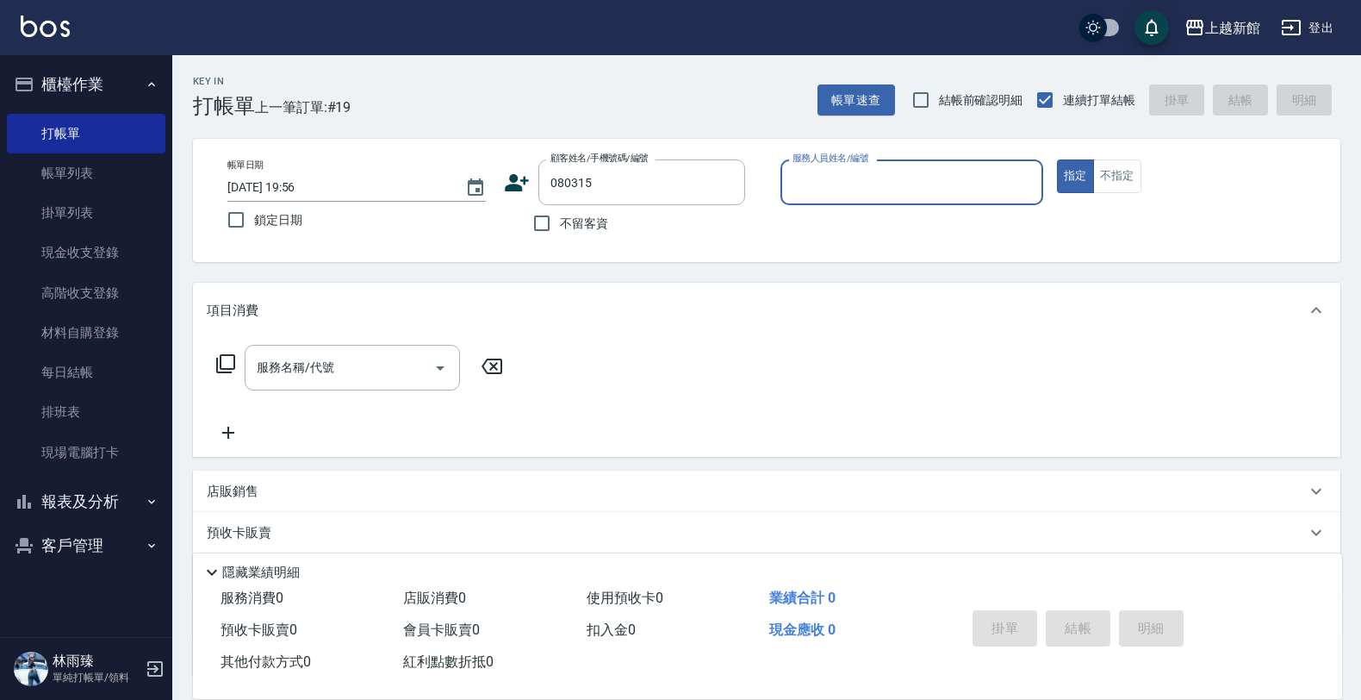
type input "陸美燕/0965122597/080315"
click at [724, 179] on icon "Clear" at bounding box center [727, 182] width 17 height 17
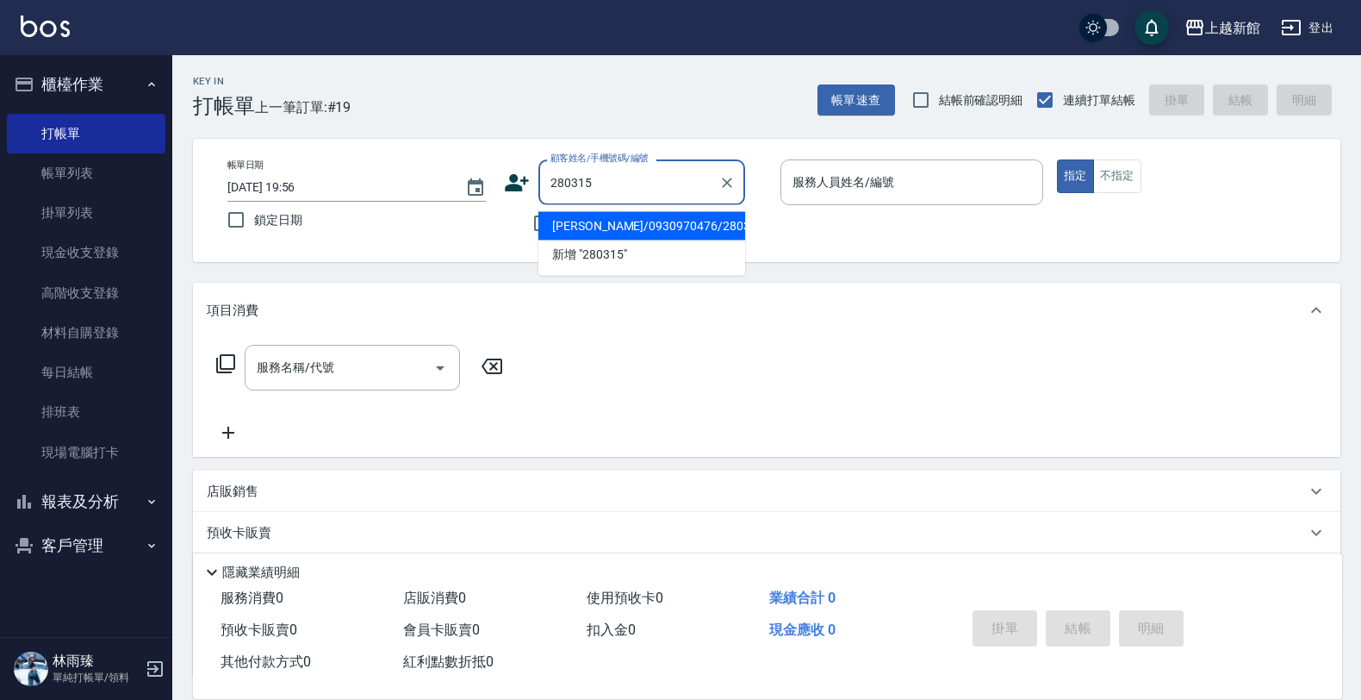
type input "陳紫玉/0930970476/280315"
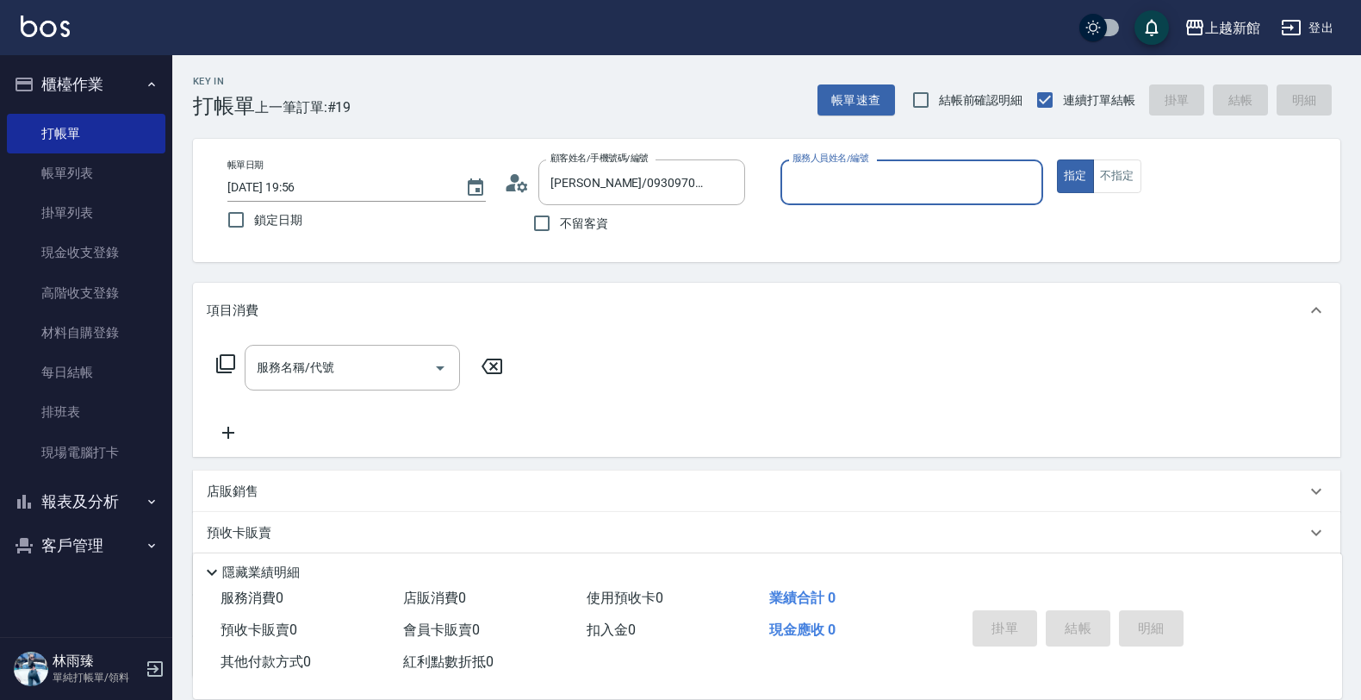
type input "莫尼卡-7"
click at [1057, 159] on button "指定" at bounding box center [1075, 176] width 37 height 34
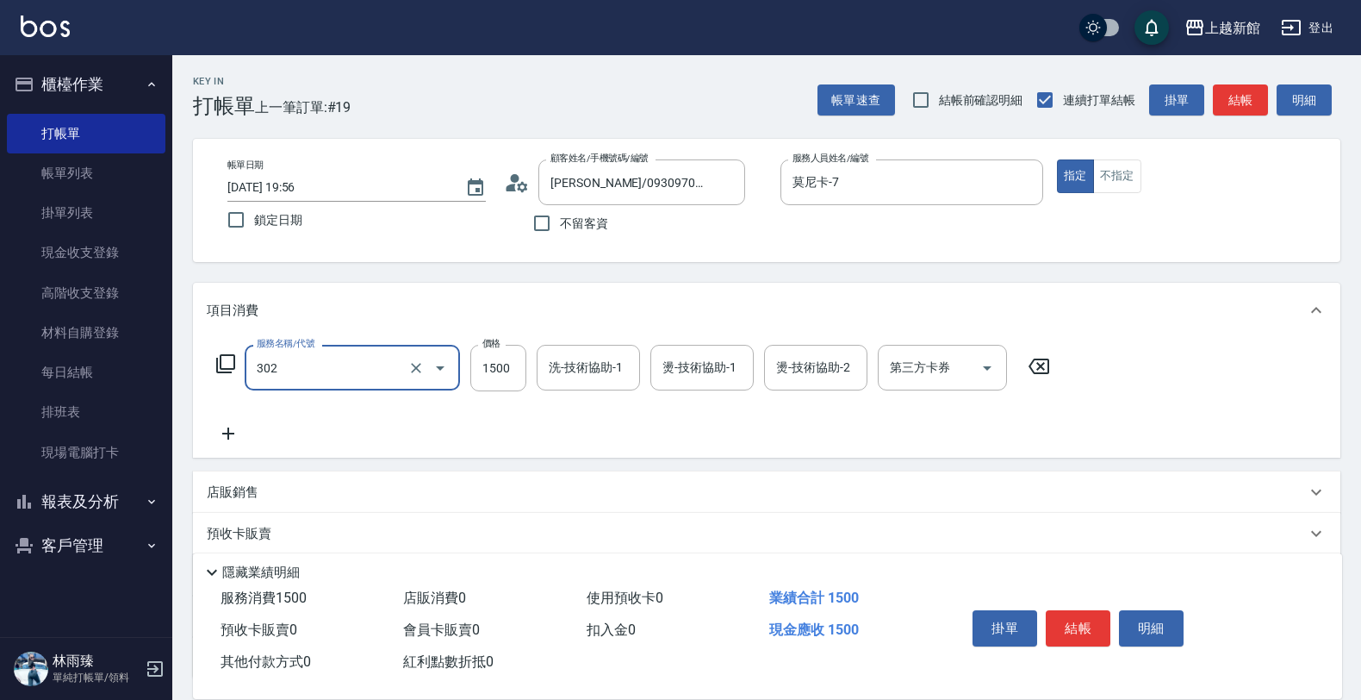
type input "設計燙髮(302)"
type input "1780"
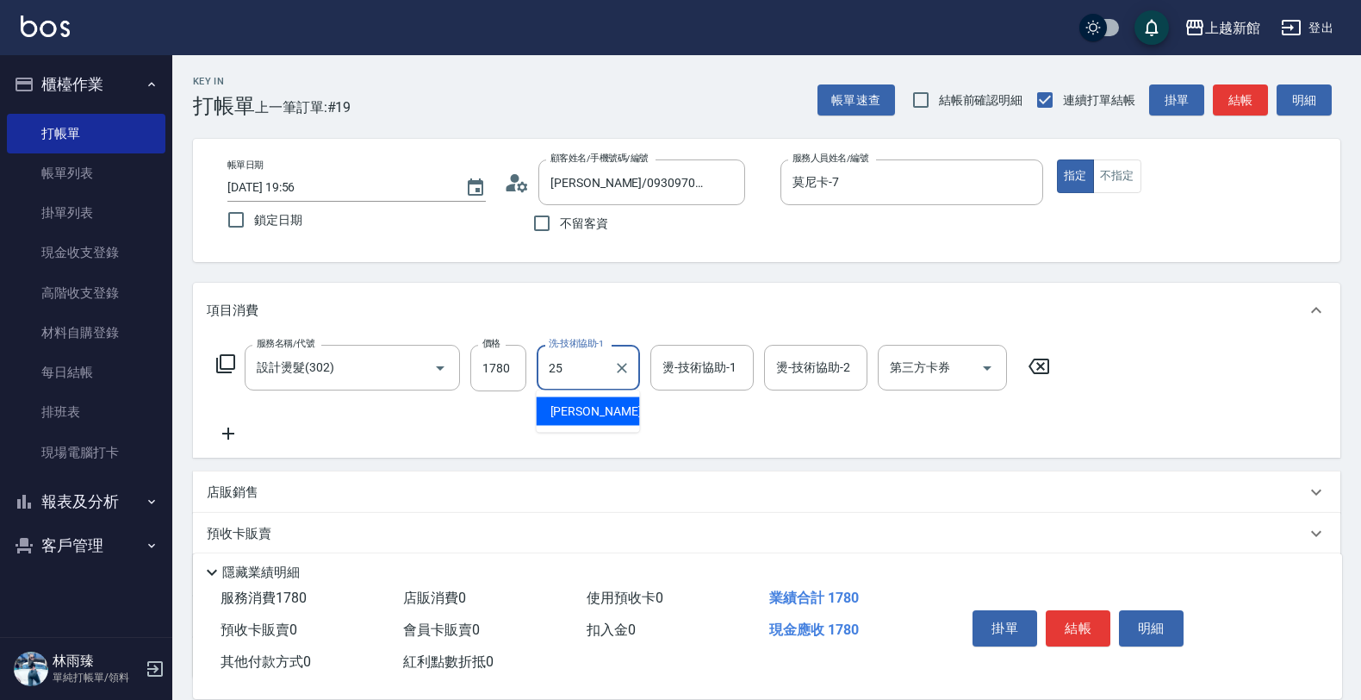
type input "小邱-25"
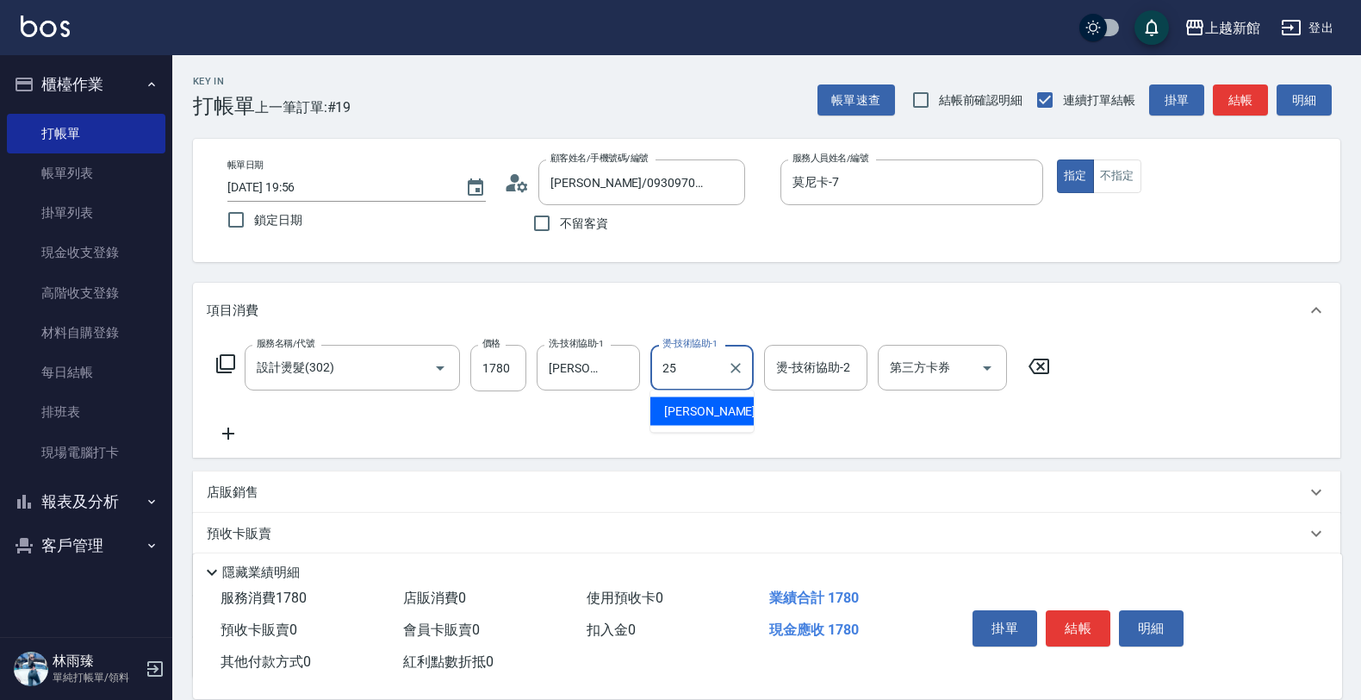
type input "小邱-25"
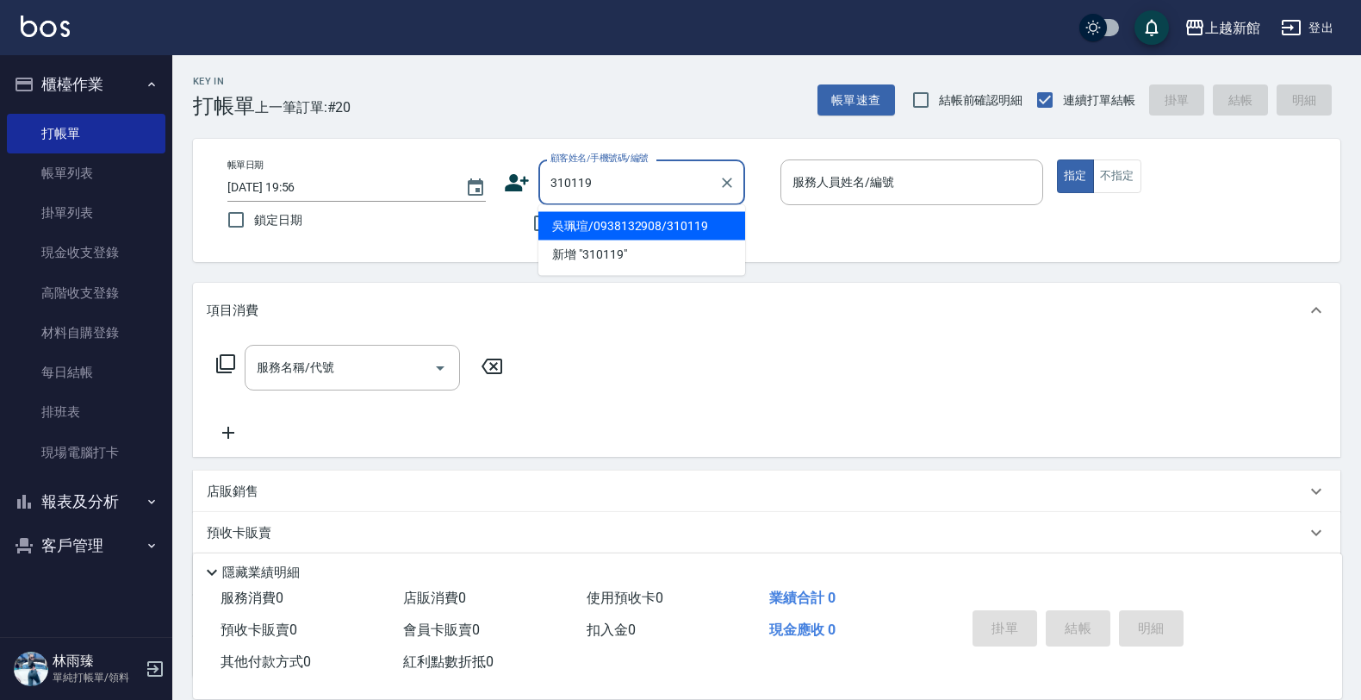
type input "吳珮瑄/0938132908/310119"
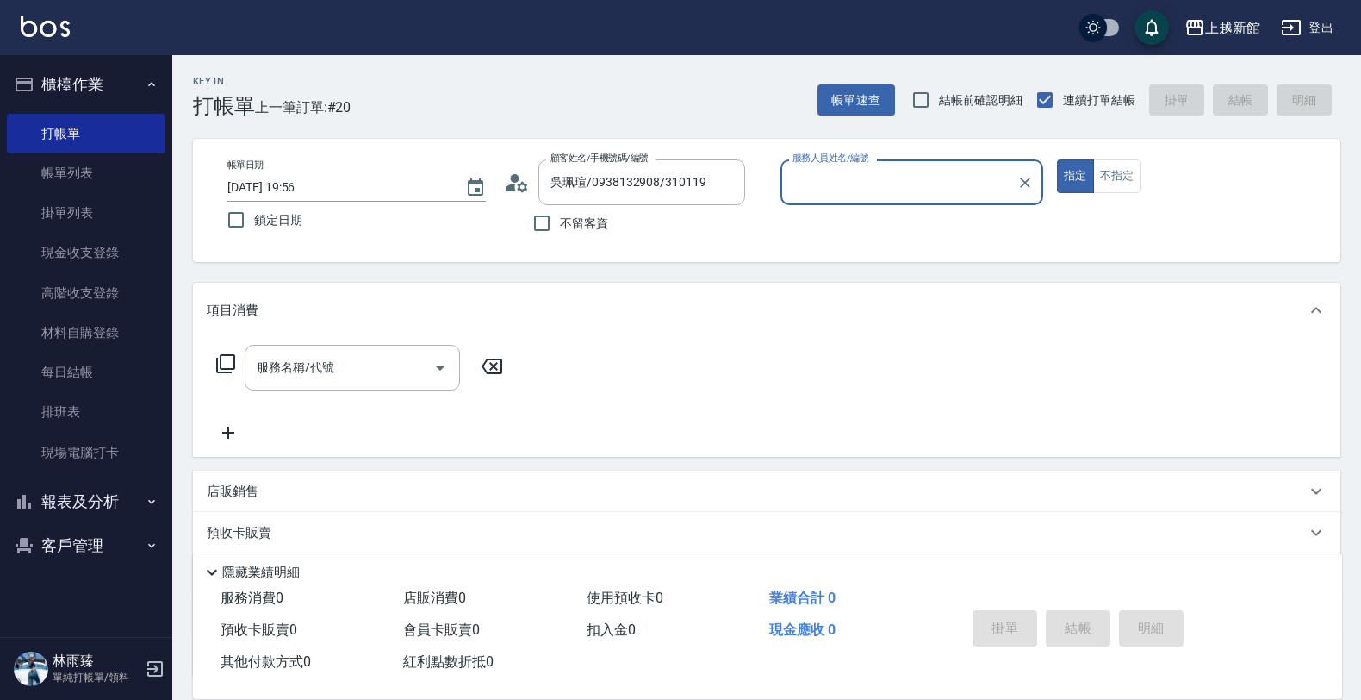
type input "宜珍-4"
click at [1057, 159] on button "指定" at bounding box center [1075, 176] width 37 height 34
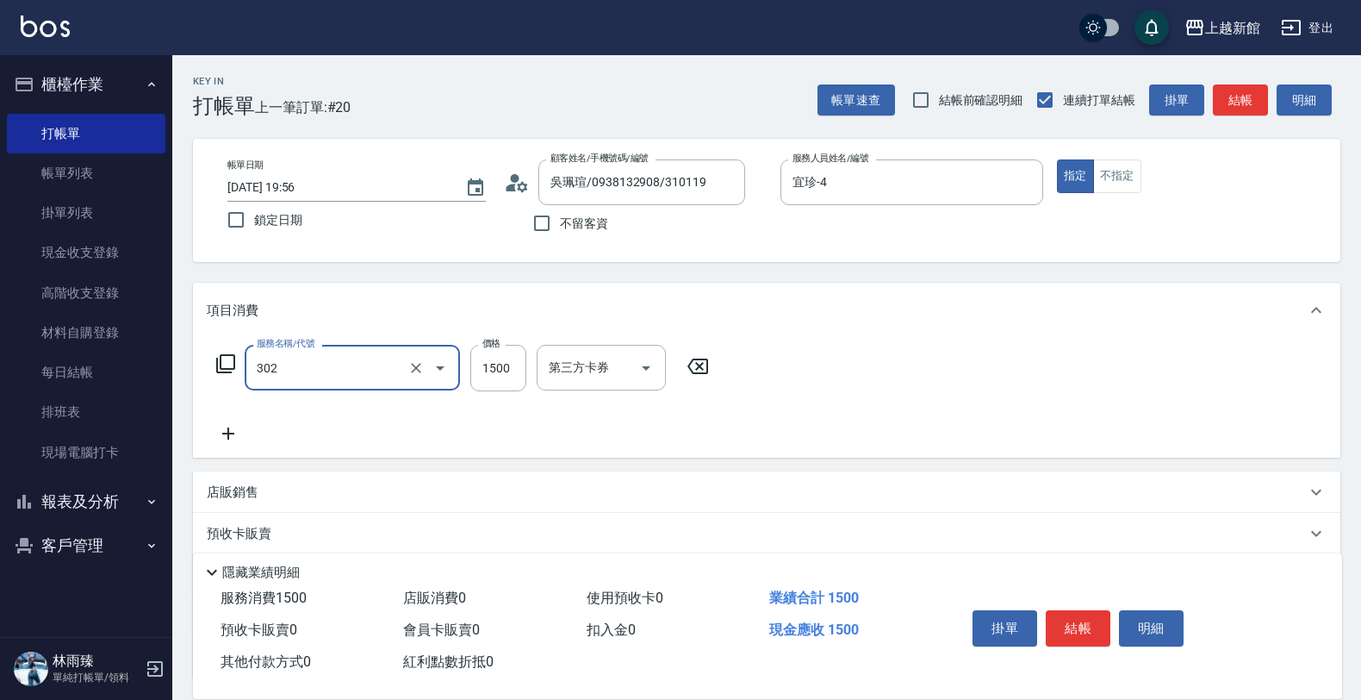
type input "設計燙髮(302)"
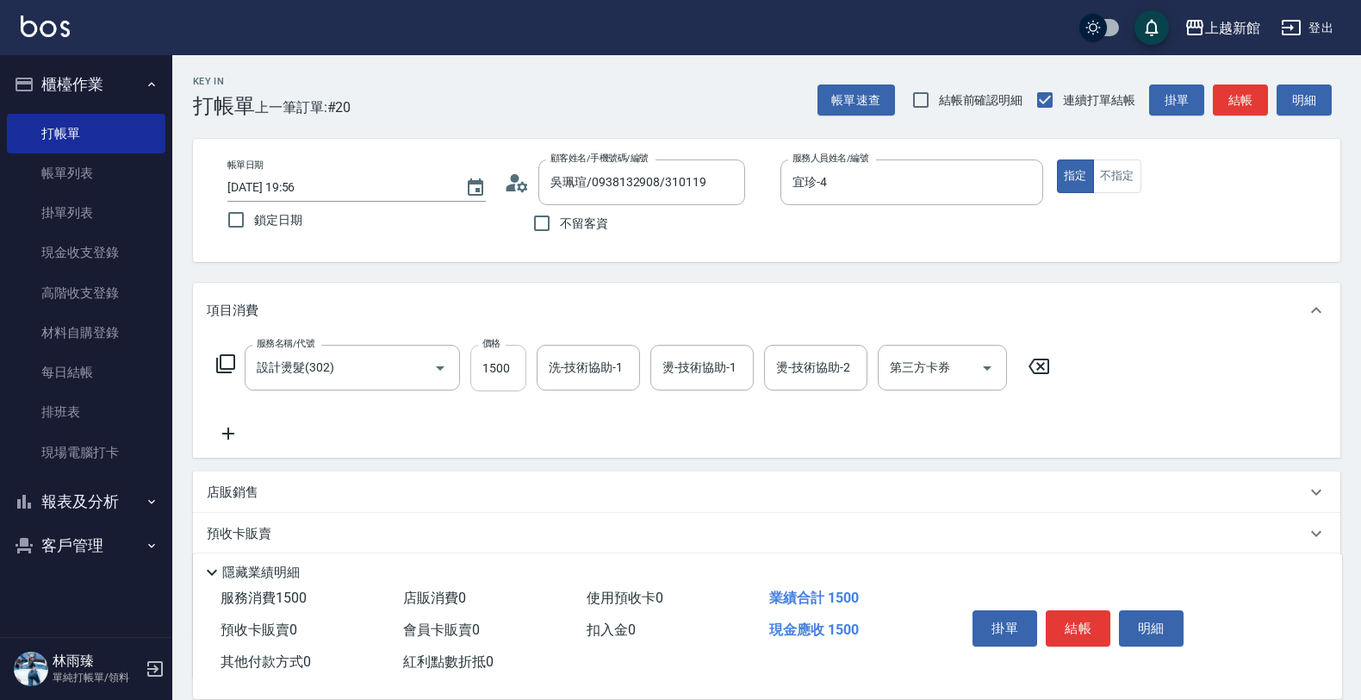
drag, startPoint x: 541, startPoint y: 394, endPoint x: 521, endPoint y: 369, distance: 31.9
click at [537, 390] on div "服務名稱/代號 設計燙髮(302) 服務名稱/代號 價格 1500 價格 洗-技術協助-1 洗-技術協助-1 燙-技術協助-1 燙-技術協助-1 燙-技術協助…" at bounding box center [634, 394] width 854 height 99
click at [518, 368] on input "1500" at bounding box center [498, 368] width 56 height 47
type input "1199"
type input "宜珍-4"
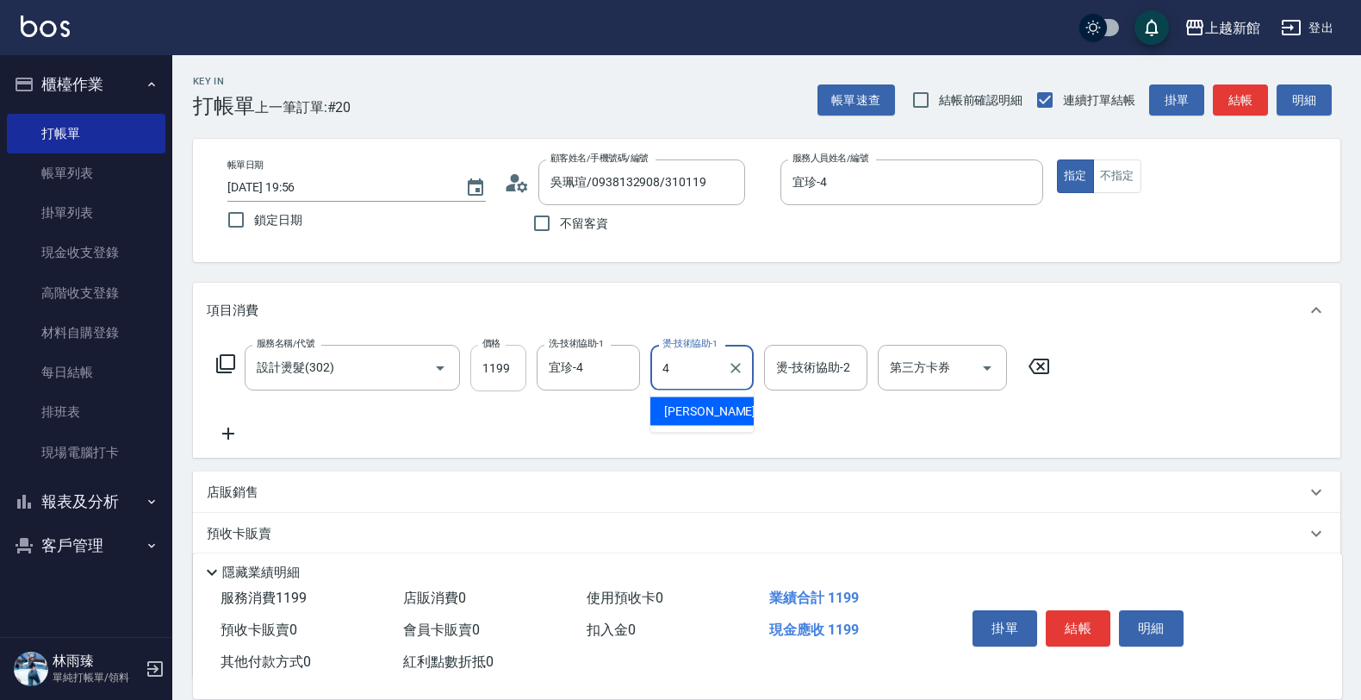
type input "宜珍-4"
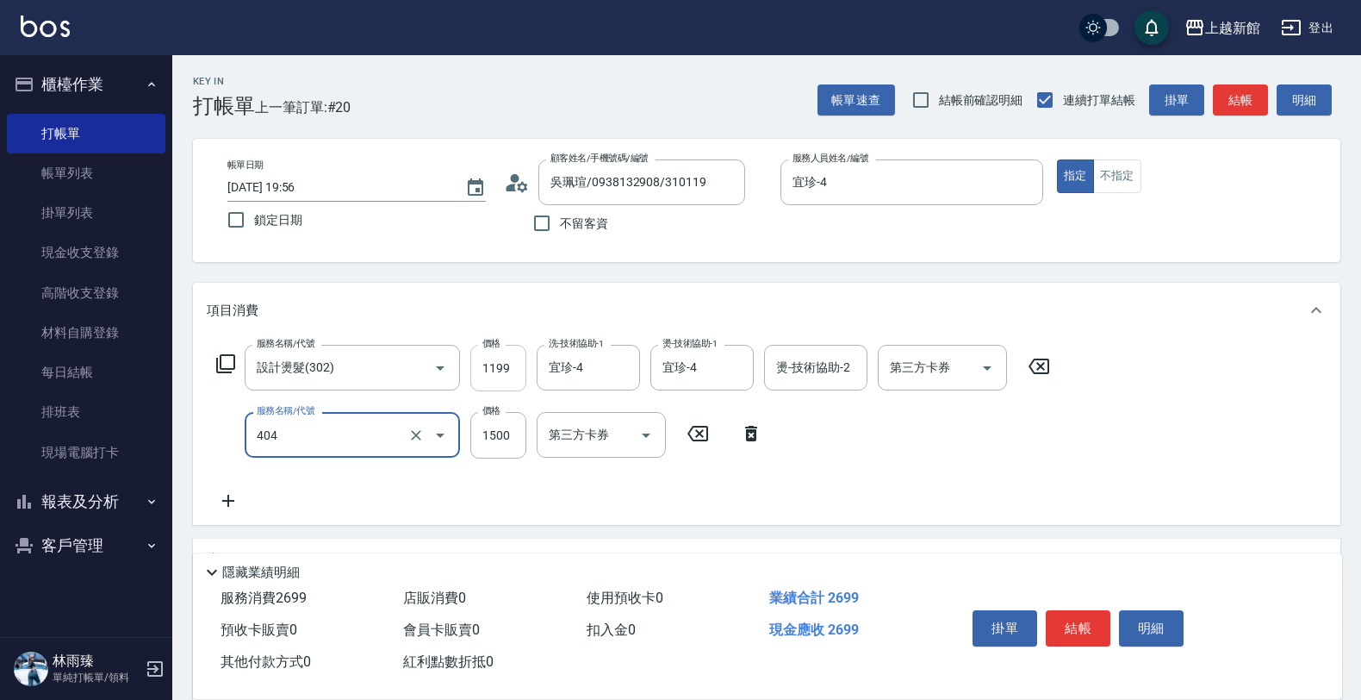
type input "設計染髮(404)"
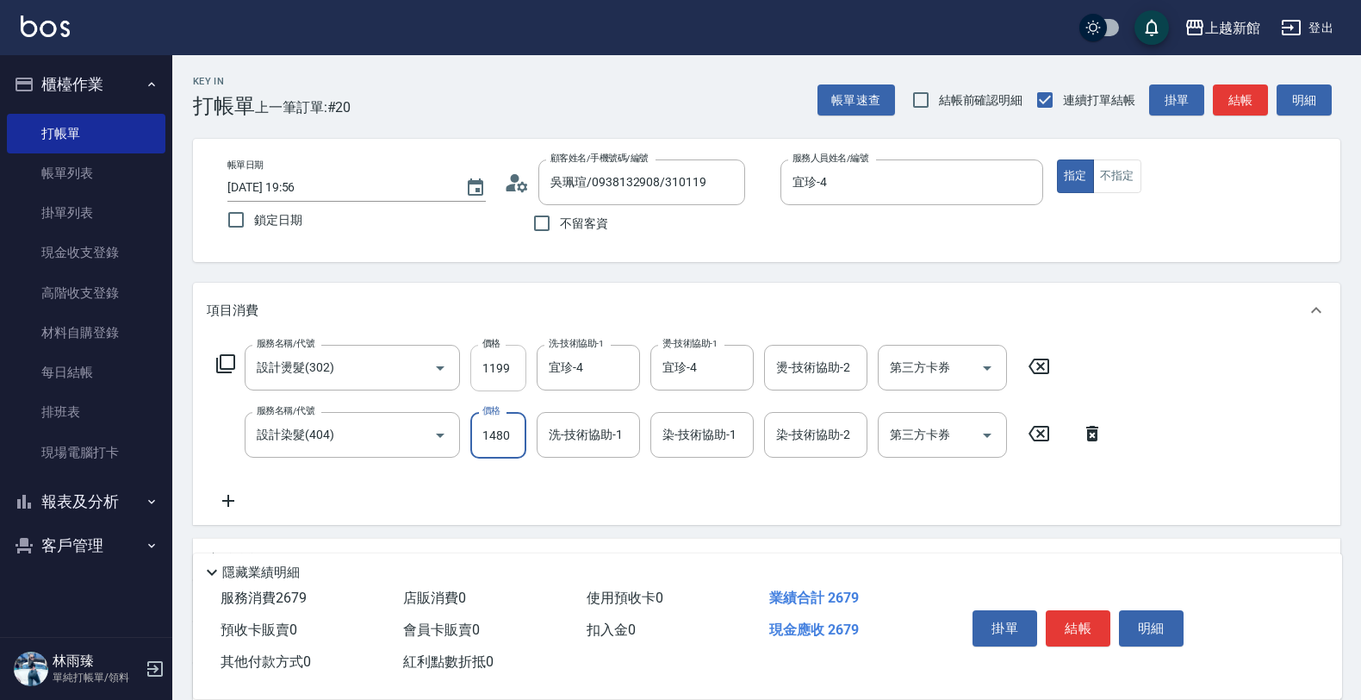
type input "1480"
type input "宜珍-4"
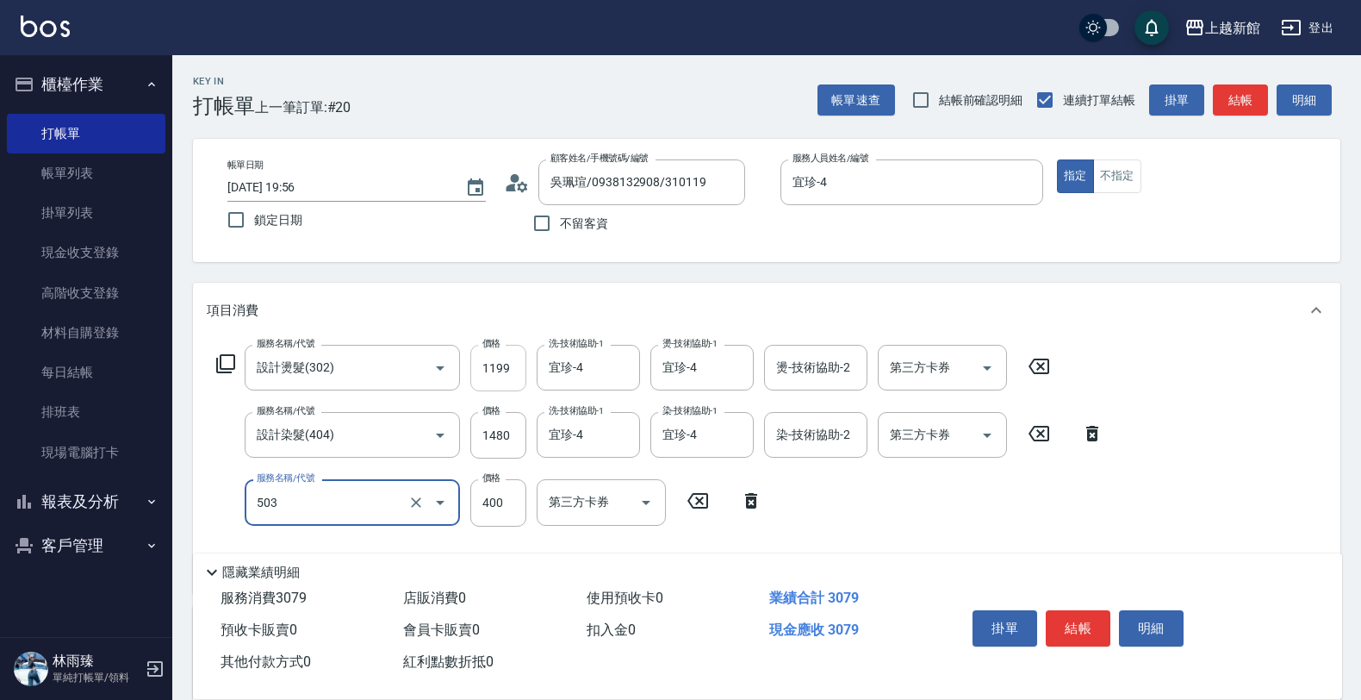
type input "天天護髮(503)"
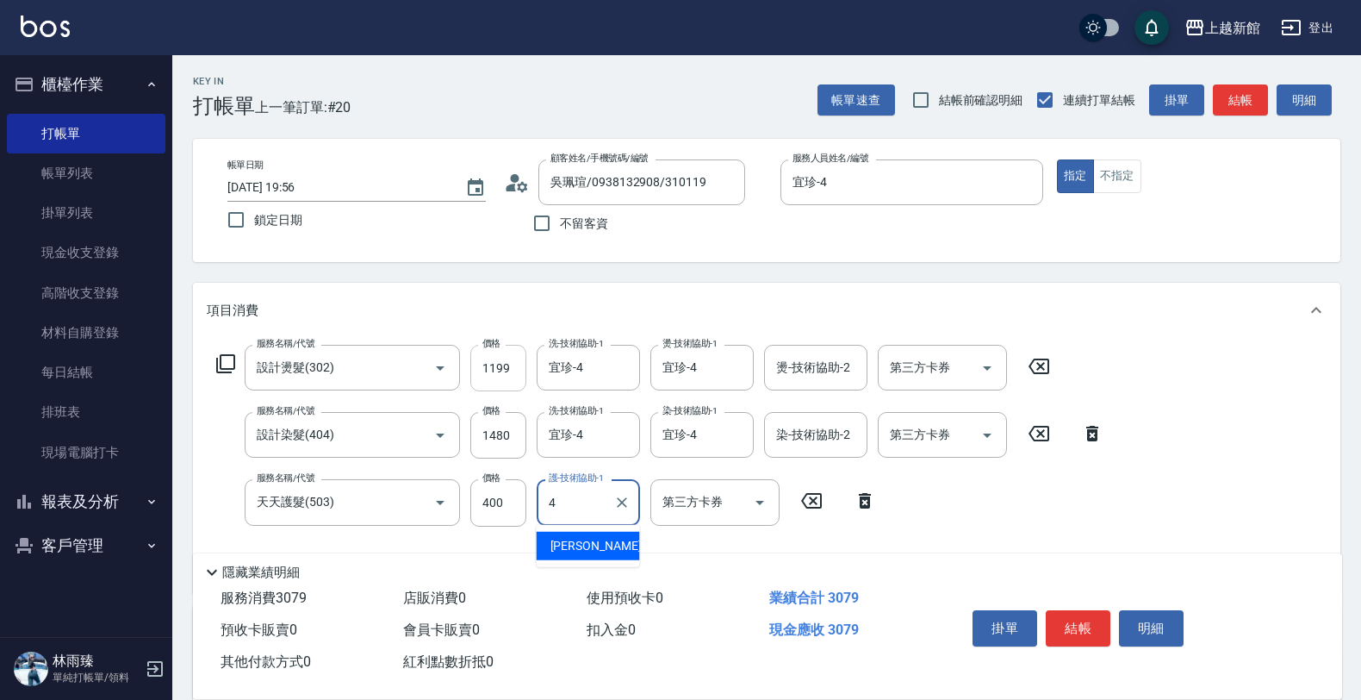
type input "宜珍-4"
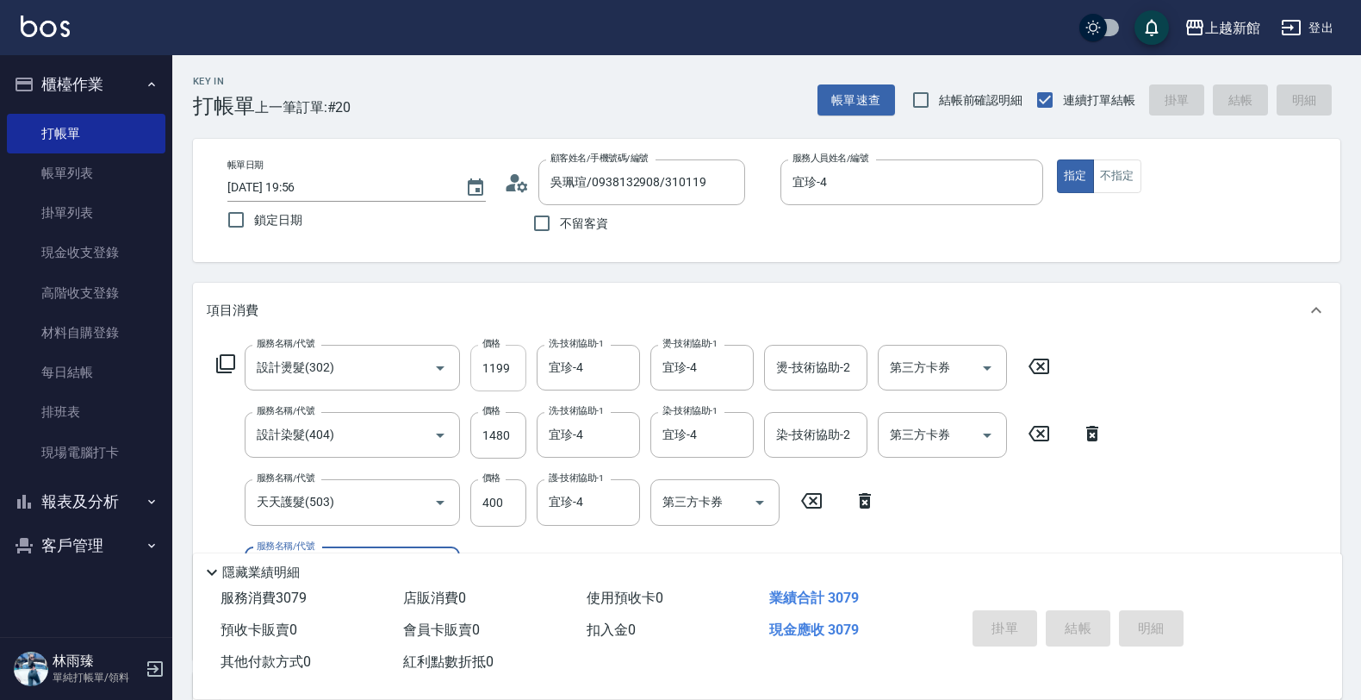
type input "2025/10/08 19:57"
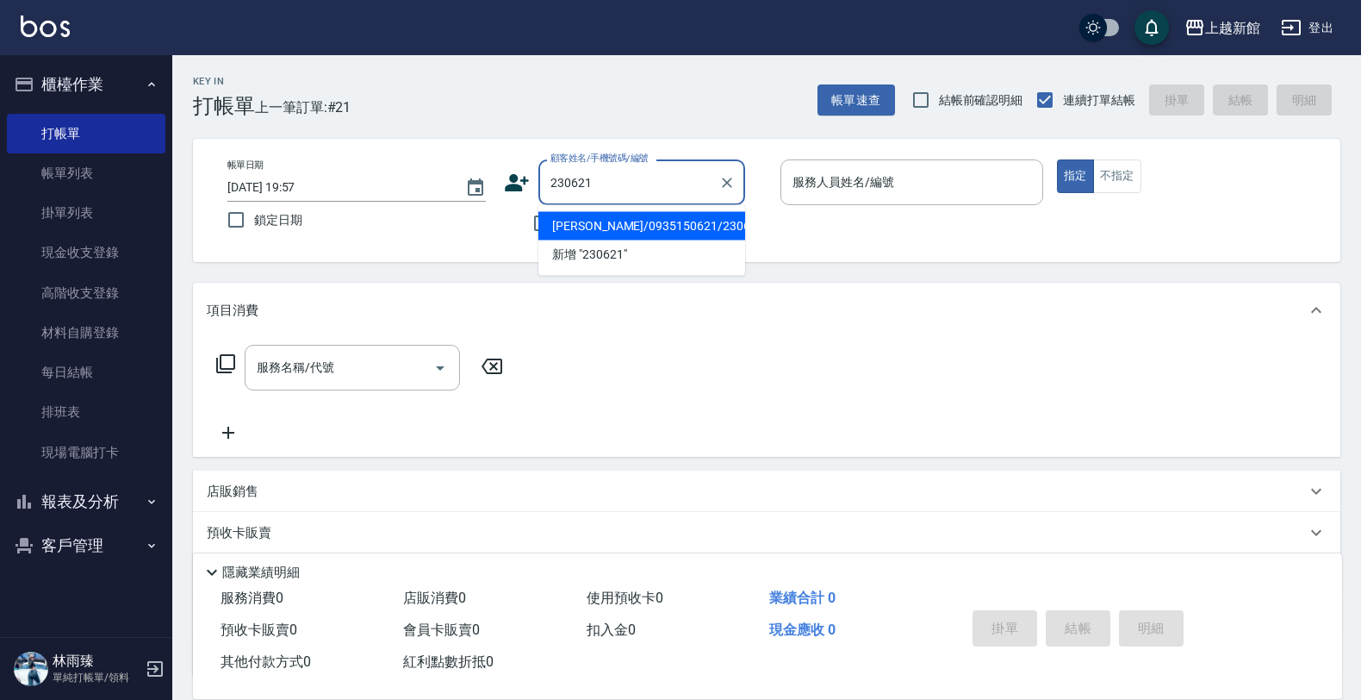
type input "王芷綺/0935150621/230621"
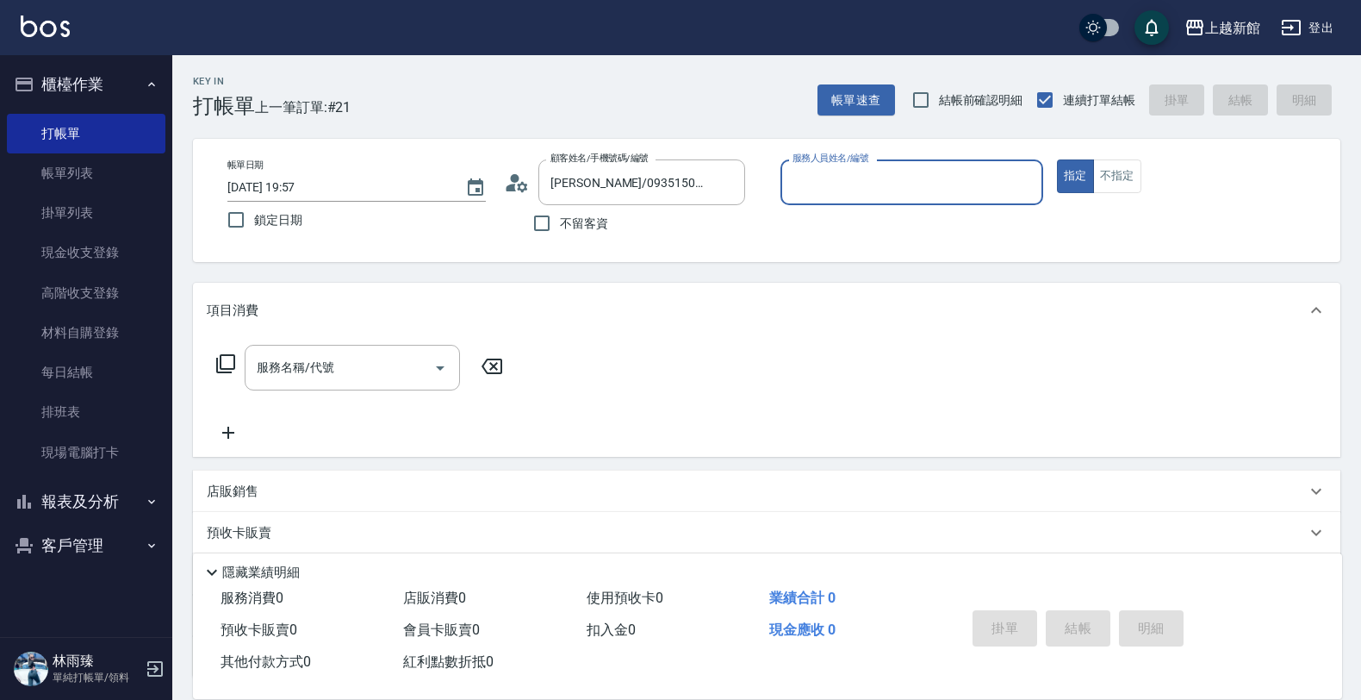
type input "草莓-2"
click at [1057, 159] on button "指定" at bounding box center [1075, 176] width 37 height 34
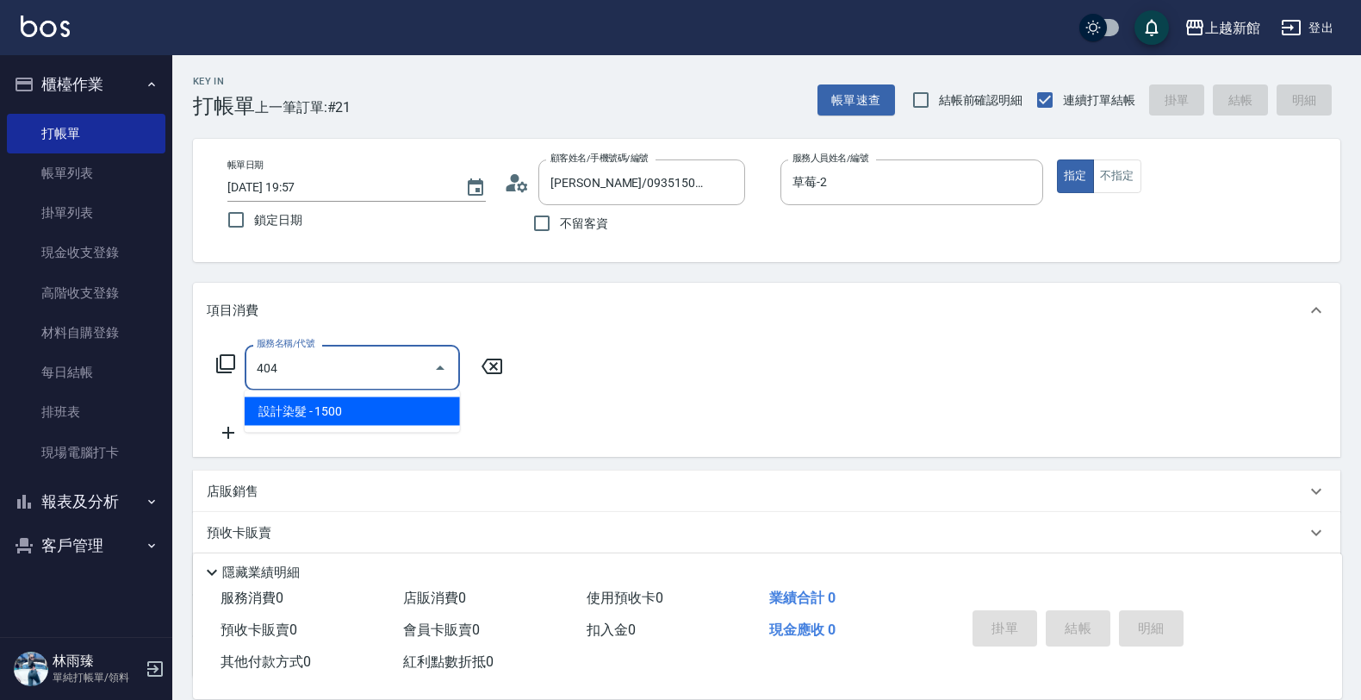
type input "設計染髮(404)"
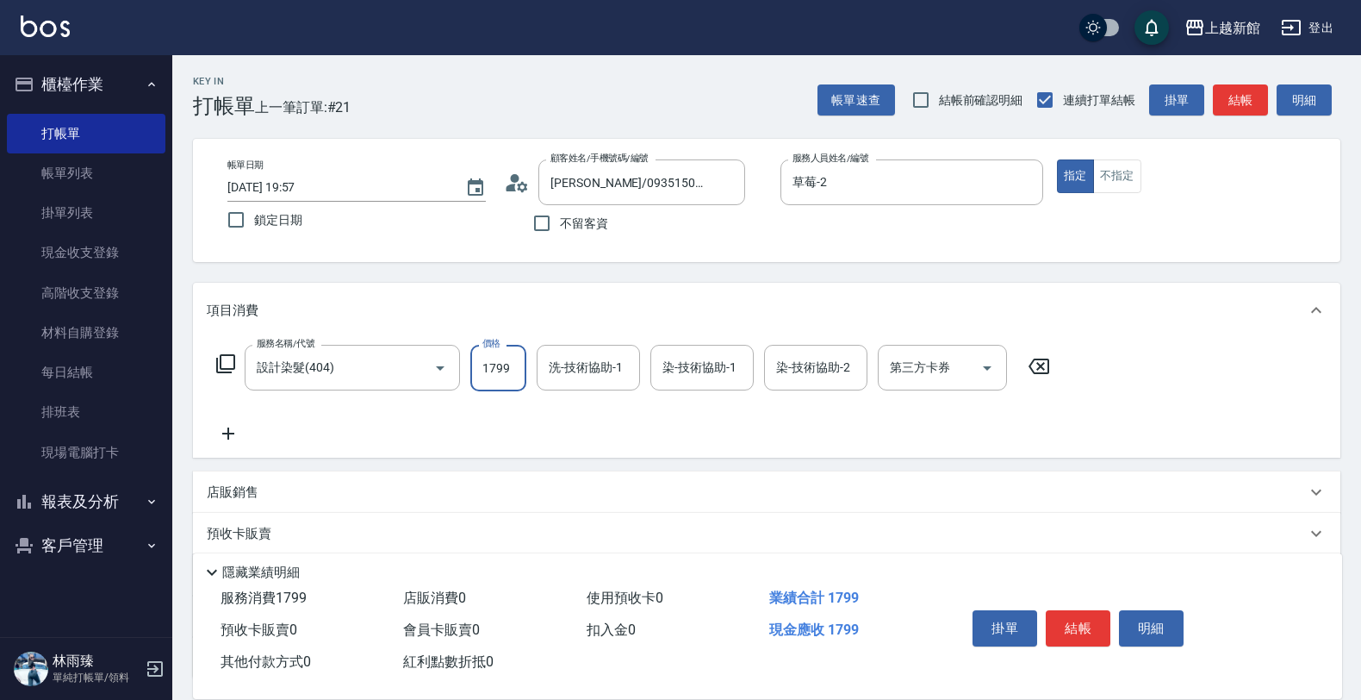
type input "1799"
type input "小邱-25"
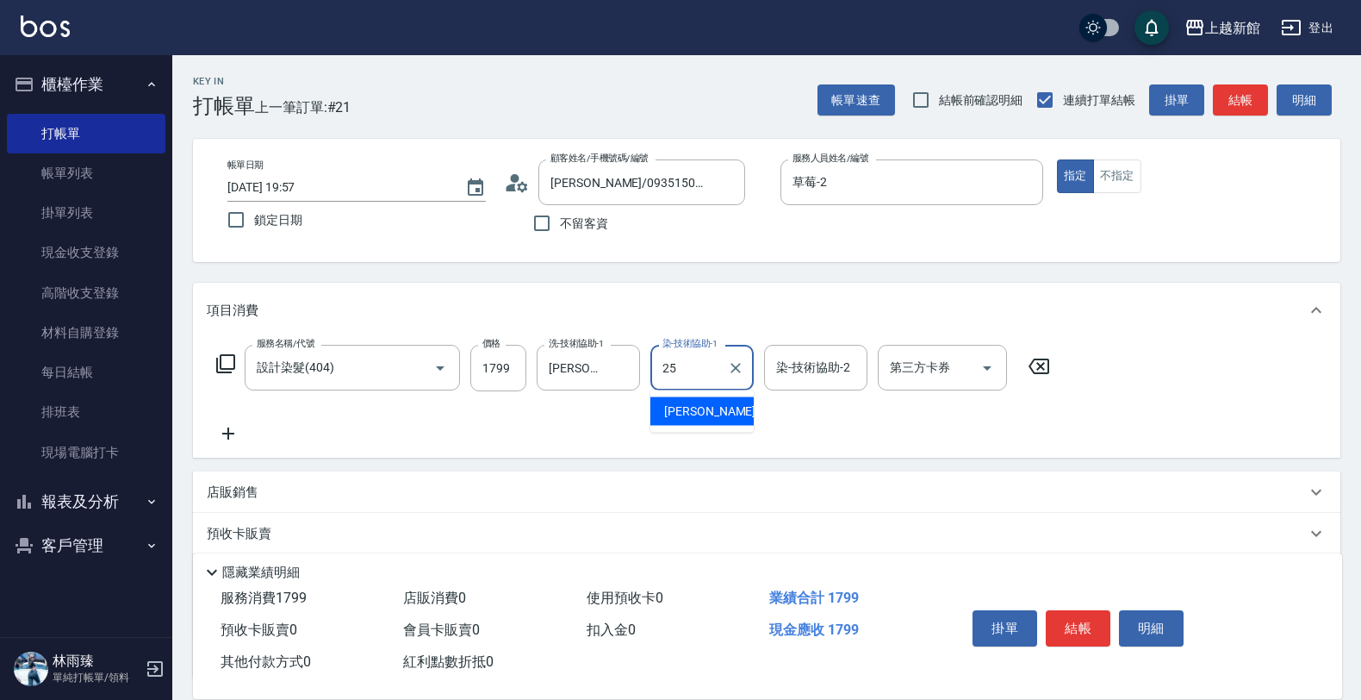
type input "小邱-25"
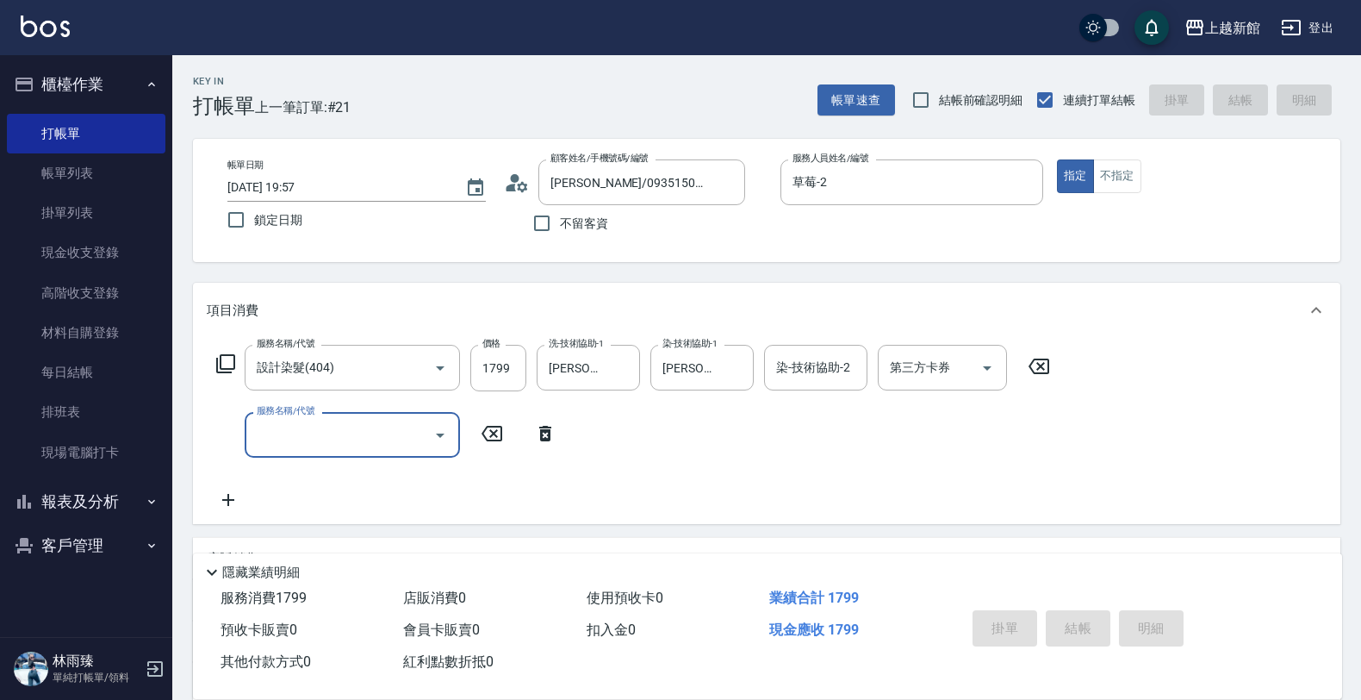
type input "2025/10/08 19:58"
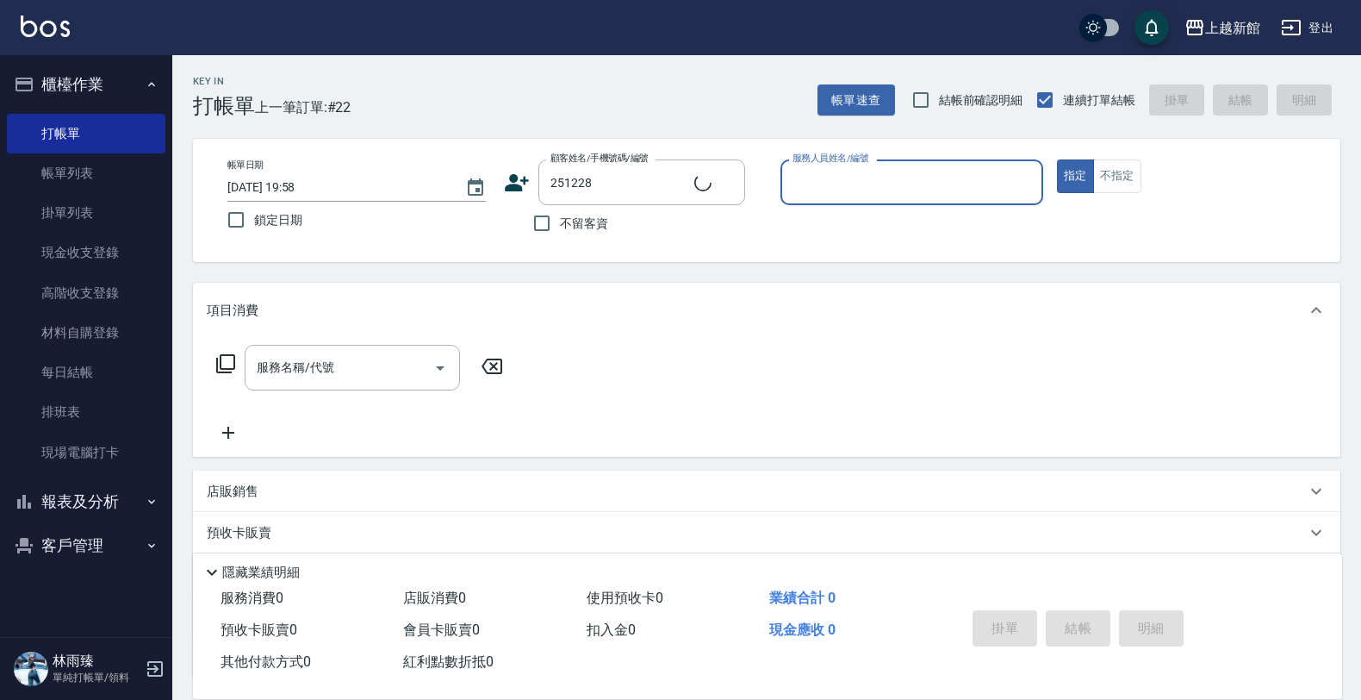
type input "簡子瑭/0976855211/251228"
type input "莫尼卡-7"
click at [1057, 159] on button "指定" at bounding box center [1075, 176] width 37 height 34
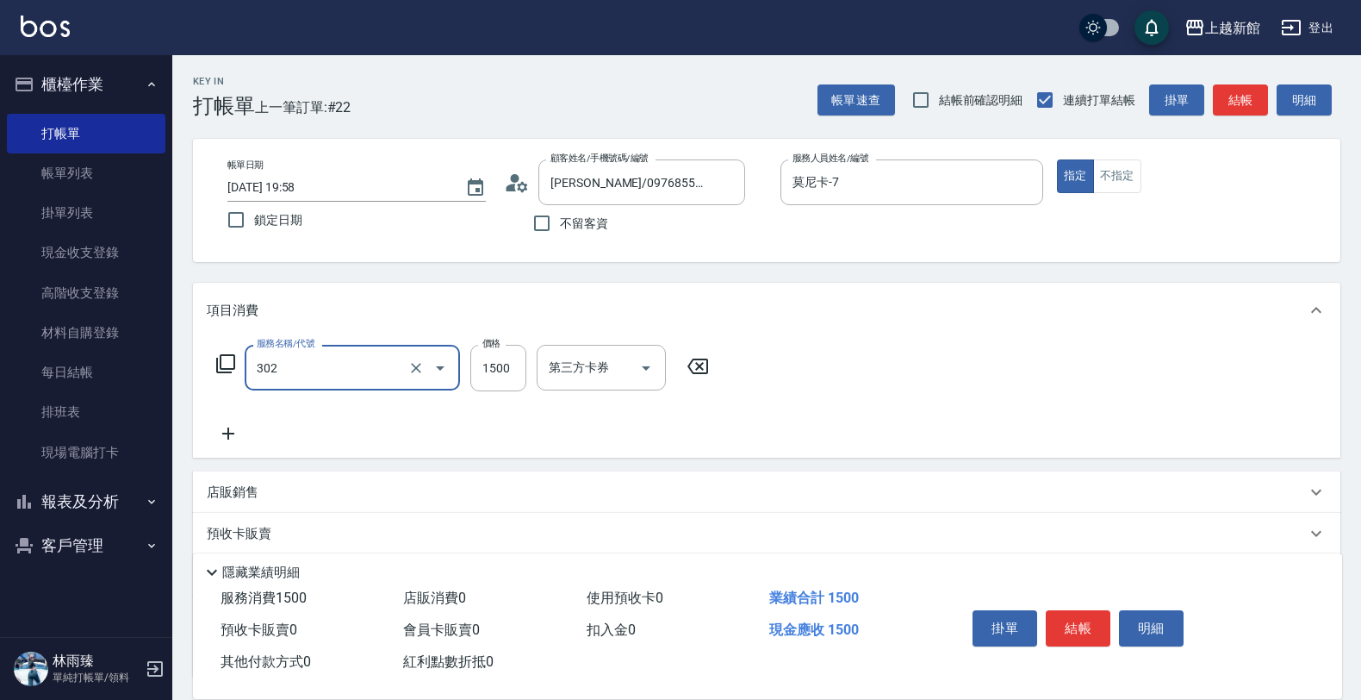
type input "設計燙髮(302)"
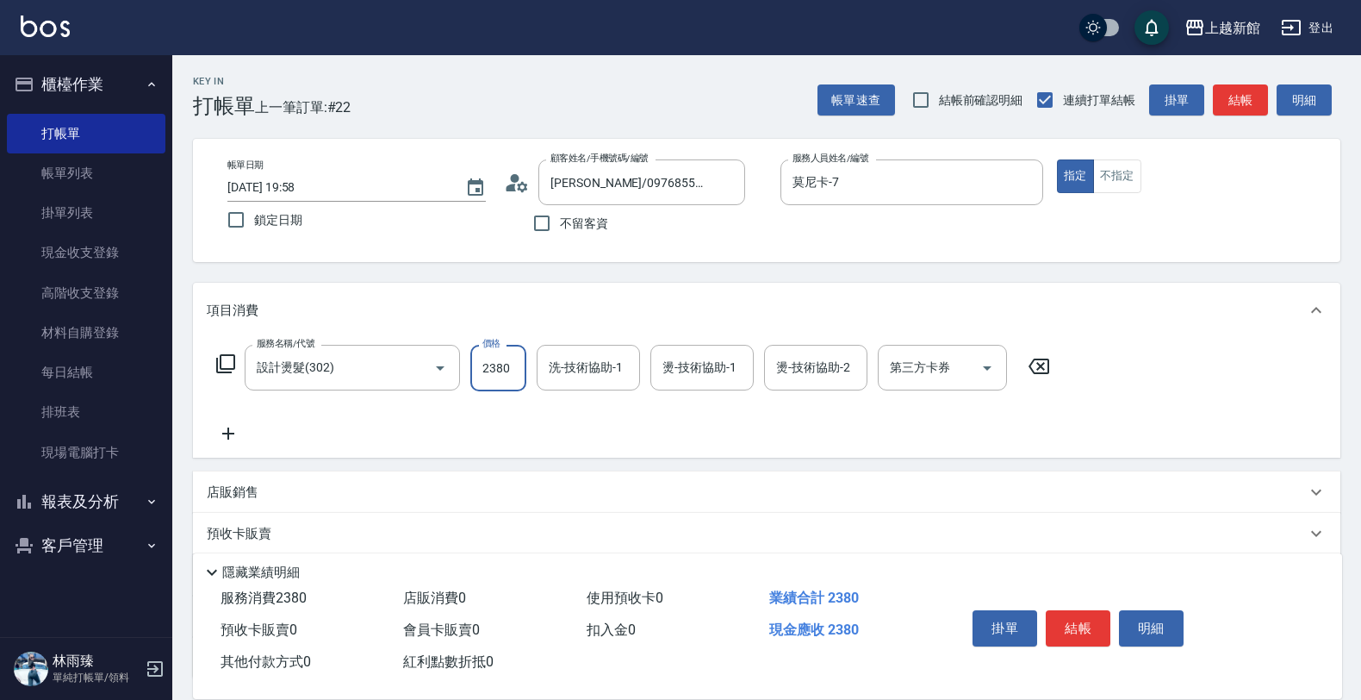
type input "2380"
type input "小邱-25"
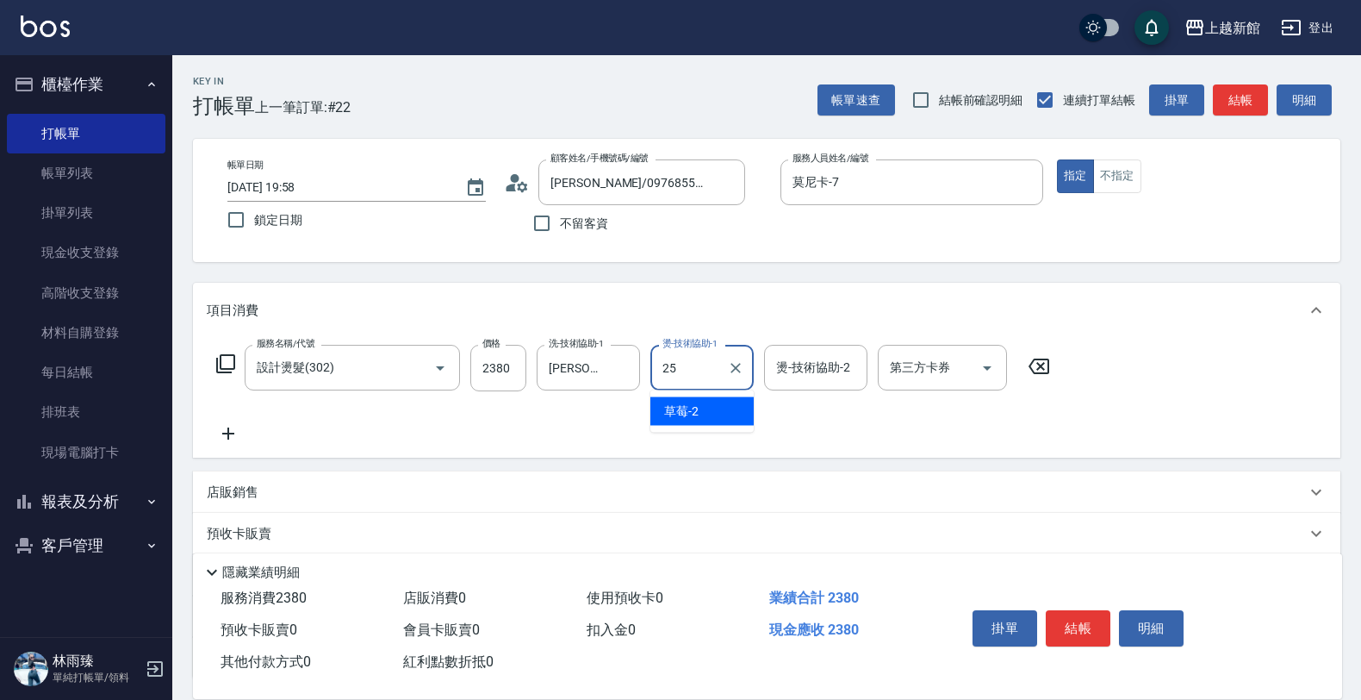
type input "小邱-25"
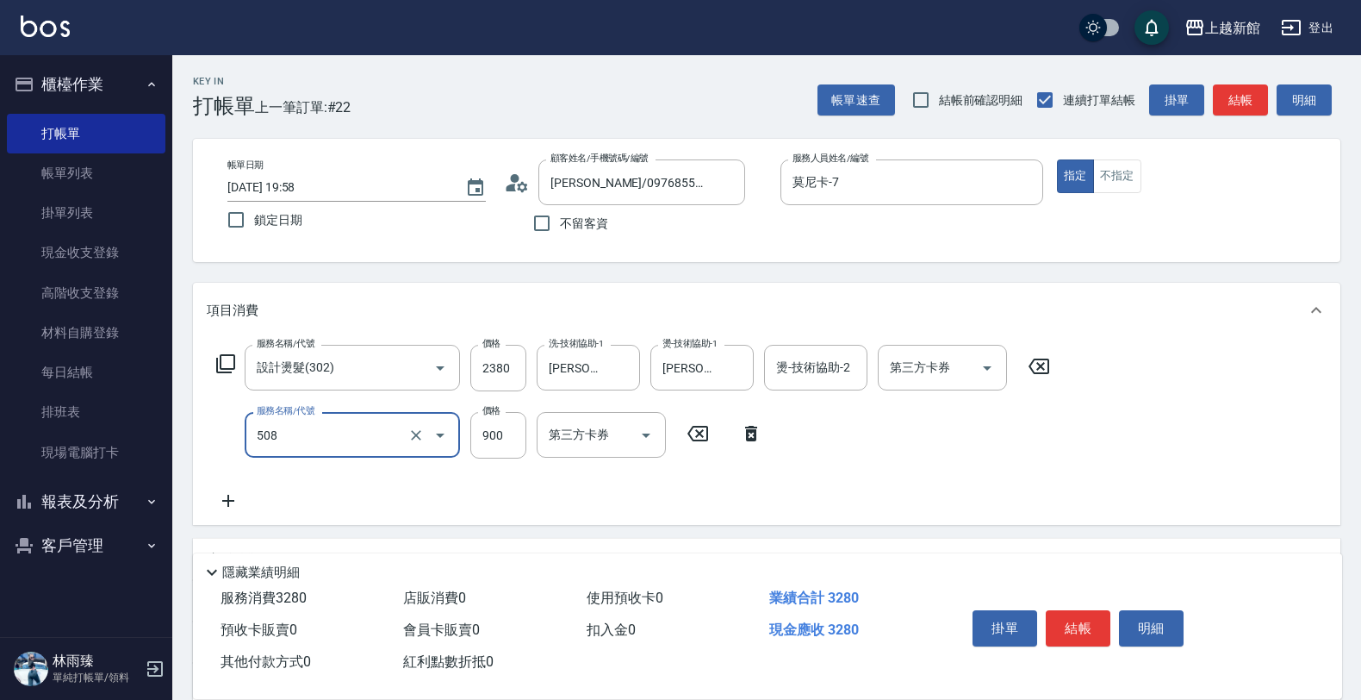
type input "松島再生髮敷護髮(508)"
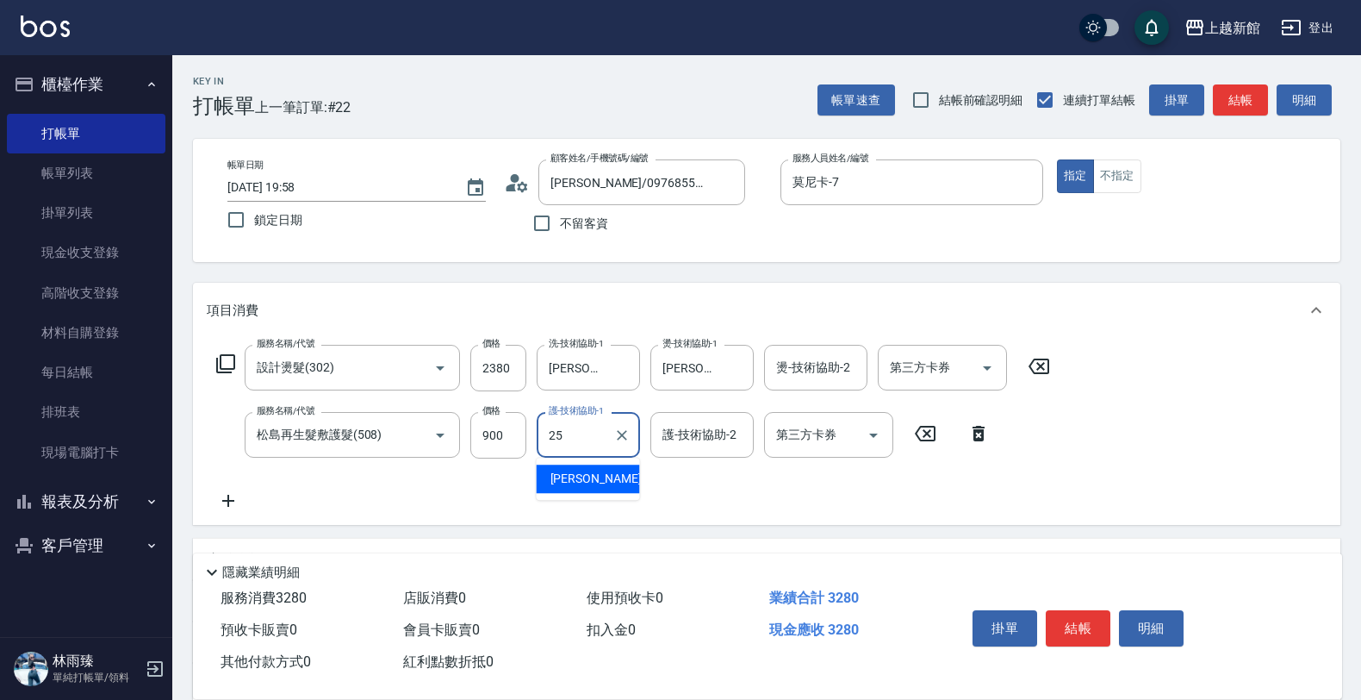
type input "小邱-25"
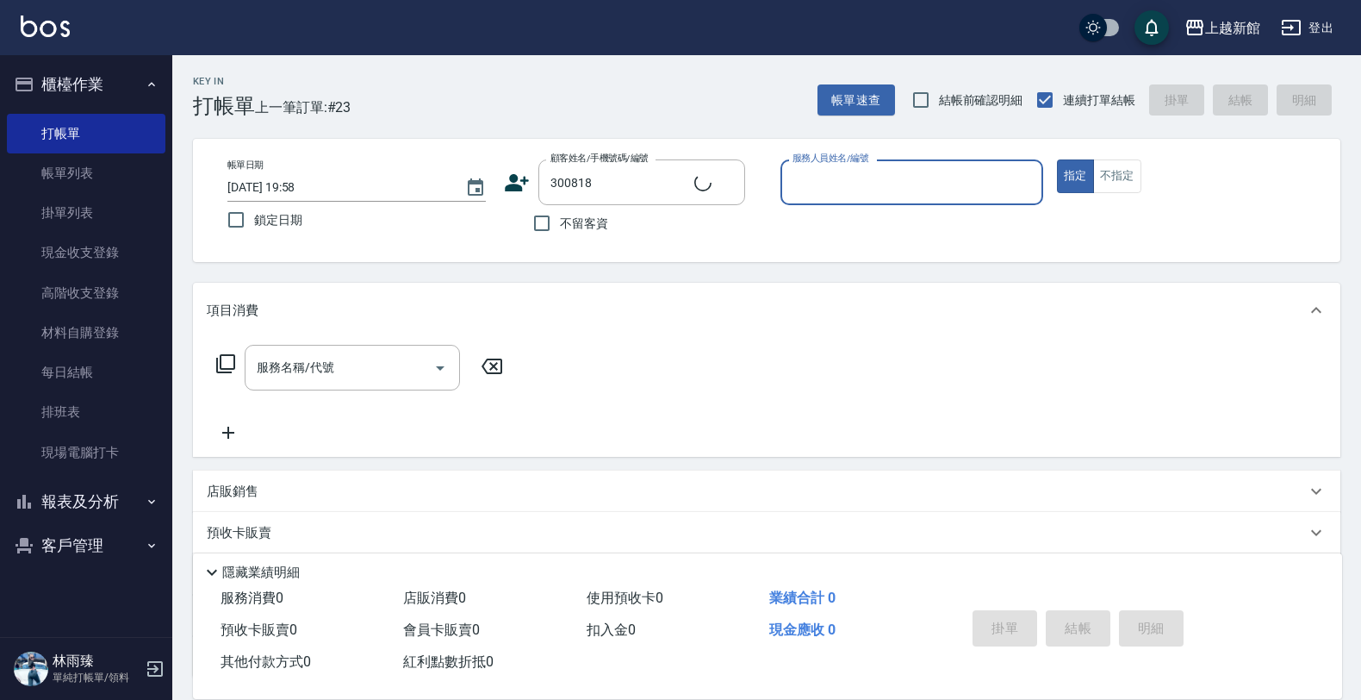
type input "吳佳慧/0986158116/300818"
type input "A-Mia -3"
click at [1057, 159] on button "指定" at bounding box center [1075, 176] width 37 height 34
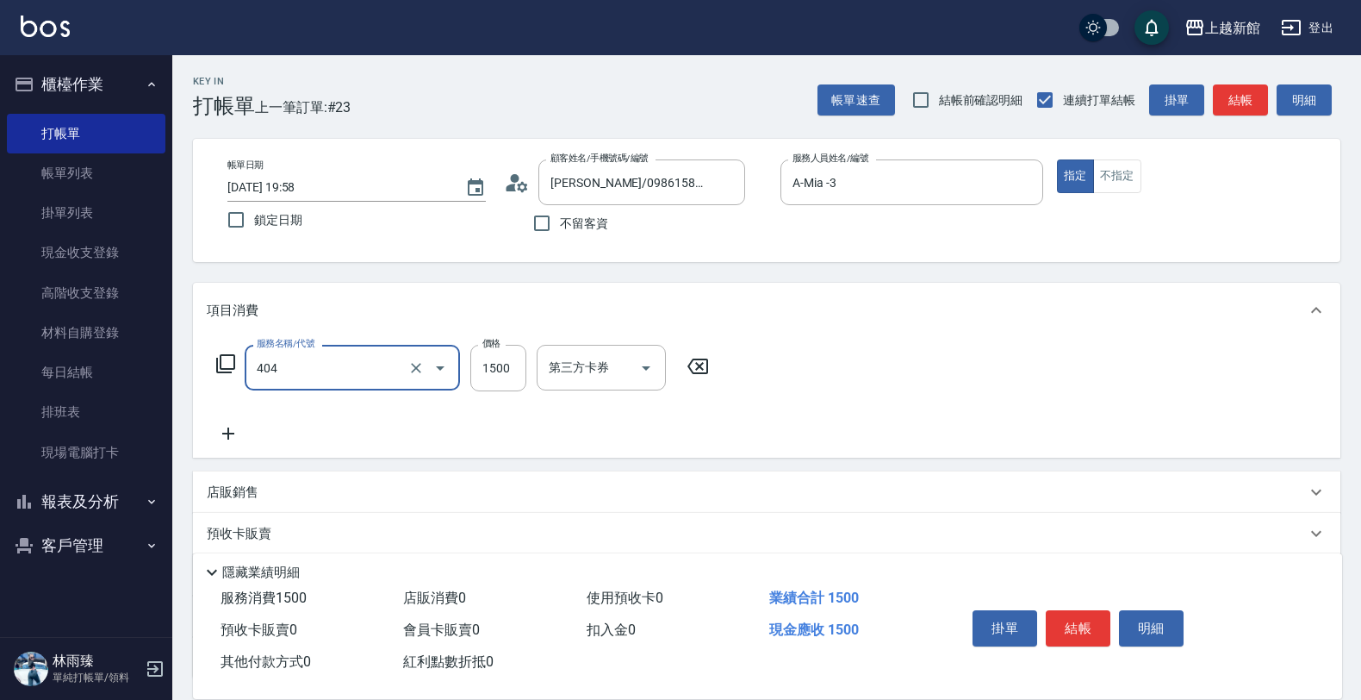
type input "設計染髮(404)"
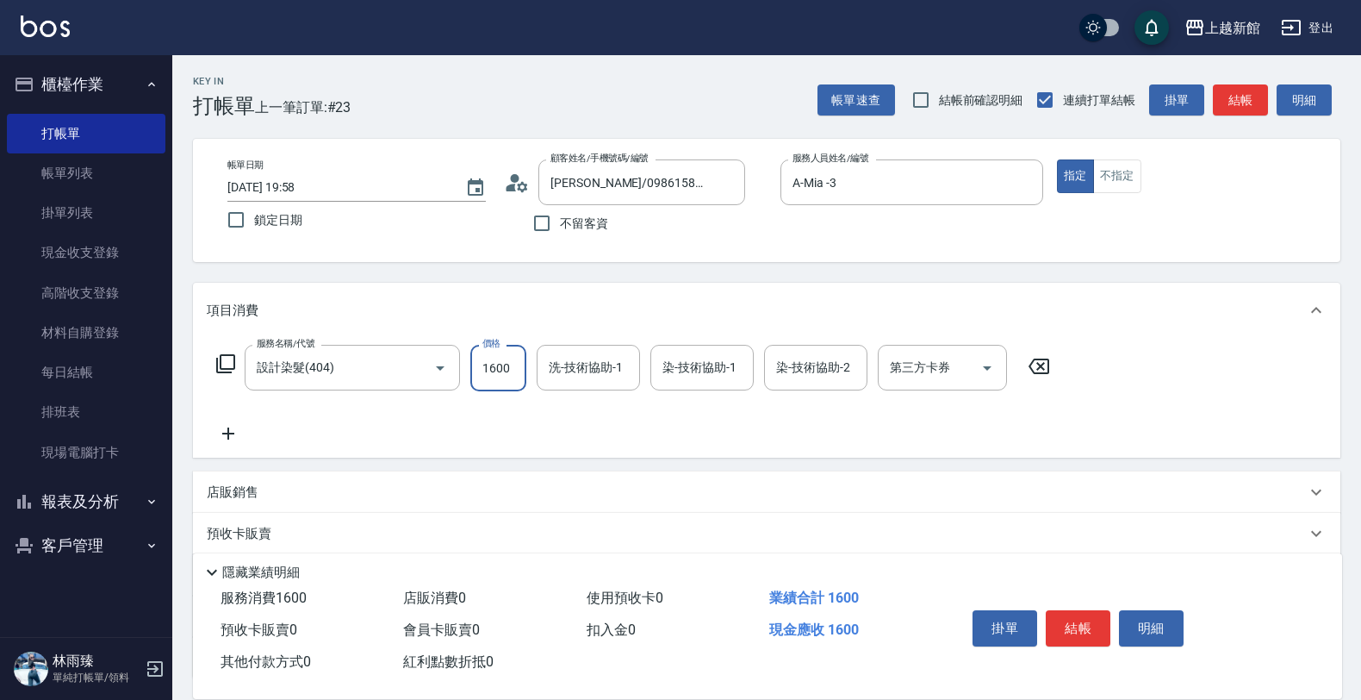
type input "1600"
type input "A-Mia -3"
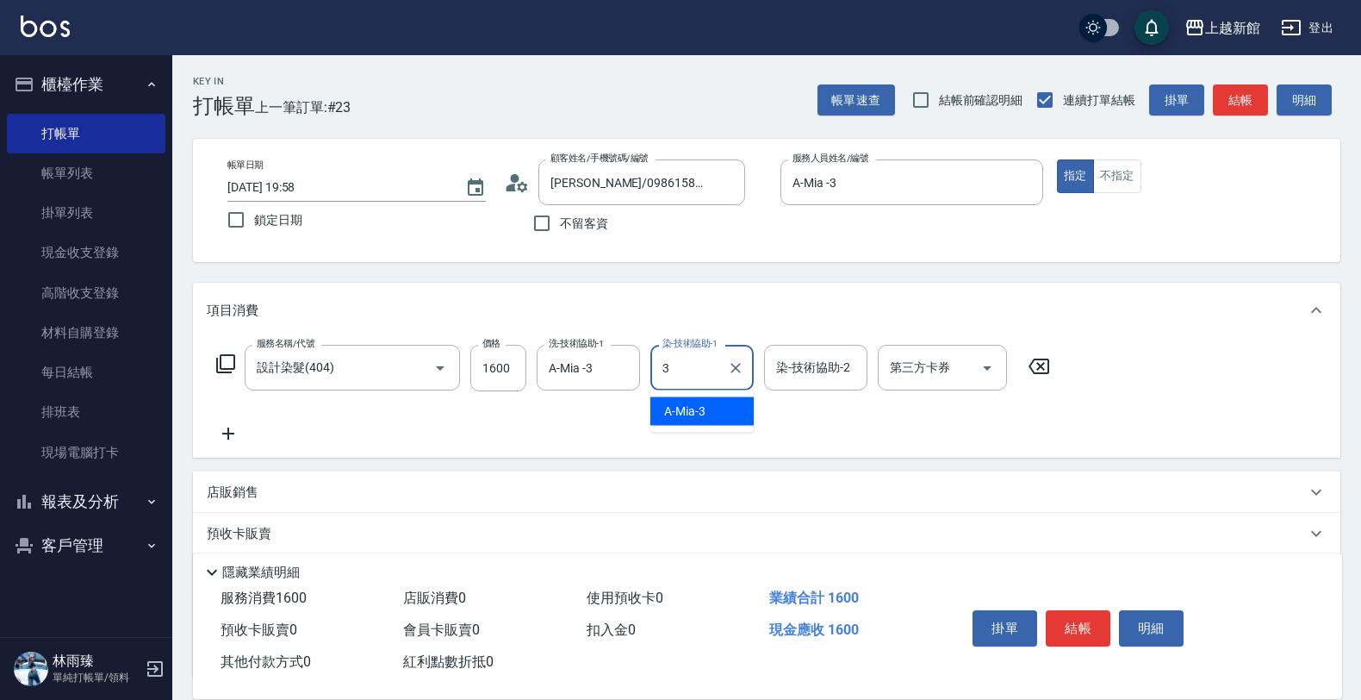
type input "A-Mia -3"
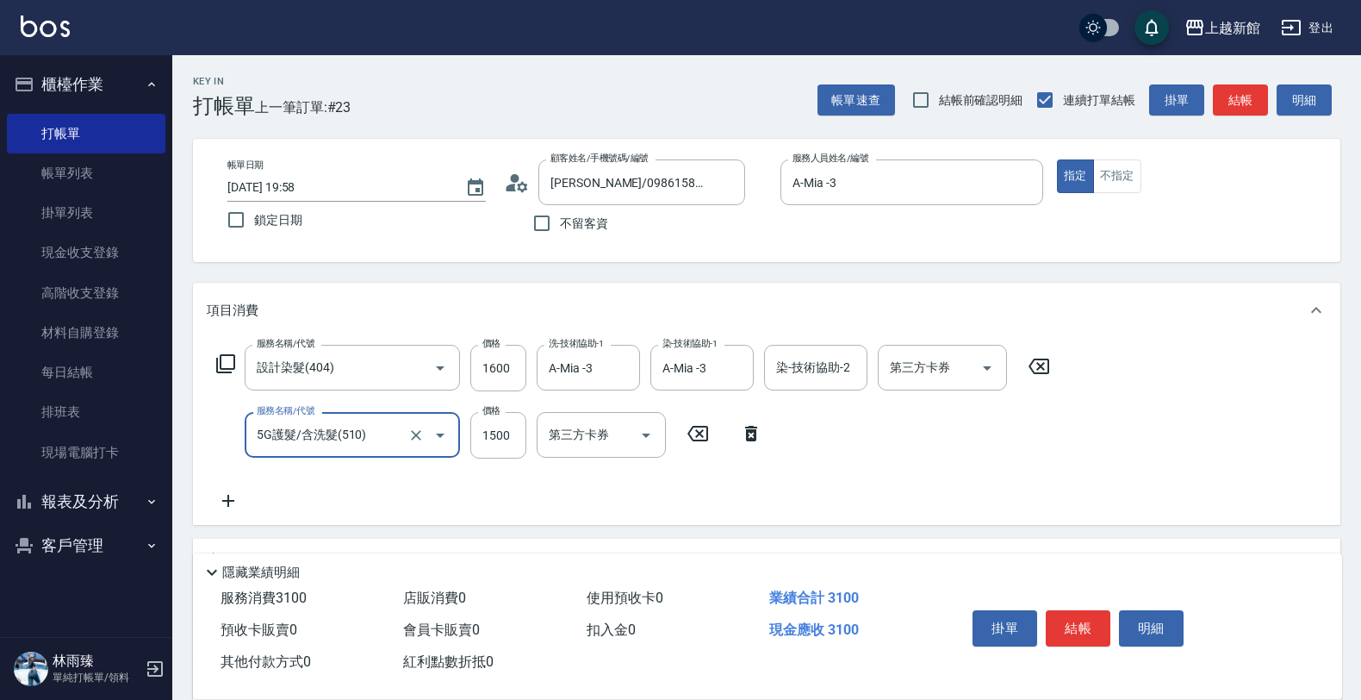
type input "5G護髮/含洗髮(510)"
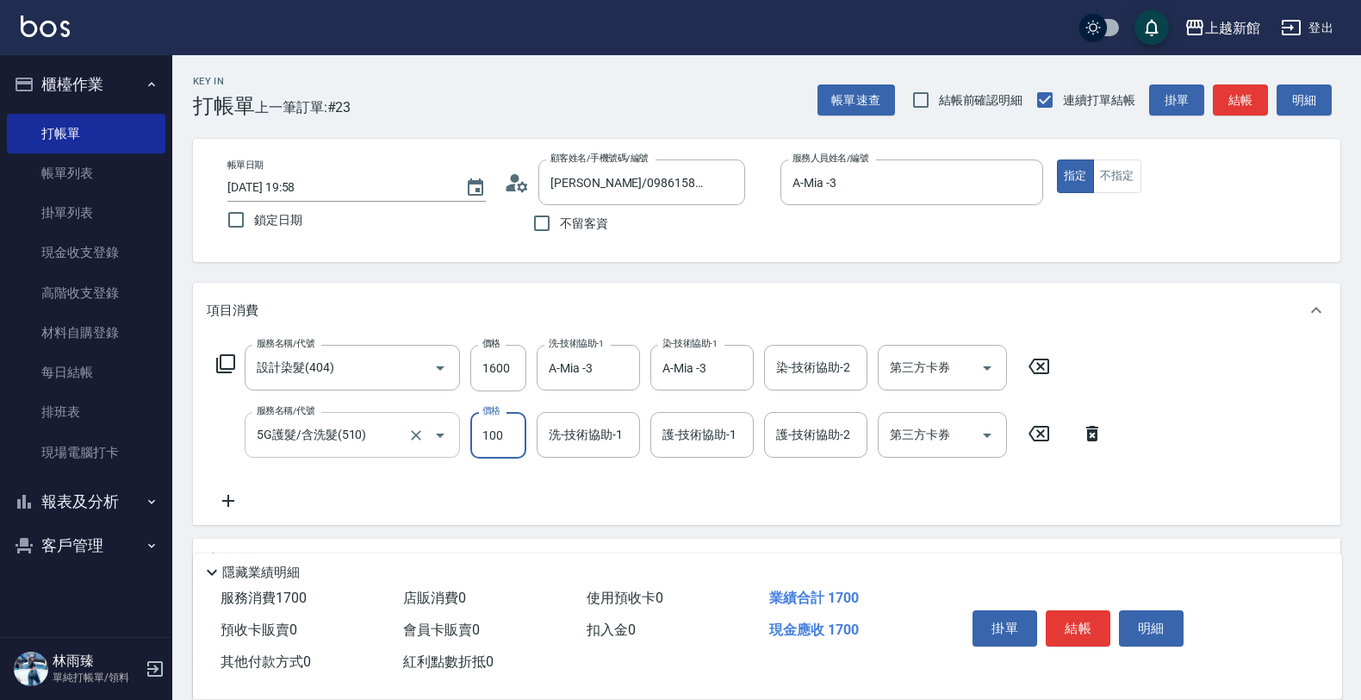
type input "100"
drag, startPoint x: 389, startPoint y: 431, endPoint x: 166, endPoint y: 444, distance: 223.5
click at [155, 453] on div "上越新館 登出 櫃檯作業 打帳單 帳單列表 掛單列表 現金收支登錄 高階收支登錄 材料自購登錄 每日結帳 排班表 現場電腦打卡 報表及分析 報表目錄 店家日報…" at bounding box center [680, 455] width 1361 height 910
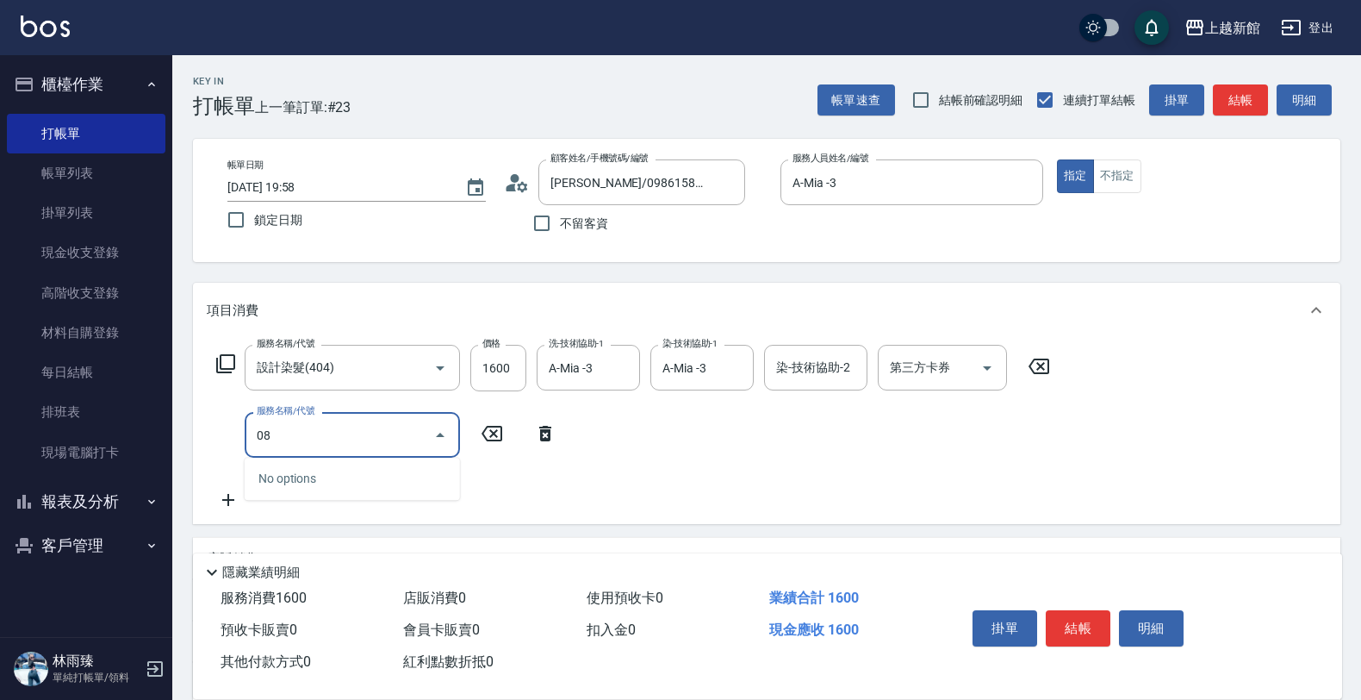
type input "0"
type input "松島再生髮敷護髮(508)"
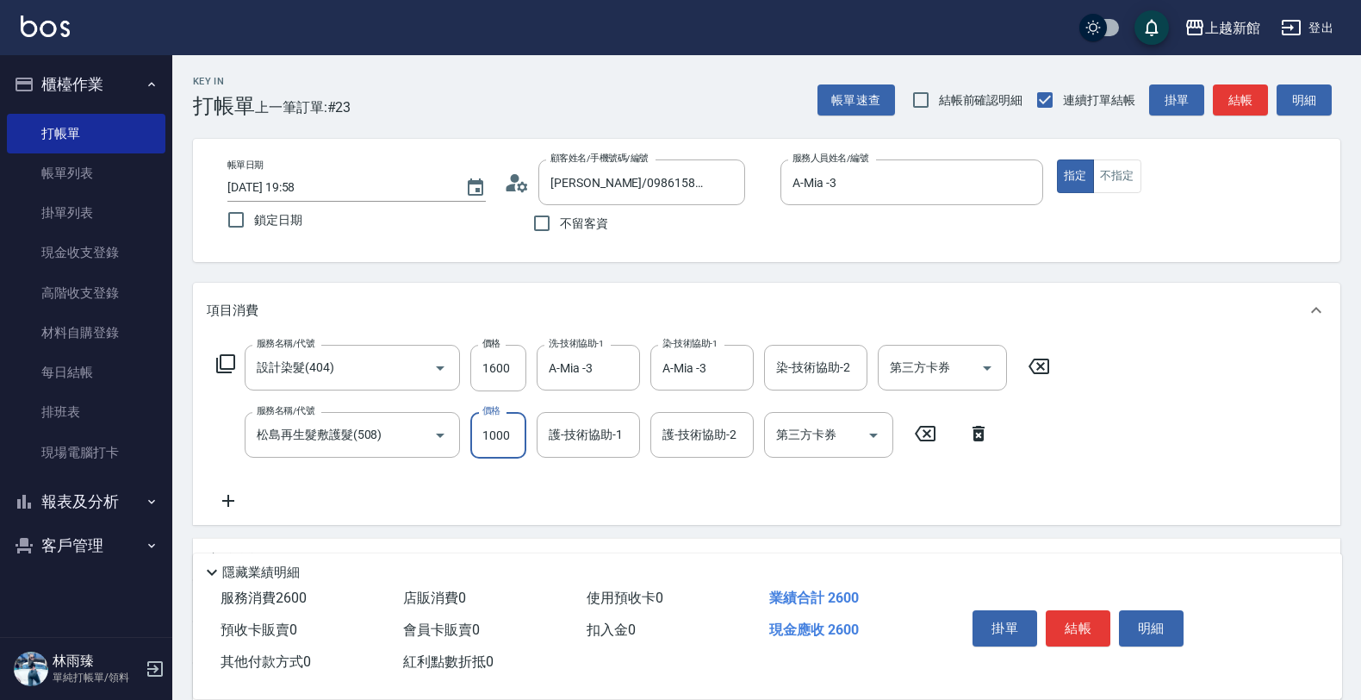
type input "1000"
type input "A-Mia -3"
click at [738, 436] on icon "Clear" at bounding box center [736, 435] width 10 height 10
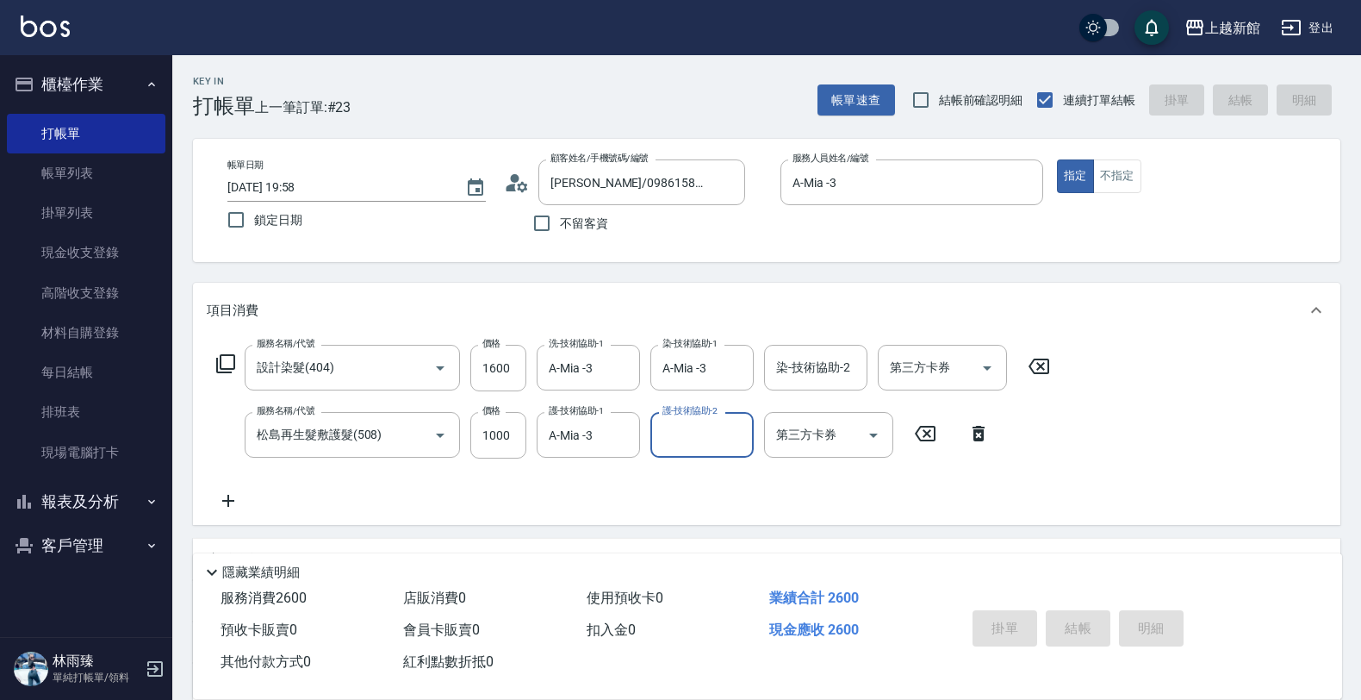
type input "2025/10/08 20:00"
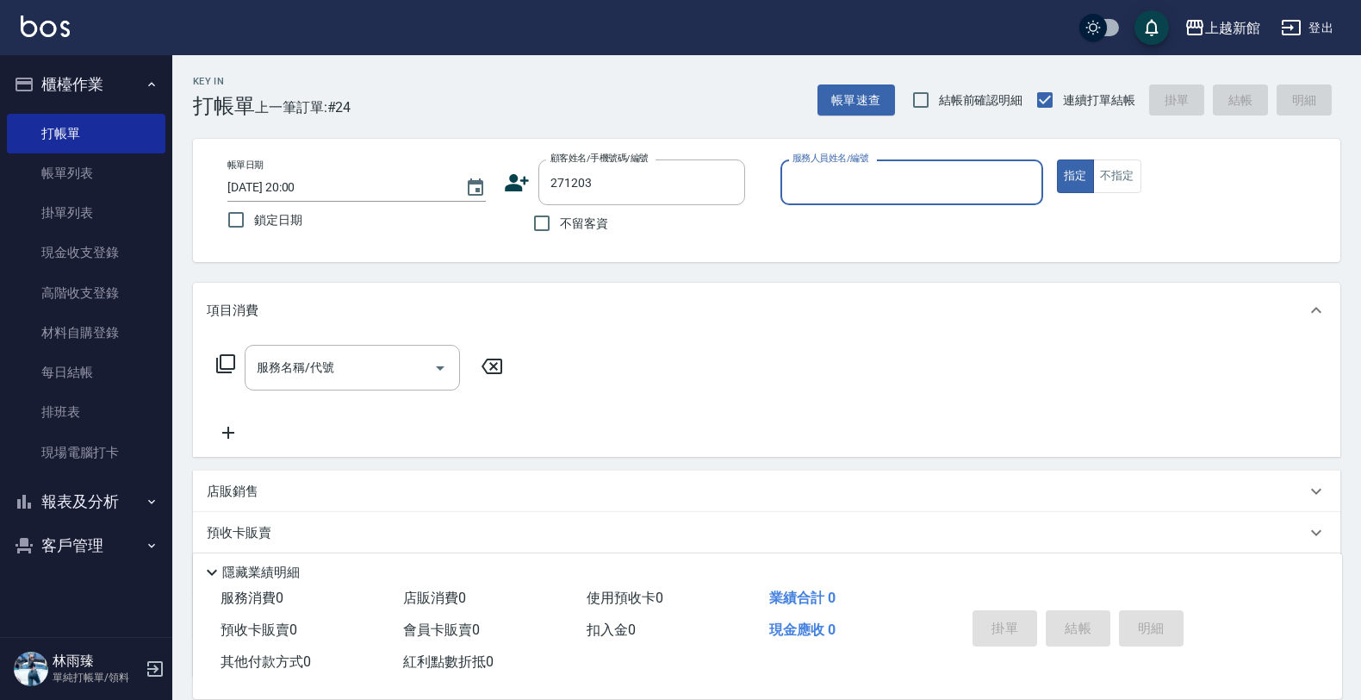
type input "杜僅石/0908610735/271203"
type input "蘿拉-1"
click at [1057, 159] on button "指定" at bounding box center [1075, 176] width 37 height 34
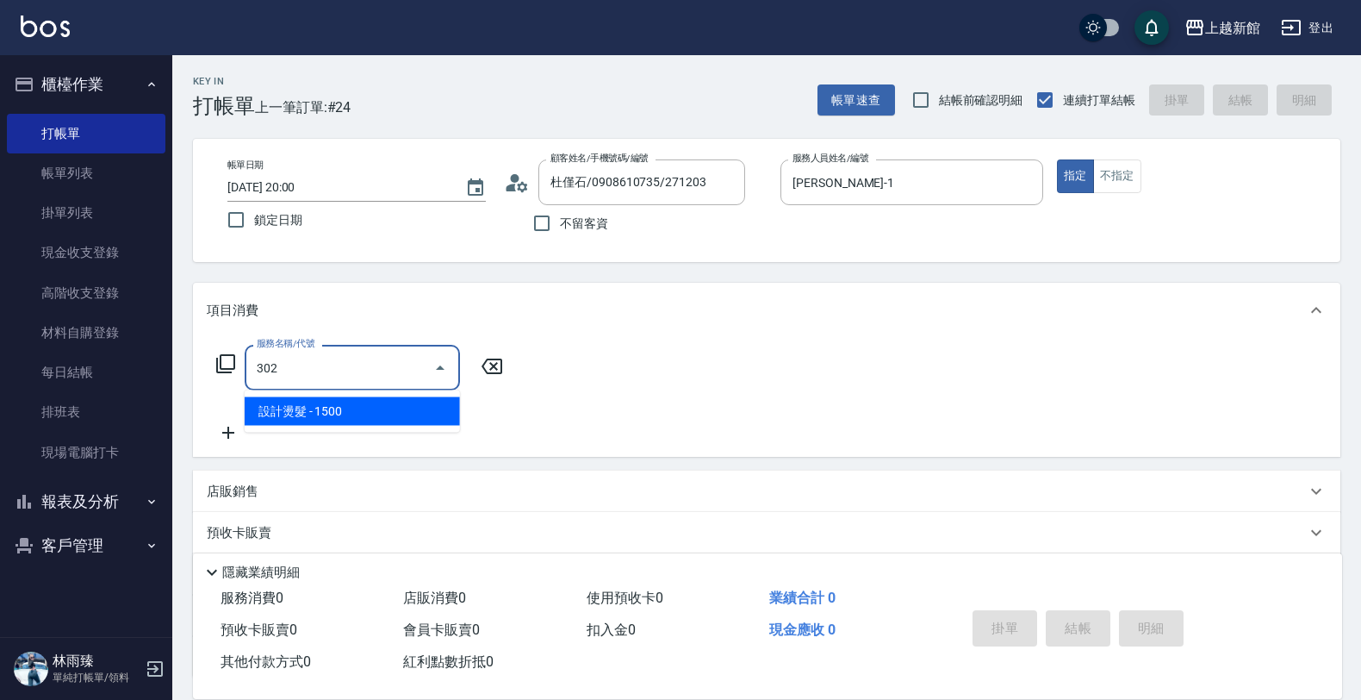
type input "設計燙髮(302)"
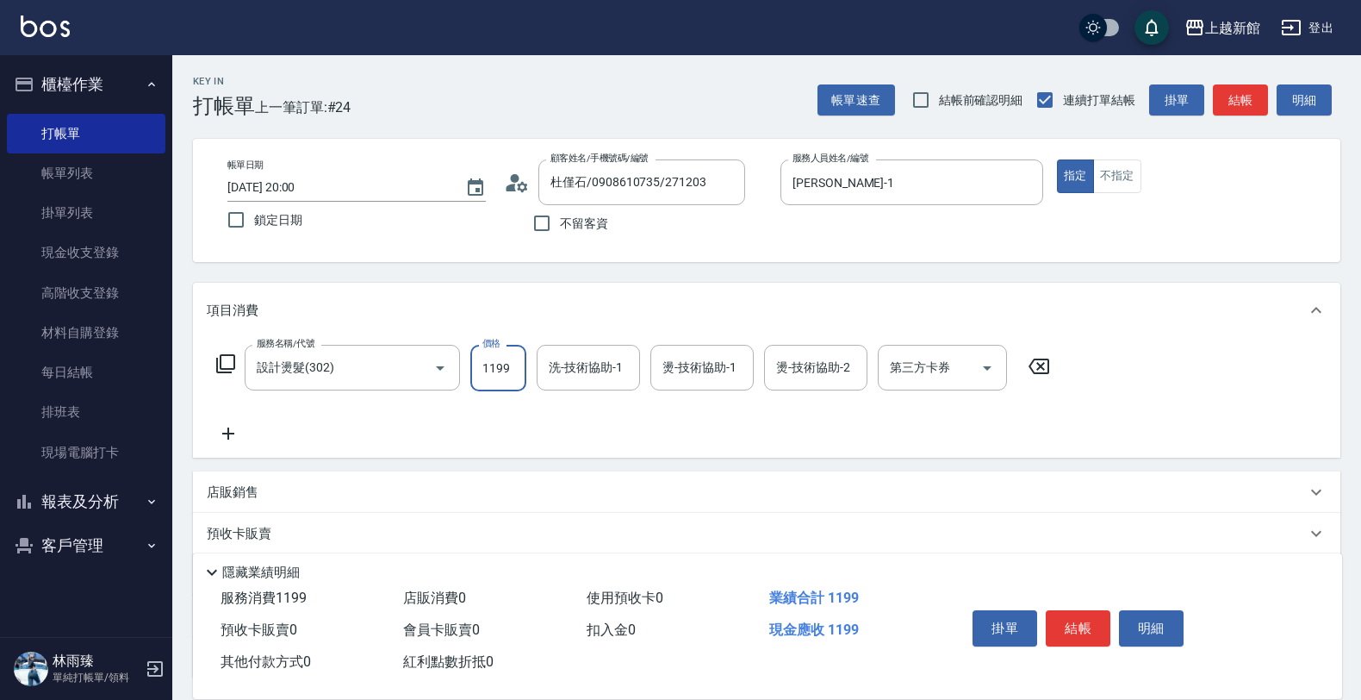
type input "1199"
type input "小邱-25"
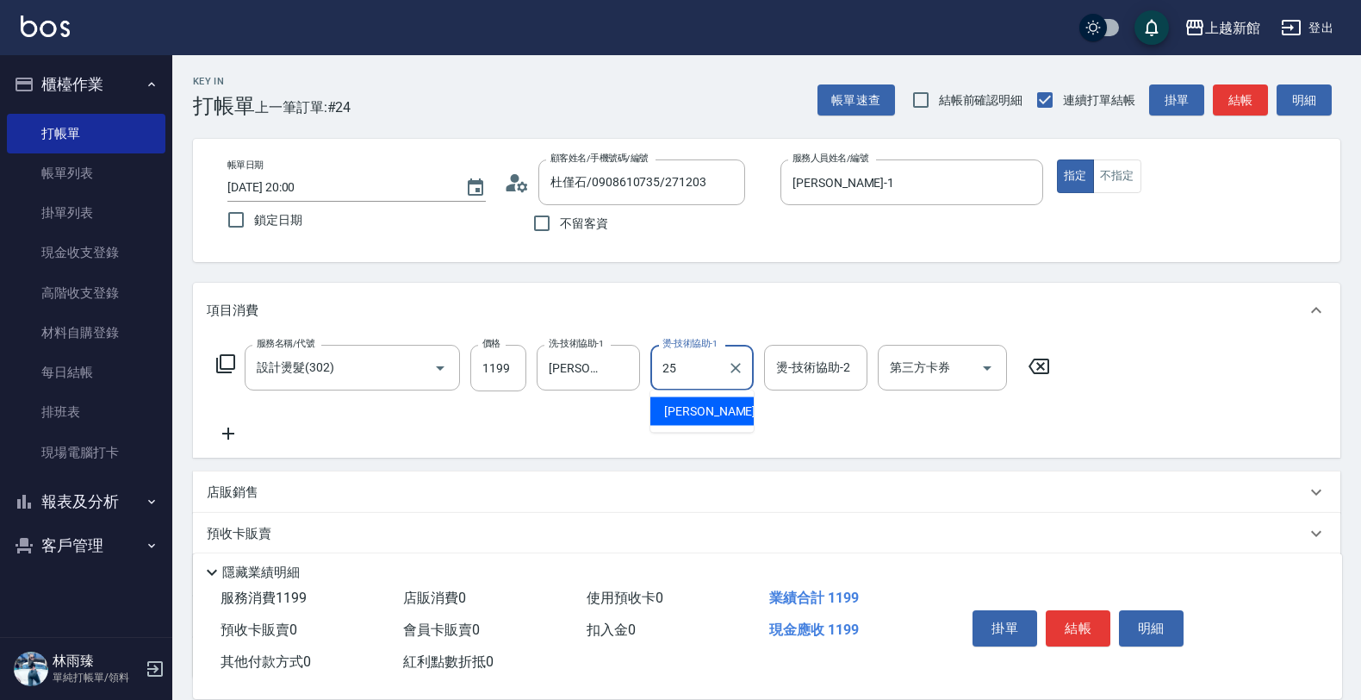
type input "小邱-25"
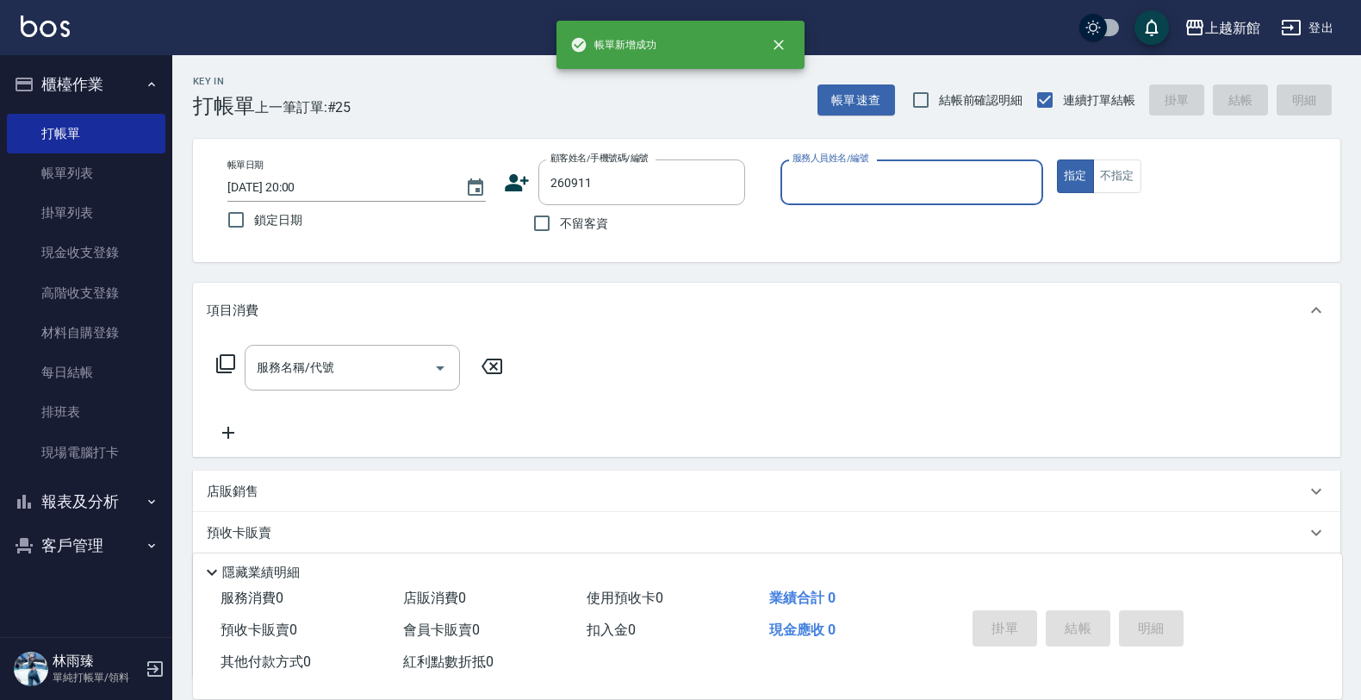
click at [1057, 159] on button "指定" at bounding box center [1075, 176] width 37 height 34
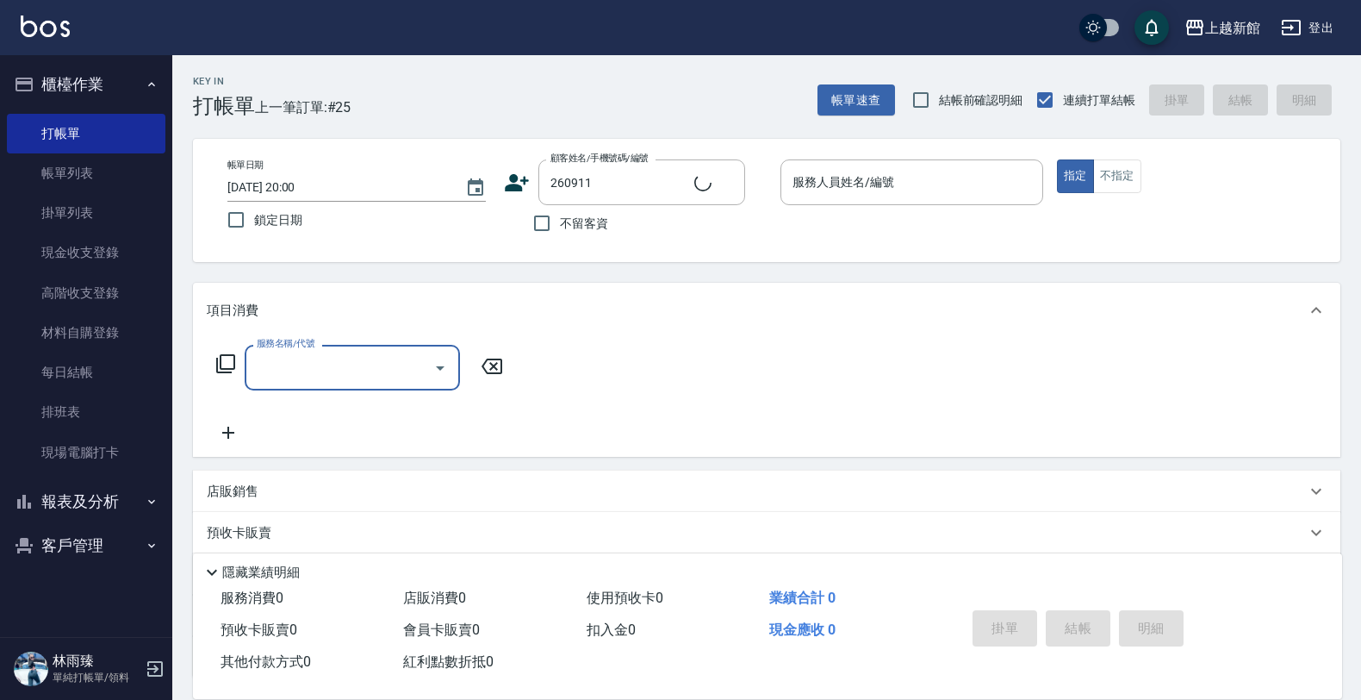
type input "陳詩詠/0912792301/260911"
type input "旌瑛-5"
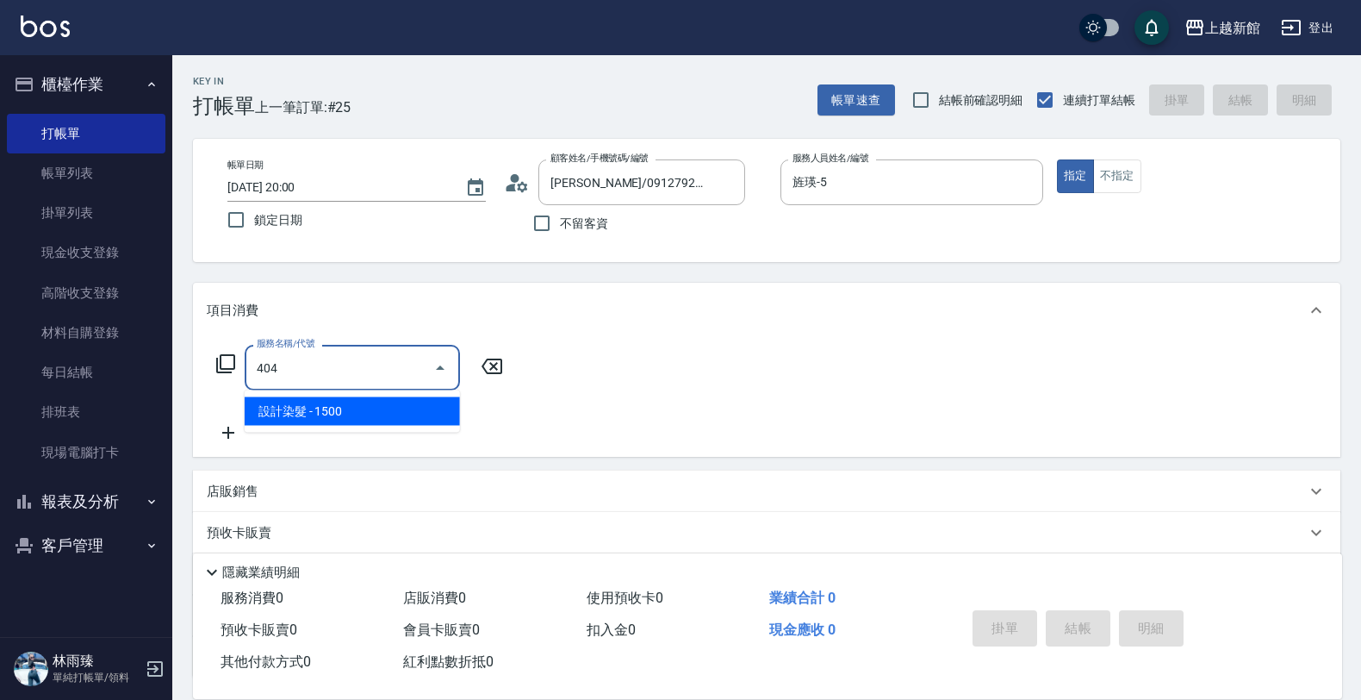
type input "設計染髮(404)"
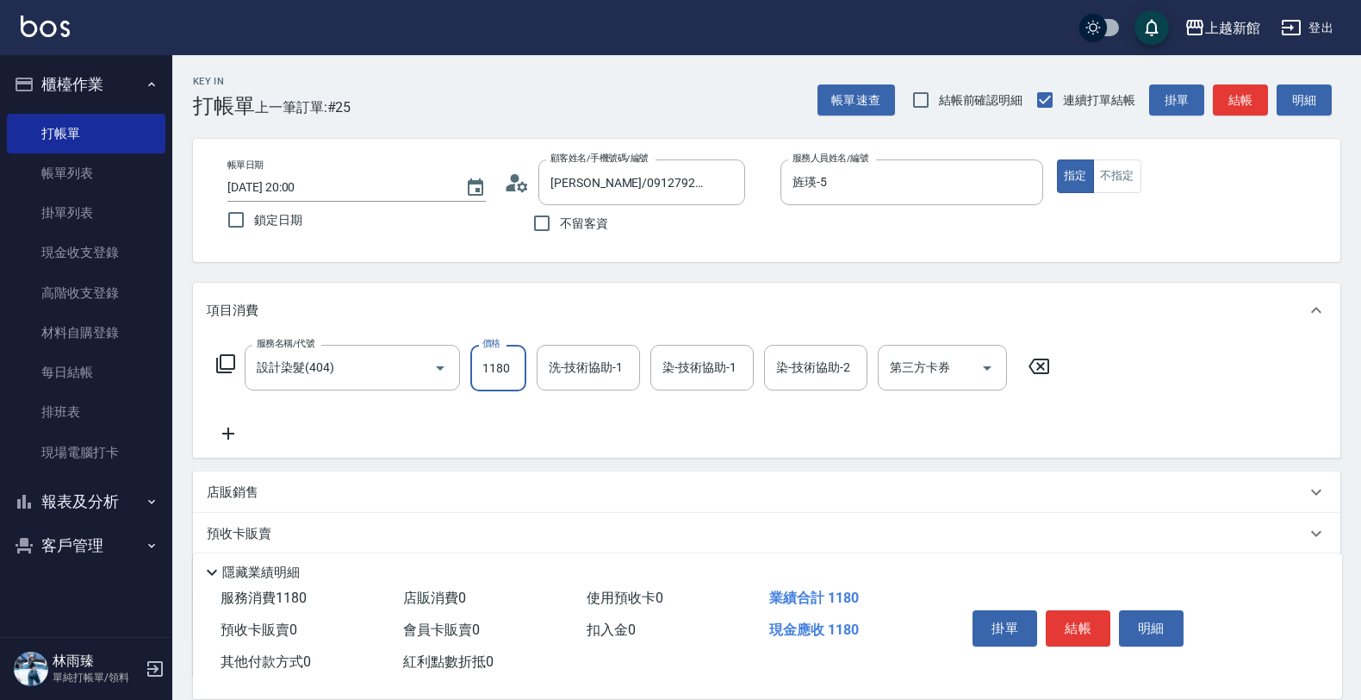
type input "1180"
type input "小邱-25"
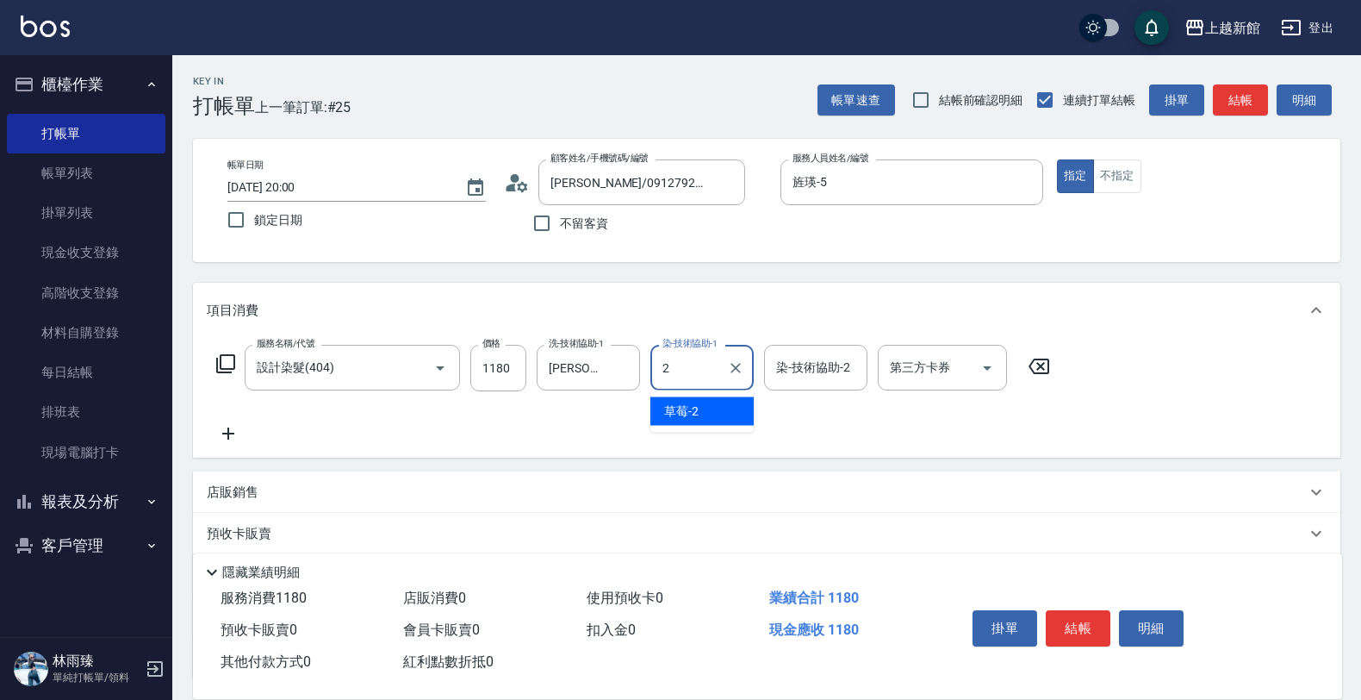
type input "2"
type input "5"
type input "草莓-2"
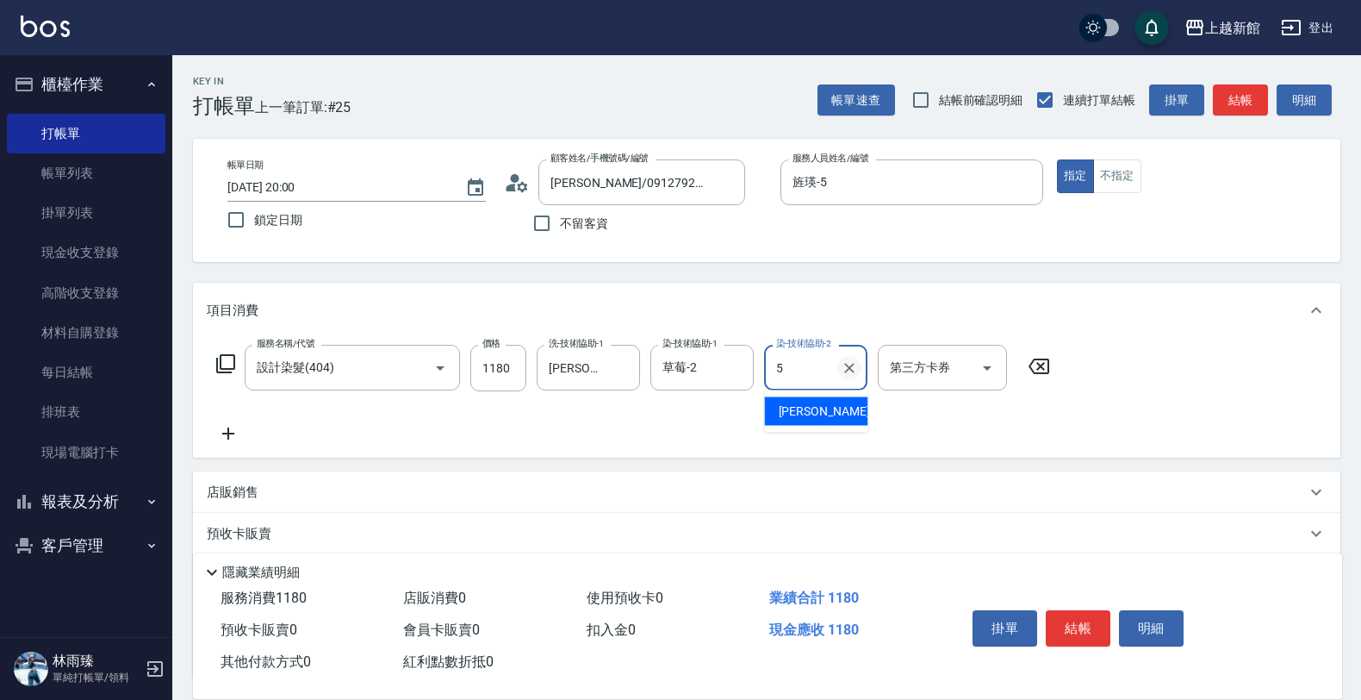
click at [859, 369] on button "Clear" at bounding box center [850, 368] width 24 height 24
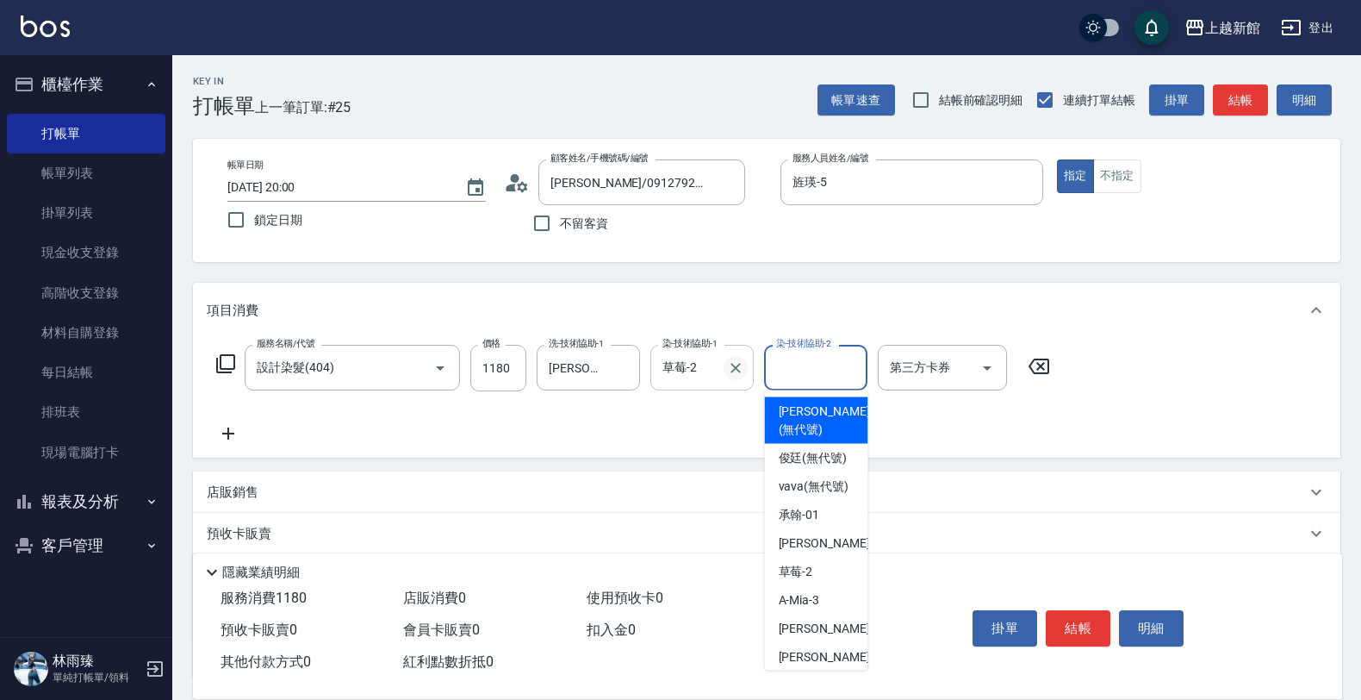
click at [731, 372] on icon "Clear" at bounding box center [735, 367] width 17 height 17
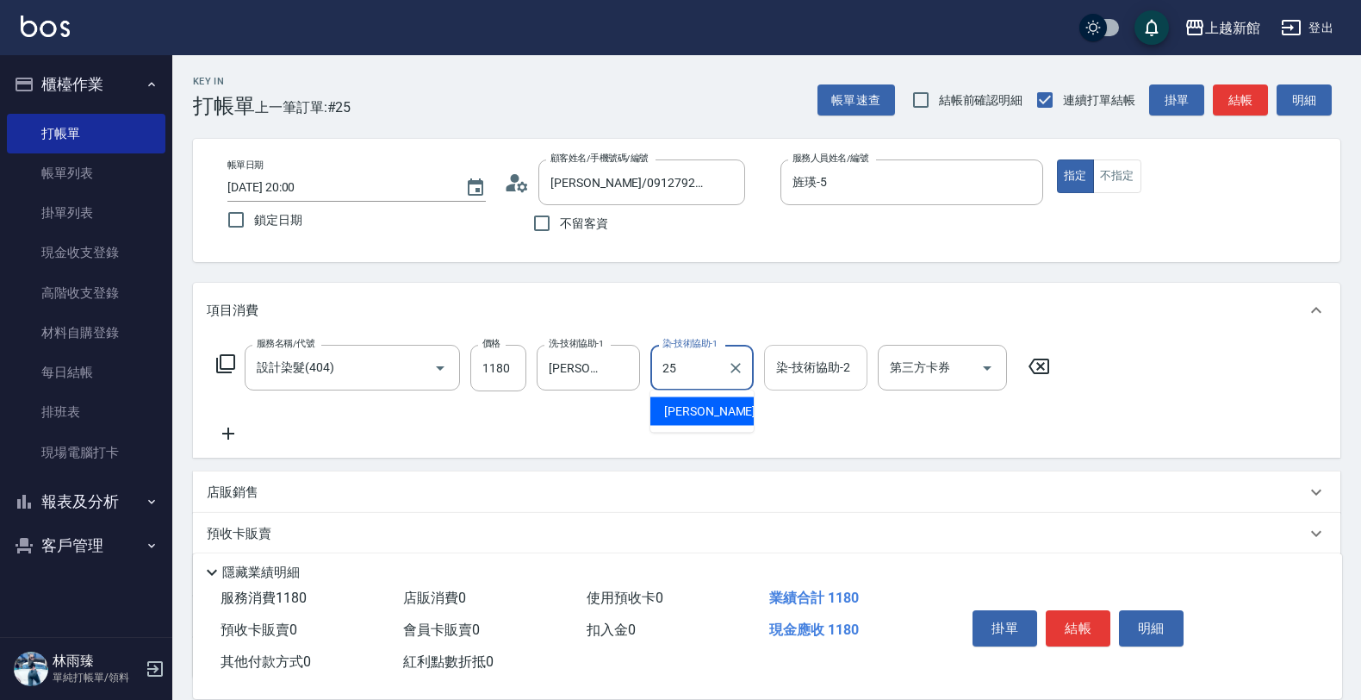
type input "小邱-25"
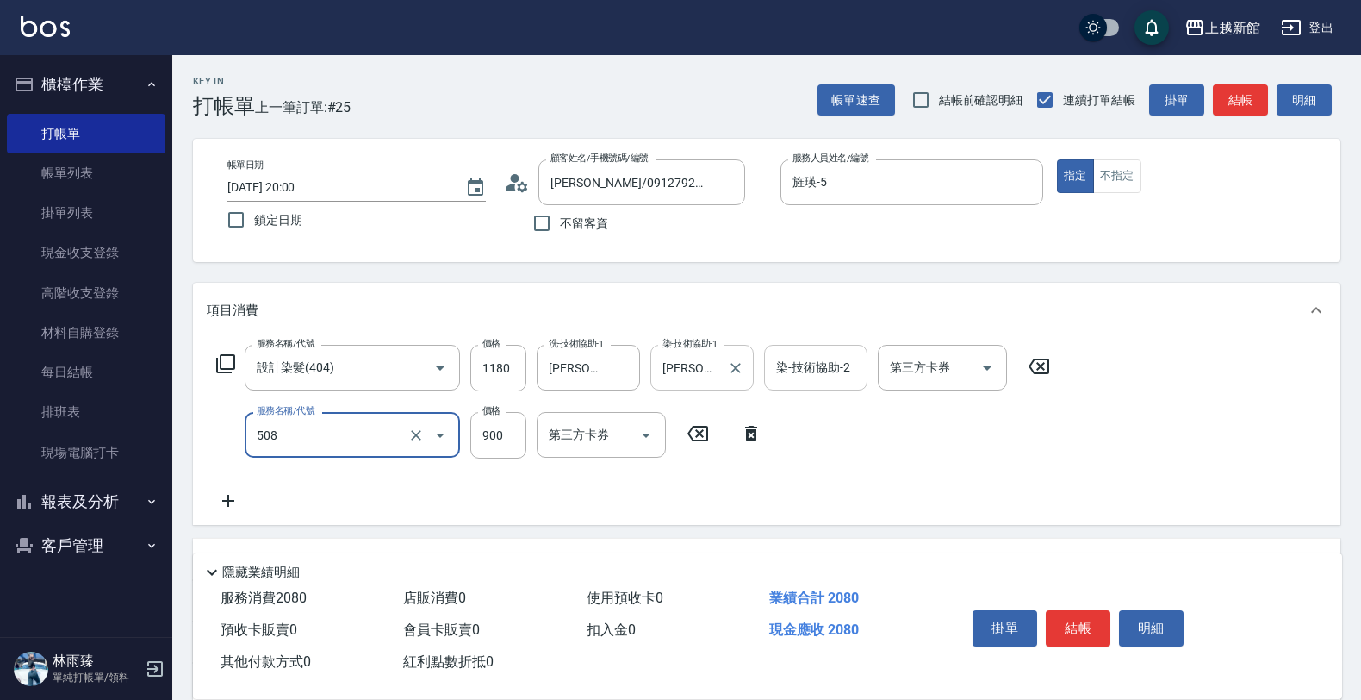
type input "松島再生髮敷護髮(508)"
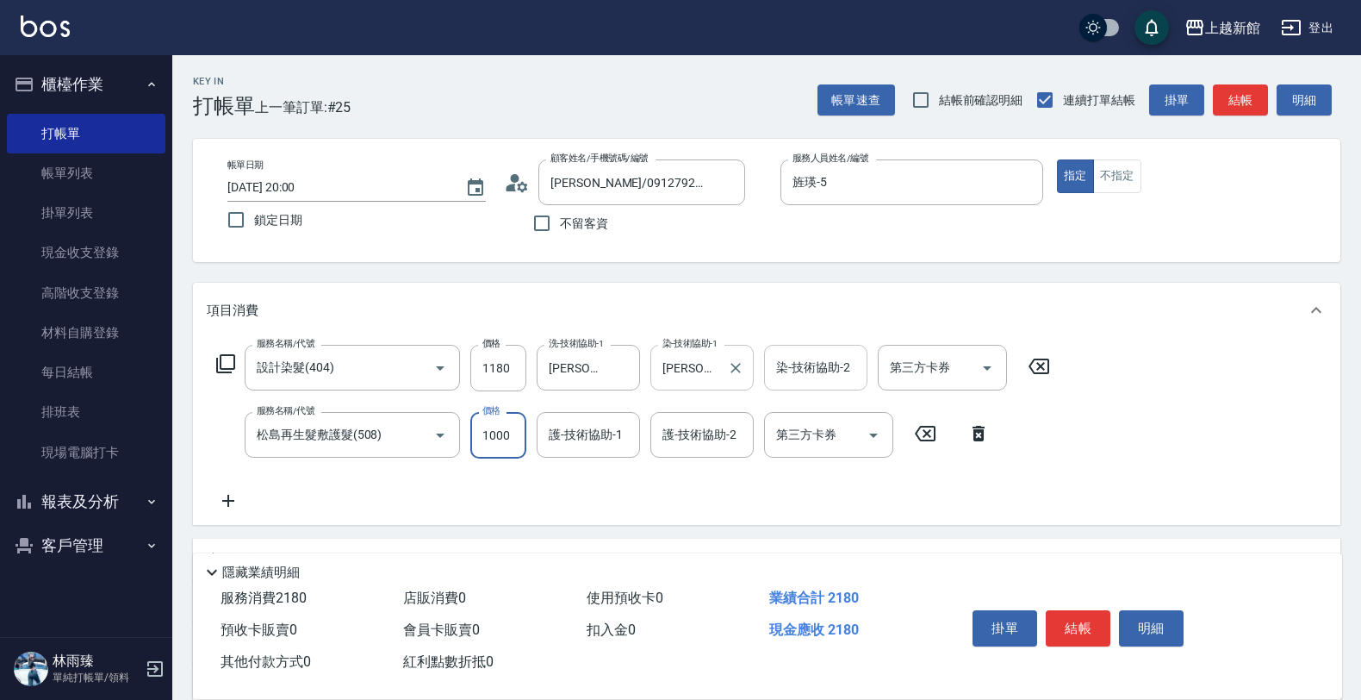
type input "1000"
type input "小邱-25"
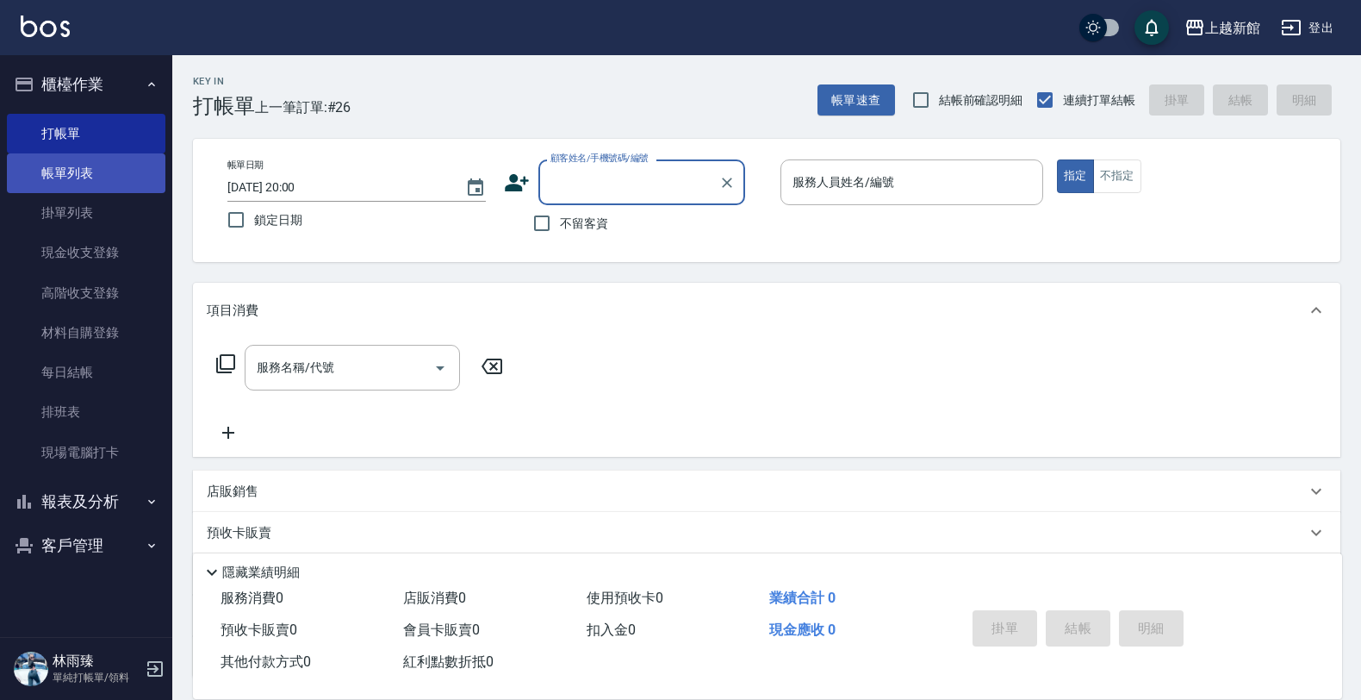
click at [140, 182] on link "帳單列表" at bounding box center [86, 173] width 159 height 40
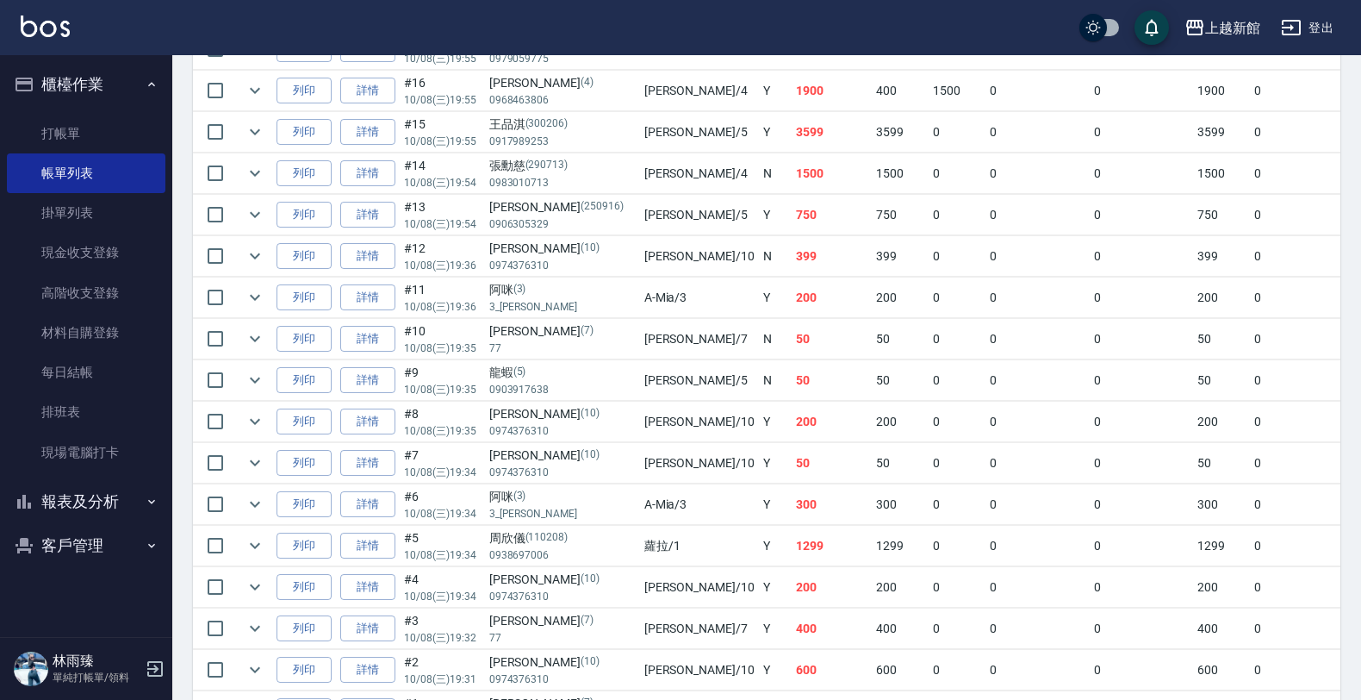
scroll to position [969, 0]
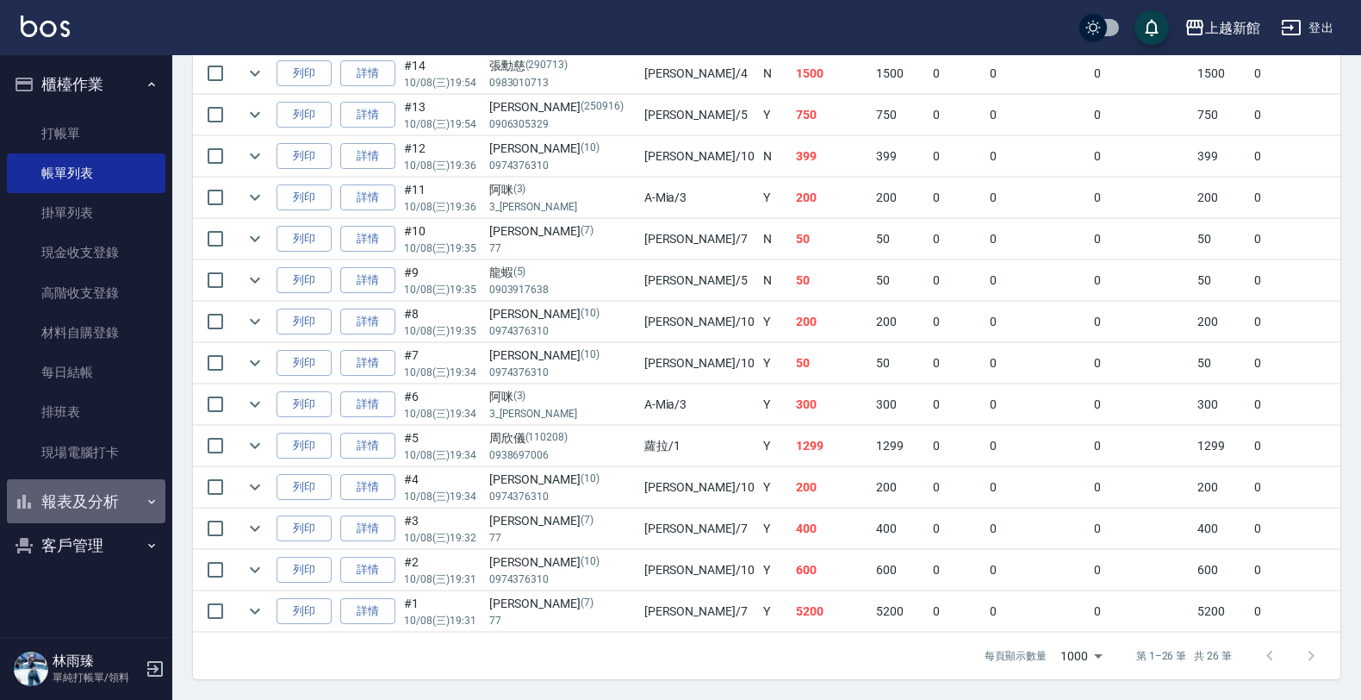
click at [46, 495] on button "報表及分析" at bounding box center [86, 501] width 159 height 45
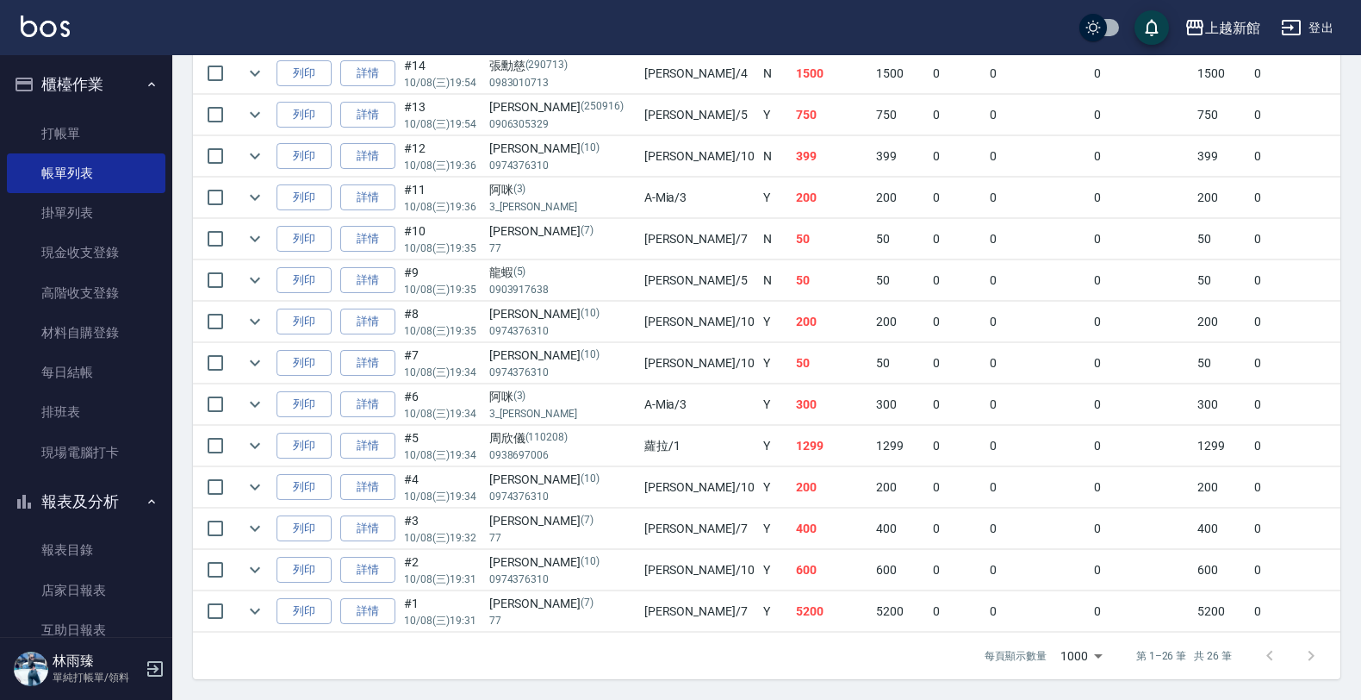
scroll to position [108, 0]
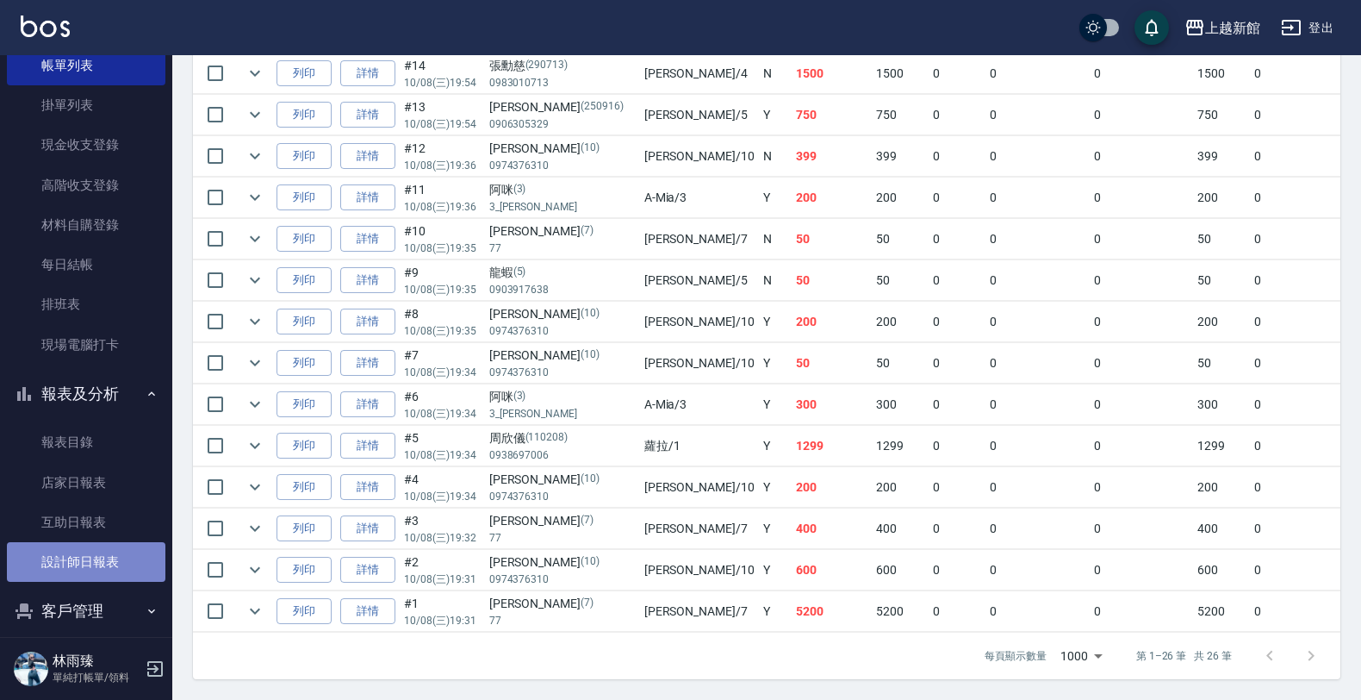
click at [86, 575] on link "設計師日報表" at bounding box center [86, 562] width 159 height 40
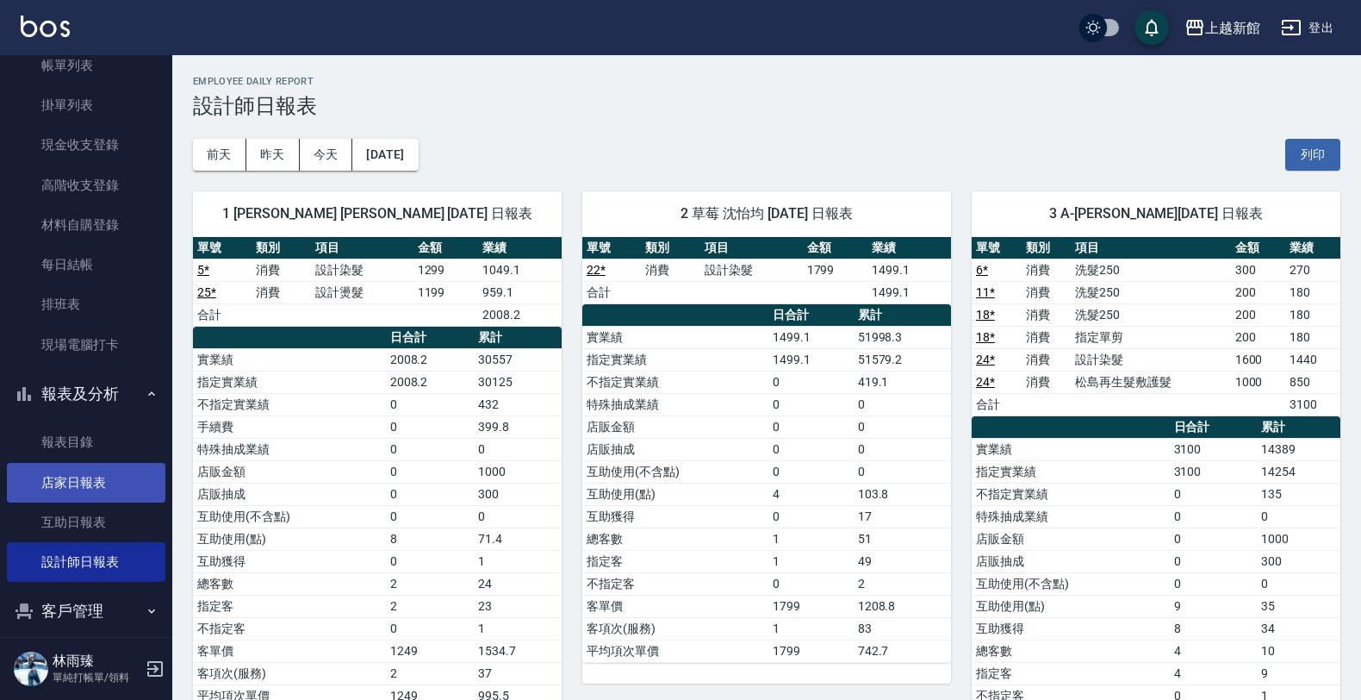
click at [102, 483] on link "店家日報表" at bounding box center [86, 483] width 159 height 40
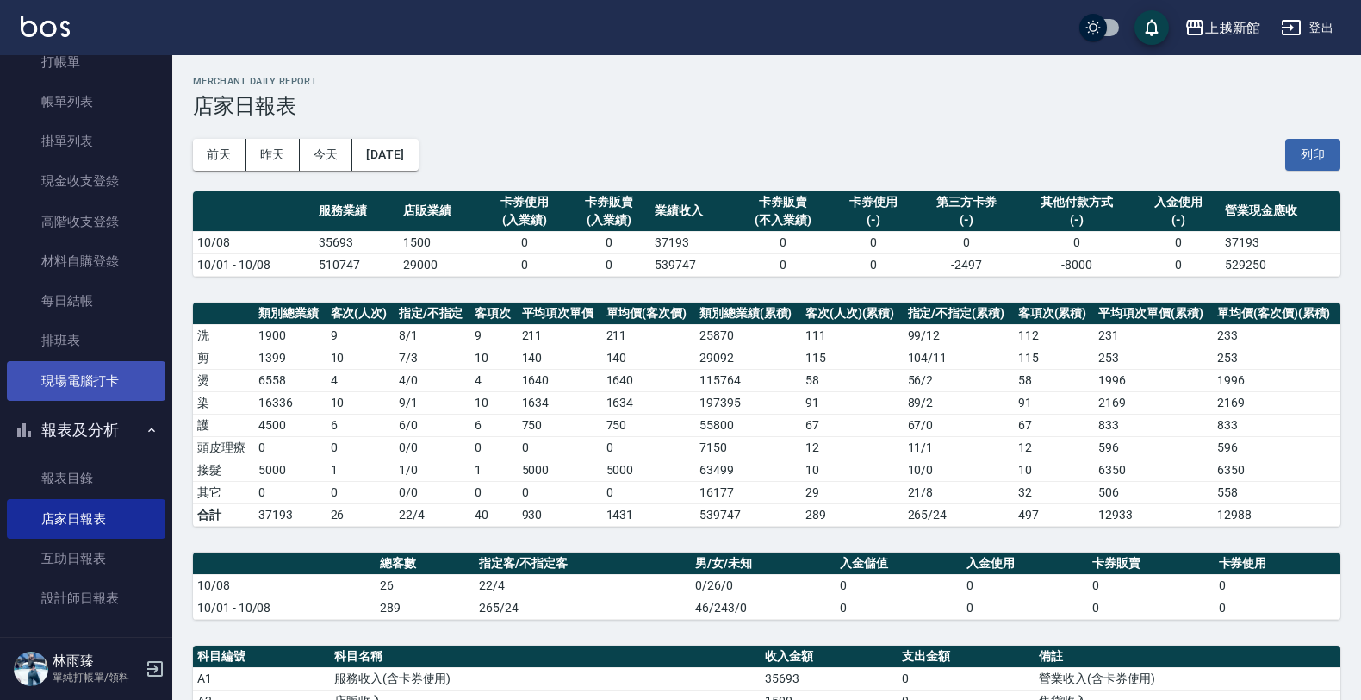
scroll to position [108, 0]
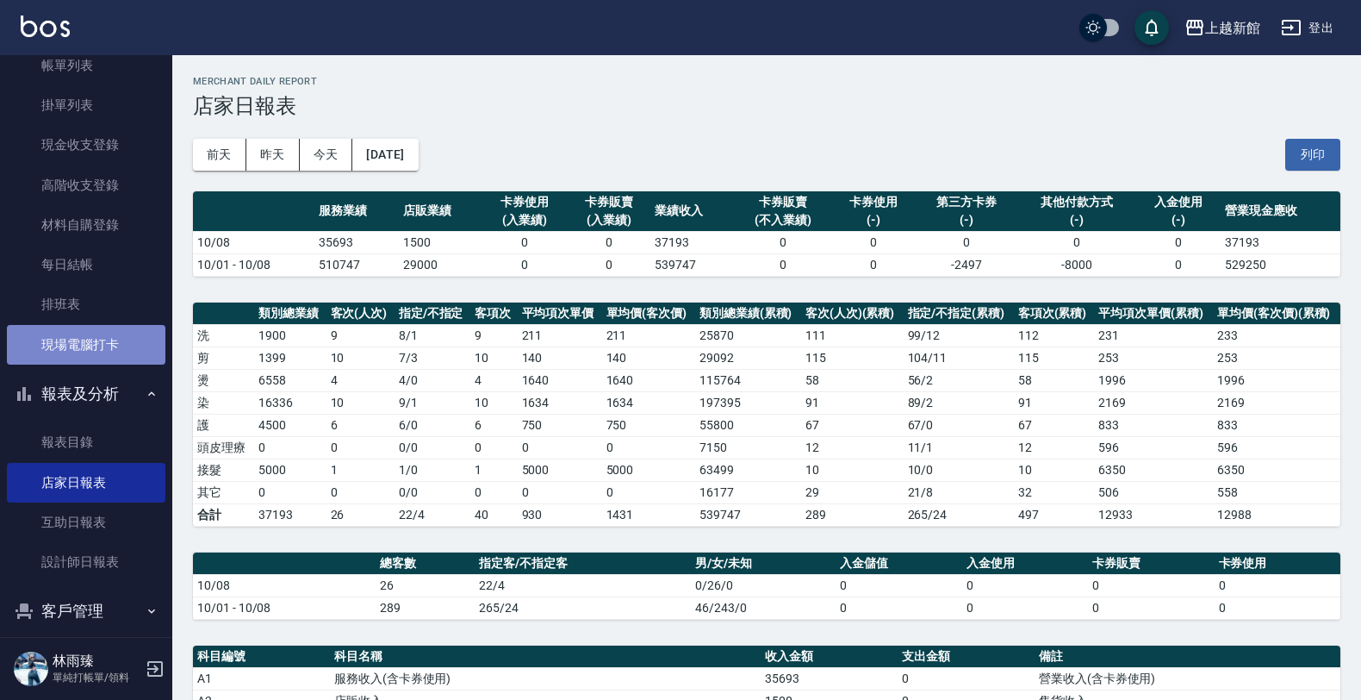
click at [115, 334] on link "現場電腦打卡" at bounding box center [86, 345] width 159 height 40
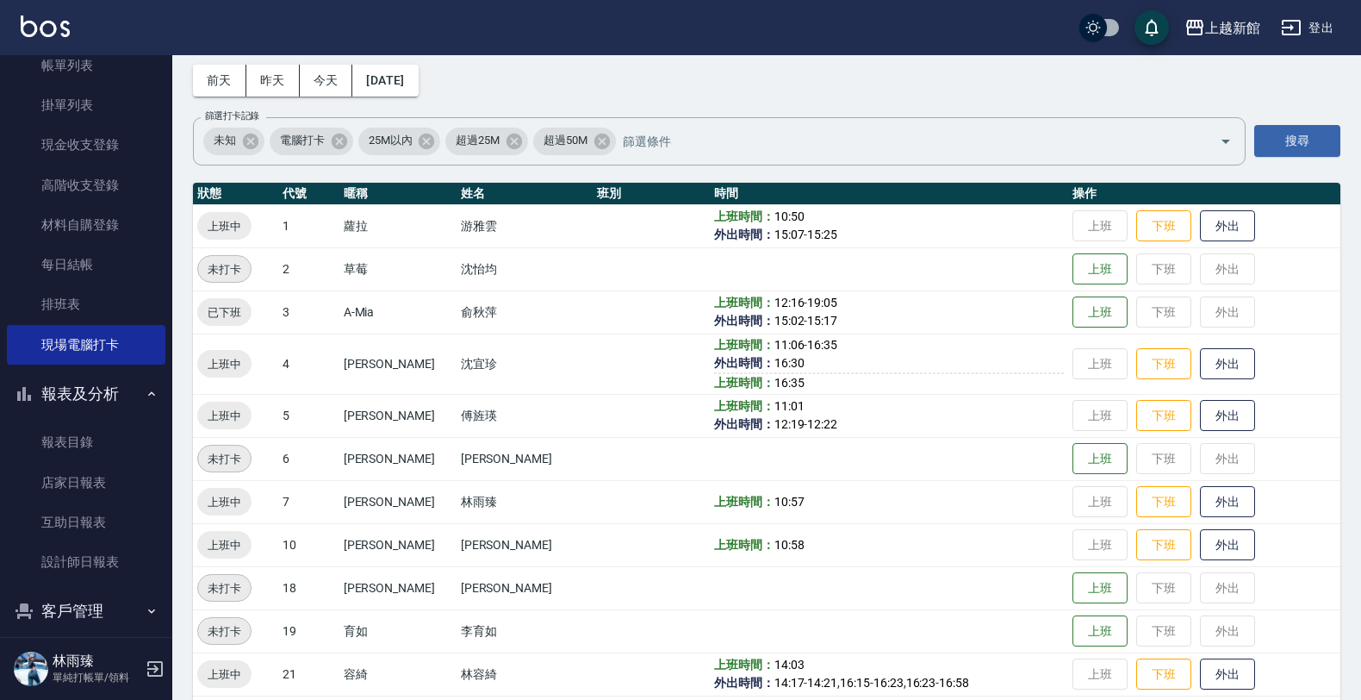
scroll to position [108, 0]
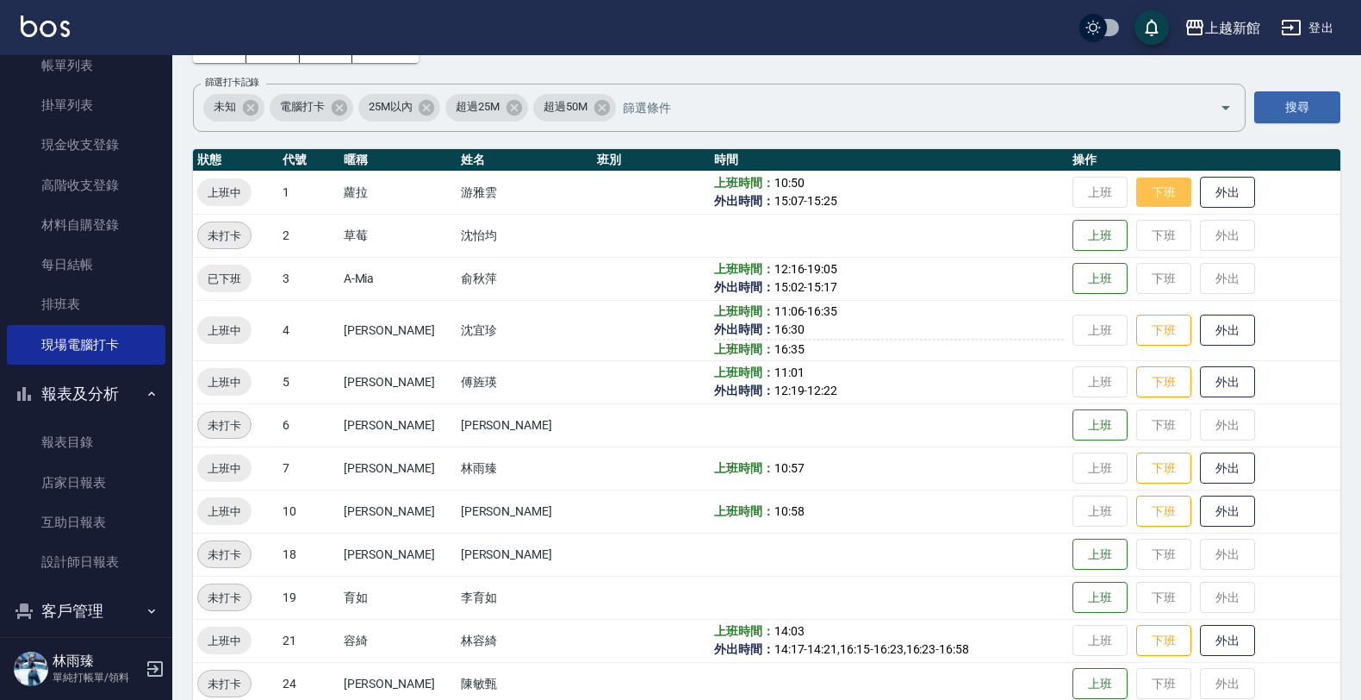
click at [1143, 196] on button "下班" at bounding box center [1164, 193] width 55 height 30
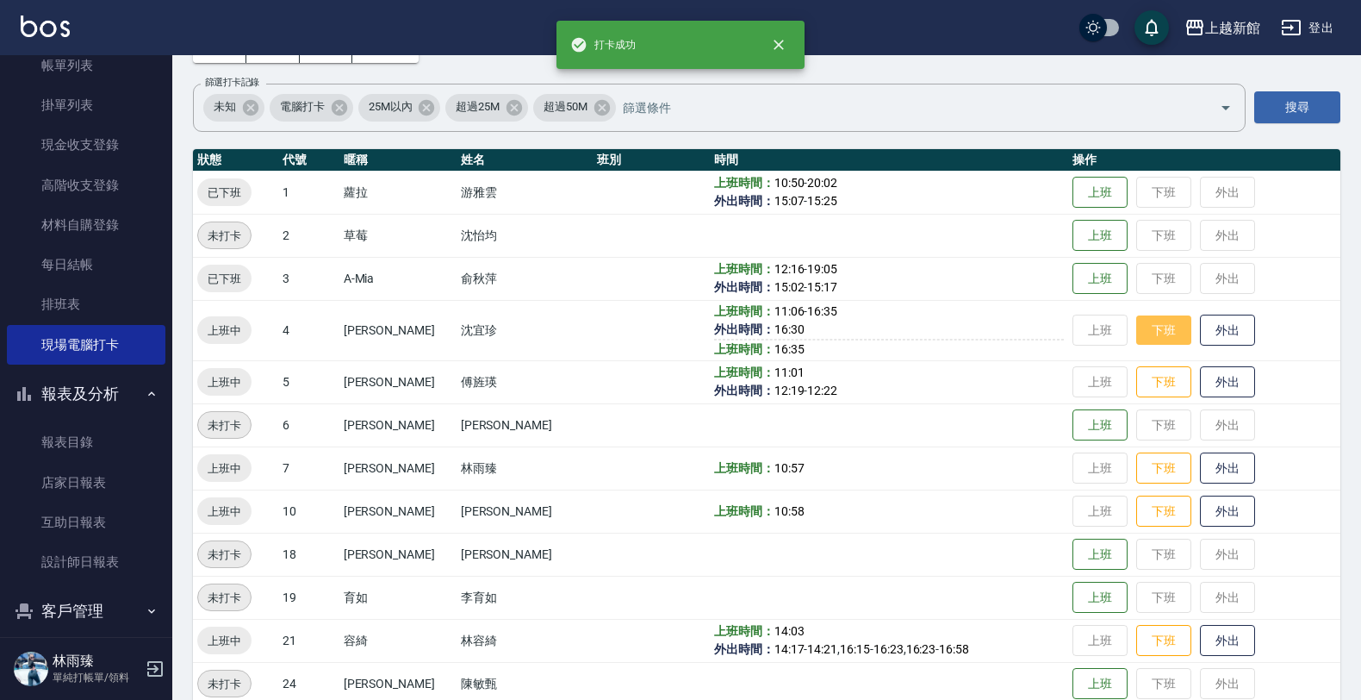
click at [1155, 328] on button "下班" at bounding box center [1164, 330] width 55 height 30
click at [1143, 379] on button "下班" at bounding box center [1164, 382] width 55 height 30
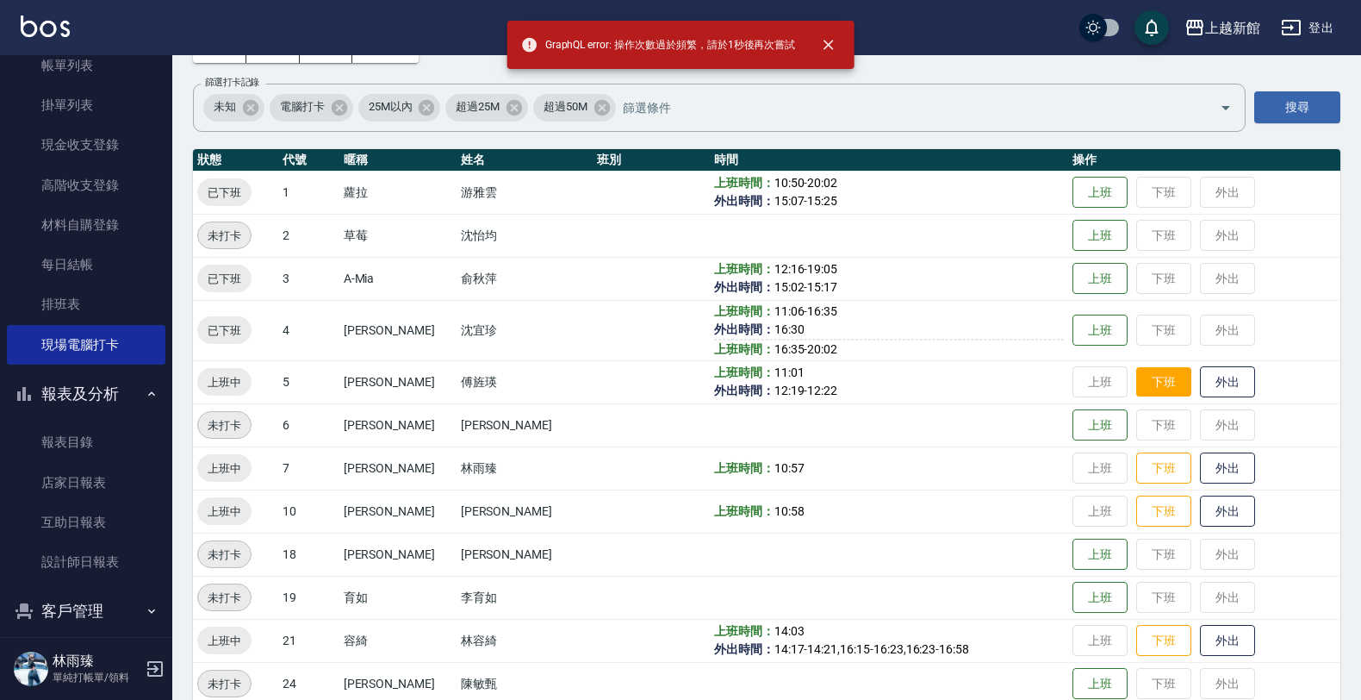
click at [1143, 371] on button "下班" at bounding box center [1164, 382] width 55 height 30
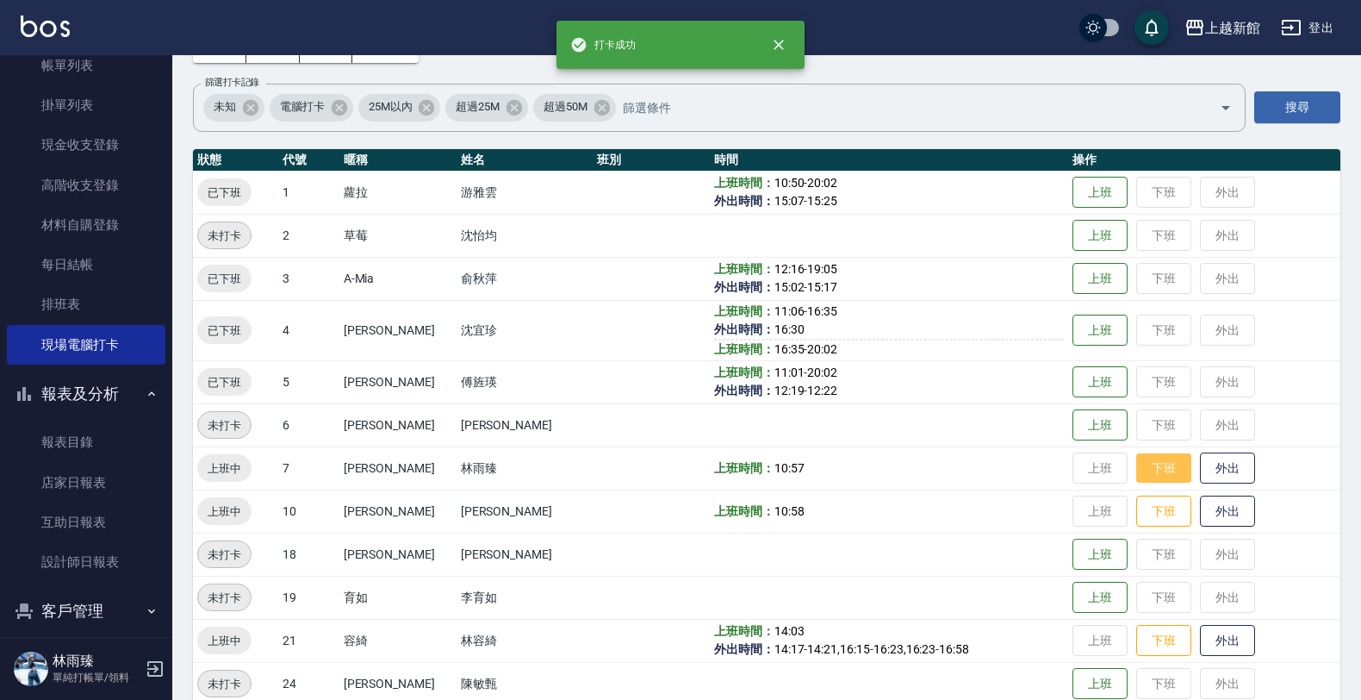
click at [1173, 467] on button "下班" at bounding box center [1164, 468] width 55 height 30
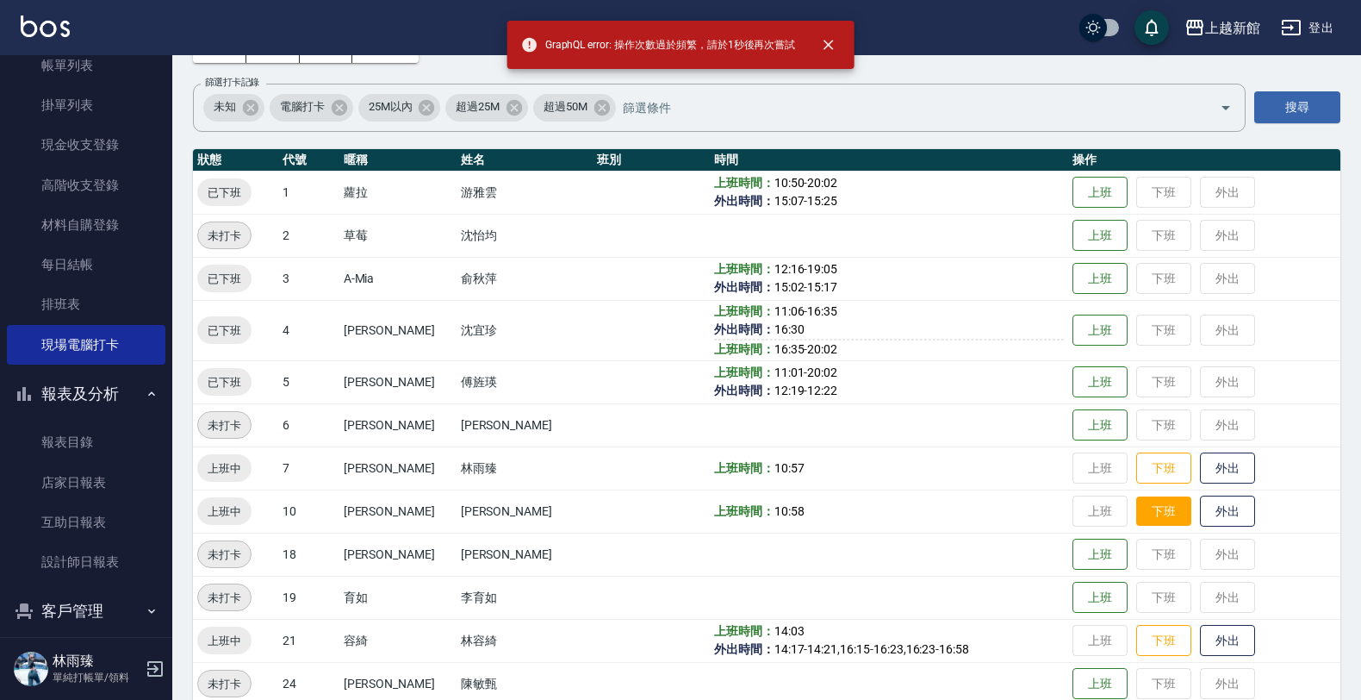
click at [1160, 501] on button "下班" at bounding box center [1164, 511] width 55 height 30
click at [1152, 470] on button "下班" at bounding box center [1164, 468] width 55 height 30
click at [1155, 509] on button "下班" at bounding box center [1164, 511] width 55 height 30
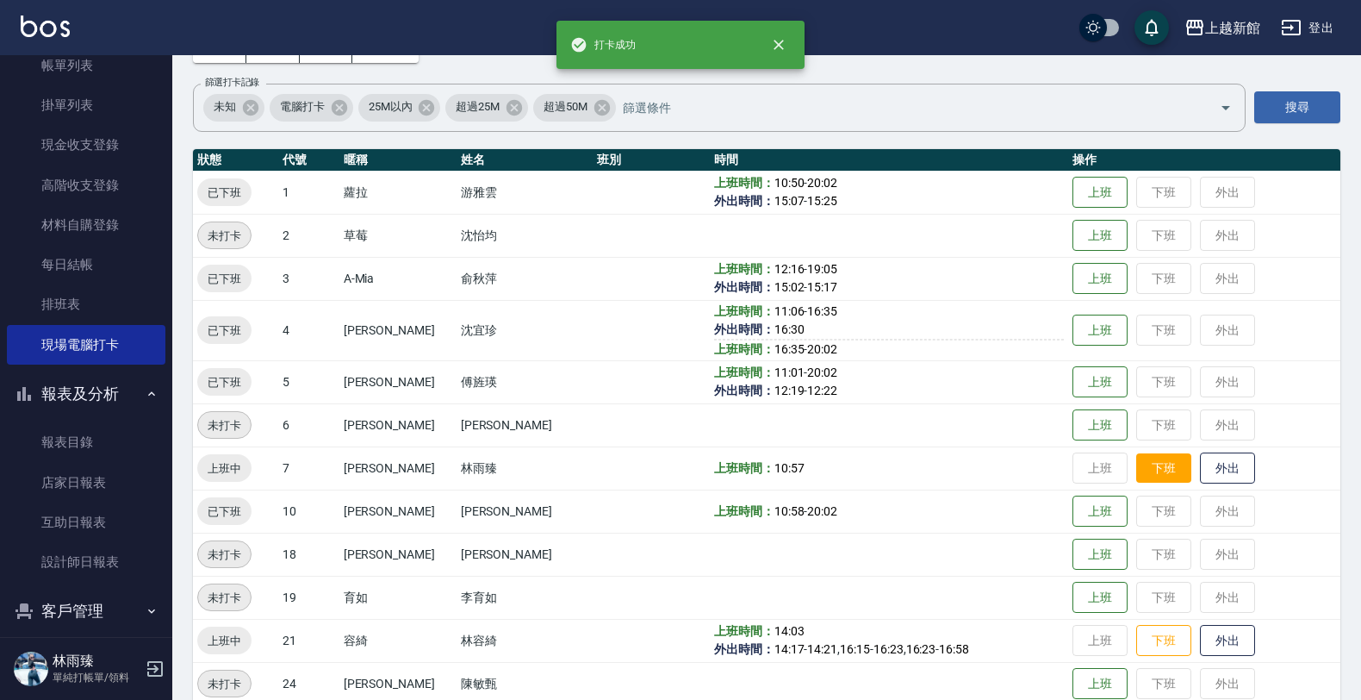
click at [1148, 463] on button "下班" at bounding box center [1164, 468] width 55 height 30
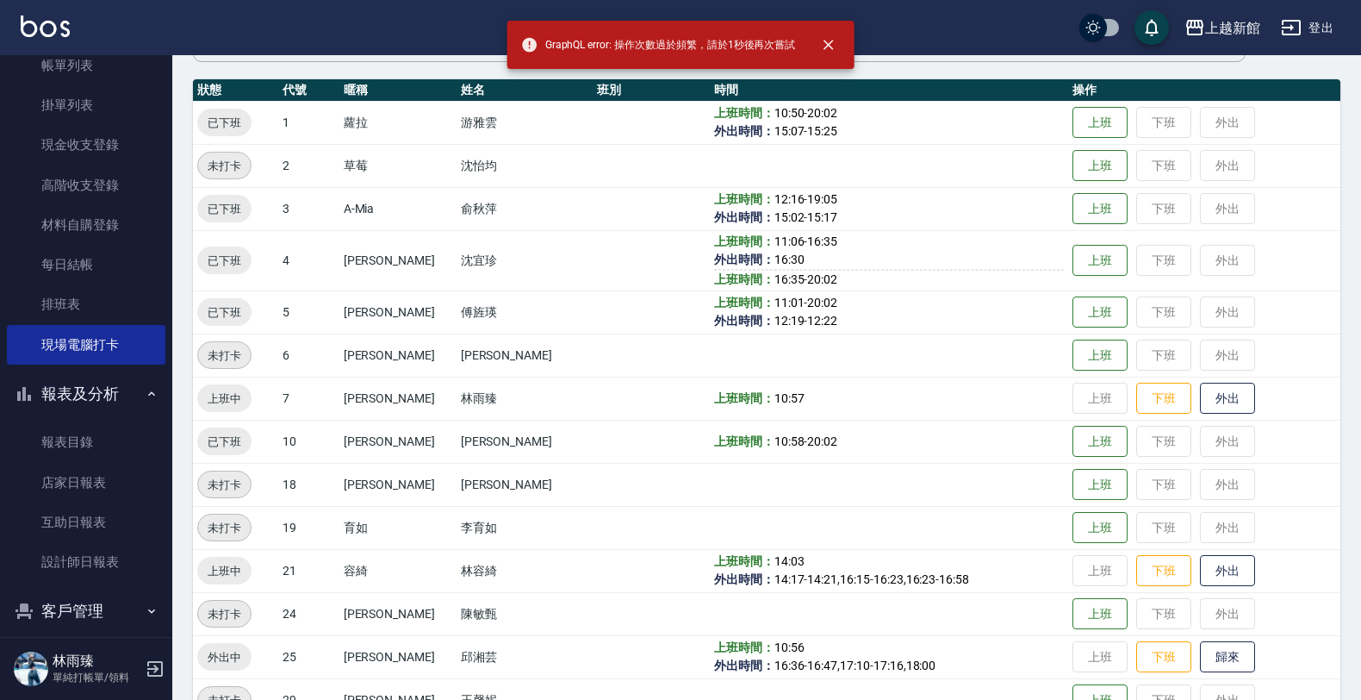
scroll to position [215, 0]
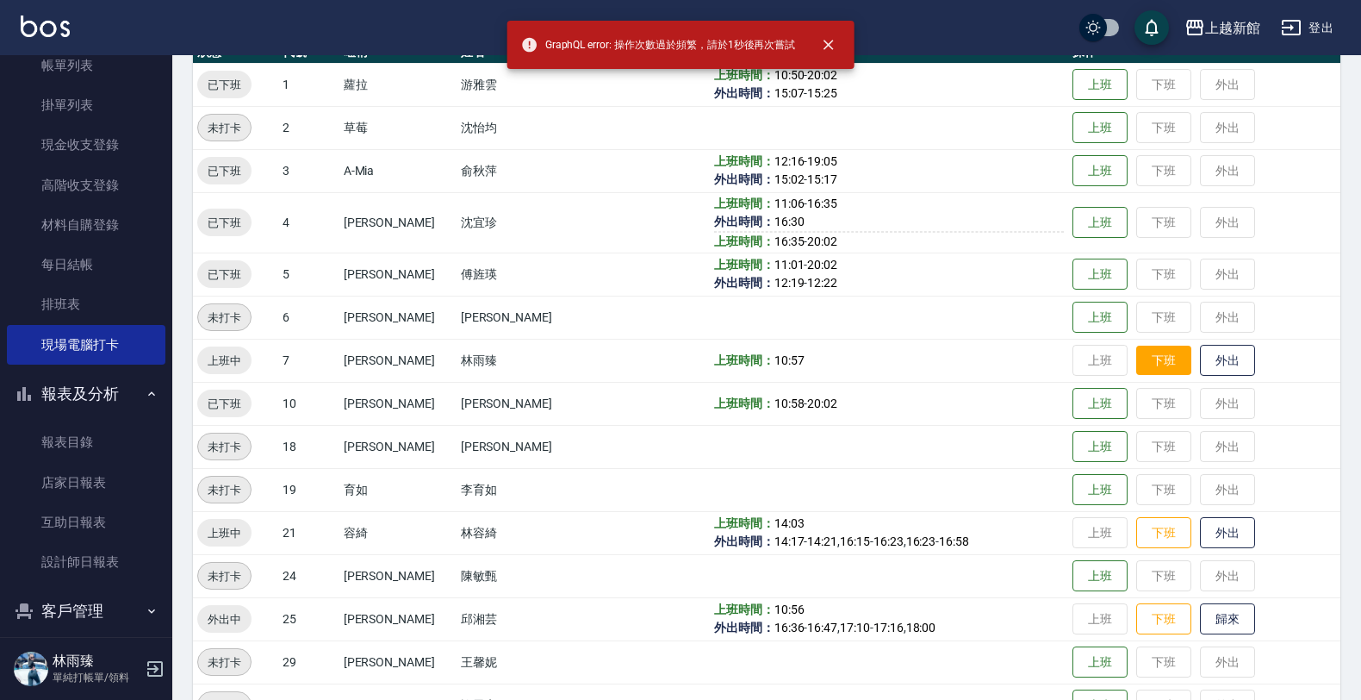
click at [1142, 351] on button "下班" at bounding box center [1164, 361] width 55 height 30
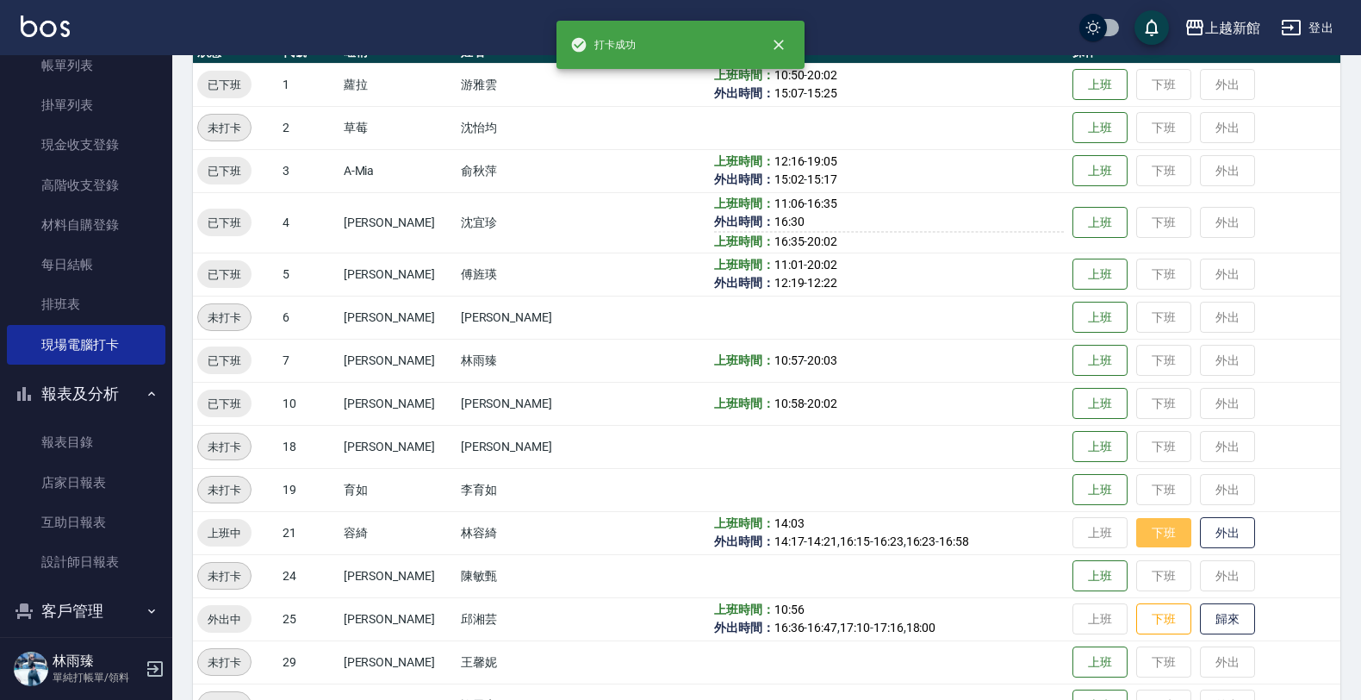
click at [1153, 523] on button "下班" at bounding box center [1164, 533] width 55 height 30
drag, startPoint x: 1152, startPoint y: 620, endPoint x: 1028, endPoint y: 500, distance: 173.1
click at [1152, 619] on button "下班" at bounding box center [1164, 619] width 55 height 32
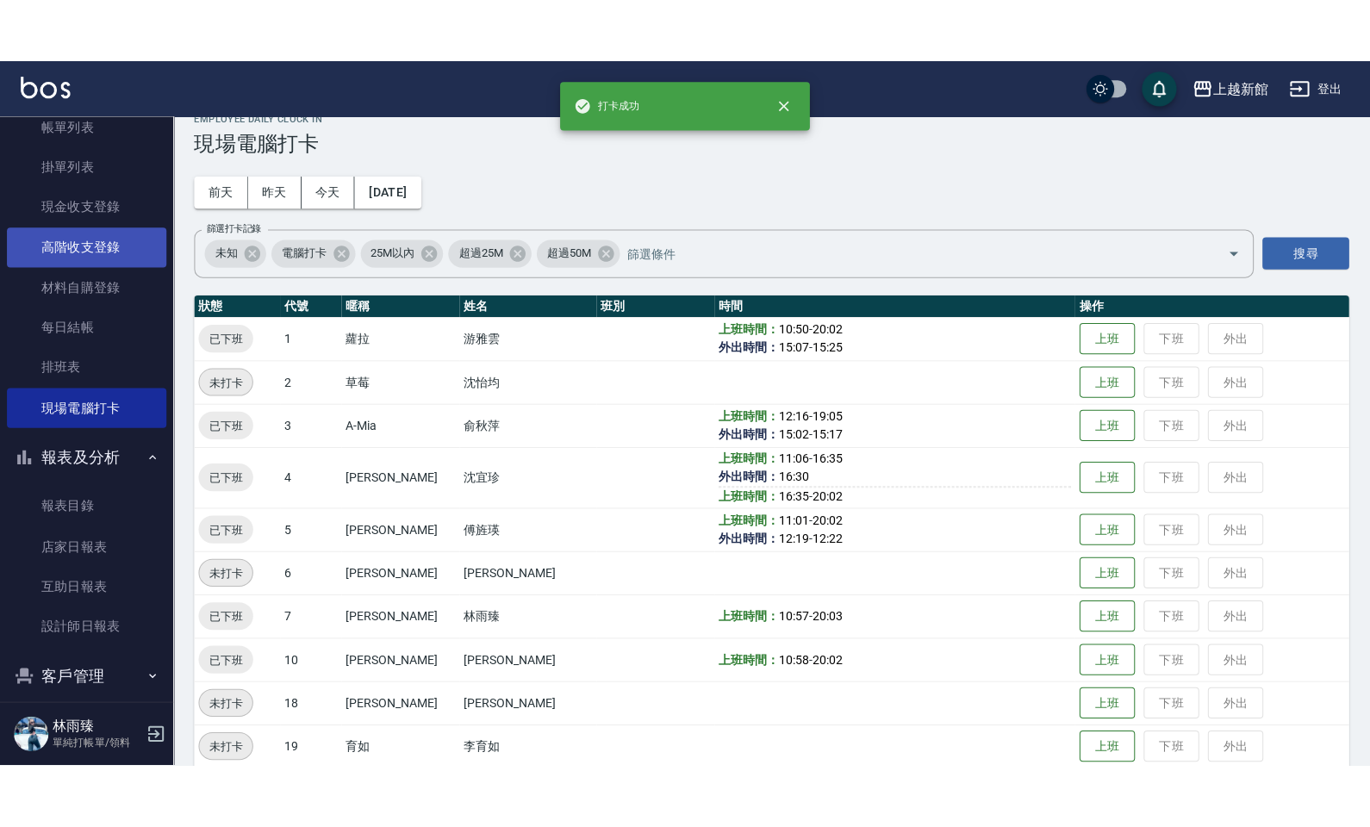
scroll to position [0, 0]
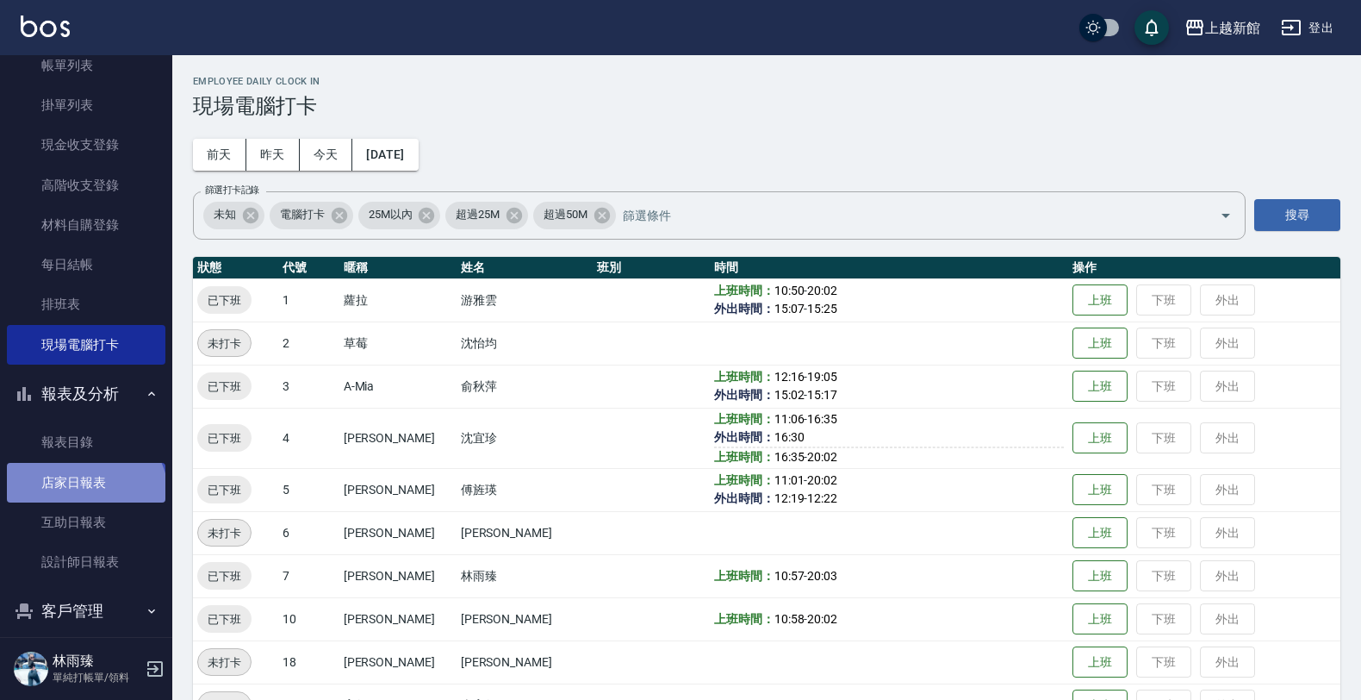
click at [84, 497] on link "店家日報表" at bounding box center [86, 483] width 159 height 40
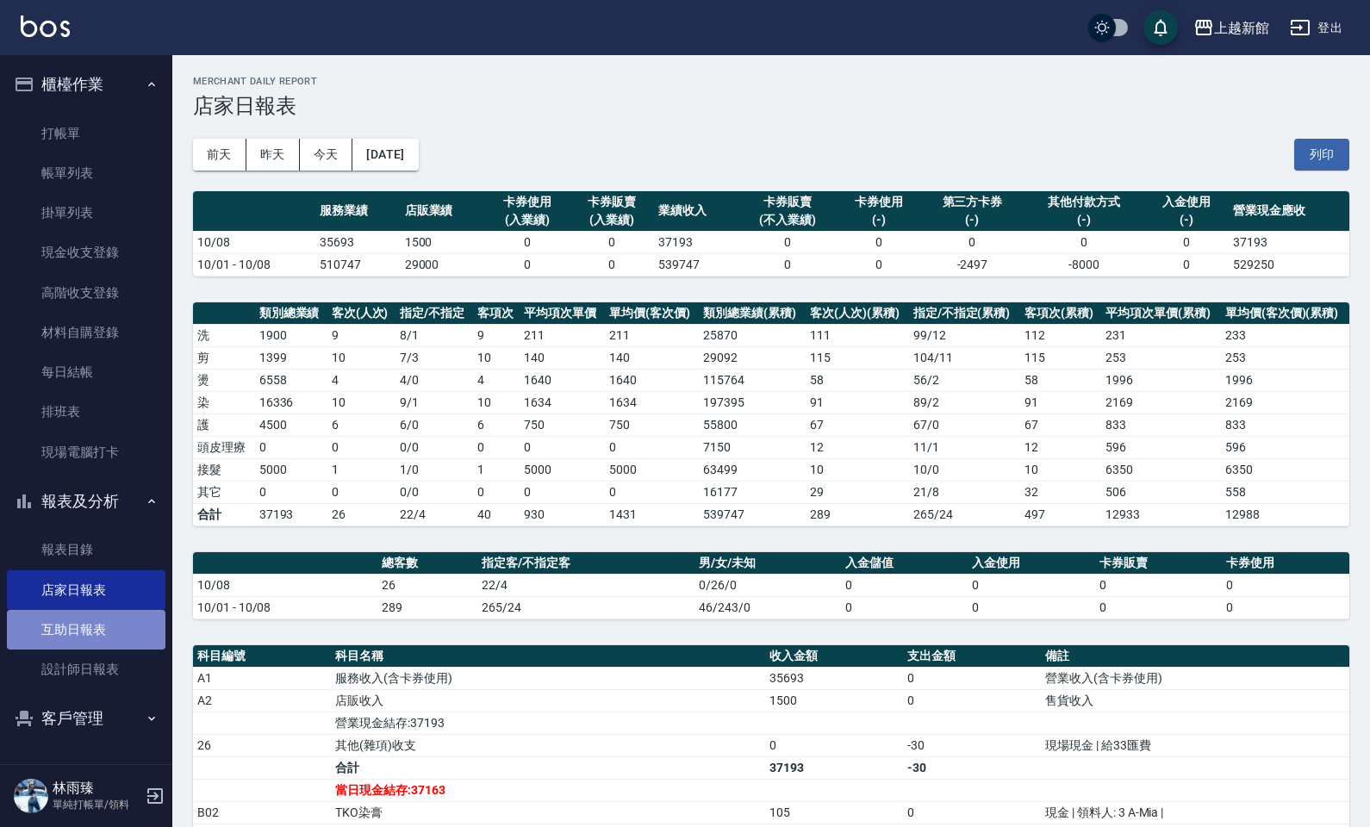
click at [101, 632] on link "互助日報表" at bounding box center [86, 630] width 159 height 40
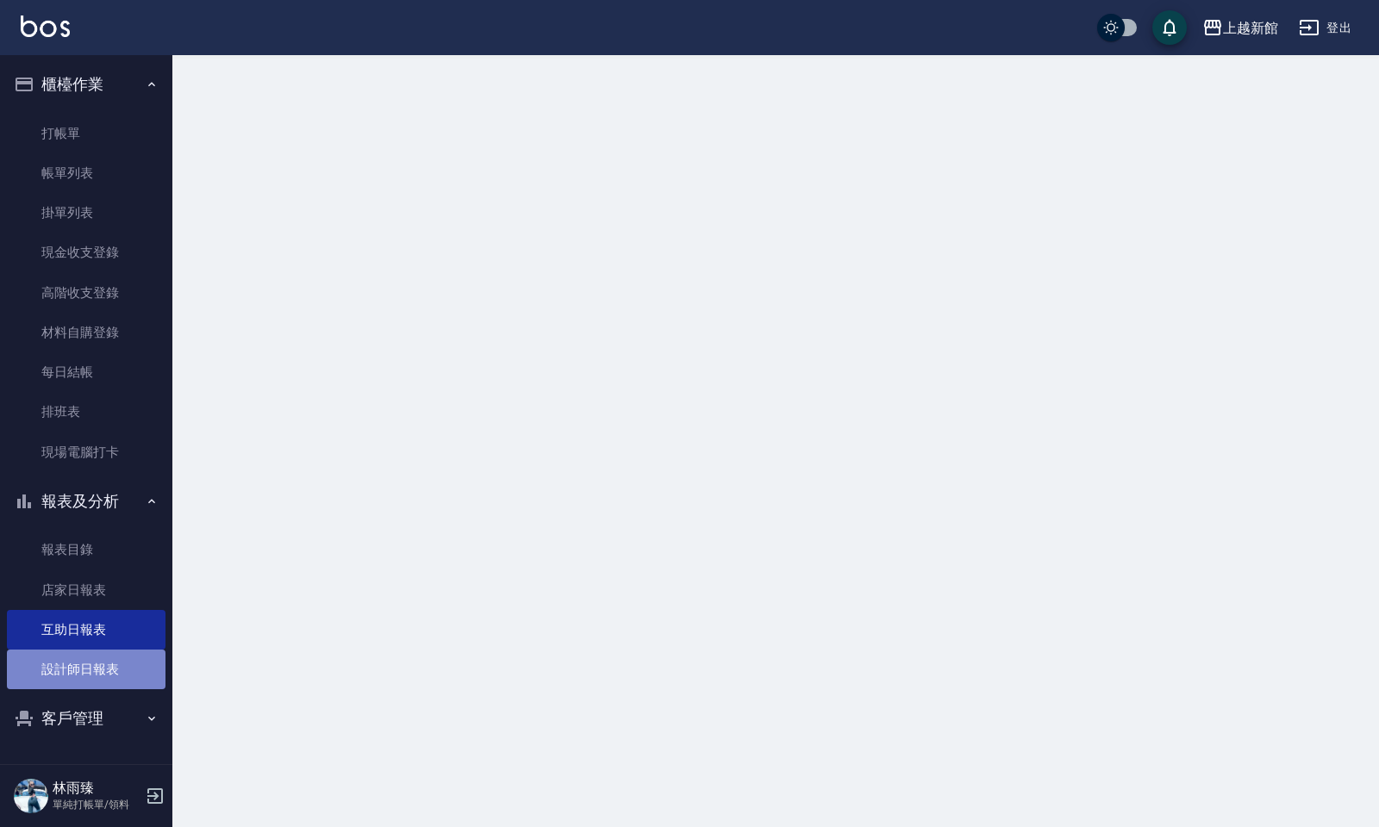
click at [88, 664] on link "設計師日報表" at bounding box center [86, 670] width 159 height 40
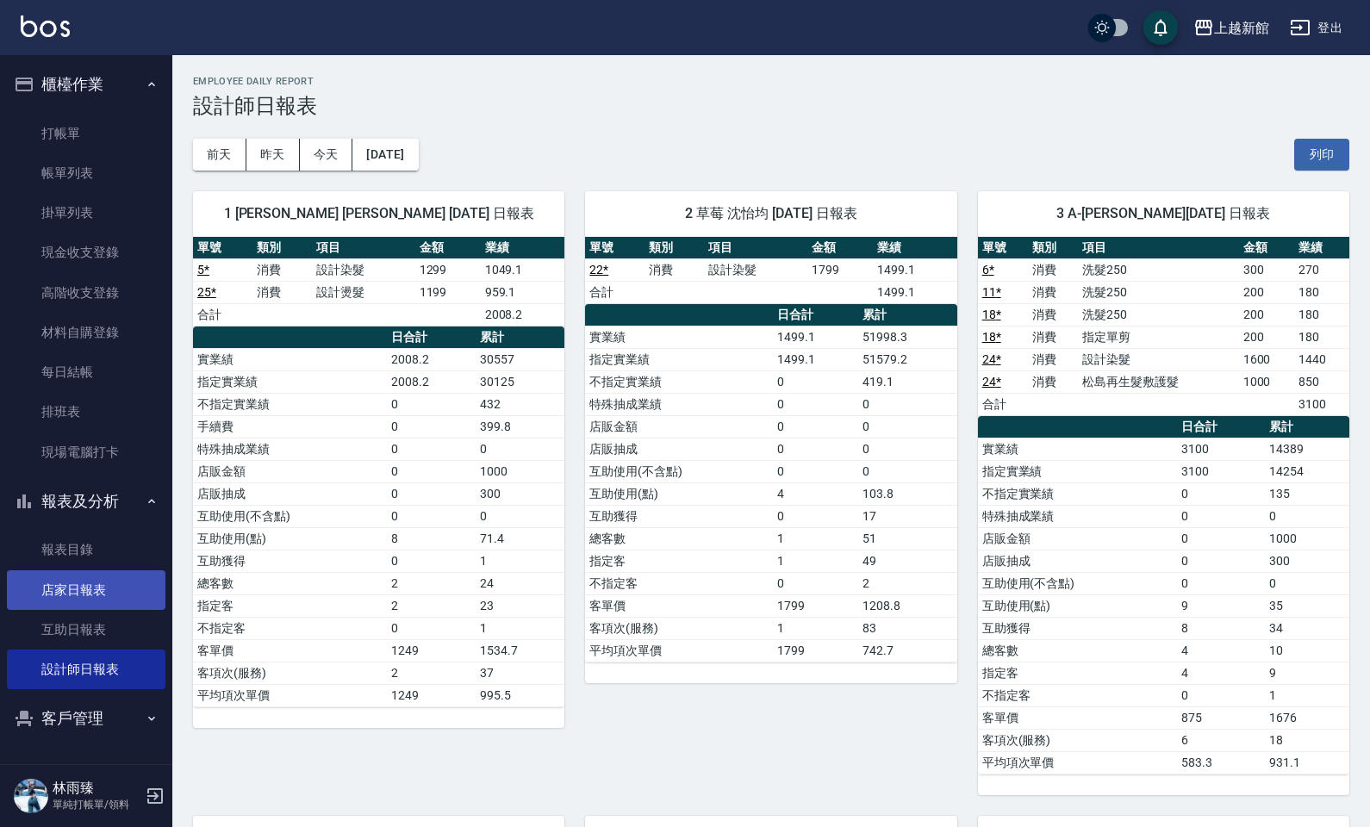
click at [88, 601] on link "店家日報表" at bounding box center [86, 590] width 159 height 40
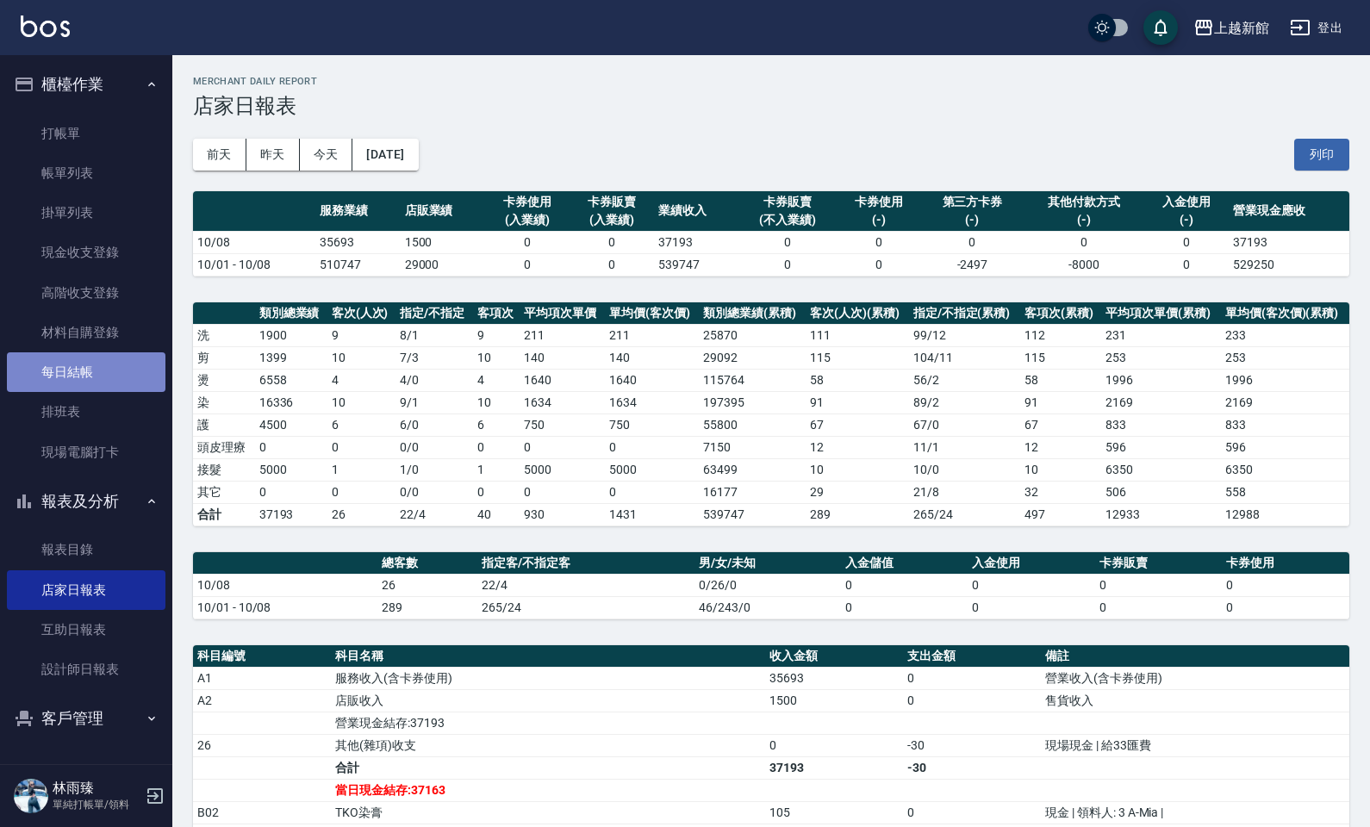
click at [91, 377] on link "每日結帳" at bounding box center [86, 372] width 159 height 40
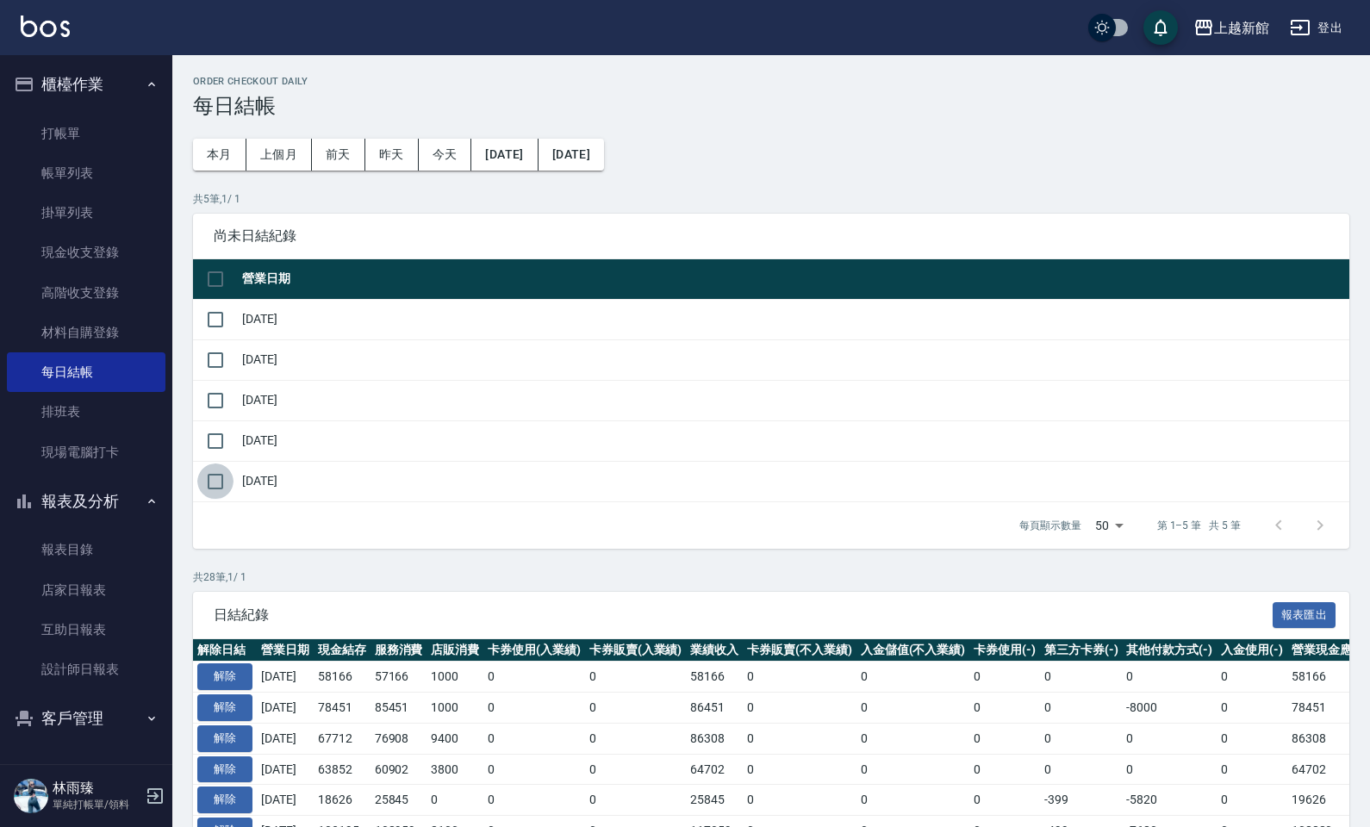
click at [212, 479] on input "checkbox" at bounding box center [215, 482] width 36 height 36
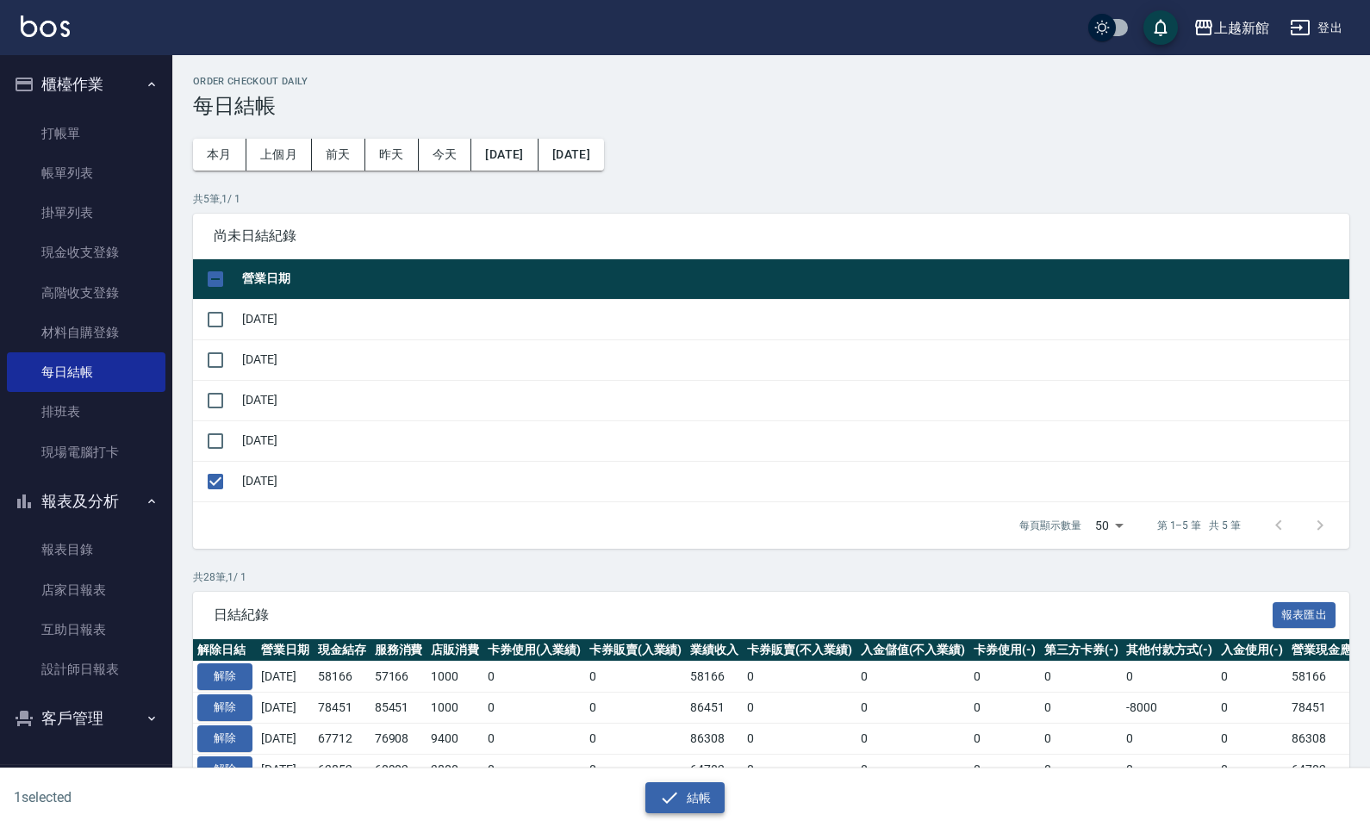
click at [686, 699] on button "結帳" at bounding box center [685, 798] width 80 height 32
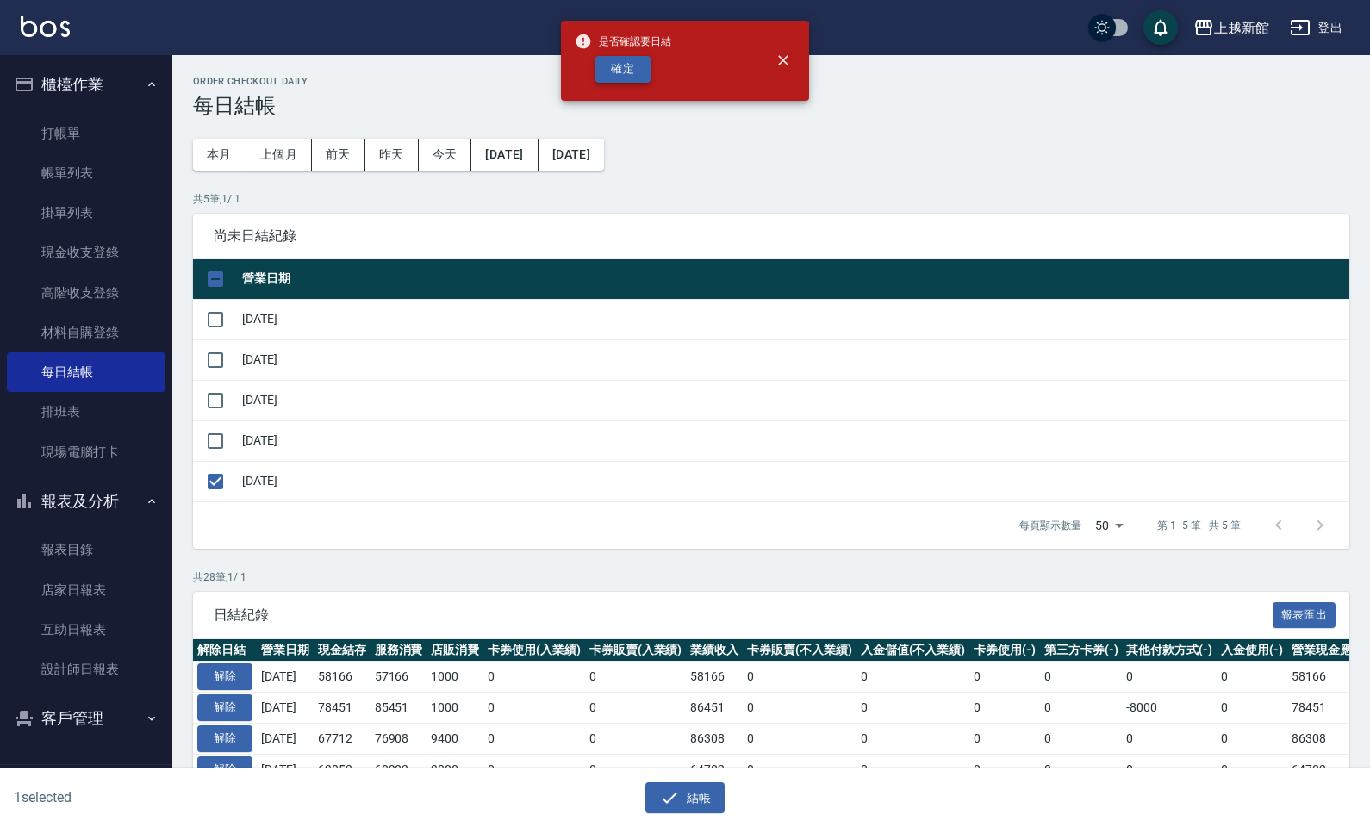
click at [625, 69] on button "確定" at bounding box center [622, 69] width 55 height 27
checkbox input "false"
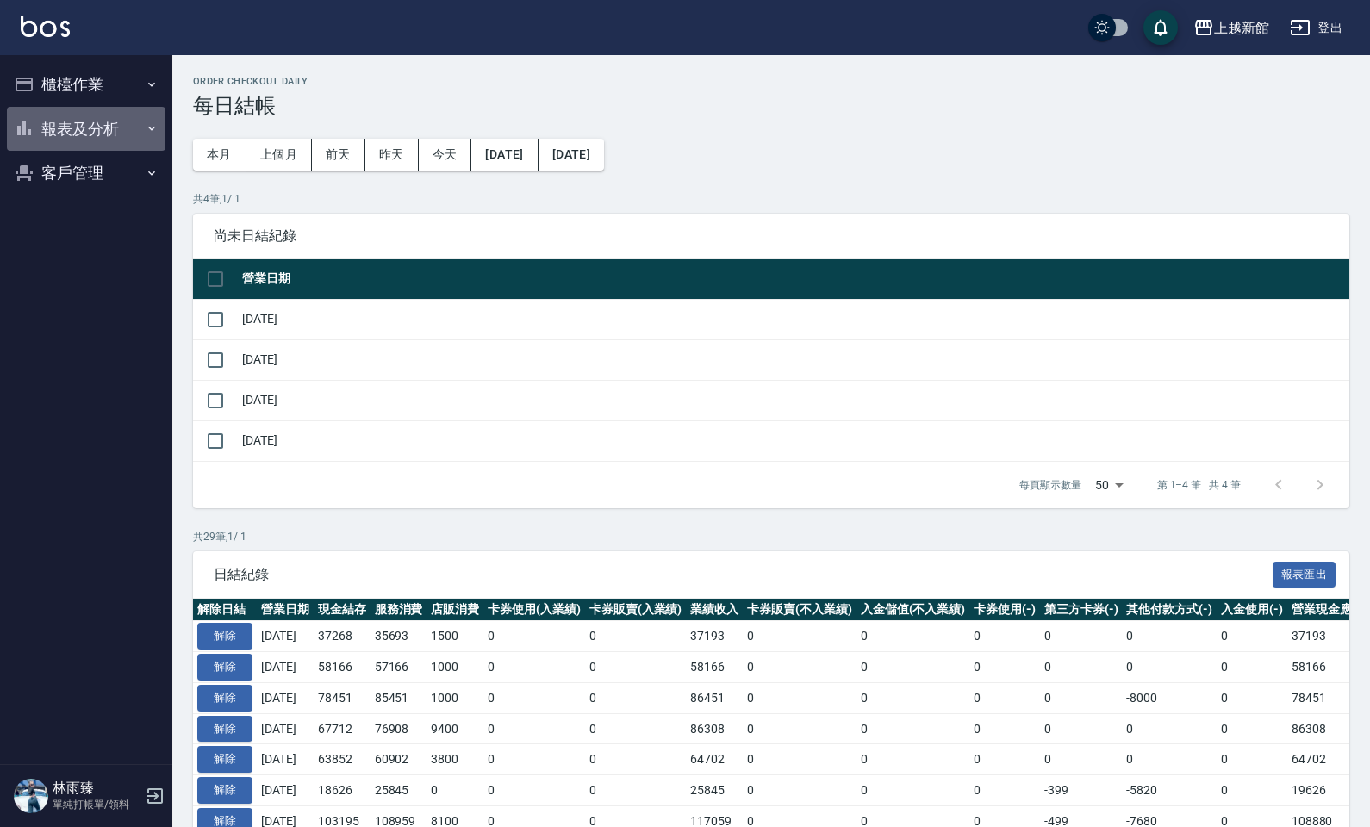
click at [82, 125] on button "報表及分析" at bounding box center [86, 129] width 159 height 45
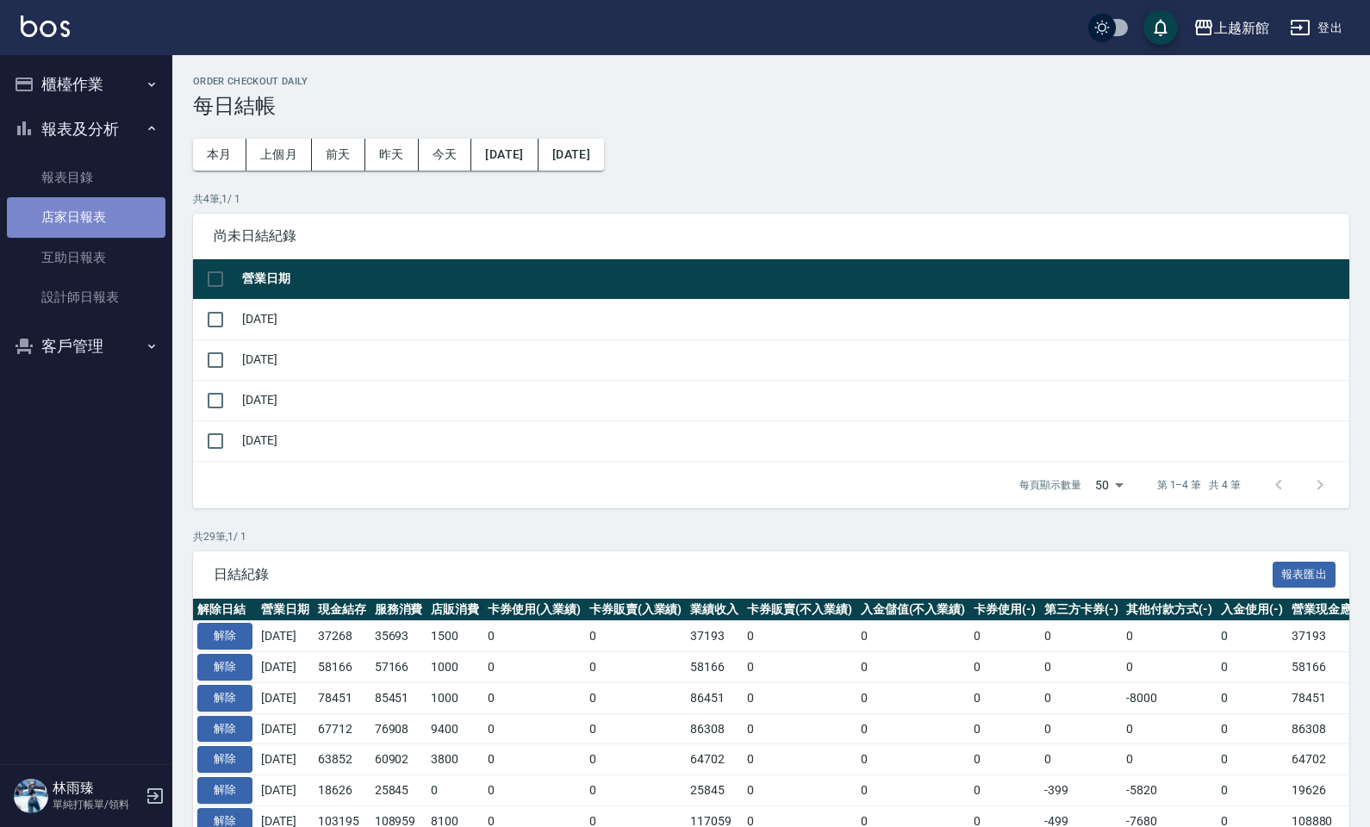
click at [95, 213] on link "店家日報表" at bounding box center [86, 217] width 159 height 40
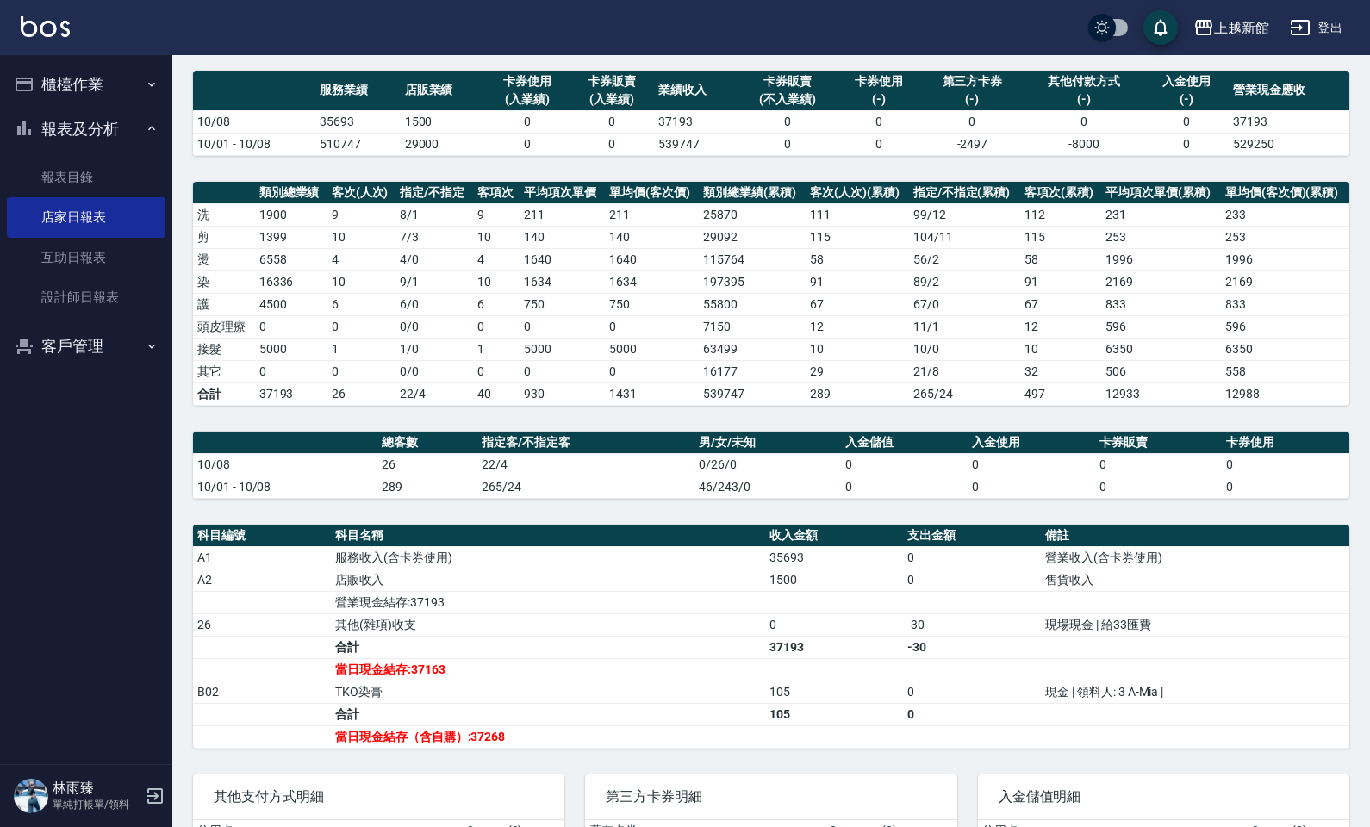
scroll to position [79, 0]
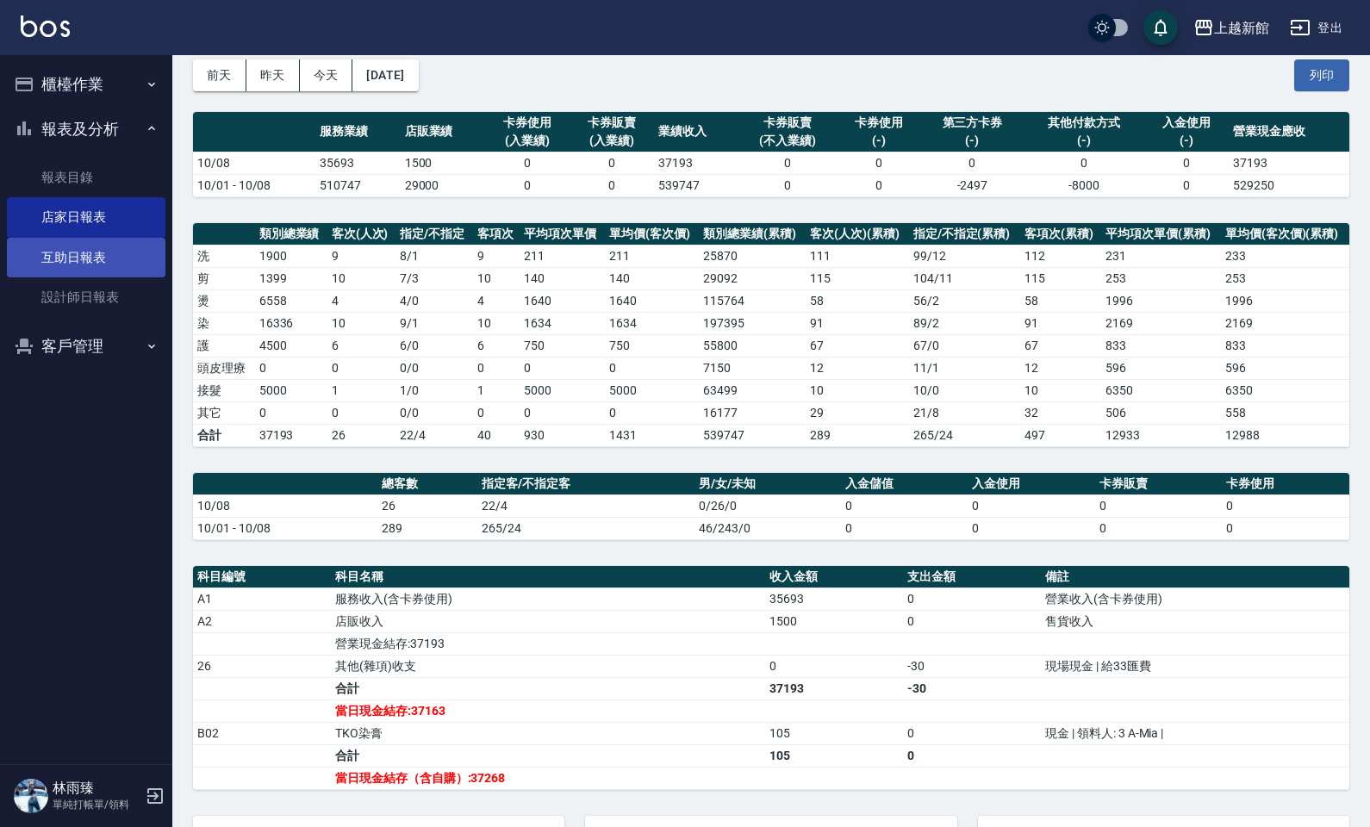
click at [87, 242] on link "互助日報表" at bounding box center [86, 258] width 159 height 40
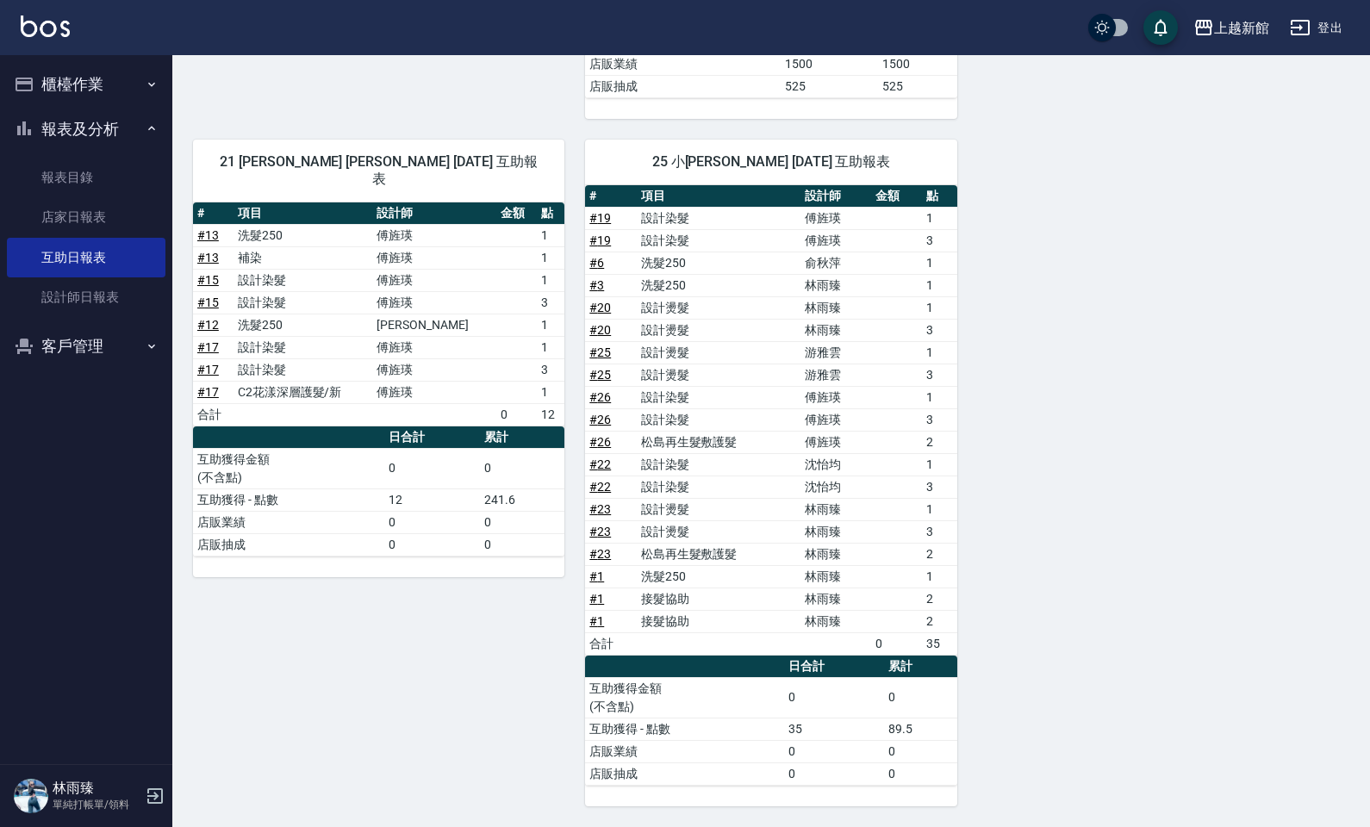
scroll to position [631, 0]
click at [123, 293] on link "設計師日報表" at bounding box center [86, 297] width 159 height 40
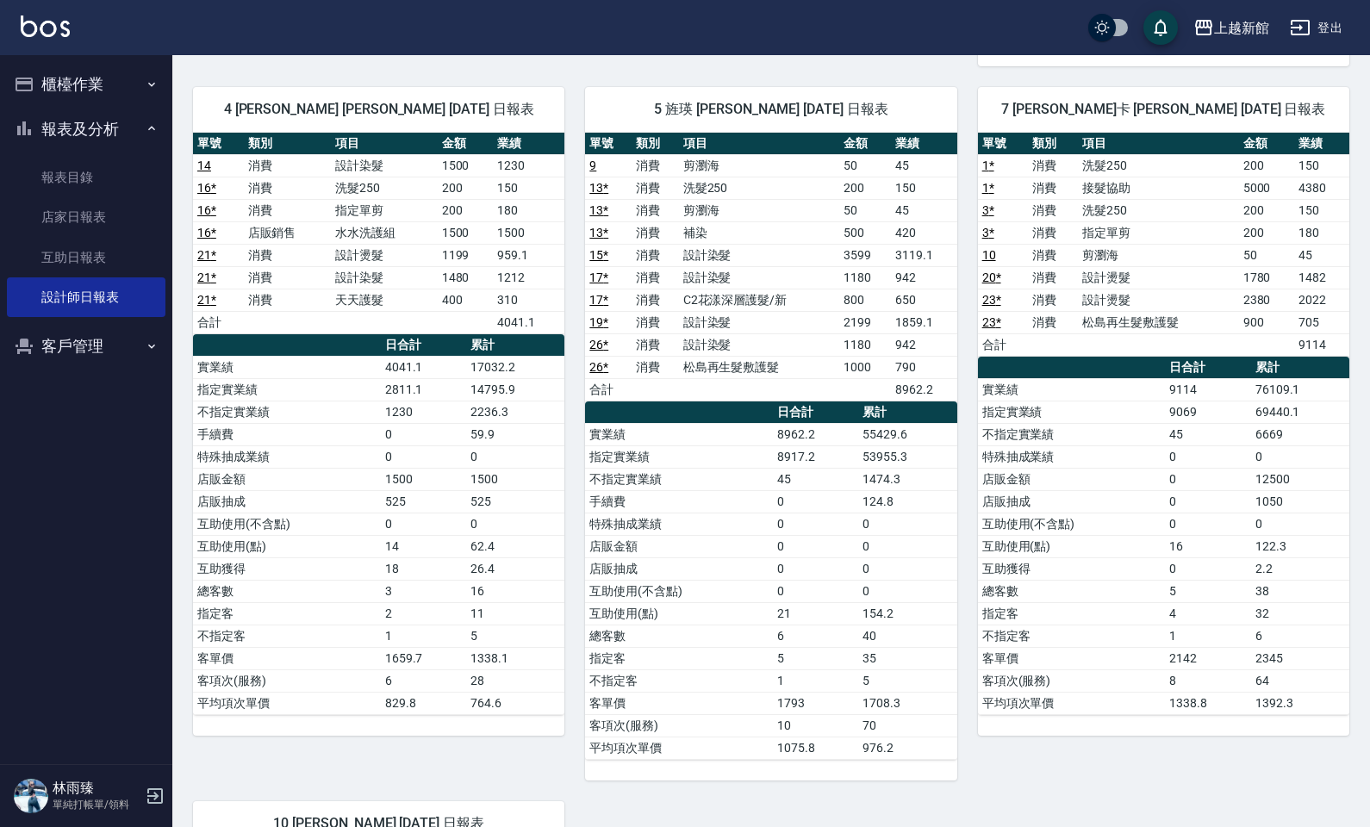
scroll to position [719, 0]
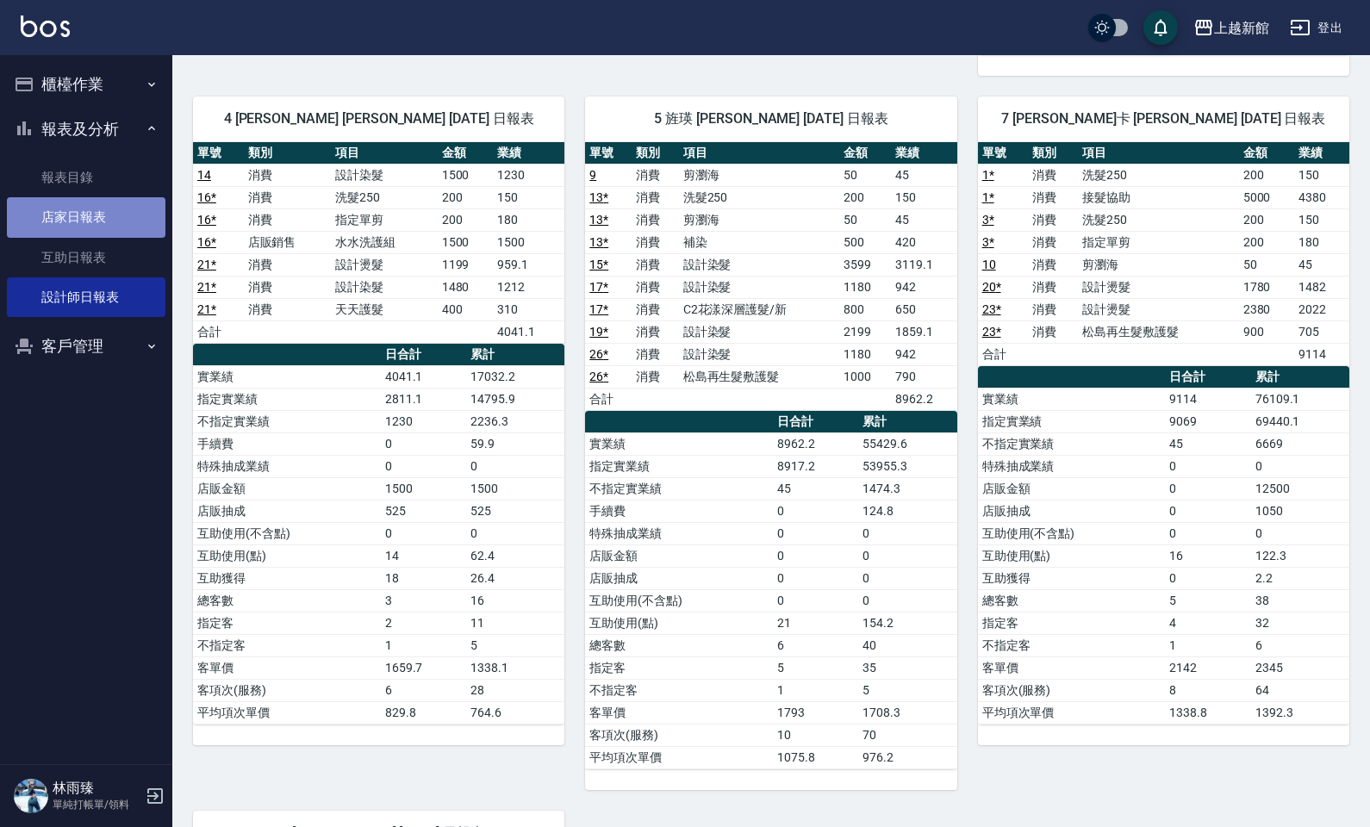
click at [103, 212] on link "店家日報表" at bounding box center [86, 217] width 159 height 40
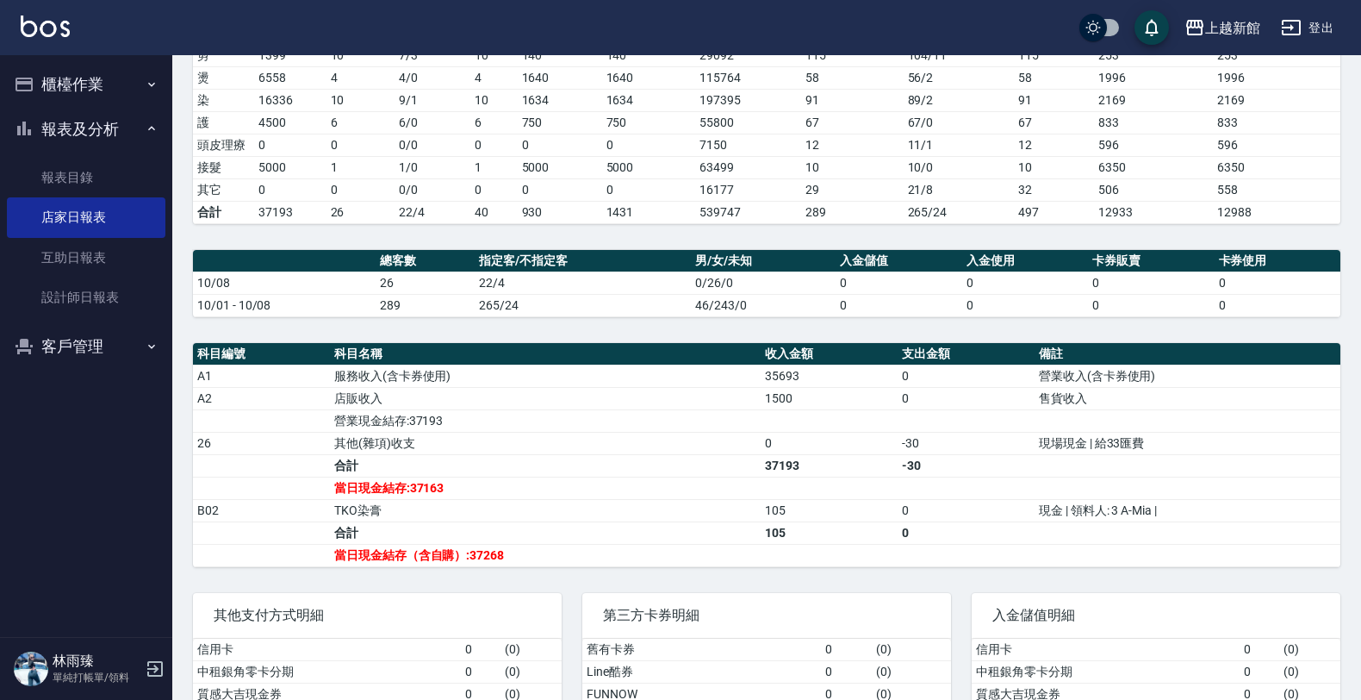
scroll to position [323, 0]
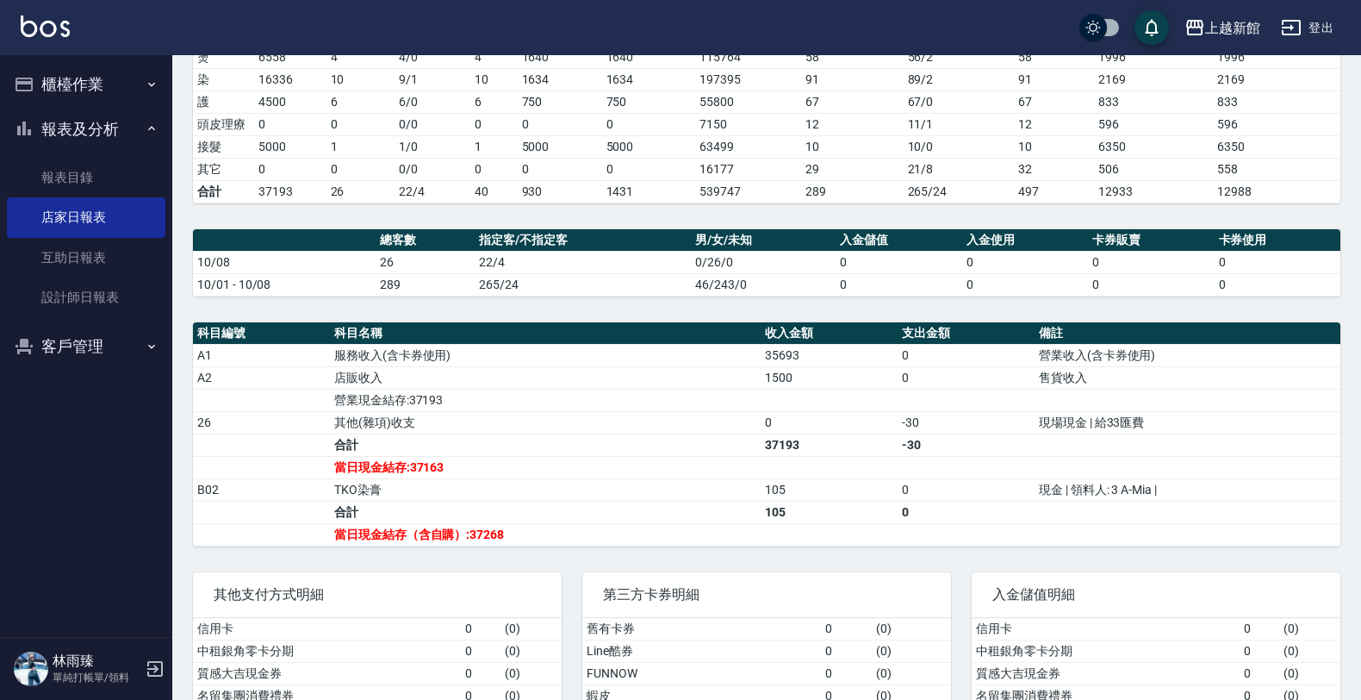
click at [159, 665] on icon "button" at bounding box center [155, 668] width 21 height 21
